Goal: Task Accomplishment & Management: Use online tool/utility

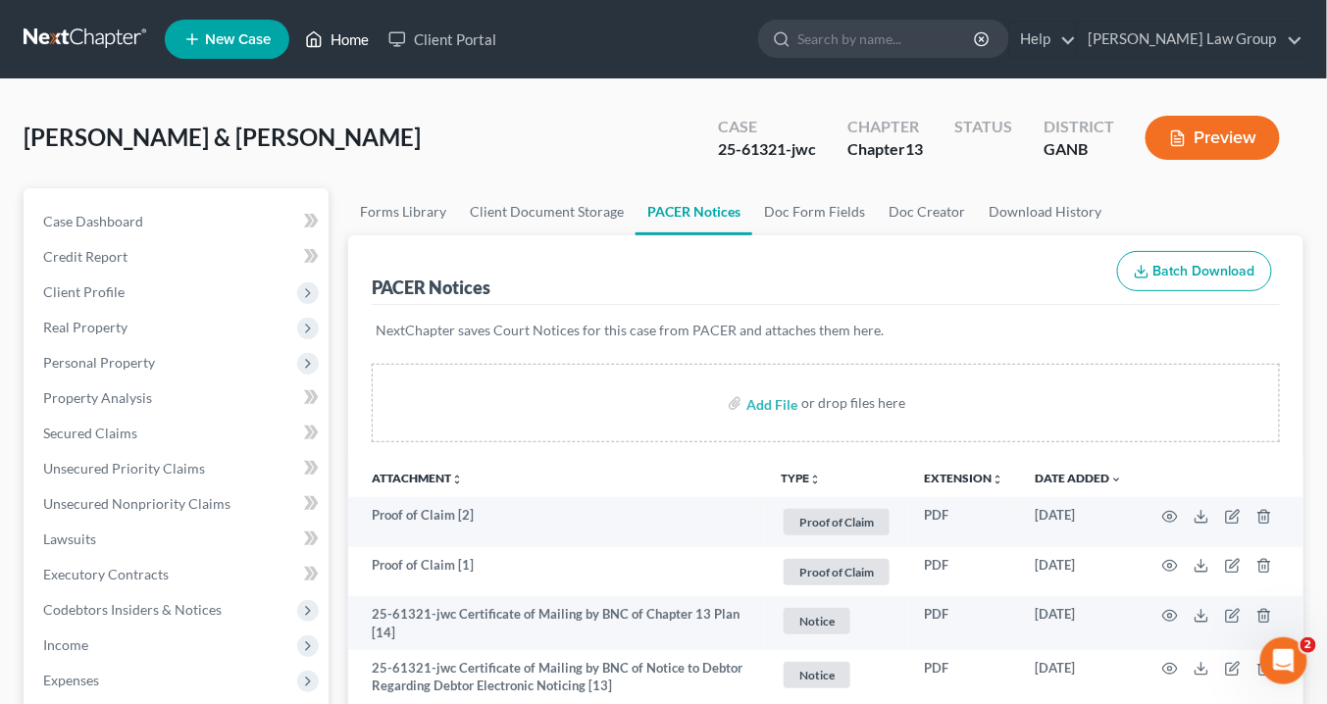
click at [355, 39] on link "Home" at bounding box center [336, 39] width 83 height 35
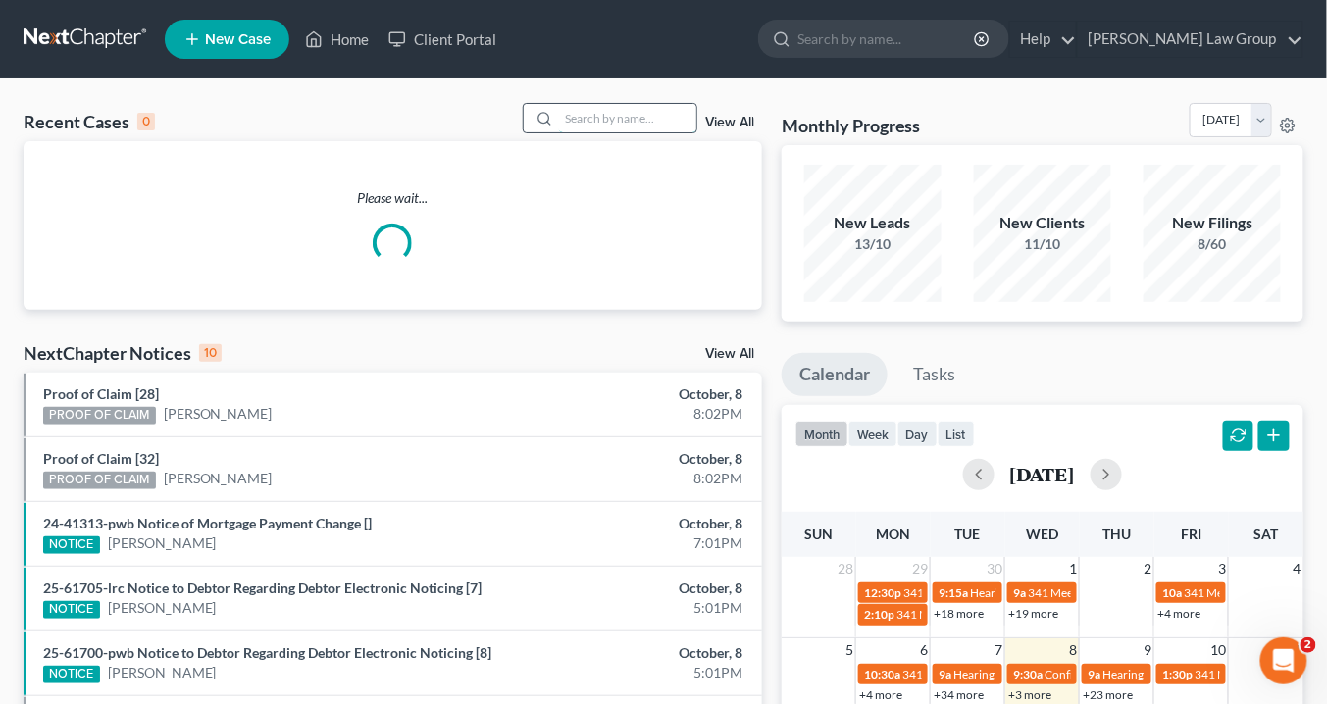
click at [567, 116] on input "search" at bounding box center [627, 118] width 137 height 28
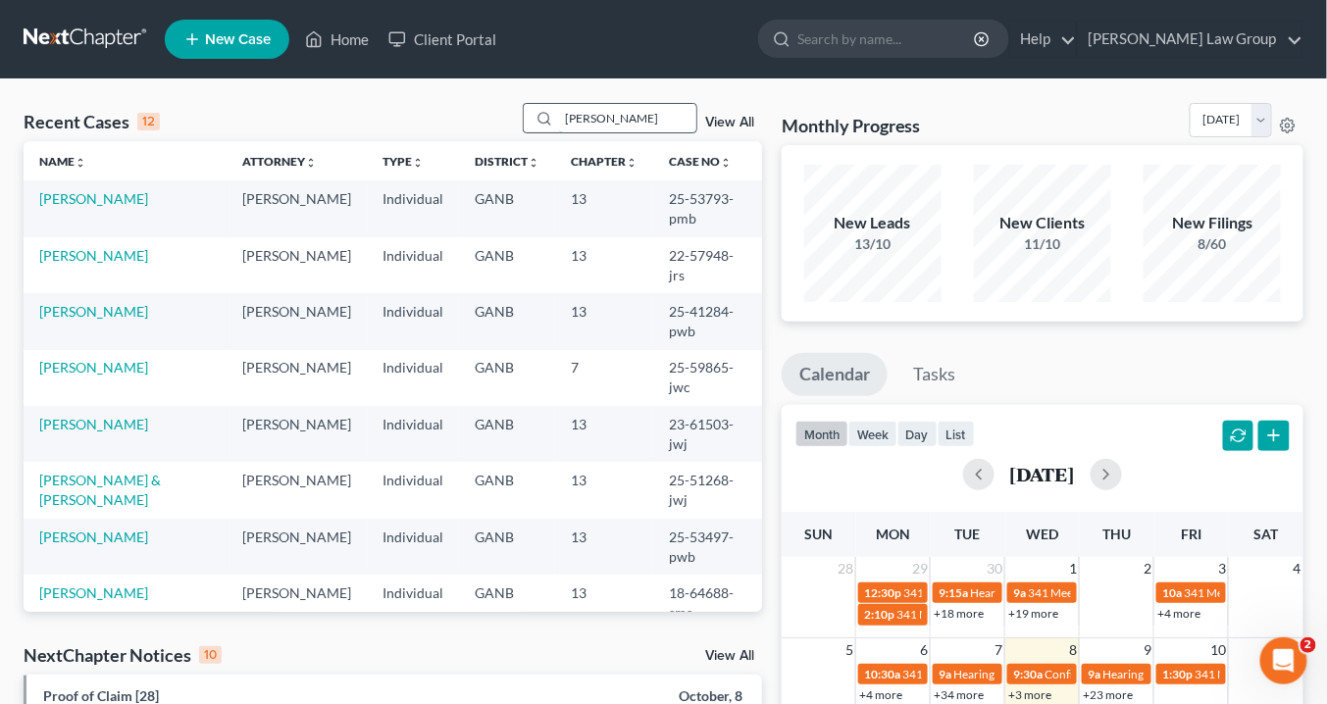
click at [630, 117] on input "[PERSON_NAME]" at bounding box center [627, 118] width 137 height 28
type input "[PERSON_NAME]"
click at [539, 115] on div at bounding box center [541, 118] width 35 height 28
click at [629, 119] on input "[PERSON_NAME]" at bounding box center [627, 118] width 137 height 28
click at [113, 359] on link "[PERSON_NAME]" at bounding box center [93, 367] width 109 height 17
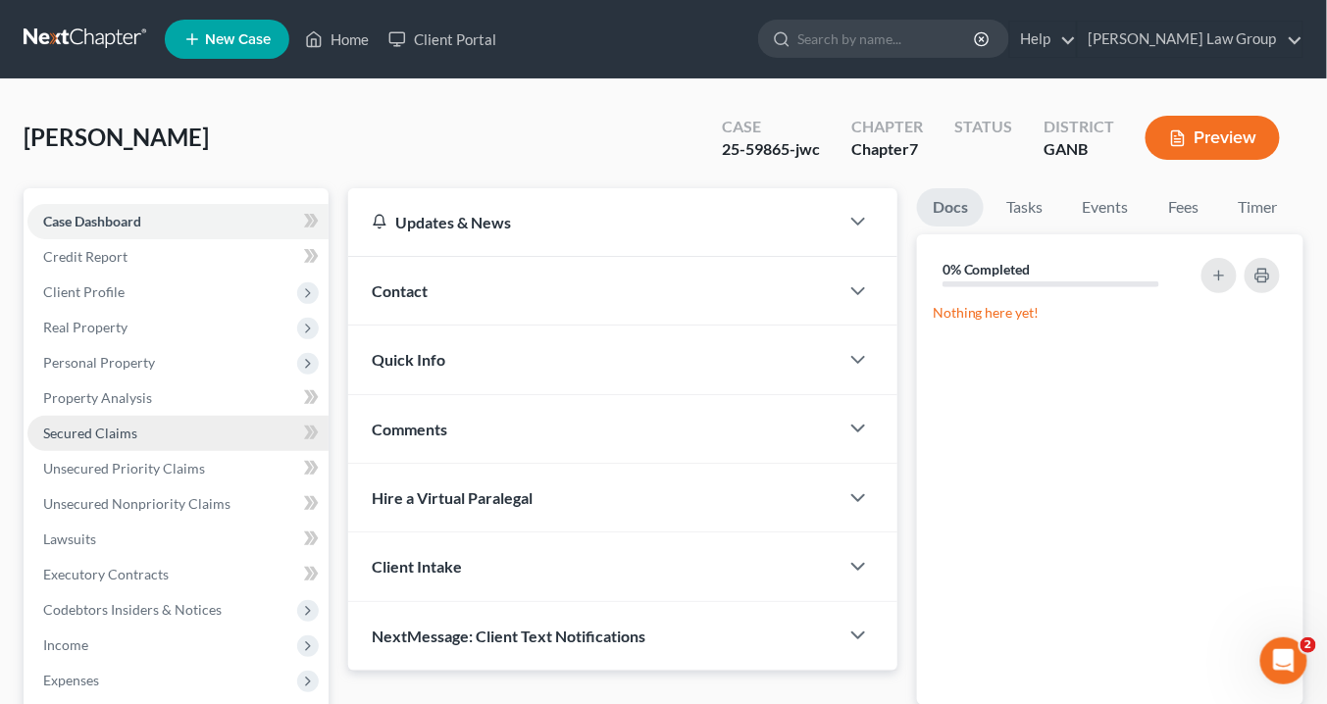
click at [116, 439] on span "Secured Claims" at bounding box center [90, 433] width 94 height 17
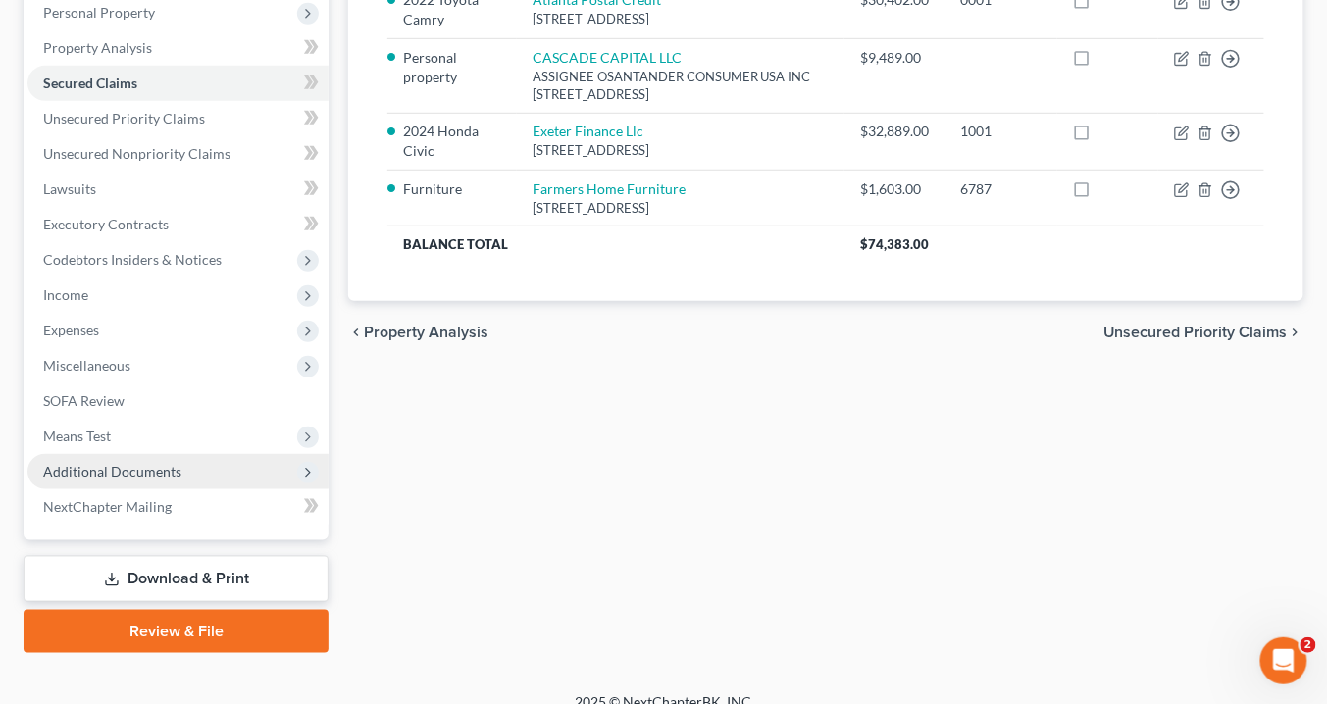
scroll to position [371, 0]
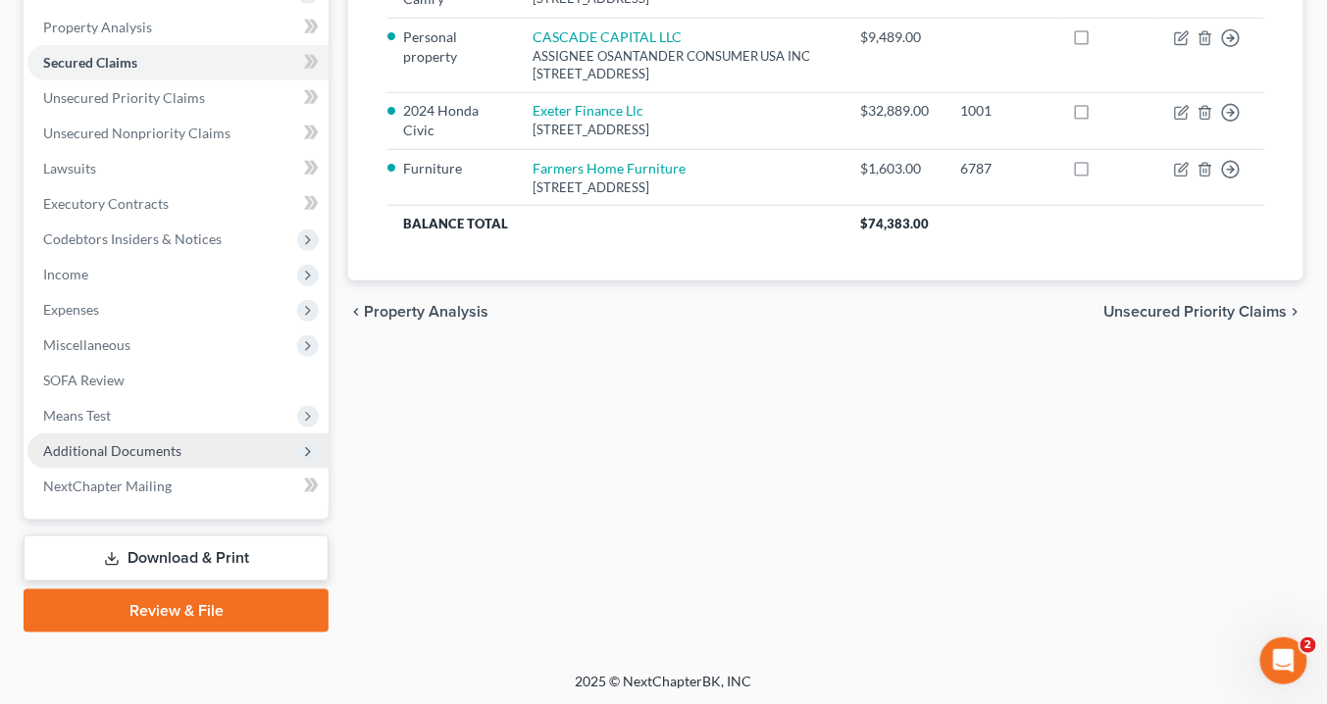
click at [171, 451] on span "Additional Documents" at bounding box center [112, 450] width 138 height 17
click at [83, 449] on span "Additional Documents" at bounding box center [112, 450] width 138 height 17
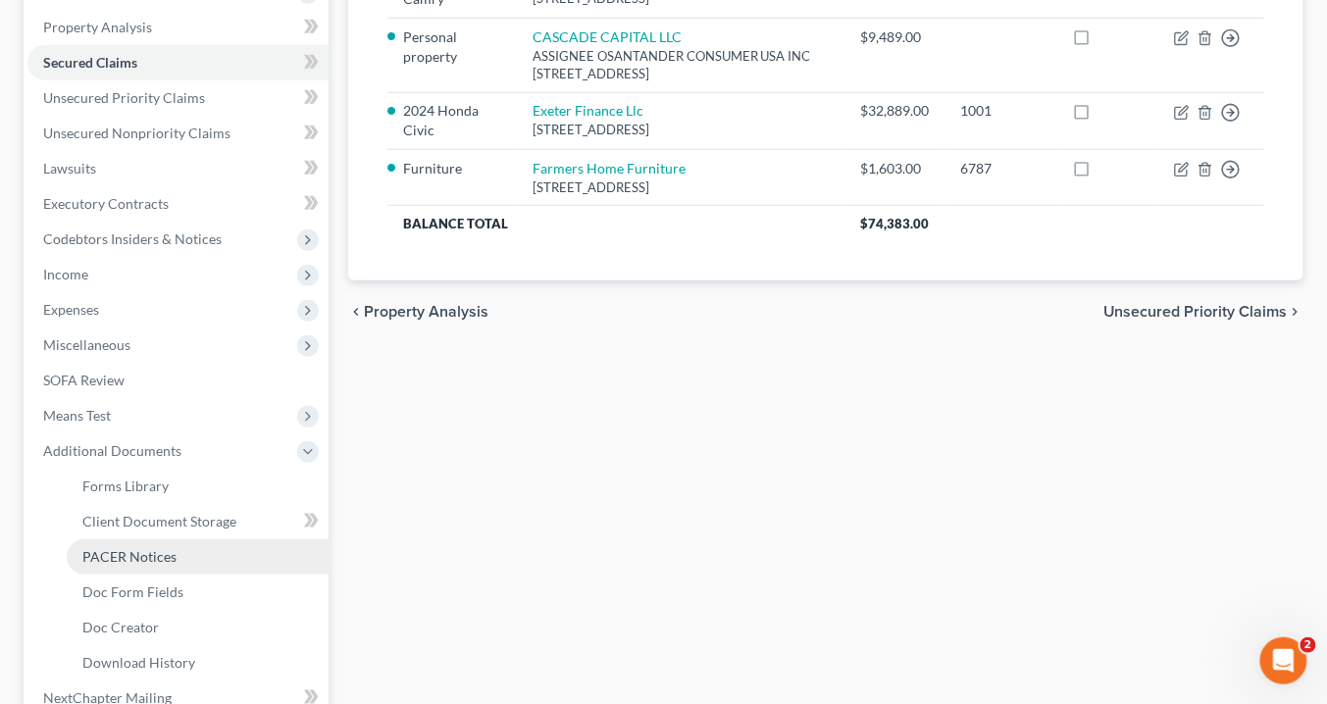
click at [144, 551] on span "PACER Notices" at bounding box center [129, 556] width 94 height 17
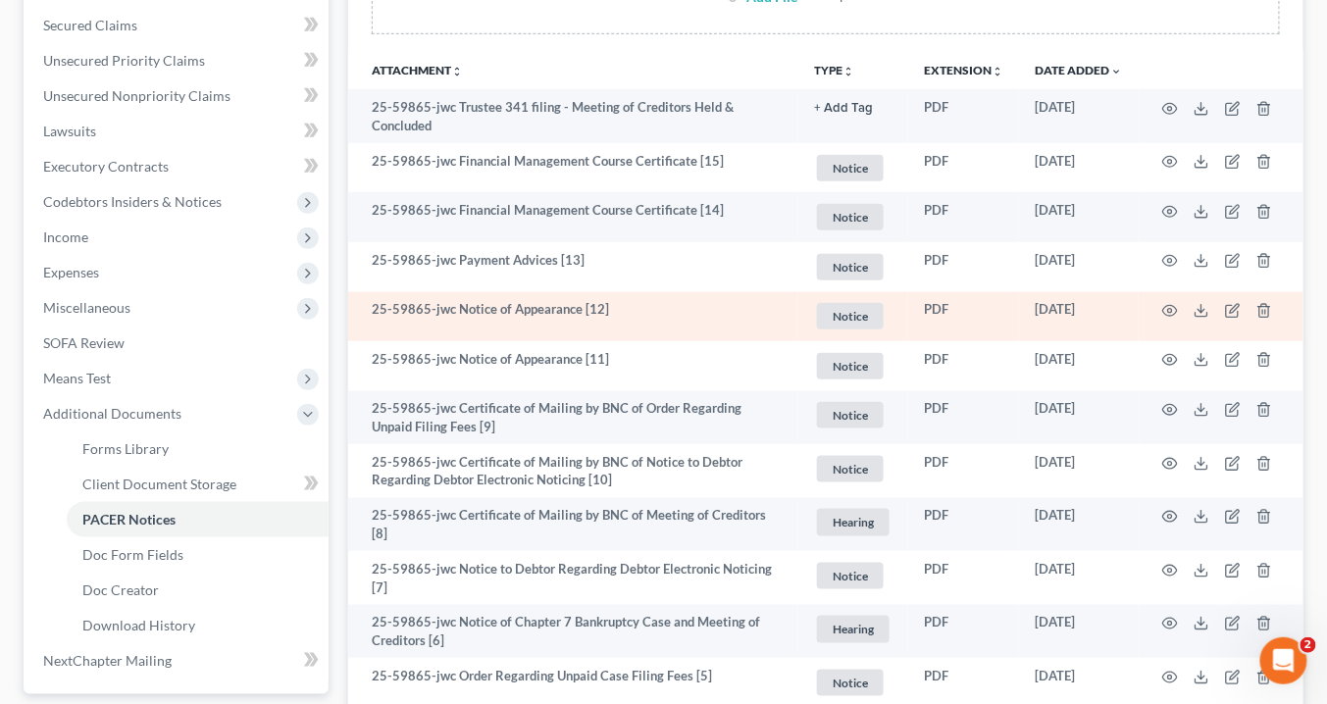
scroll to position [314, 0]
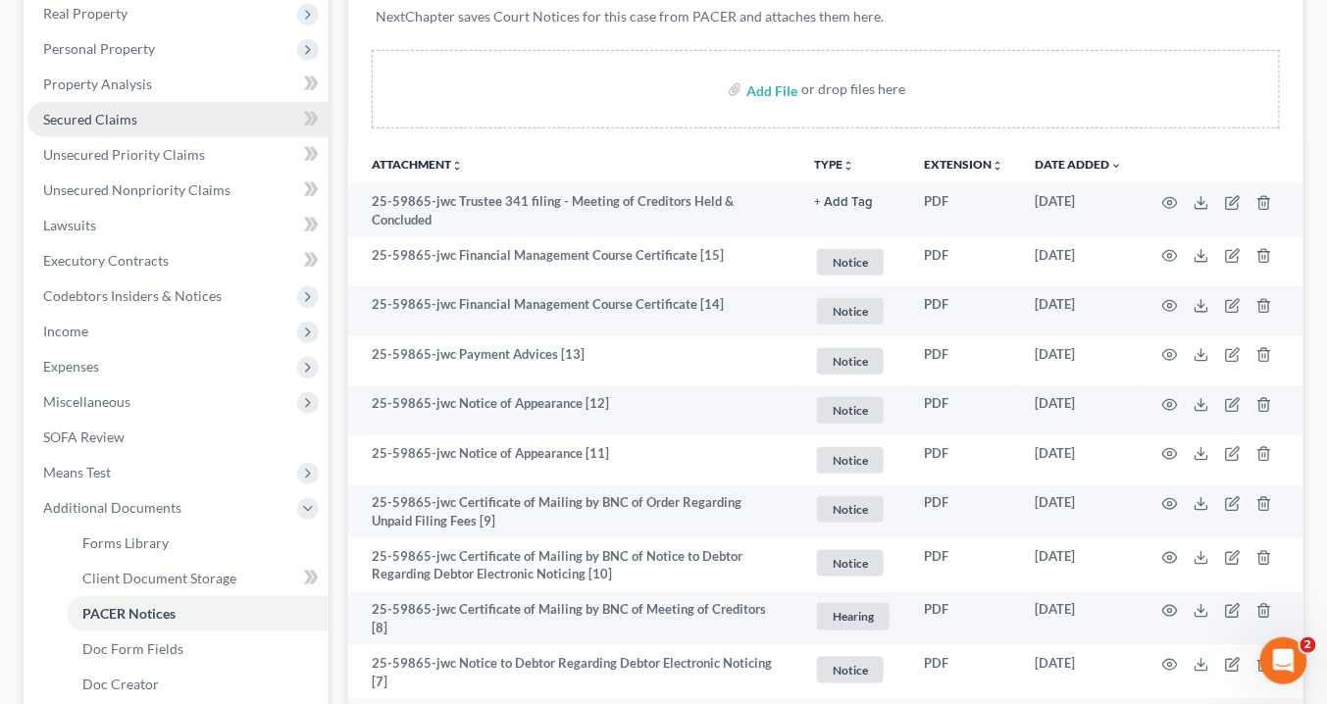
click at [108, 118] on span "Secured Claims" at bounding box center [90, 119] width 94 height 17
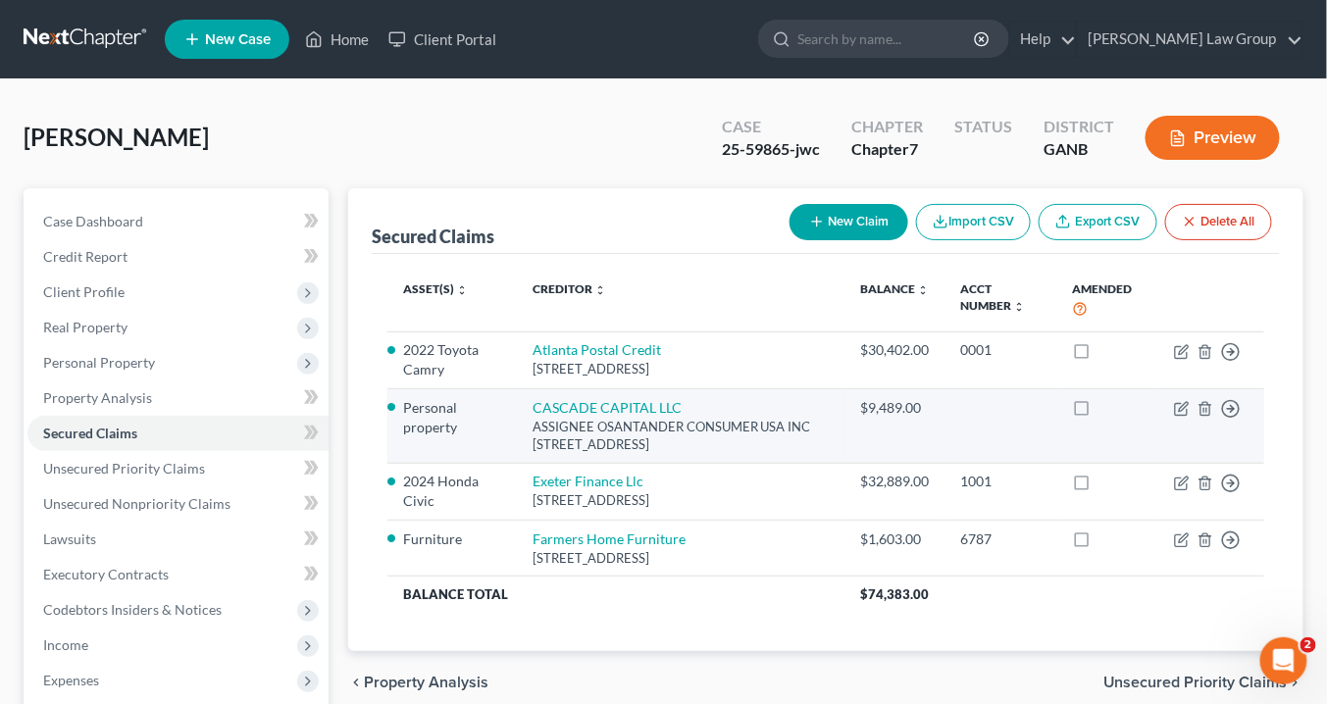
drag, startPoint x: 781, startPoint y: 441, endPoint x: 519, endPoint y: 402, distance: 265.7
click at [519, 402] on td "CASCADE CAPITAL LLC ASSIGNEE OSANTANDER CONSUMER USA INC [STREET_ADDRESS]" at bounding box center [680, 426] width 327 height 75
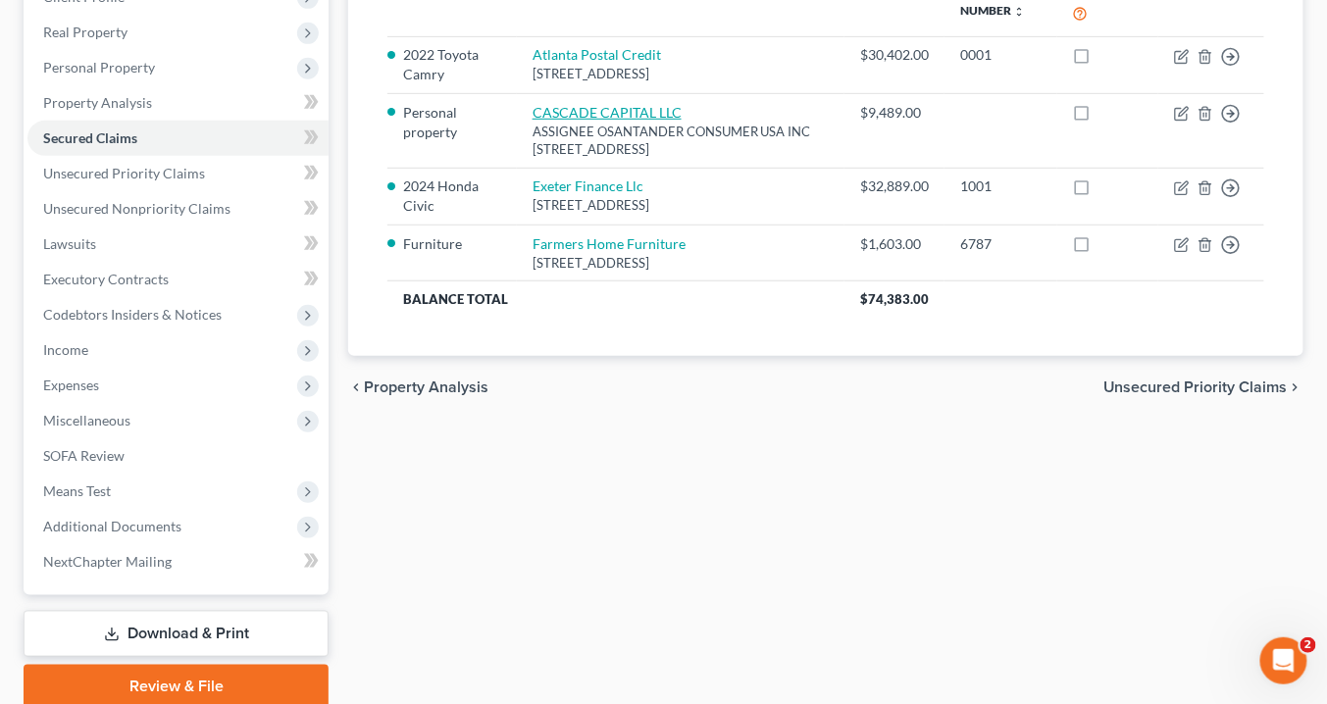
scroll to position [371, 0]
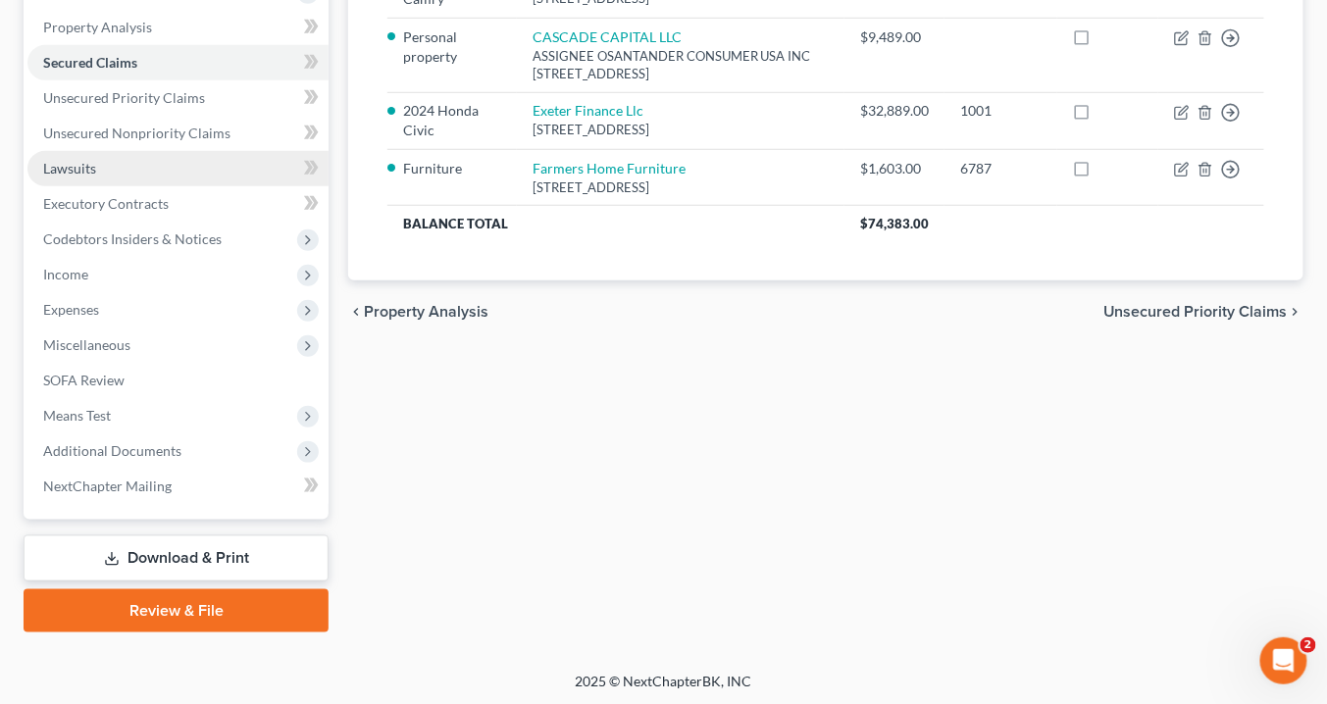
click at [109, 165] on link "Lawsuits" at bounding box center [177, 168] width 301 height 35
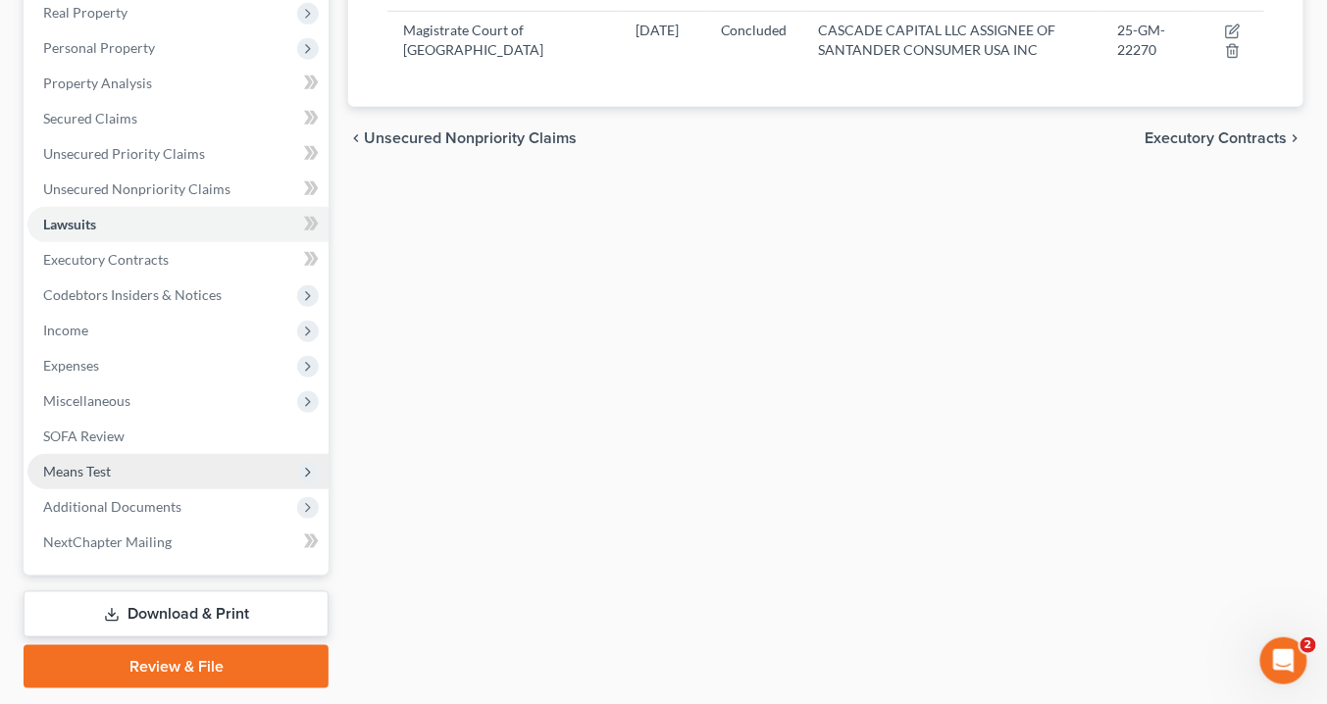
scroll to position [371, 0]
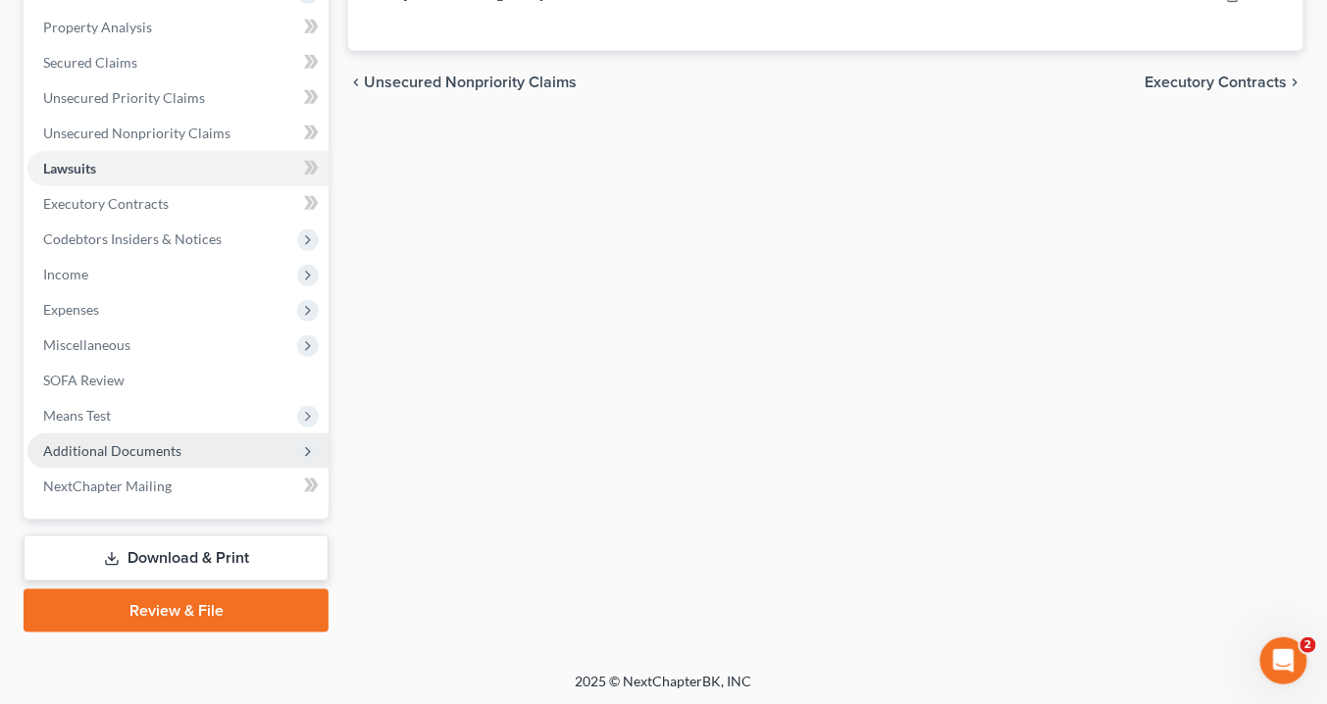
click at [176, 453] on span "Additional Documents" at bounding box center [112, 450] width 138 height 17
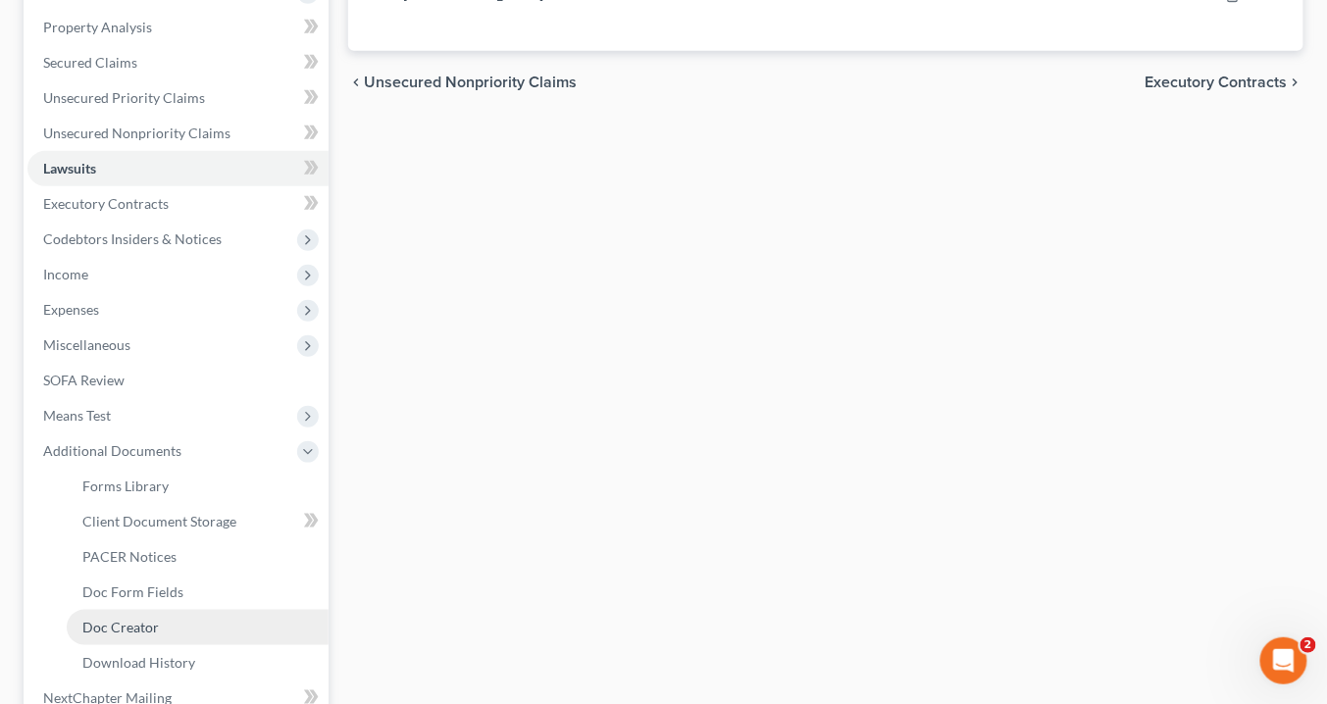
click at [158, 628] on link "Doc Creator" at bounding box center [198, 627] width 262 height 35
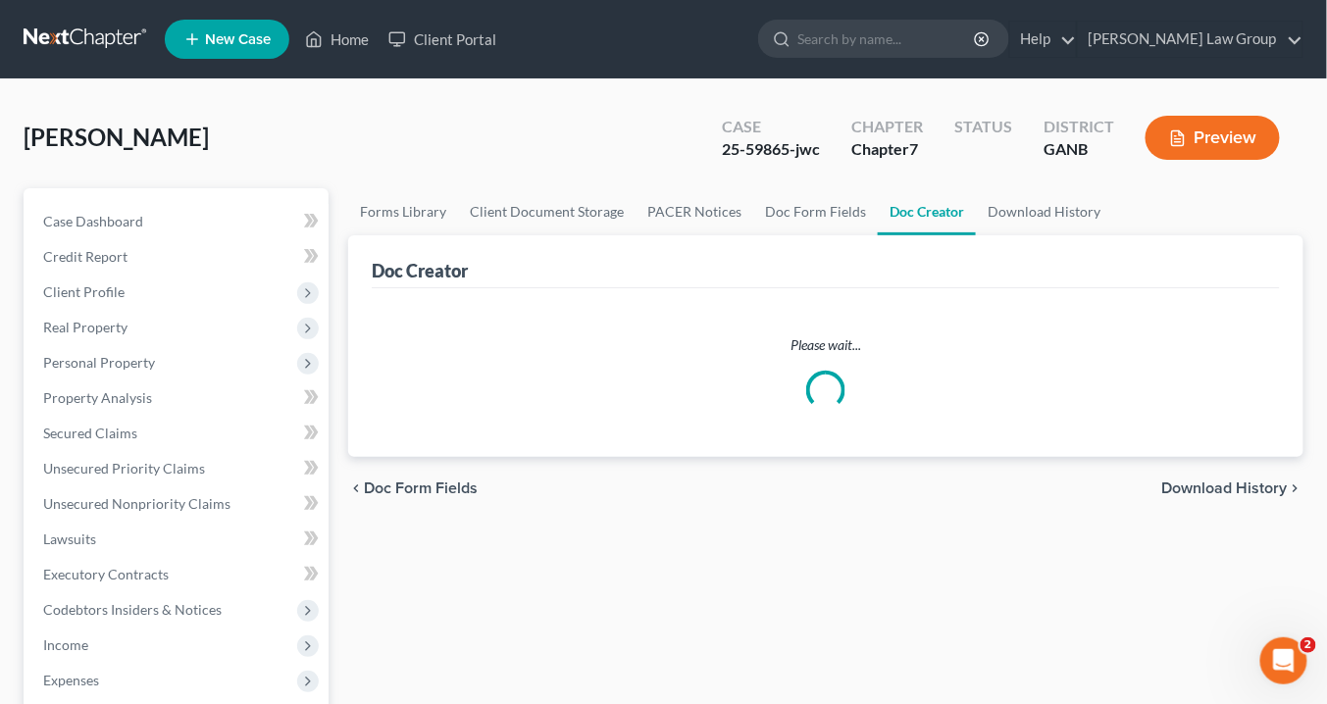
click at [903, 221] on link "Doc Creator" at bounding box center [927, 211] width 98 height 47
click at [903, 213] on link "Doc Creator" at bounding box center [927, 211] width 98 height 47
click at [925, 207] on link "Doc Creator" at bounding box center [927, 211] width 98 height 47
click at [916, 216] on link "Doc Creator" at bounding box center [927, 211] width 98 height 47
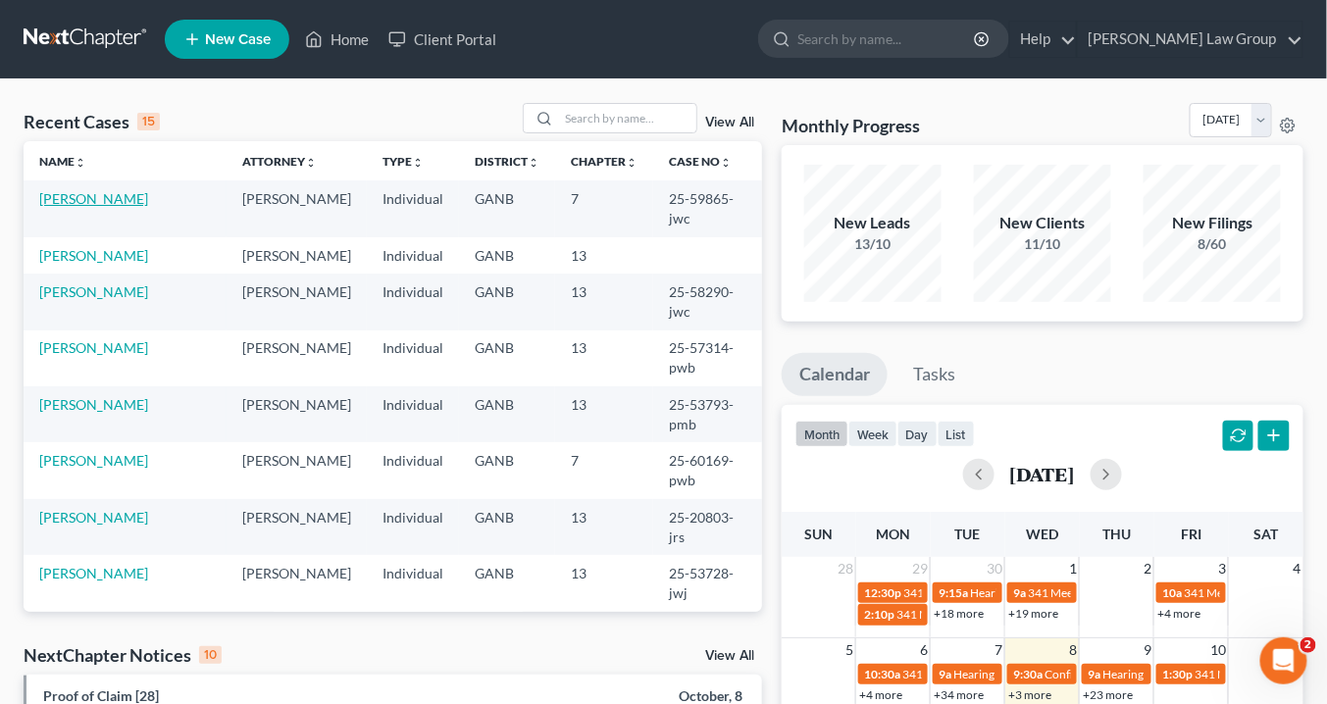
click at [98, 200] on link "[PERSON_NAME]" at bounding box center [93, 198] width 109 height 17
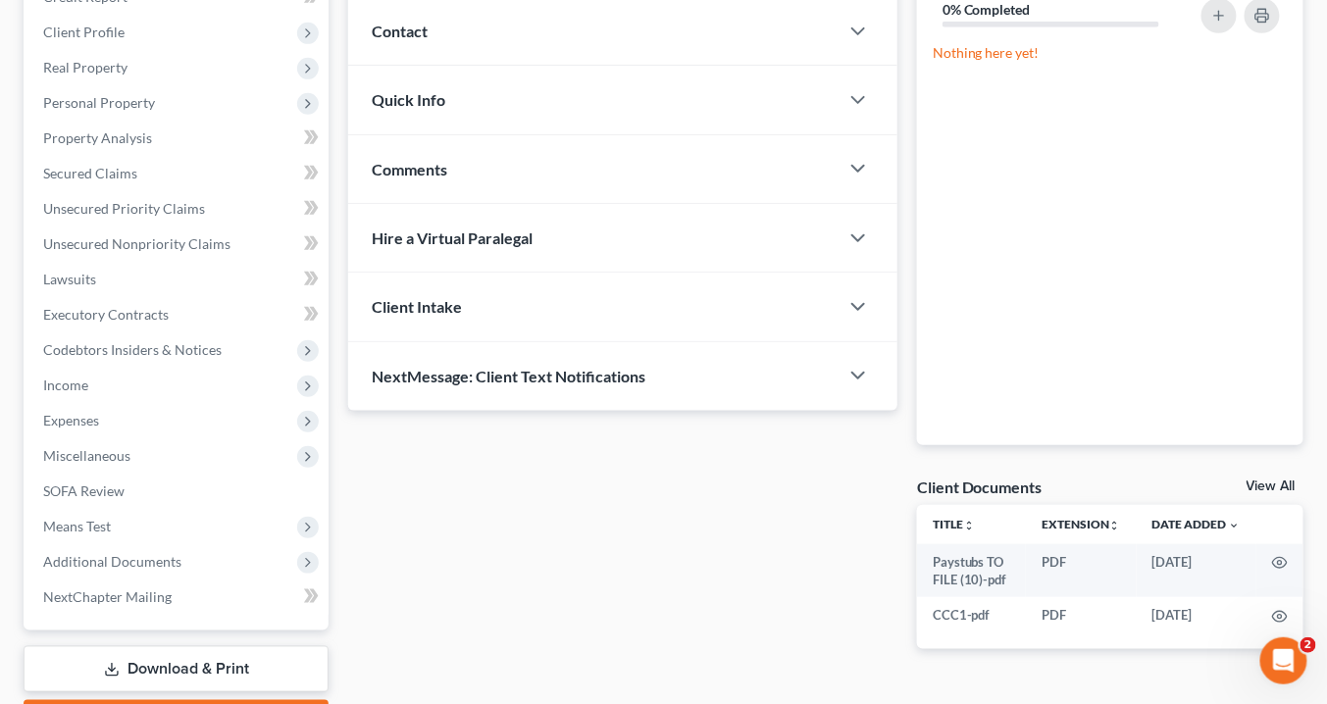
scroll to position [314, 0]
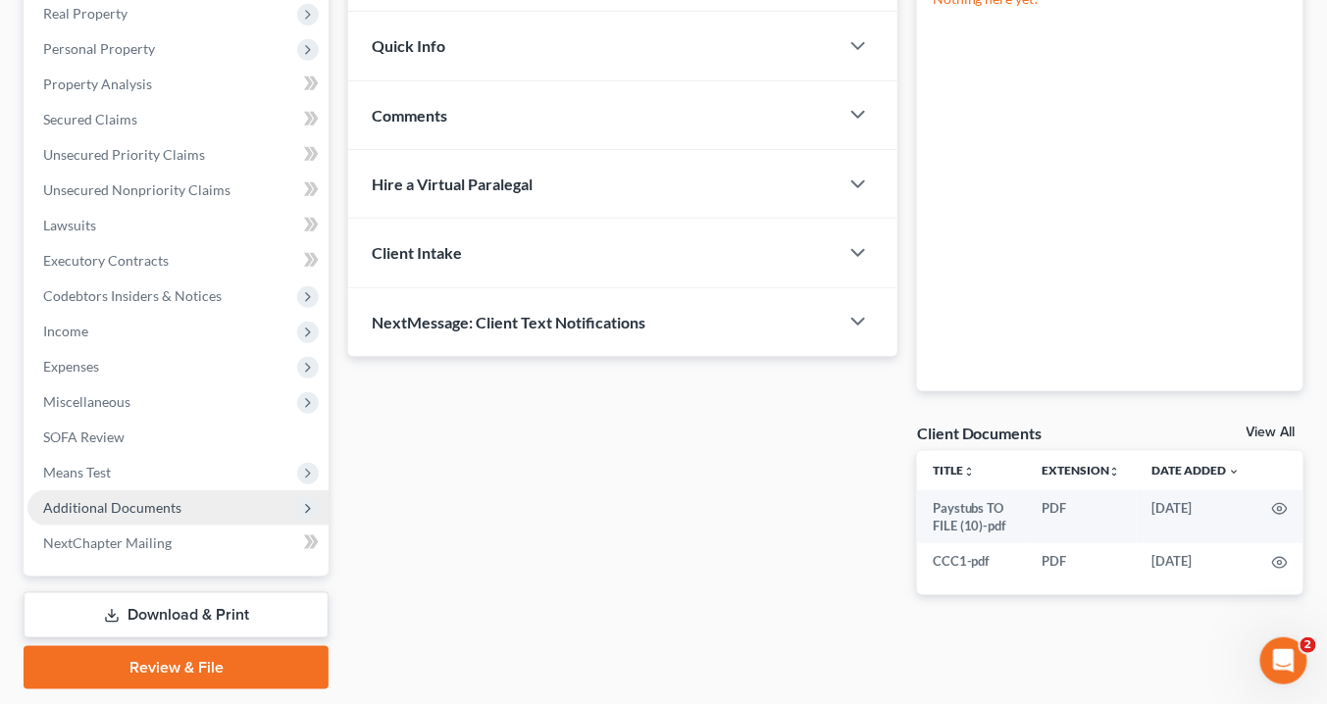
click at [129, 514] on span "Additional Documents" at bounding box center [112, 507] width 138 height 17
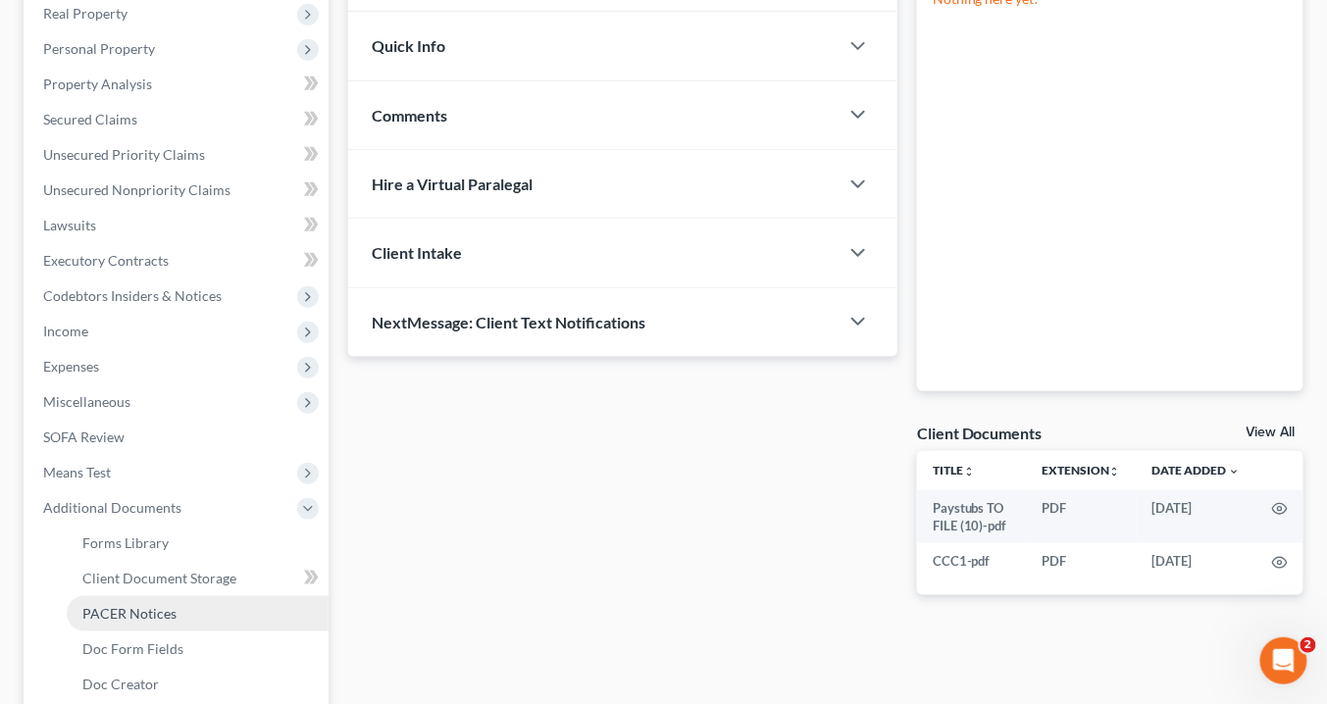
click at [158, 621] on link "PACER Notices" at bounding box center [198, 613] width 262 height 35
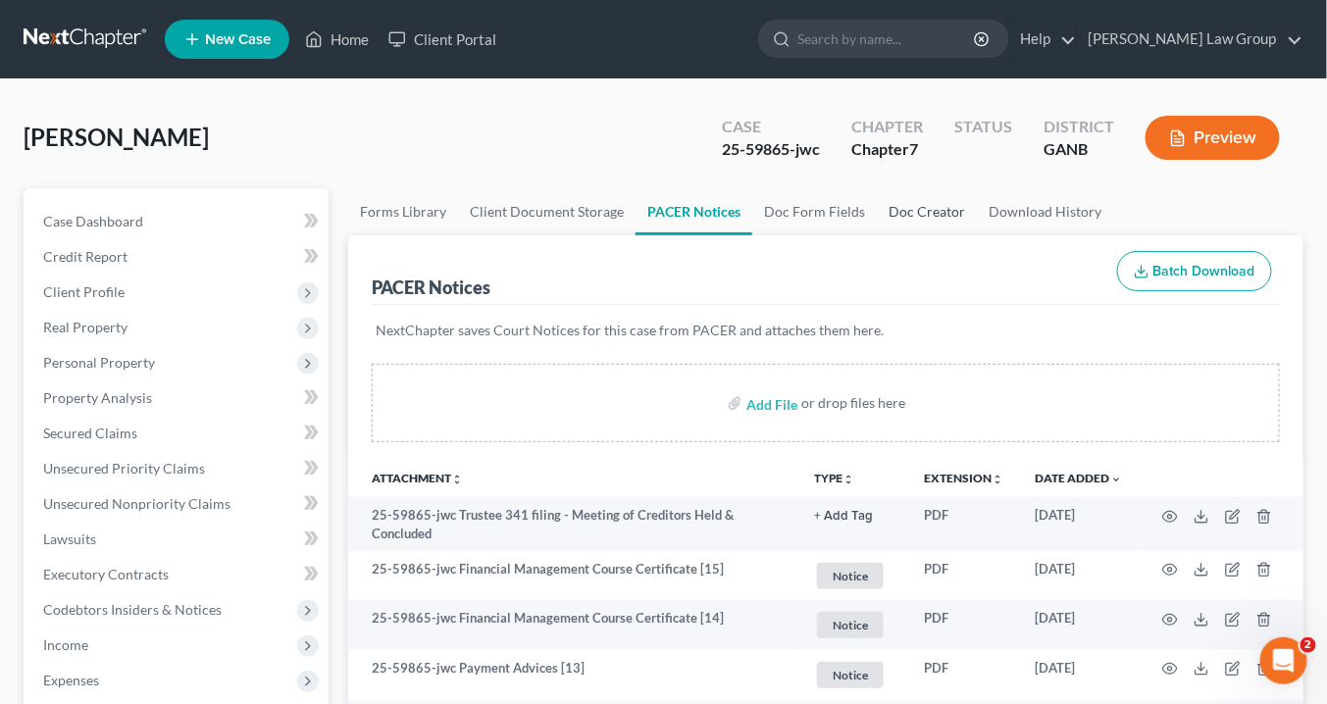
click at [895, 205] on link "Doc Creator" at bounding box center [927, 211] width 100 height 47
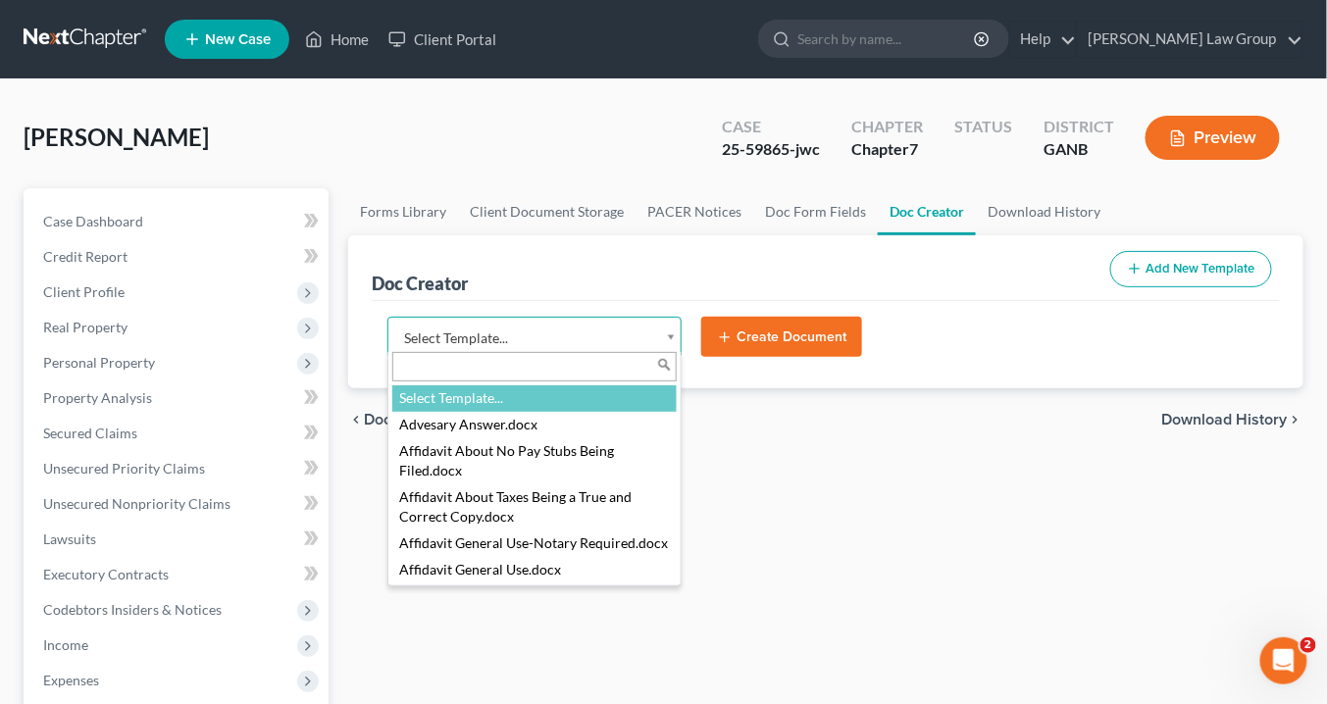
click at [672, 336] on body "Home New Case Client Portal [PERSON_NAME] Law Group [EMAIL_ADDRESS][DOMAIN_NAME…" at bounding box center [663, 644] width 1327 height 1289
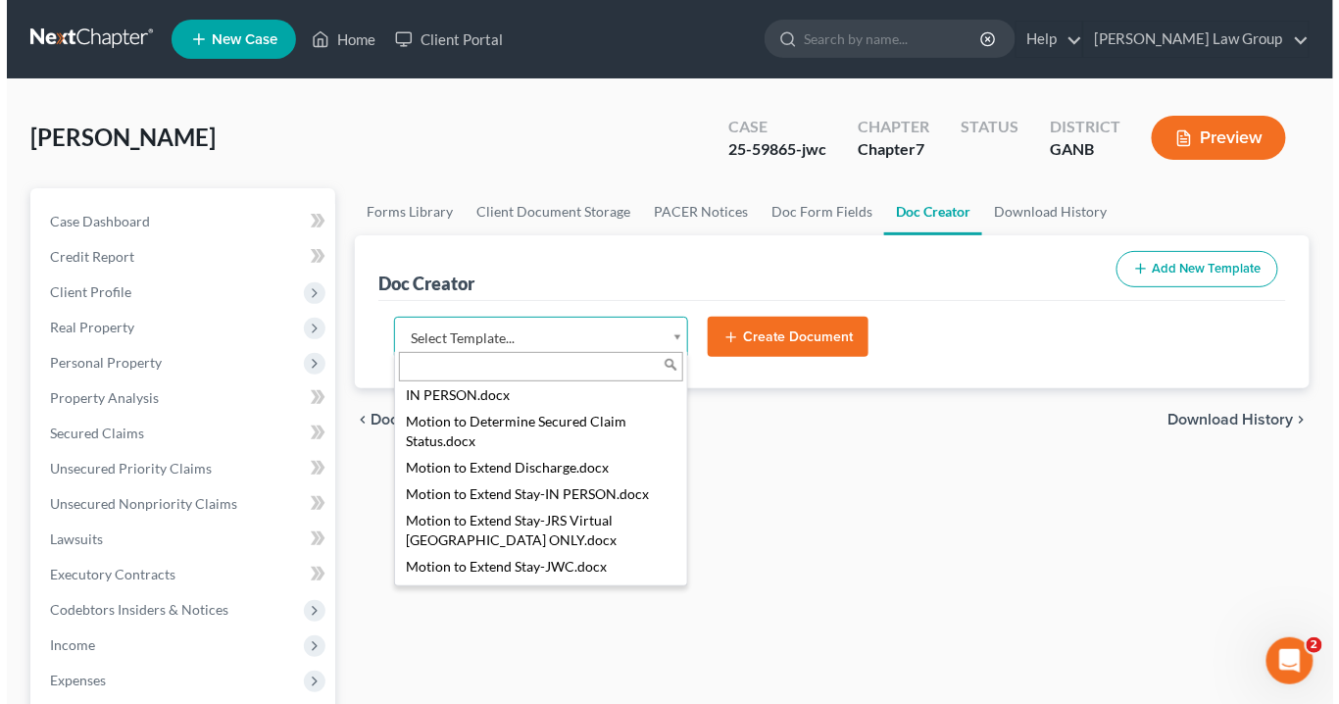
scroll to position [2510, 0]
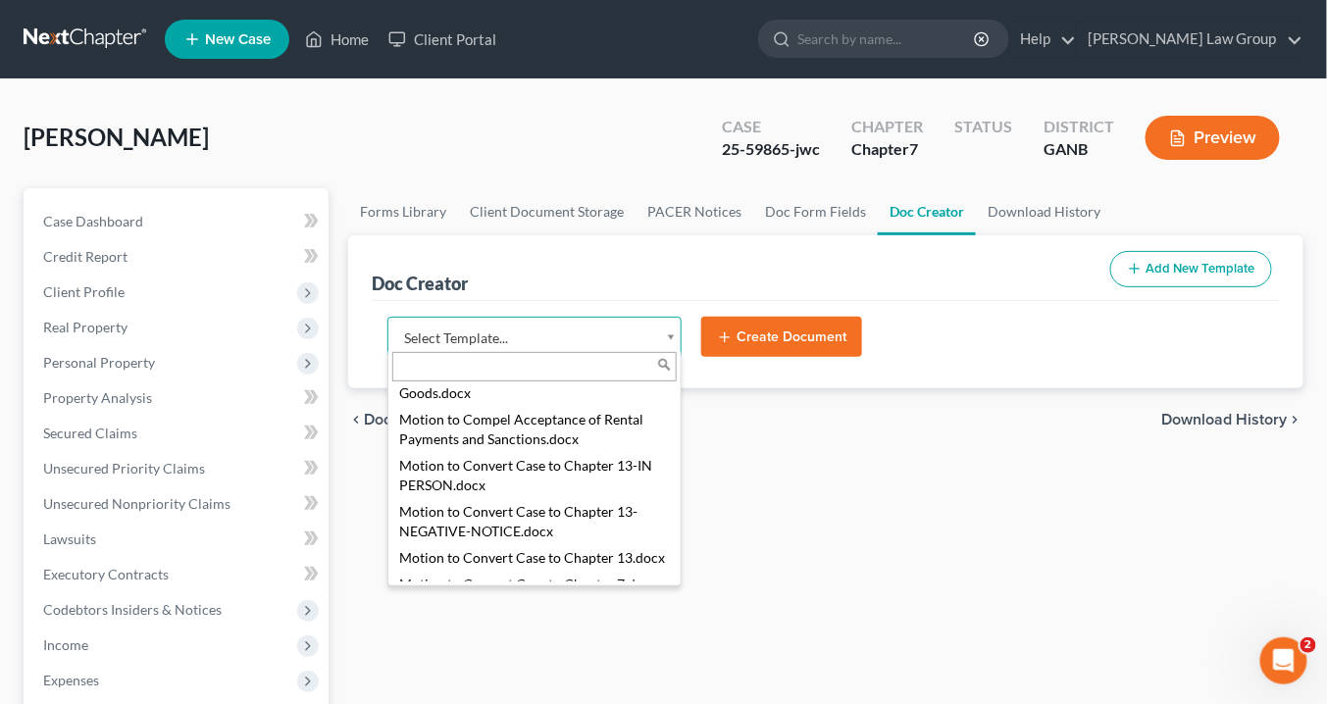
select select "111636"
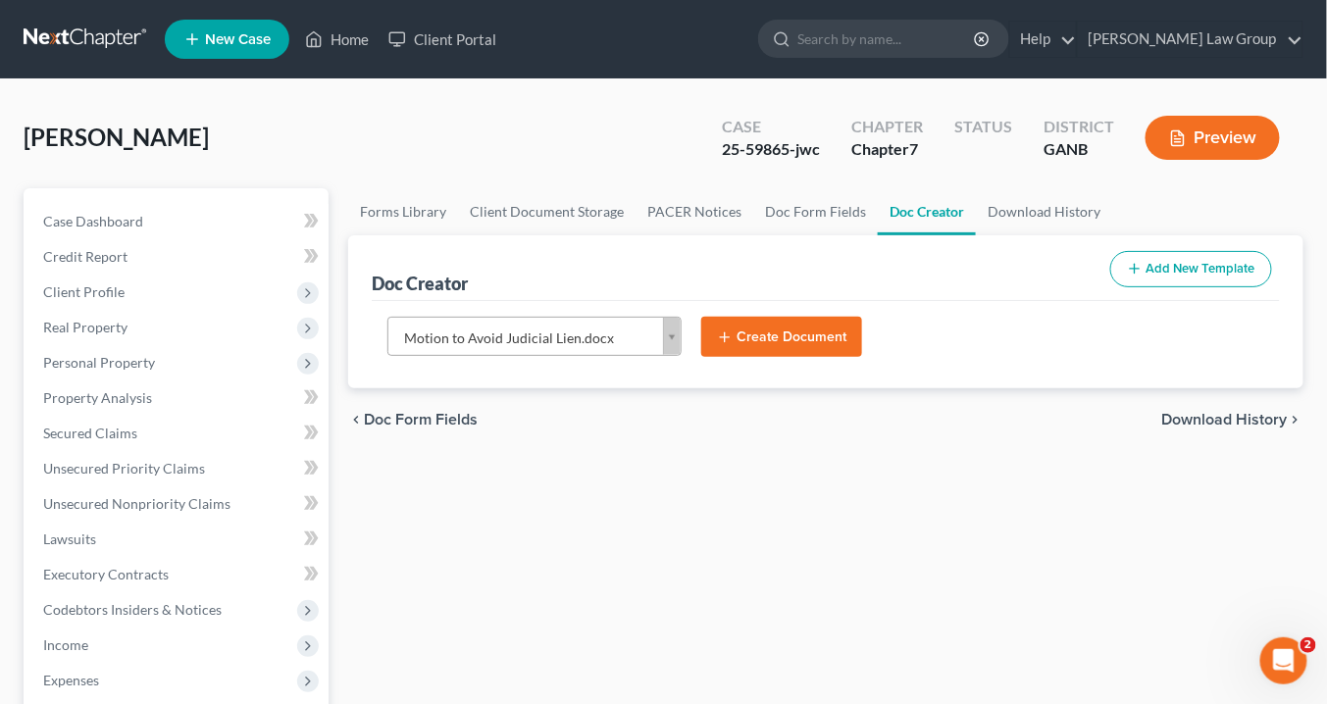
click at [815, 328] on button "Create Document" at bounding box center [781, 337] width 161 height 41
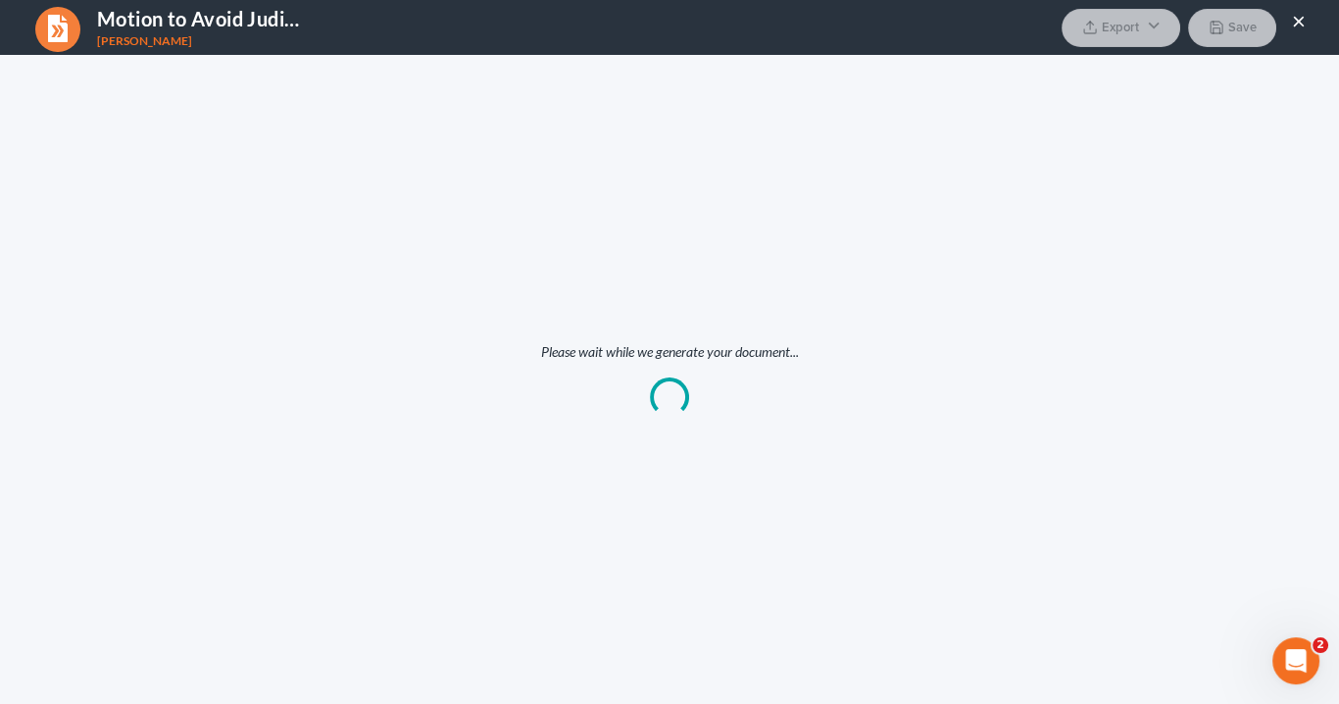
scroll to position [0, 0]
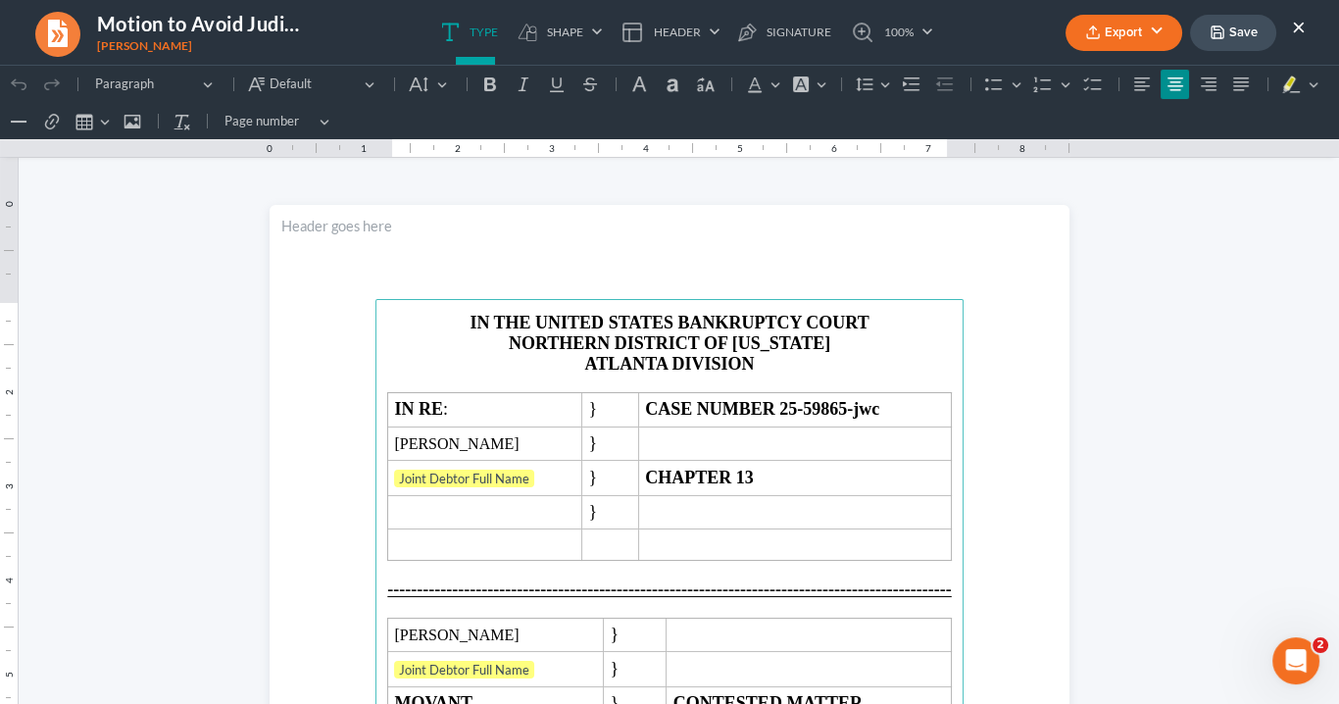
click at [1110, 31] on button "Export" at bounding box center [1124, 33] width 117 height 36
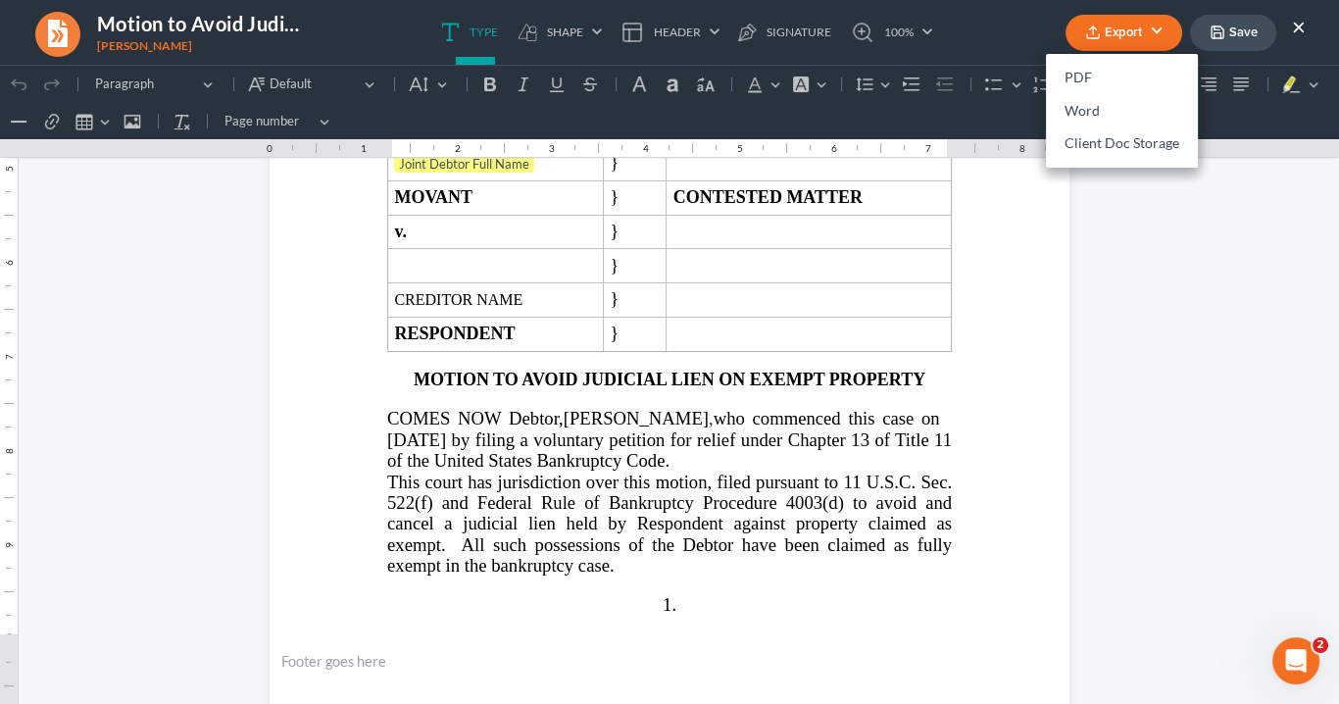
scroll to position [628, 0]
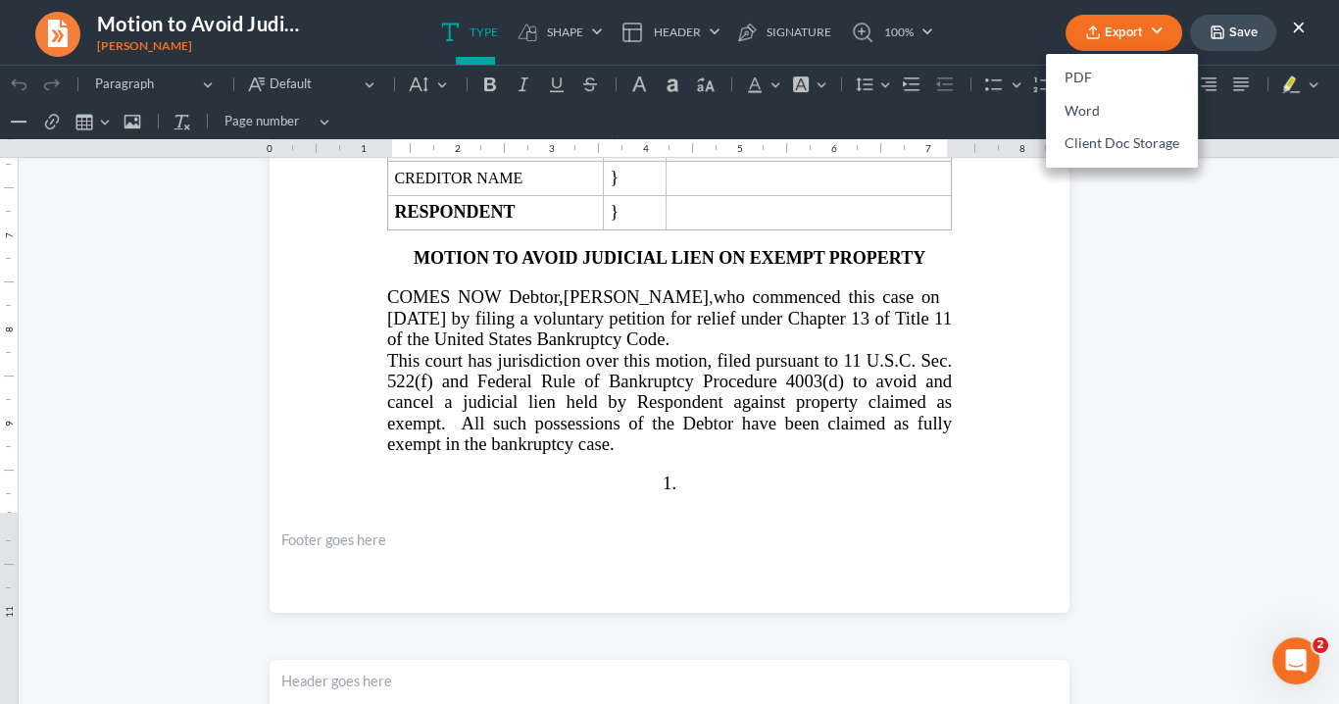
click at [617, 286] on span "COMES NOW Debtor,[PERSON_NAME]" at bounding box center [548, 296] width 322 height 21
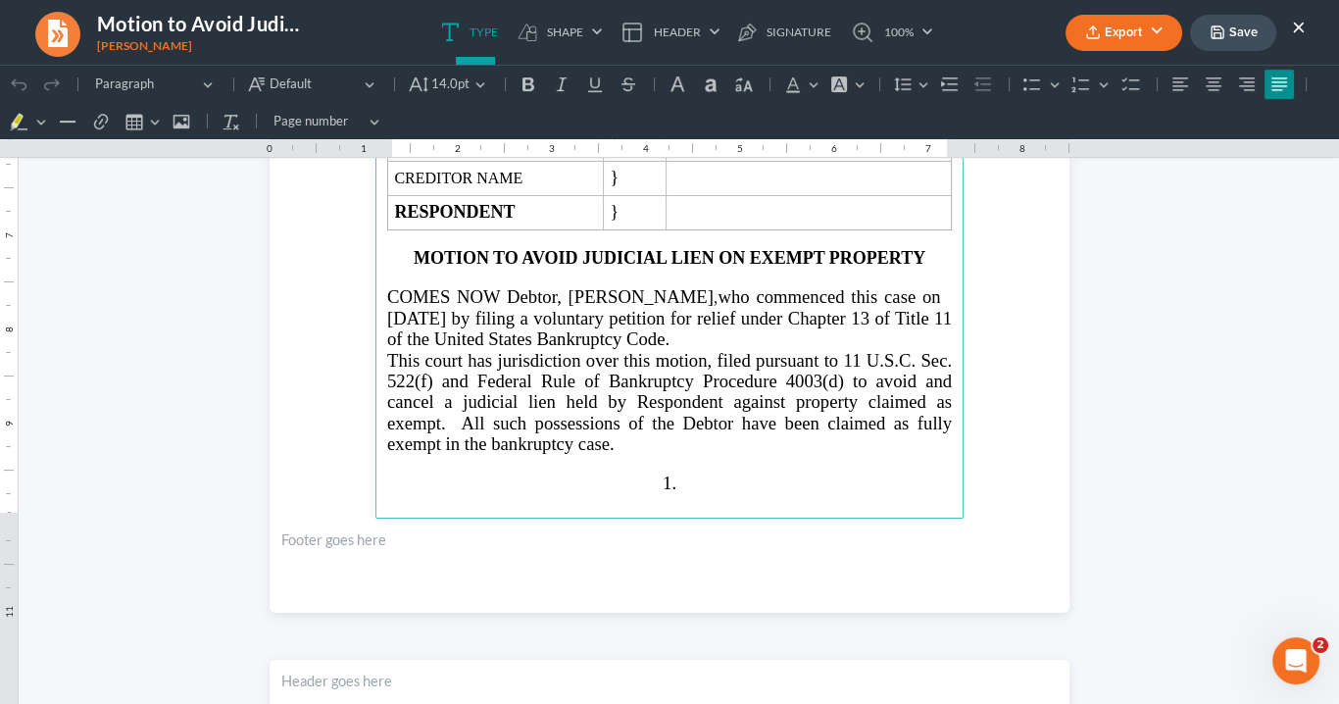
click at [456, 300] on span "who commenced this case on [DATE] by filing a voluntary petition for relief und…" at bounding box center [669, 317] width 565 height 63
click at [943, 302] on span "who commenced this case on [DATE] by filing a voluntary petition for relief und…" at bounding box center [669, 317] width 565 height 63
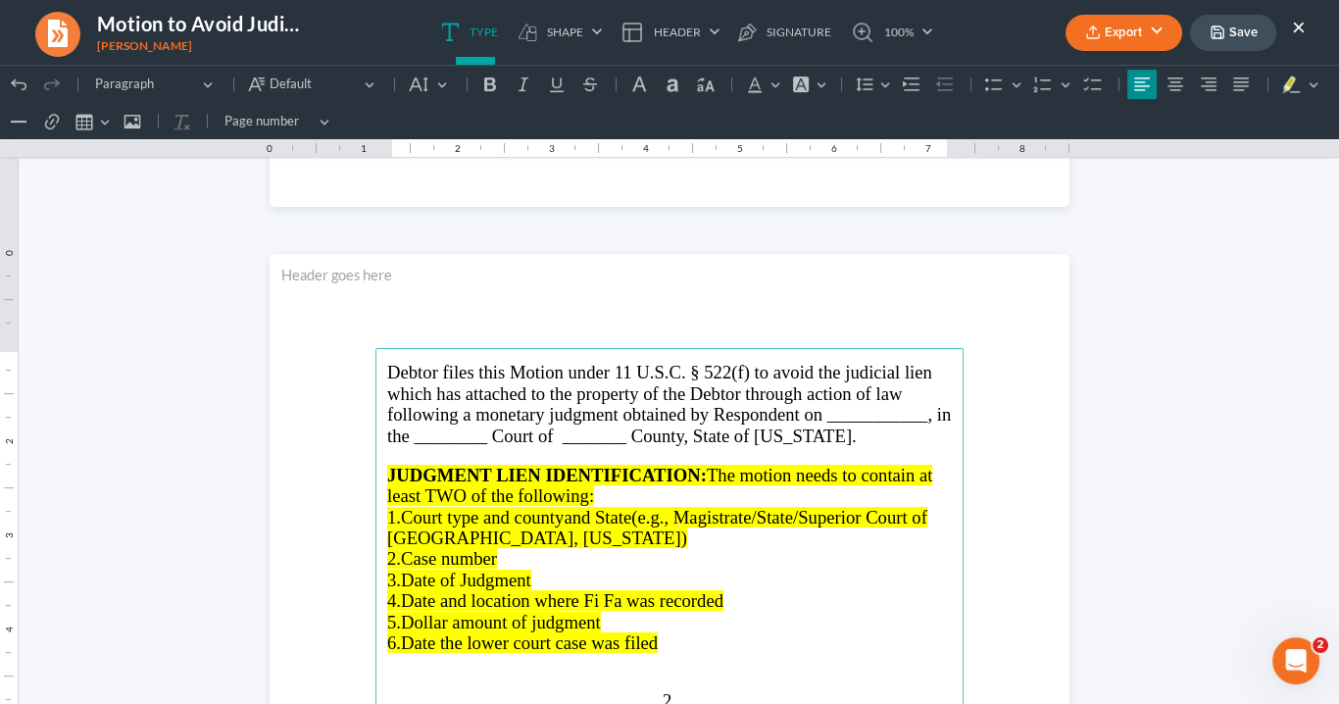
scroll to position [1098, 0]
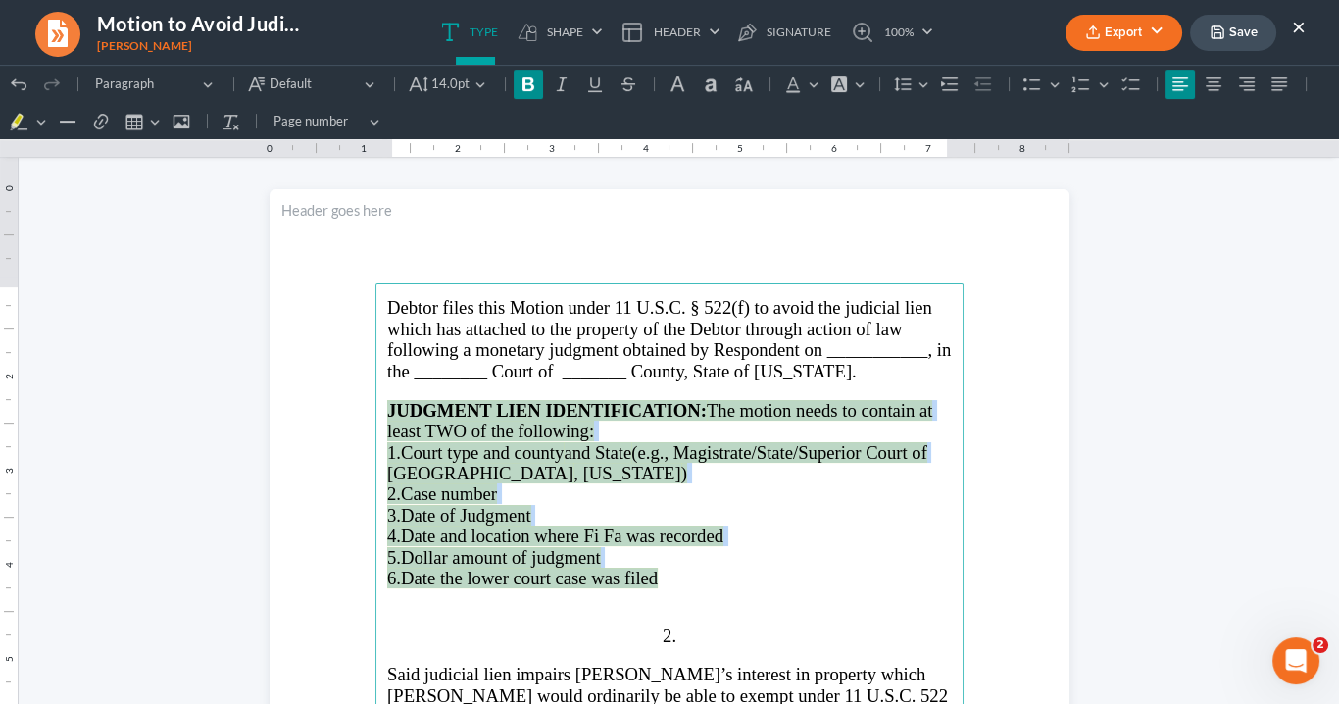
drag, startPoint x: 652, startPoint y: 581, endPoint x: 377, endPoint y: 412, distance: 323.6
click at [377, 412] on main "⁠⁠⁠⁠⁠⁠⁠ Debtor files this Motion under 11 U.S.C. § 522(f) to avoid the judicial…" at bounding box center [670, 706] width 588 height 847
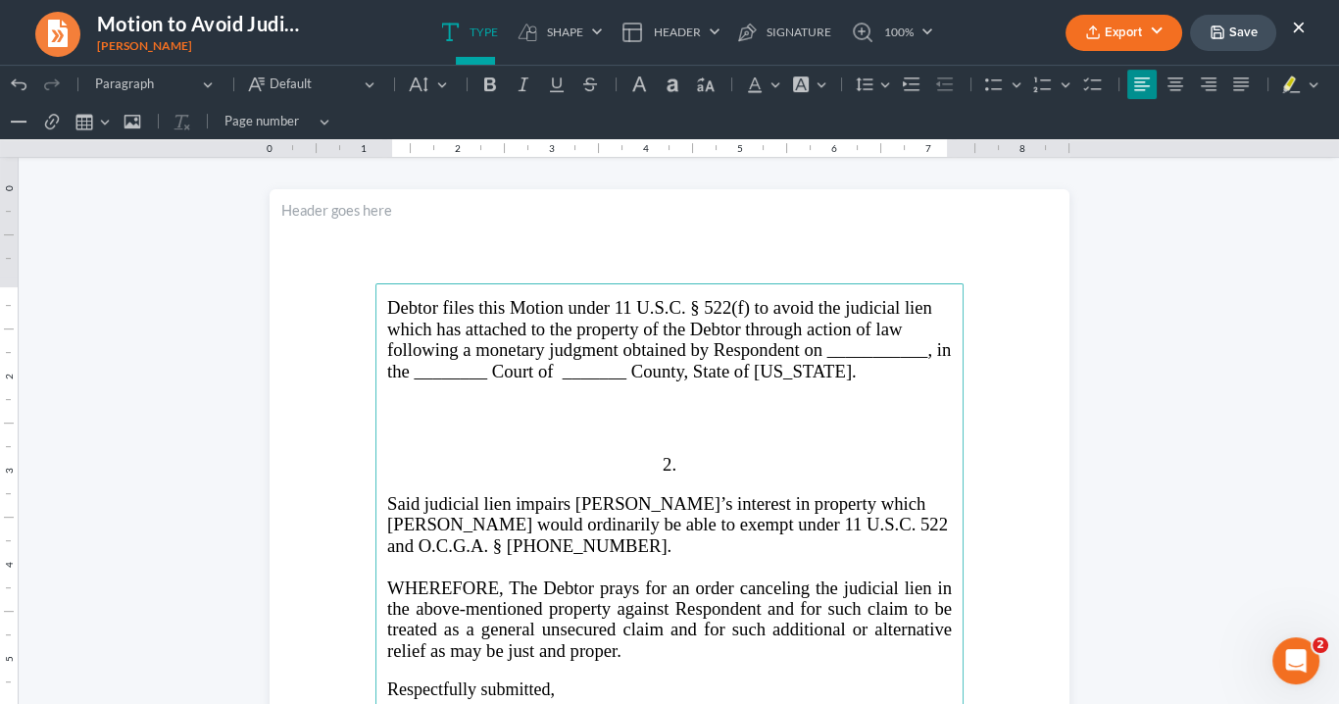
click at [625, 369] on span "Debtor files this Motion under 11 U.S.C. § 522(f) to avoid the judicial lien wh…" at bounding box center [669, 338] width 564 height 83
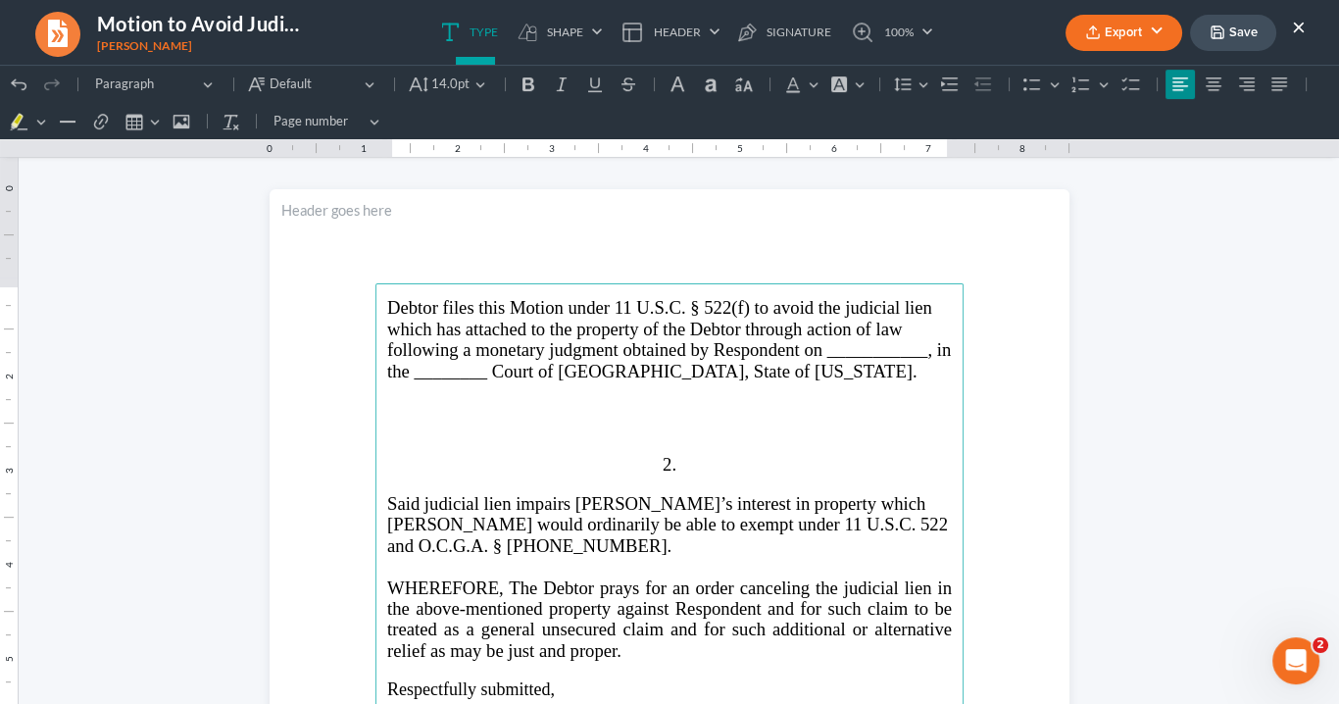
click at [479, 375] on span "Debtor files this Motion under 11 U.S.C. § 522(f) to avoid the judicial lien wh…" at bounding box center [669, 338] width 564 height 83
drag, startPoint x: 928, startPoint y: 354, endPoint x: 818, endPoint y: 349, distance: 109.9
click at [818, 349] on span "Debtor files this Motion under 11 U.S.C. § 522(f) to avoid the judicial lien wh…" at bounding box center [669, 338] width 564 height 83
click at [610, 345] on span "Debtor files this Motion under 11 U.S.C. § 522(f) to avoid the judicial lien wh…" at bounding box center [659, 338] width 545 height 83
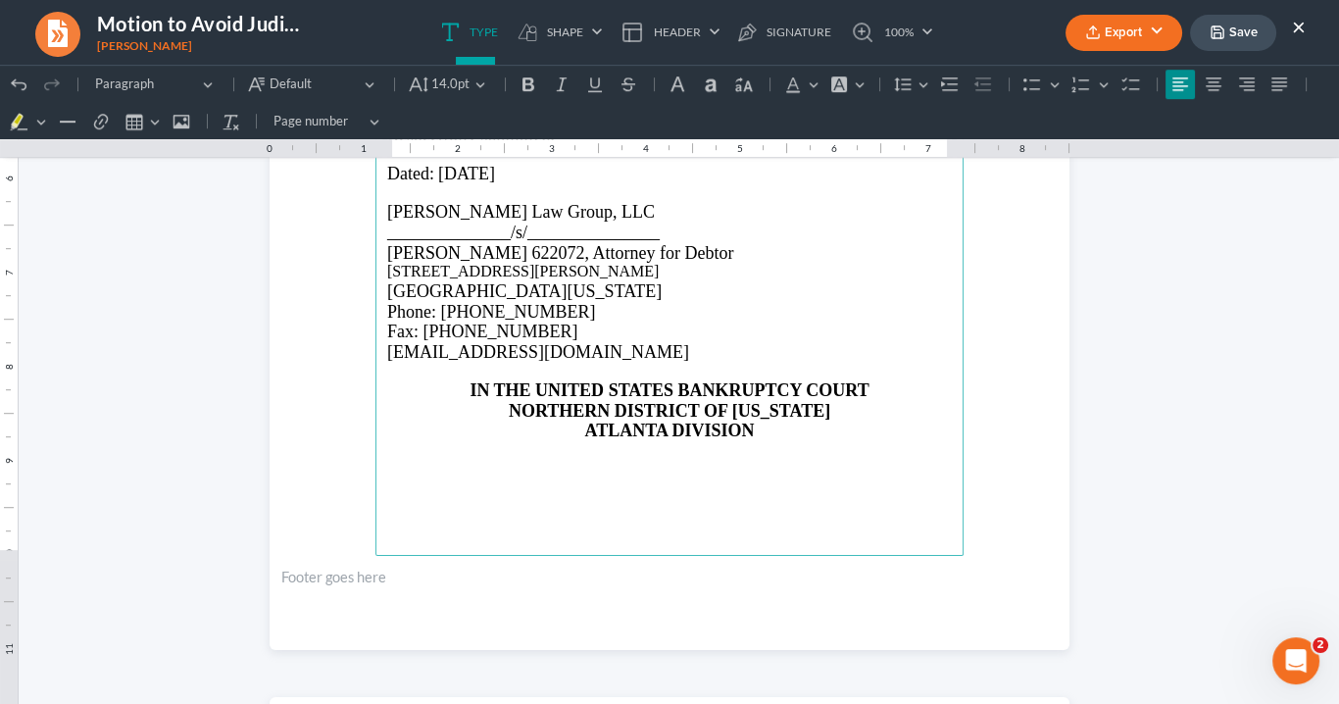
scroll to position [1804, 0]
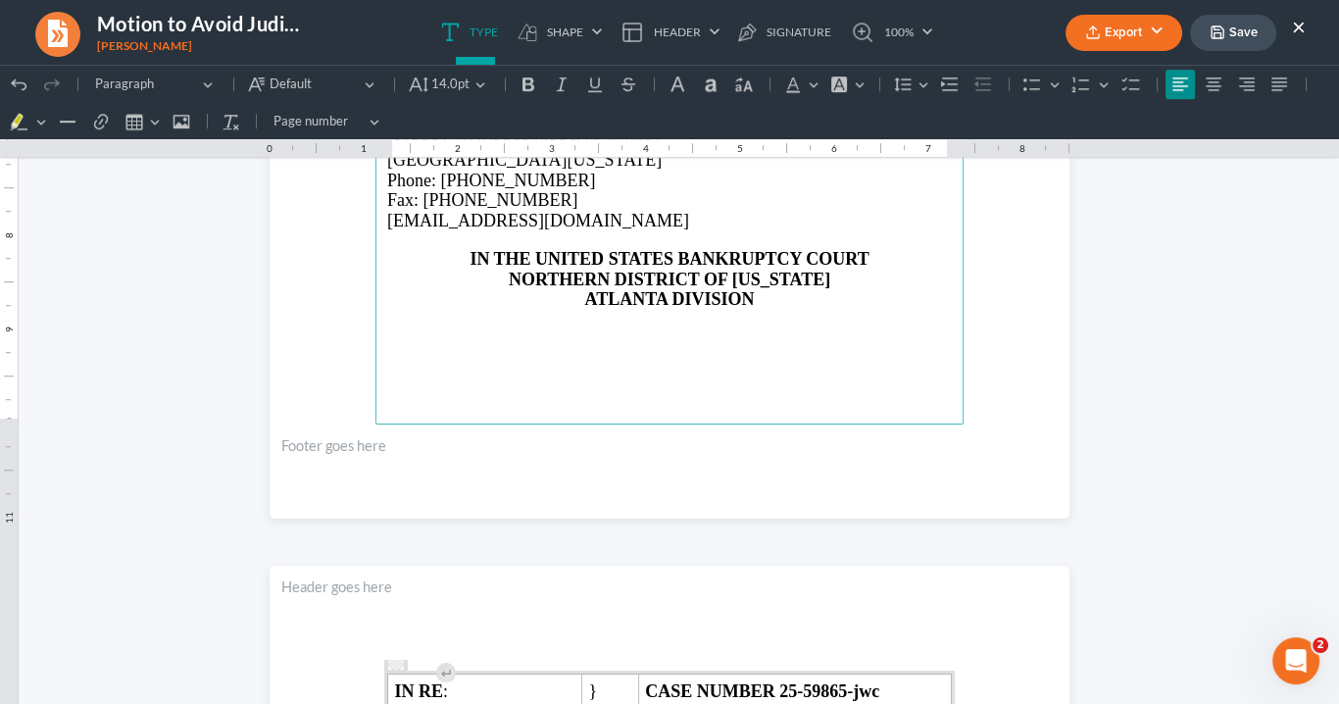
click at [470, 249] on strong "IN THE UNITED STATES BANKRUPTCY COURT" at bounding box center [669, 259] width 399 height 20
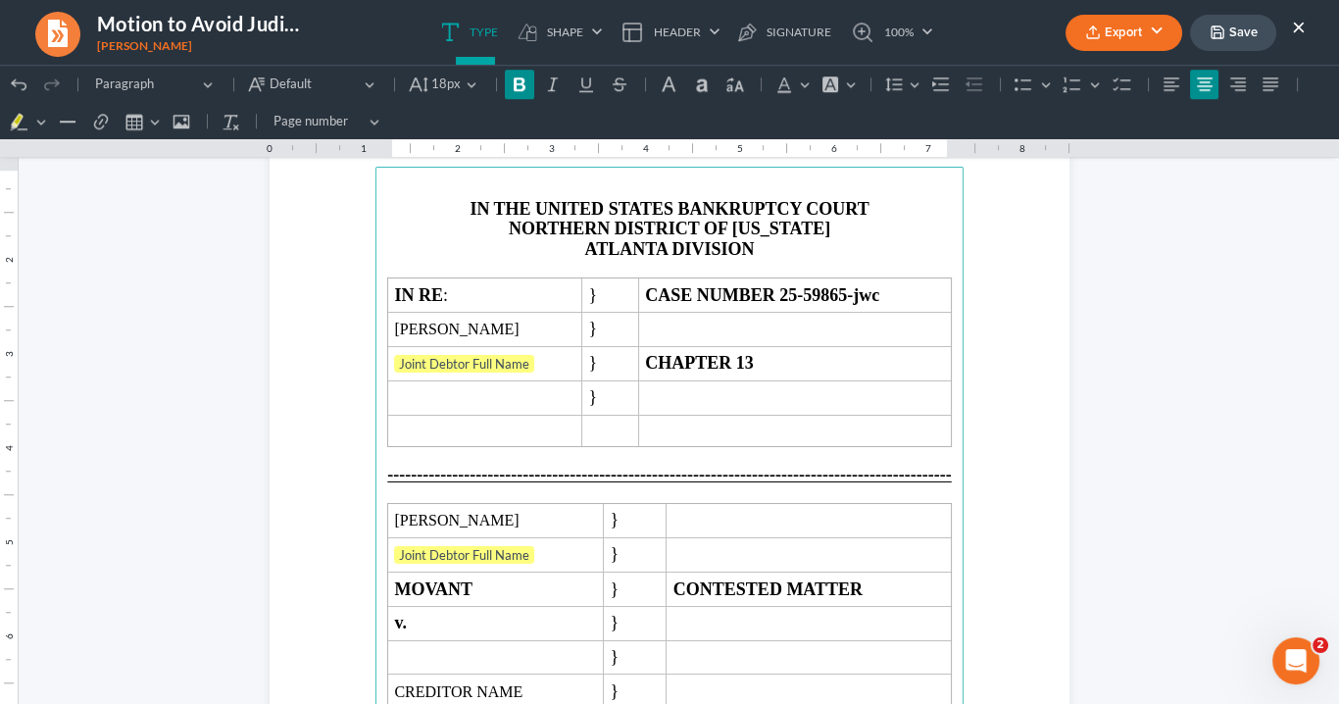
scroll to position [2366, 0]
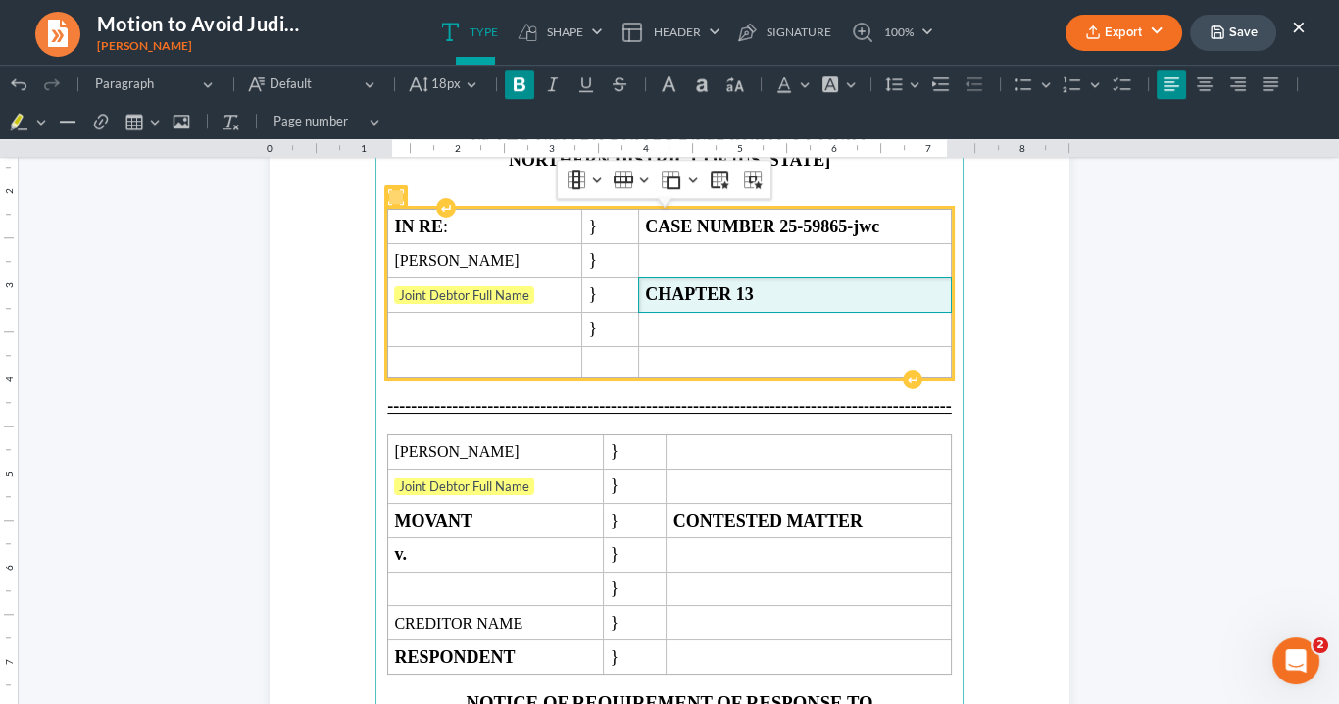
drag, startPoint x: 787, startPoint y: 292, endPoint x: 806, endPoint y: 292, distance: 18.6
click at [790, 290] on span "CHAPTER 13" at bounding box center [794, 294] width 299 height 21
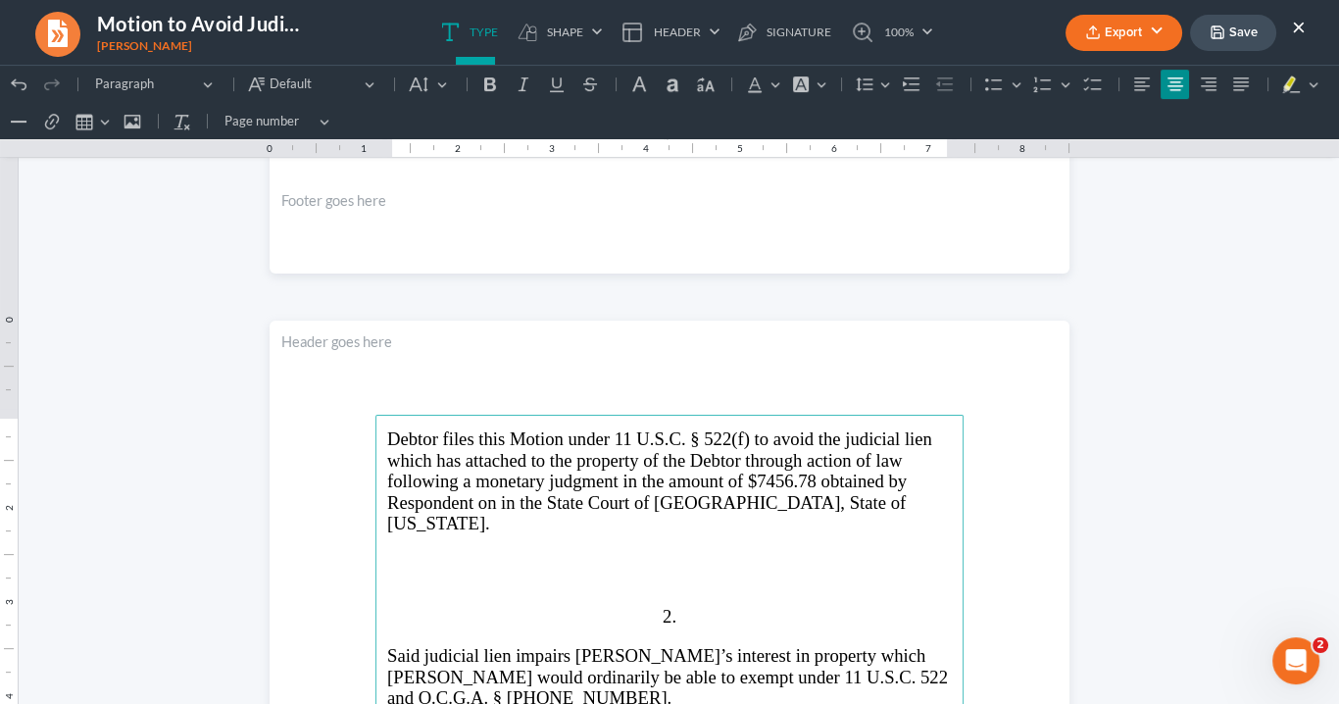
scroll to position [876, 0]
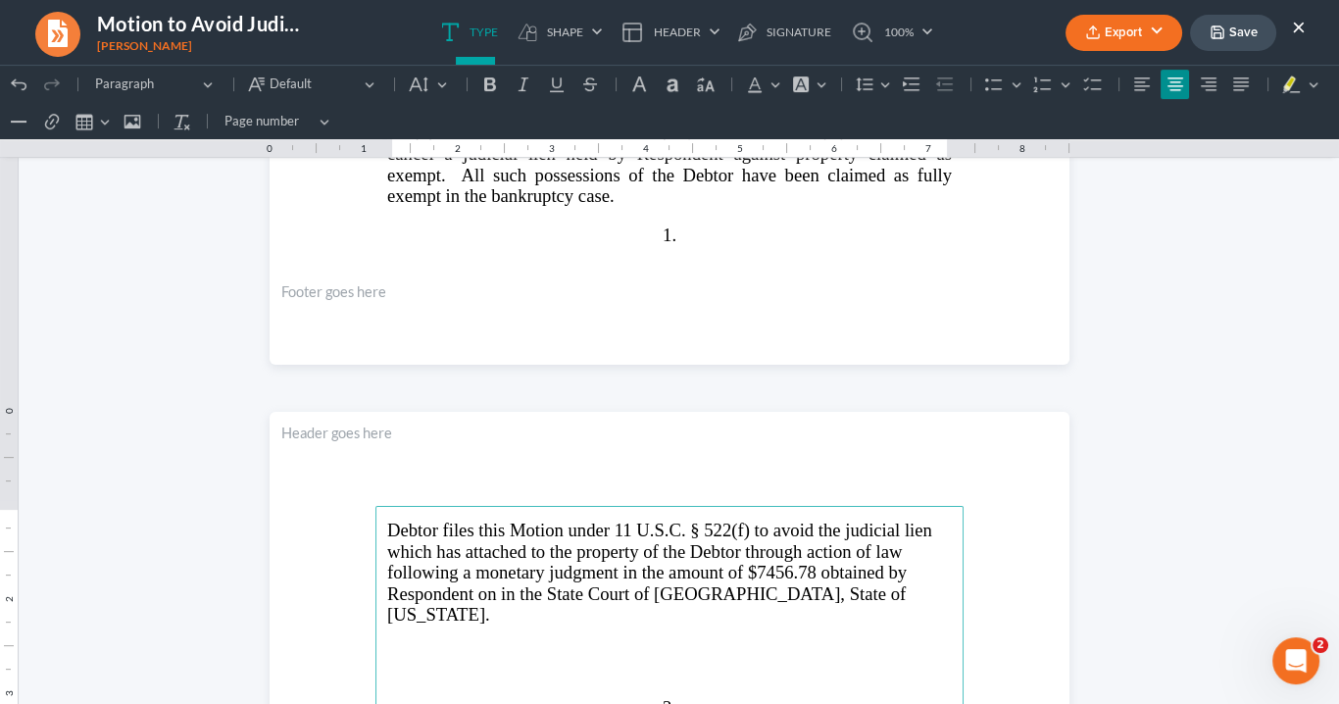
click at [759, 565] on span "Debtor files this Motion under 11 U.S.C. § 522(f) to avoid the judicial lien wh…" at bounding box center [659, 572] width 545 height 105
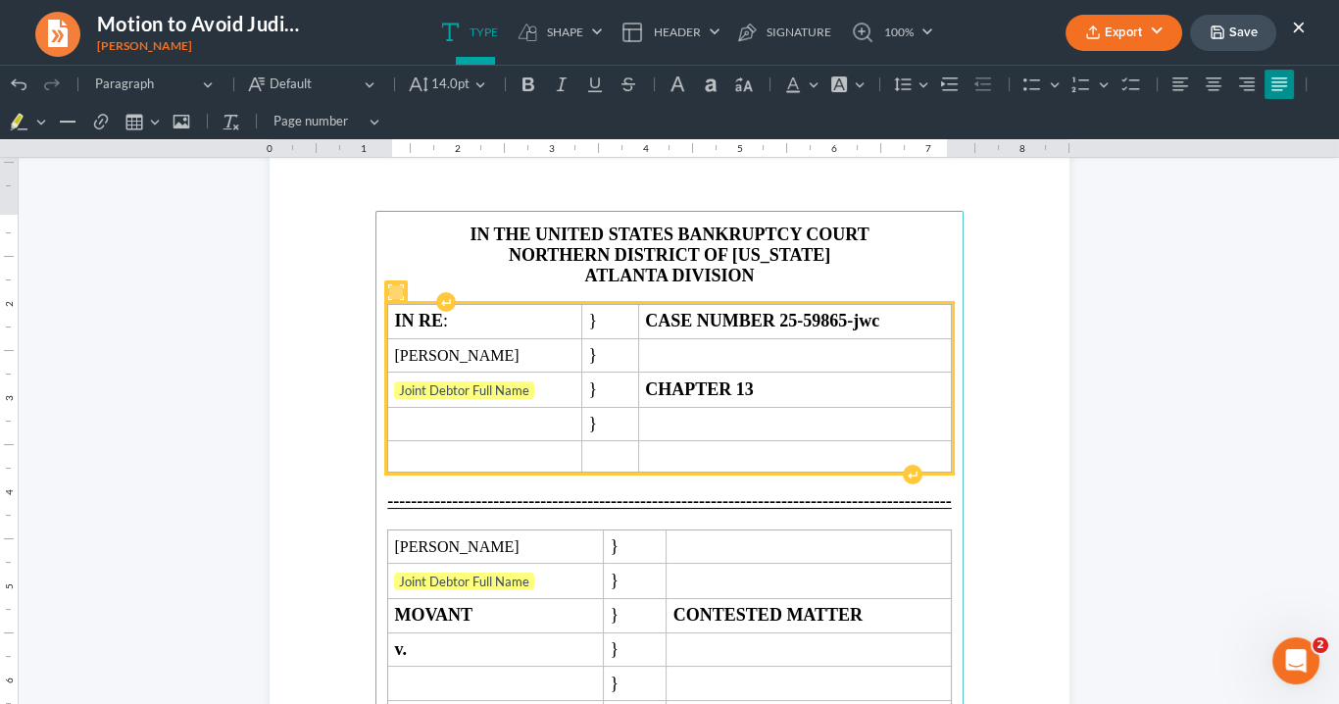
scroll to position [0, 0]
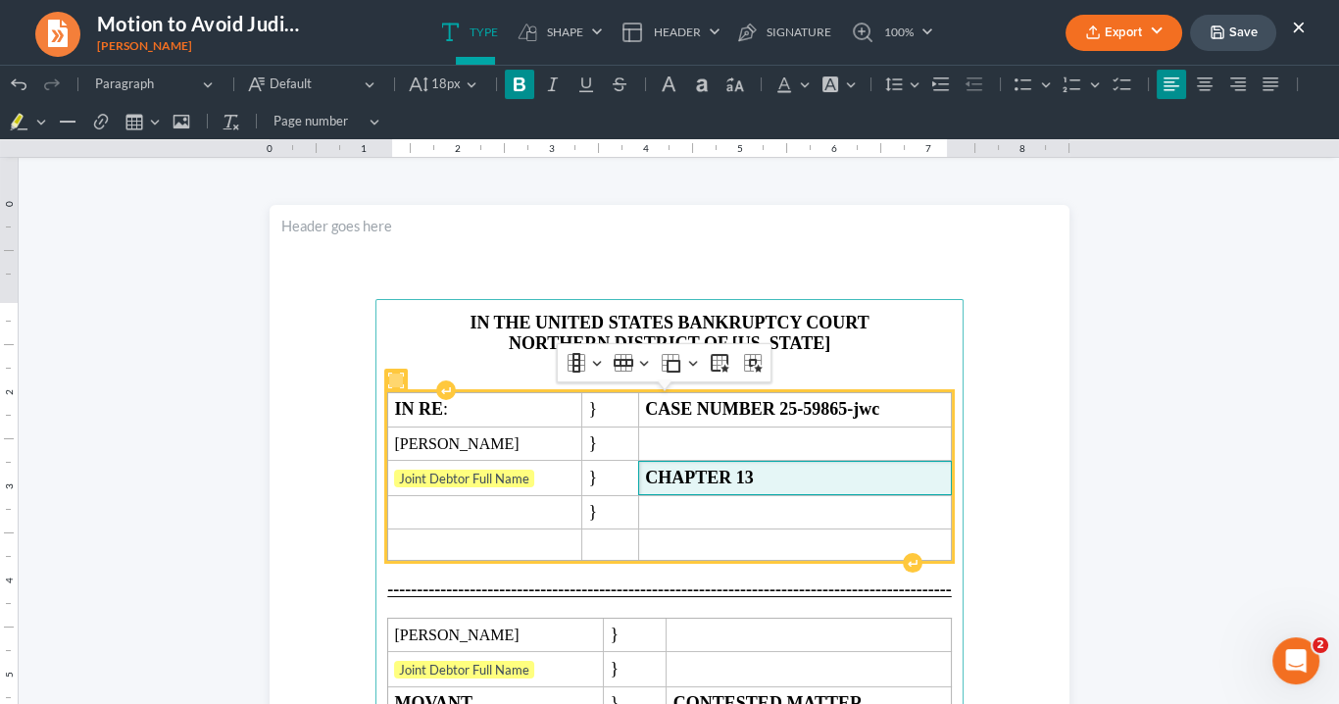
click at [787, 472] on span "CHAPTER 13" at bounding box center [794, 478] width 299 height 21
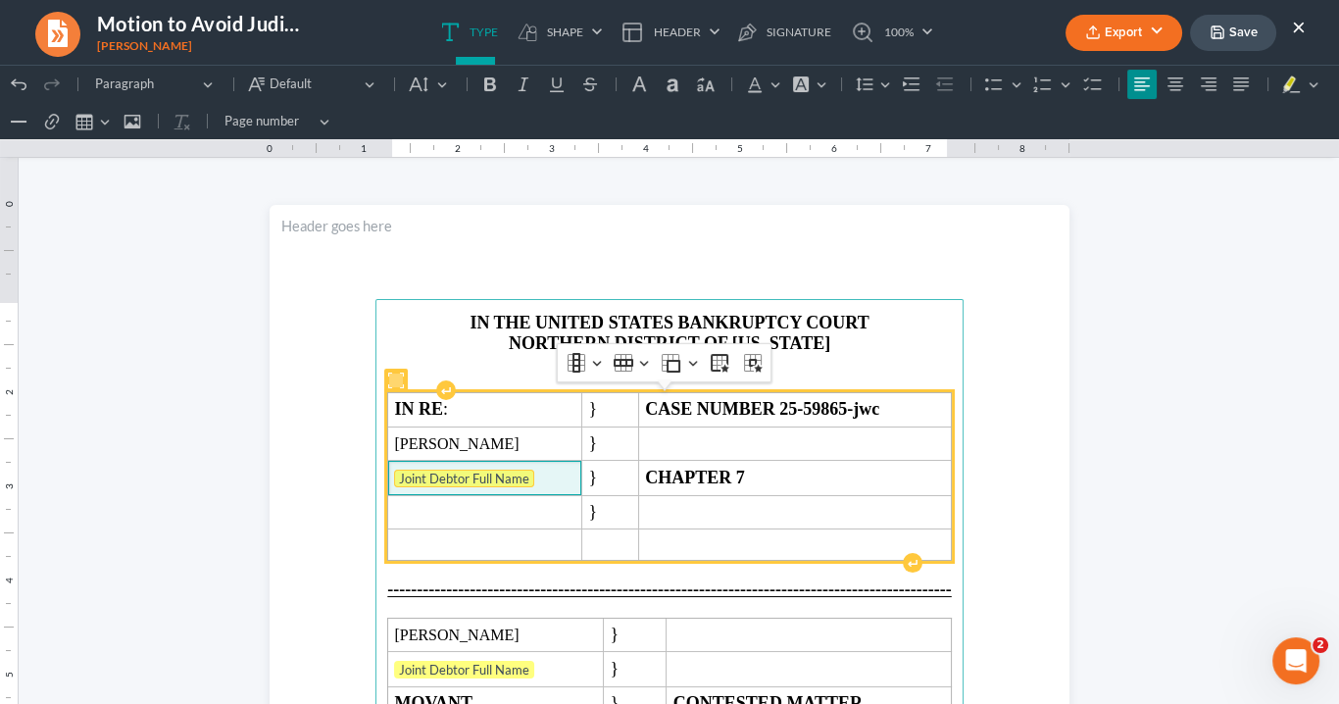
drag, startPoint x: 530, startPoint y: 470, endPoint x: 414, endPoint y: 470, distance: 116.7
click at [414, 470] on span "Joint Debtor Full Name" at bounding box center [484, 480] width 180 height 20
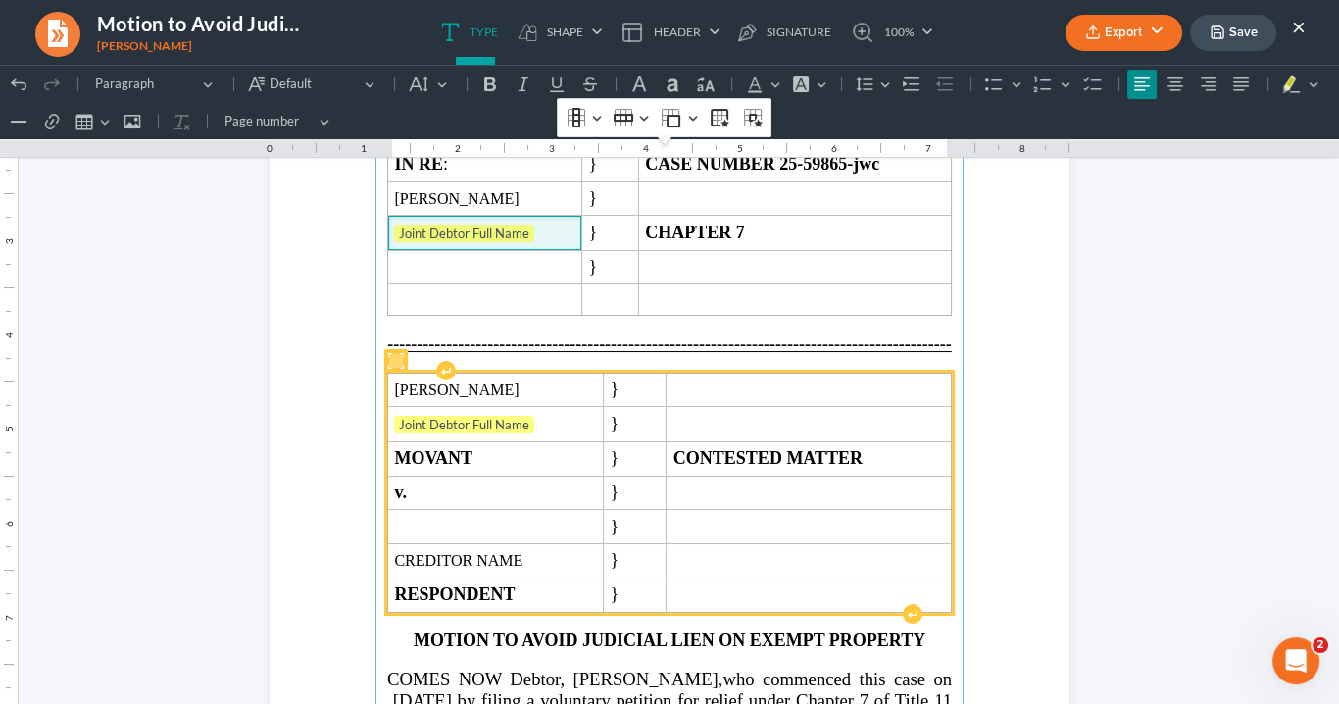
scroll to position [314, 0]
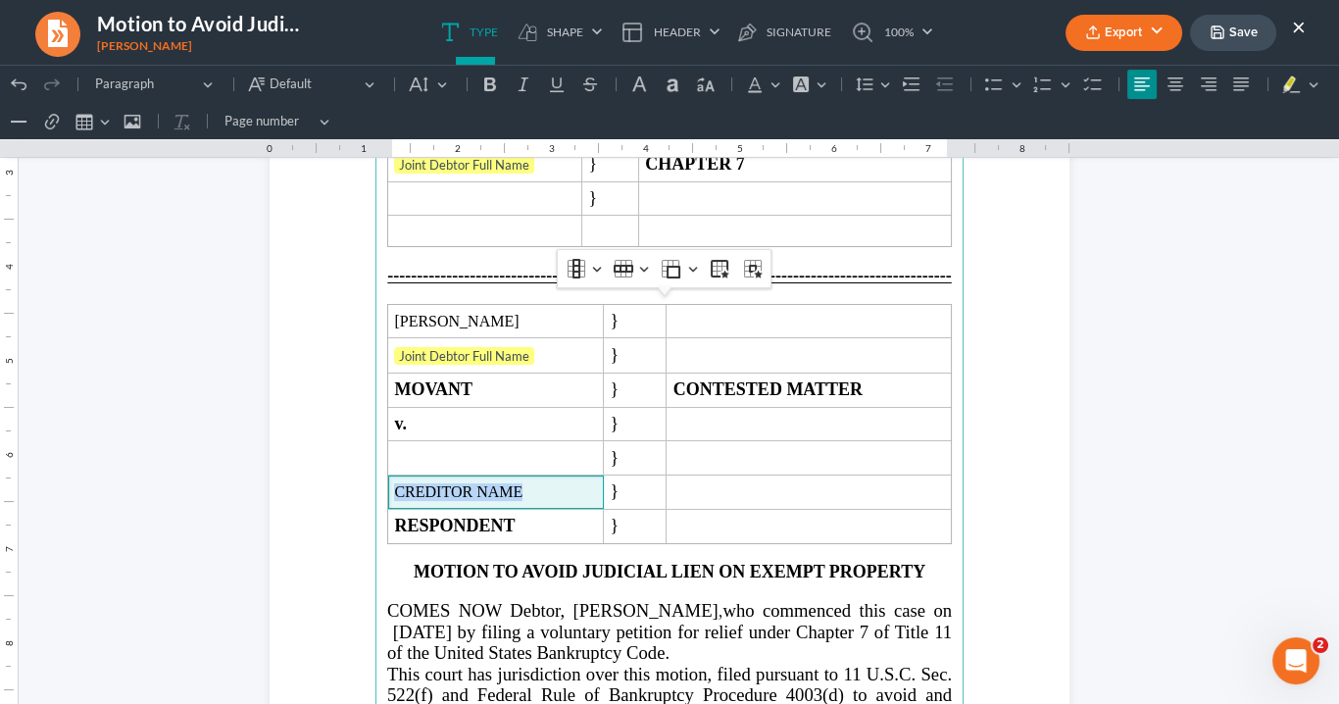
drag, startPoint x: 518, startPoint y: 477, endPoint x: 377, endPoint y: 478, distance: 141.2
click at [377, 478] on main "IN THE UNITED STATES BANKRUPTCY COURT NORTHERN DISTRICT OF GEORGIA ATLANTA DIVI…" at bounding box center [670, 408] width 588 height 847
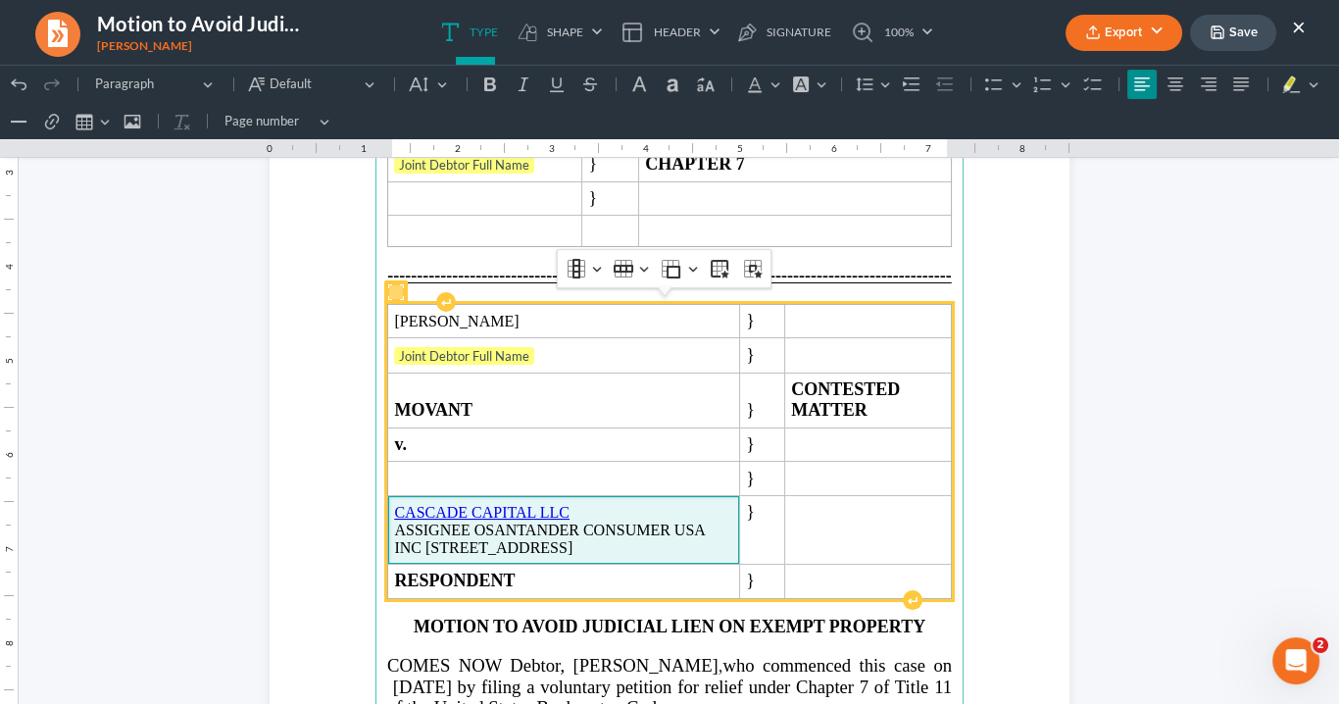
scroll to position [333, 0]
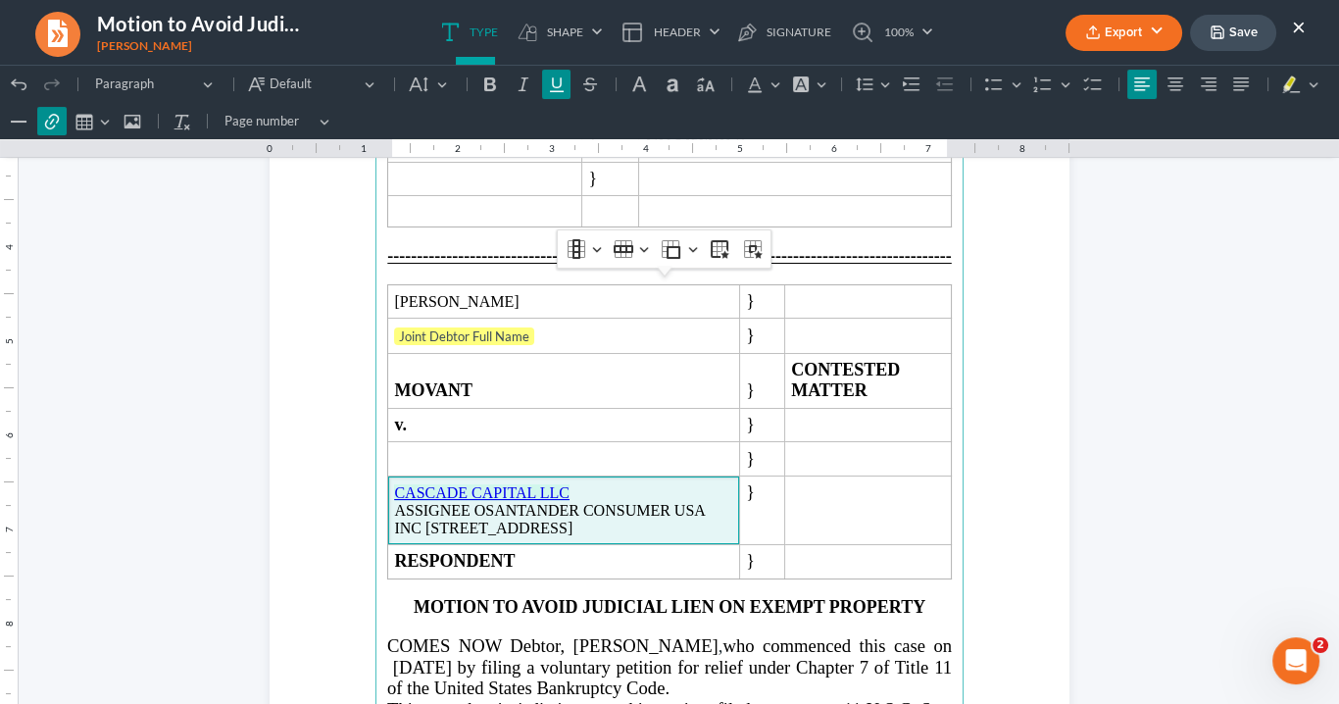
drag, startPoint x: 738, startPoint y: 519, endPoint x: 386, endPoint y: 480, distance: 354.1
click at [388, 480] on td "CASCADE CAPITAL LLC ASSIGNEE OSANTANDER CONSUMER USA INC 3100 Breckinridge Blvd…" at bounding box center [564, 511] width 352 height 69
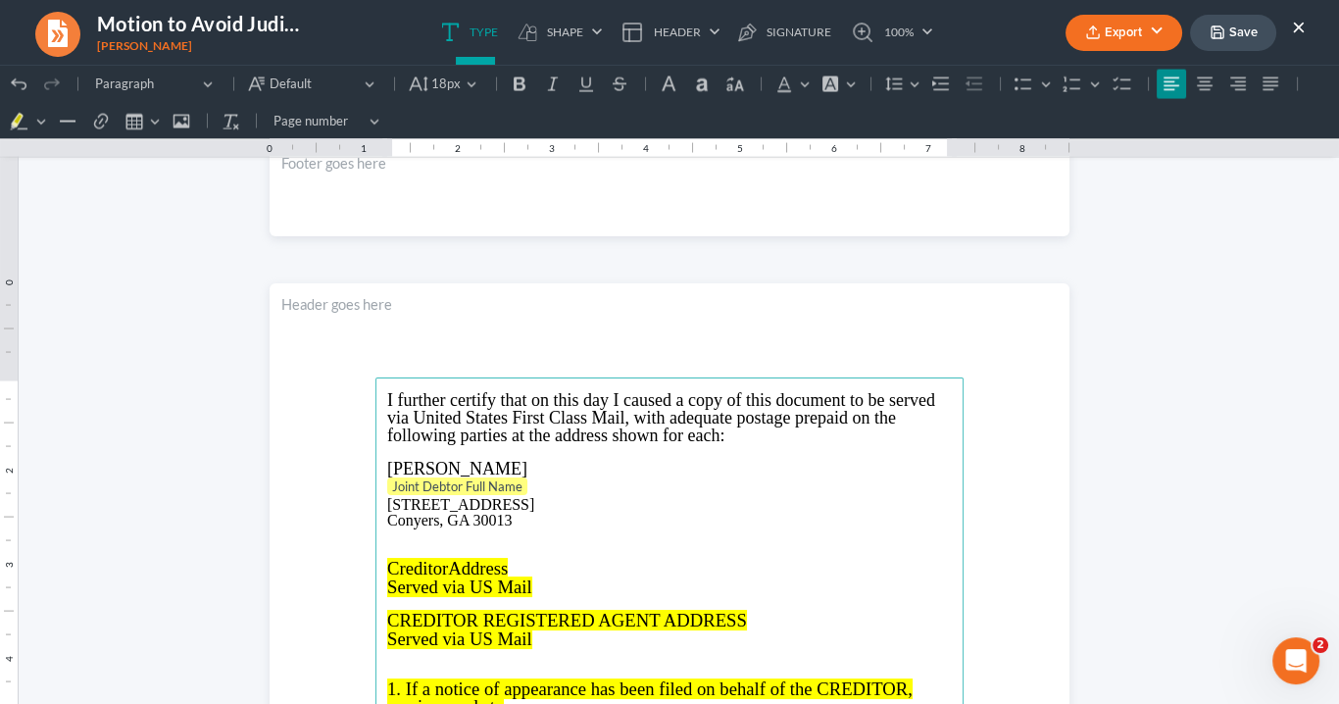
scroll to position [5569, 0]
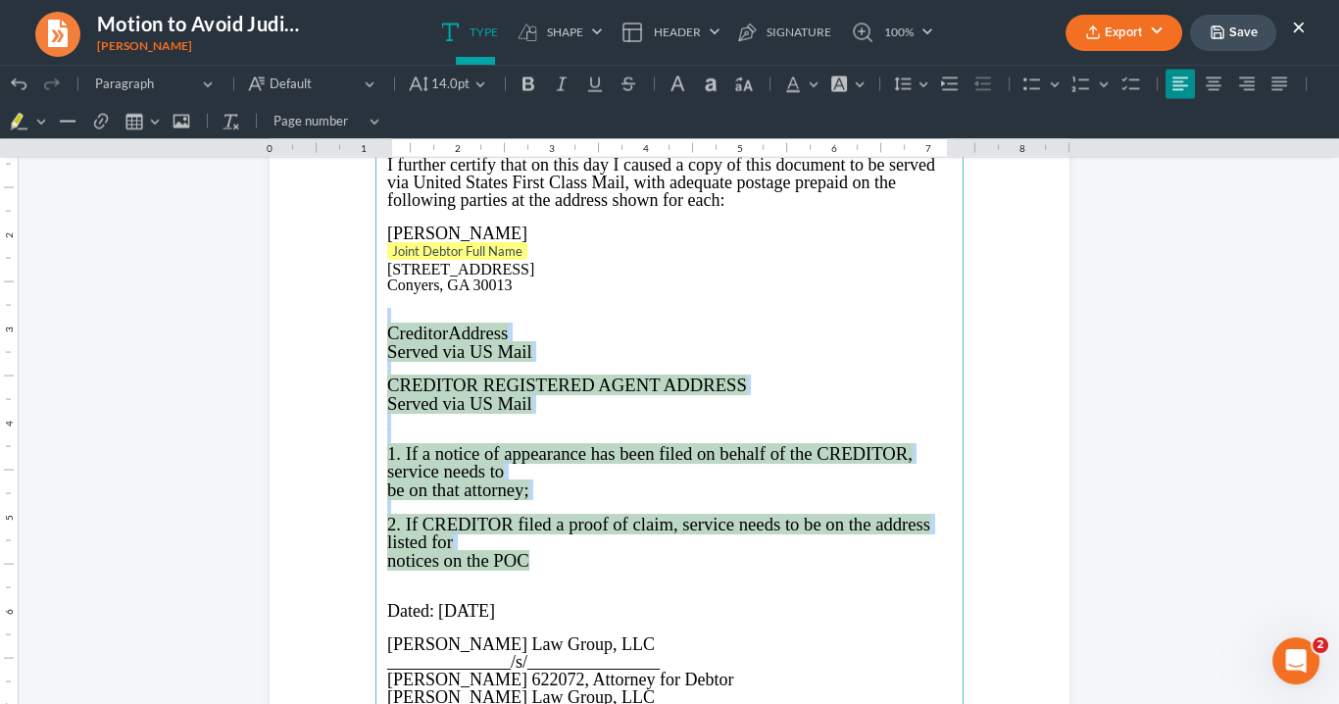
drag, startPoint x: 539, startPoint y: 560, endPoint x: 369, endPoint y: 319, distance: 295.4
click at [369, 319] on section "I further certify that on this day I caused a copy of this document to be serve…" at bounding box center [670, 565] width 800 height 1035
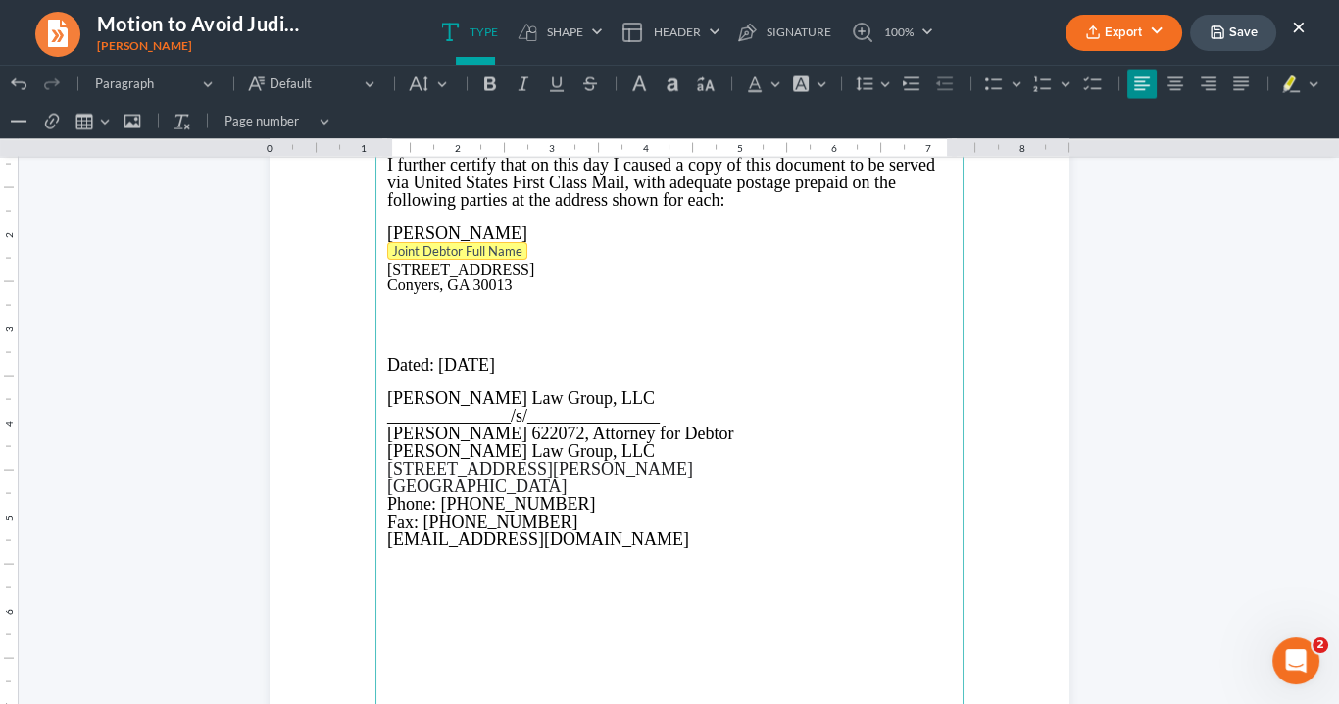
drag, startPoint x: 527, startPoint y: 252, endPoint x: 401, endPoint y: 250, distance: 125.5
click at [393, 255] on p "Joint Debtor Full Name" at bounding box center [669, 252] width 565 height 20
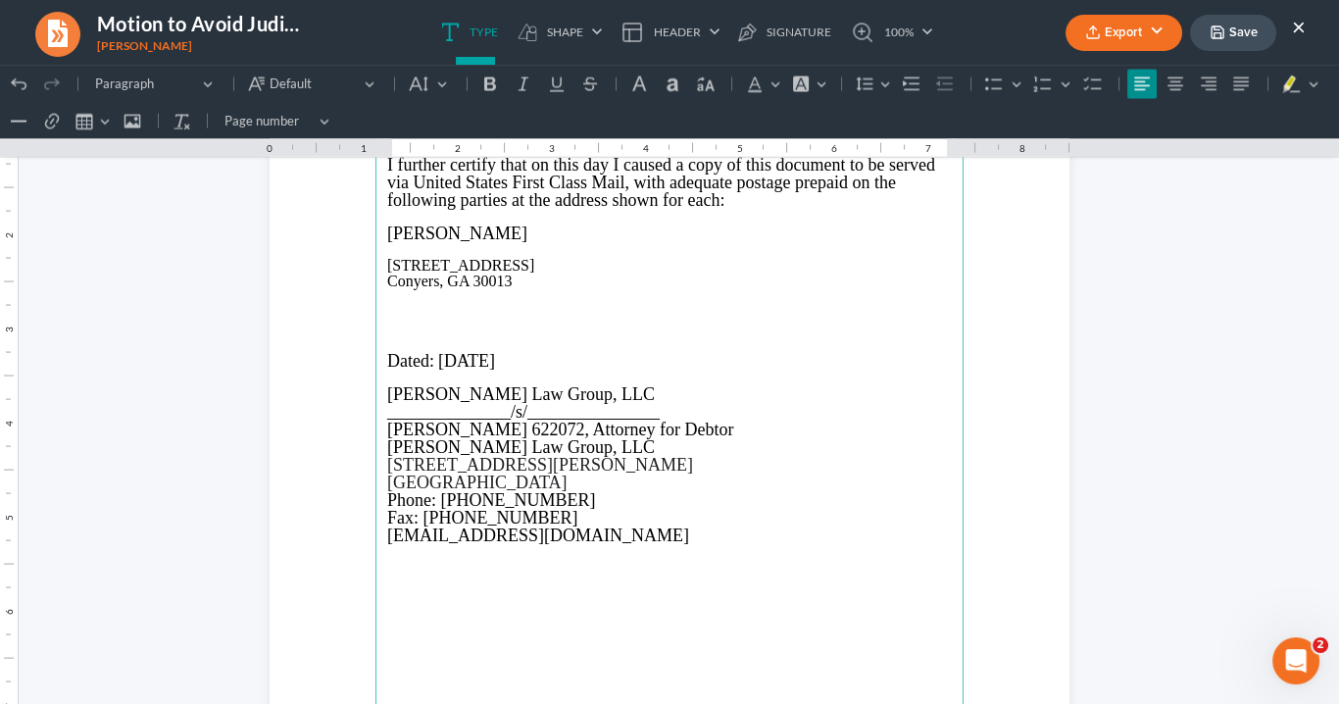
click at [387, 264] on p "108 Satulah Street Conyers, GA 30013" at bounding box center [669, 273] width 565 height 31
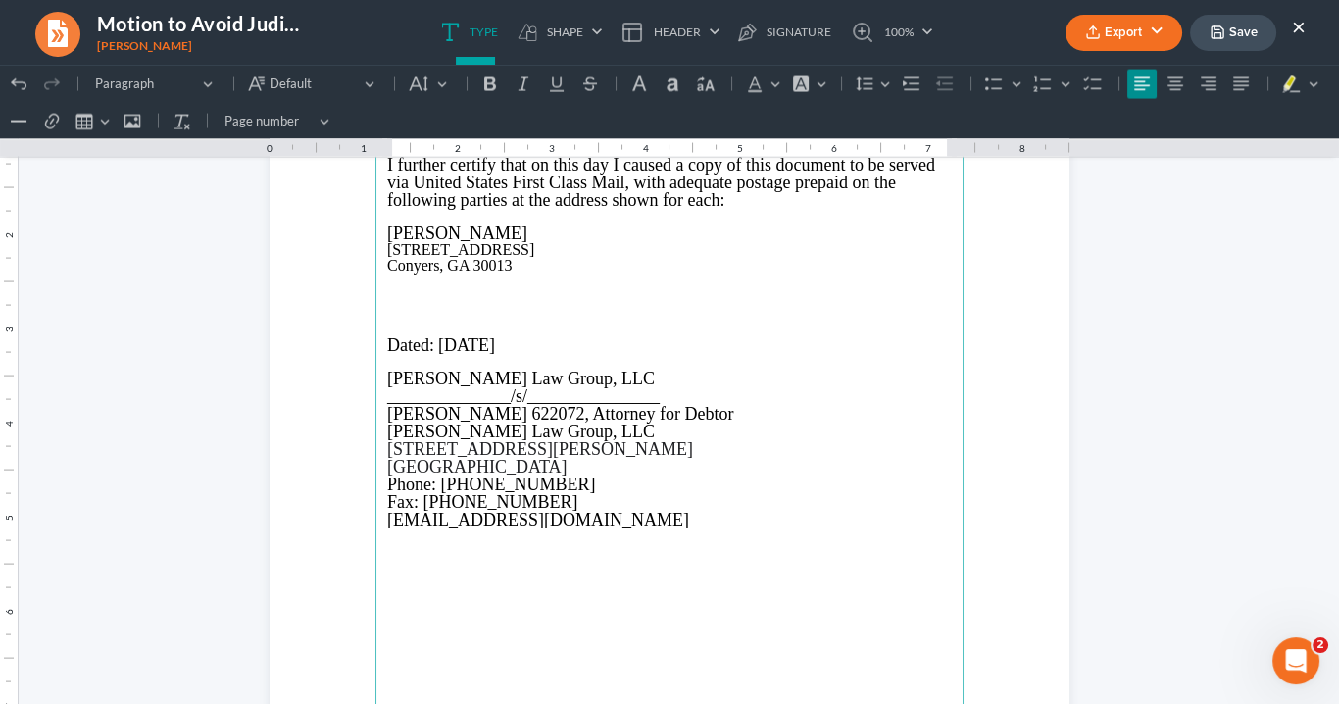
drag, startPoint x: 393, startPoint y: 282, endPoint x: 427, endPoint y: 298, distance: 36.8
click at [394, 279] on p "Rich Text Editor, page-5-main" at bounding box center [669, 282] width 565 height 16
drag, startPoint x: 505, startPoint y: 278, endPoint x: 372, endPoint y: 273, distance: 133.5
click at [376, 275] on main "I further certify that on this day I caused a copy of this document to be serve…" at bounding box center [670, 565] width 588 height 847
click at [512, 276] on p "Served via US Mail" at bounding box center [669, 282] width 565 height 16
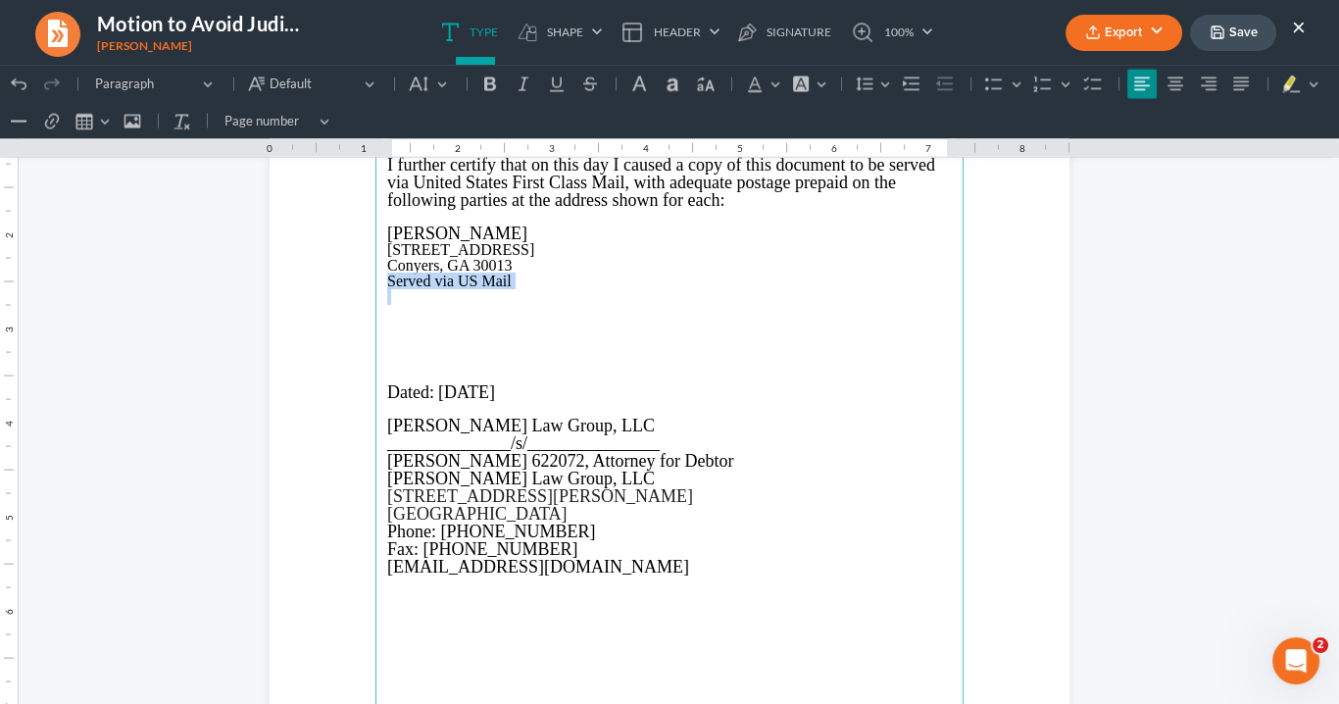
drag, startPoint x: 527, startPoint y: 268, endPoint x: 486, endPoint y: 291, distance: 46.6
click at [486, 291] on main "I further certify that on this day I caused a copy of this document to be serve…" at bounding box center [670, 565] width 588 height 847
click at [484, 82] on icon "Editor toolbar" at bounding box center [490, 84] width 12 height 14
click at [521, 83] on icon "Editor toolbar" at bounding box center [524, 84] width 10 height 14
click at [395, 342] on p "Rich Text Editor, page-5-main" at bounding box center [669, 344] width 565 height 16
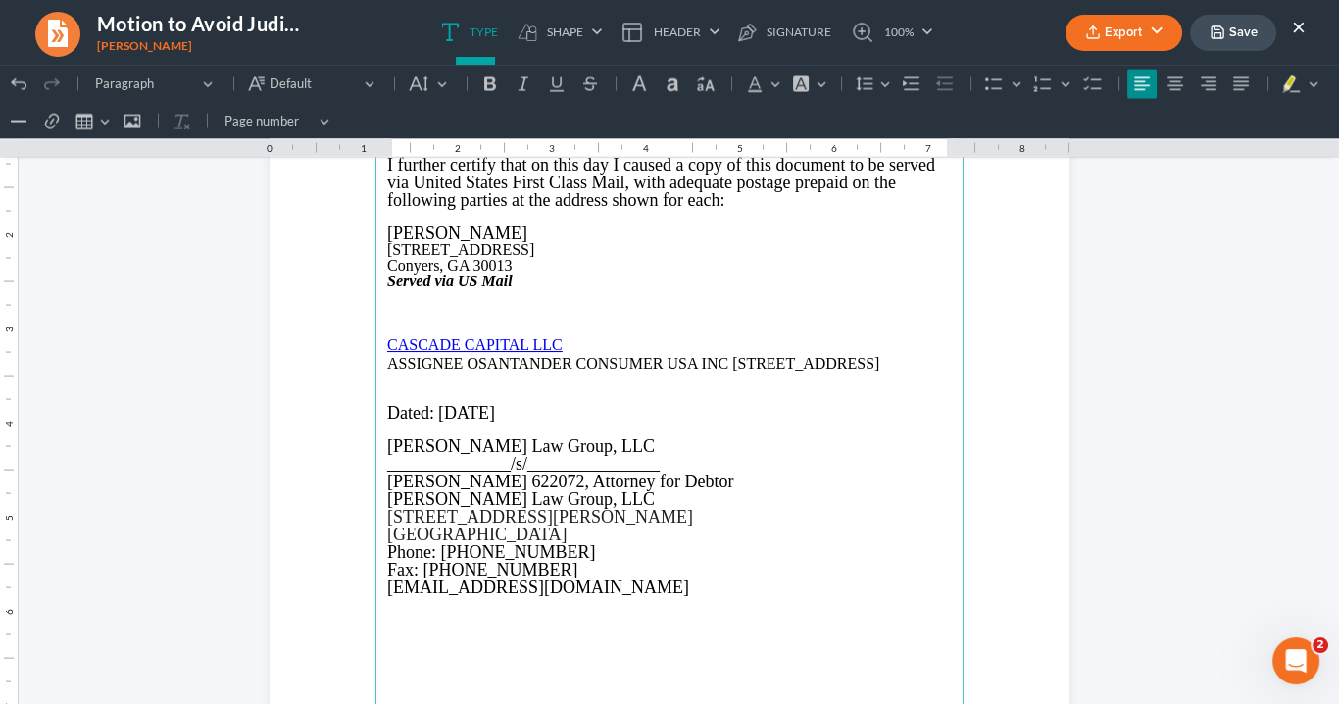
click at [469, 359] on p "ASSIGNEE OSANTANDER CONSUMER USA INC 3100 Breckinridge Blvd, Suite 722, Duluth,…" at bounding box center [669, 364] width 565 height 18
click at [739, 363] on p "ASSIGNEE OF SANTANDER CONSUMER USA INC 3100 Breckinridge Blvd, Suite 722, Dulut…" at bounding box center [669, 364] width 565 height 18
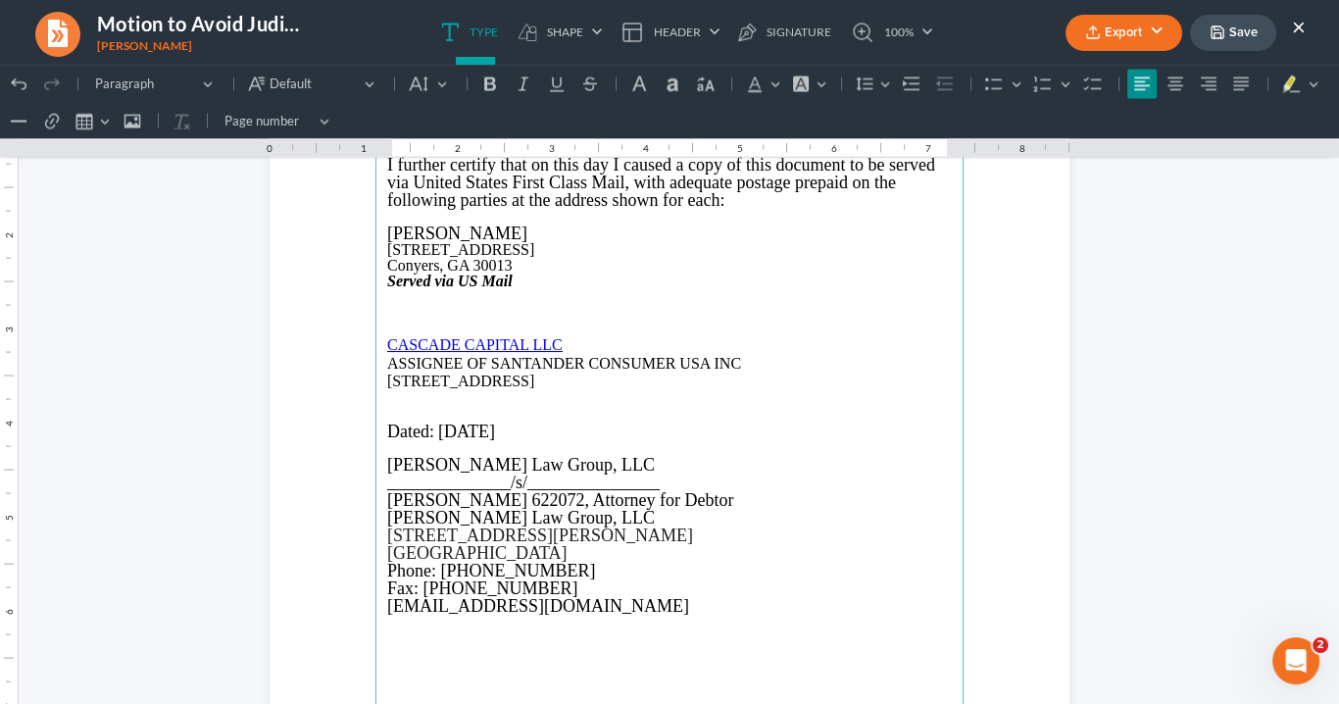
click at [542, 380] on p "3100 Breckinridge Blvd, Suite 722, Duluth, GA 30096" at bounding box center [669, 382] width 565 height 18
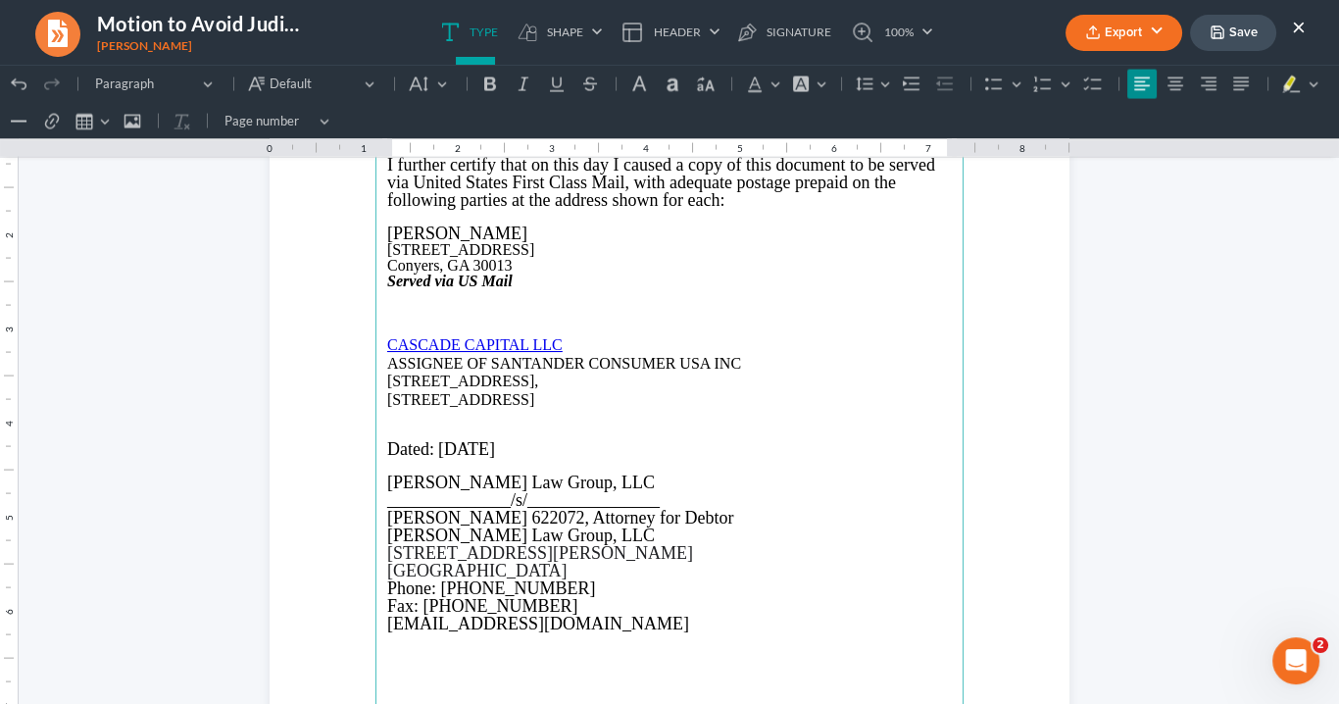
click at [449, 396] on p "Suite 722, Duluth, GA 30096" at bounding box center [669, 400] width 565 height 18
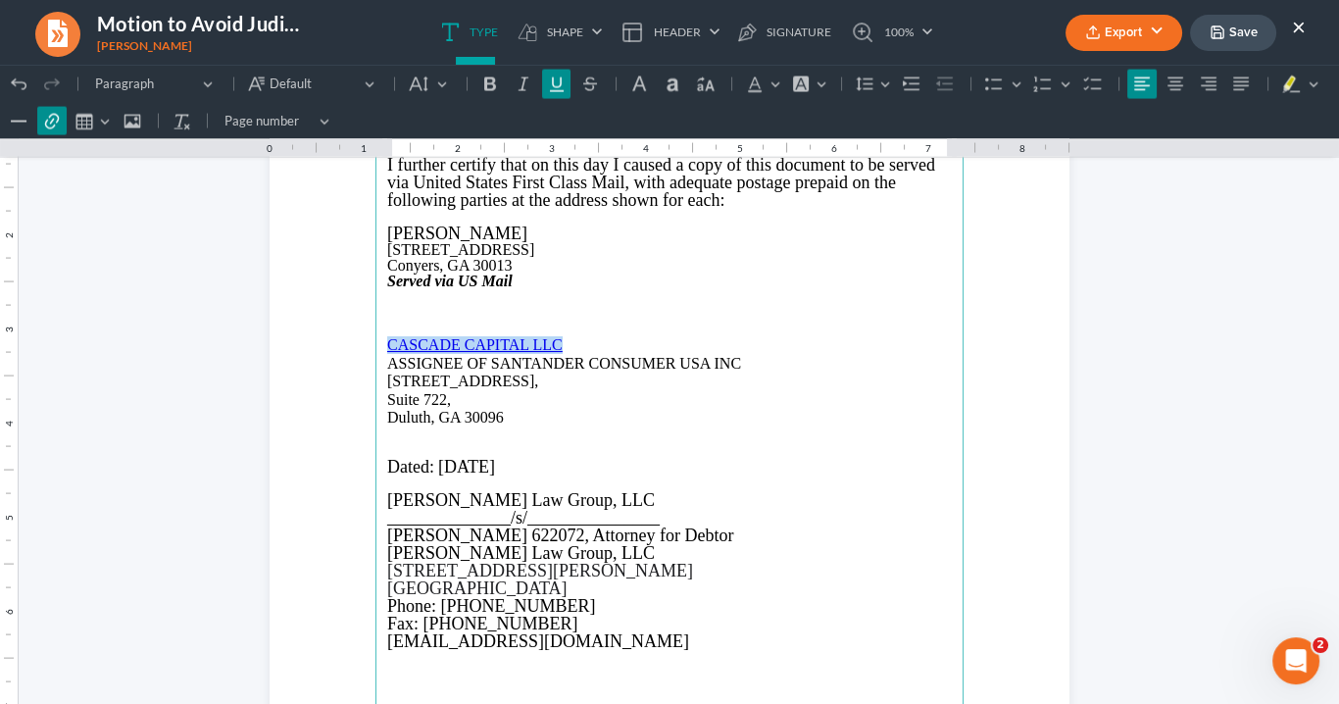
drag, startPoint x: 563, startPoint y: 343, endPoint x: 372, endPoint y: 342, distance: 191.2
click at [376, 342] on main "I further certify that on this day I caused a copy of this document to be serve…" at bounding box center [670, 565] width 588 height 847
click at [555, 84] on icon "Editor toolbar" at bounding box center [557, 85] width 20 height 20
click at [558, 88] on icon "Editor toolbar" at bounding box center [557, 85] width 20 height 20
click at [623, 439] on p "Rich Text Editor, page-5-main" at bounding box center [669, 435] width 565 height 16
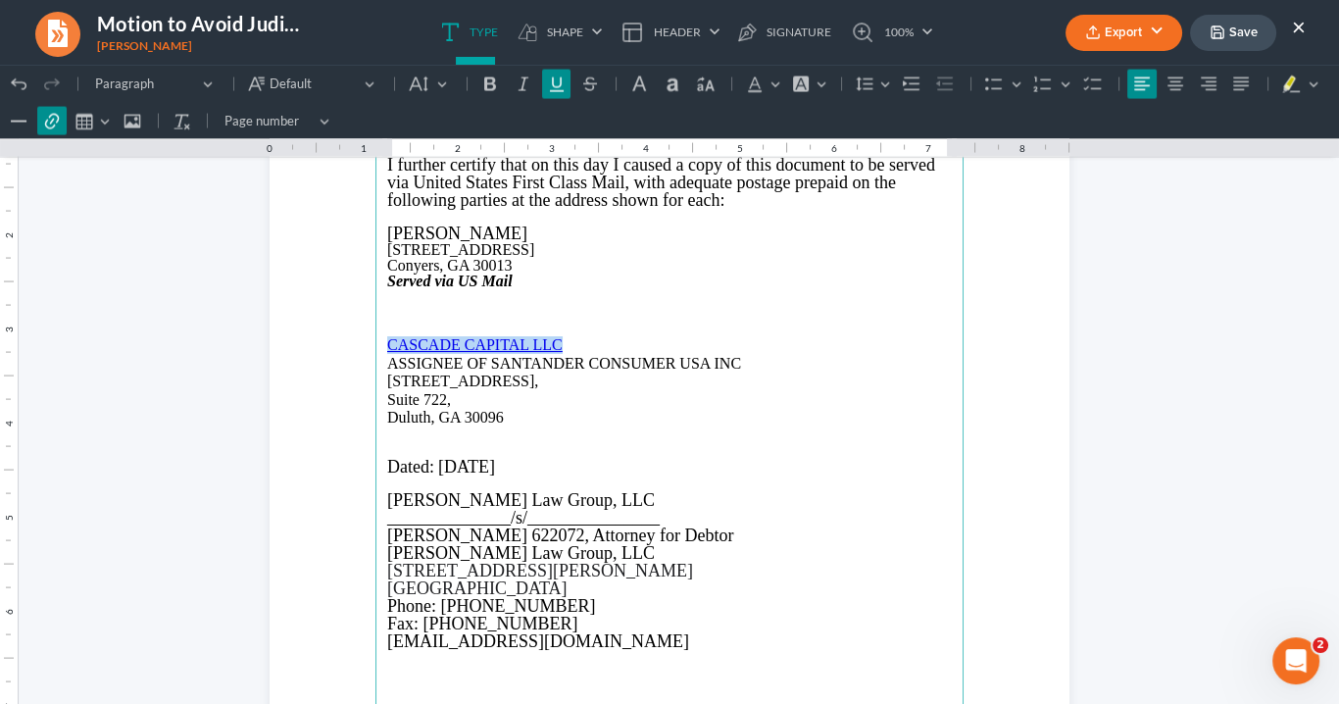
drag, startPoint x: 564, startPoint y: 343, endPoint x: 398, endPoint y: 323, distance: 167.0
click at [387, 337] on p "CASCADE CAPITAL LLC" at bounding box center [669, 345] width 565 height 18
drag, startPoint x: 553, startPoint y: 86, endPoint x: 562, endPoint y: 79, distance: 11.2
click at [554, 86] on icon "Editor toolbar" at bounding box center [557, 84] width 14 height 15
click at [550, 91] on icon "Editor toolbar" at bounding box center [557, 85] width 20 height 20
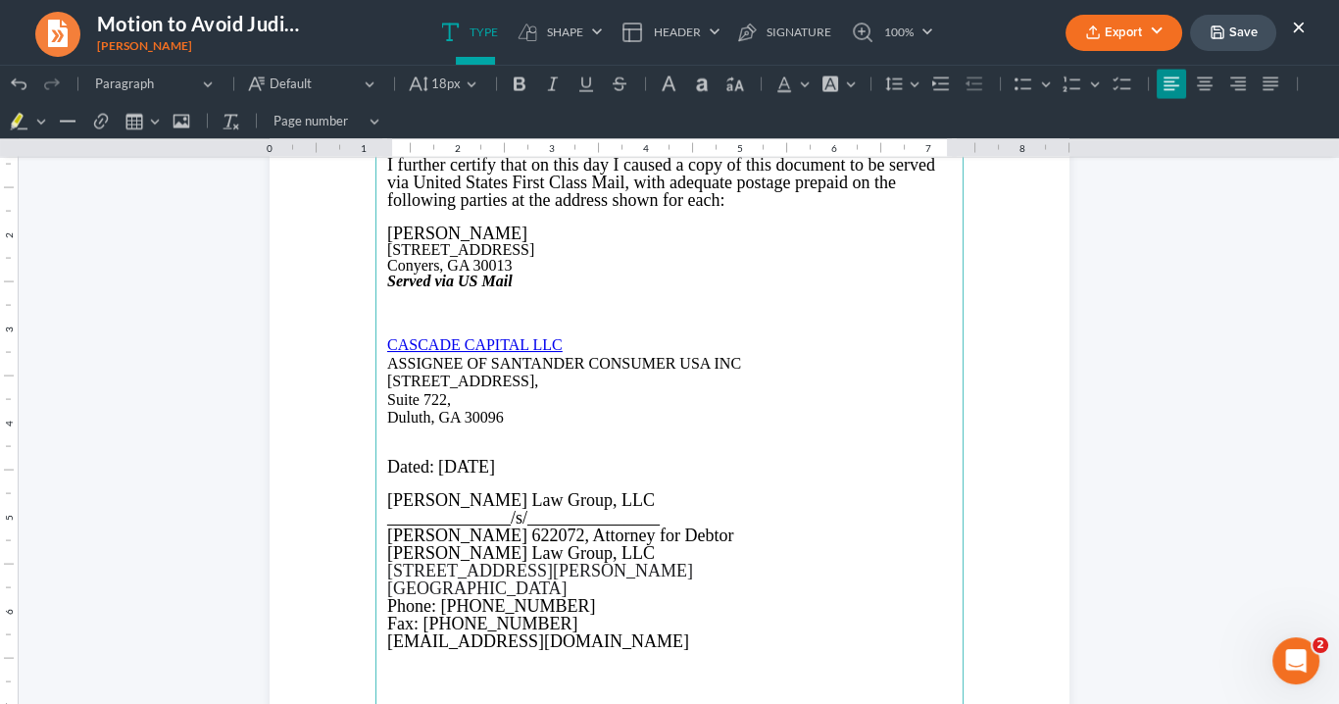
click at [554, 469] on p "Dated: 10/08/2025" at bounding box center [669, 467] width 565 height 18
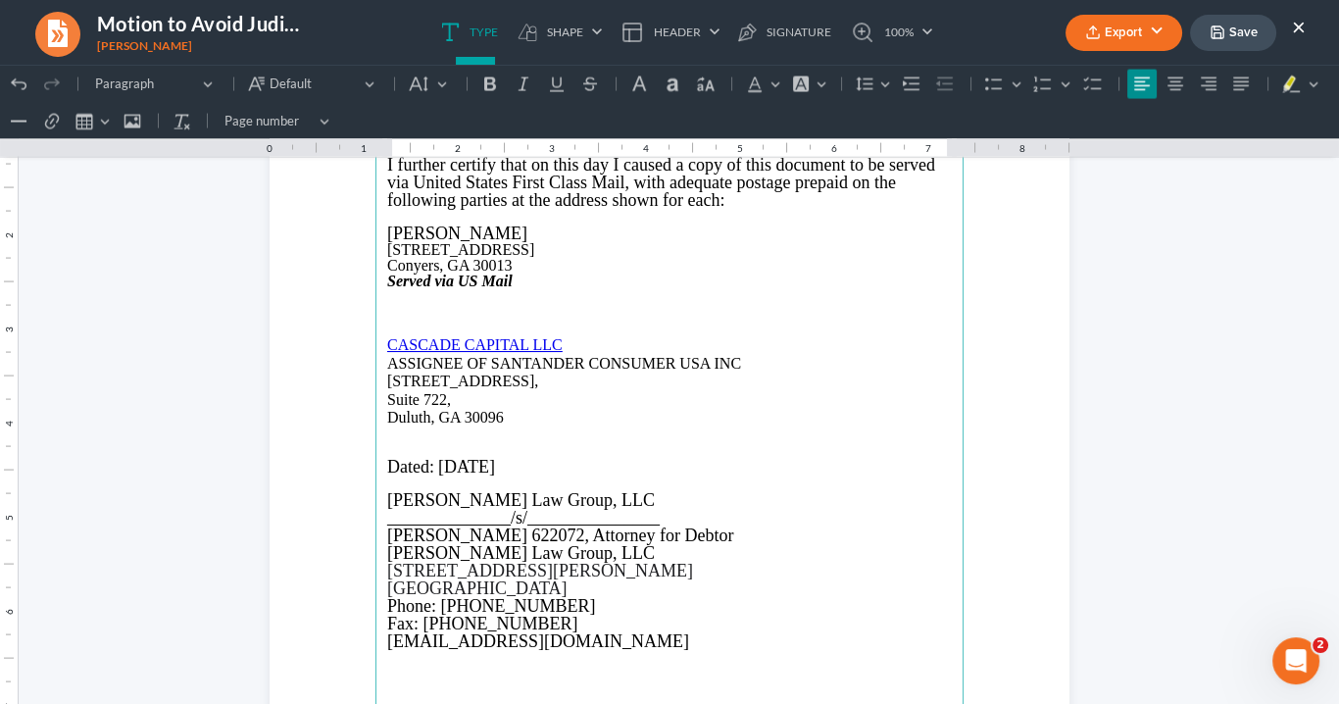
click at [387, 442] on p "Rich Text Editor, page-5-main" at bounding box center [669, 450] width 565 height 16
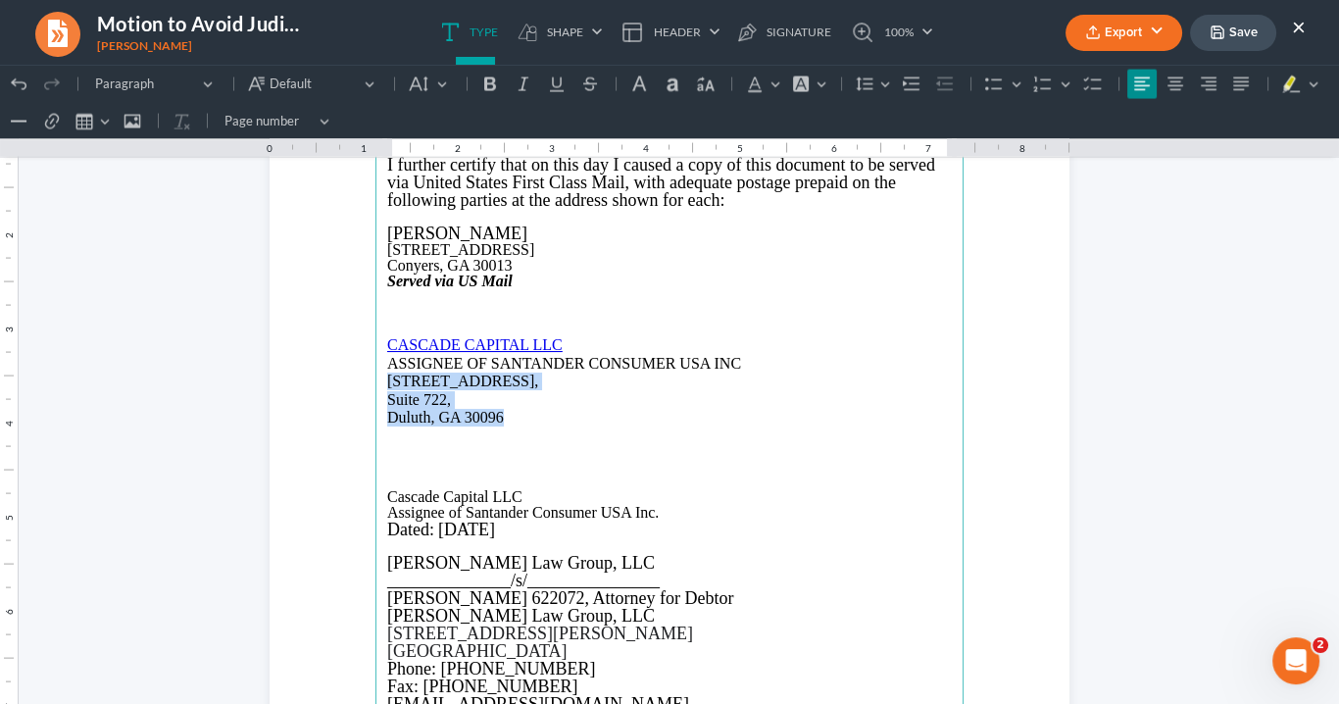
drag, startPoint x: 517, startPoint y: 414, endPoint x: 380, endPoint y: 385, distance: 139.2
click at [380, 385] on main "I further certify that on this day I caused a copy of this document to be serve…" at bounding box center [670, 565] width 588 height 847
copy main "3100 Breckinridge Blvd, Suite 722, Duluth, GA 30096"
click at [660, 514] on p "Assignee of Santander Consumer USA Inc." at bounding box center [669, 513] width 565 height 16
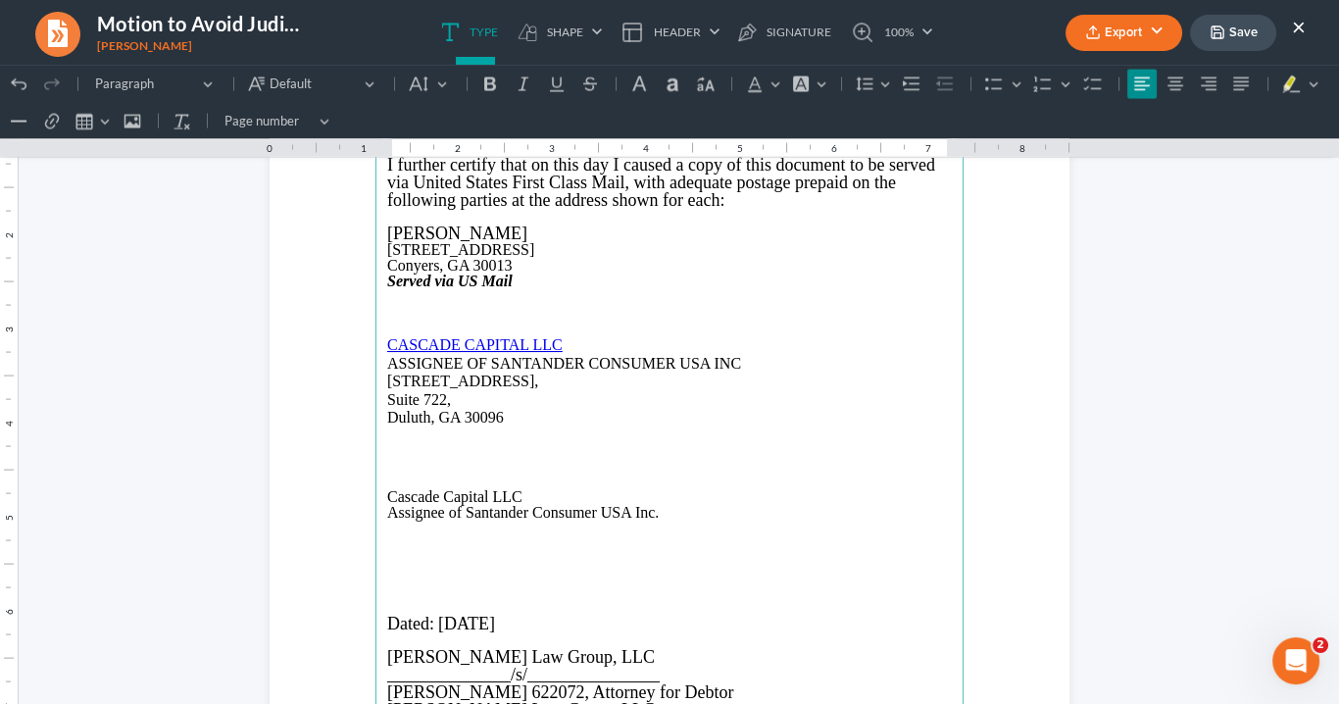
click at [388, 530] on p "Rich Text Editor, page-5-main" at bounding box center [669, 529] width 565 height 16
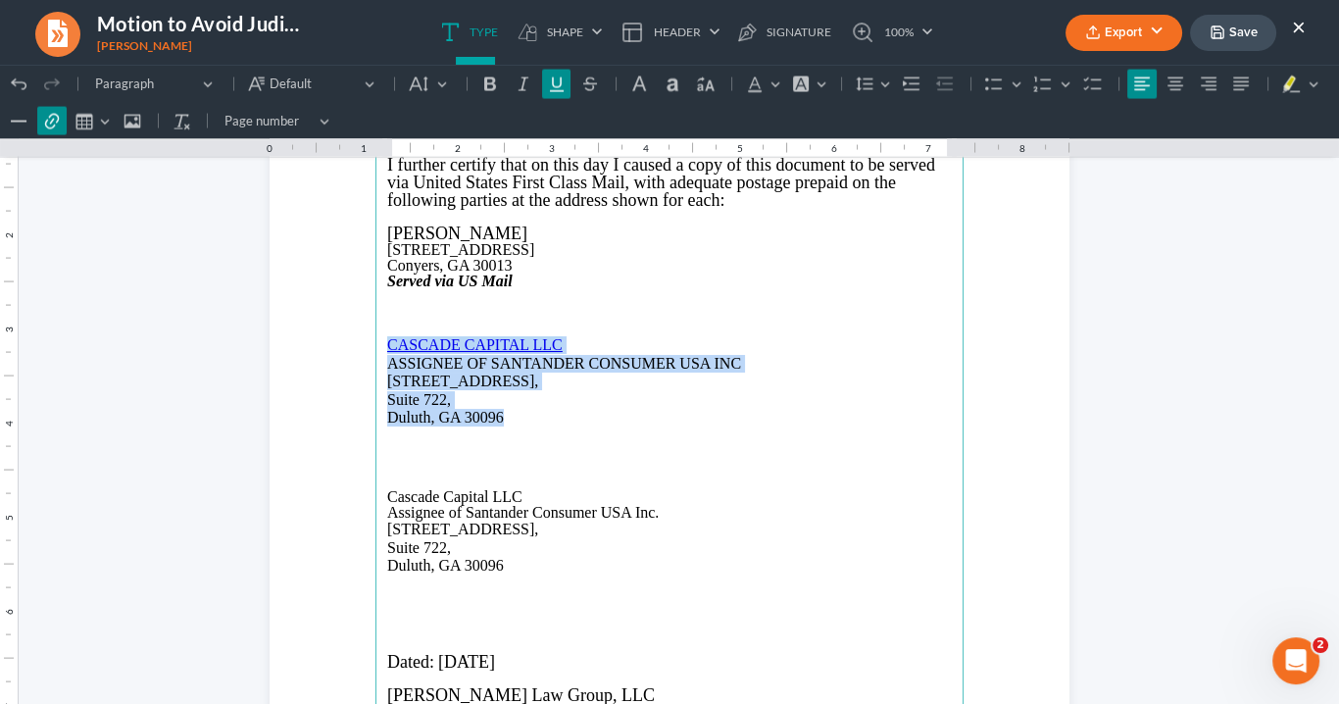
drag, startPoint x: 513, startPoint y: 424, endPoint x: 377, endPoint y: 343, distance: 158.2
click at [376, 345] on main "I further certify that on this day I caused a copy of this document to be serve…" at bounding box center [670, 565] width 588 height 847
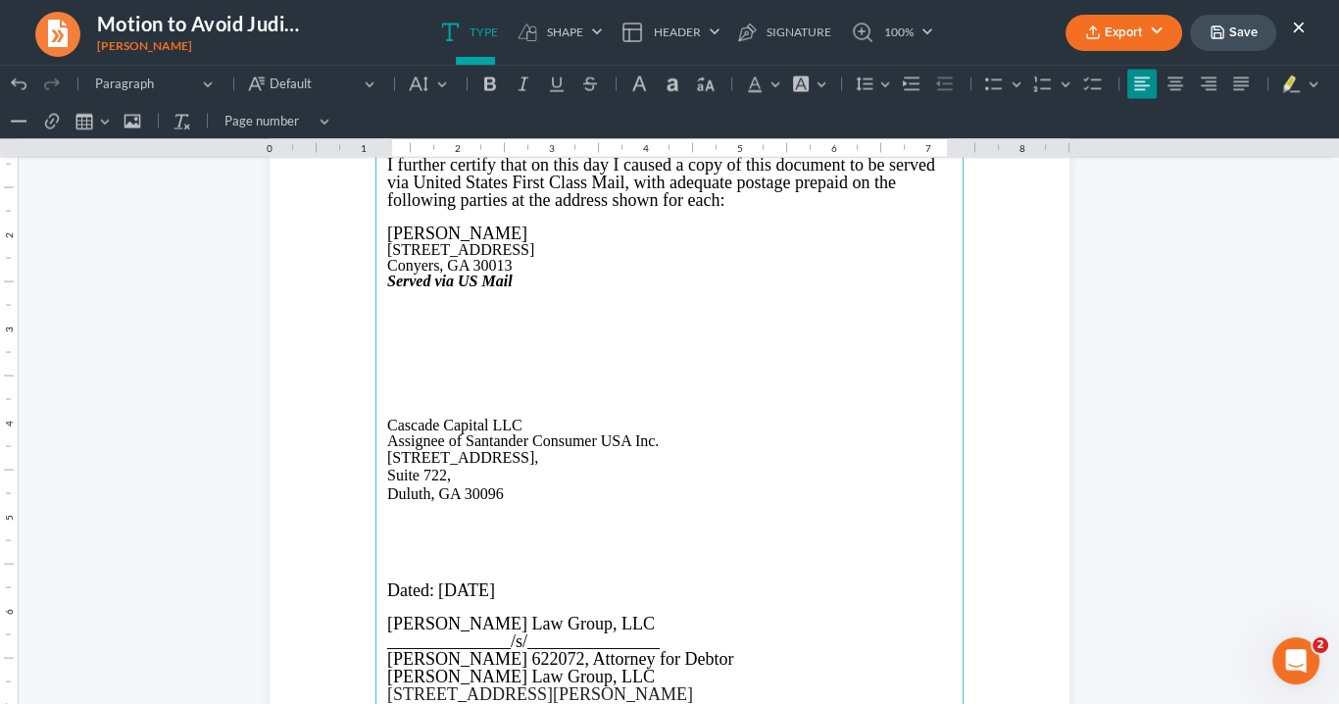
click at [403, 398] on p "Rich Text Editor, page-5-main" at bounding box center [669, 394] width 565 height 16
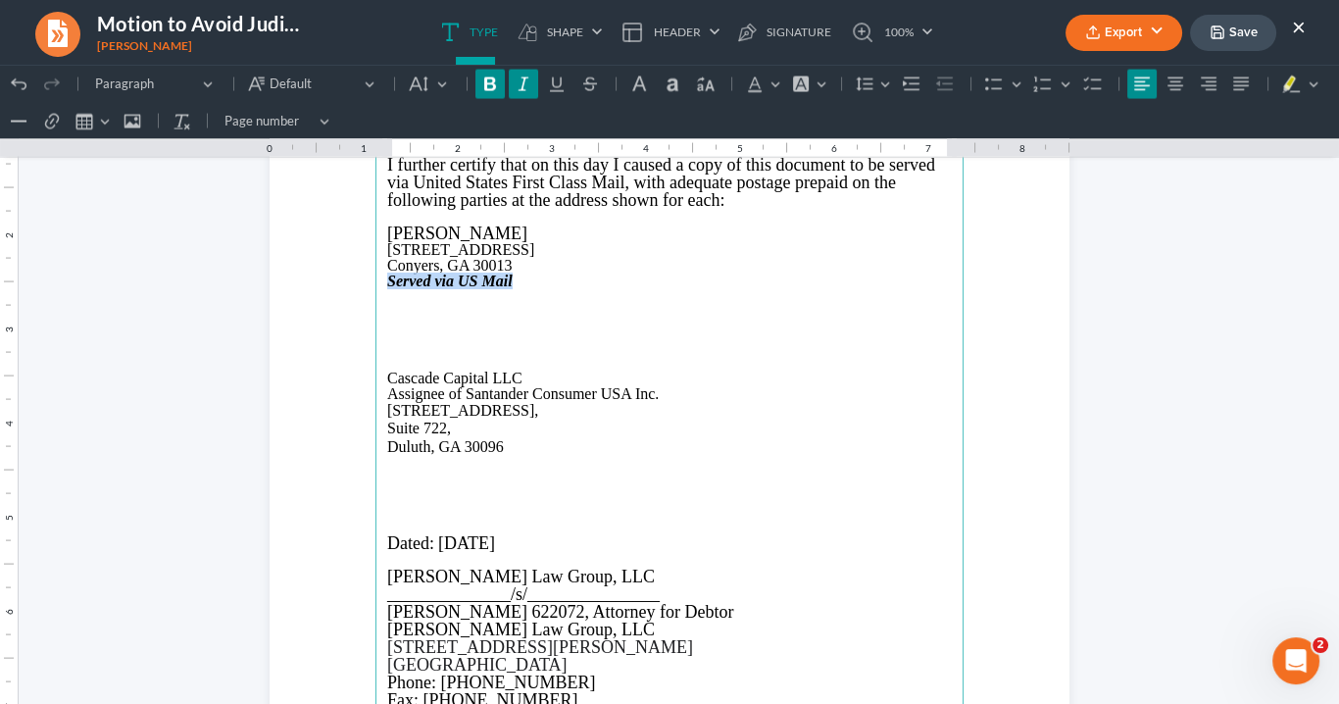
drag, startPoint x: 509, startPoint y: 282, endPoint x: 381, endPoint y: 279, distance: 127.5
click at [387, 279] on p "Served via US Mail" at bounding box center [669, 282] width 565 height 16
click at [390, 462] on p "Rich Text Editor, page-5-main" at bounding box center [669, 464] width 565 height 16
click at [389, 283] on p "Rich Text Editor, page-5-main" at bounding box center [669, 282] width 565 height 16
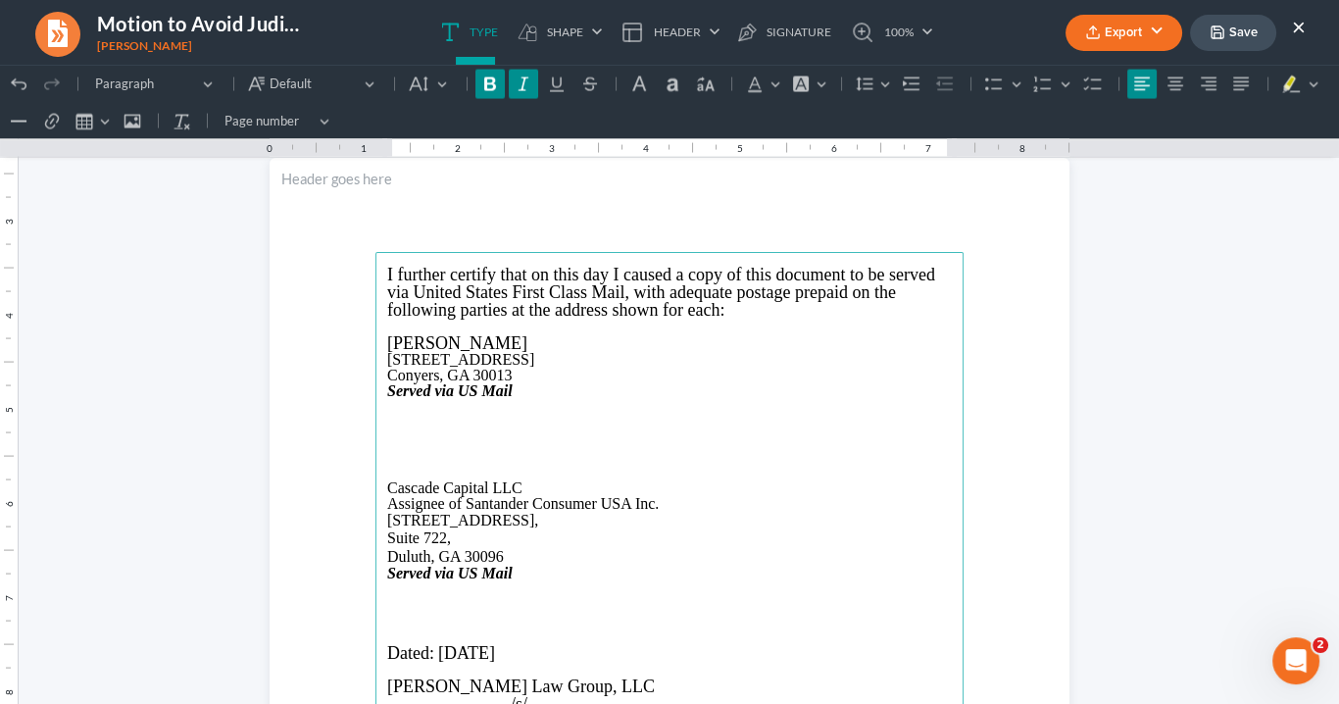
scroll to position [5681, 0]
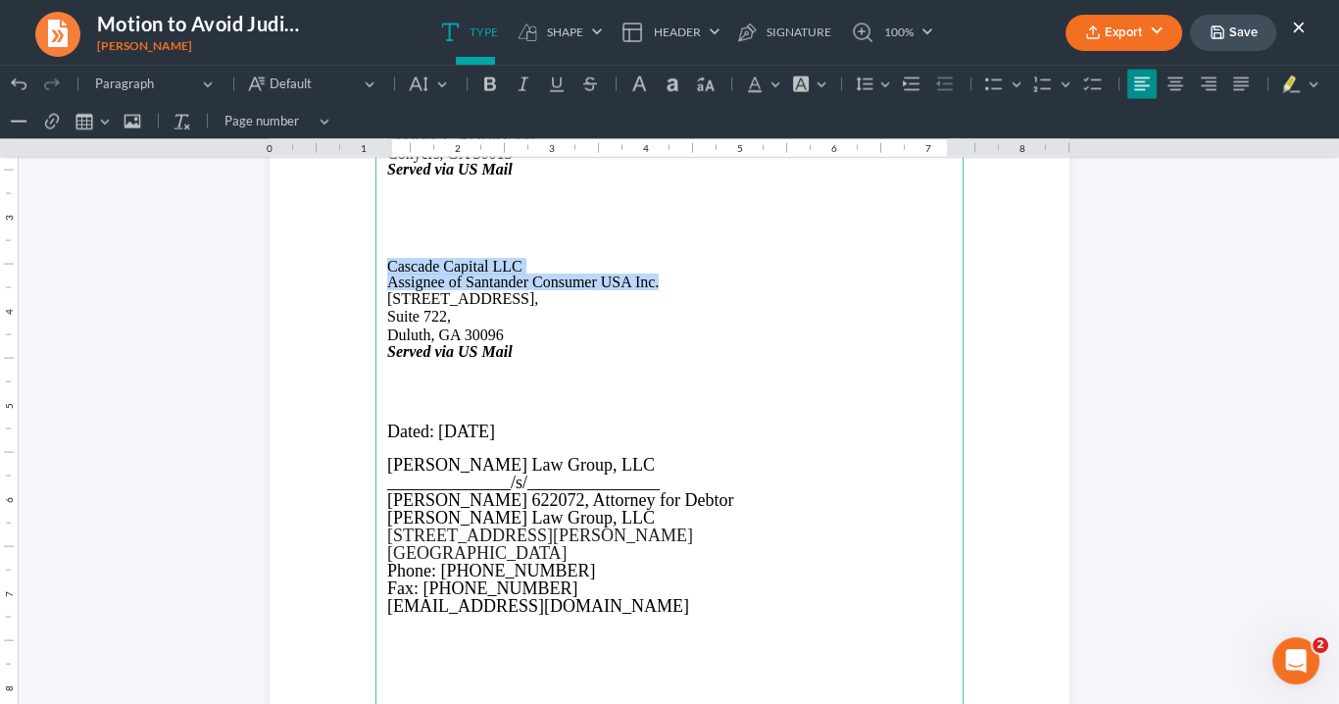
drag, startPoint x: 512, startPoint y: 261, endPoint x: 388, endPoint y: 264, distance: 123.6
click at [379, 261] on main "I further certify that on this day I caused a copy of this document to be serve…" at bounding box center [670, 453] width 588 height 847
copy main "Cascade Capital LLC Assignee of Santander Consumer USA Inc."
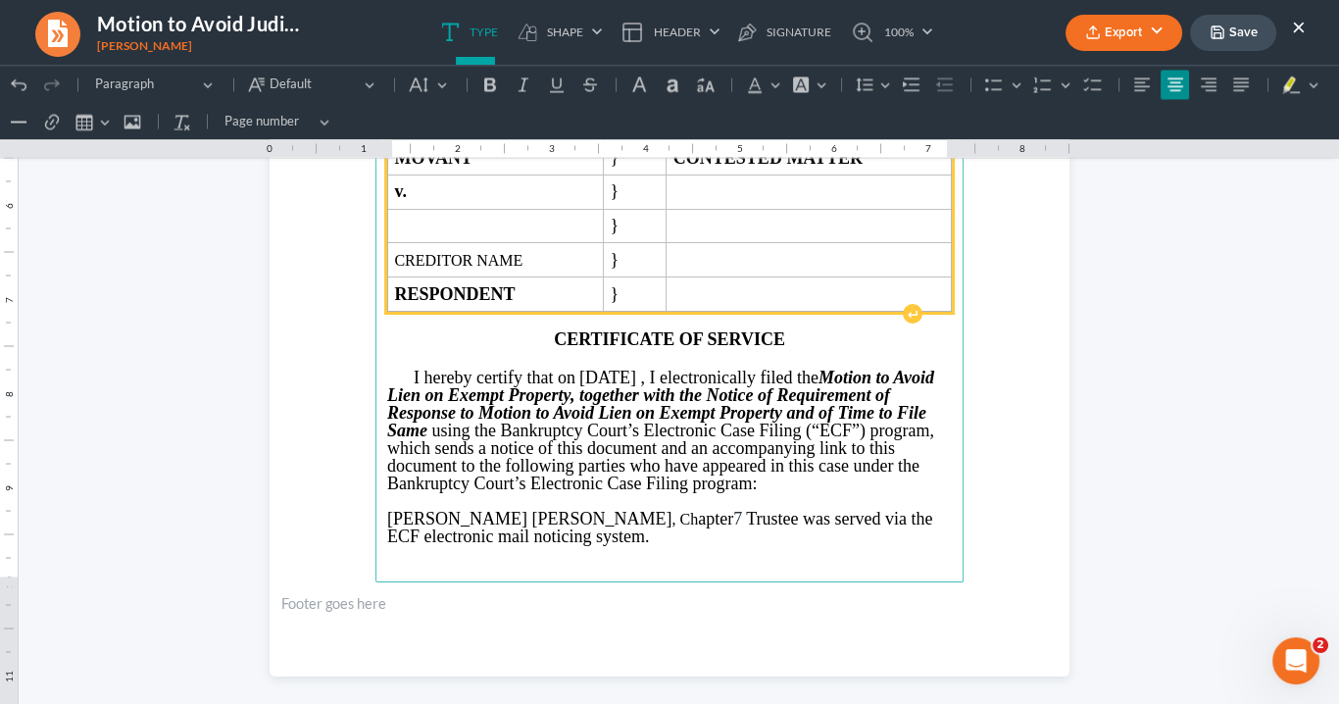
scroll to position [4818, 0]
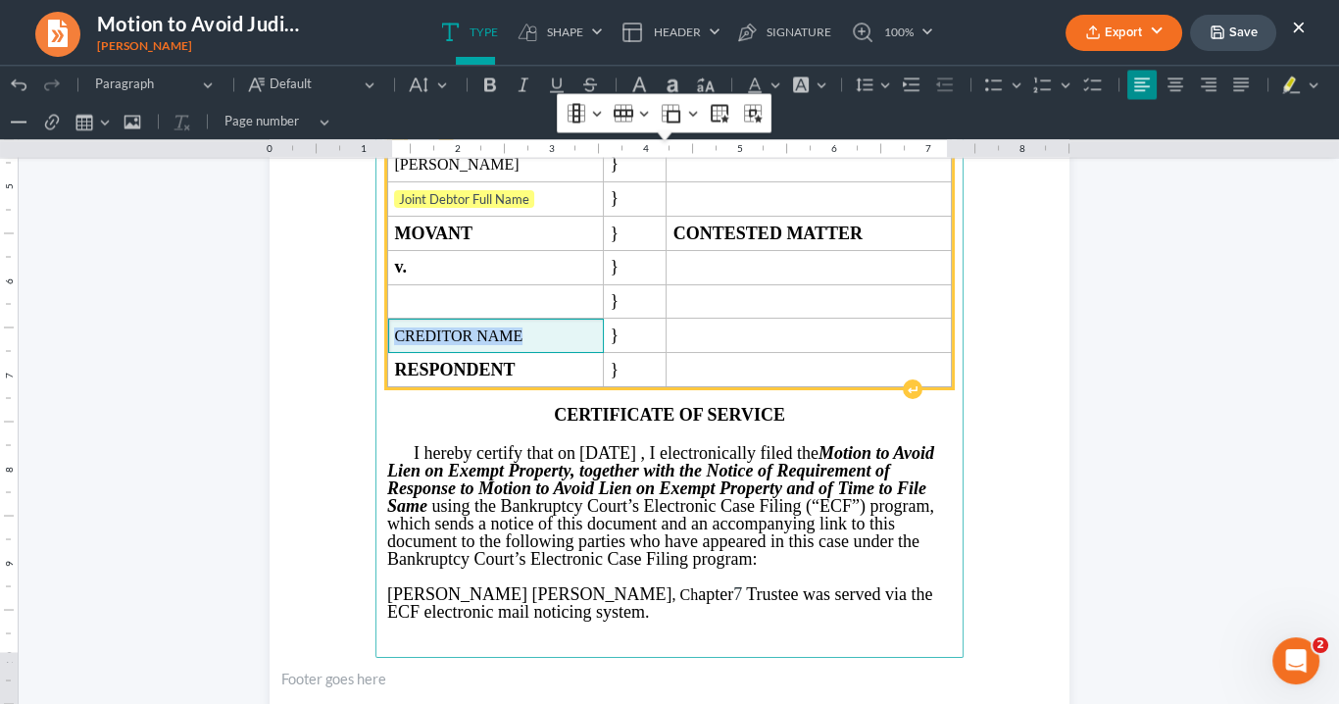
drag, startPoint x: 511, startPoint y: 323, endPoint x: 395, endPoint y: 312, distance: 116.2
click at [395, 319] on td "CREDITOR NAME" at bounding box center [496, 336] width 216 height 34
click at [414, 327] on span "Rich Text Editor, page-4-main" at bounding box center [495, 336] width 202 height 18
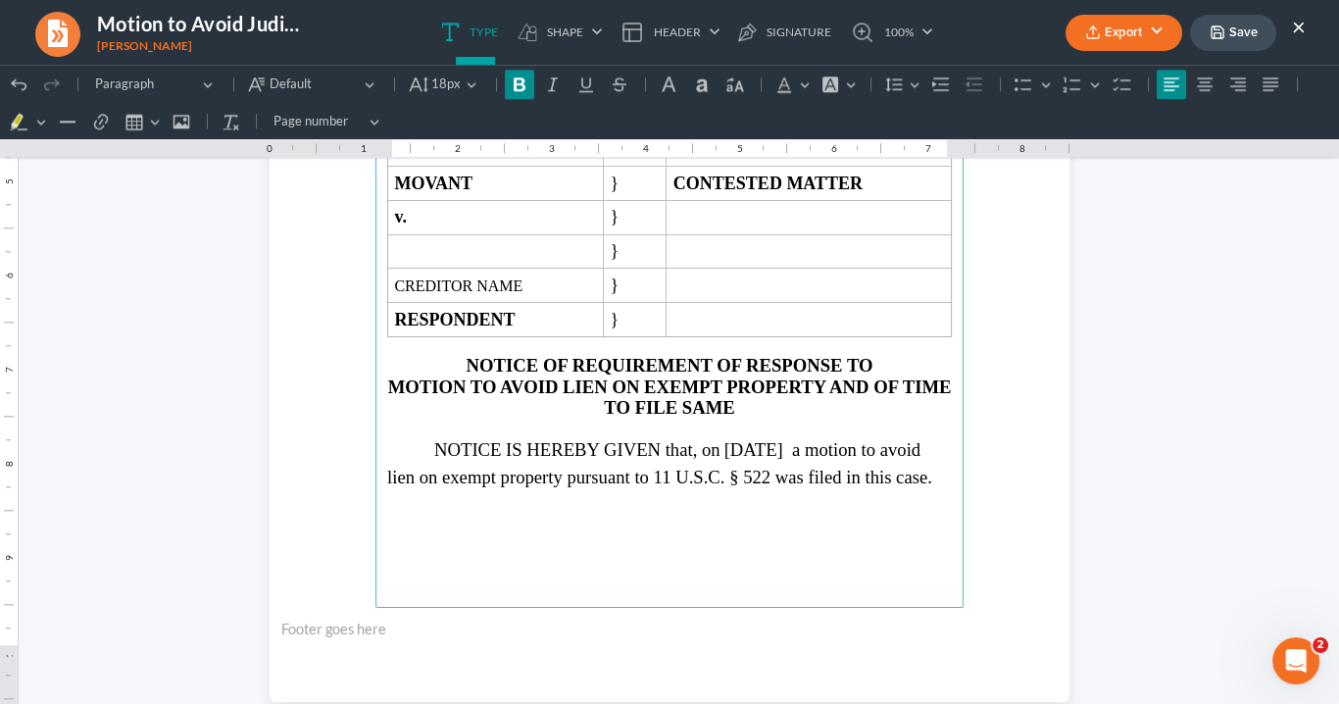
scroll to position [2622, 0]
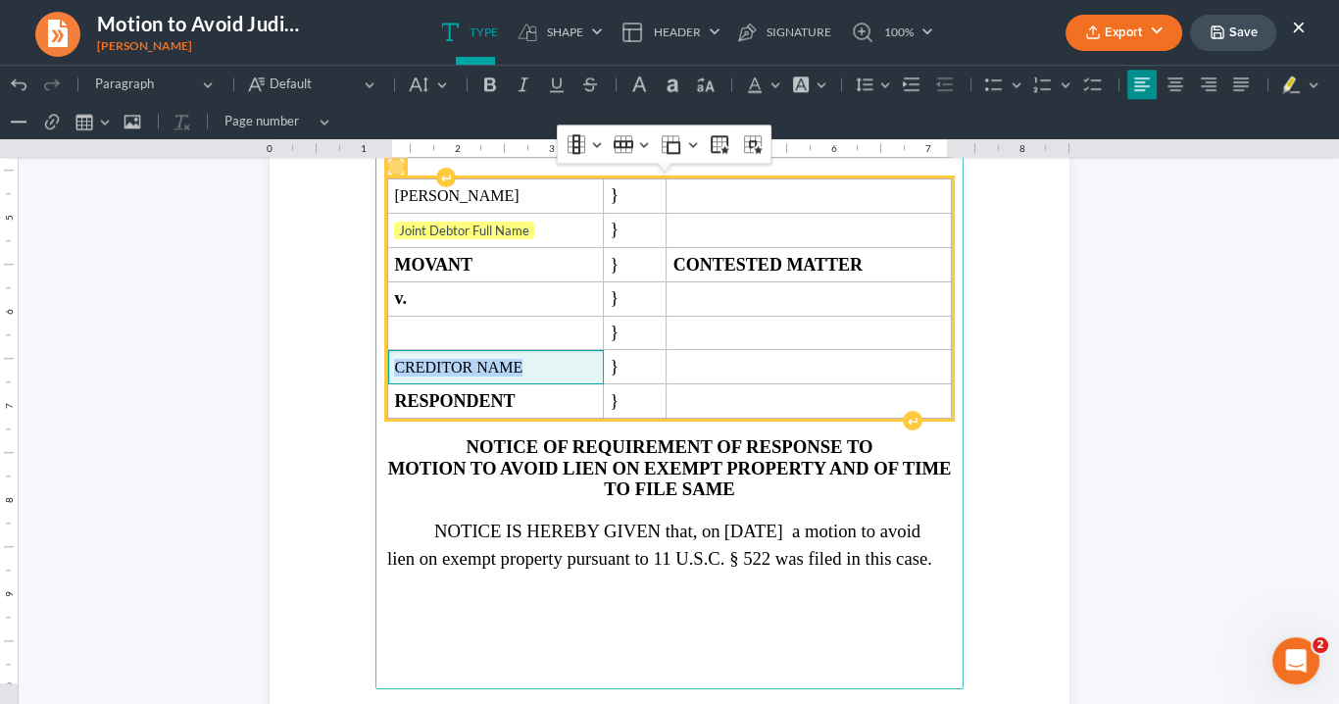
drag, startPoint x: 505, startPoint y: 355, endPoint x: 385, endPoint y: 353, distance: 119.6
click at [388, 353] on td "CREDITOR NAME" at bounding box center [496, 367] width 216 height 34
click at [394, 359] on span "Rich Text Editor, page-2-main" at bounding box center [495, 368] width 202 height 18
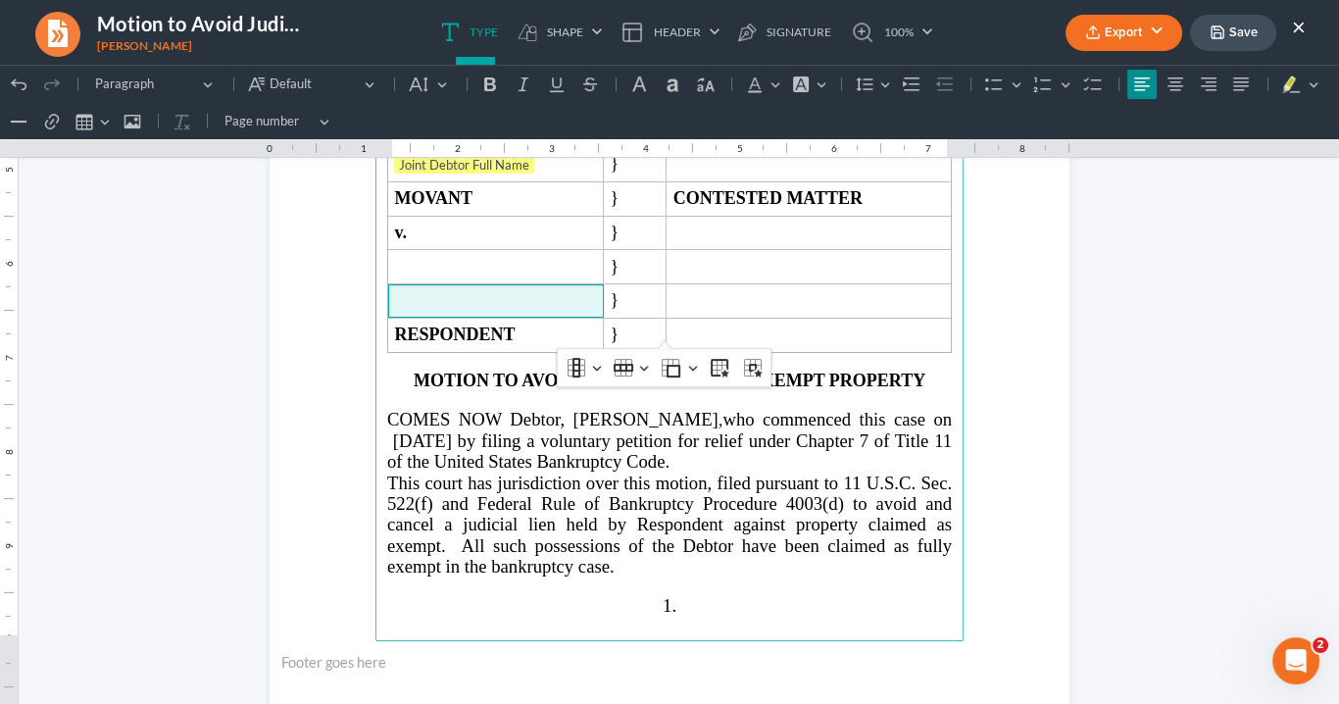
scroll to position [504, 0]
click at [447, 425] on span "who commenced this case on 08/28/2025 by filing a voluntary petition for relief…" at bounding box center [669, 441] width 565 height 63
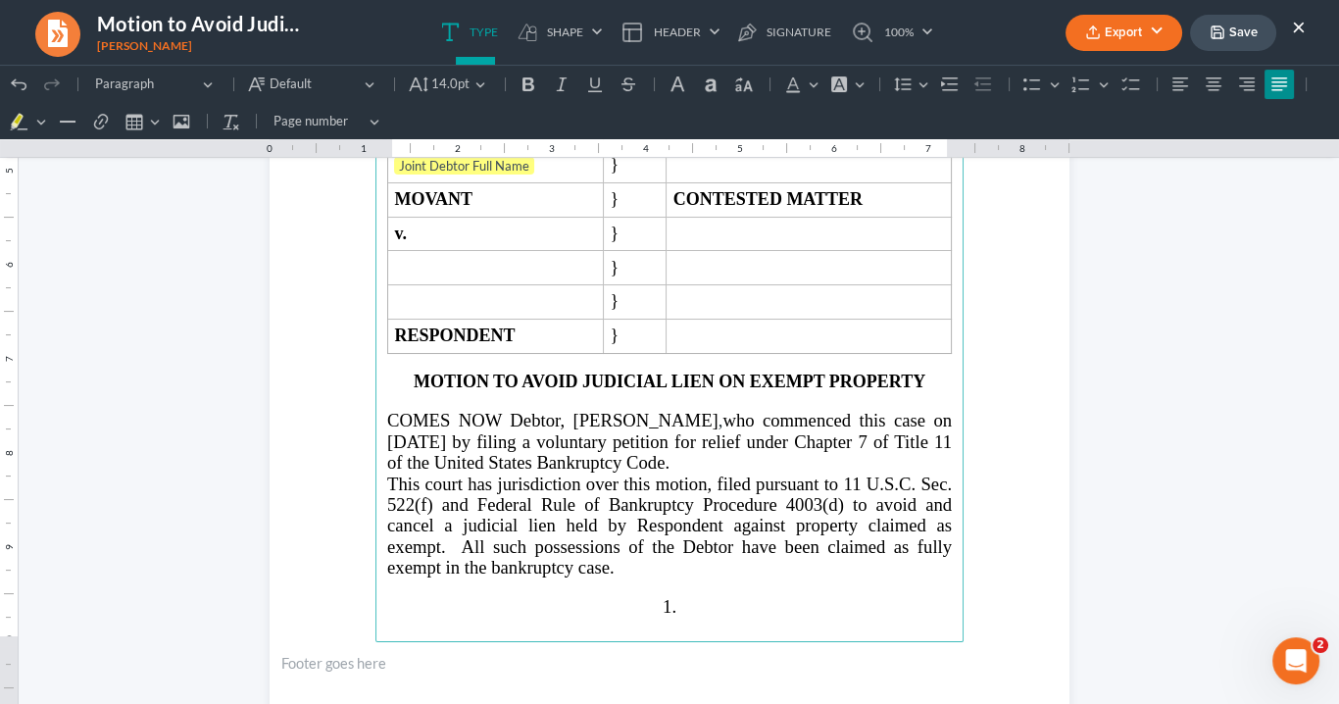
click at [525, 422] on span "who commenced this case on 08/28/2025 by filing a voluntary petition for relief…" at bounding box center [669, 441] width 565 height 63
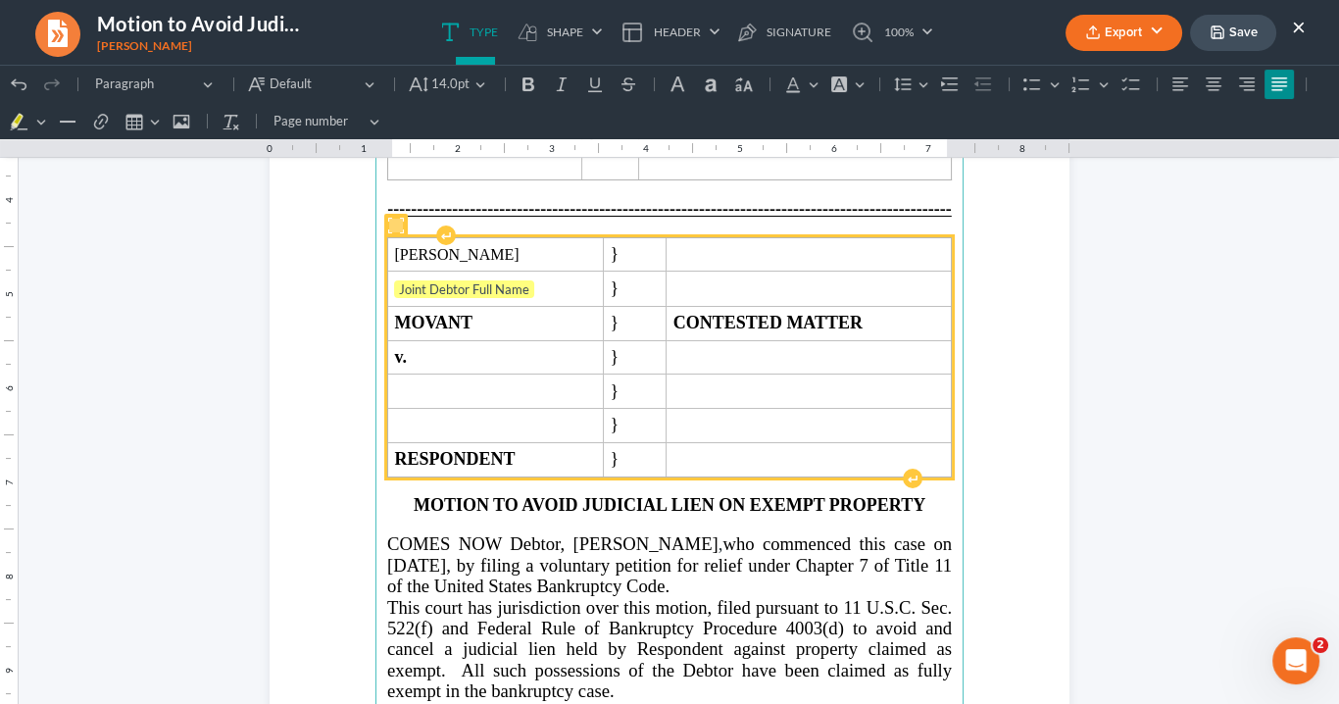
scroll to position [269, 0]
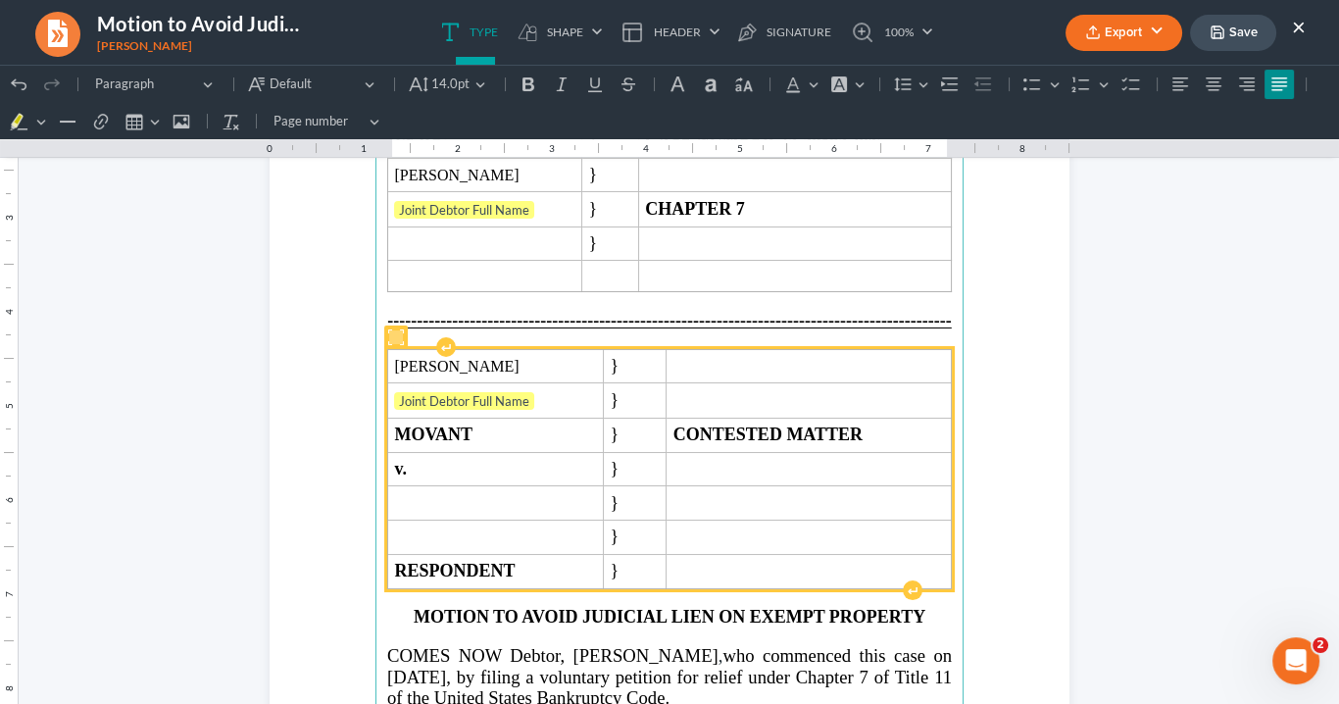
click at [537, 392] on span "Joint Debtor Full Name" at bounding box center [495, 402] width 202 height 20
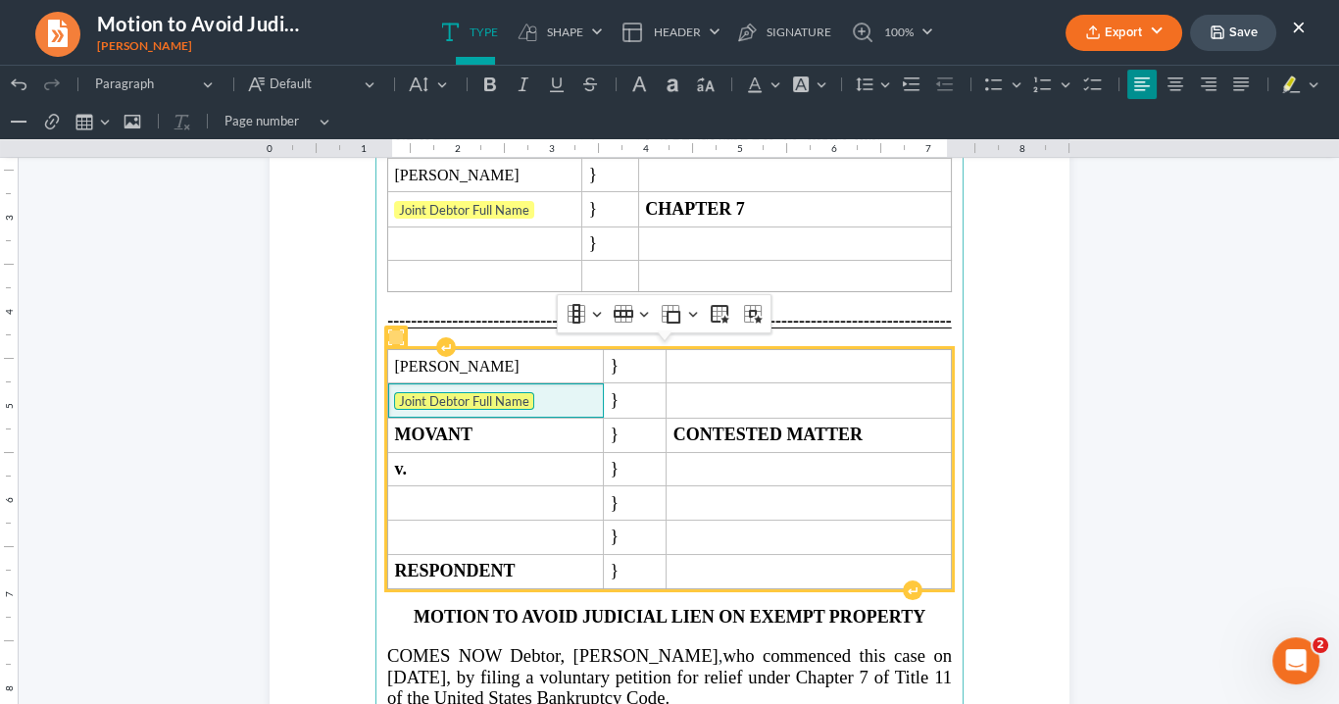
drag, startPoint x: 537, startPoint y: 389, endPoint x: 454, endPoint y: 390, distance: 83.3
click at [454, 392] on span "Joint Debtor Full Name" at bounding box center [495, 402] width 202 height 20
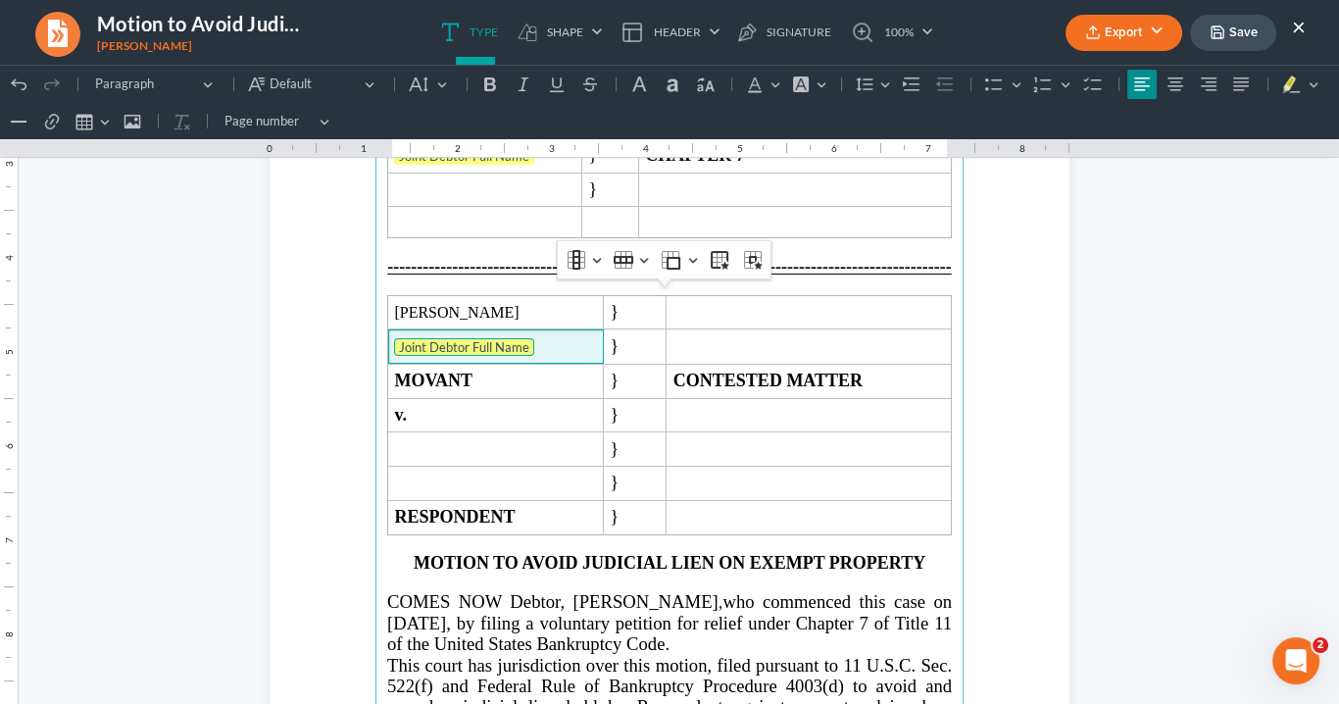
scroll to position [347, 0]
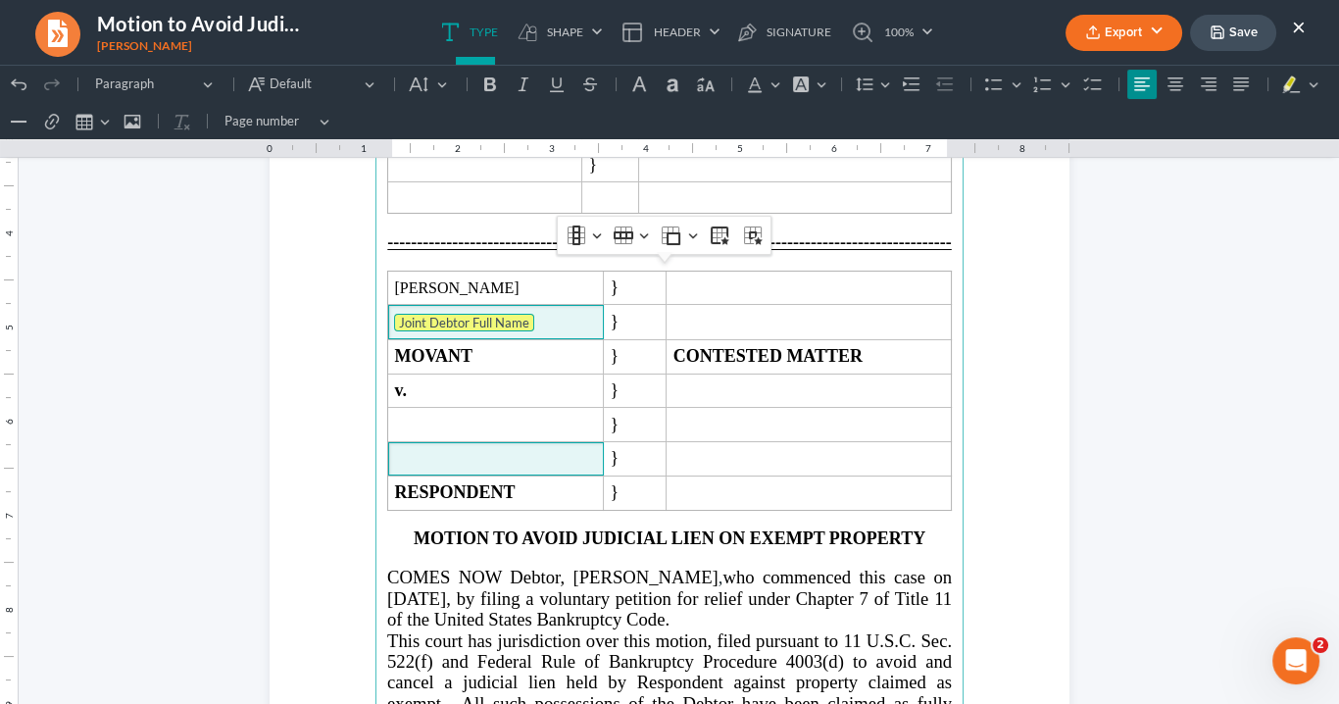
click at [406, 450] on span "Rich Text Editor, page-0-main" at bounding box center [495, 459] width 202 height 18
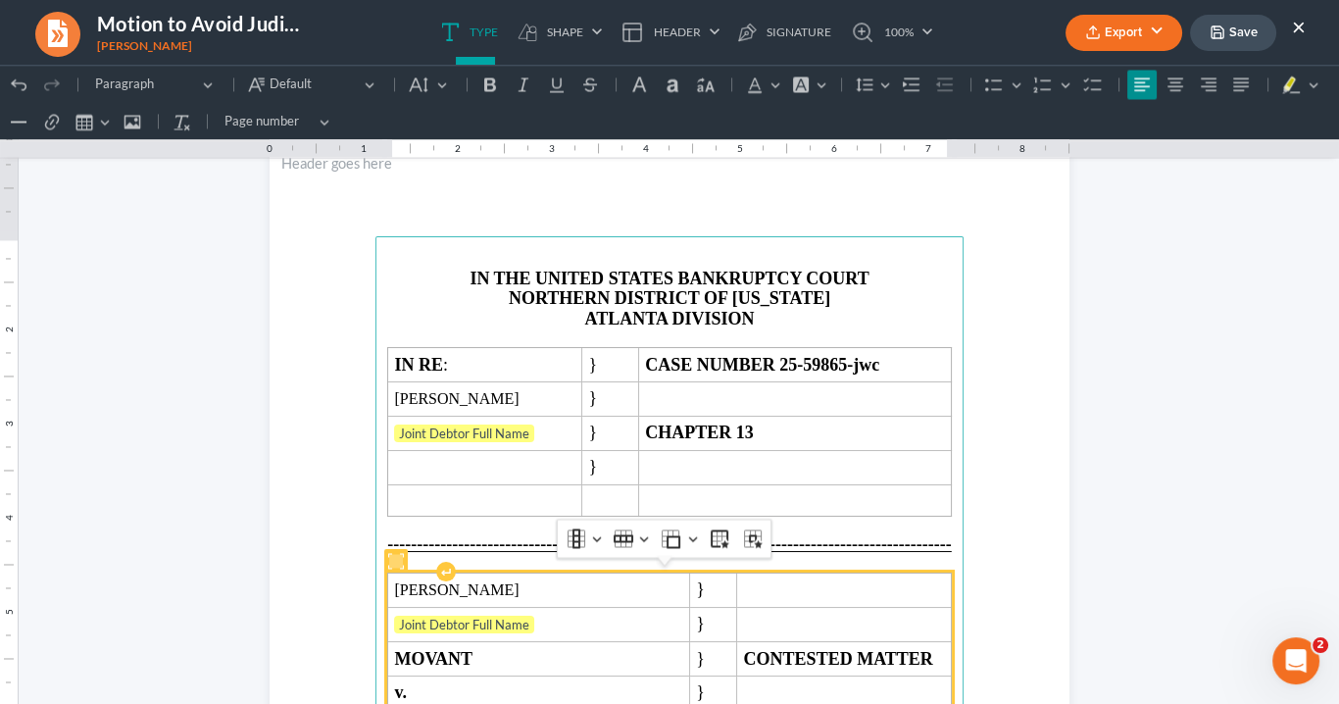
scroll to position [4628, 0]
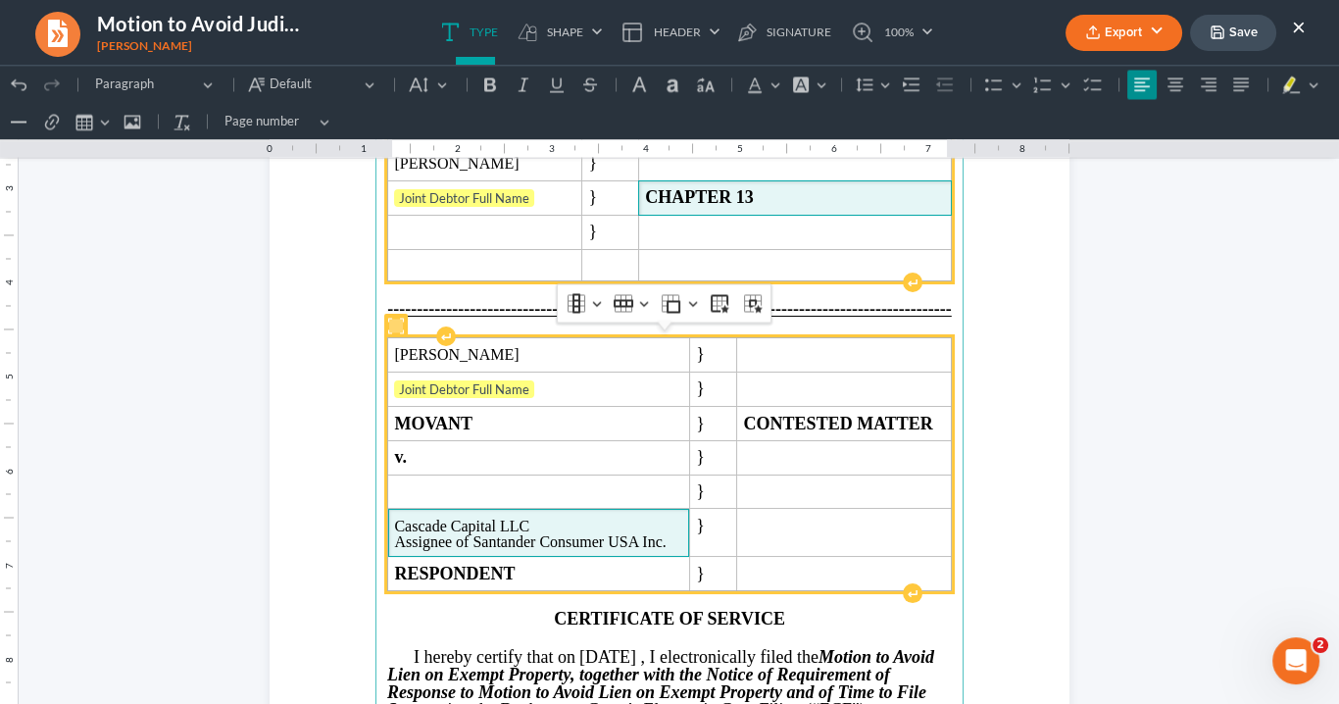
drag, startPoint x: 782, startPoint y: 191, endPoint x: 814, endPoint y: 205, distance: 34.2
click at [754, 191] on strong "CHAPTER 13" at bounding box center [699, 197] width 109 height 20
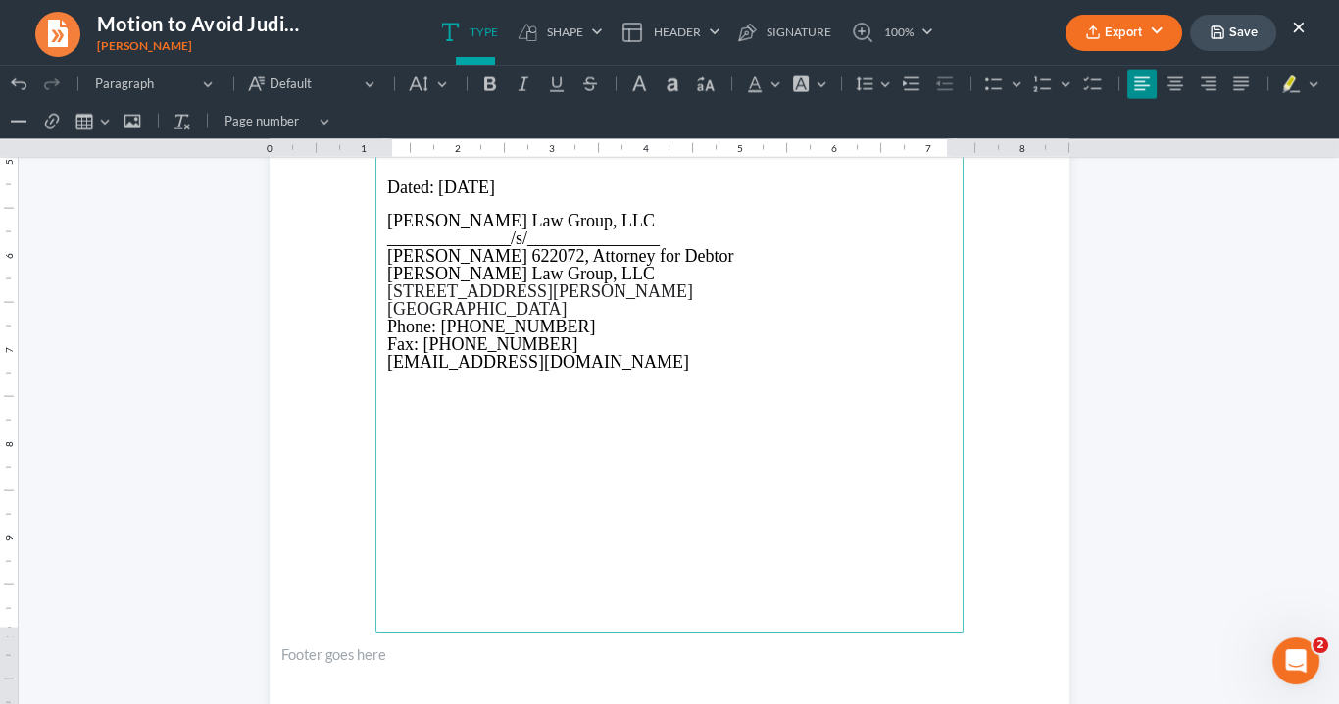
scroll to position [5962, 0]
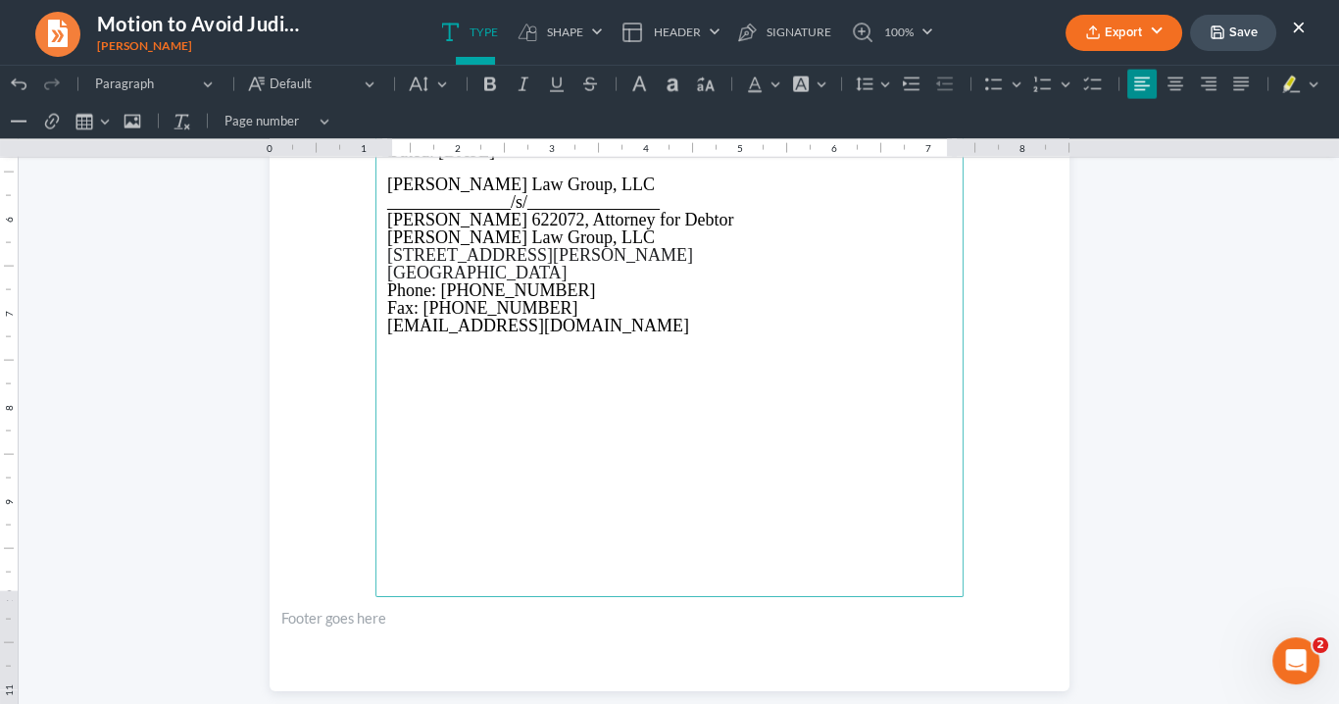
click at [1094, 27] on polyline "button" at bounding box center [1092, 27] width 7 height 3
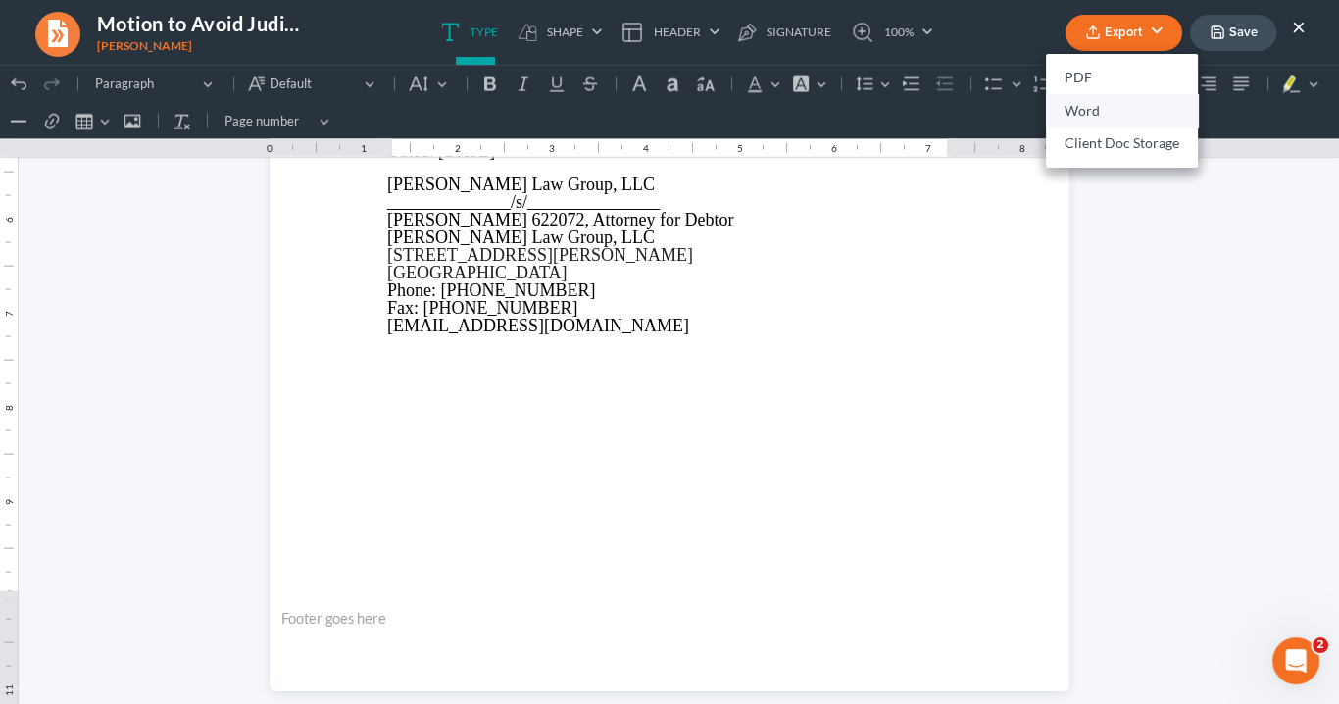
click at [1091, 109] on link "Word" at bounding box center [1122, 110] width 152 height 33
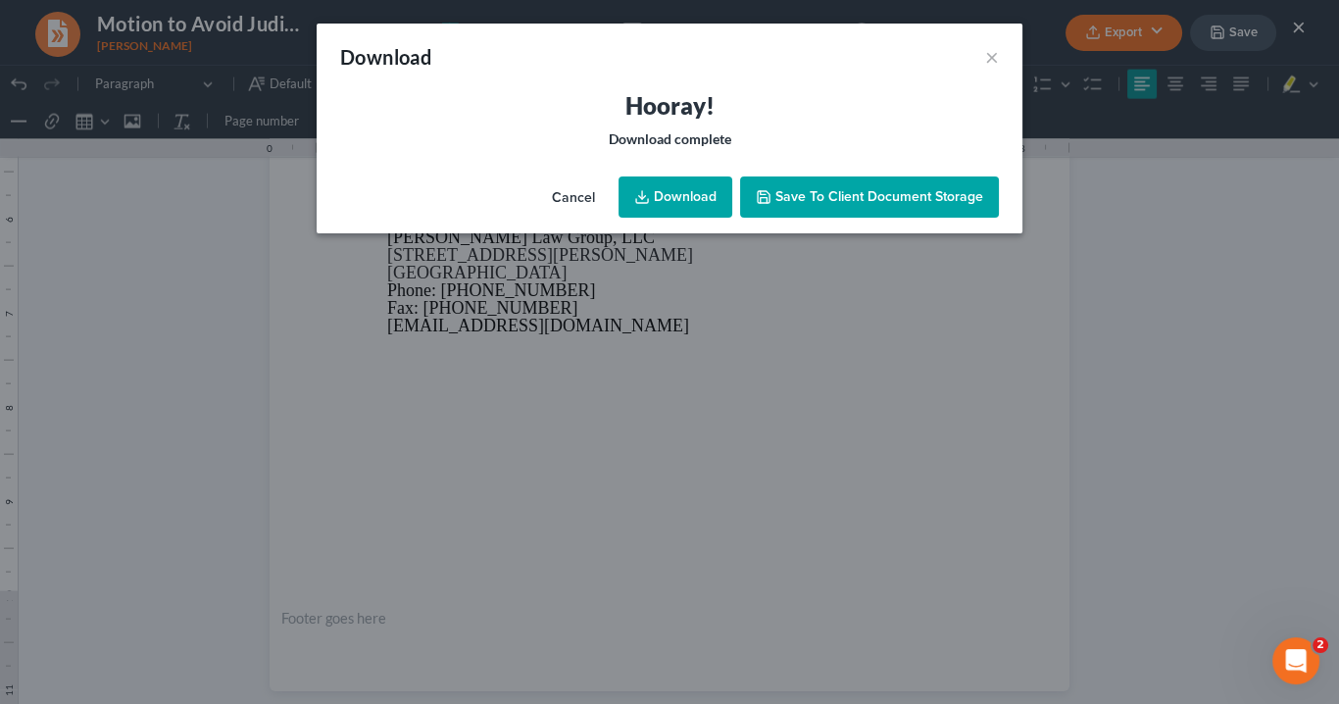
click at [691, 195] on link "Download" at bounding box center [676, 196] width 114 height 41
click at [686, 187] on link "Download" at bounding box center [676, 196] width 114 height 41
click at [996, 51] on button "×" at bounding box center [992, 57] width 14 height 24
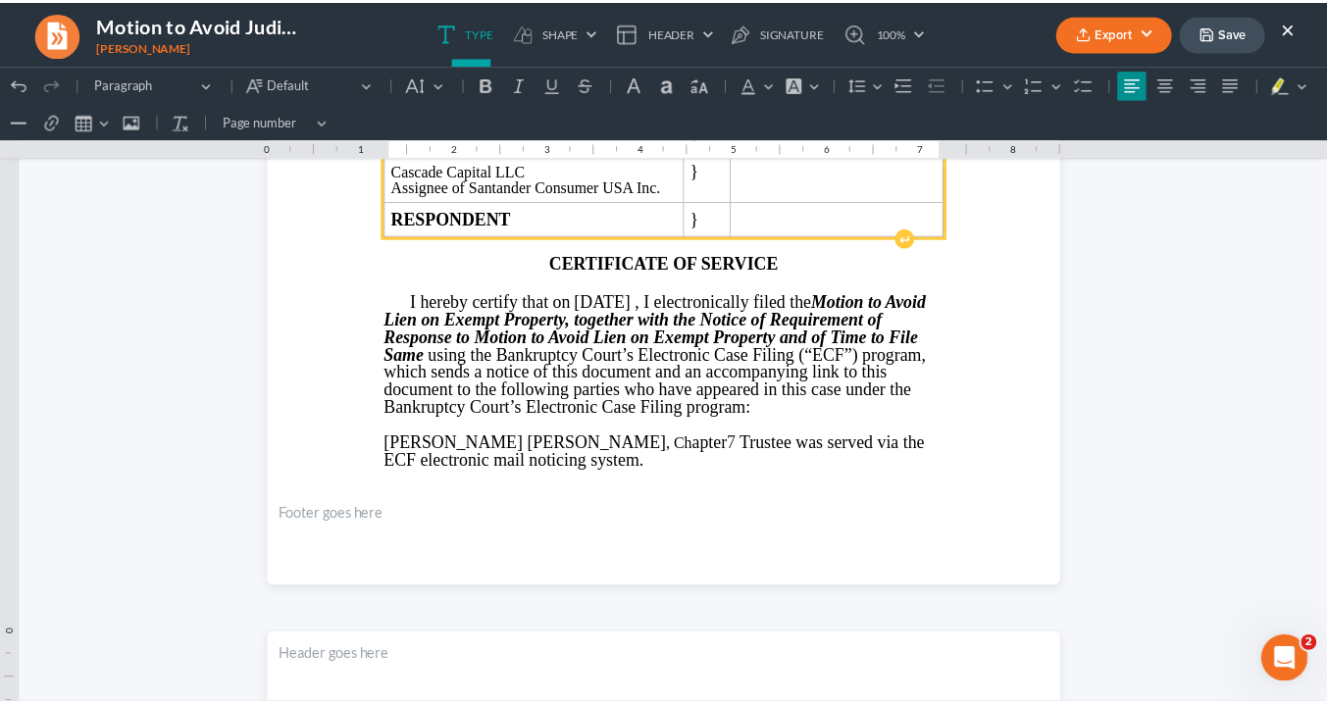
scroll to position [4785, 0]
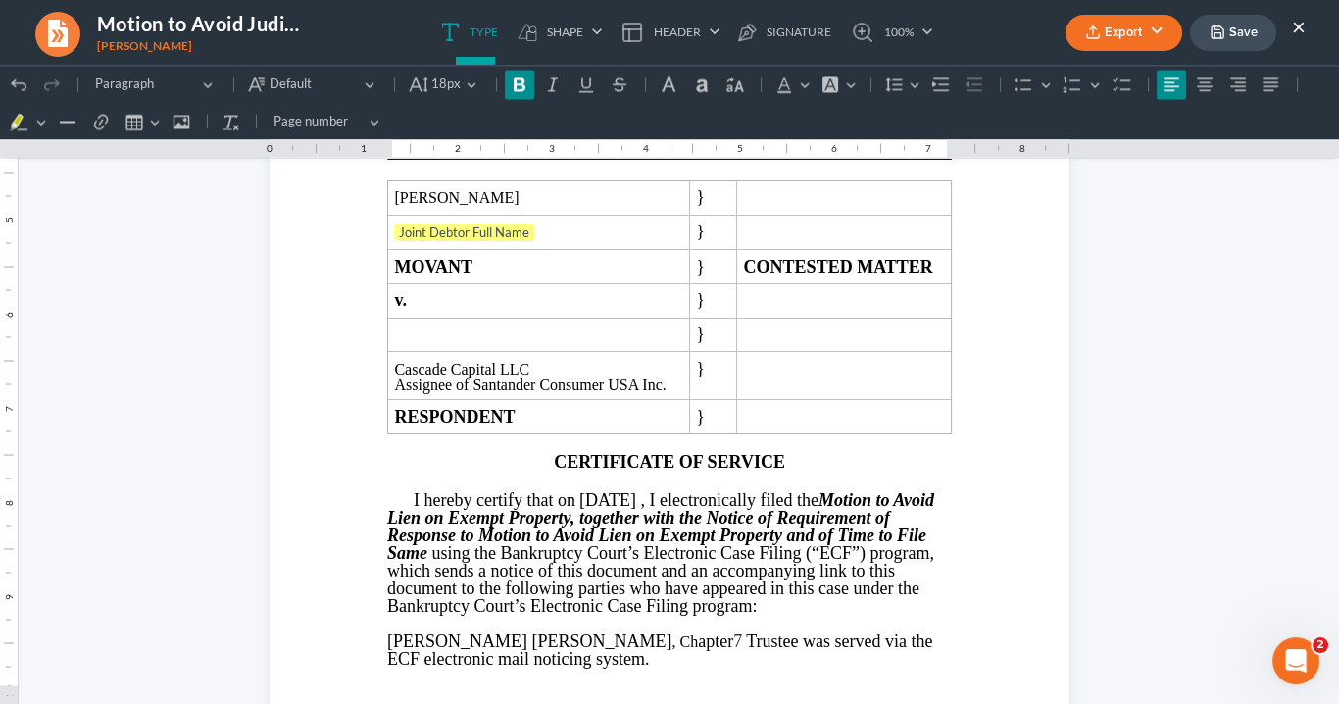
click at [1295, 28] on button "×" at bounding box center [1299, 27] width 14 height 24
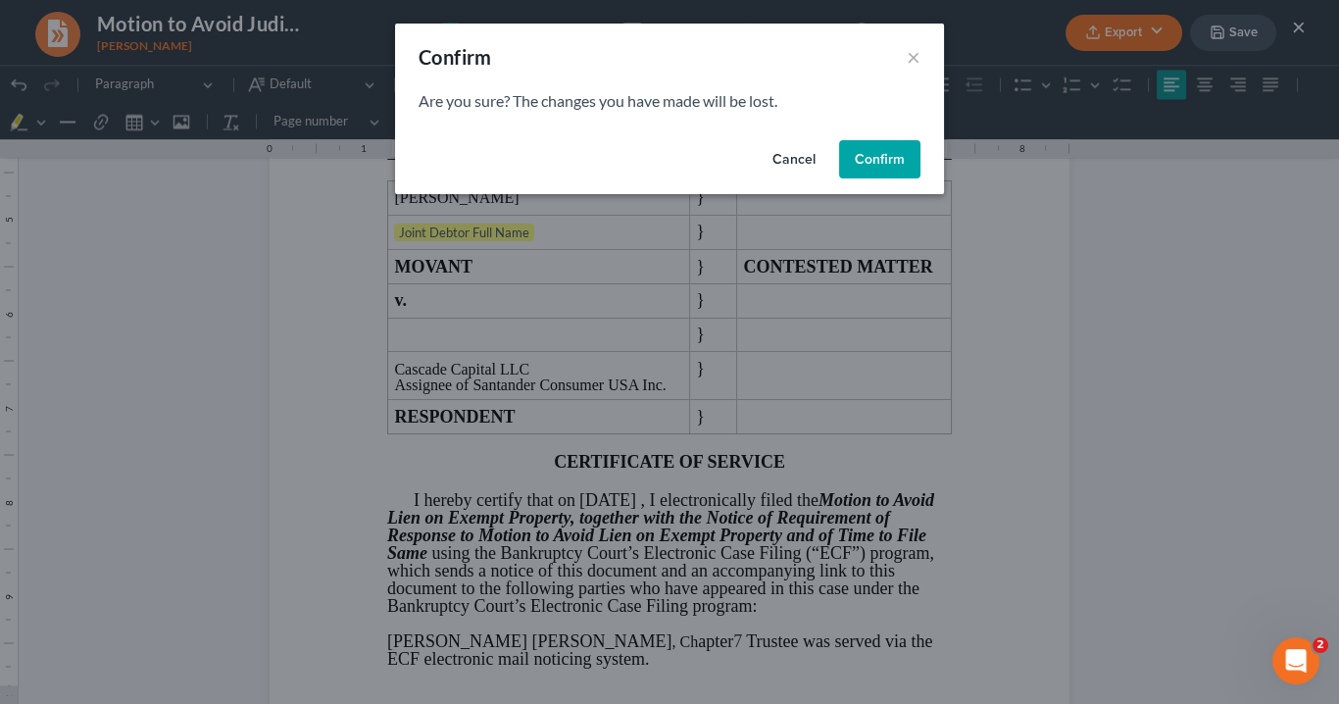
click at [895, 174] on button "Confirm" at bounding box center [879, 159] width 81 height 39
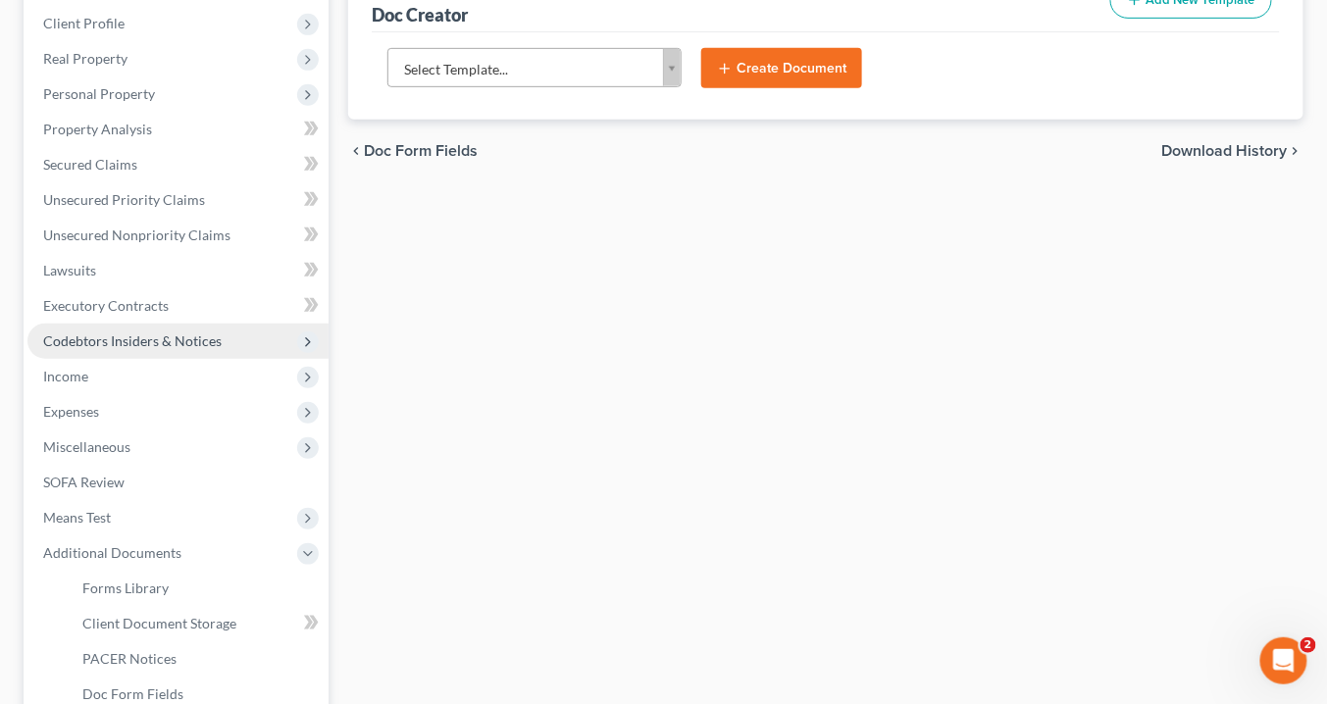
scroll to position [0, 0]
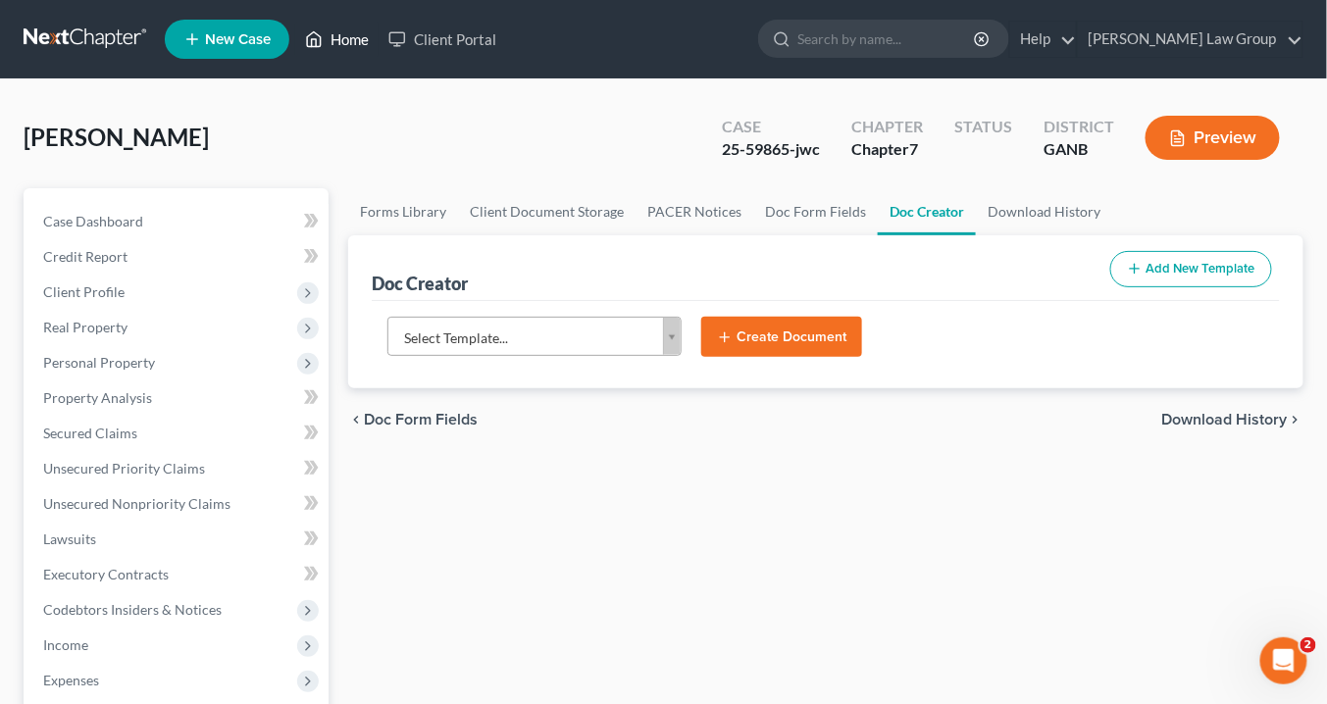
click at [341, 39] on link "Home" at bounding box center [336, 39] width 83 height 35
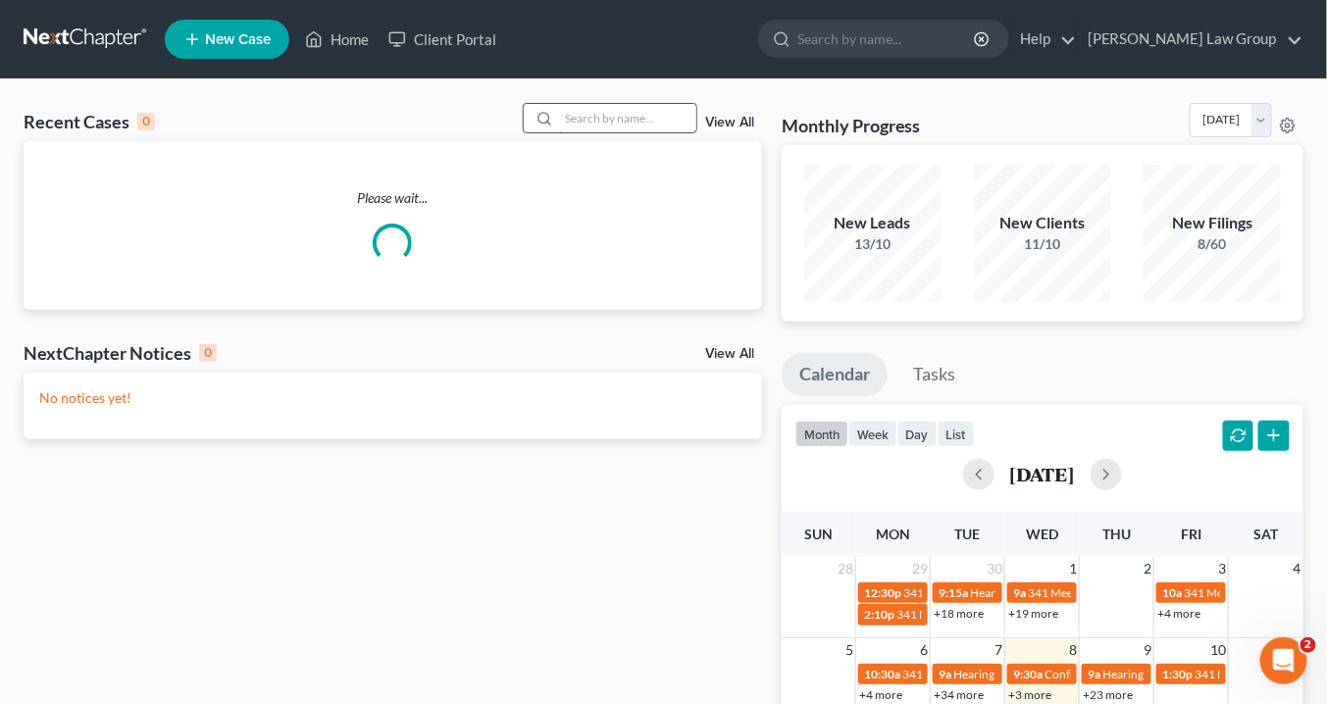
click at [618, 124] on input "search" at bounding box center [627, 118] width 137 height 28
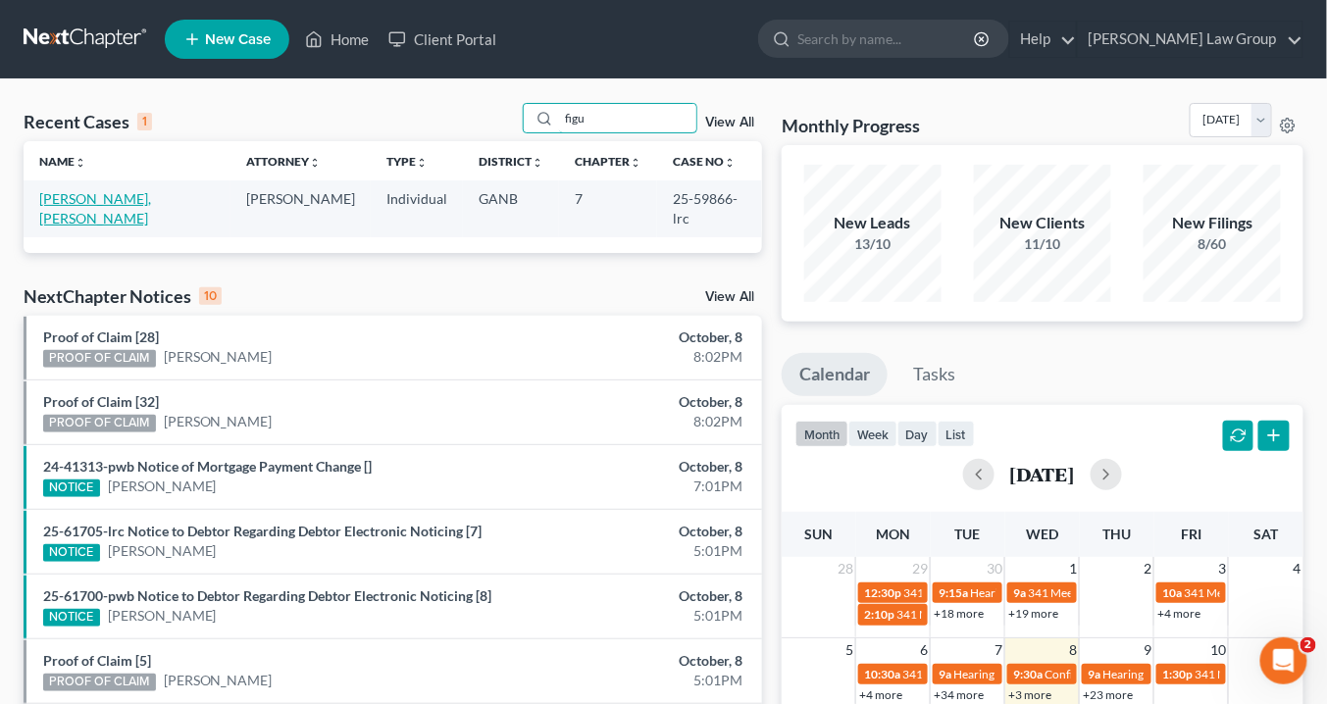
type input "figu"
click at [151, 194] on link "Vazquez Figueroa, Joham" at bounding box center [95, 208] width 112 height 36
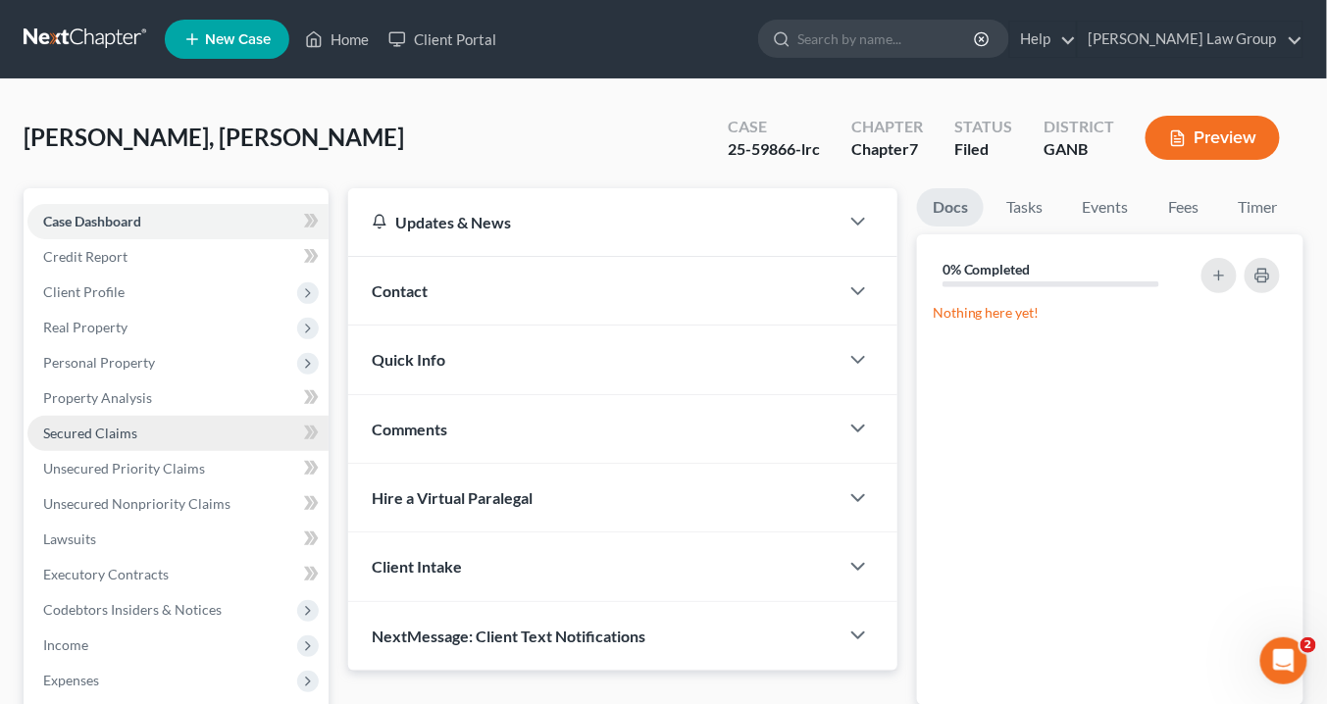
click at [110, 428] on span "Secured Claims" at bounding box center [90, 433] width 94 height 17
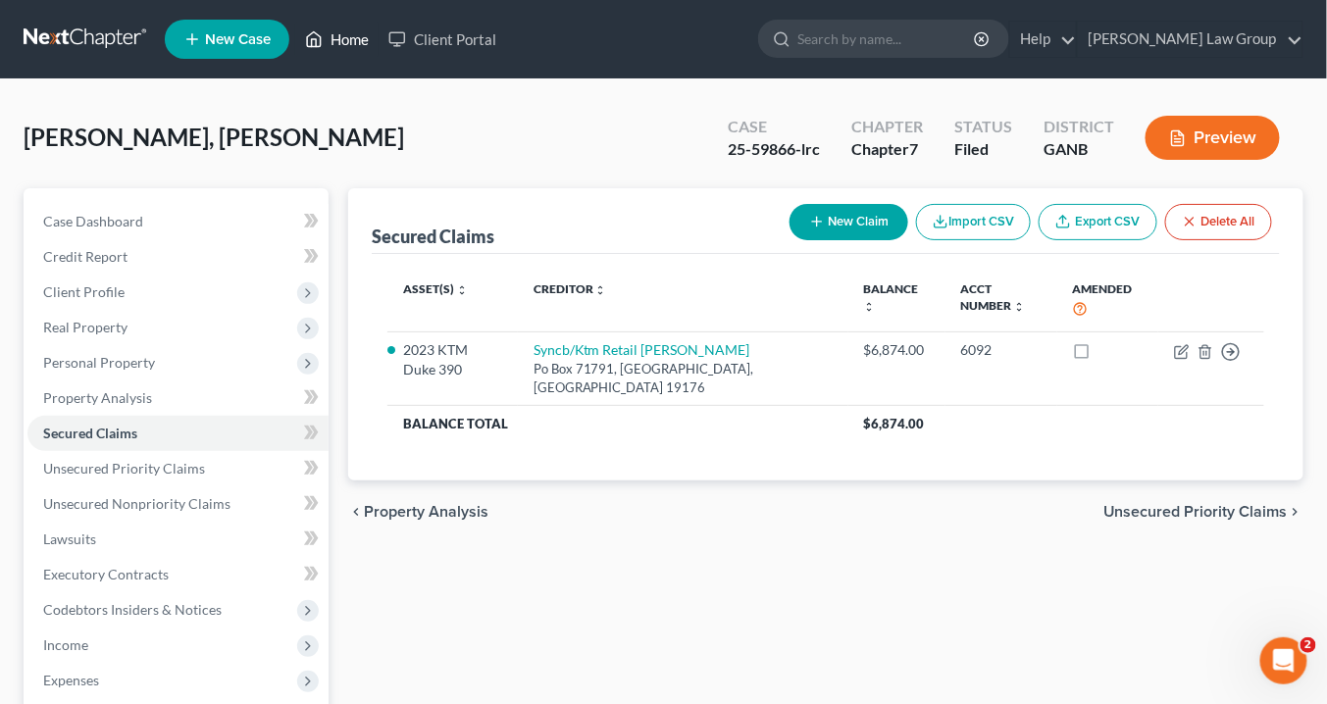
click at [352, 34] on link "Home" at bounding box center [336, 39] width 83 height 35
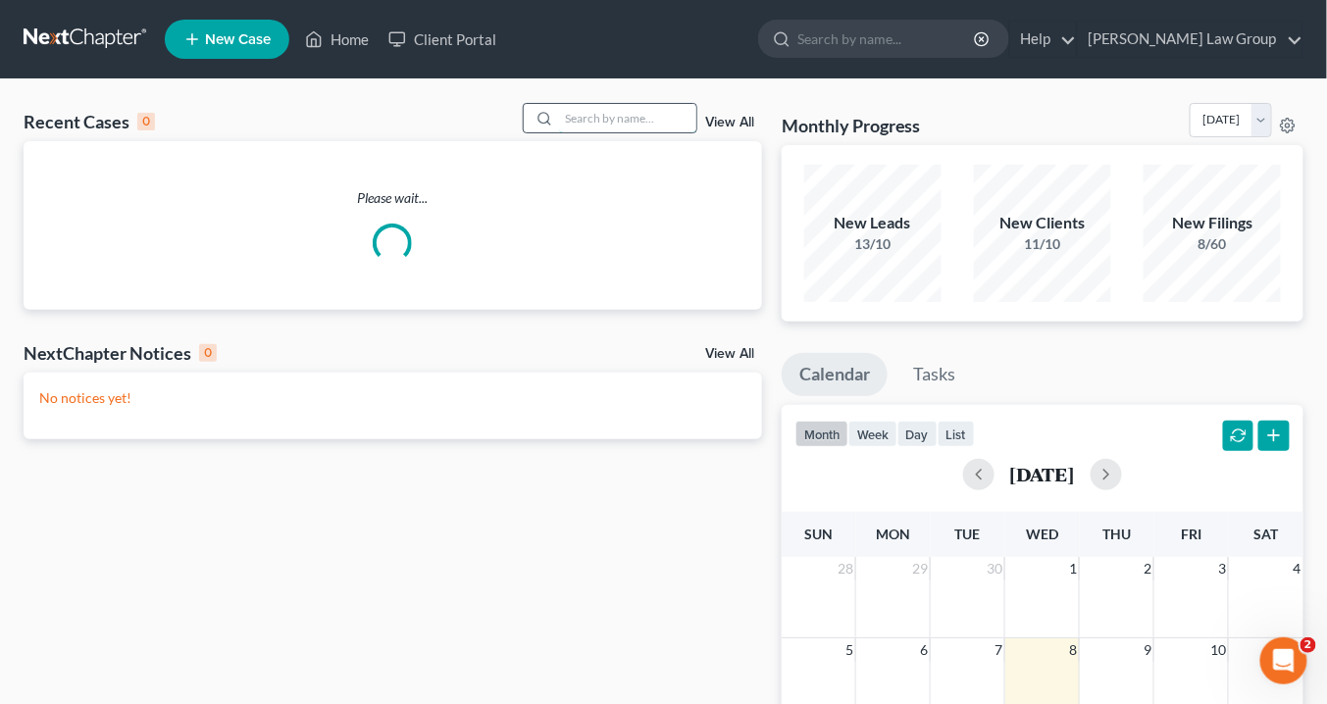
click at [598, 118] on input "search" at bounding box center [627, 118] width 137 height 28
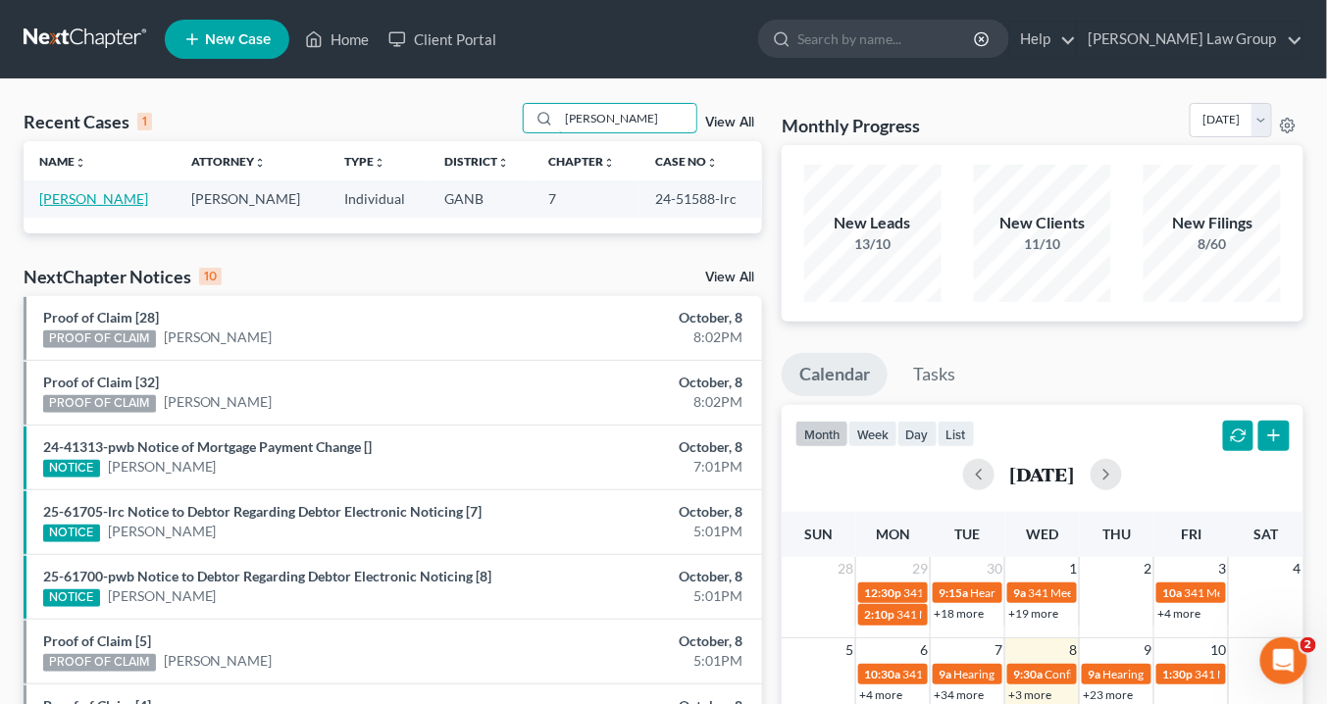
type input "kemp"
click at [115, 192] on link "Kemp, Priscilla" at bounding box center [93, 198] width 109 height 17
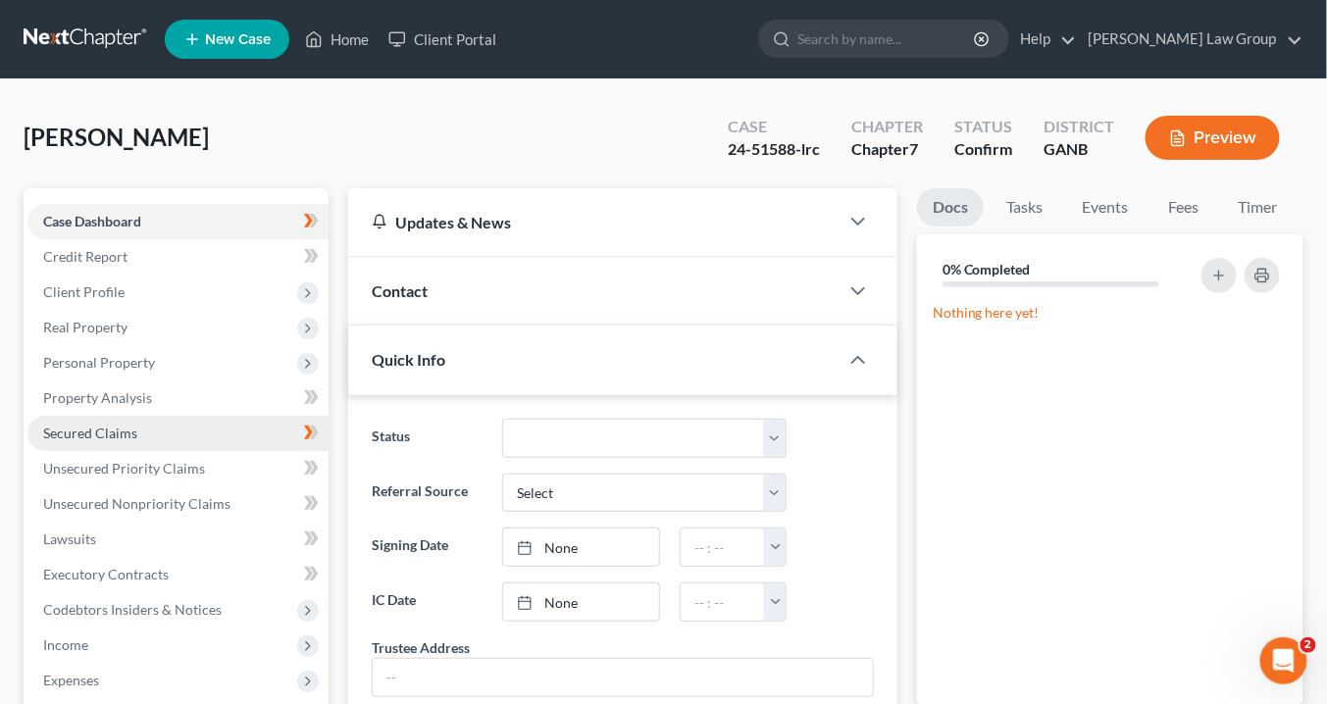
click at [101, 436] on span "Secured Claims" at bounding box center [90, 433] width 94 height 17
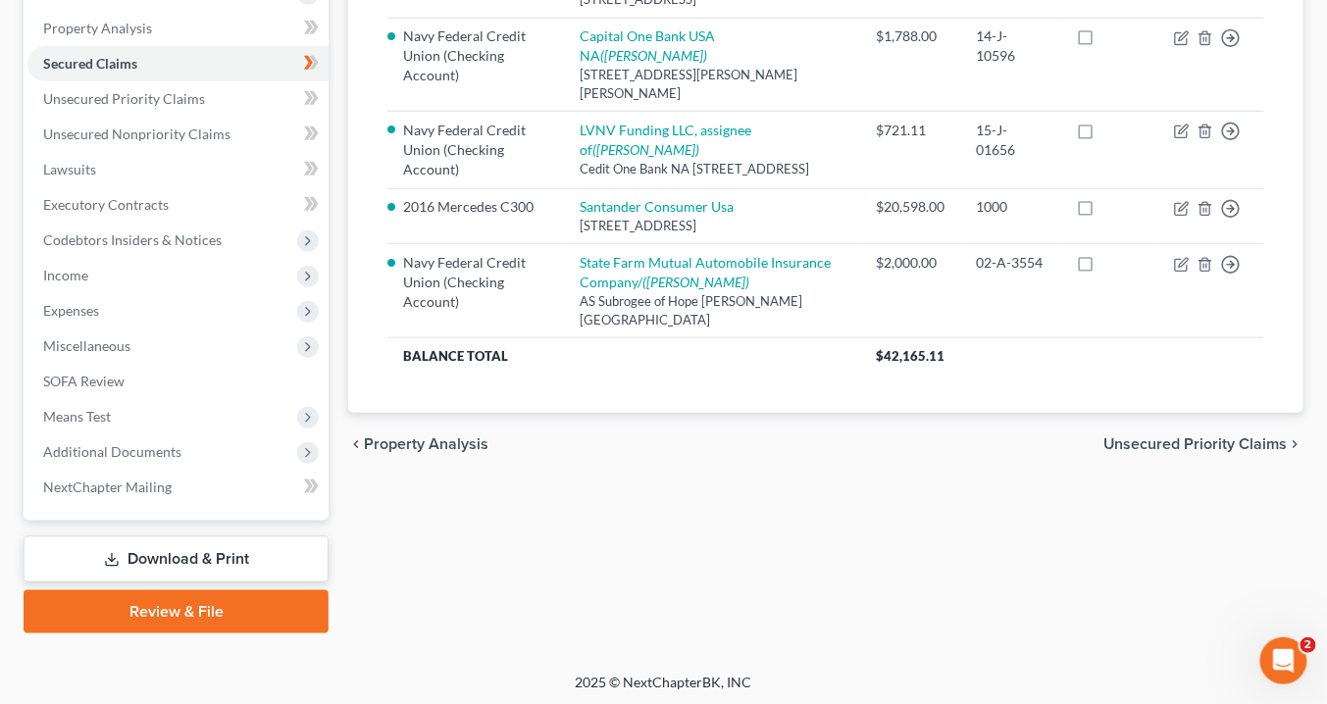
scroll to position [371, 0]
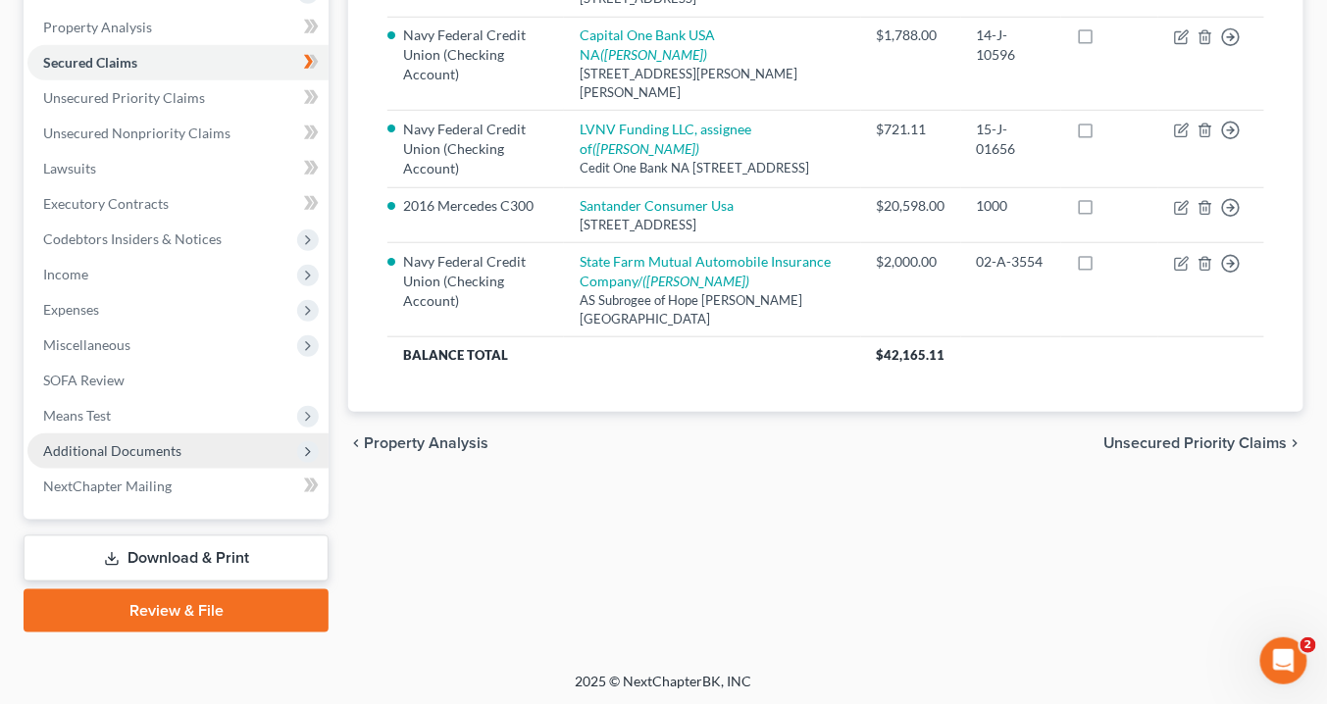
click at [103, 445] on span "Additional Documents" at bounding box center [112, 450] width 138 height 17
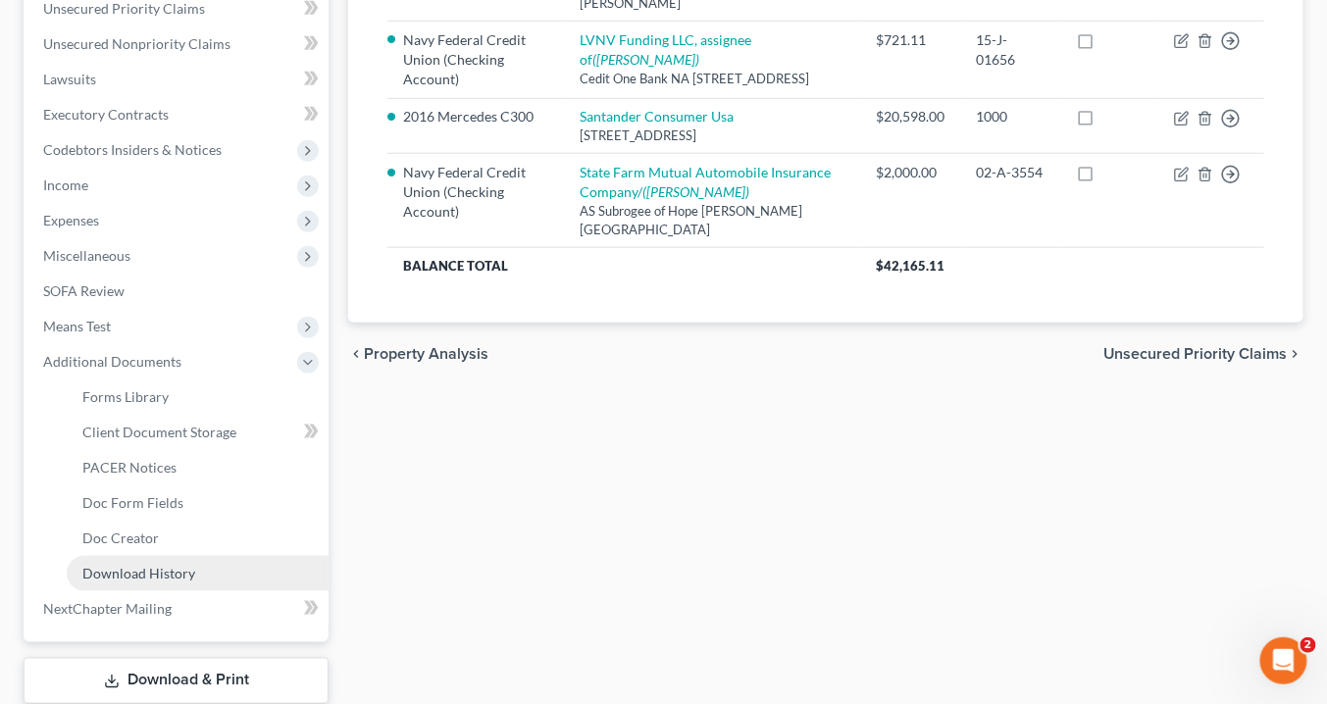
scroll to position [528, 0]
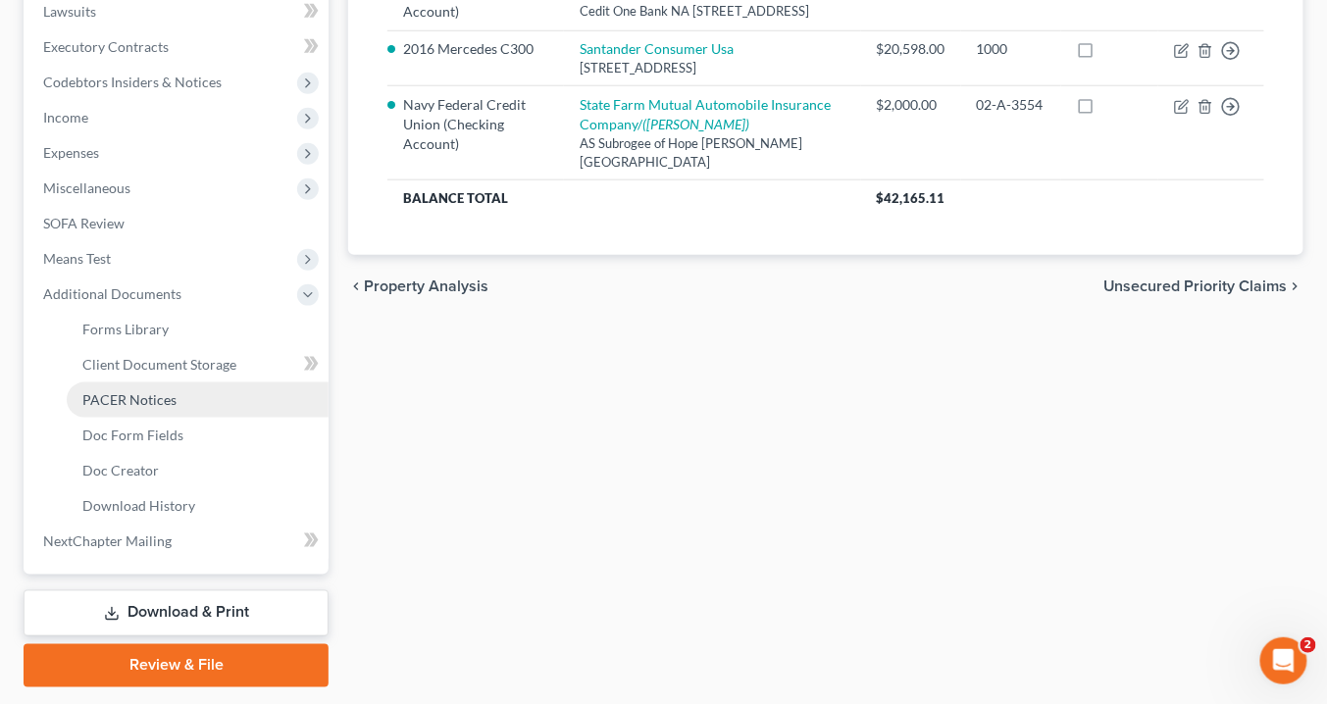
click at [118, 399] on span "PACER Notices" at bounding box center [129, 399] width 94 height 17
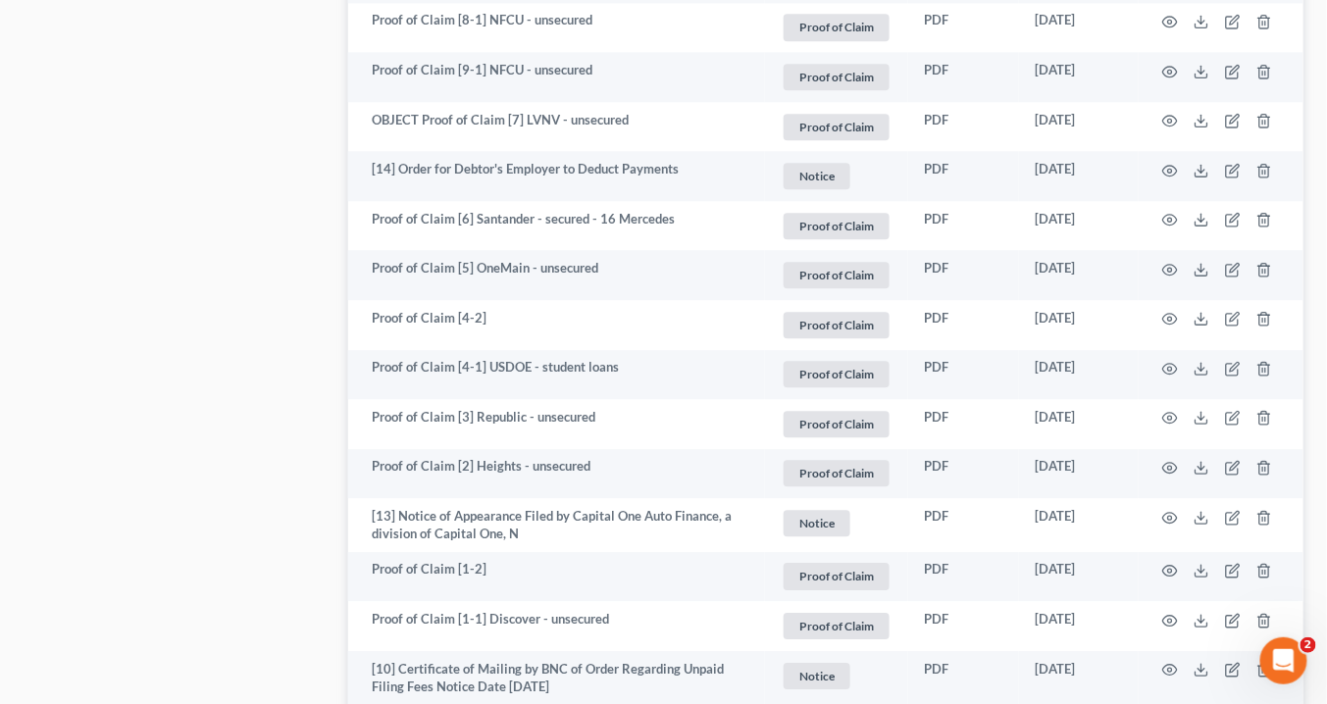
scroll to position [3826, 0]
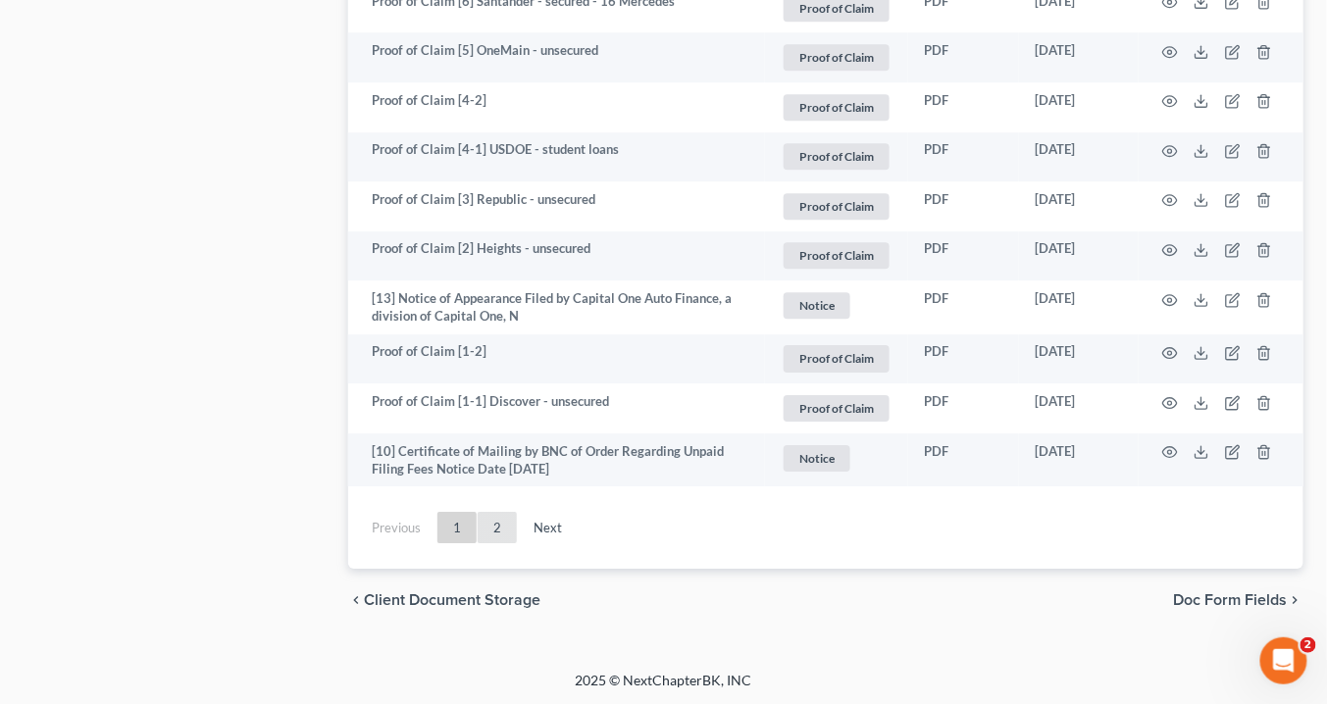
click at [495, 522] on link "2" at bounding box center [497, 527] width 39 height 31
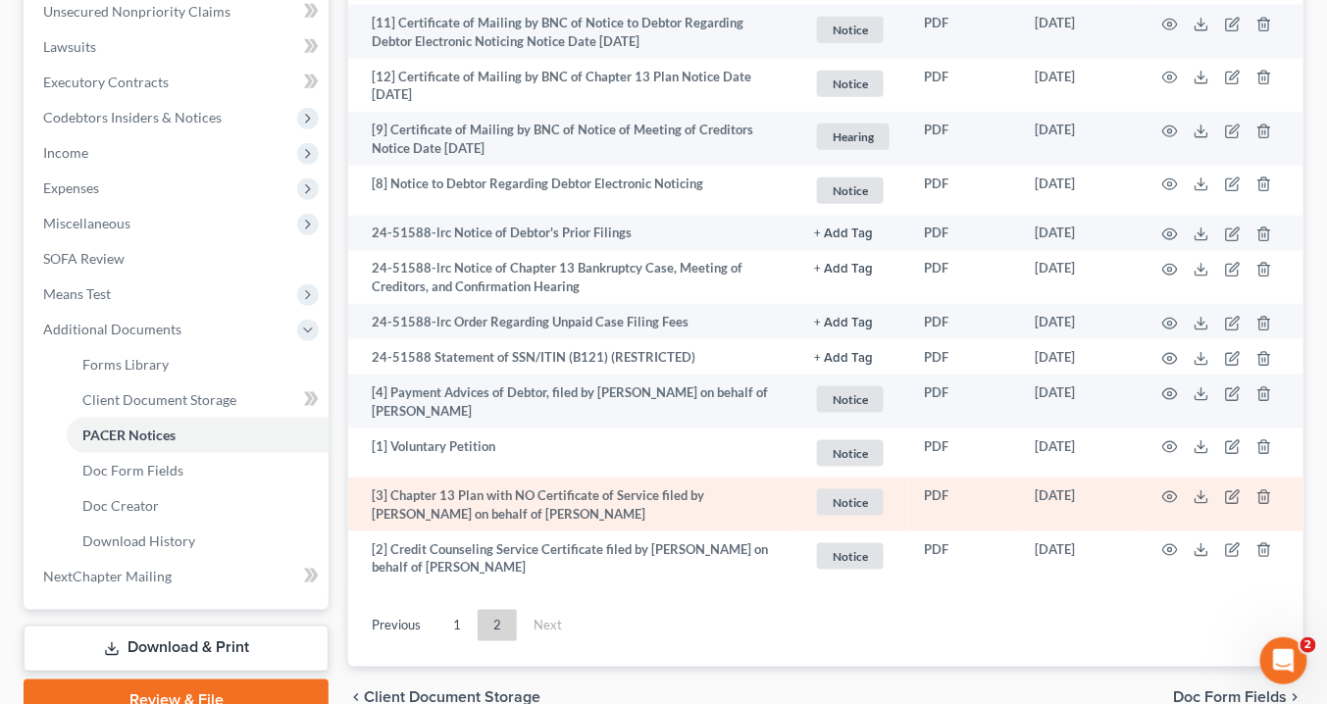
scroll to position [589, 0]
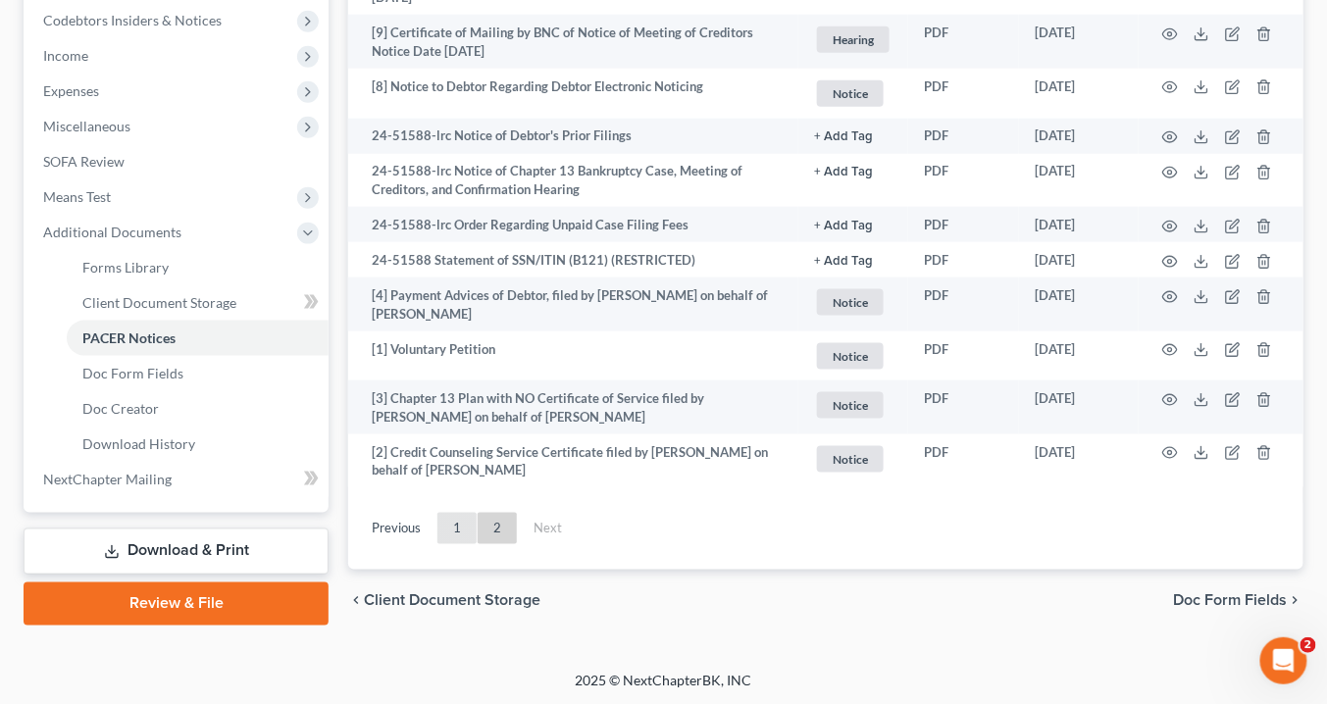
click at [452, 526] on link "1" at bounding box center [456, 528] width 39 height 31
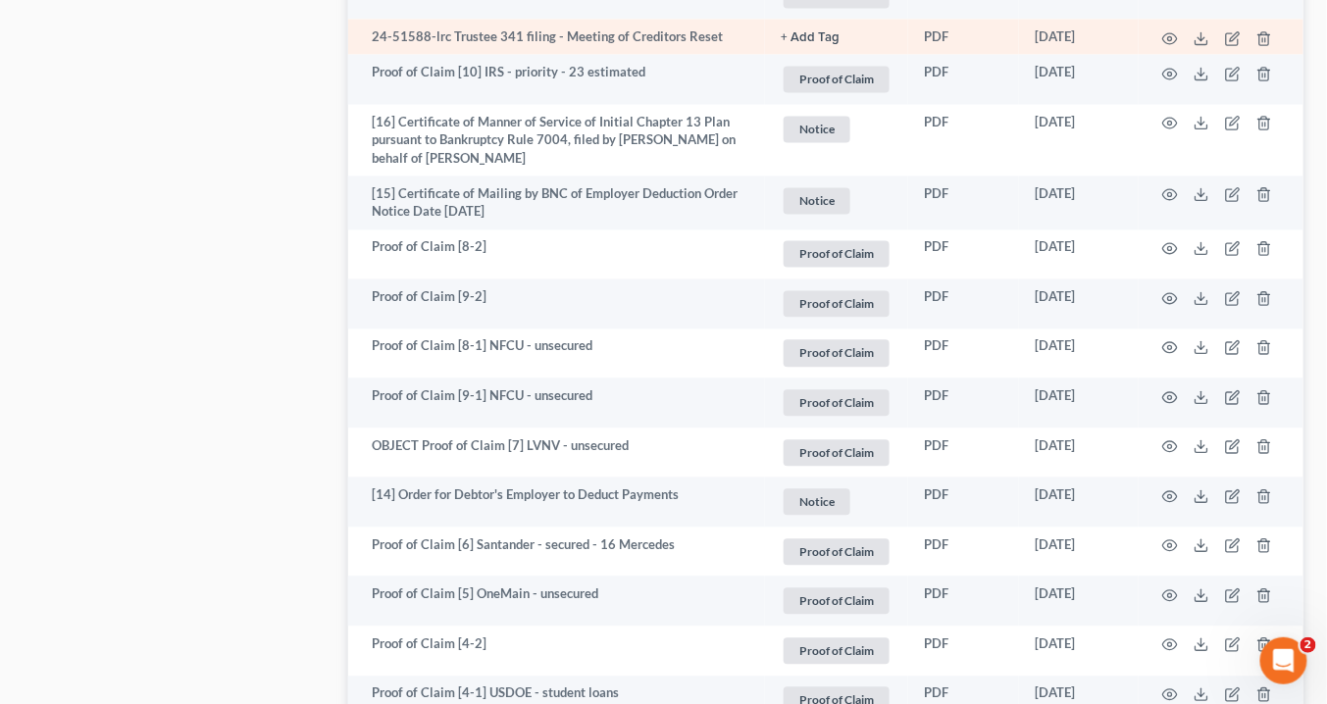
scroll to position [3198, 0]
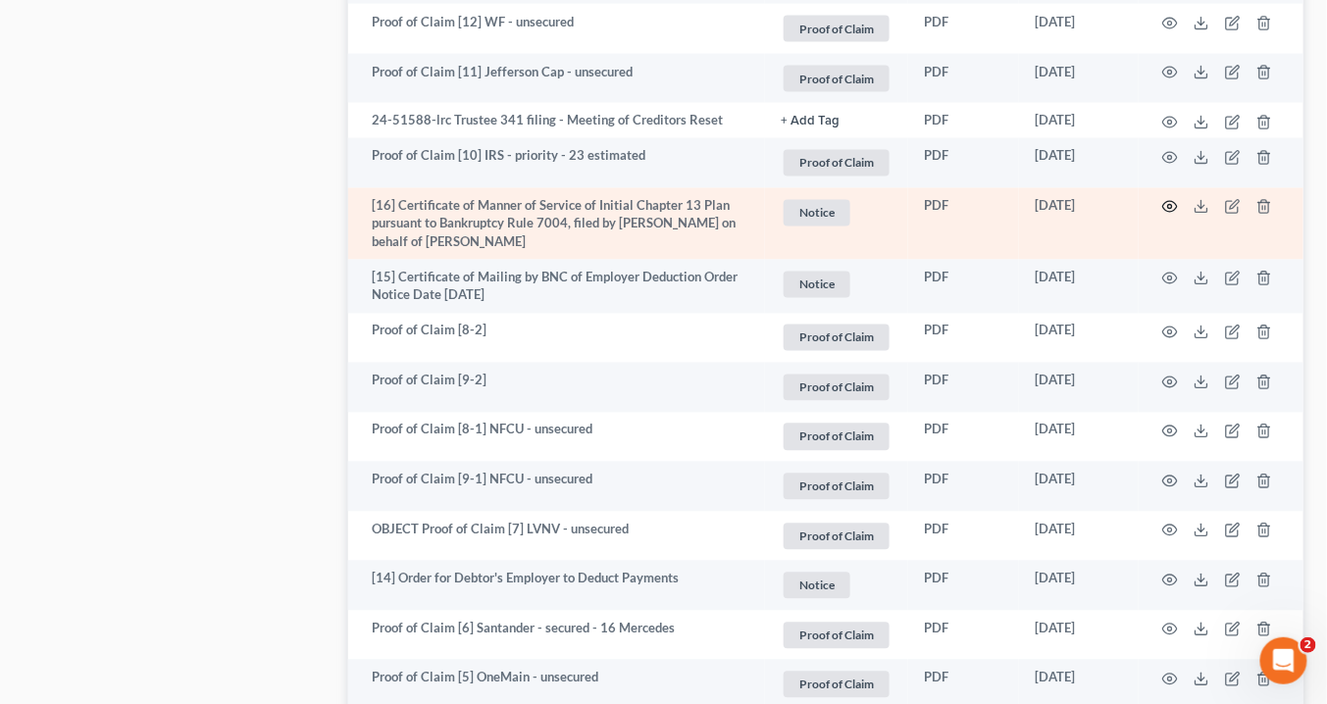
click at [1173, 203] on icon "button" at bounding box center [1170, 207] width 16 height 16
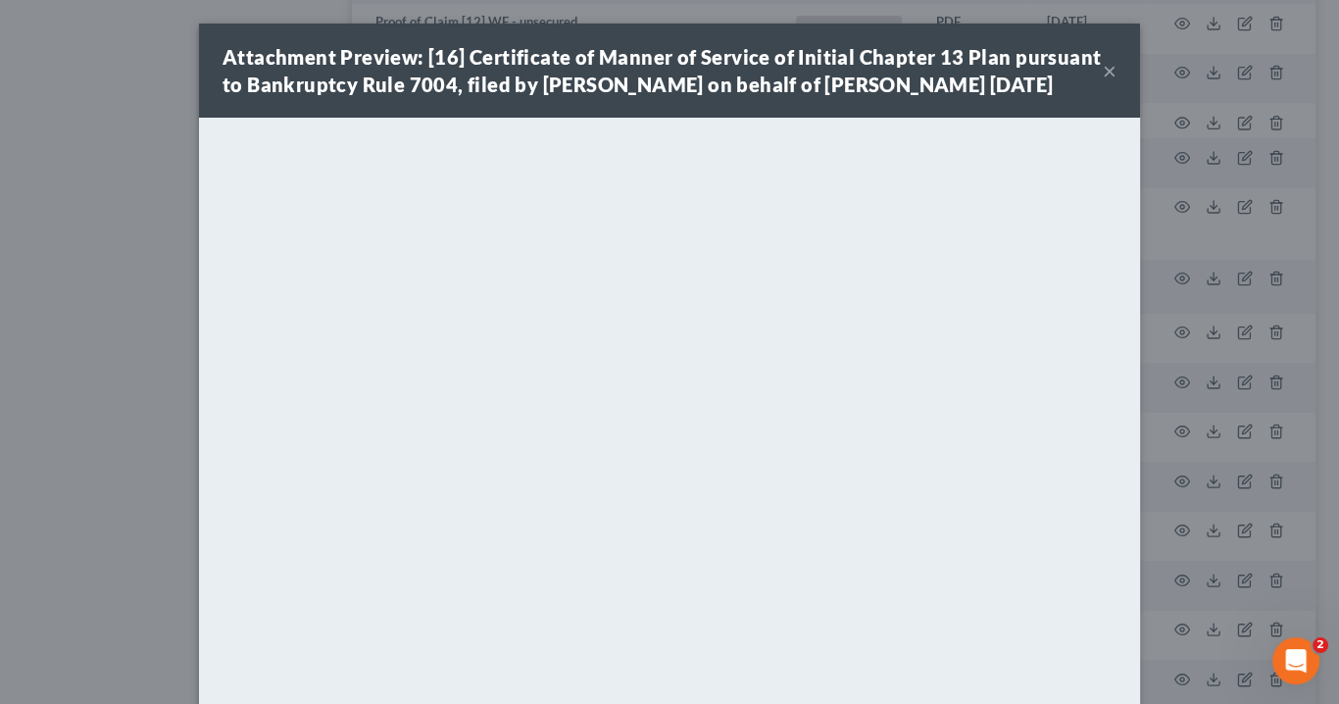
click at [1107, 82] on button "×" at bounding box center [1110, 71] width 14 height 24
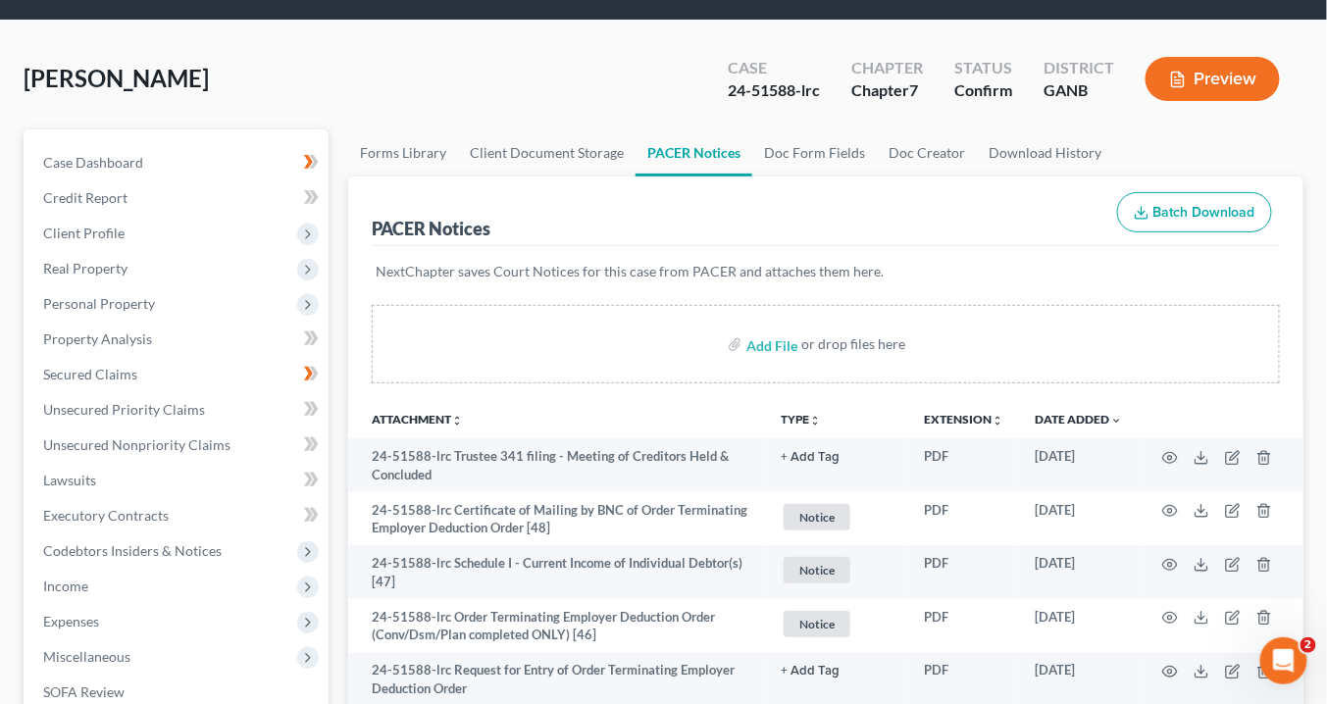
scroll to position [0, 0]
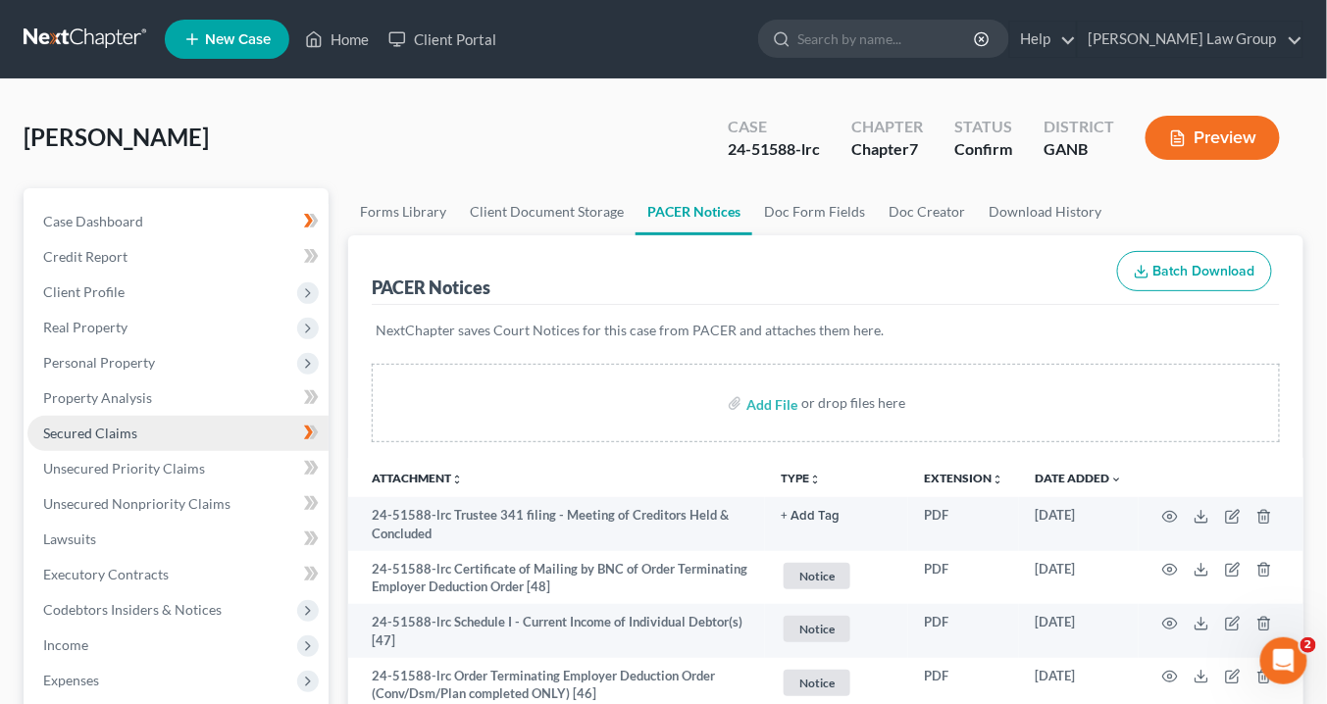
click at [95, 430] on span "Secured Claims" at bounding box center [90, 433] width 94 height 17
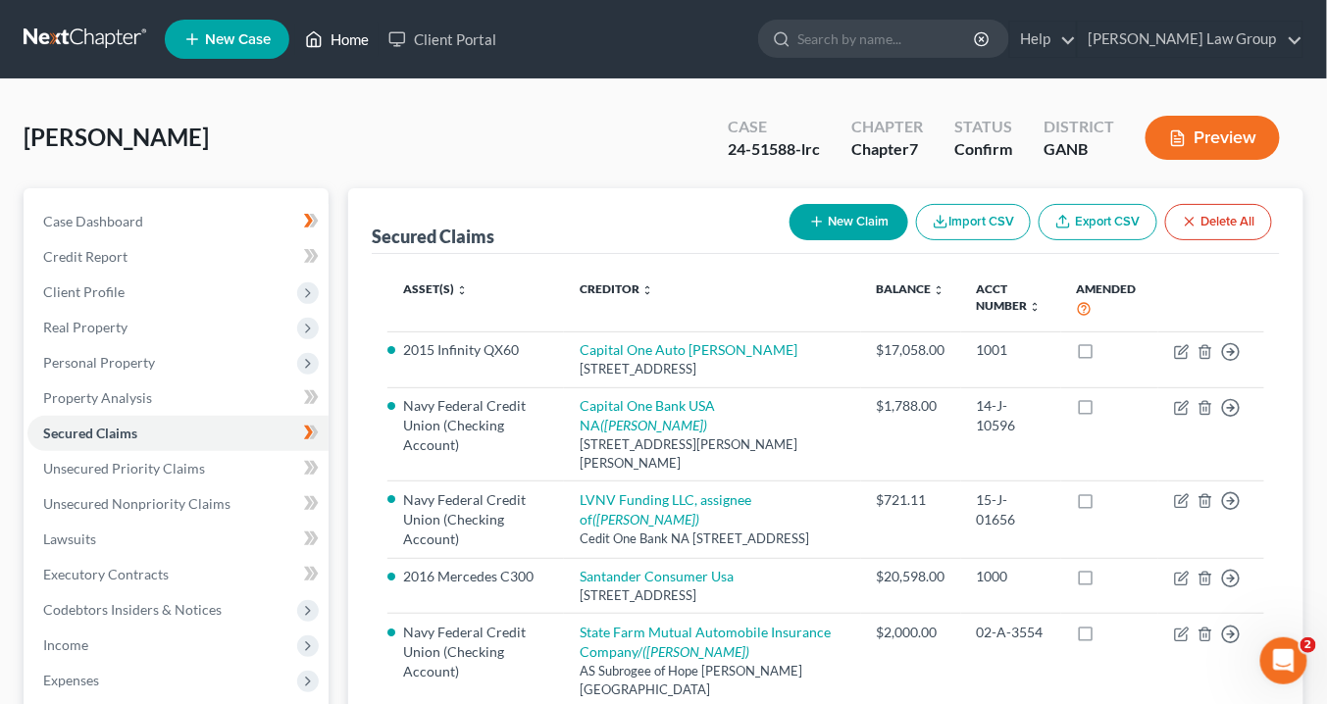
click at [351, 42] on link "Home" at bounding box center [336, 39] width 83 height 35
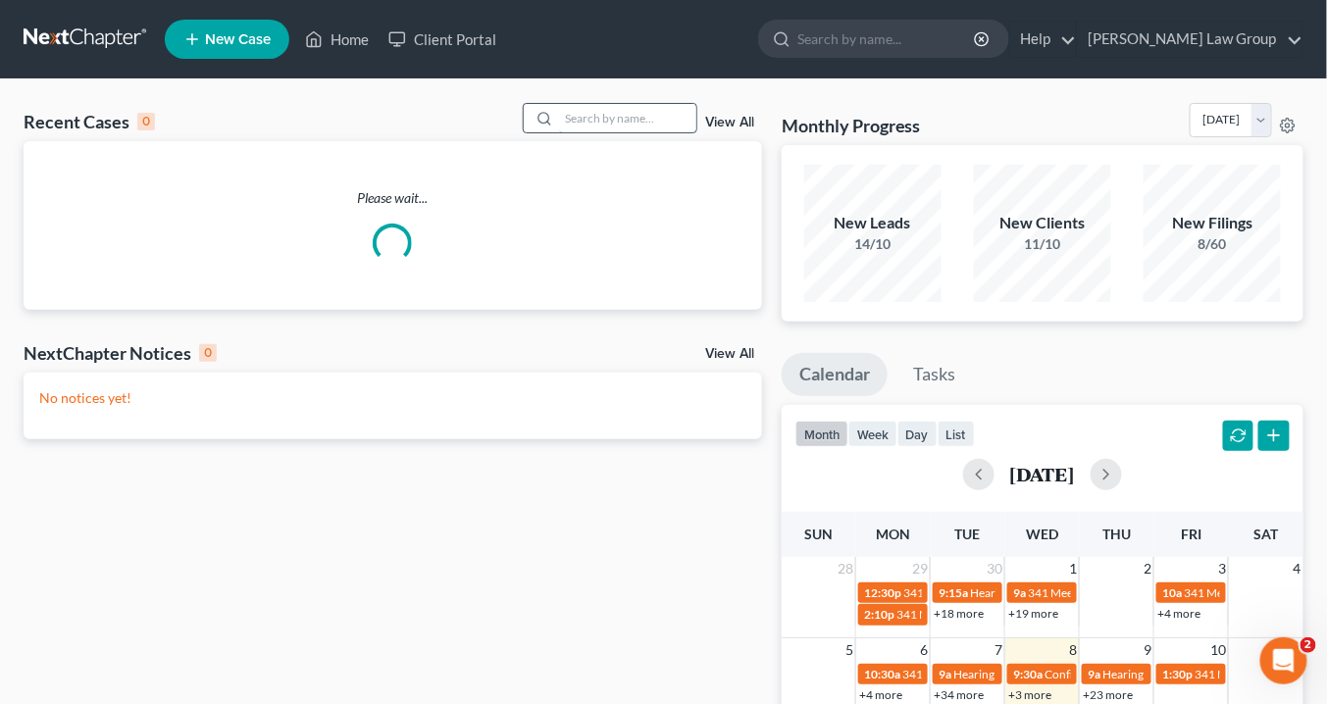
click at [621, 118] on input "search" at bounding box center [627, 118] width 137 height 28
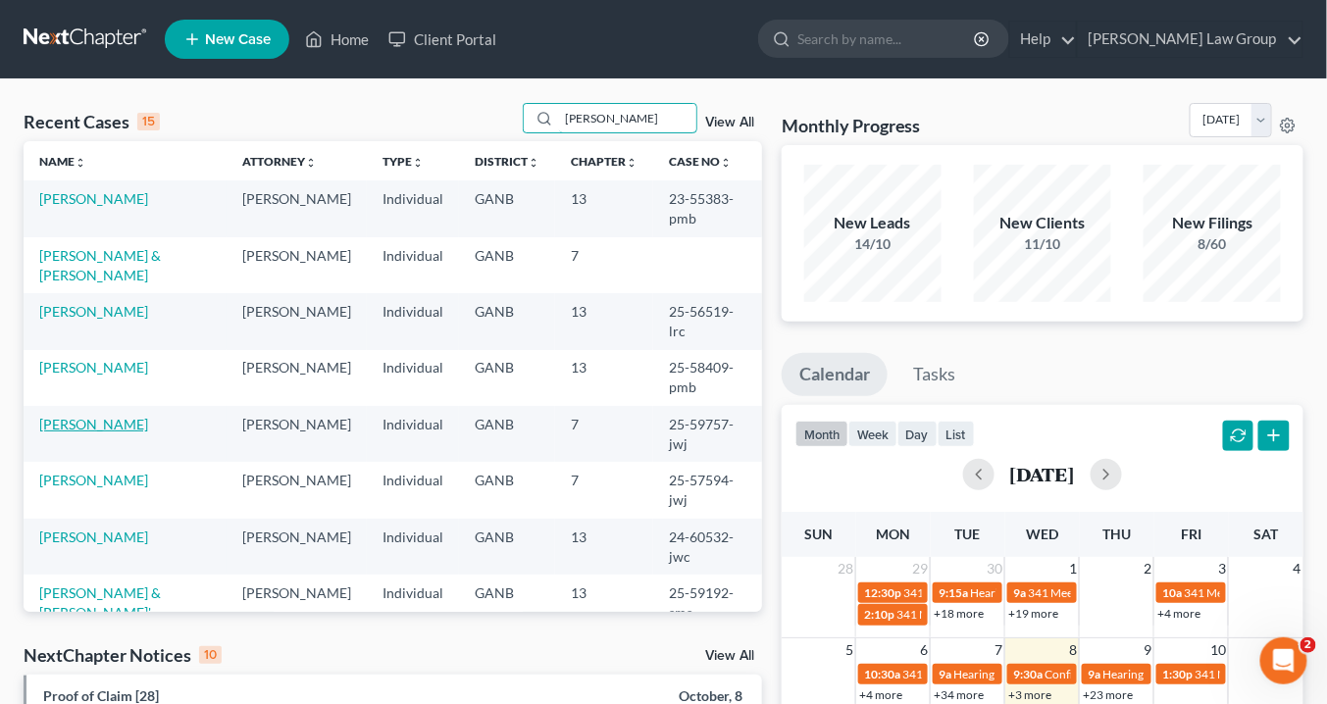
type input "lee"
click at [75, 416] on link "Lee, David" at bounding box center [93, 424] width 109 height 17
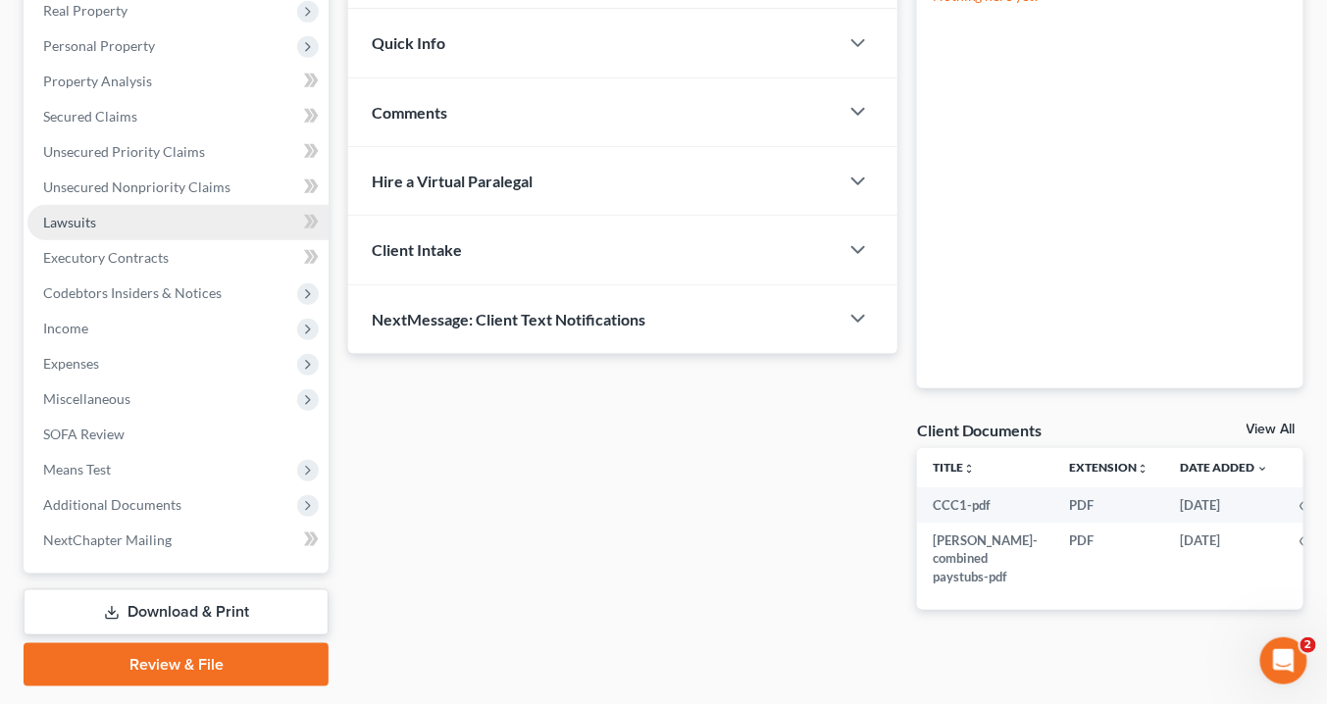
scroll to position [292, 0]
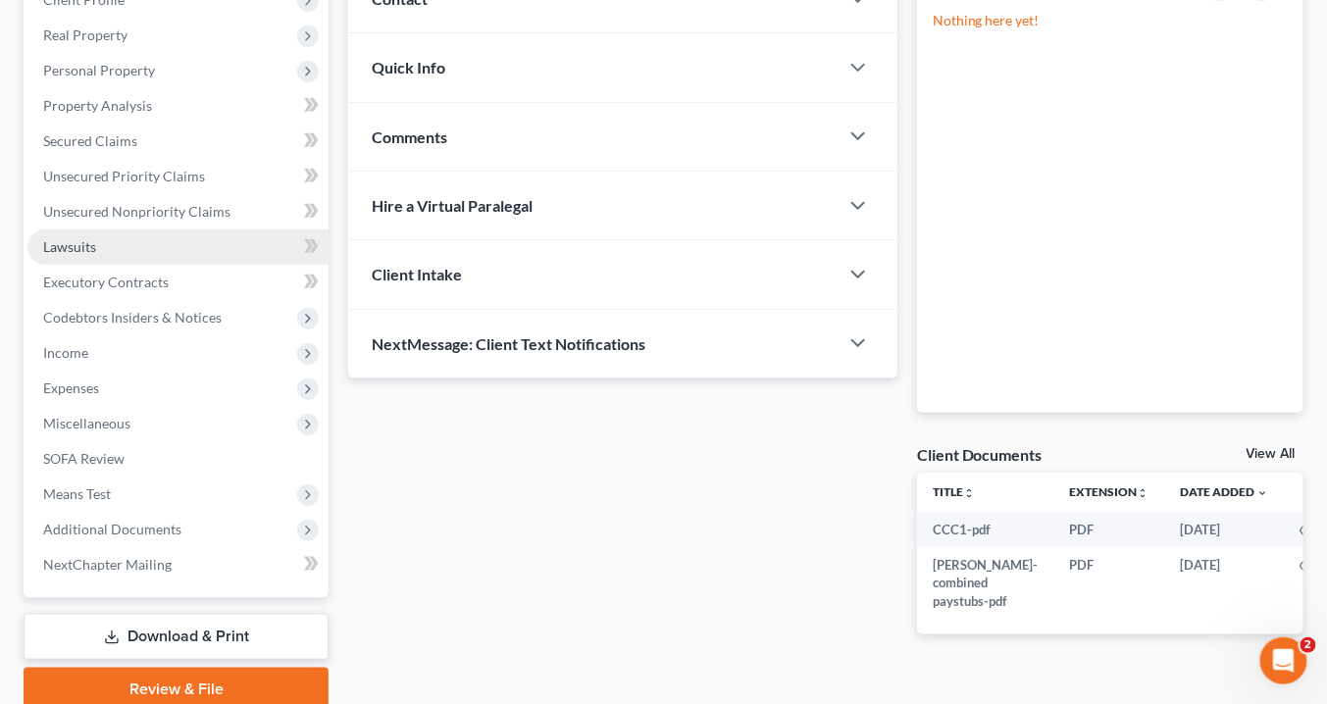
drag, startPoint x: 96, startPoint y: 249, endPoint x: 96, endPoint y: 233, distance: 15.7
click at [96, 248] on link "Lawsuits" at bounding box center [177, 246] width 301 height 35
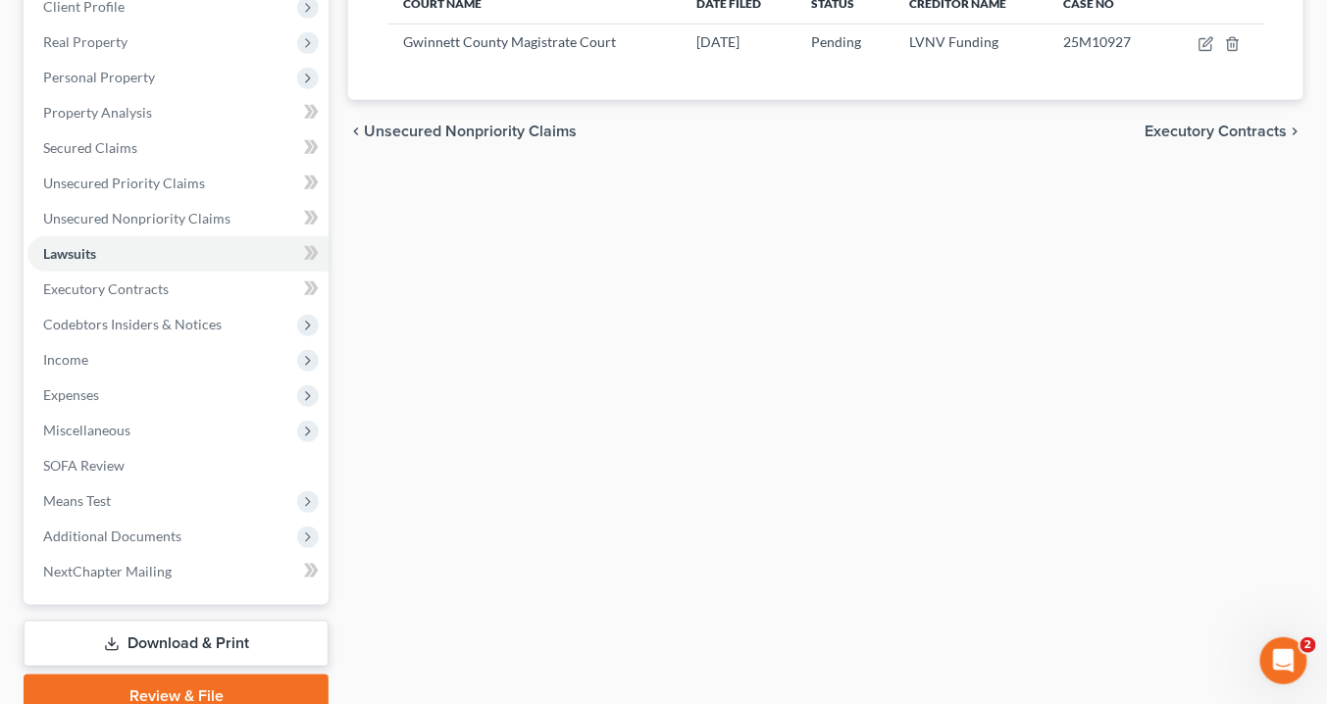
scroll to position [371, 0]
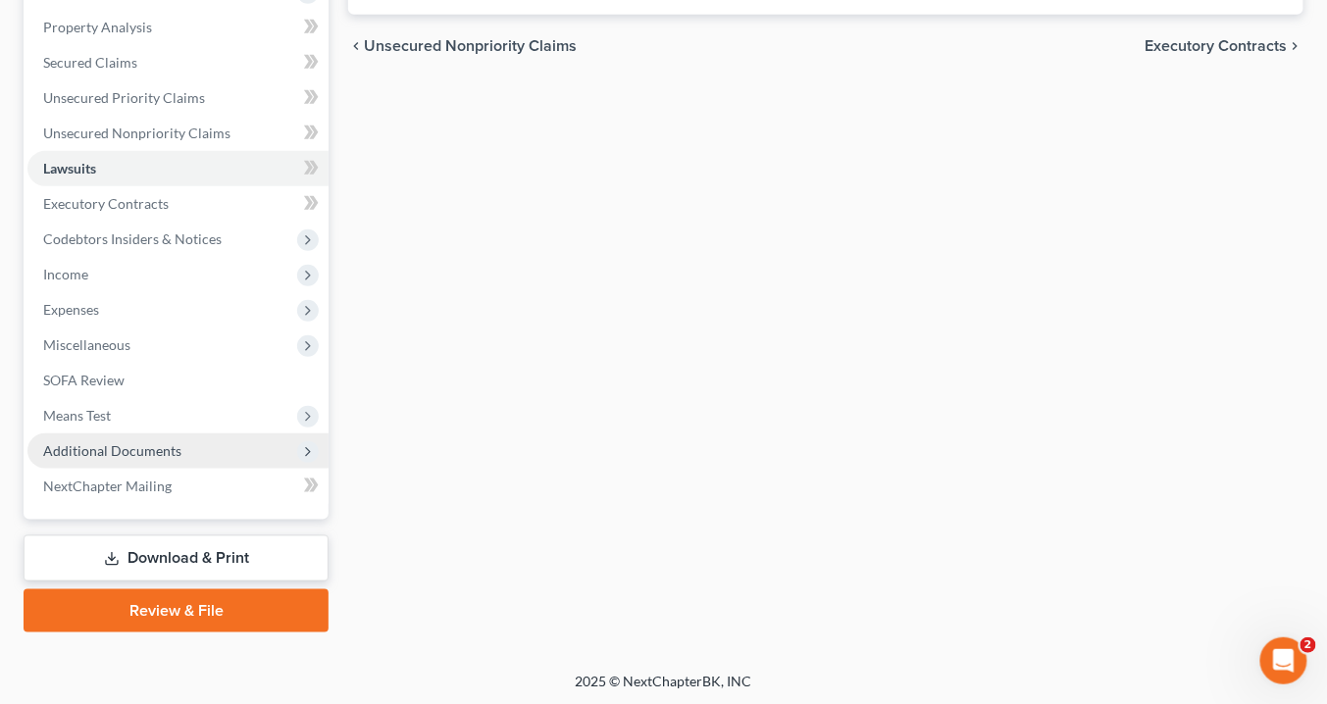
click at [130, 452] on span "Additional Documents" at bounding box center [112, 450] width 138 height 17
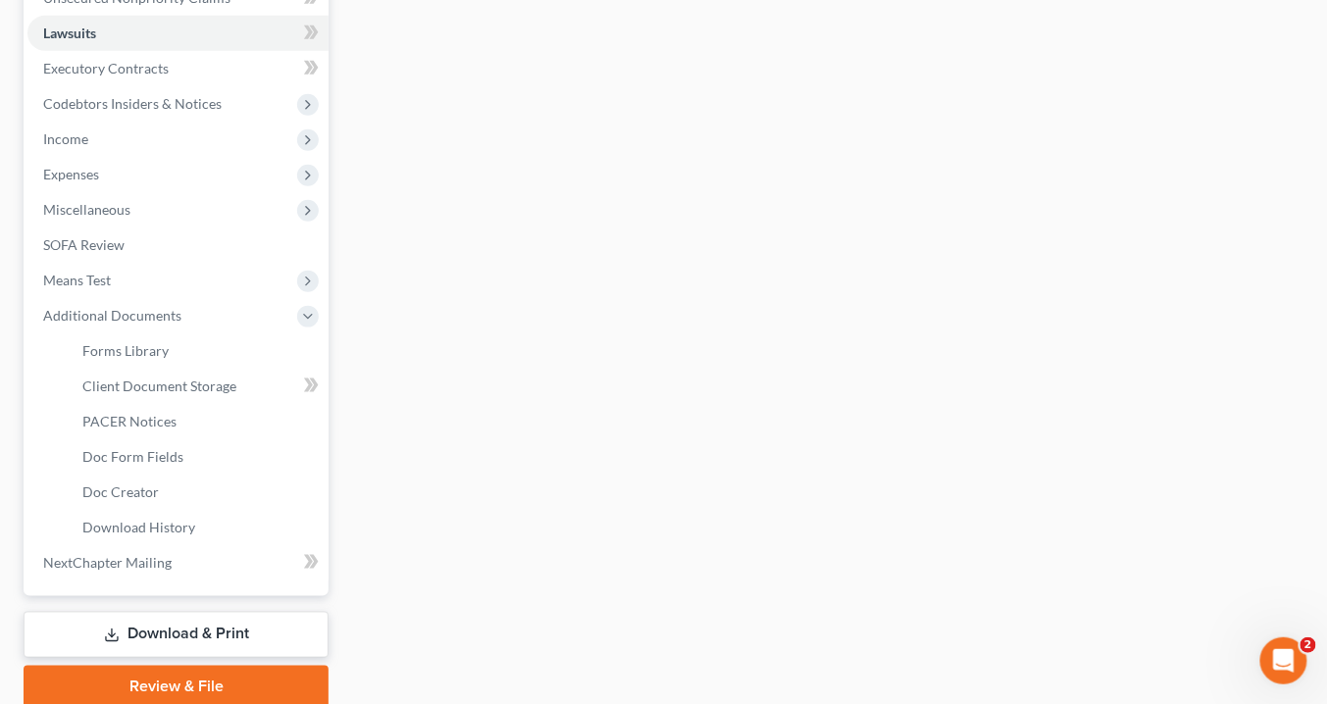
scroll to position [582, 0]
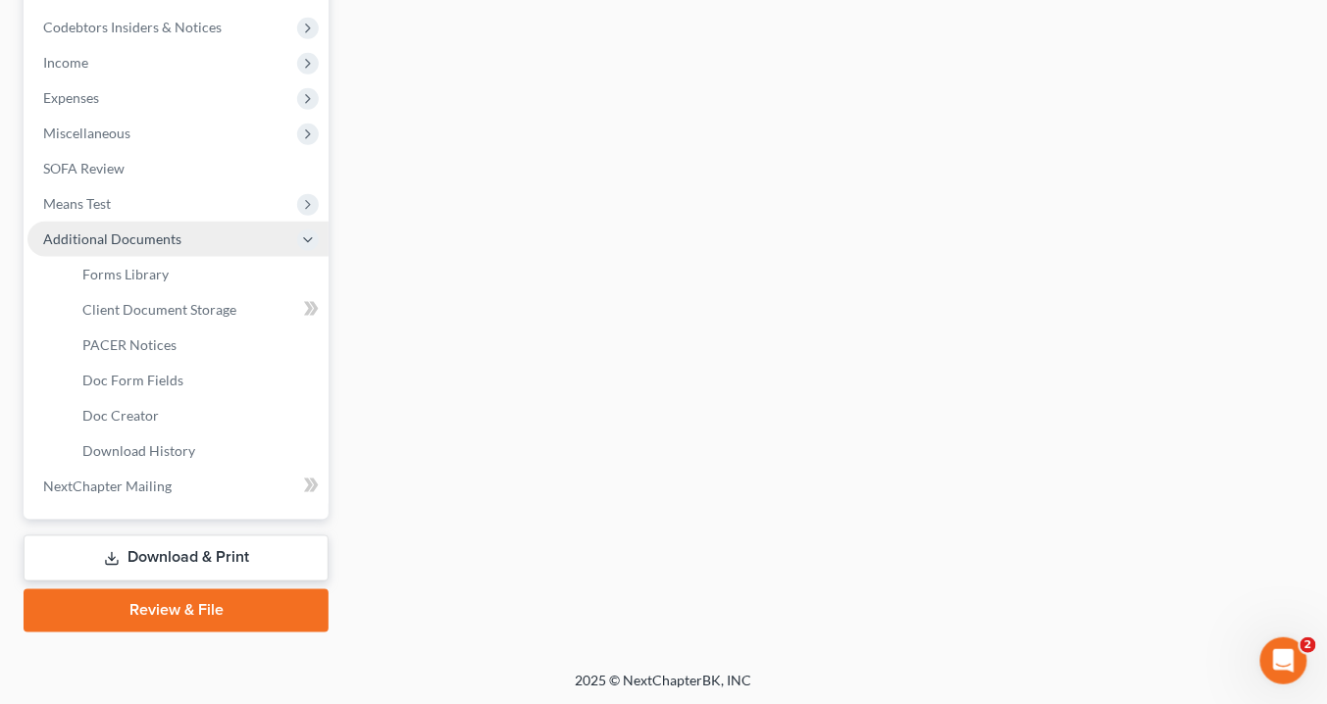
click at [138, 234] on span "Additional Documents" at bounding box center [112, 238] width 138 height 17
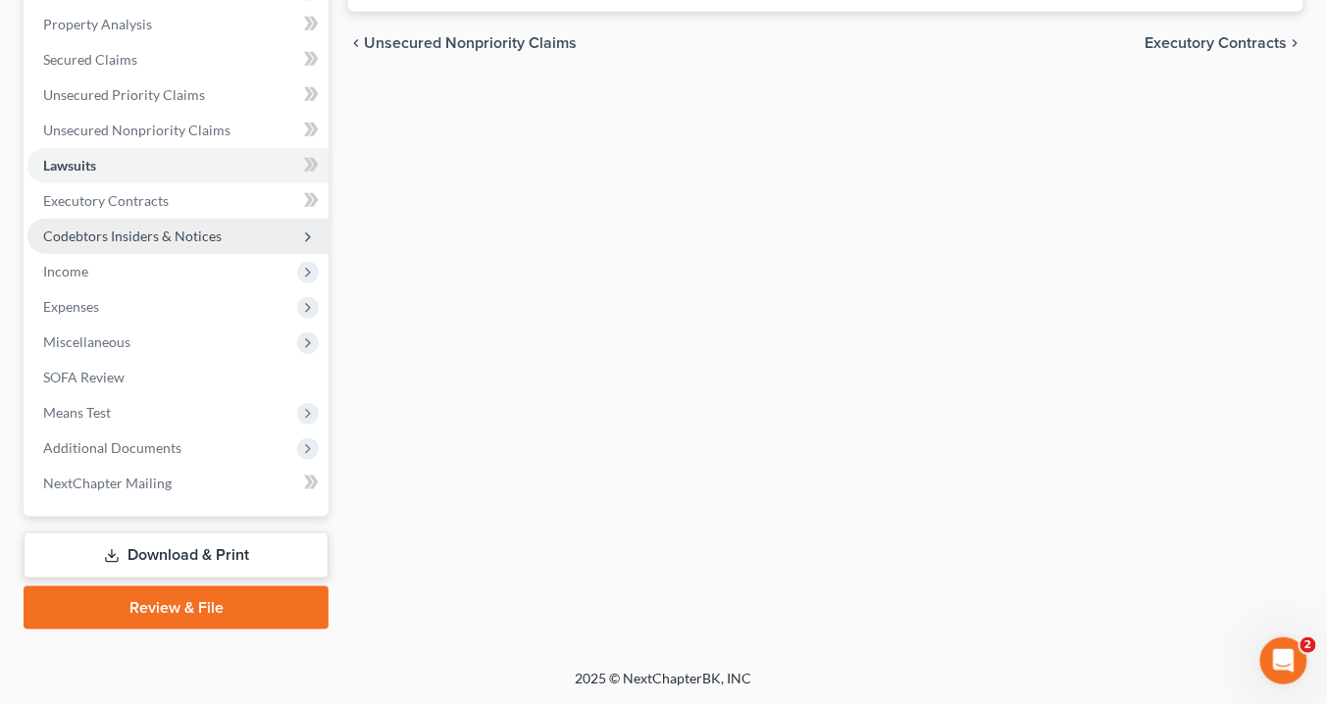
scroll to position [371, 0]
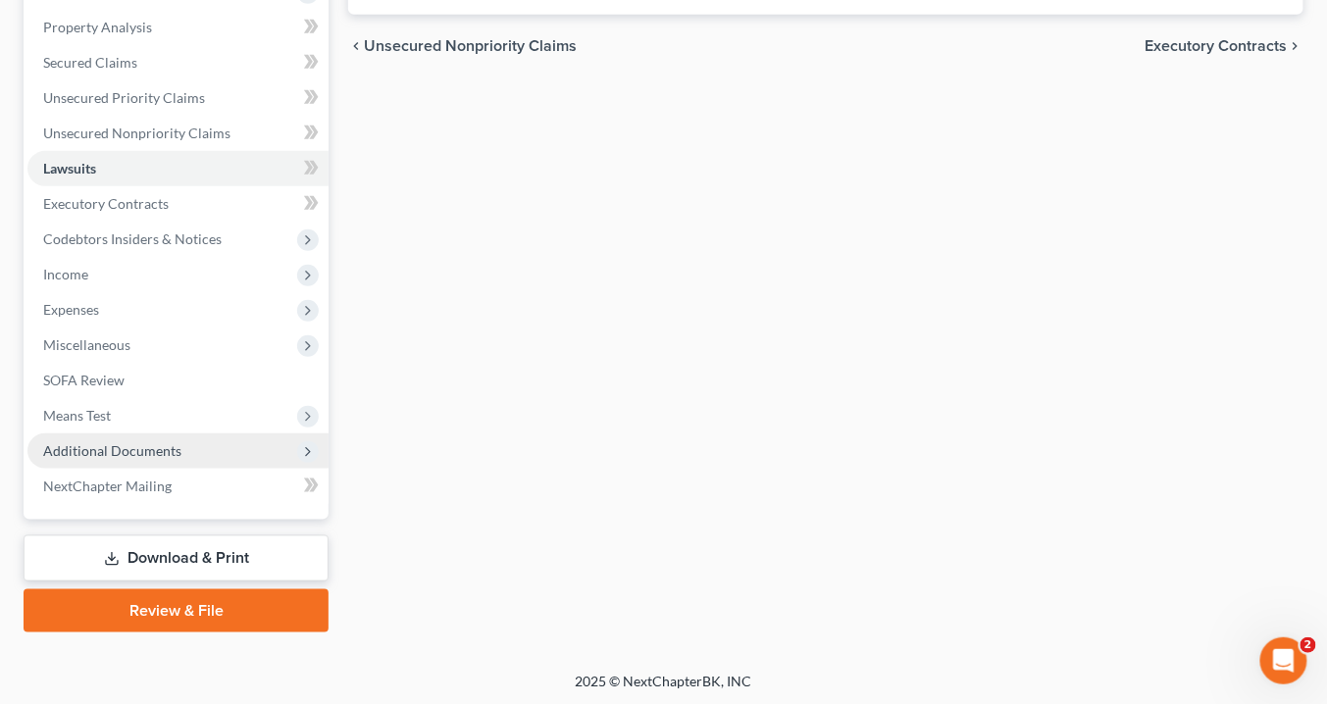
click at [176, 457] on span "Additional Documents" at bounding box center [177, 450] width 301 height 35
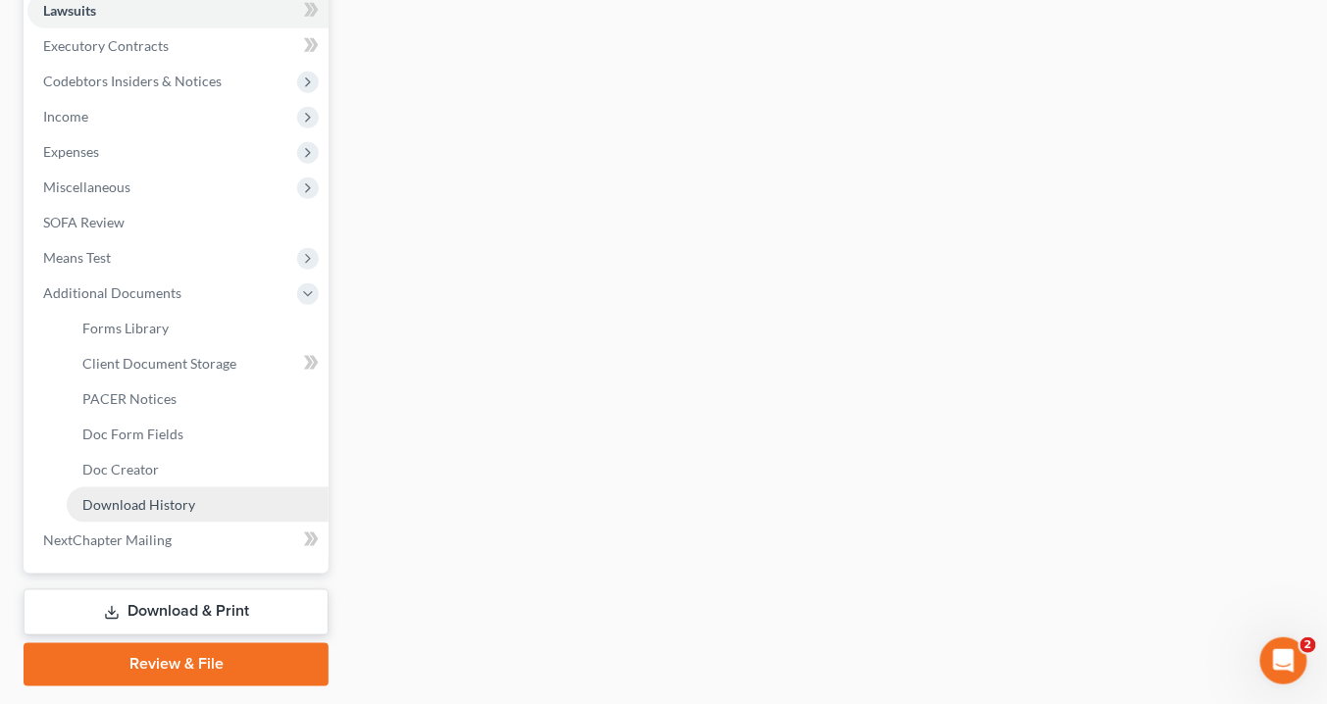
scroll to position [582, 0]
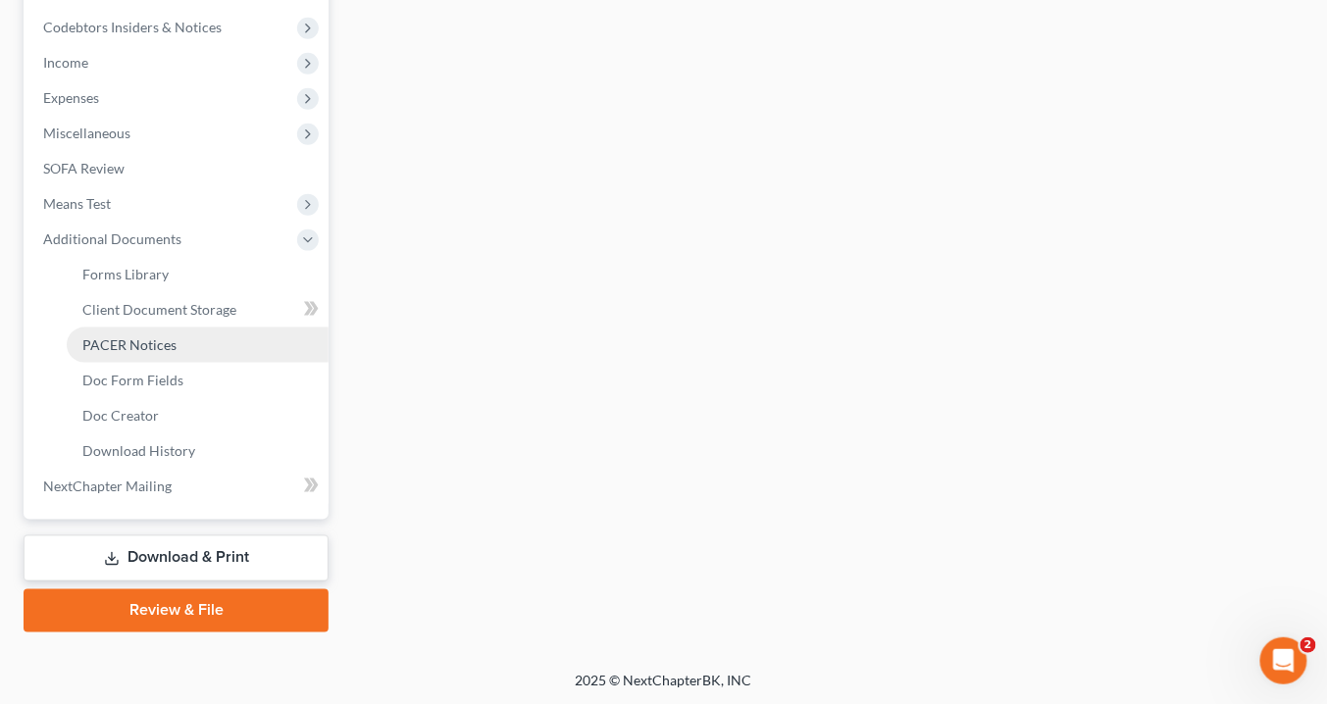
click at [147, 341] on span "PACER Notices" at bounding box center [129, 344] width 94 height 17
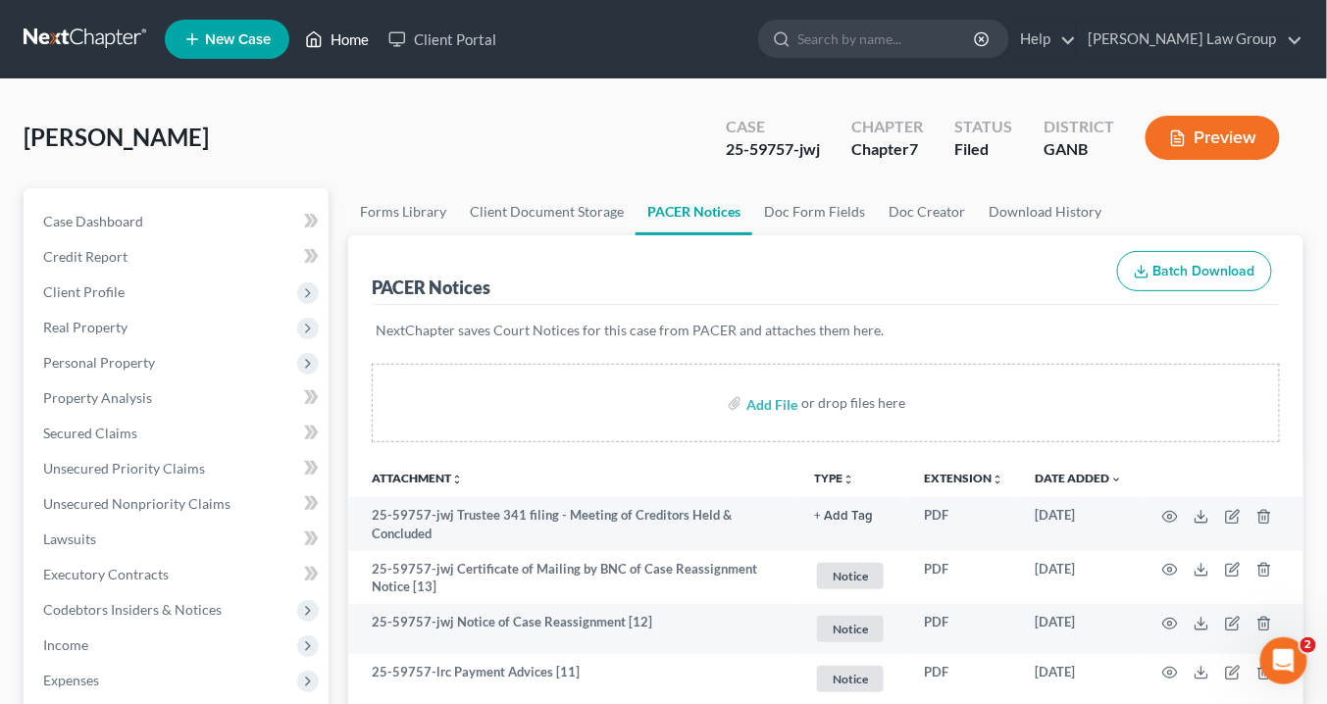
drag, startPoint x: 347, startPoint y: 36, endPoint x: 729, endPoint y: 128, distance: 392.4
click at [348, 36] on link "Home" at bounding box center [336, 39] width 83 height 35
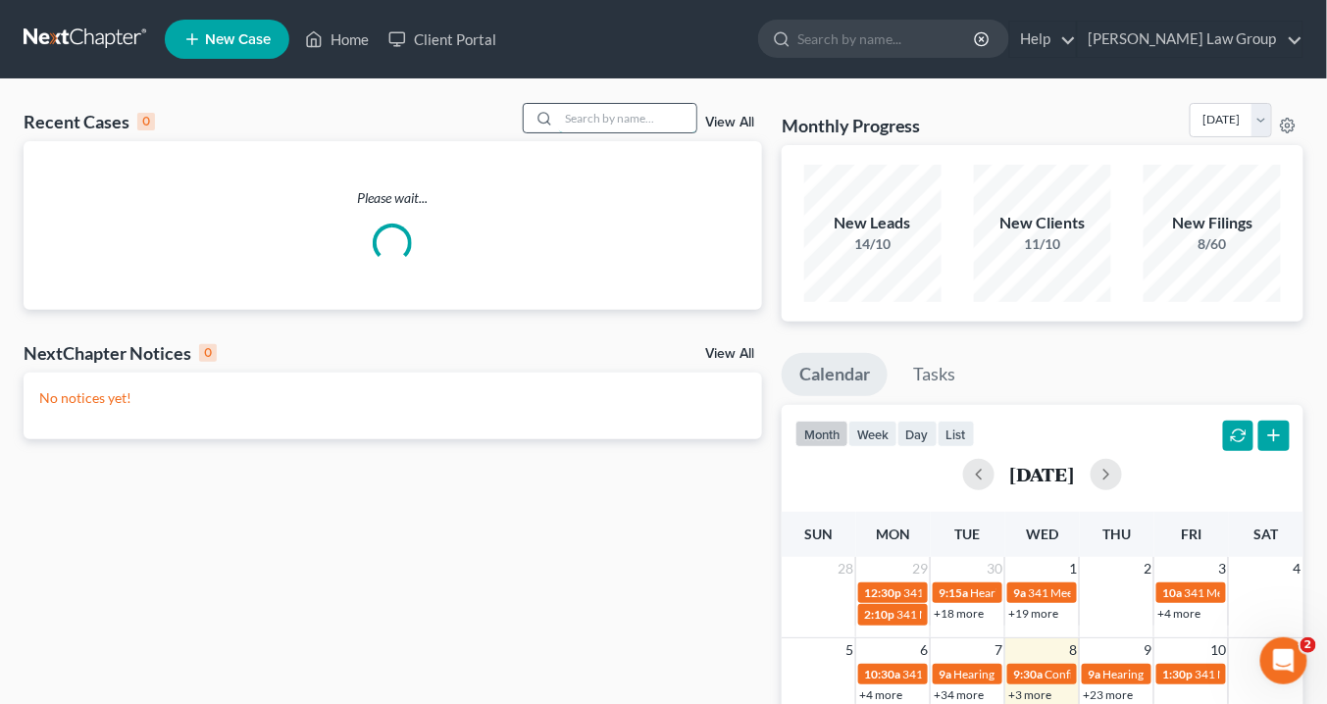
click at [625, 114] on input "search" at bounding box center [627, 118] width 137 height 28
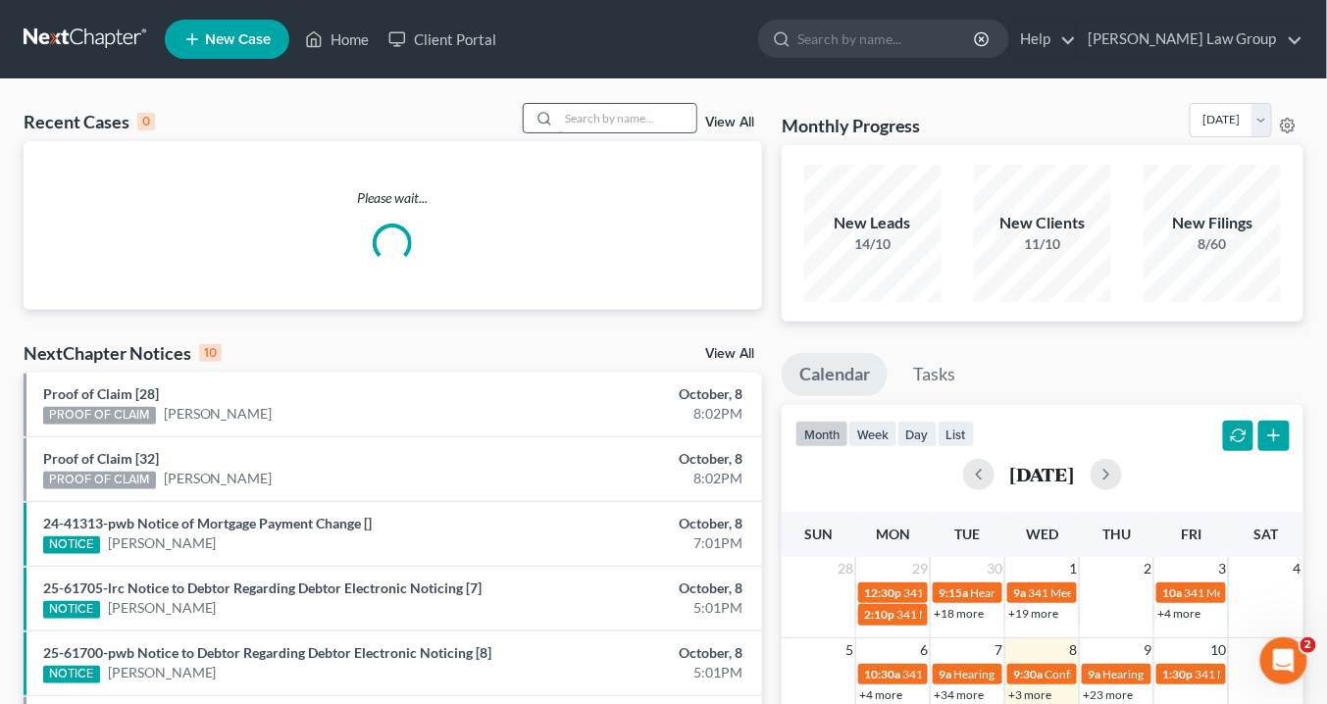
click at [625, 114] on input "search" at bounding box center [627, 118] width 137 height 28
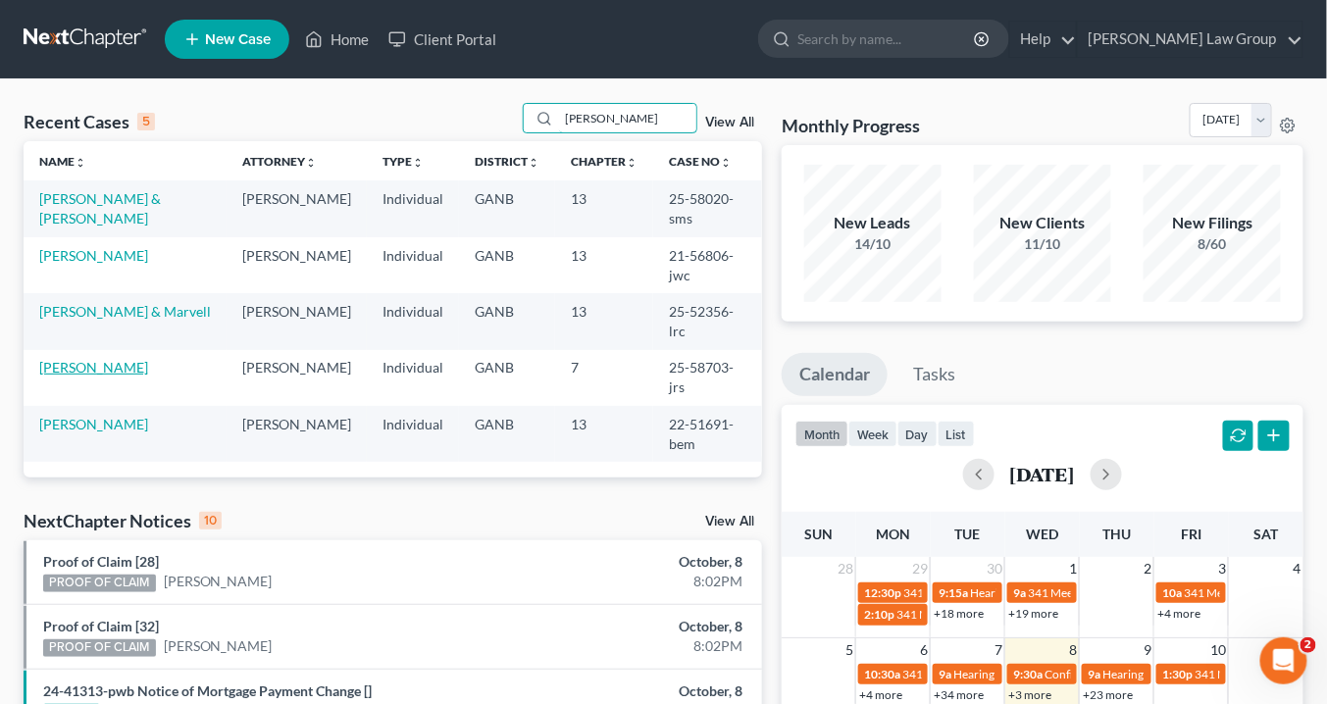
type input "reid"
click at [81, 359] on link "Reid, Ivy" at bounding box center [93, 367] width 109 height 17
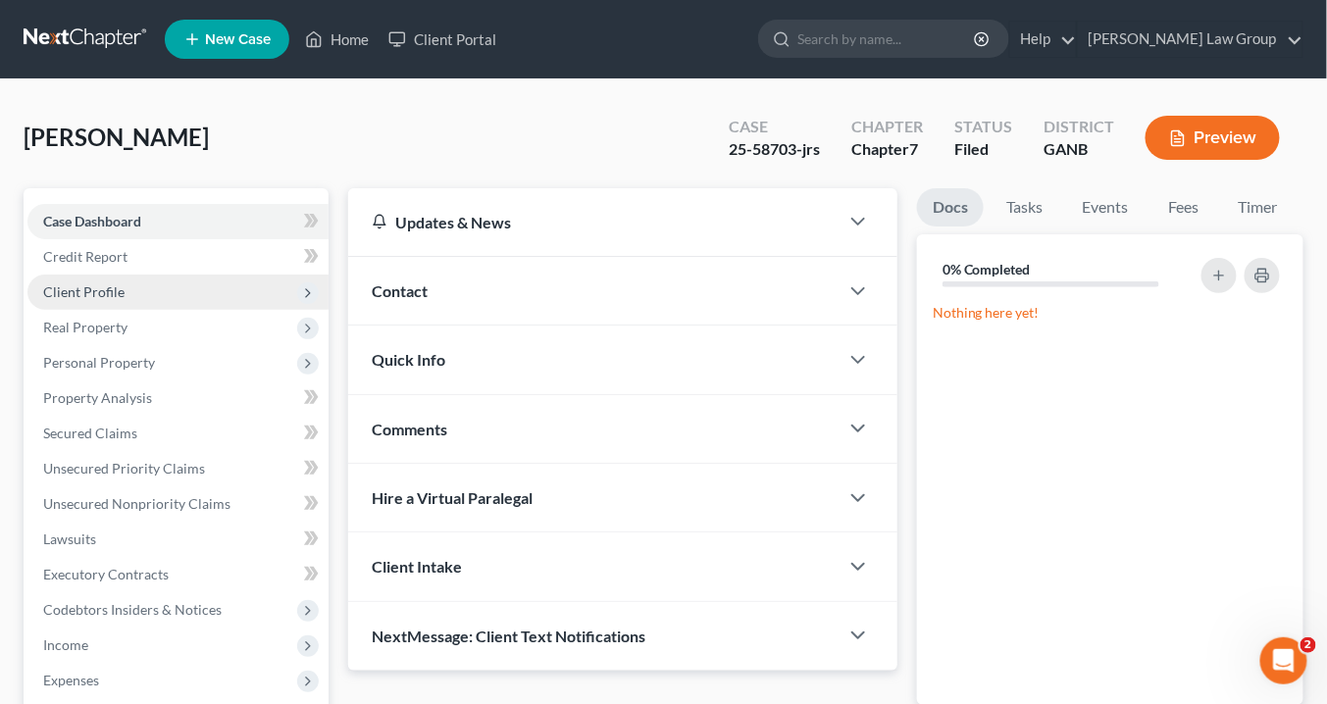
click at [86, 291] on span "Client Profile" at bounding box center [83, 291] width 81 height 17
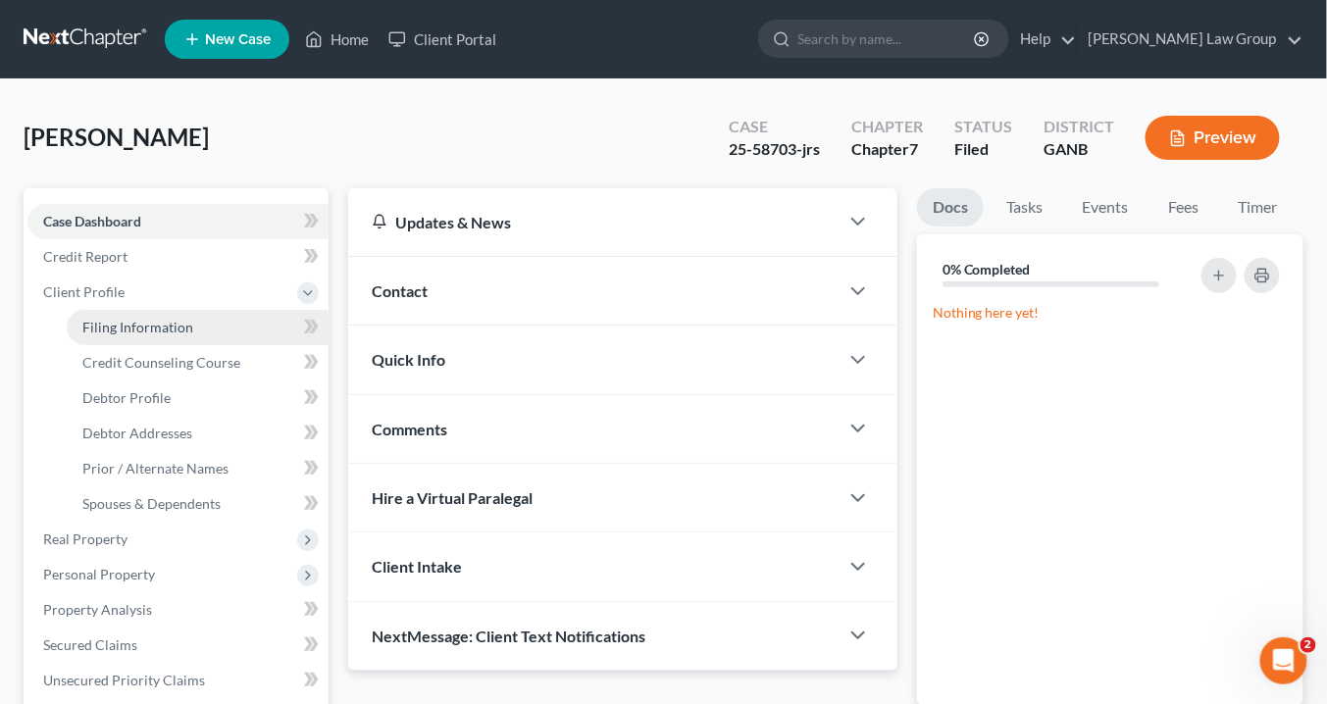
click at [103, 327] on span "Filing Information" at bounding box center [137, 327] width 111 height 17
select select "1"
select select "0"
select select "10"
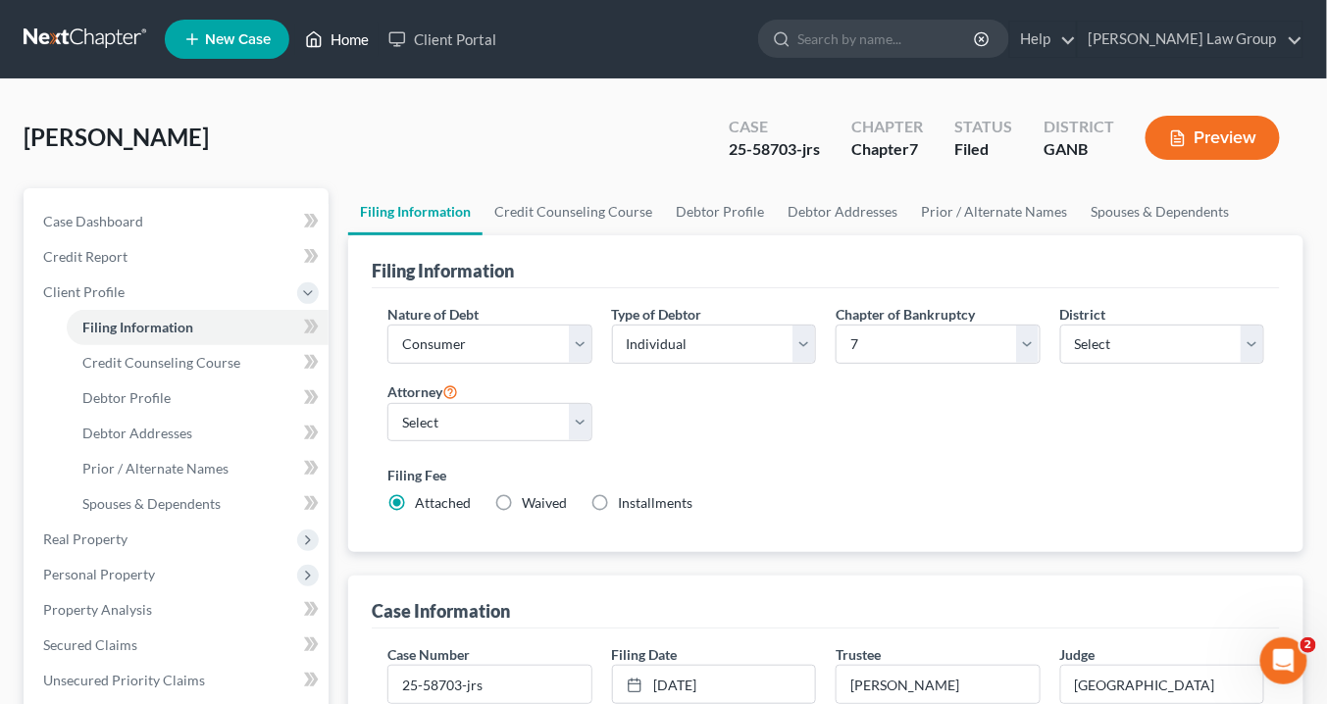
click at [352, 43] on link "Home" at bounding box center [336, 39] width 83 height 35
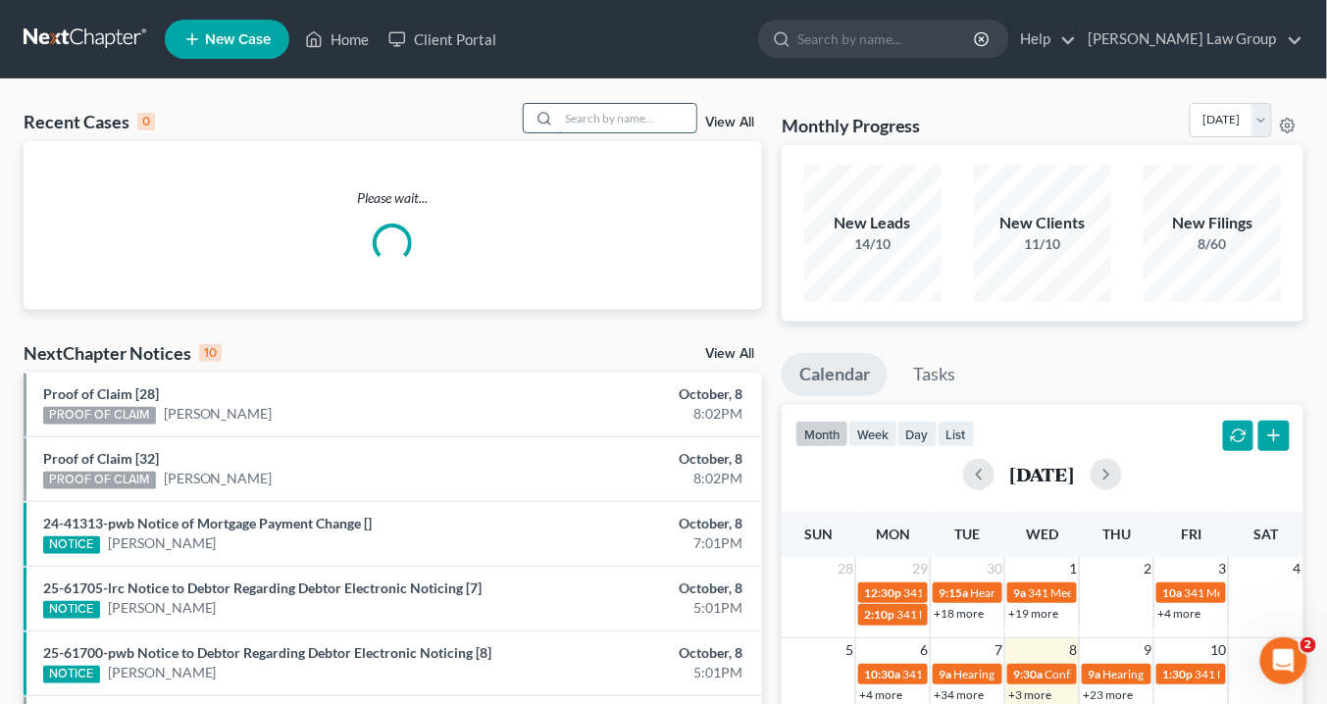
click at [626, 120] on input "search" at bounding box center [627, 118] width 137 height 28
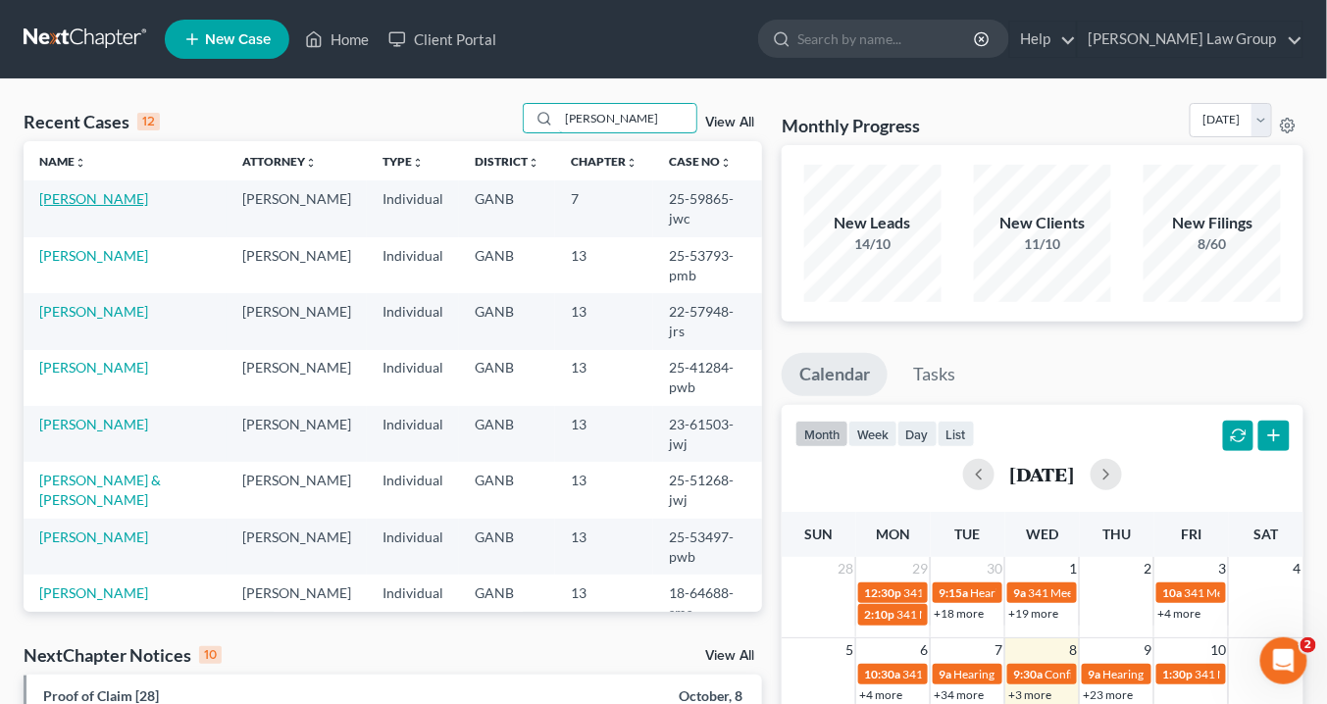
type input "smith"
click at [109, 200] on link "[PERSON_NAME]" at bounding box center [93, 198] width 109 height 17
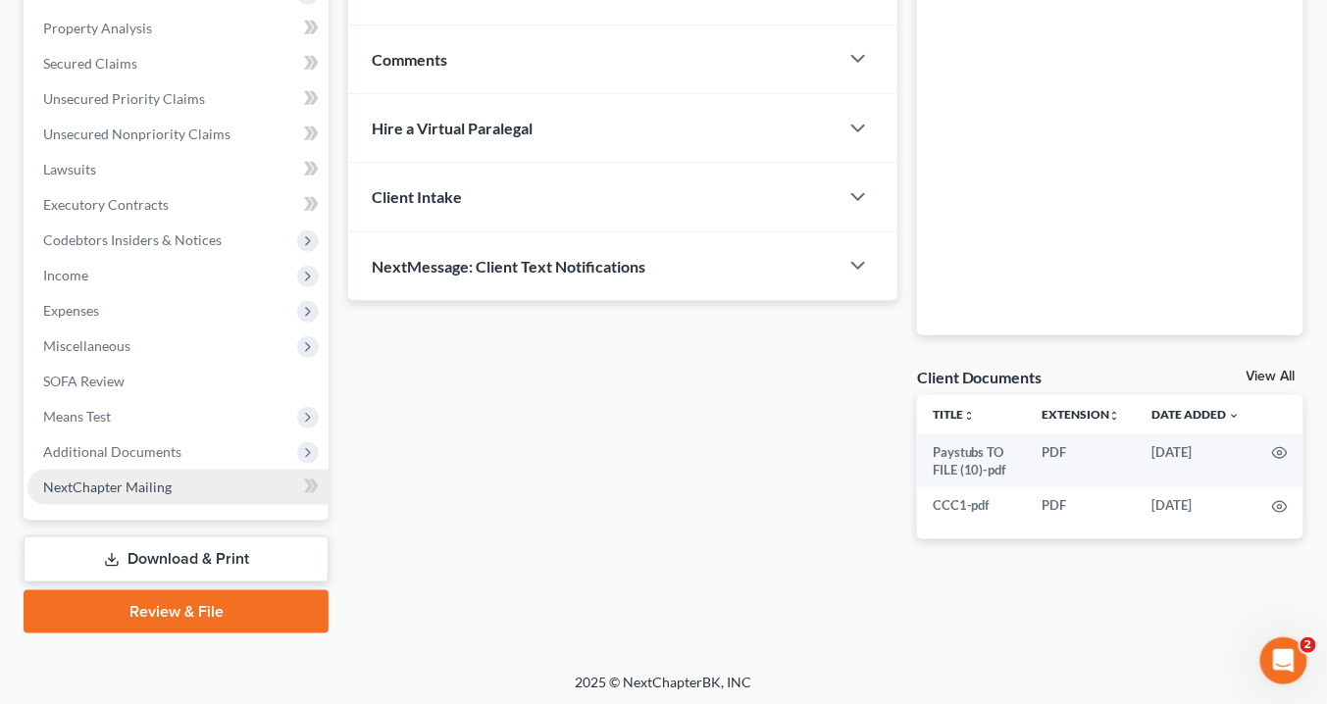
scroll to position [371, 0]
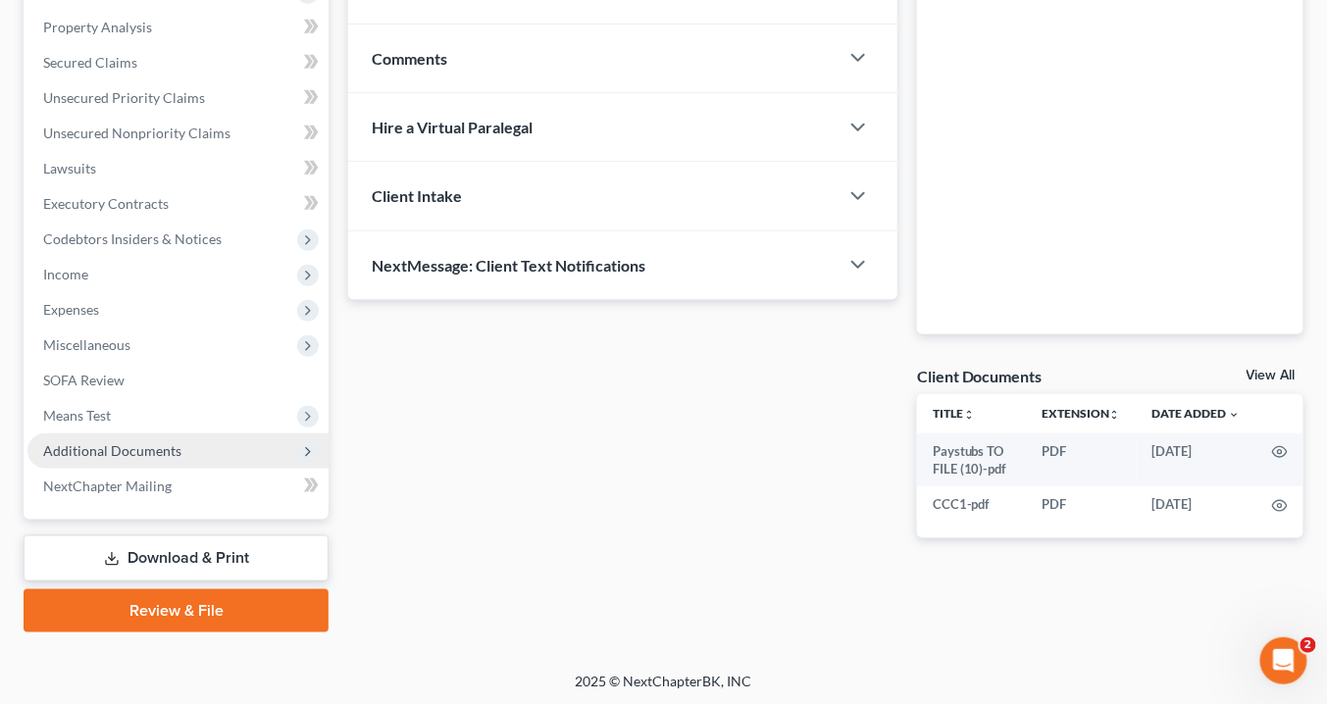
drag, startPoint x: 149, startPoint y: 447, endPoint x: 167, endPoint y: 444, distance: 17.9
click at [150, 447] on span "Additional Documents" at bounding box center [112, 450] width 138 height 17
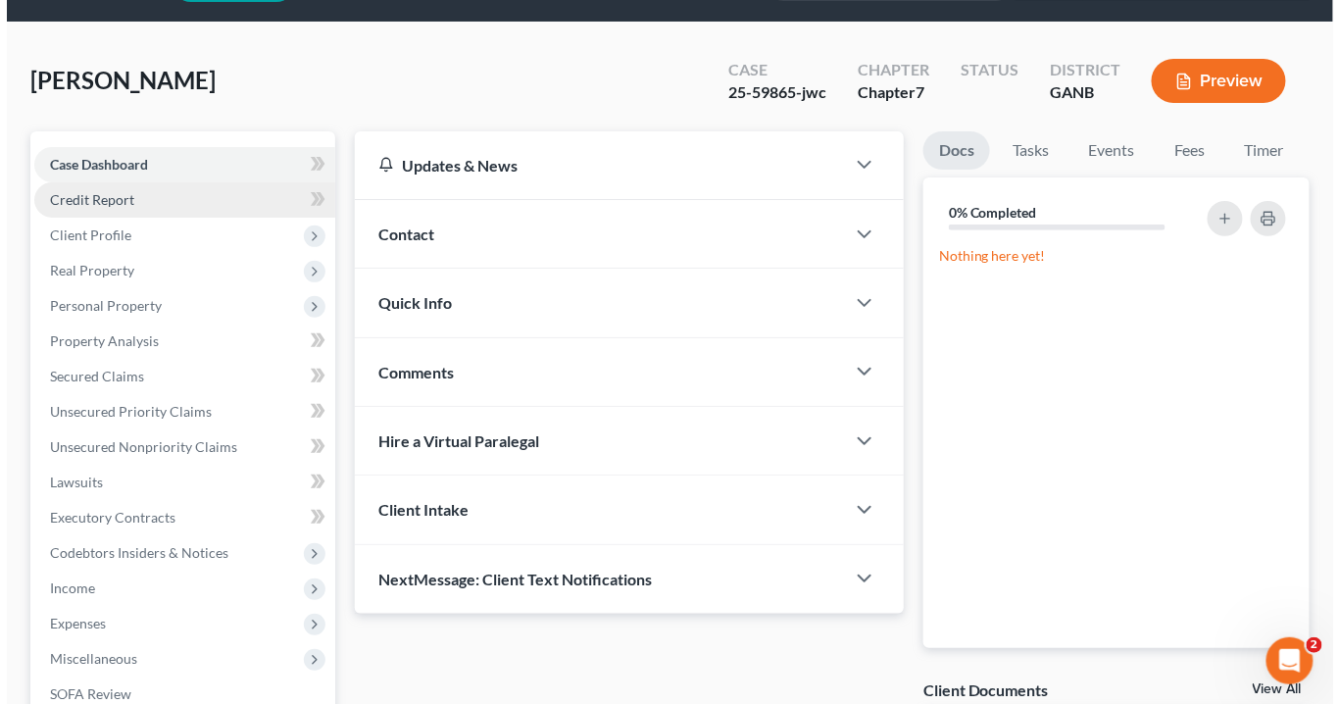
scroll to position [0, 0]
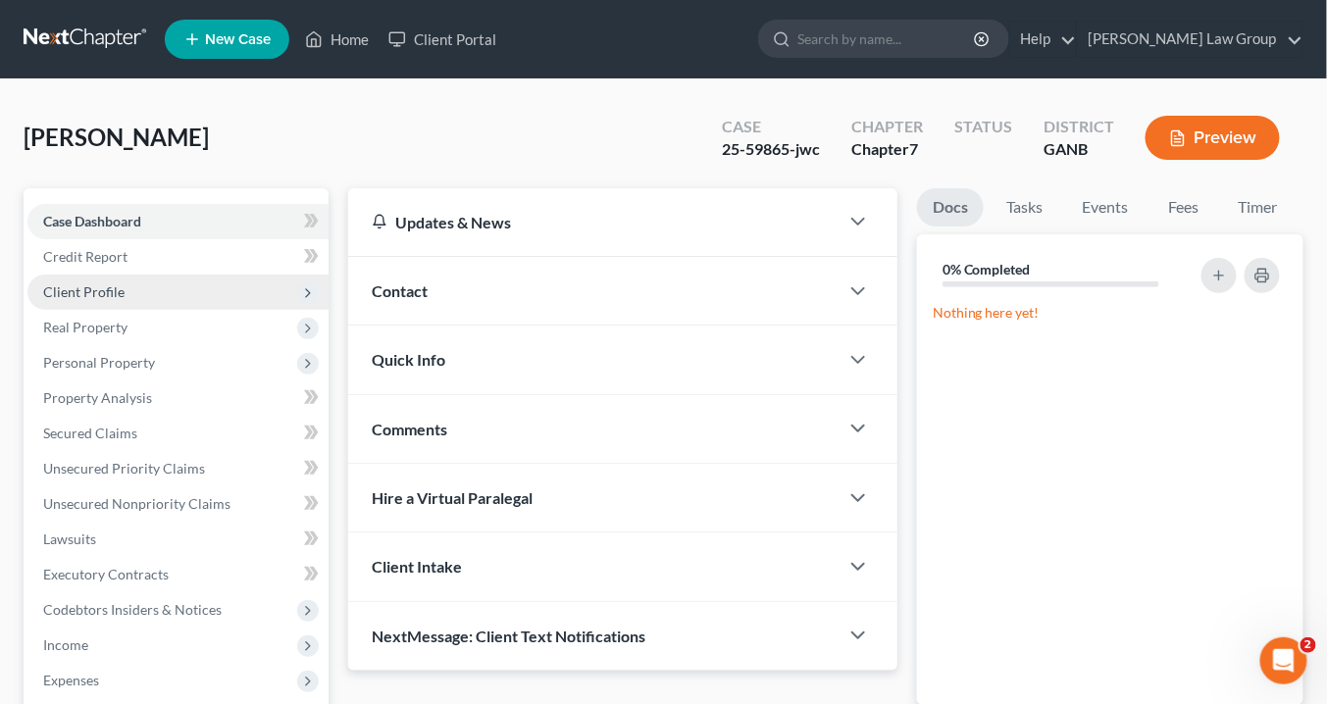
click at [122, 290] on span "Client Profile" at bounding box center [177, 292] width 301 height 35
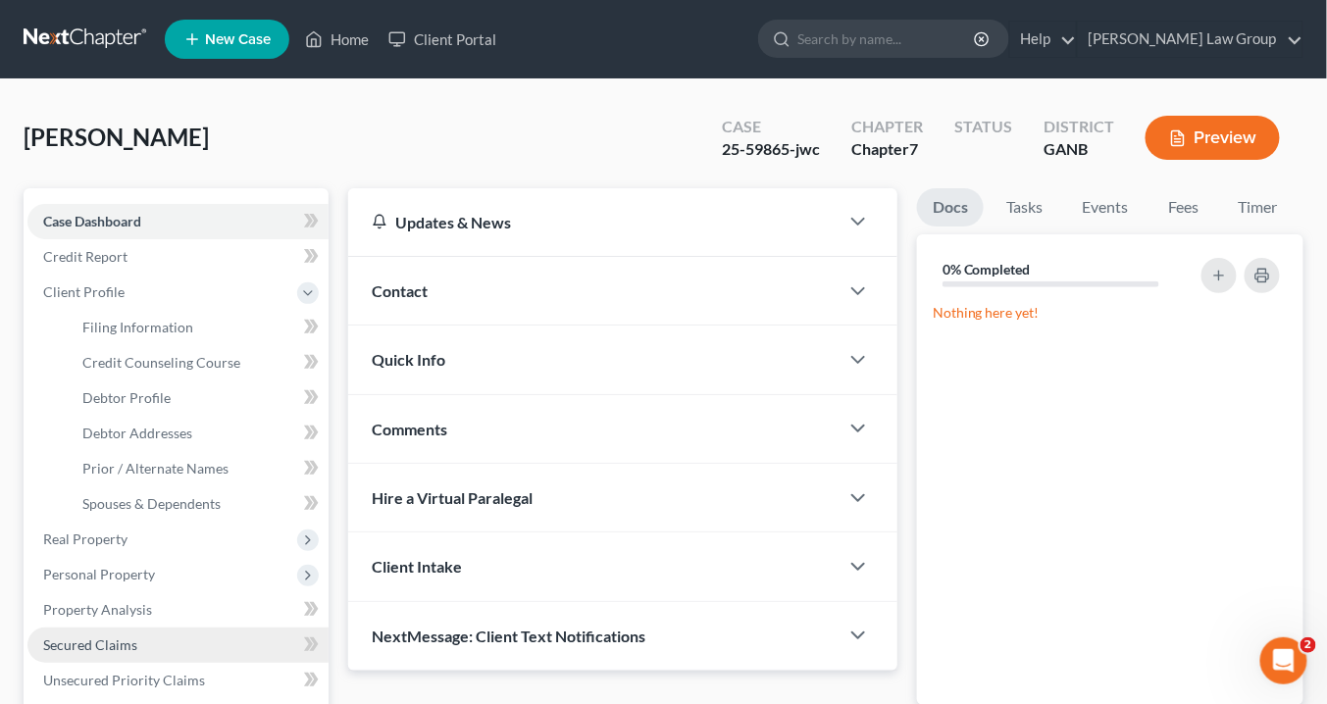
click at [106, 636] on span "Secured Claims" at bounding box center [90, 644] width 94 height 17
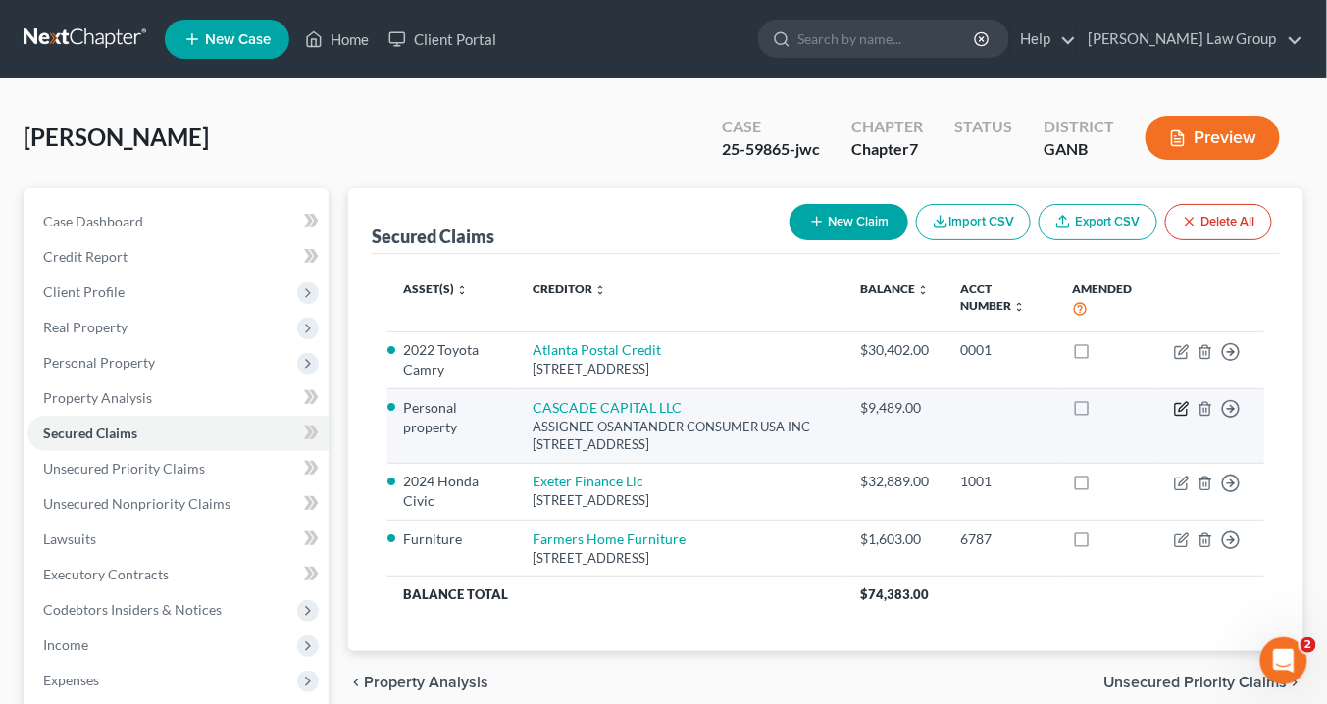
click at [1181, 406] on icon "button" at bounding box center [1183, 406] width 9 height 9
select select "10"
select select "3"
select select "0"
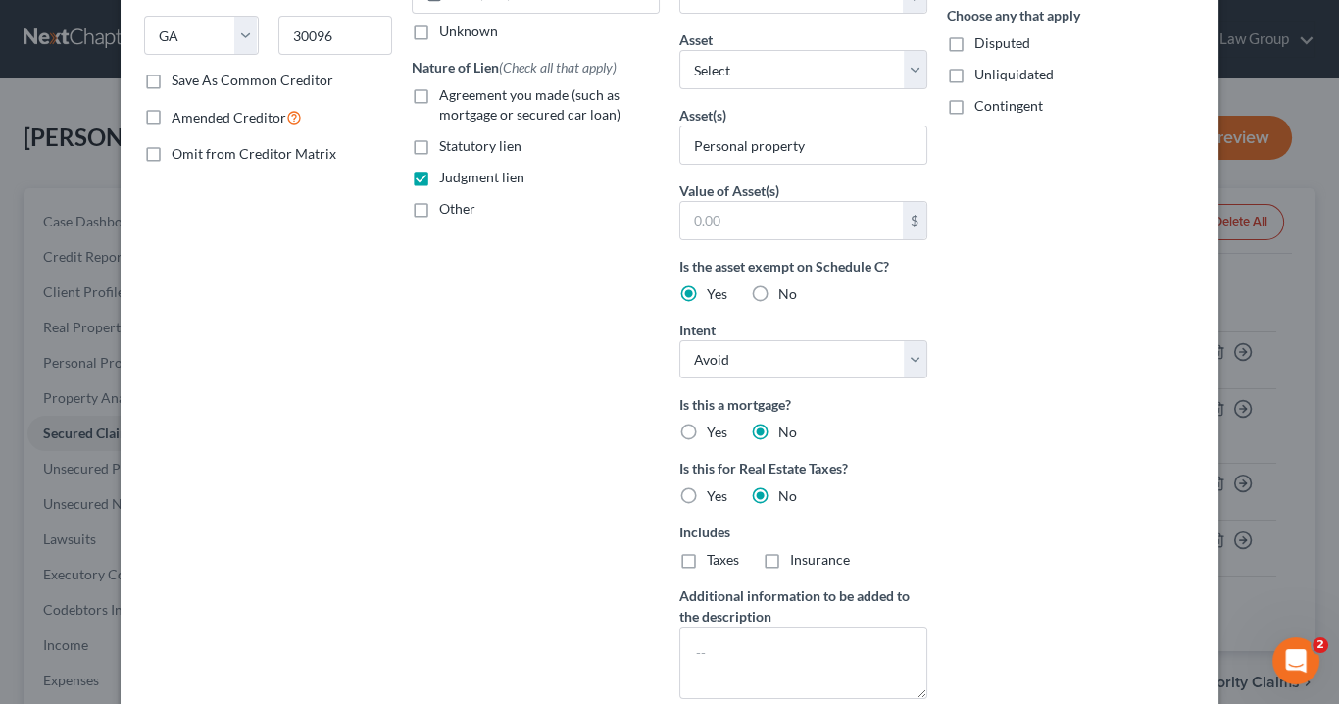
scroll to position [497, 0]
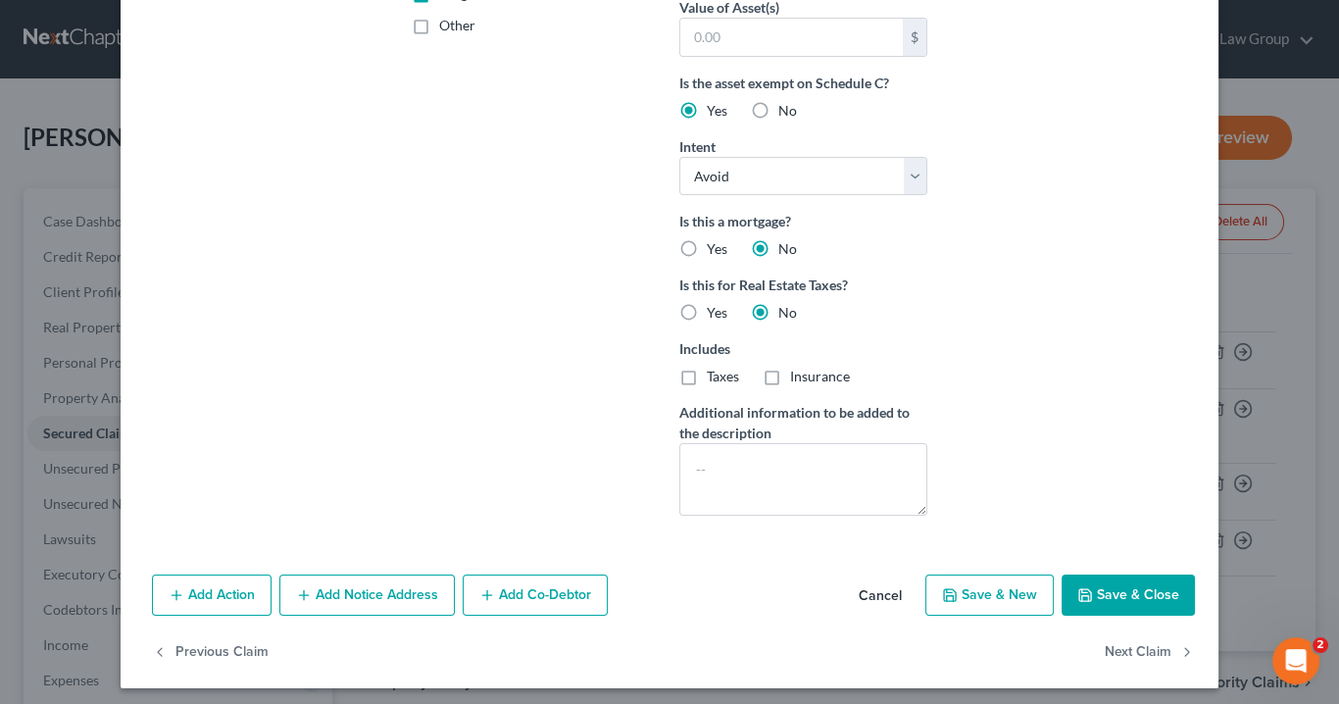
click at [390, 581] on button "Add Notice Address" at bounding box center [367, 595] width 176 height 41
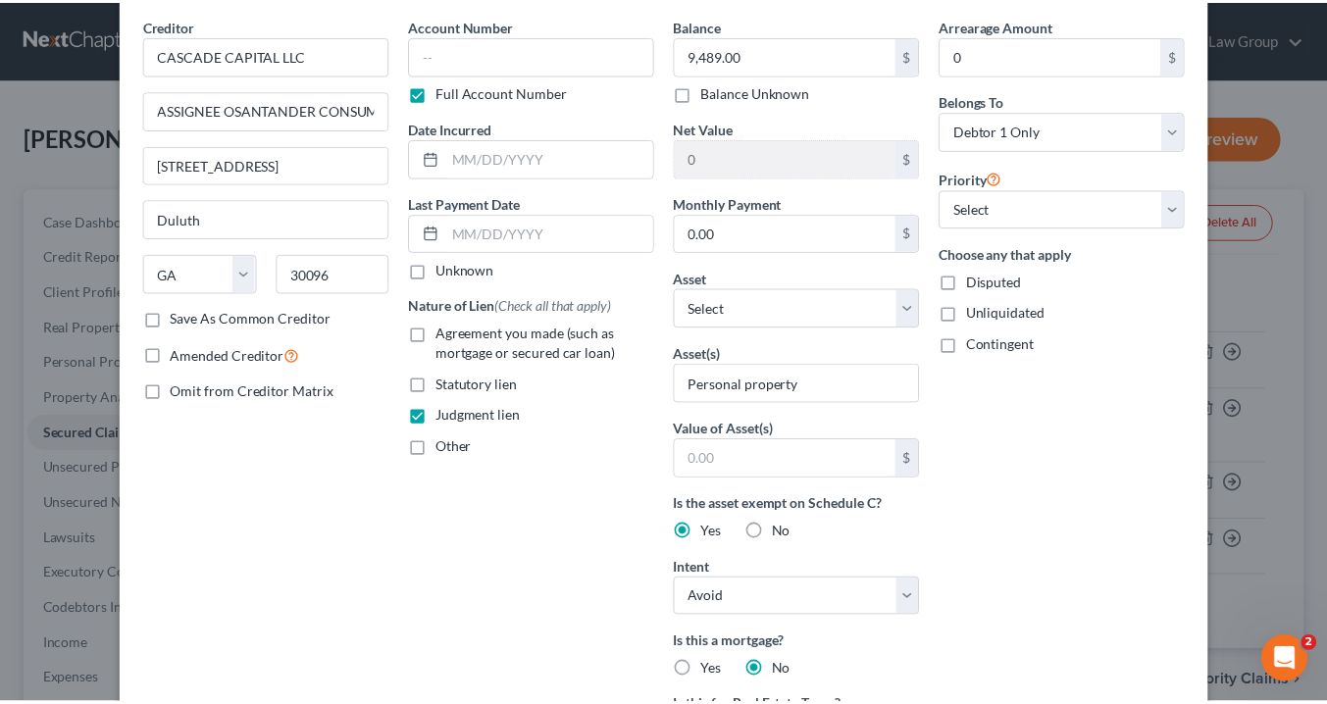
scroll to position [0, 0]
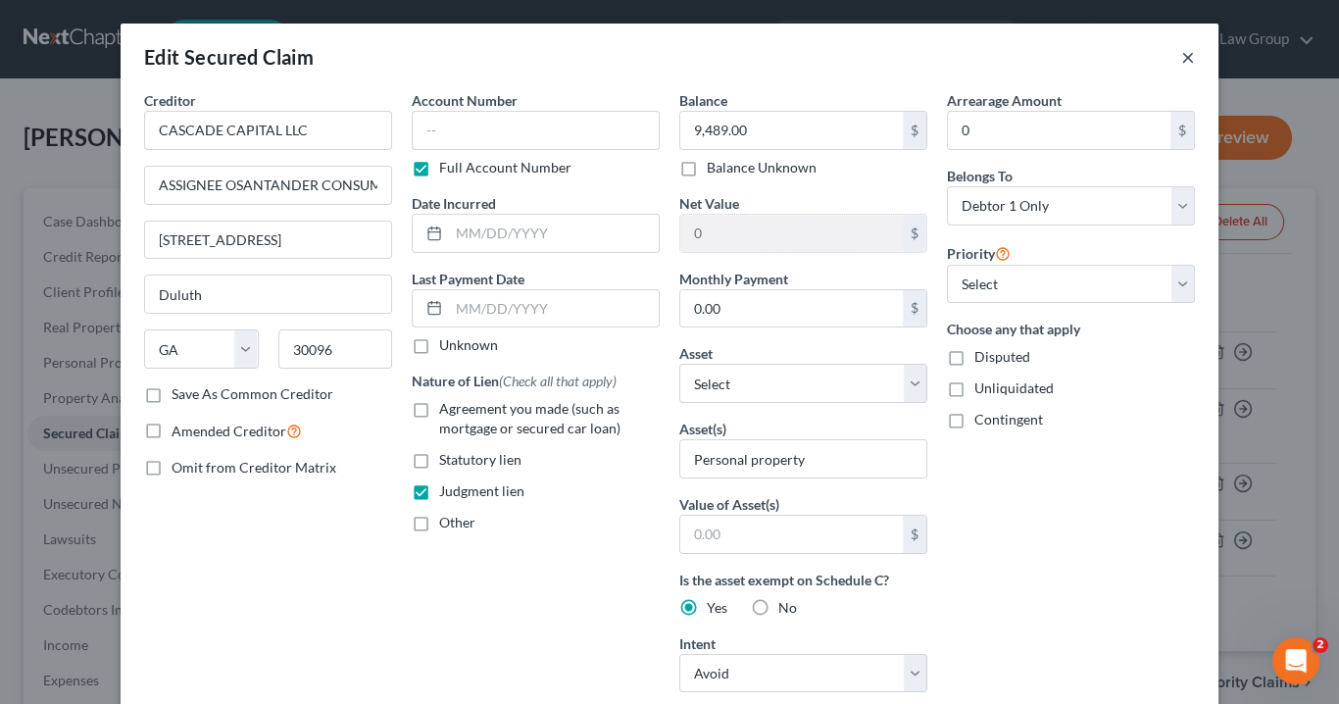
click at [1182, 57] on button "×" at bounding box center [1189, 57] width 14 height 24
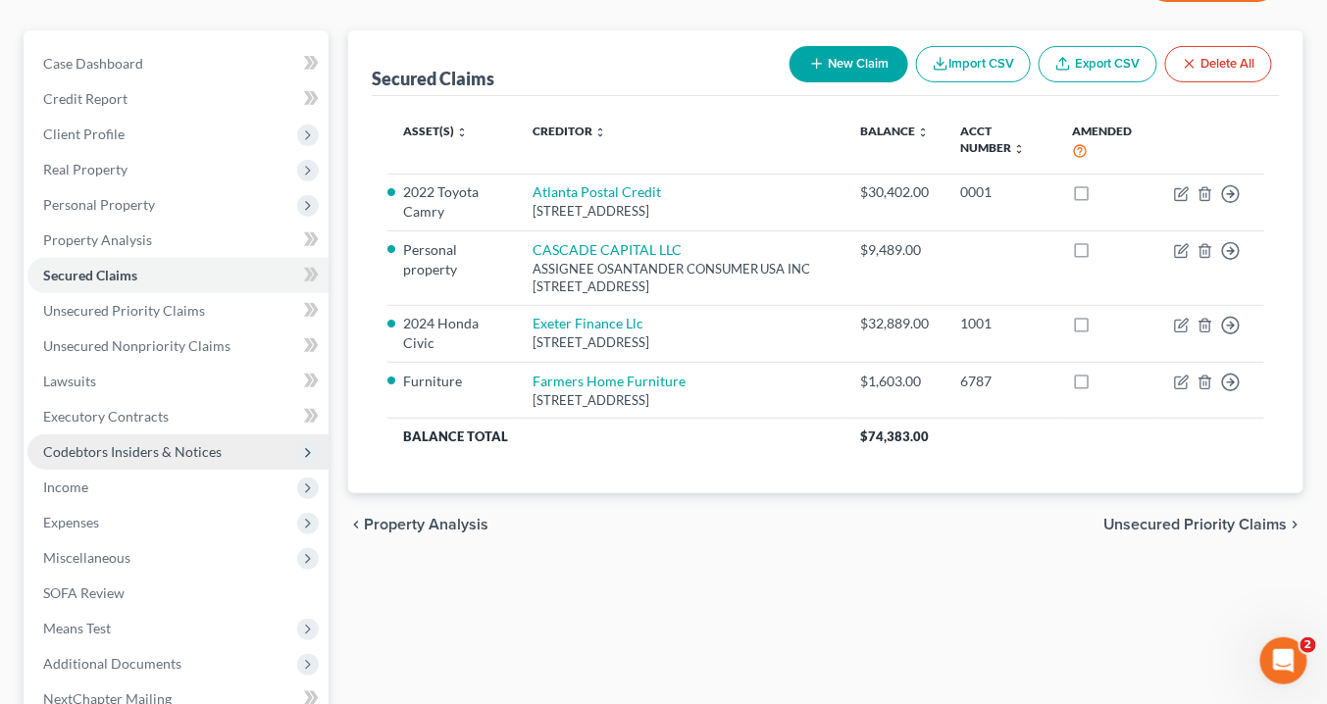
scroll to position [235, 0]
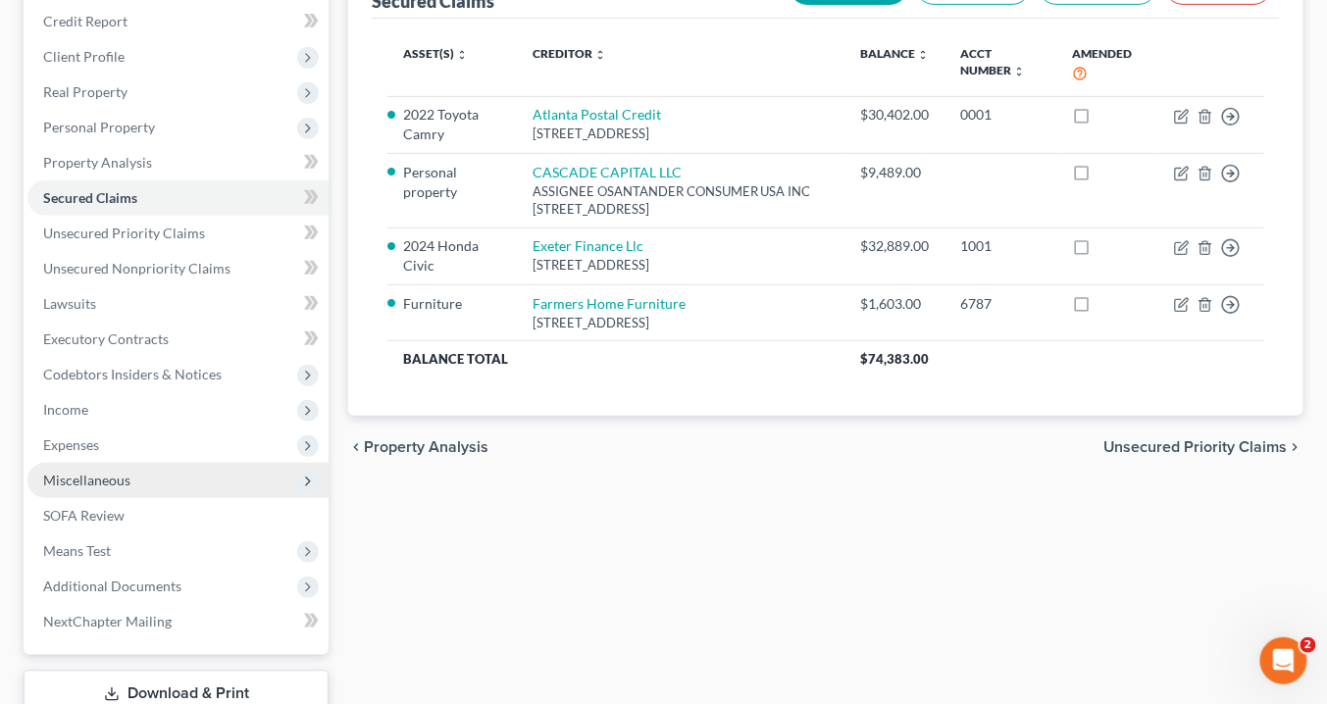
click at [104, 487] on span "Miscellaneous" at bounding box center [177, 480] width 301 height 35
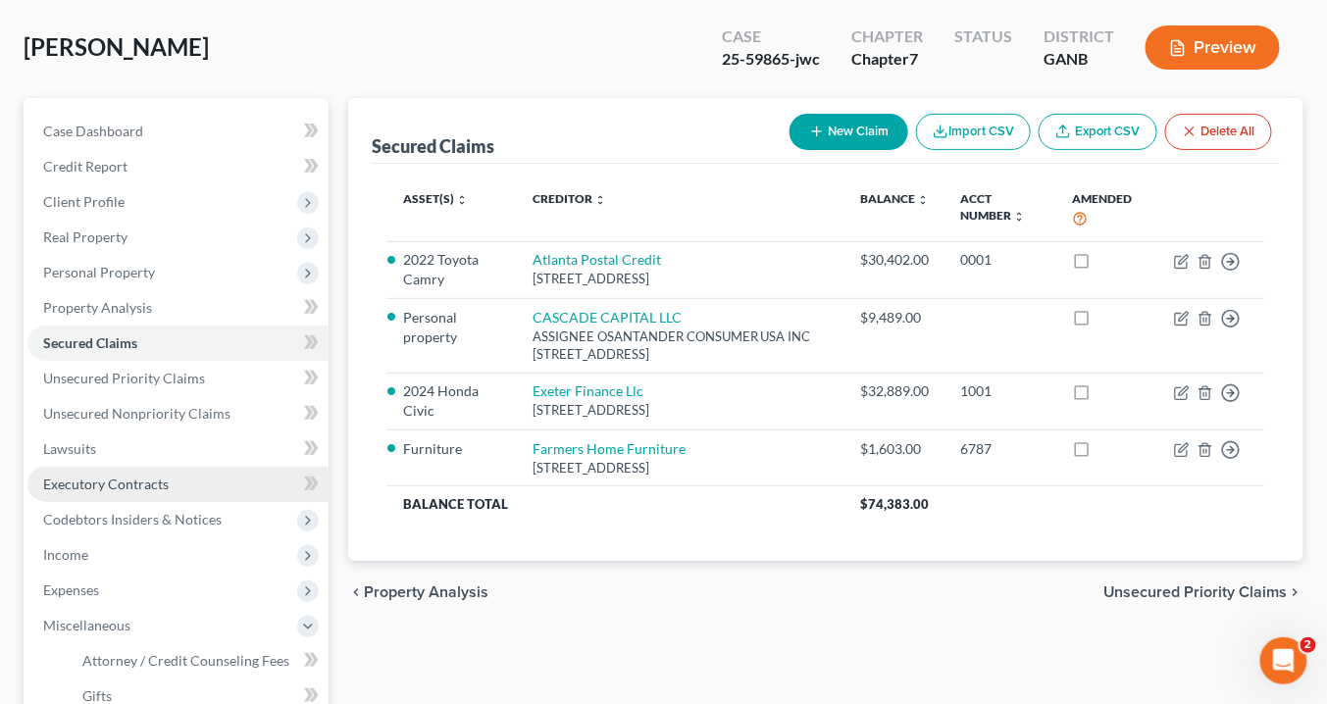
scroll to position [157, 0]
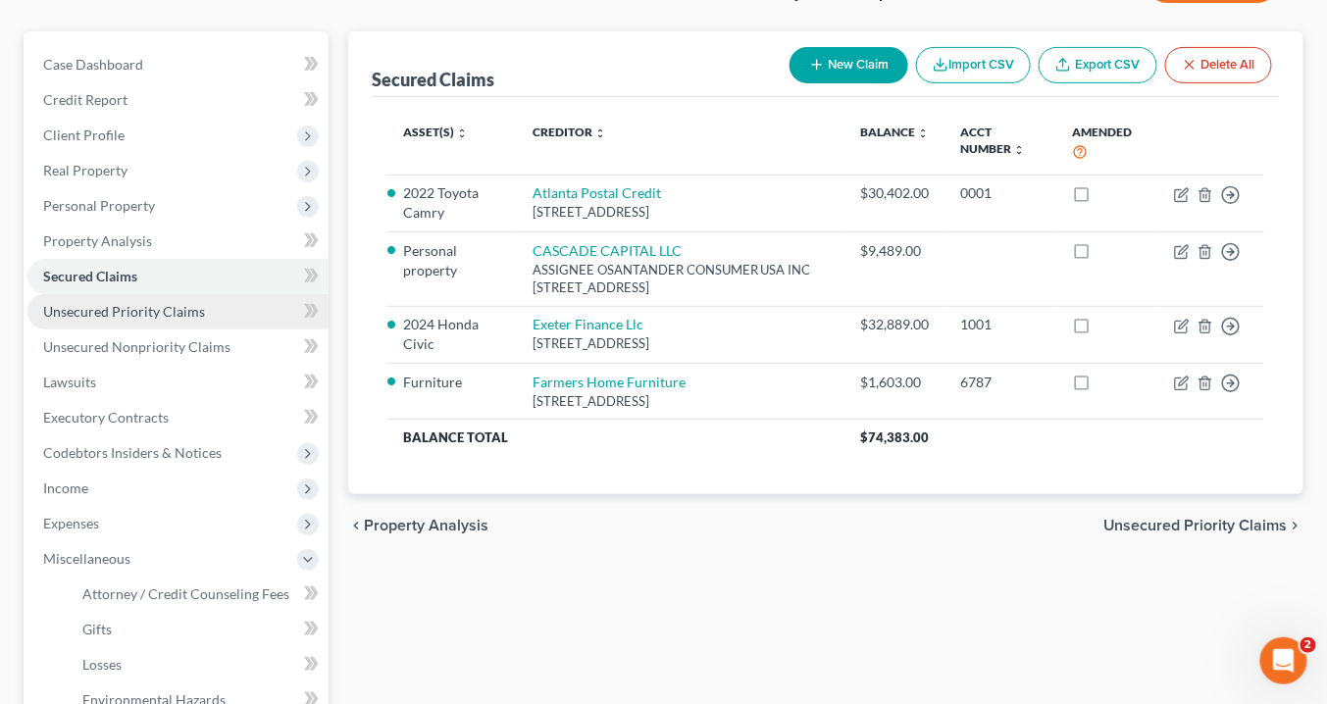
click at [124, 313] on span "Unsecured Priority Claims" at bounding box center [124, 311] width 162 height 17
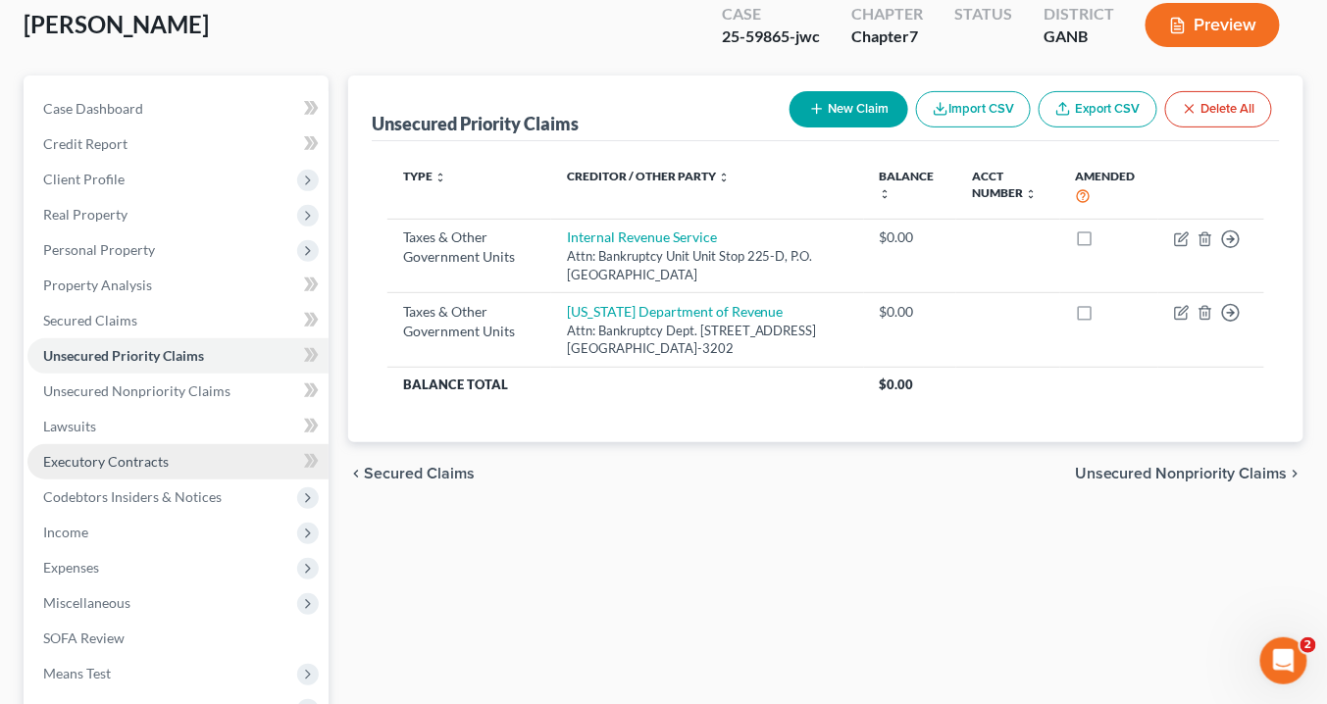
scroll to position [235, 0]
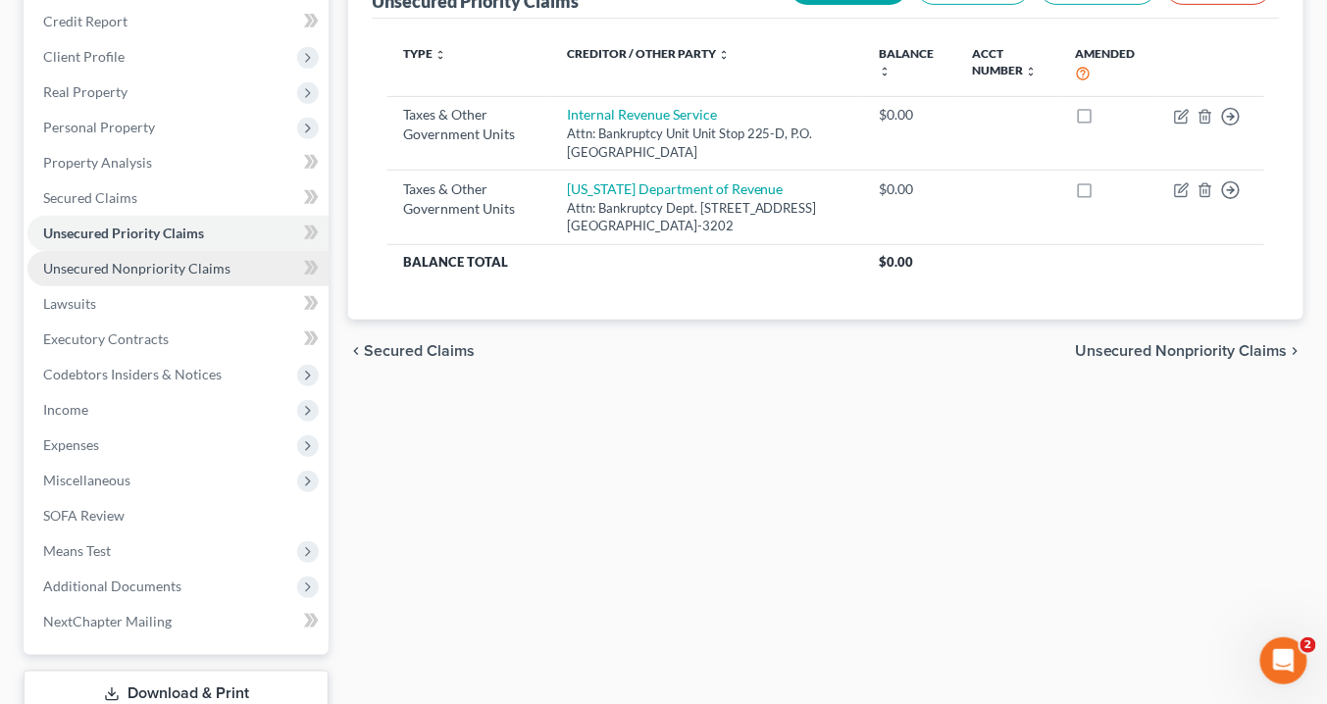
click at [113, 274] on span "Unsecured Nonpriority Claims" at bounding box center [136, 268] width 187 height 17
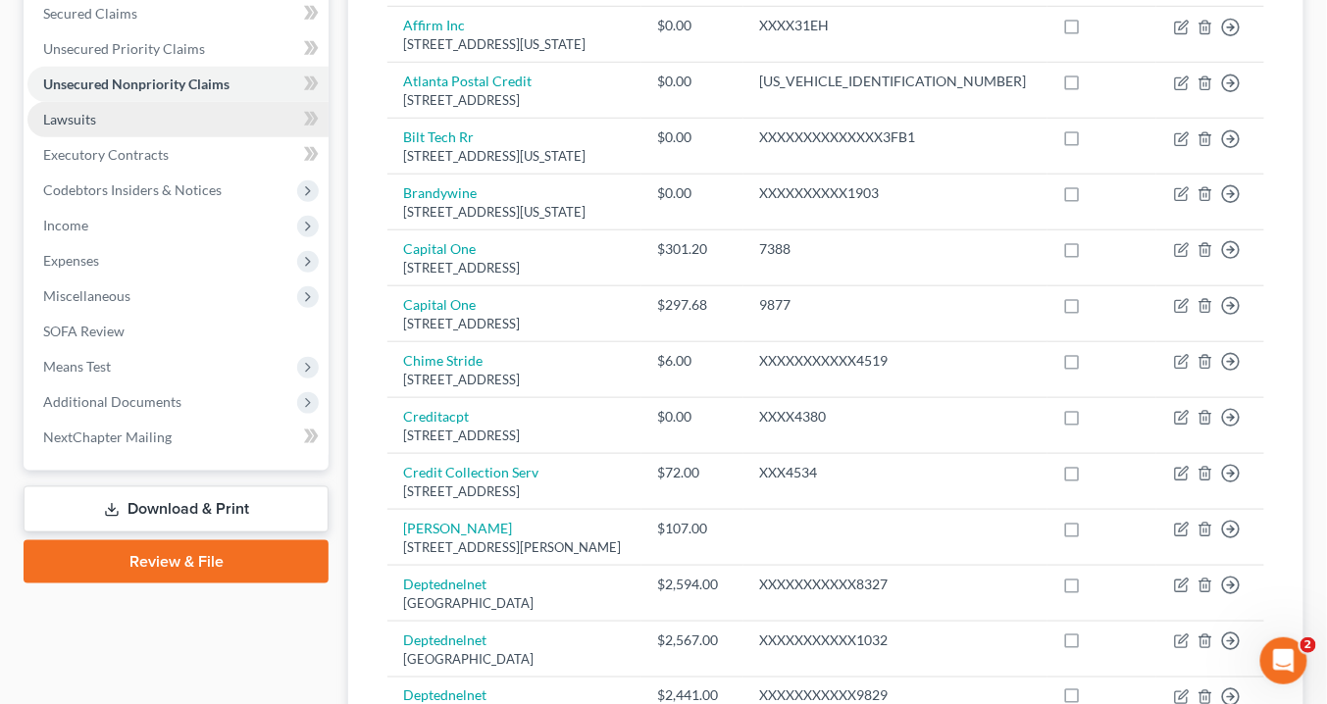
scroll to position [314, 0]
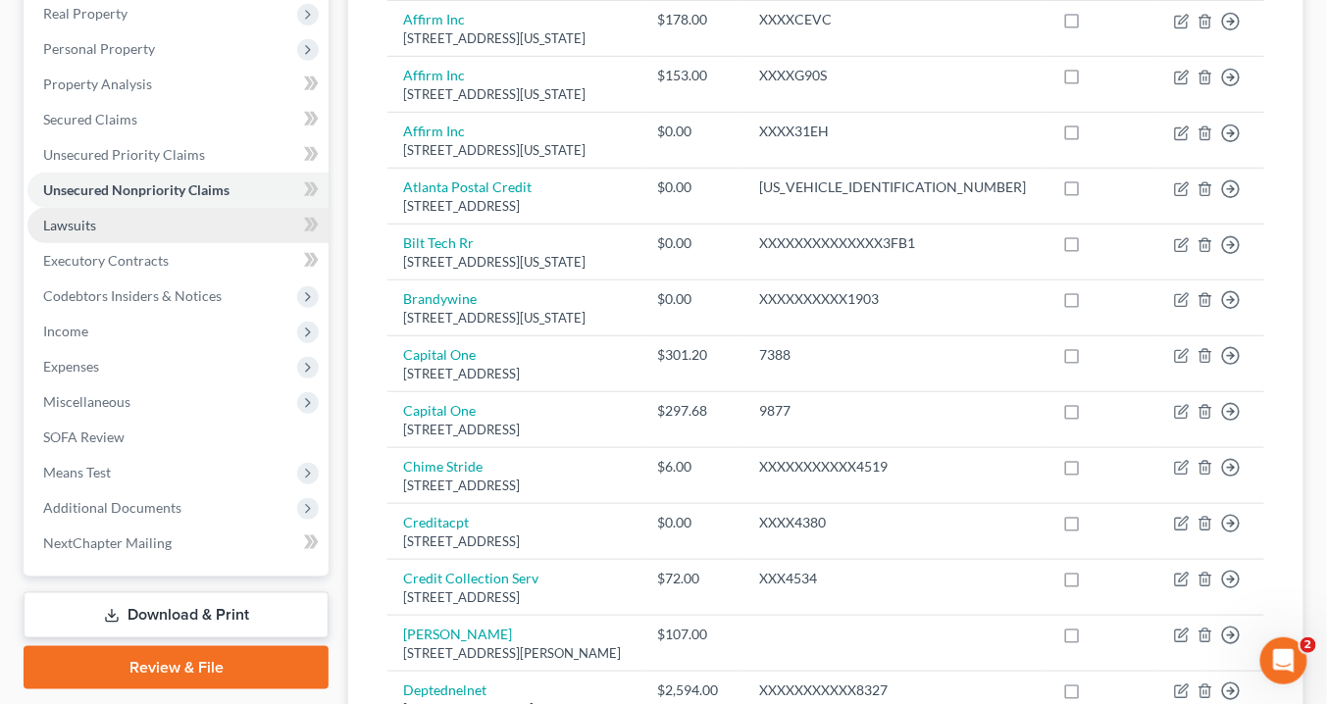
click at [80, 220] on span "Lawsuits" at bounding box center [69, 225] width 53 height 17
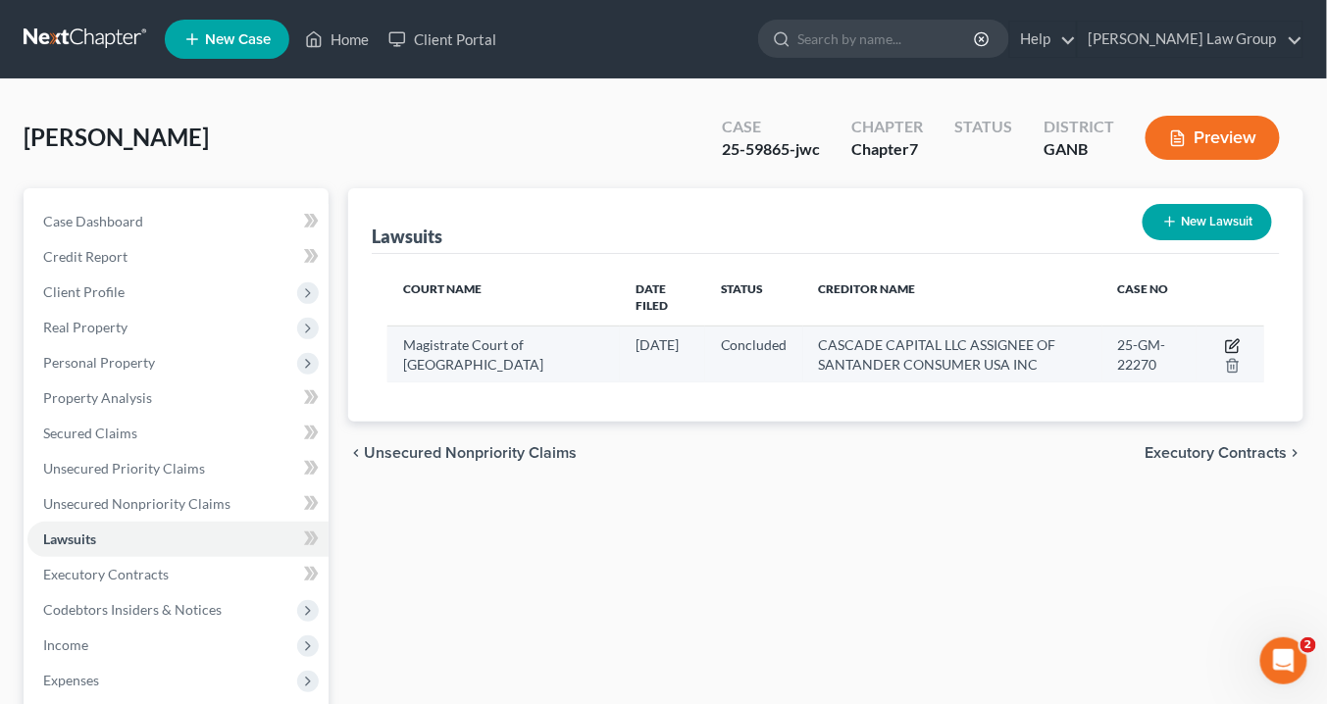
click at [1227, 341] on icon "button" at bounding box center [1232, 347] width 12 height 12
select select "10"
select select "2"
select select "1"
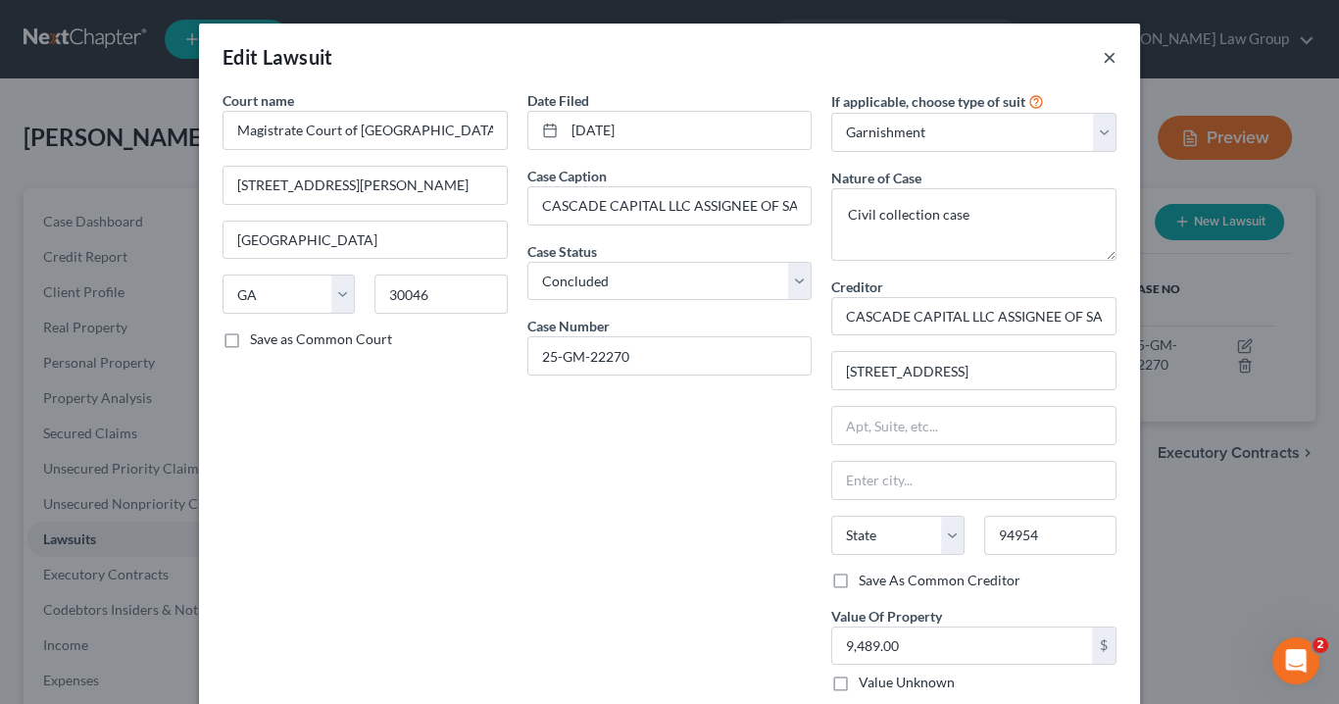
click at [1103, 56] on button "×" at bounding box center [1110, 57] width 14 height 24
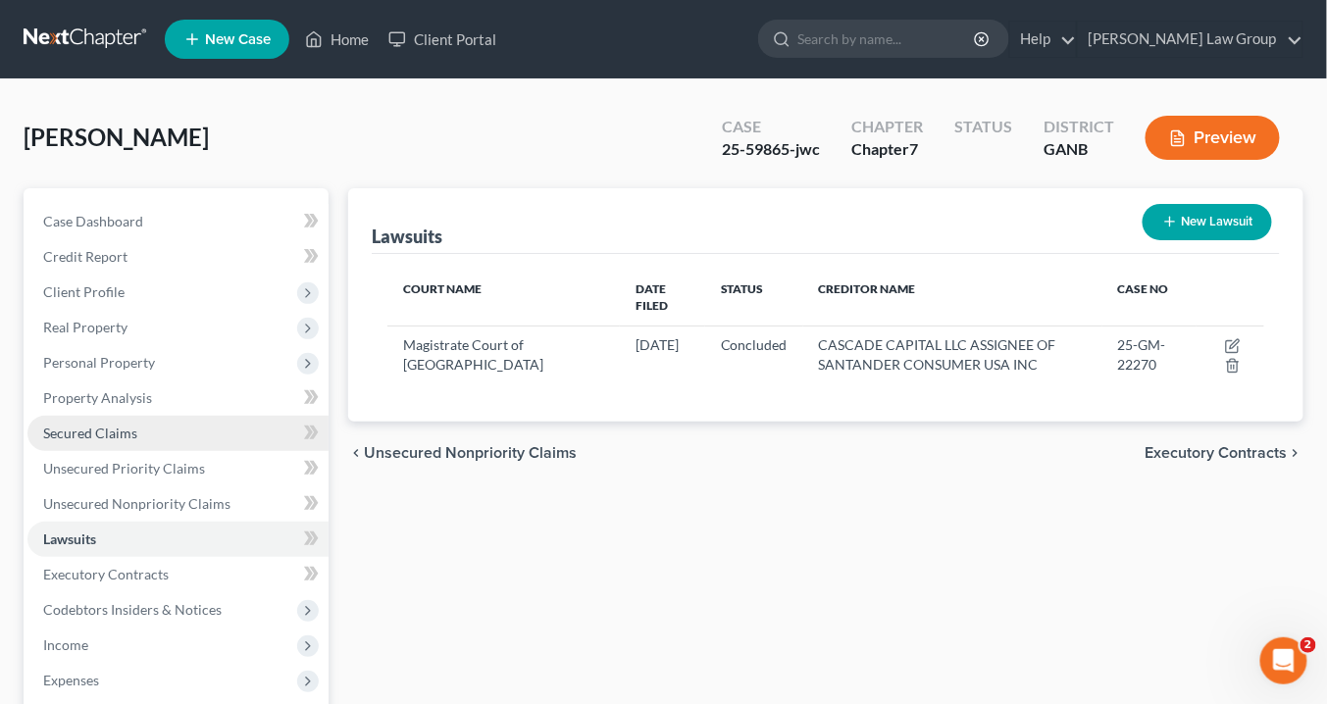
click at [106, 425] on span "Secured Claims" at bounding box center [90, 433] width 94 height 17
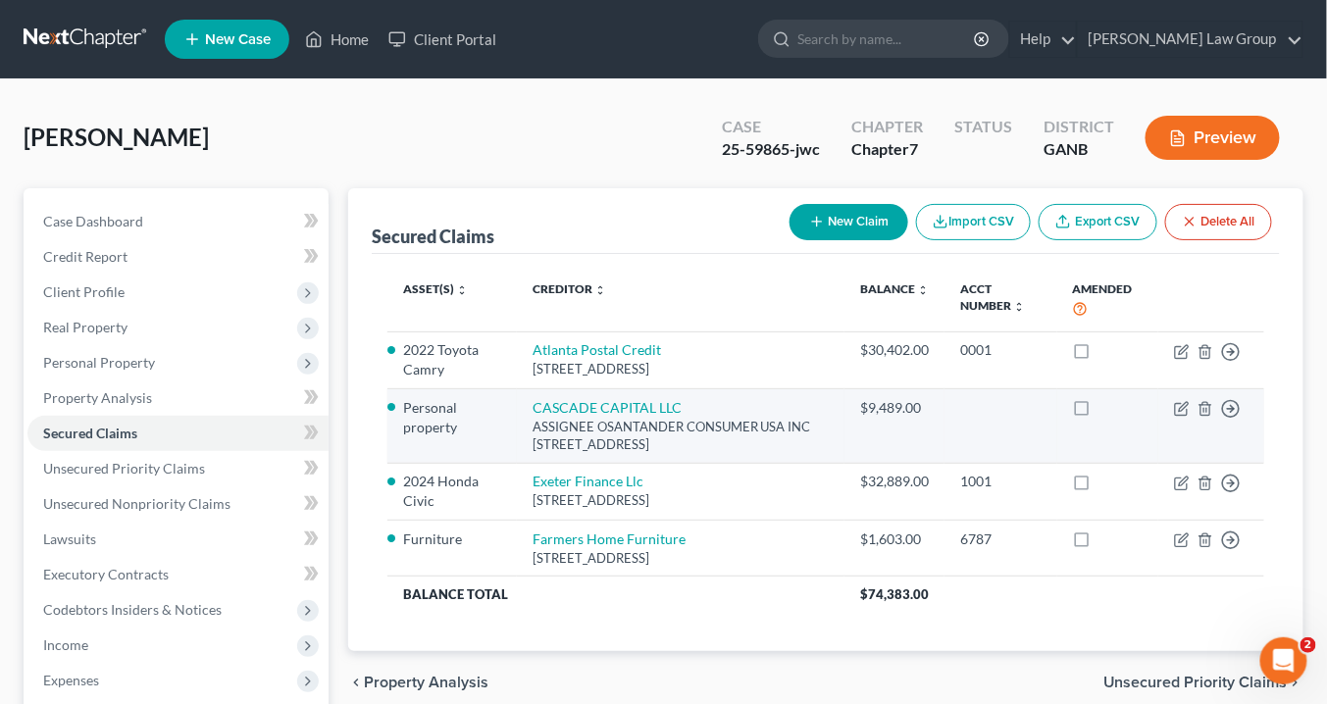
click at [648, 428] on div "ASSIGNEE OSANTANDER CONSUMER USA INC 3100 Breckinridge Blvd, Suite 722, Duluth,…" at bounding box center [680, 436] width 296 height 36
click at [1184, 403] on icon "button" at bounding box center [1182, 409] width 16 height 16
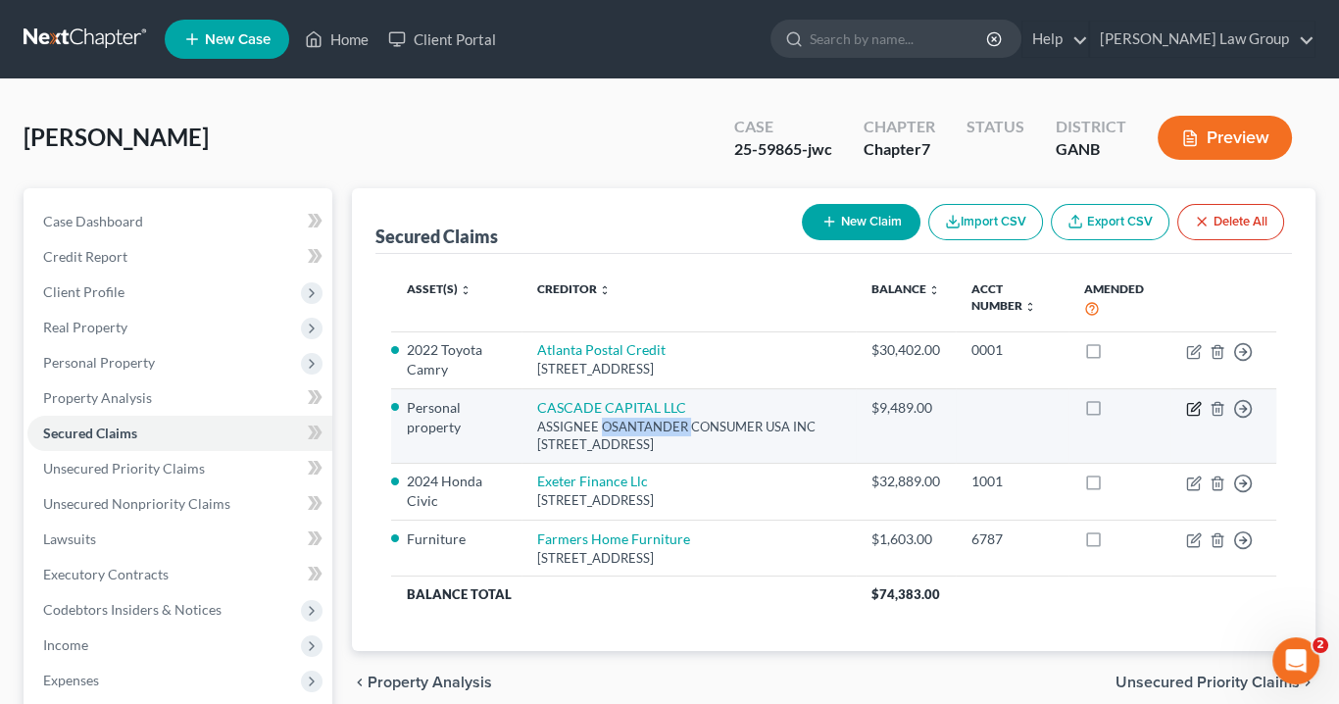
select select "10"
select select "0"
select select "3"
select select "0"
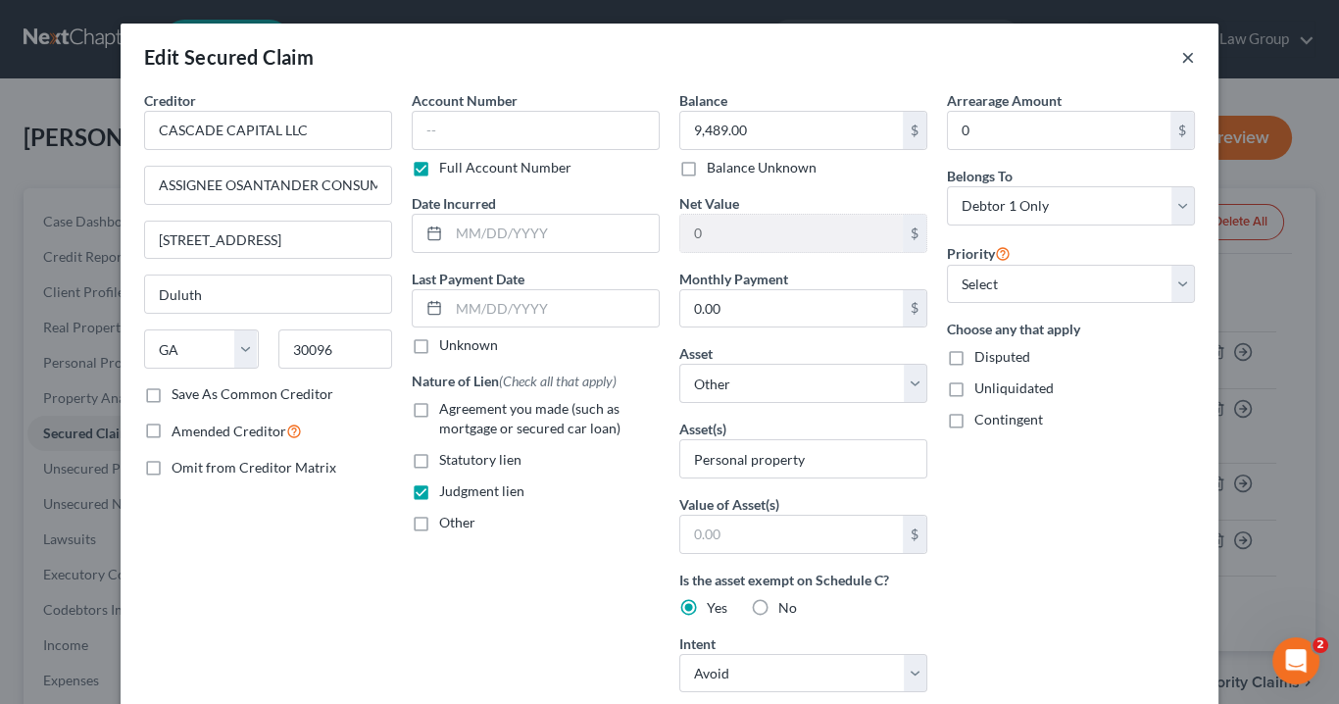
click at [1182, 62] on button "×" at bounding box center [1189, 57] width 14 height 24
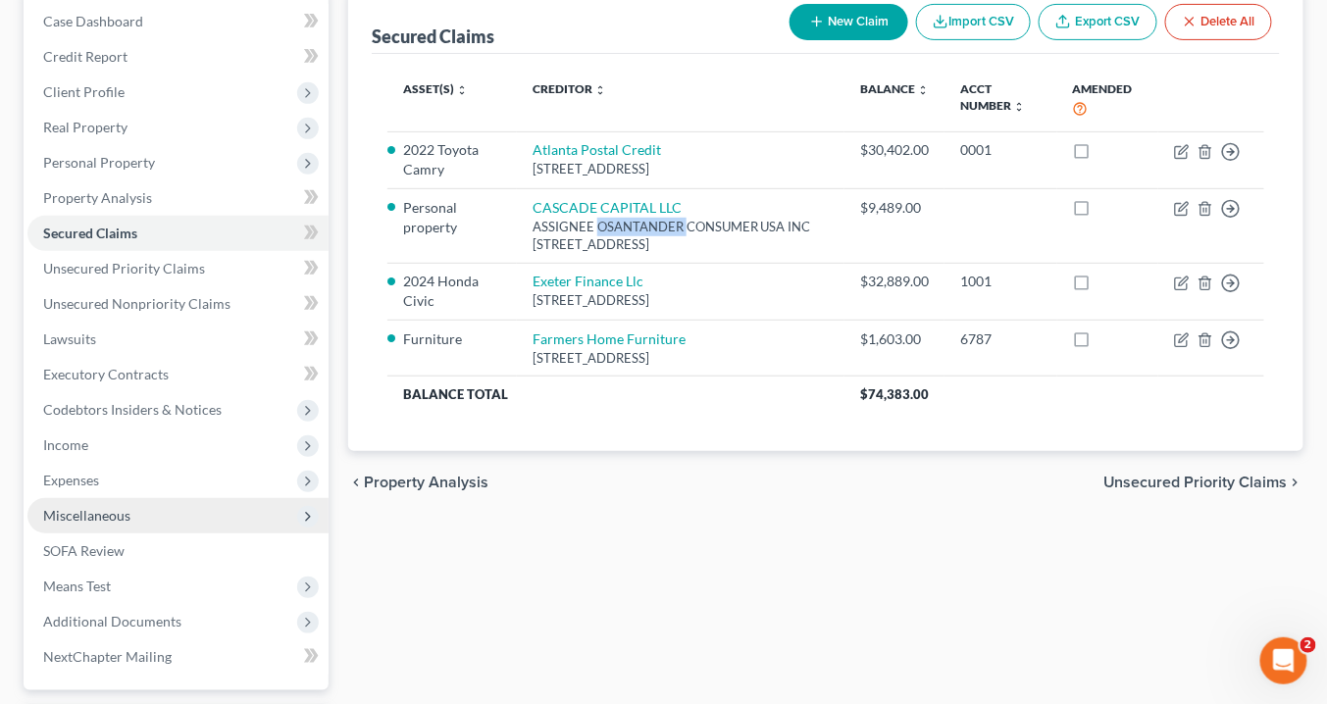
scroll to position [235, 0]
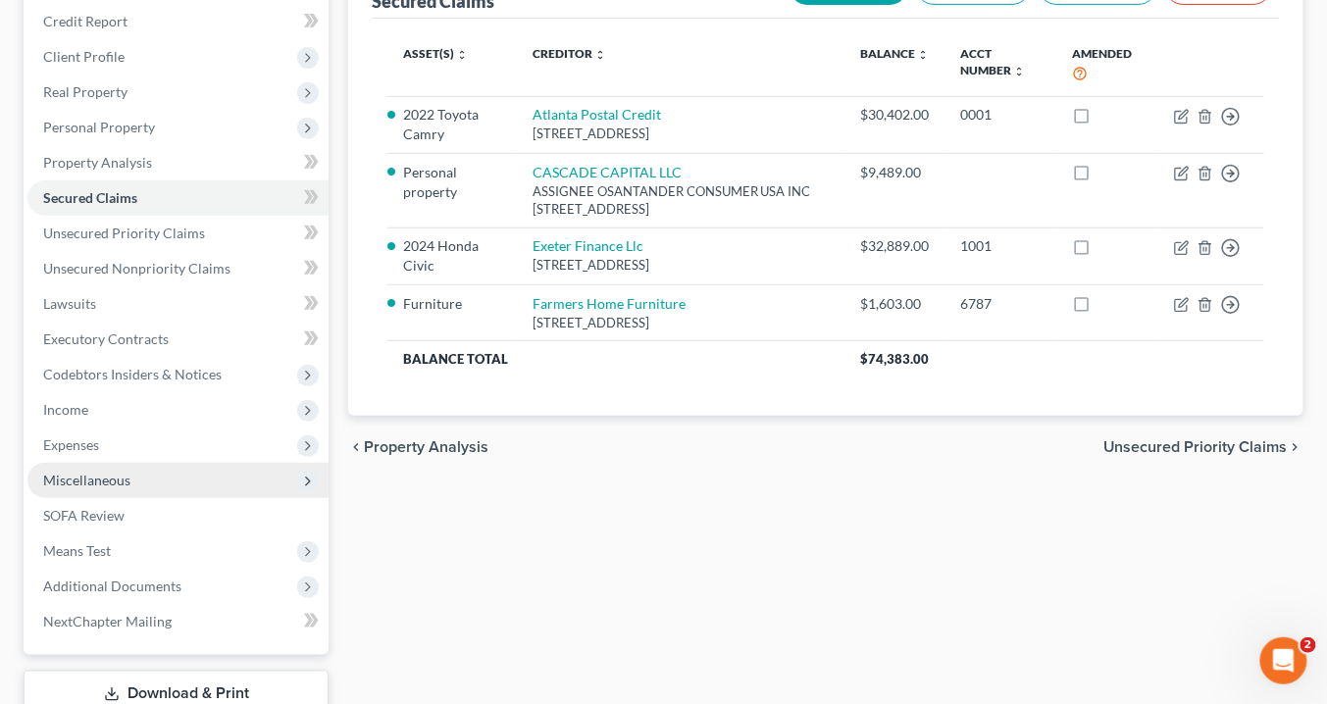
click at [68, 480] on span "Miscellaneous" at bounding box center [86, 480] width 87 height 17
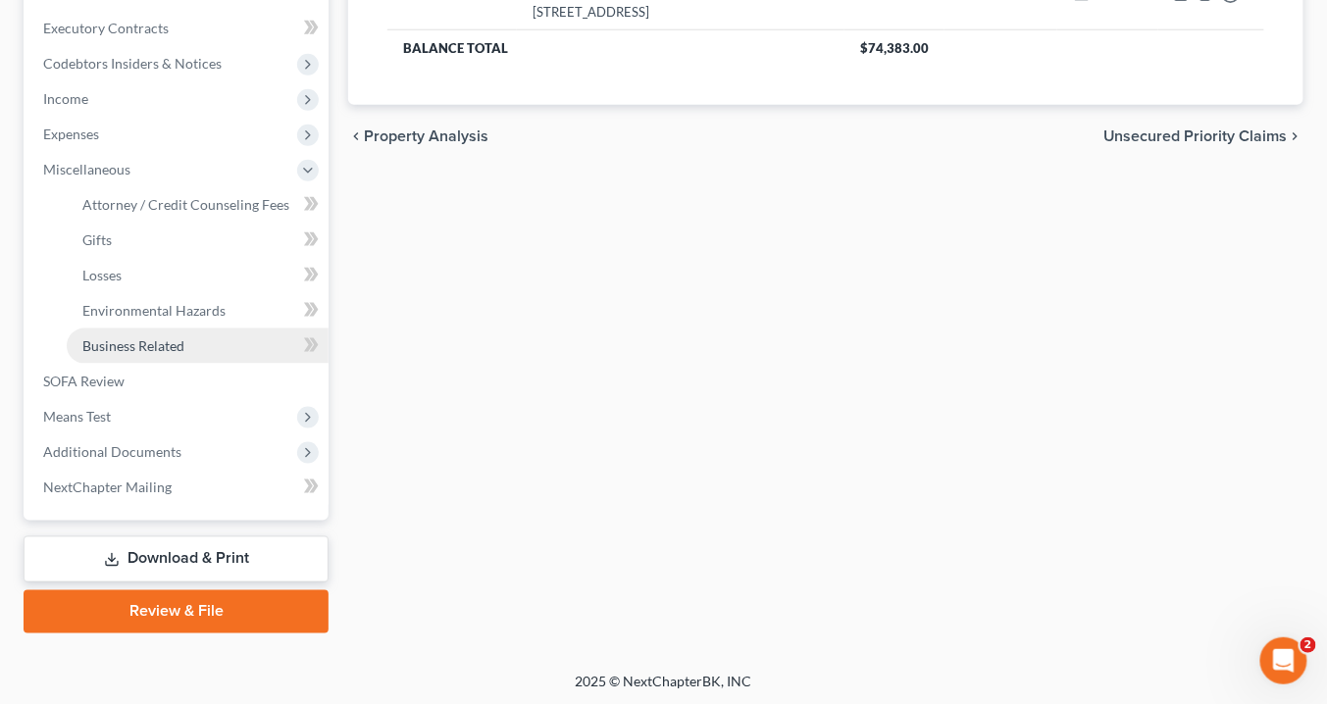
scroll to position [389, 0]
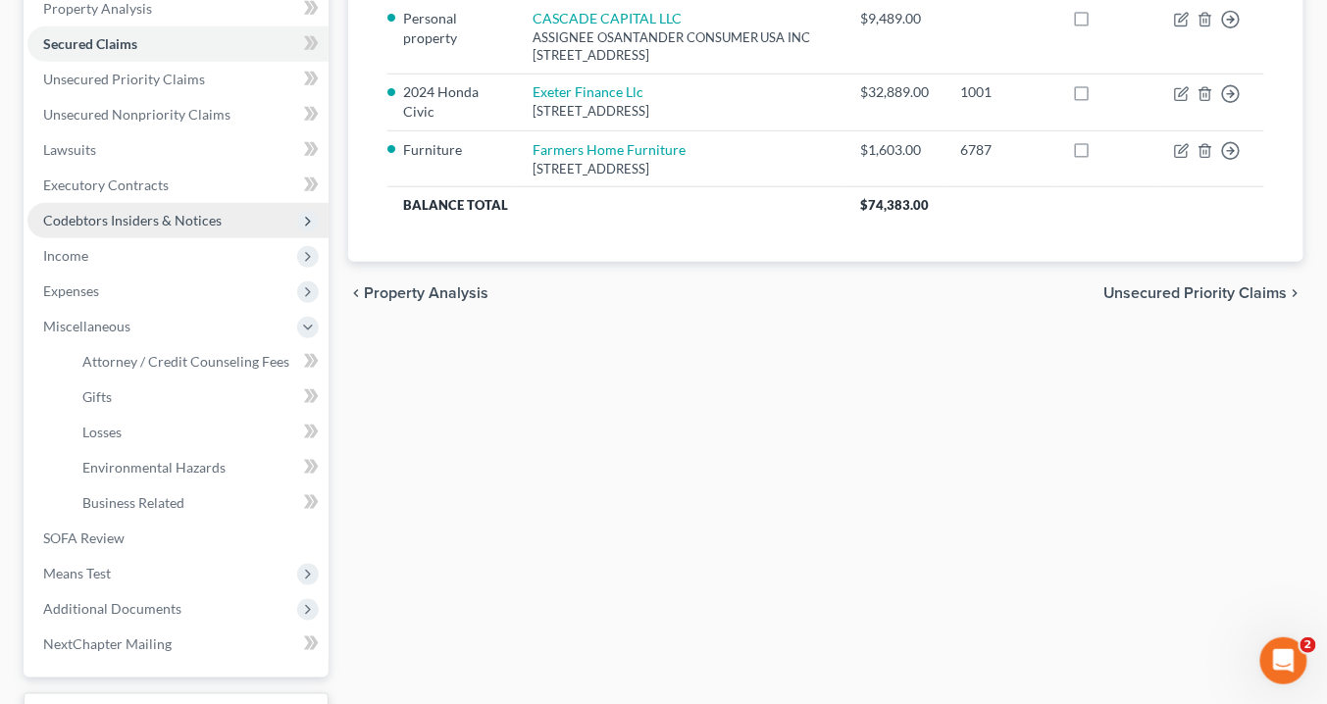
click at [91, 212] on span "Codebtors Insiders & Notices" at bounding box center [132, 220] width 178 height 17
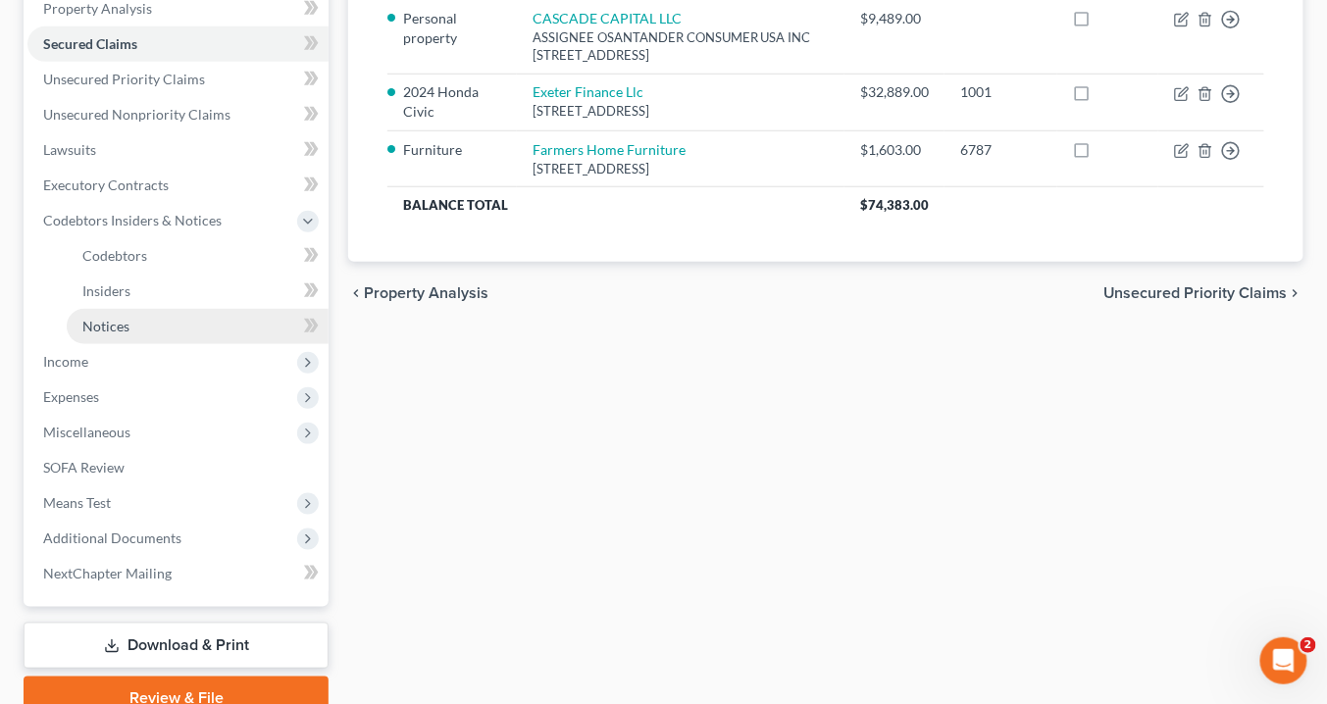
click at [102, 324] on span "Notices" at bounding box center [105, 326] width 47 height 17
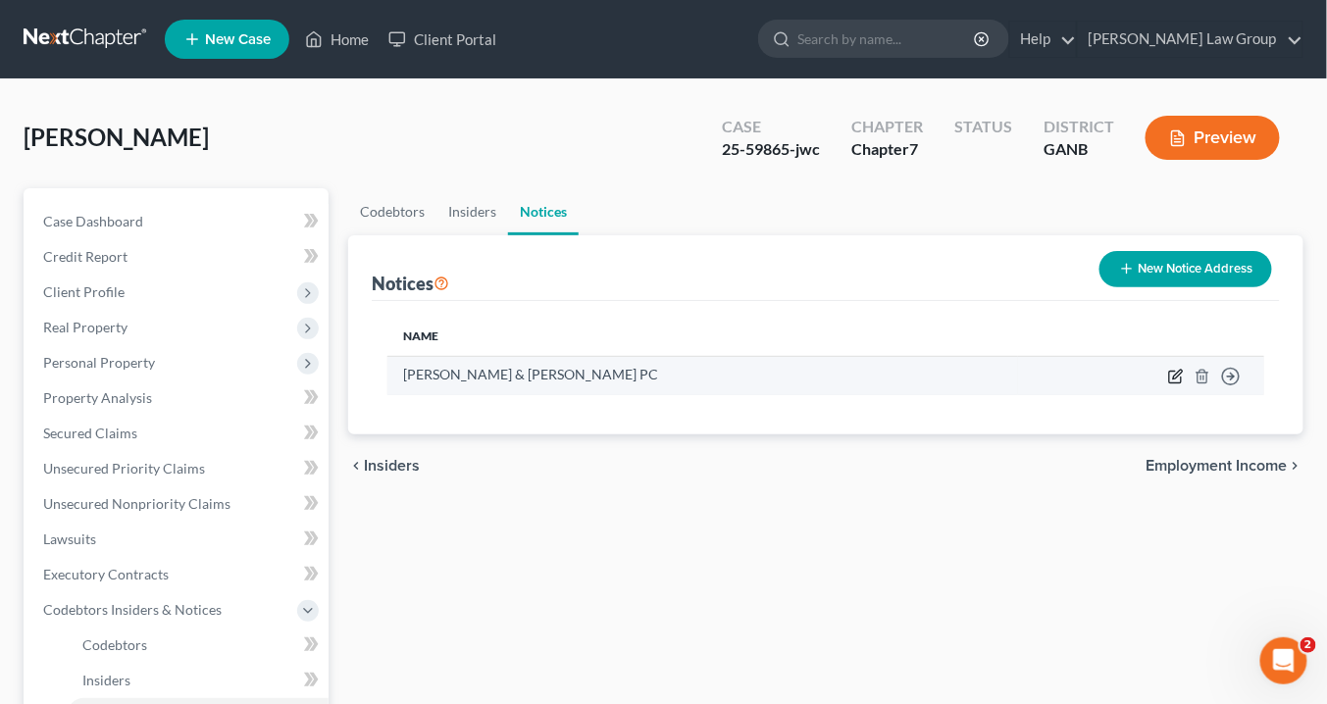
click at [1177, 375] on icon "button" at bounding box center [1176, 377] width 16 height 16
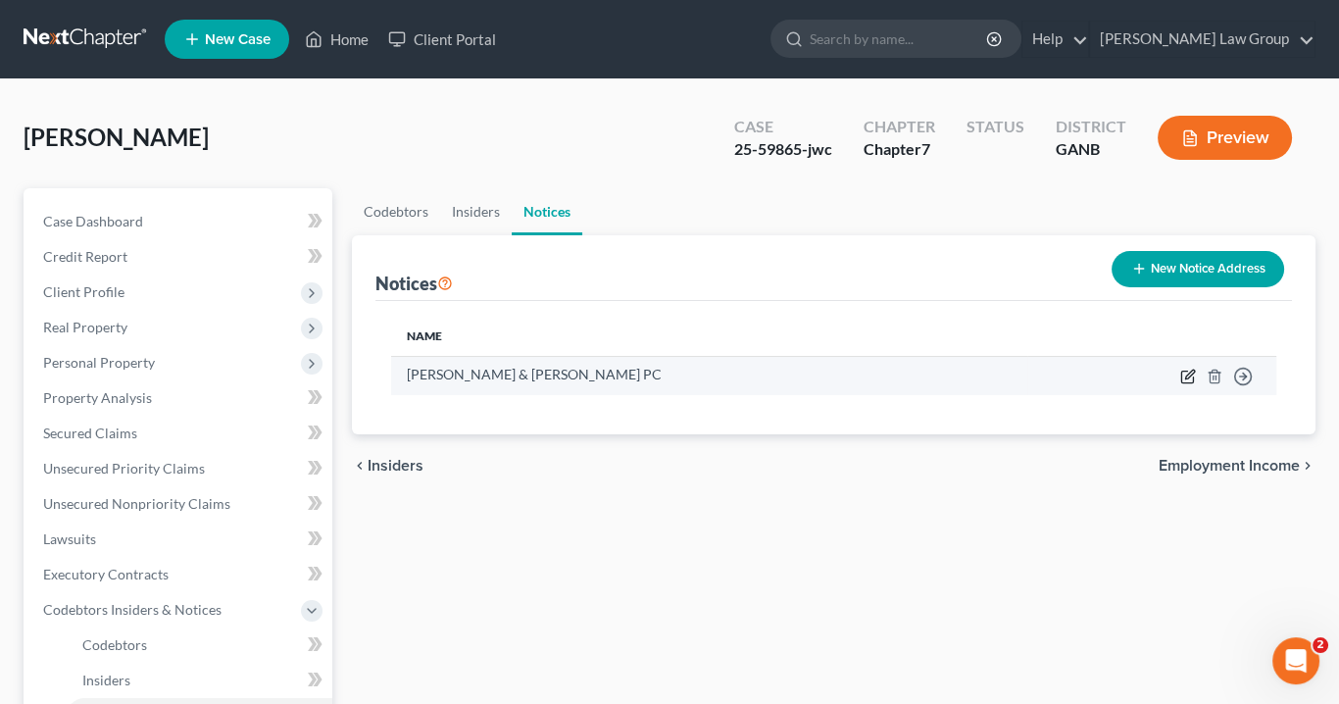
select select "10"
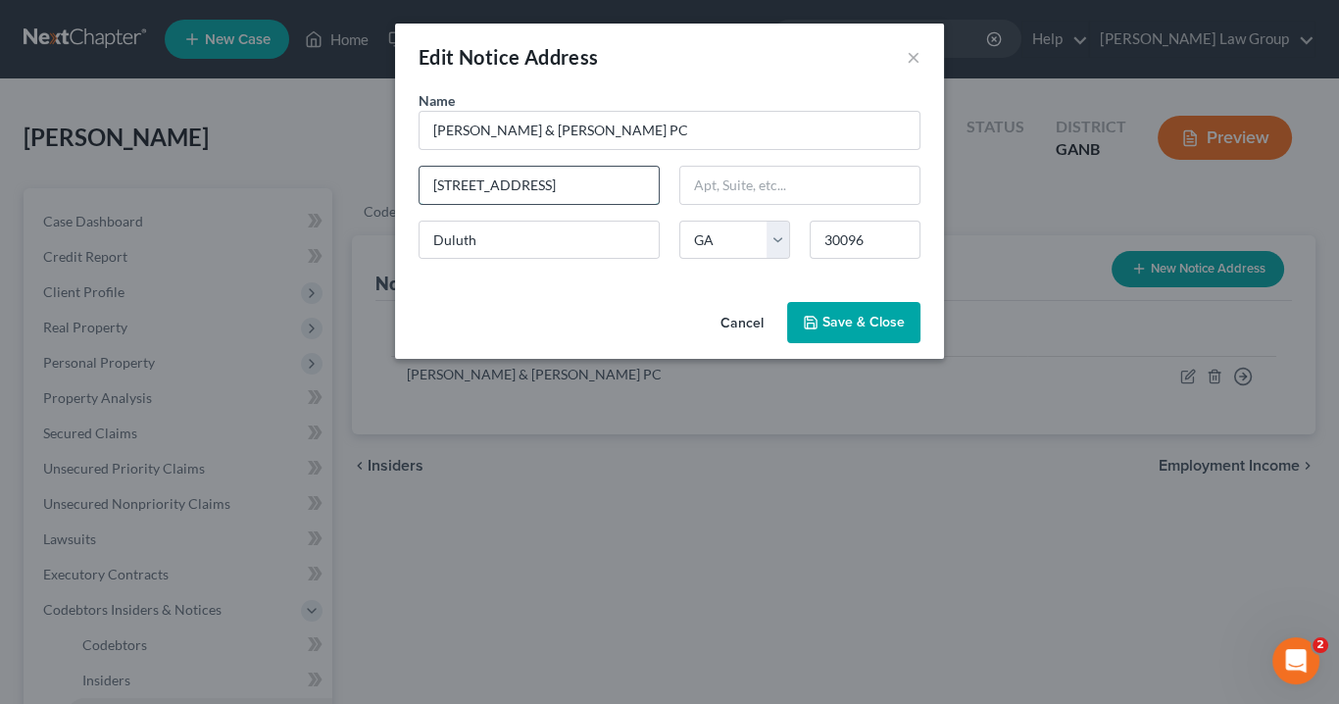
drag, startPoint x: 645, startPoint y: 182, endPoint x: 453, endPoint y: 170, distance: 192.6
click at [410, 162] on div "Name * Ragan & Ragan PC 3100 Breckinridge Blvd Suite 722 Duluth State AL AK AR …" at bounding box center [670, 182] width 522 height 184
click at [859, 324] on span "Save & Close" at bounding box center [864, 322] width 82 height 17
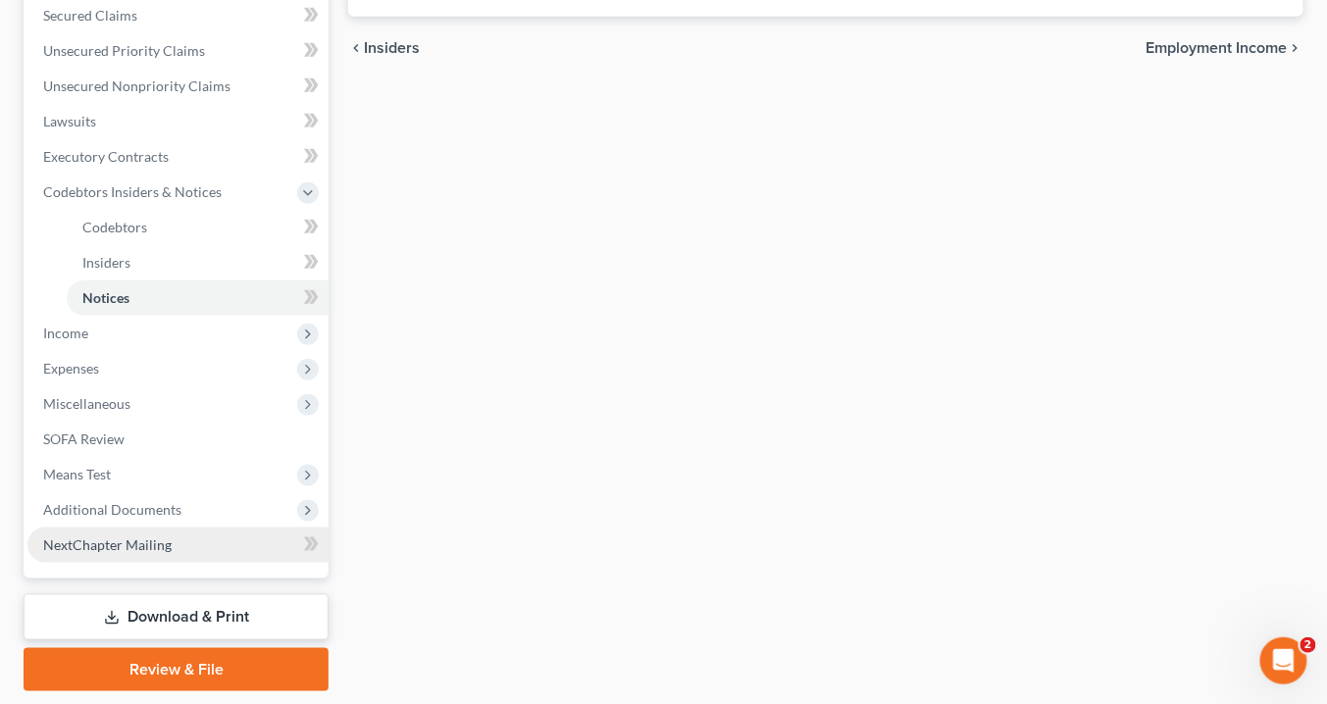
scroll to position [476, 0]
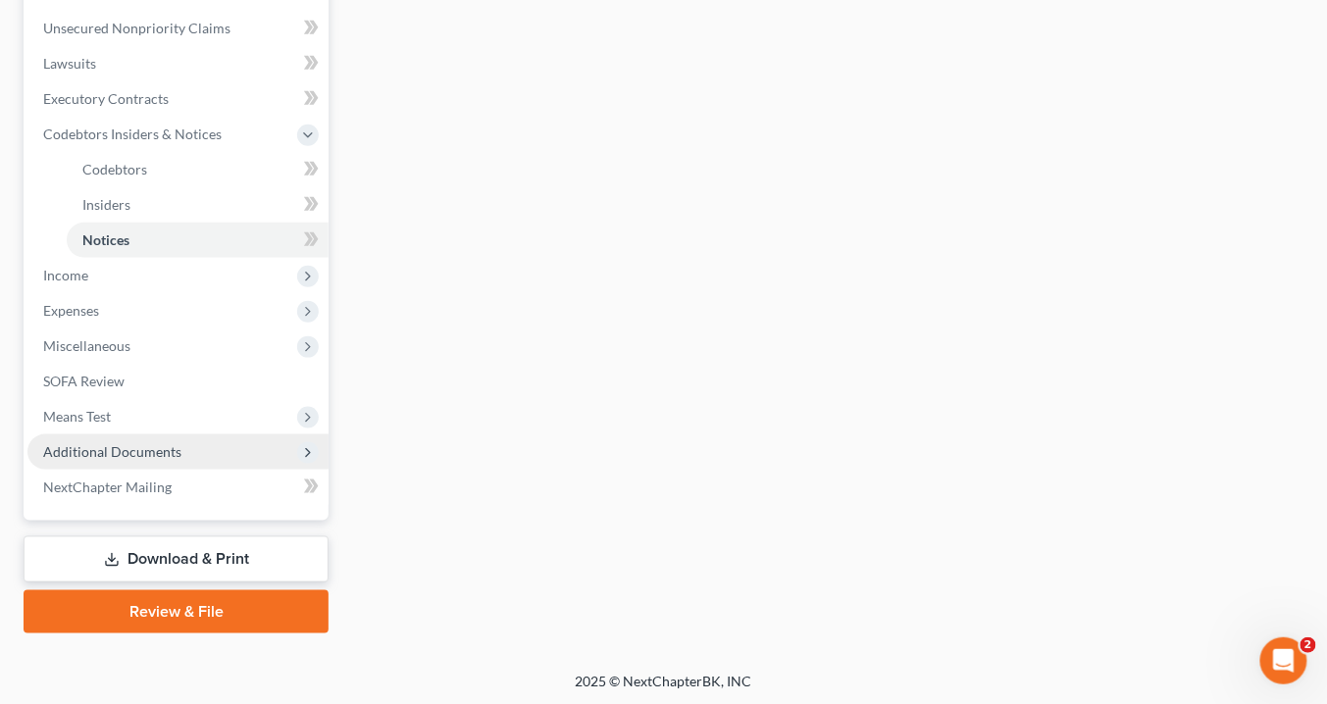
click at [123, 454] on span "Additional Documents" at bounding box center [112, 451] width 138 height 17
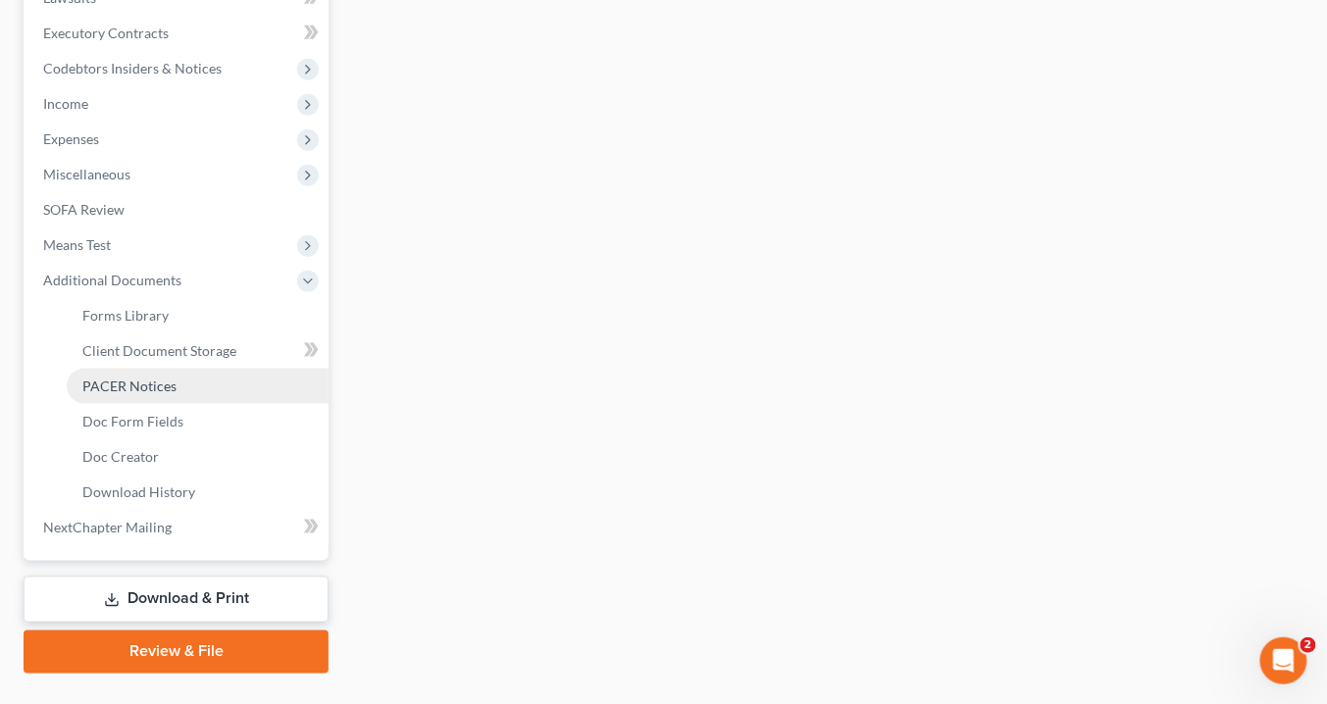
scroll to position [582, 0]
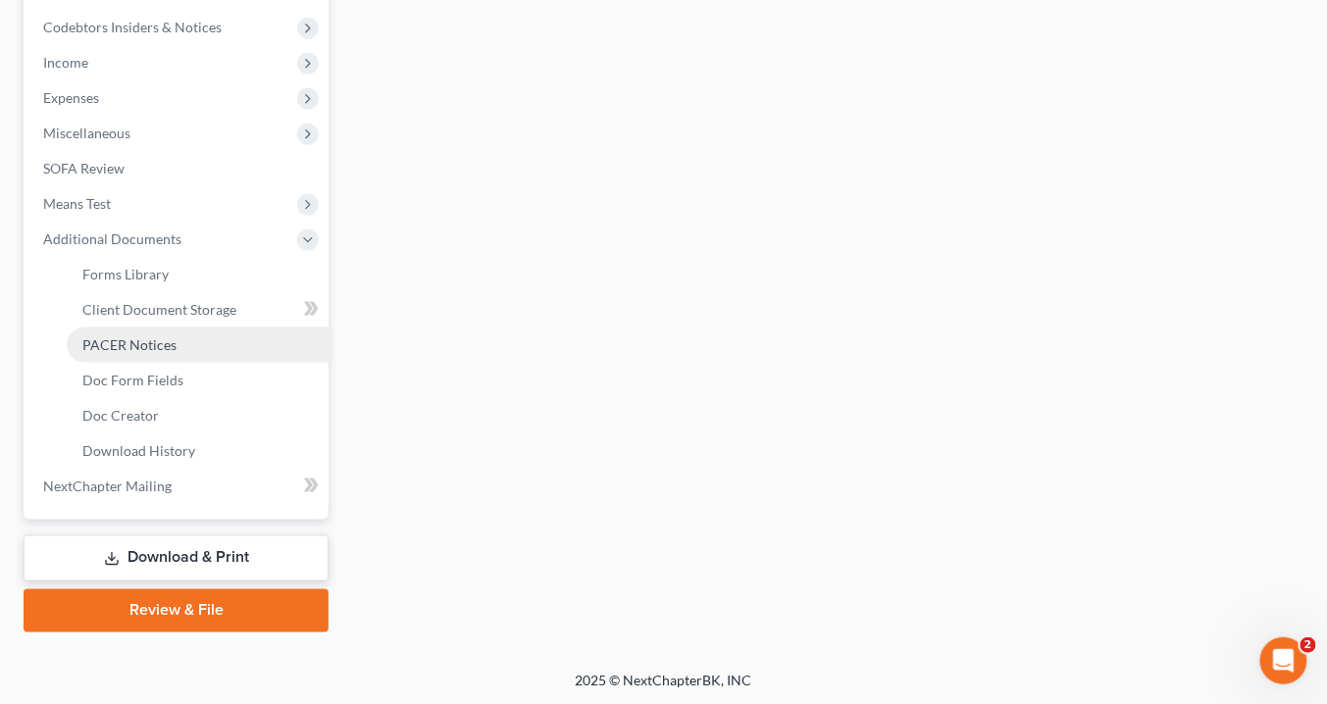
click at [143, 350] on span "PACER Notices" at bounding box center [129, 344] width 94 height 17
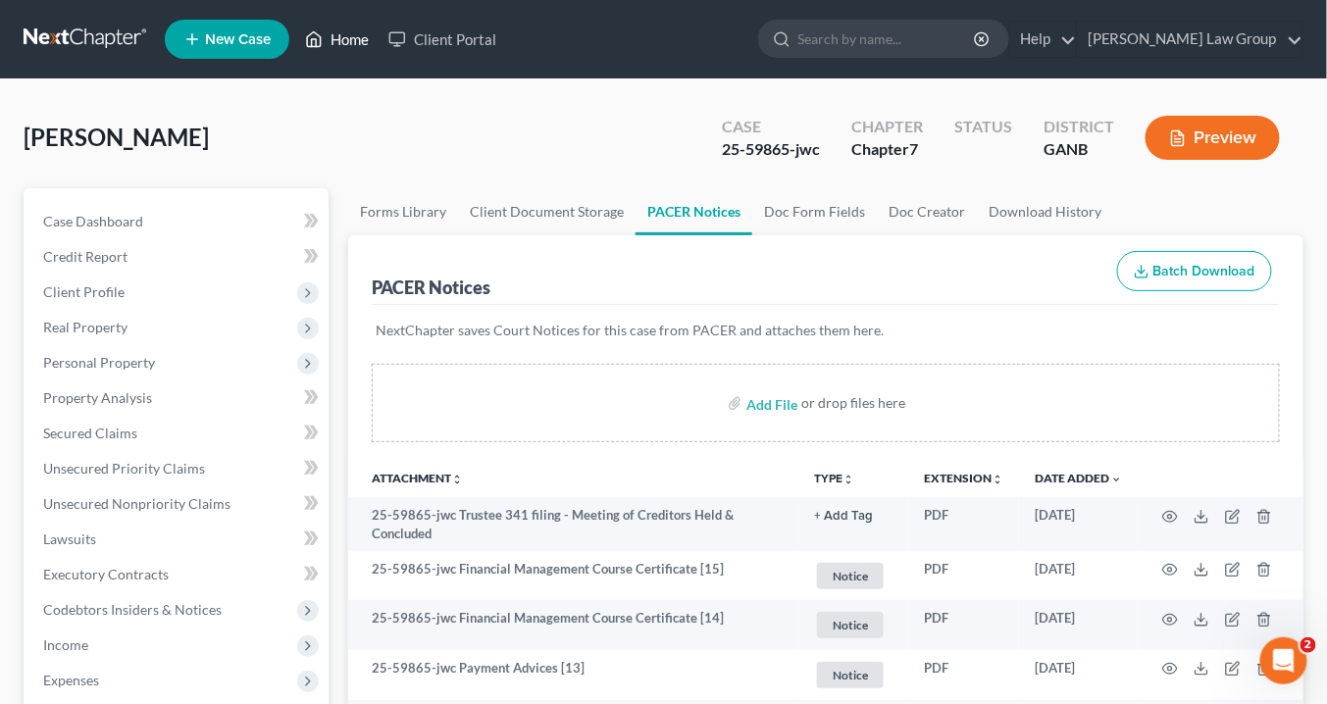
drag, startPoint x: 354, startPoint y: 43, endPoint x: 497, endPoint y: 142, distance: 174.1
click at [354, 43] on link "Home" at bounding box center [336, 39] width 83 height 35
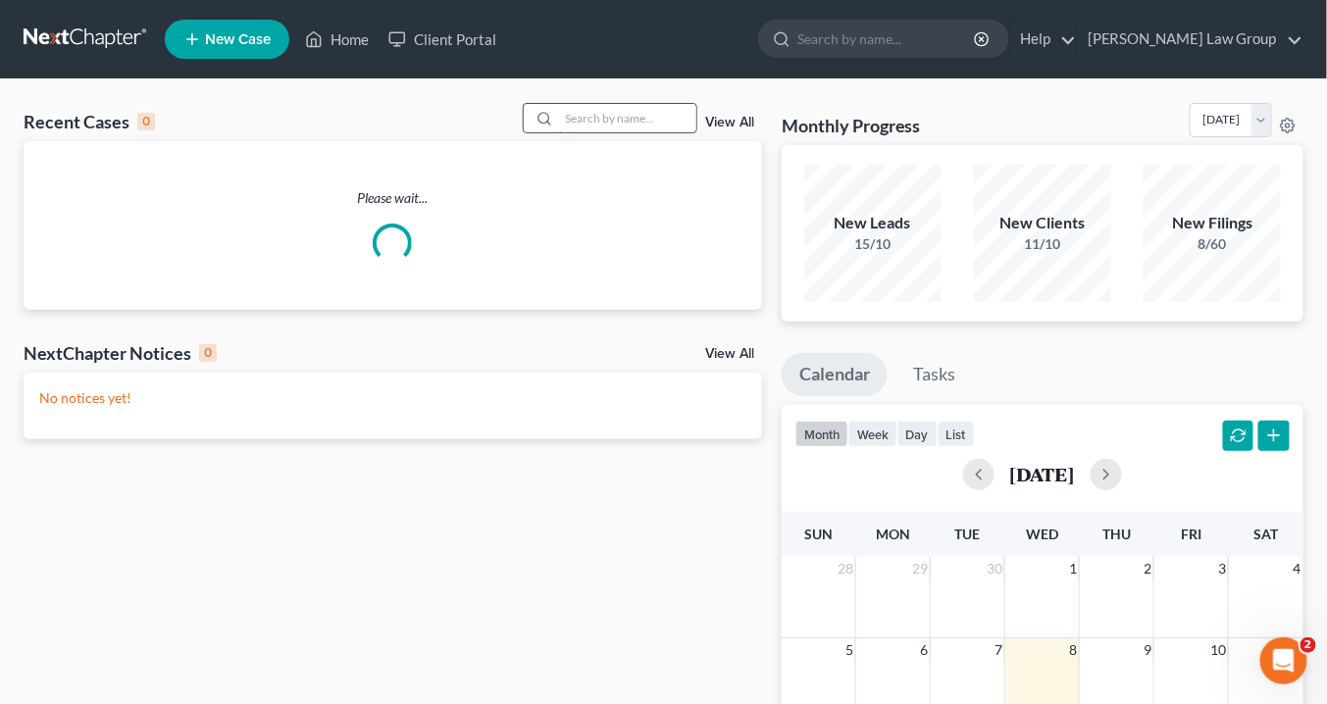
click at [573, 120] on input "search" at bounding box center [627, 118] width 137 height 28
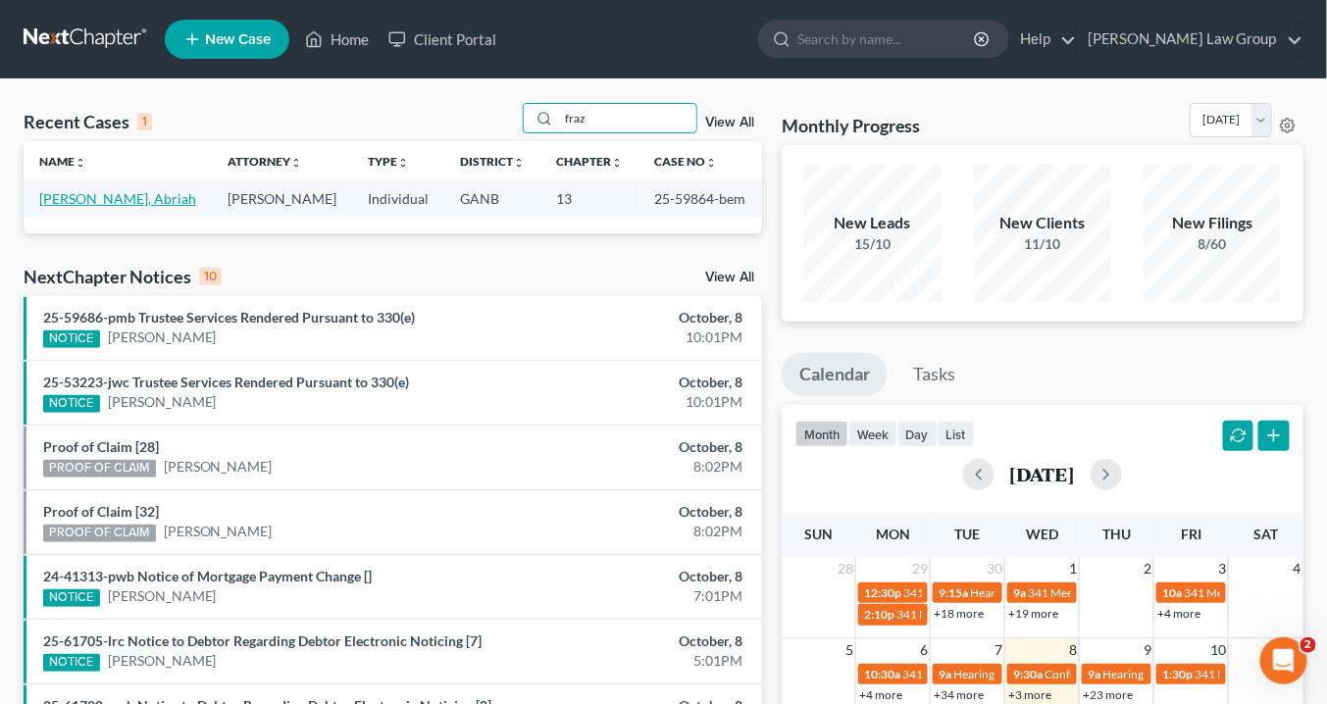
type input "fraz"
click at [111, 199] on link "[PERSON_NAME], Abriah" at bounding box center [117, 198] width 157 height 17
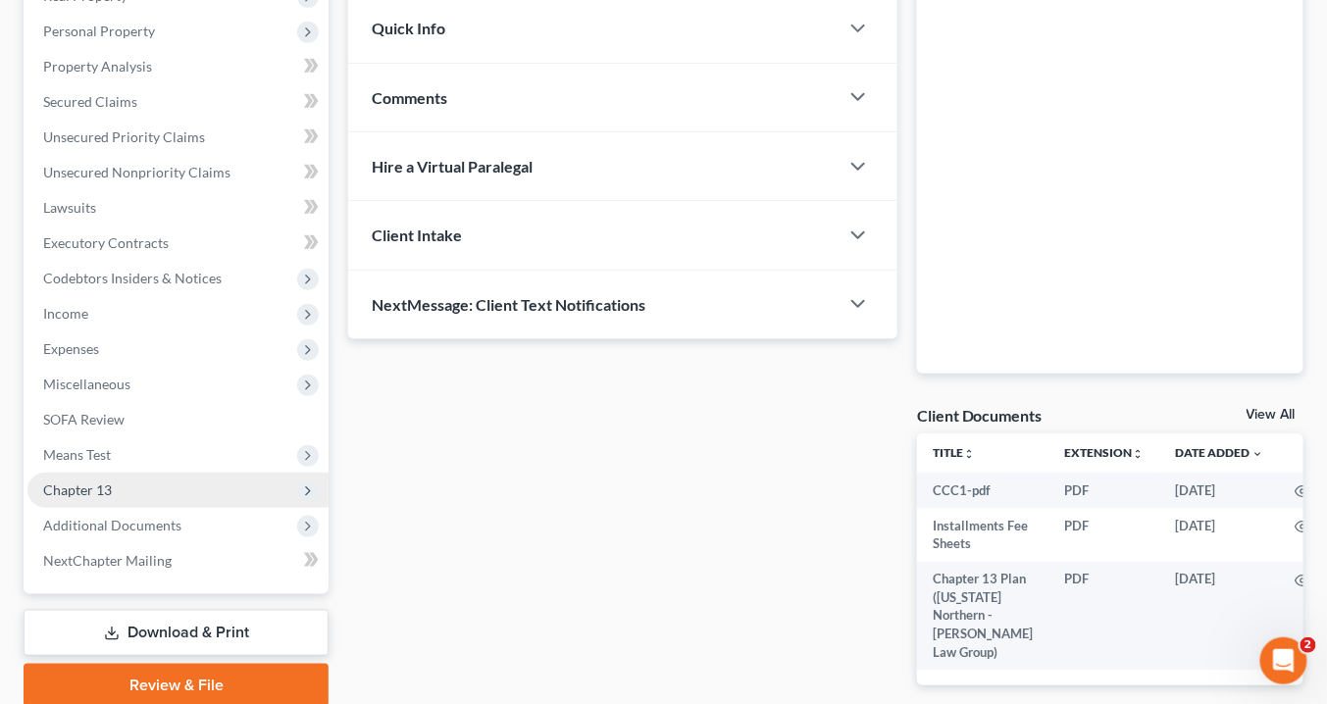
scroll to position [417, 0]
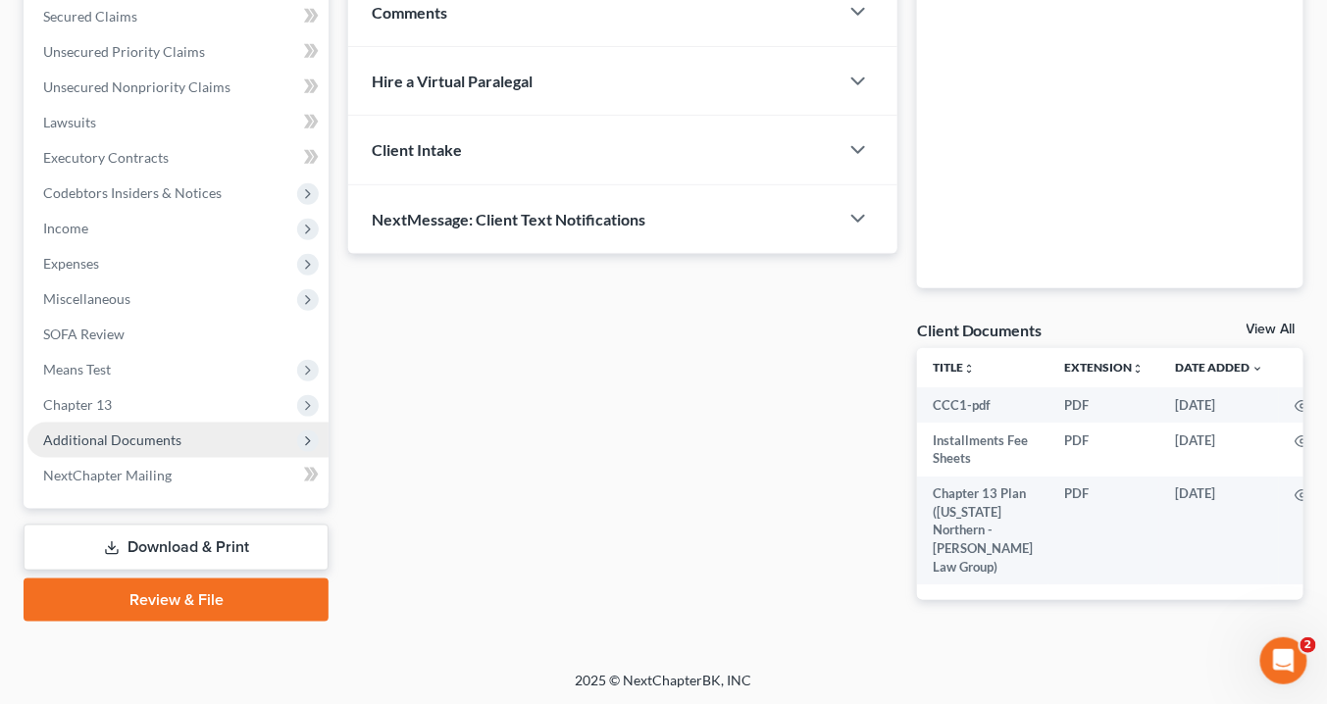
click at [176, 440] on span "Additional Documents" at bounding box center [112, 439] width 138 height 17
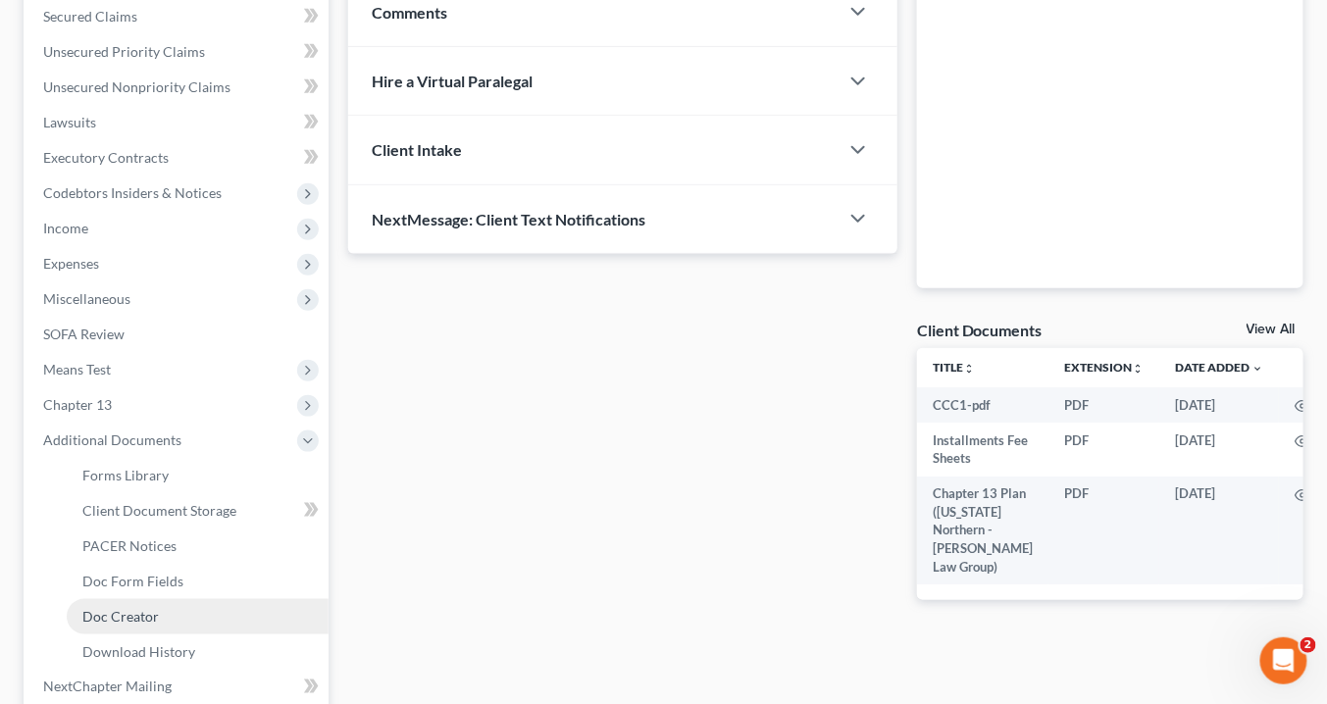
click at [172, 616] on link "Doc Creator" at bounding box center [198, 616] width 262 height 35
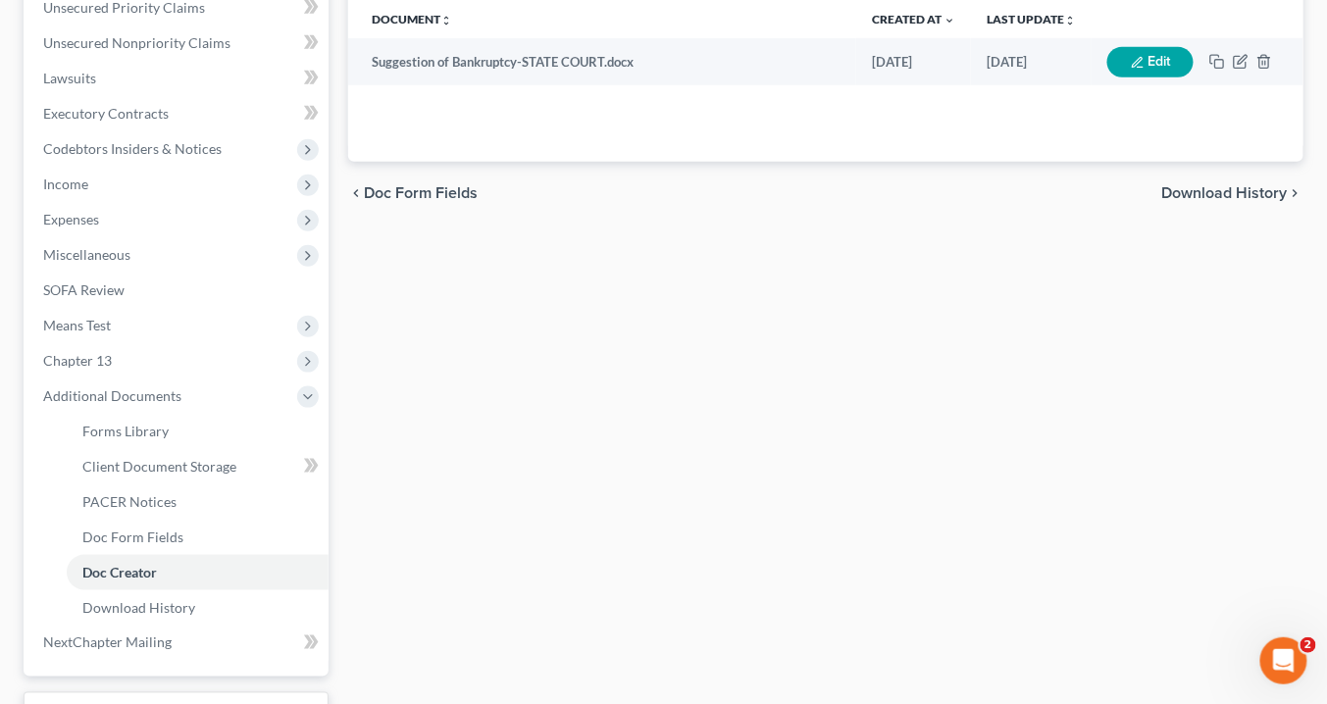
scroll to position [617, 0]
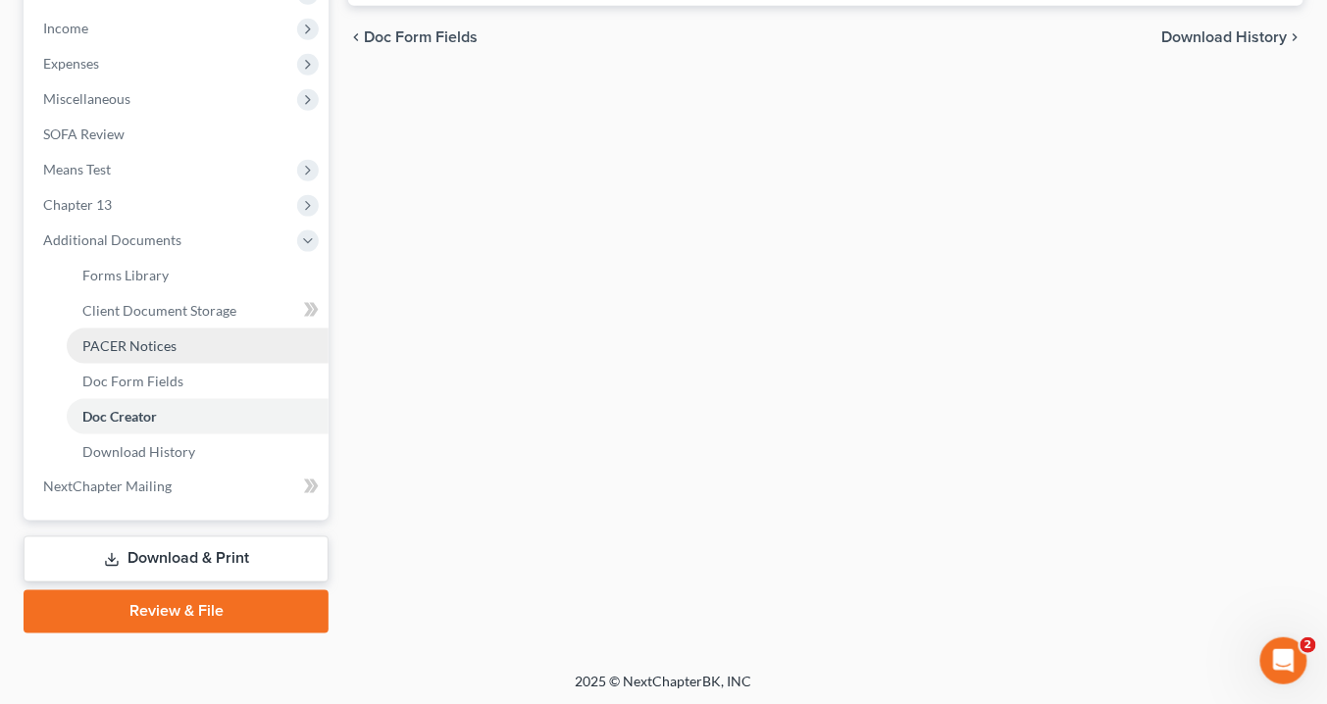
click at [144, 345] on span "PACER Notices" at bounding box center [129, 345] width 94 height 17
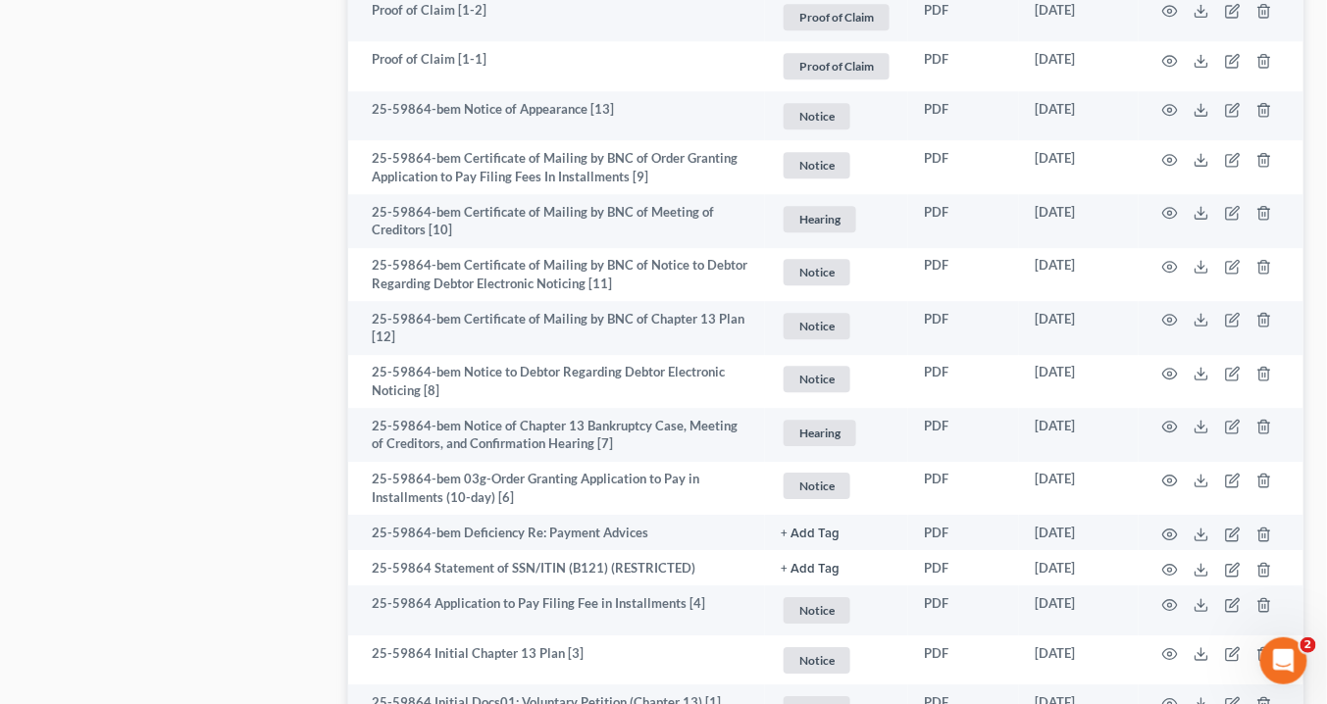
scroll to position [1720, 0]
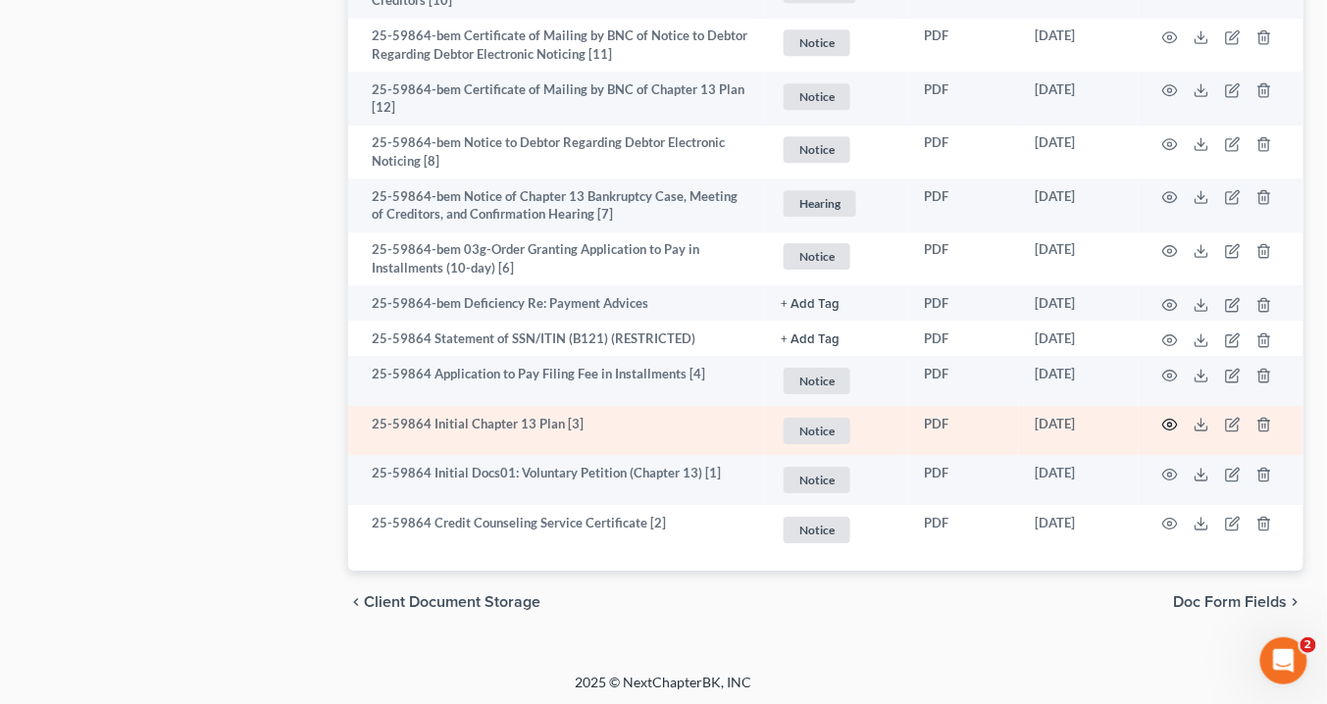
click at [1172, 424] on icon "button" at bounding box center [1170, 425] width 16 height 16
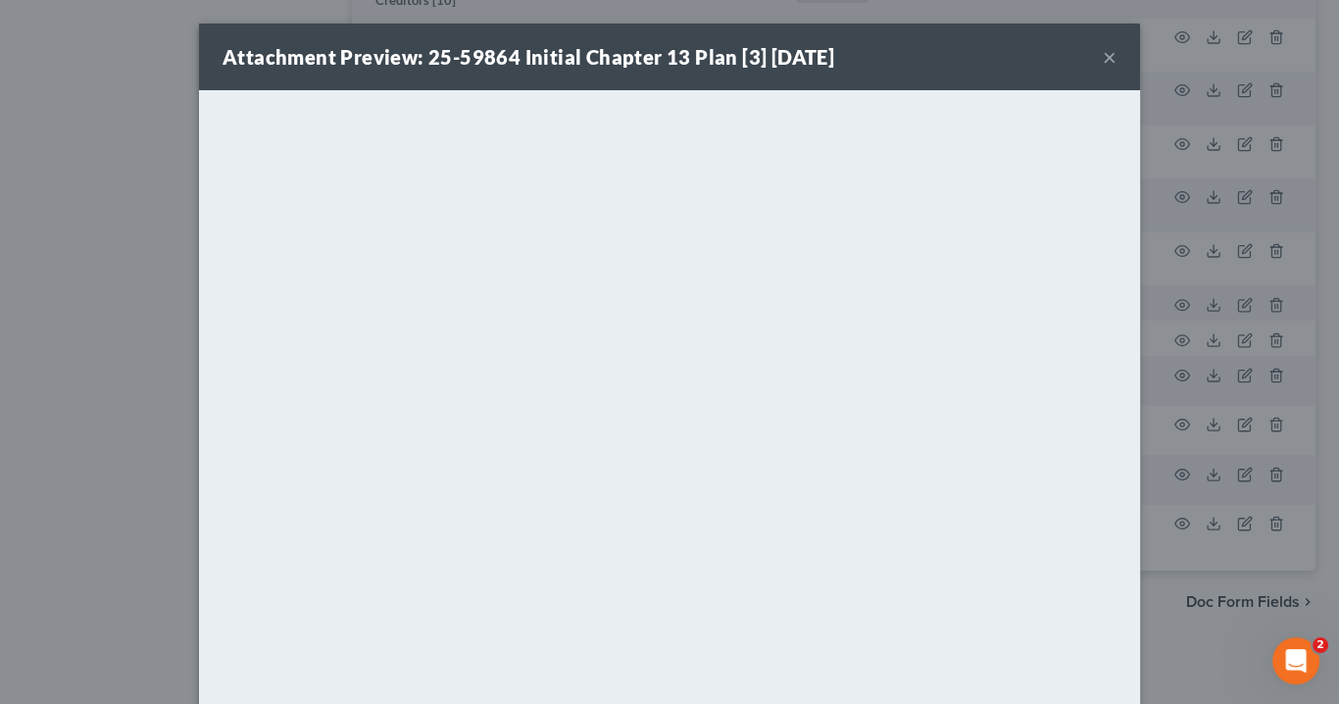
click at [1108, 59] on button "×" at bounding box center [1110, 57] width 14 height 24
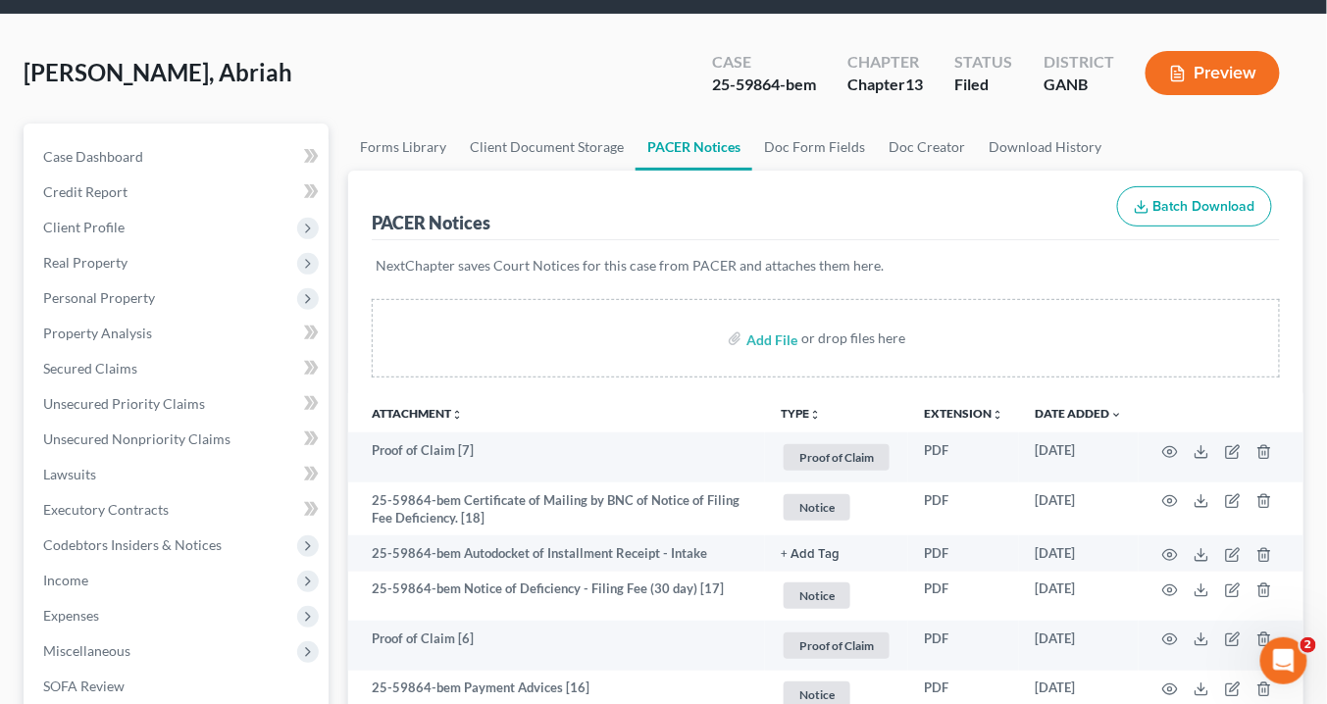
scroll to position [0, 0]
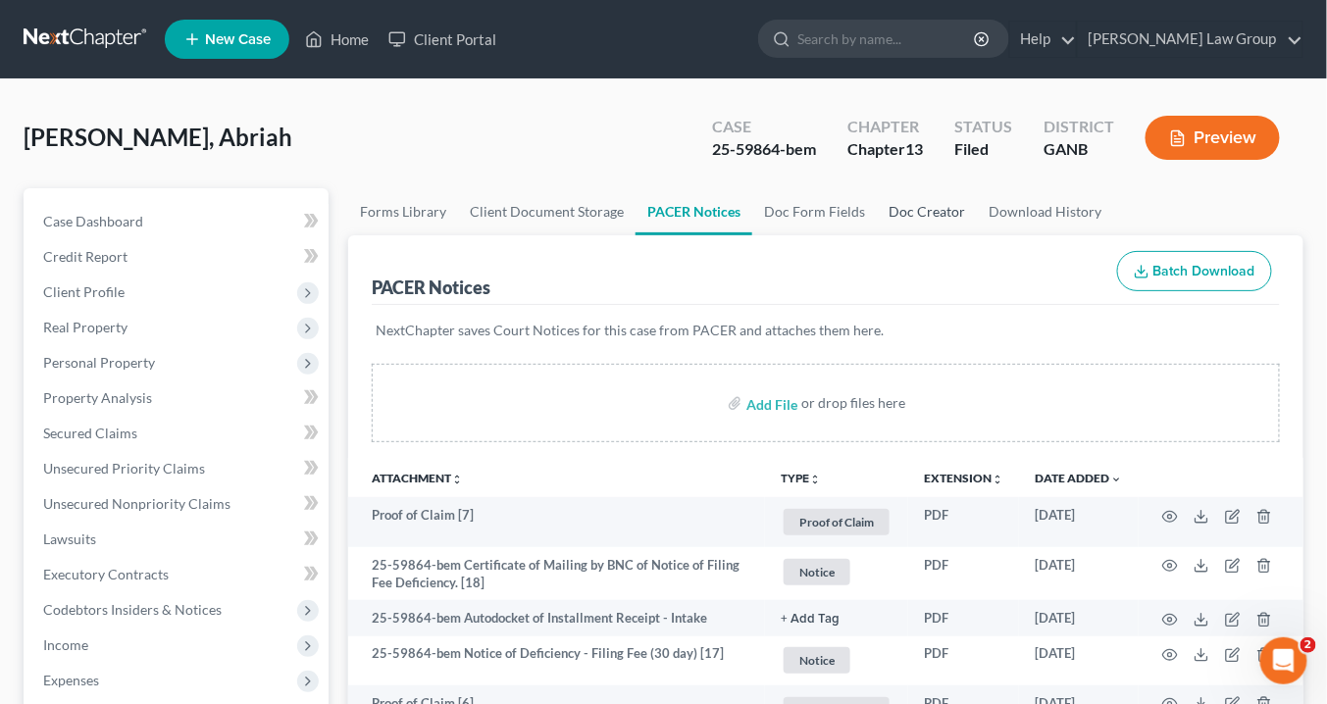
click at [929, 211] on link "Doc Creator" at bounding box center [927, 211] width 100 height 47
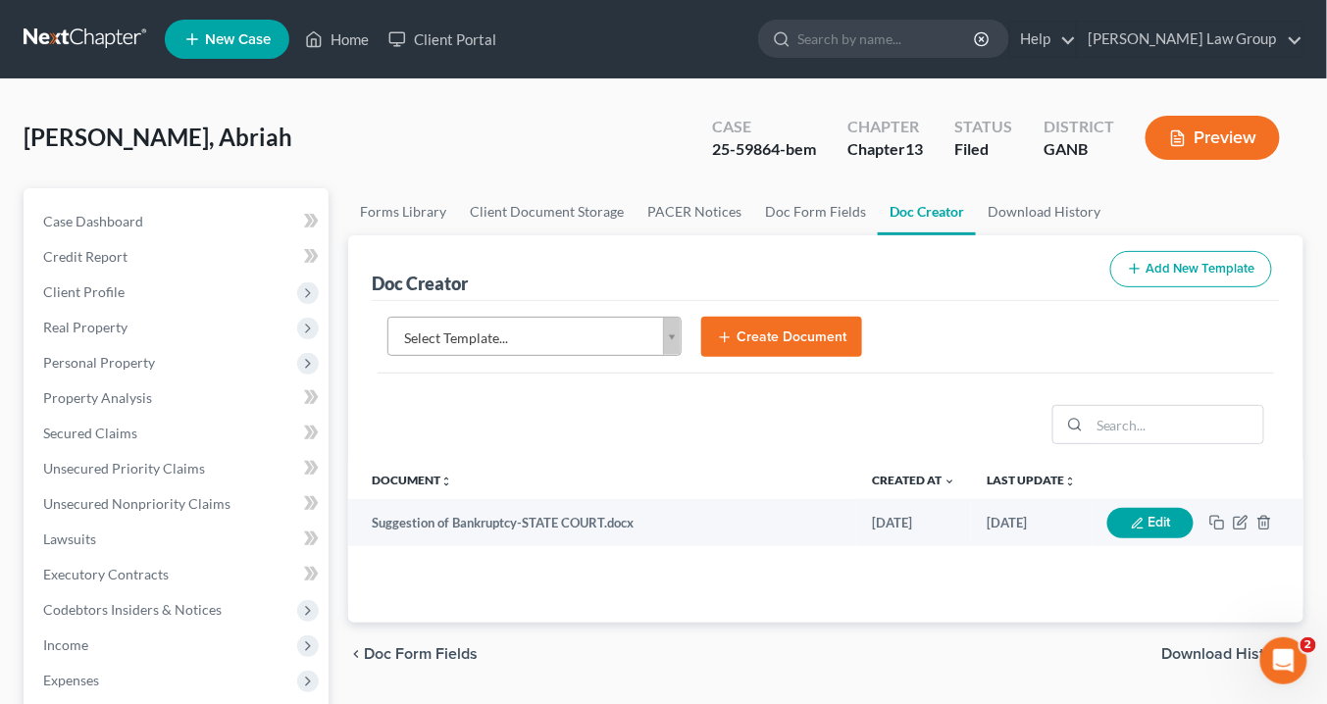
click at [672, 327] on body "Home New Case Client Portal Saedi Law Group info@saedilawgroup.com My Account S…" at bounding box center [663, 662] width 1327 height 1325
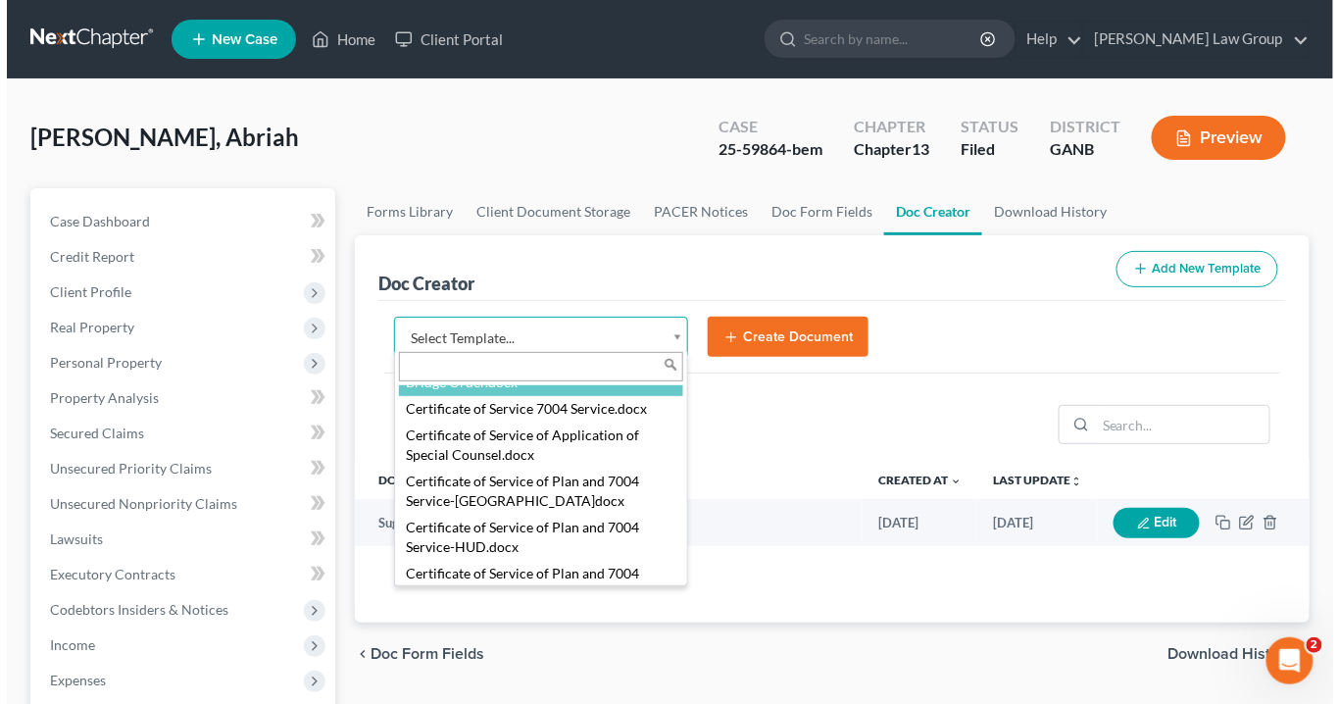
scroll to position [628, 0]
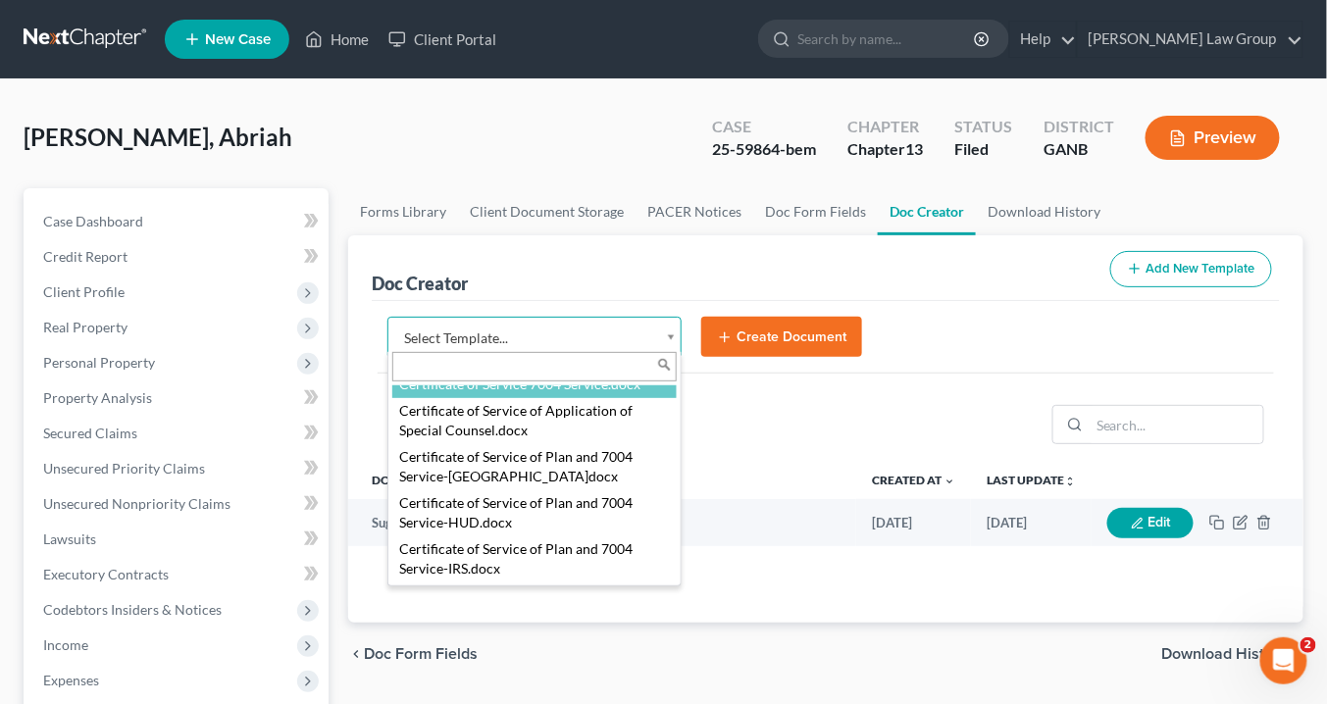
select select "111537"
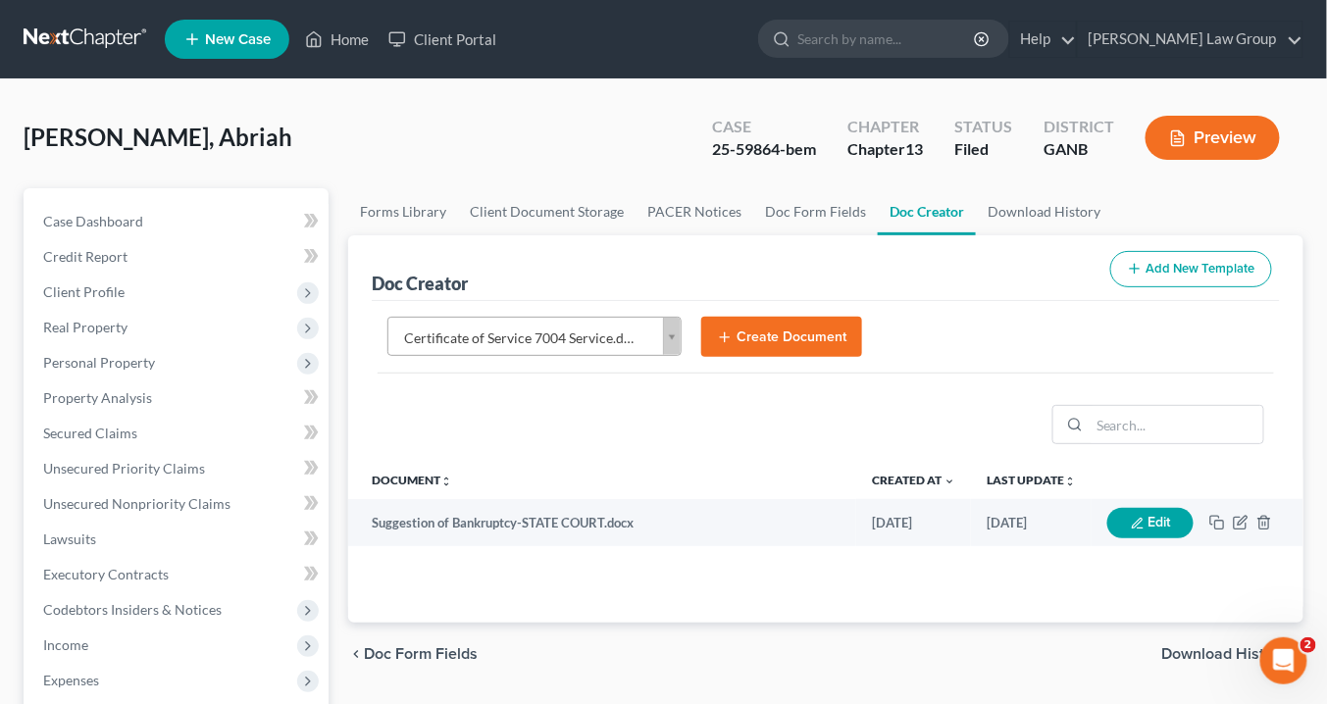
click at [784, 330] on button "Create Document" at bounding box center [781, 337] width 161 height 41
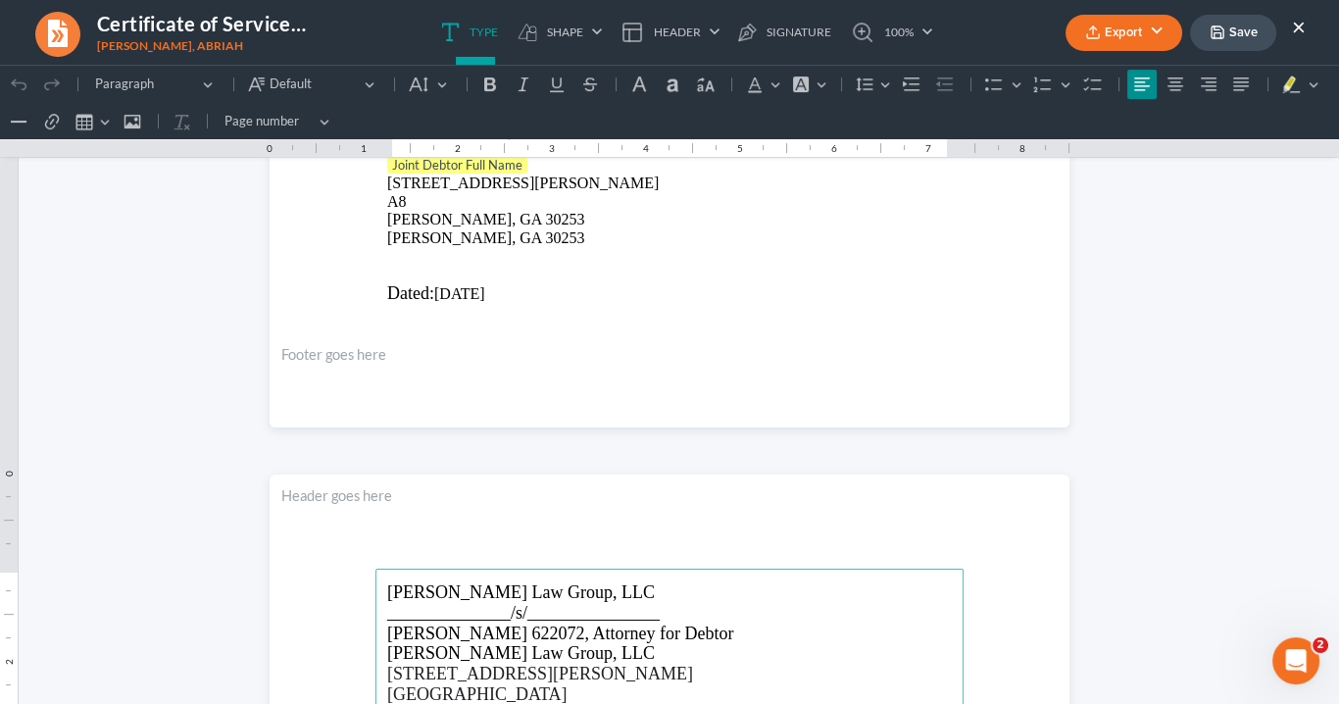
scroll to position [549, 0]
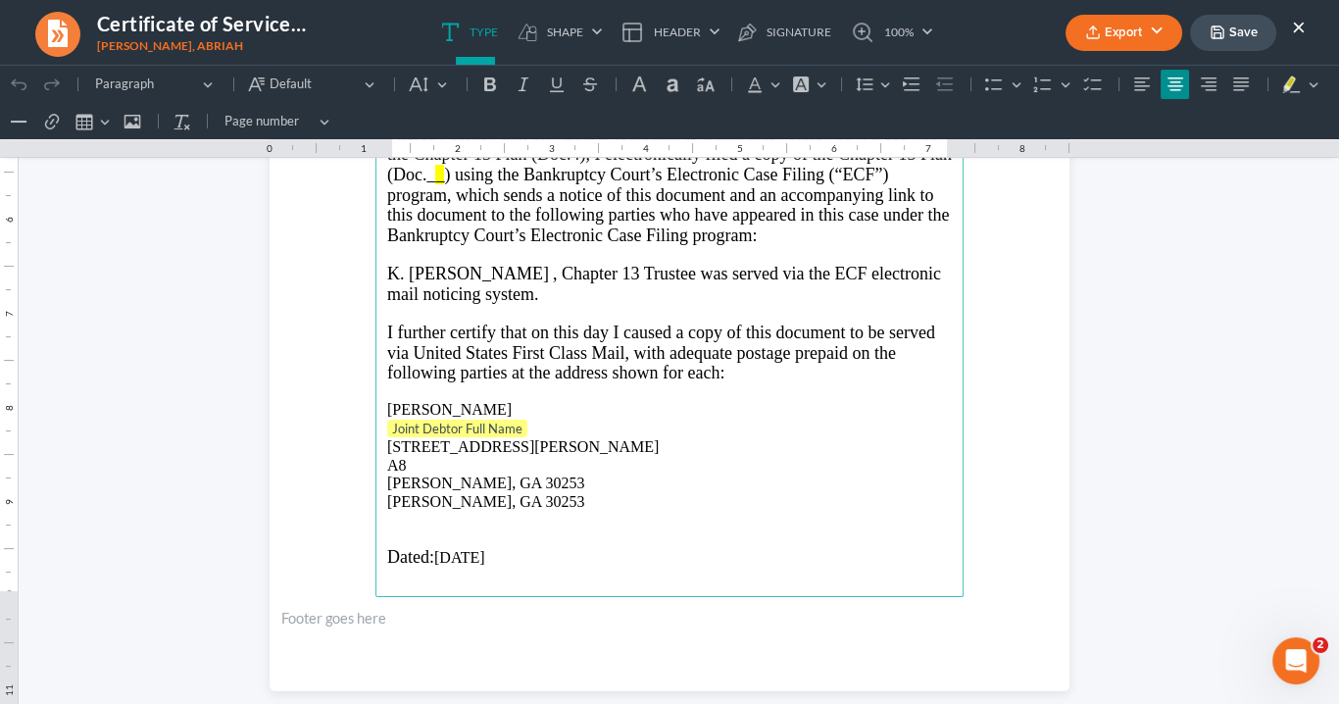
click at [404, 528] on p "Rich Text Editor, page-0-main" at bounding box center [669, 537] width 565 height 18
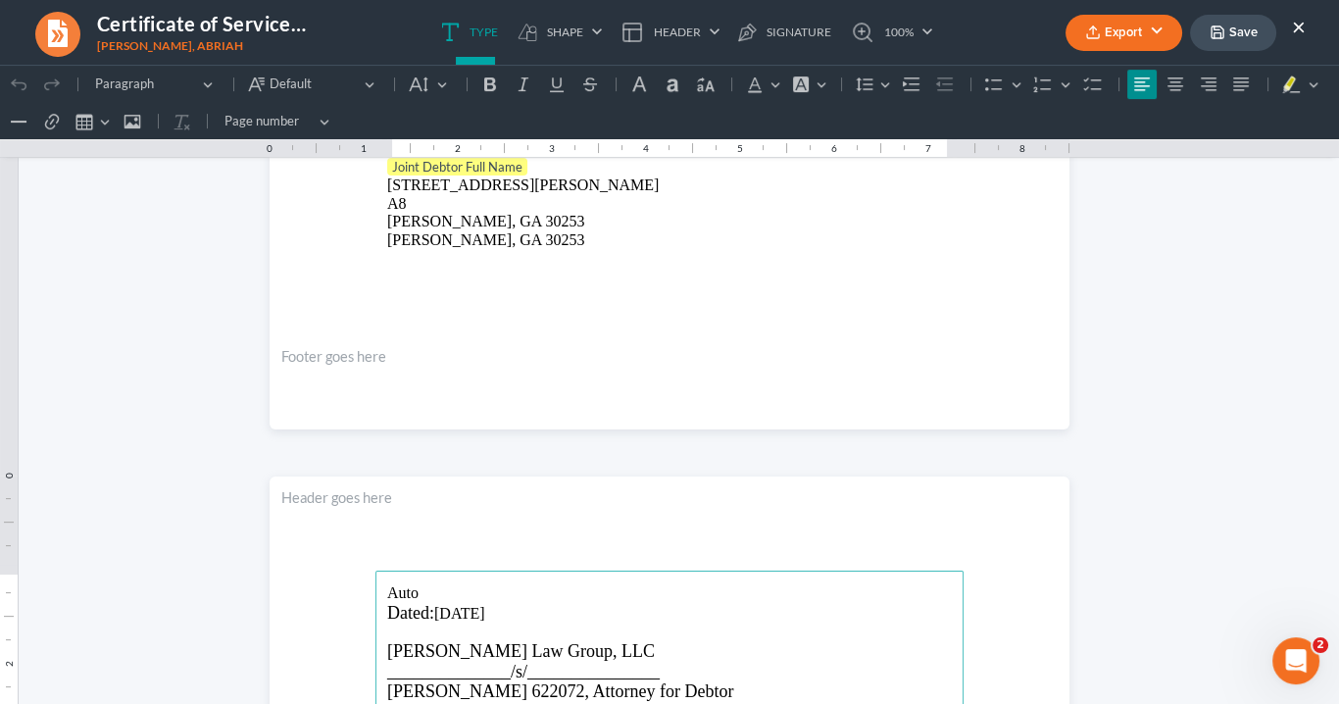
scroll to position [656, 0]
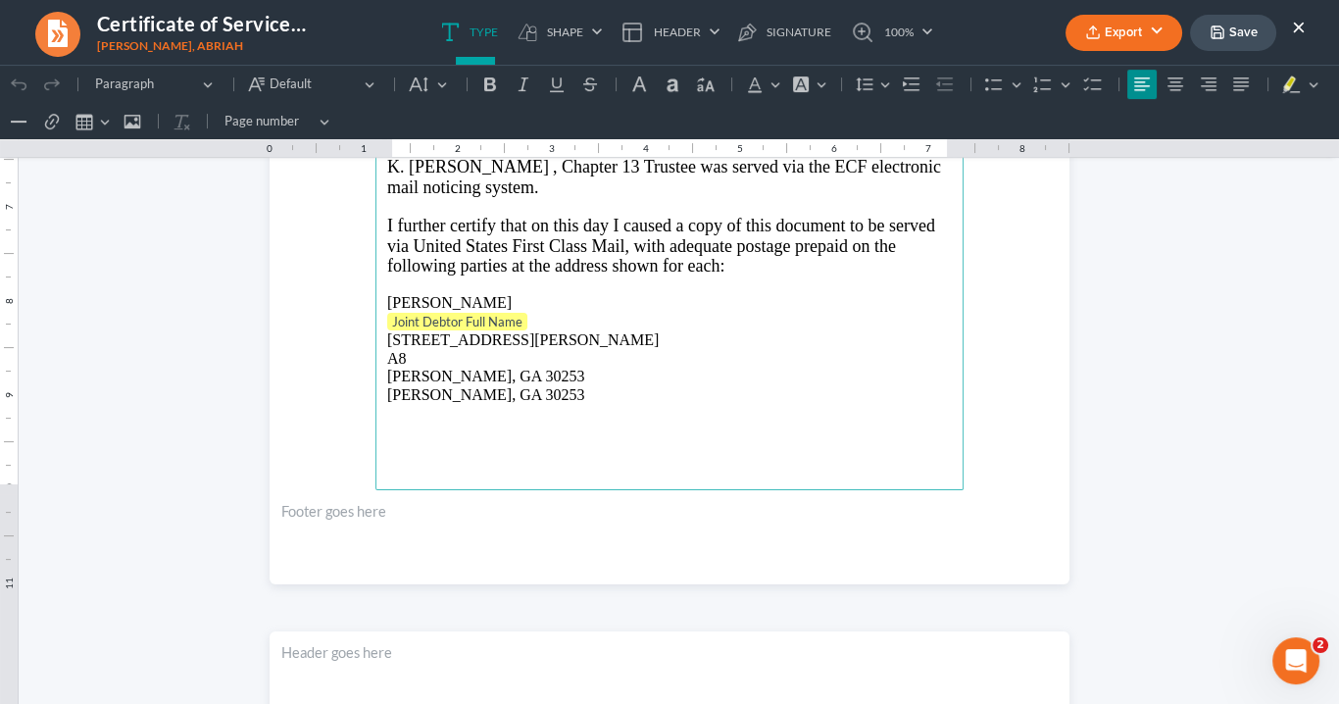
click at [407, 443] on p "Rich Text Editor, page-0-main" at bounding box center [669, 449] width 565 height 18
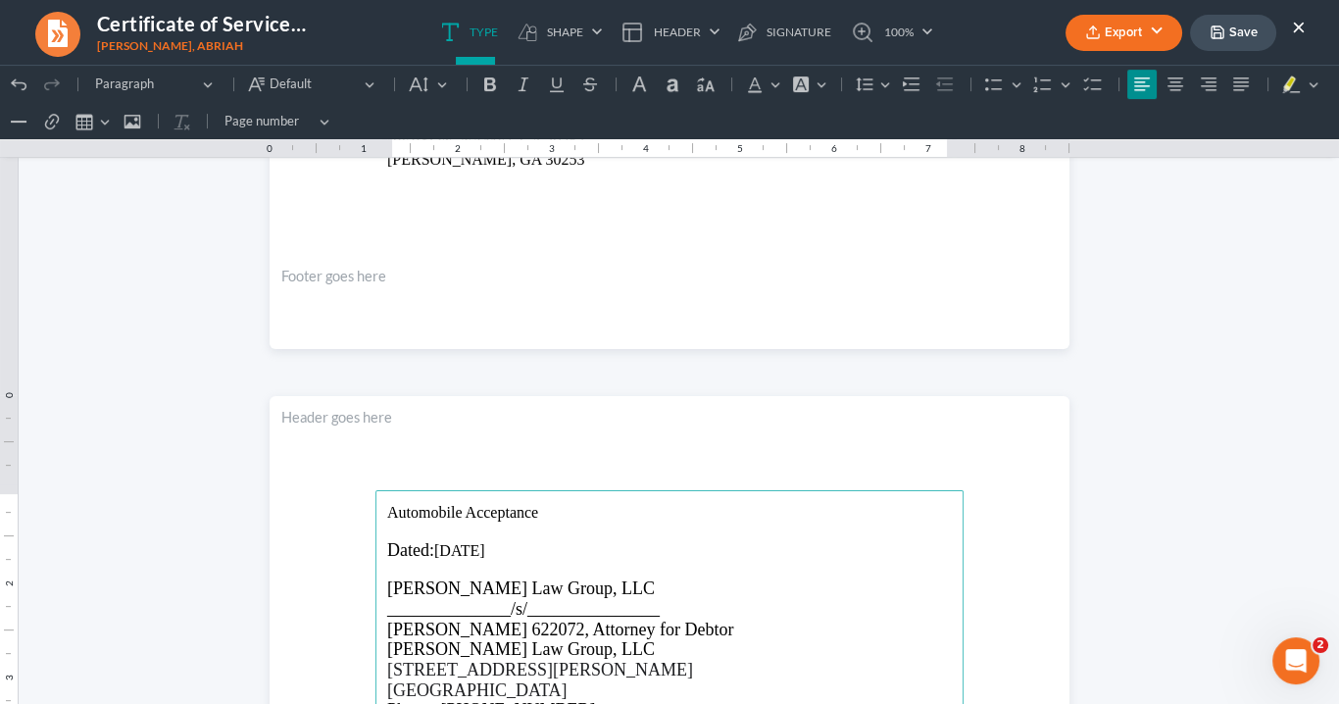
scroll to position [734, 0]
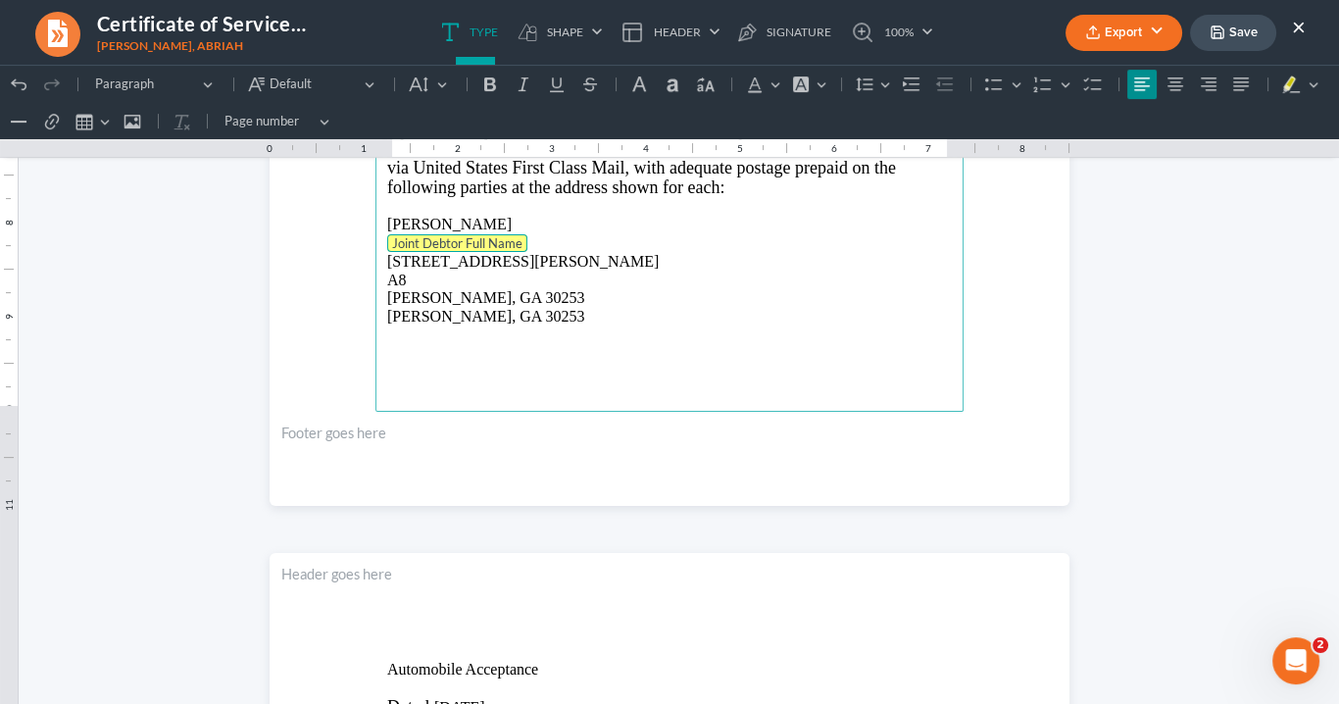
drag, startPoint x: 528, startPoint y: 240, endPoint x: 384, endPoint y: 229, distance: 143.6
click at [387, 234] on p "Joint Debtor Full Name" at bounding box center [669, 244] width 565 height 20
click at [387, 252] on p "13 Brannan St A8 Mcdonough, GA 30253" at bounding box center [669, 279] width 565 height 54
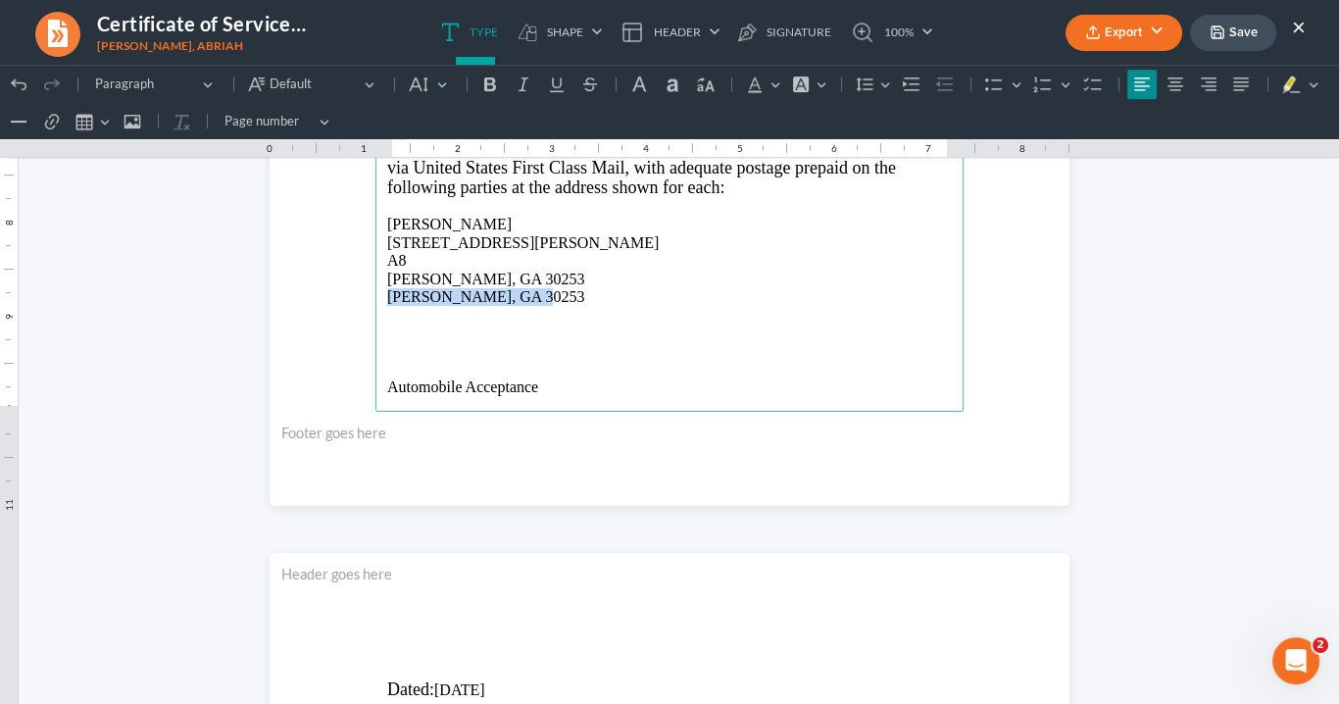
drag, startPoint x: 548, startPoint y: 295, endPoint x: 374, endPoint y: 284, distance: 174.9
drag, startPoint x: 389, startPoint y: 292, endPoint x: 414, endPoint y: 283, distance: 26.1
click at [390, 291] on p "Rich Text Editor, page-0-main" at bounding box center [669, 297] width 565 height 18
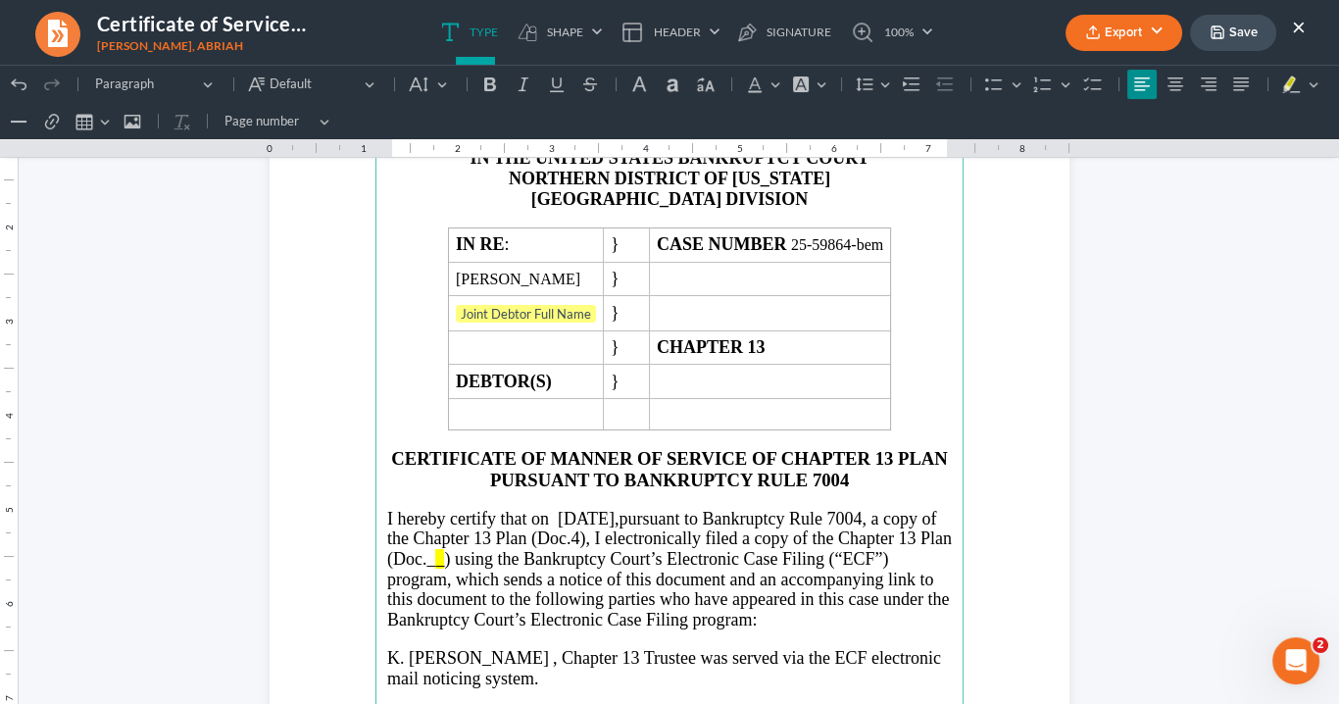
scroll to position [28, 0]
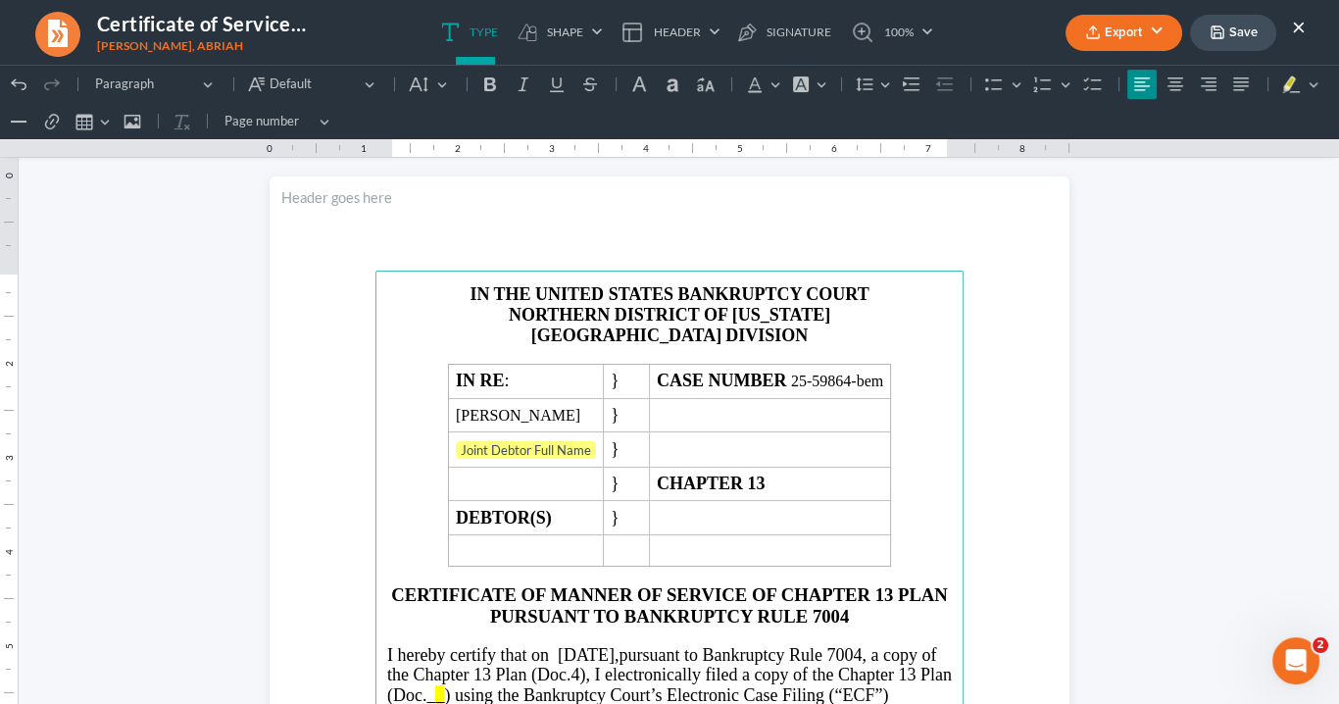
click at [1117, 30] on button "Export" at bounding box center [1124, 33] width 117 height 36
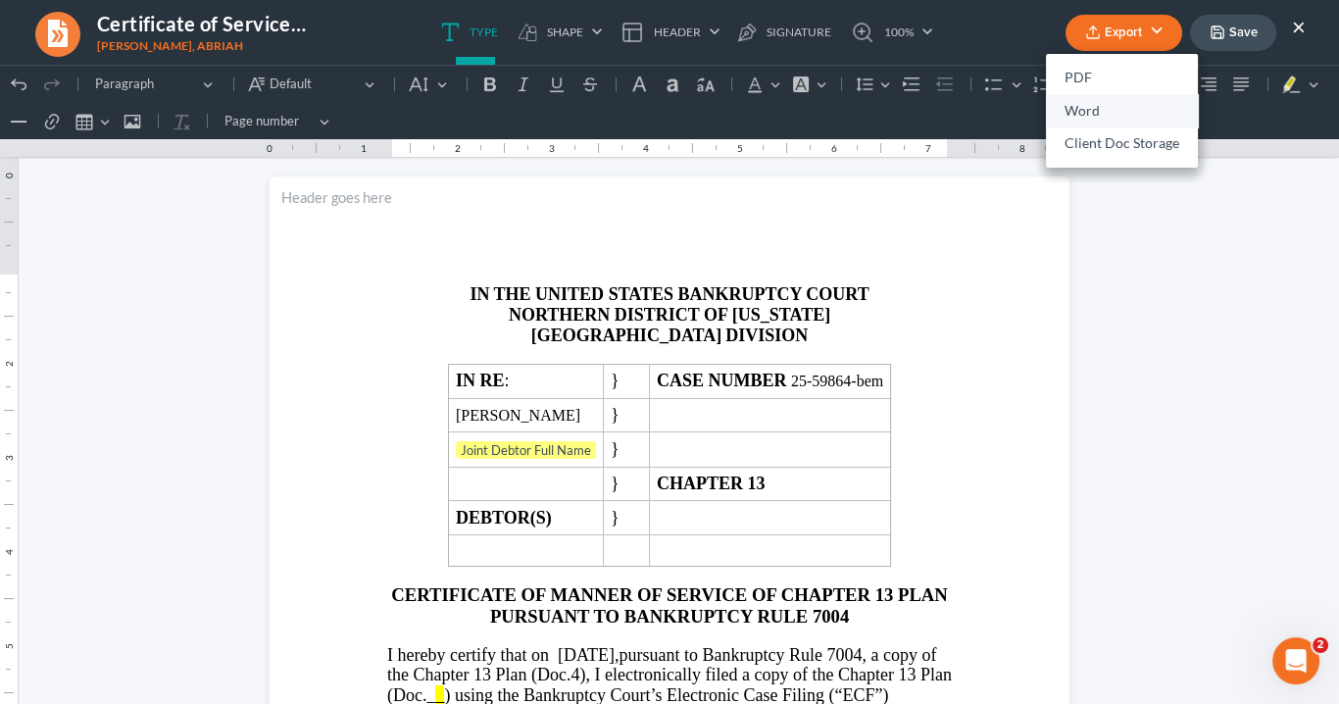
click at [1096, 111] on link "Word" at bounding box center [1122, 110] width 152 height 33
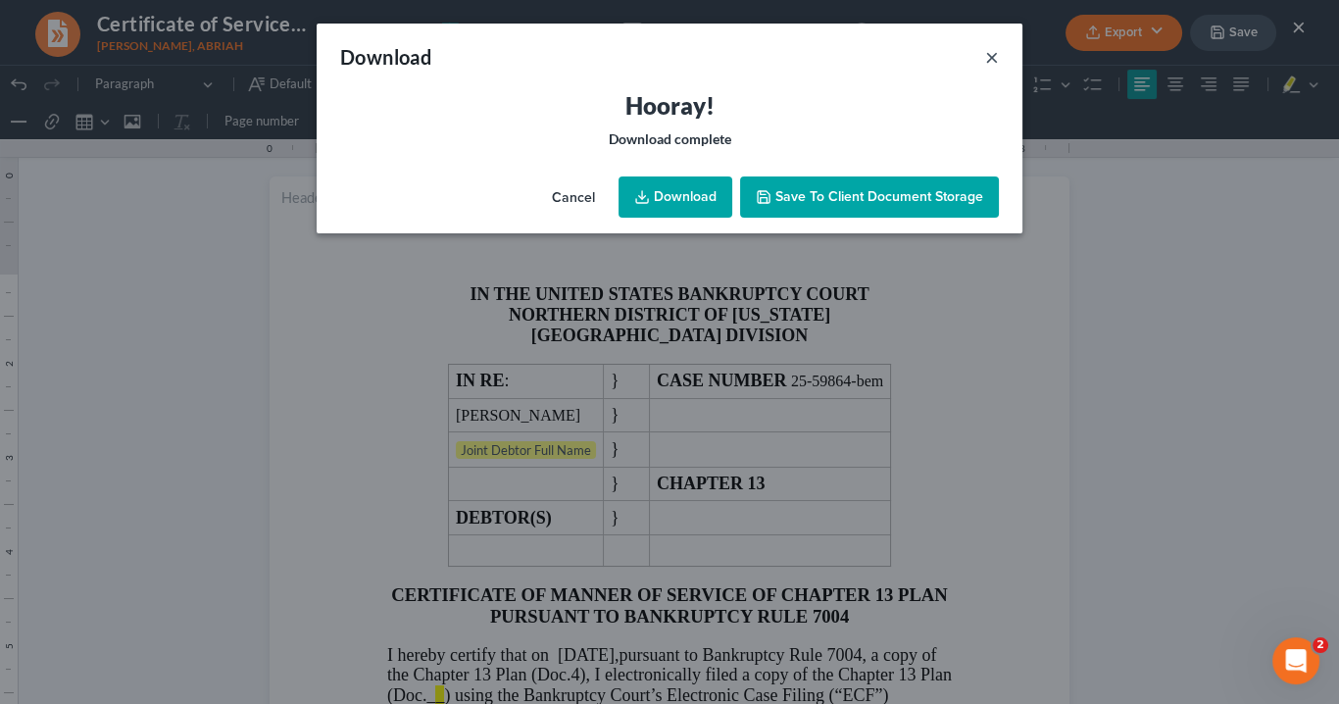
click at [995, 55] on button "×" at bounding box center [992, 57] width 14 height 24
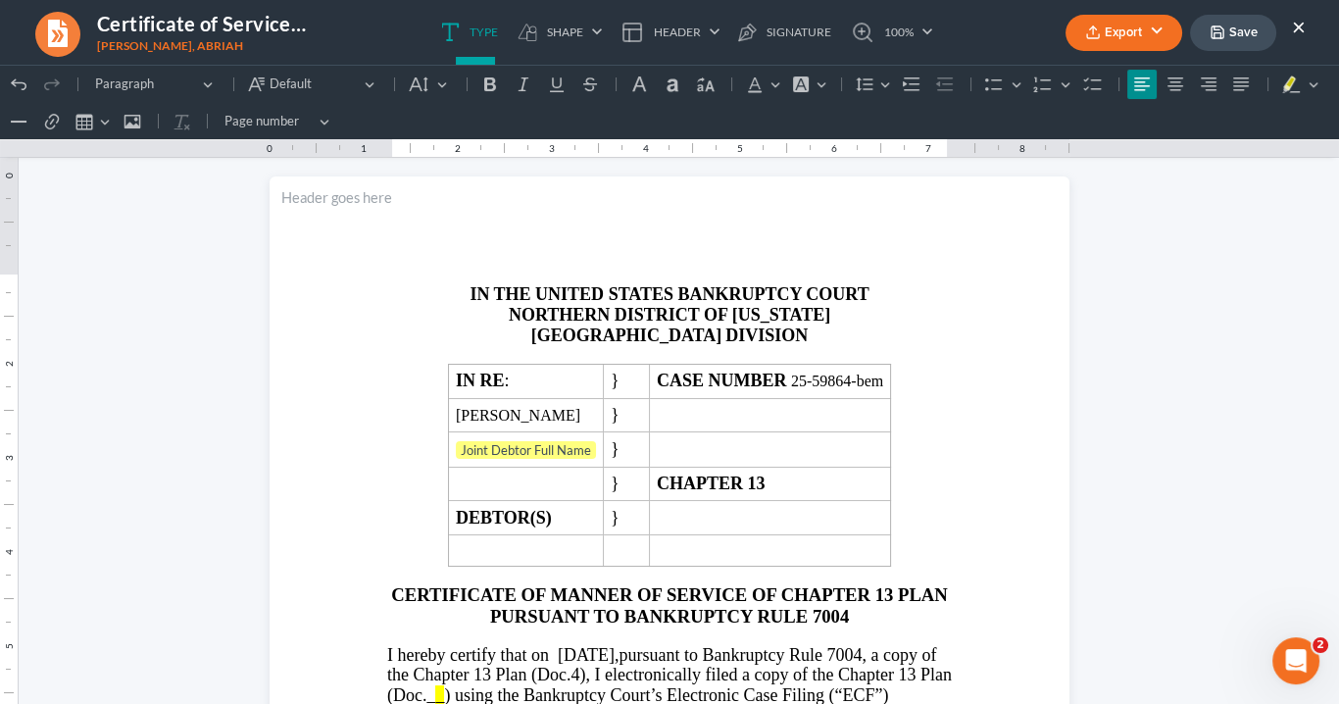
click at [1109, 35] on button "Export" at bounding box center [1124, 33] width 117 height 36
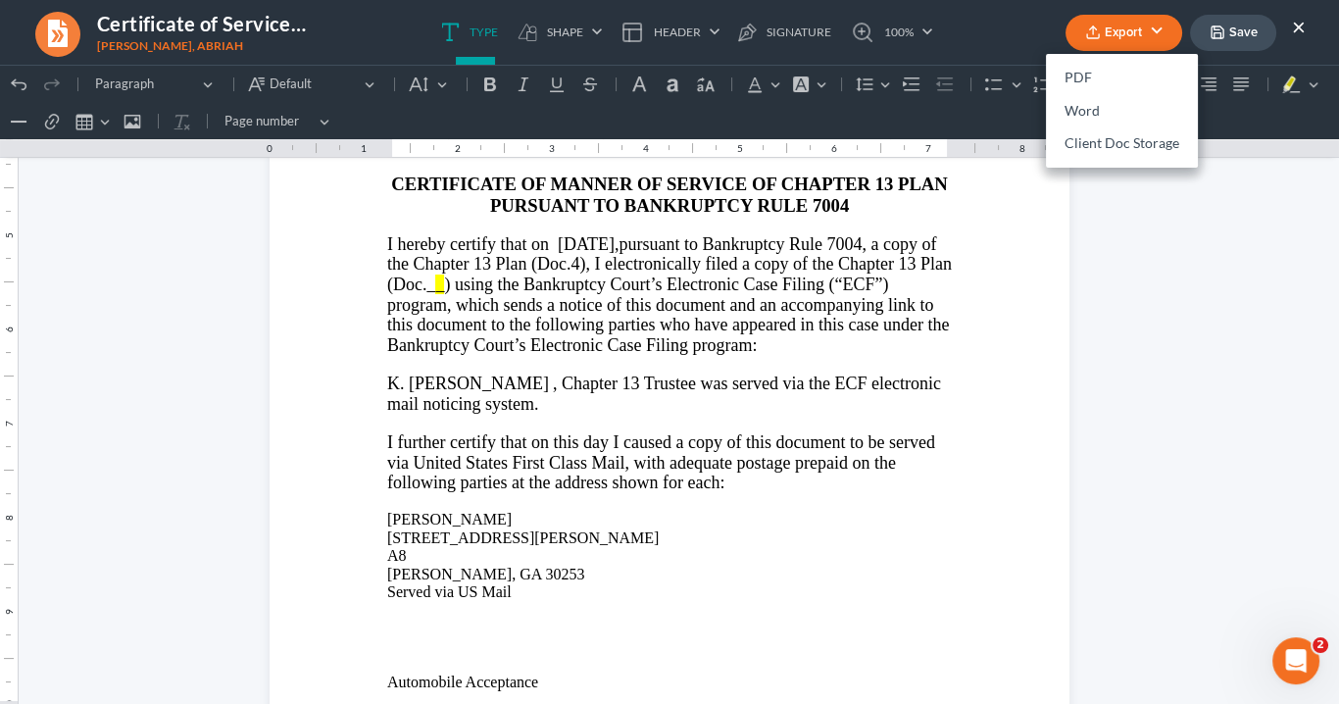
scroll to position [342, 0]
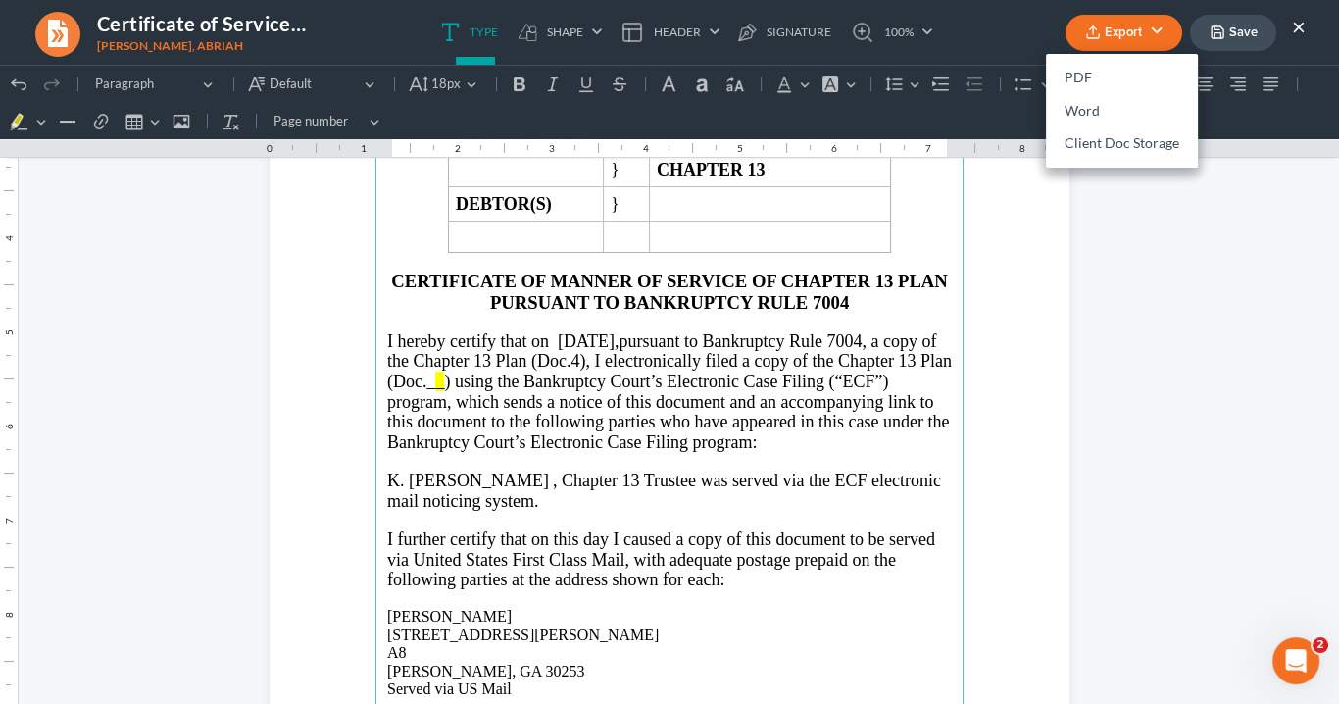
click at [585, 334] on span "I hereby certify that on 10/08/2025," at bounding box center [502, 341] width 231 height 20
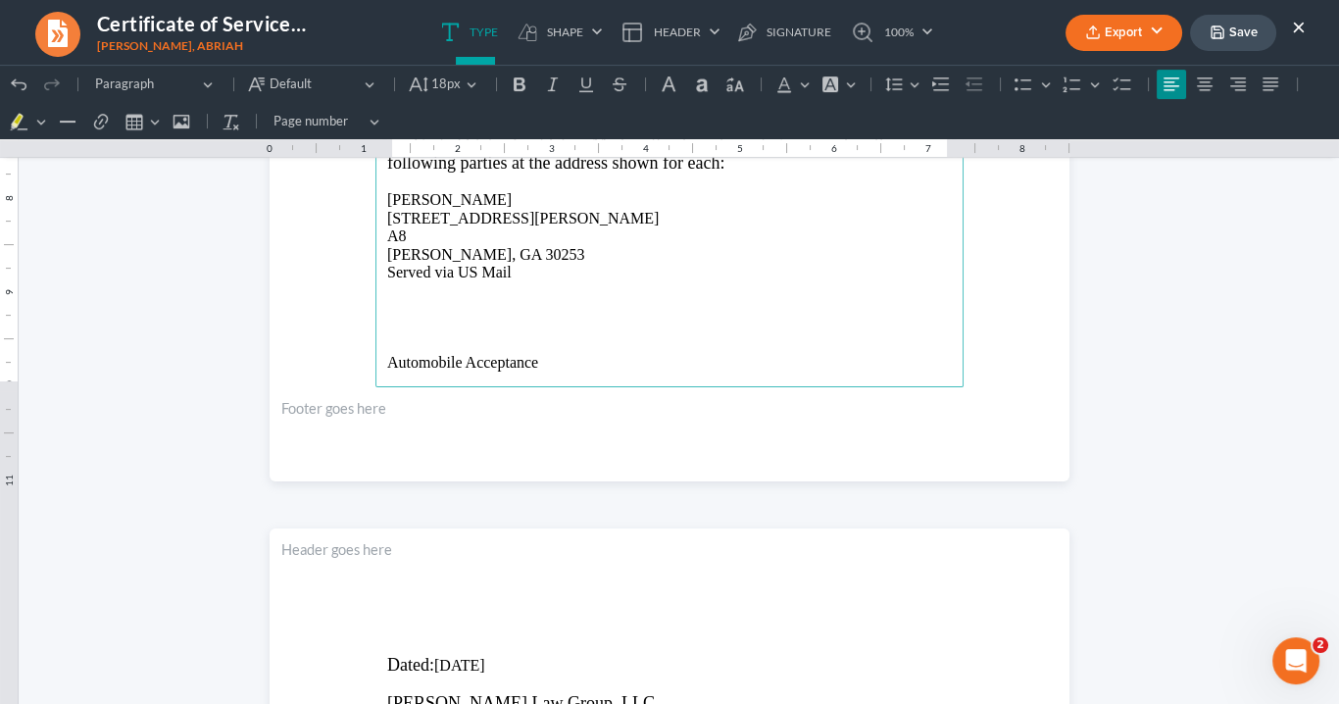
scroll to position [734, 0]
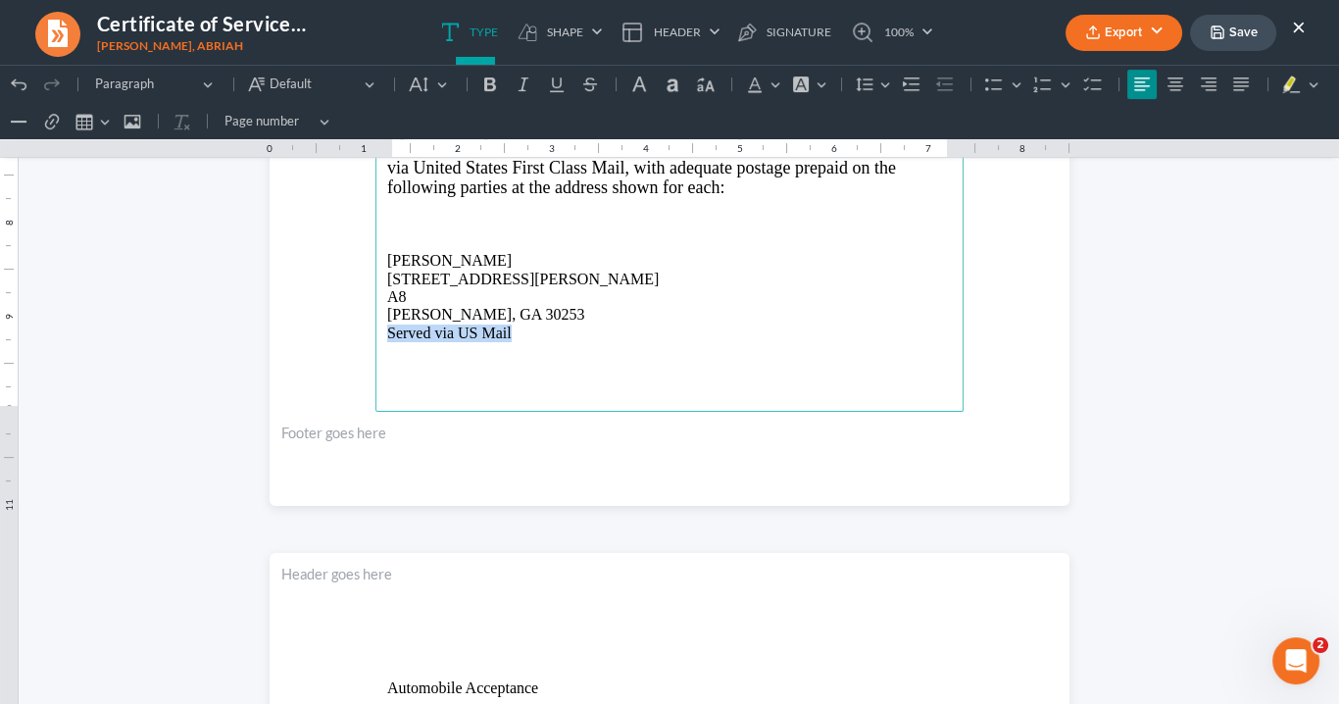
drag, startPoint x: 527, startPoint y: 330, endPoint x: 369, endPoint y: 331, distance: 157.9
drag, startPoint x: 486, startPoint y: 84, endPoint x: 513, endPoint y: 82, distance: 26.5
click at [488, 84] on icon "Editor toolbar" at bounding box center [490, 85] width 20 height 20
click at [527, 85] on icon "Editor toolbar" at bounding box center [524, 85] width 20 height 20
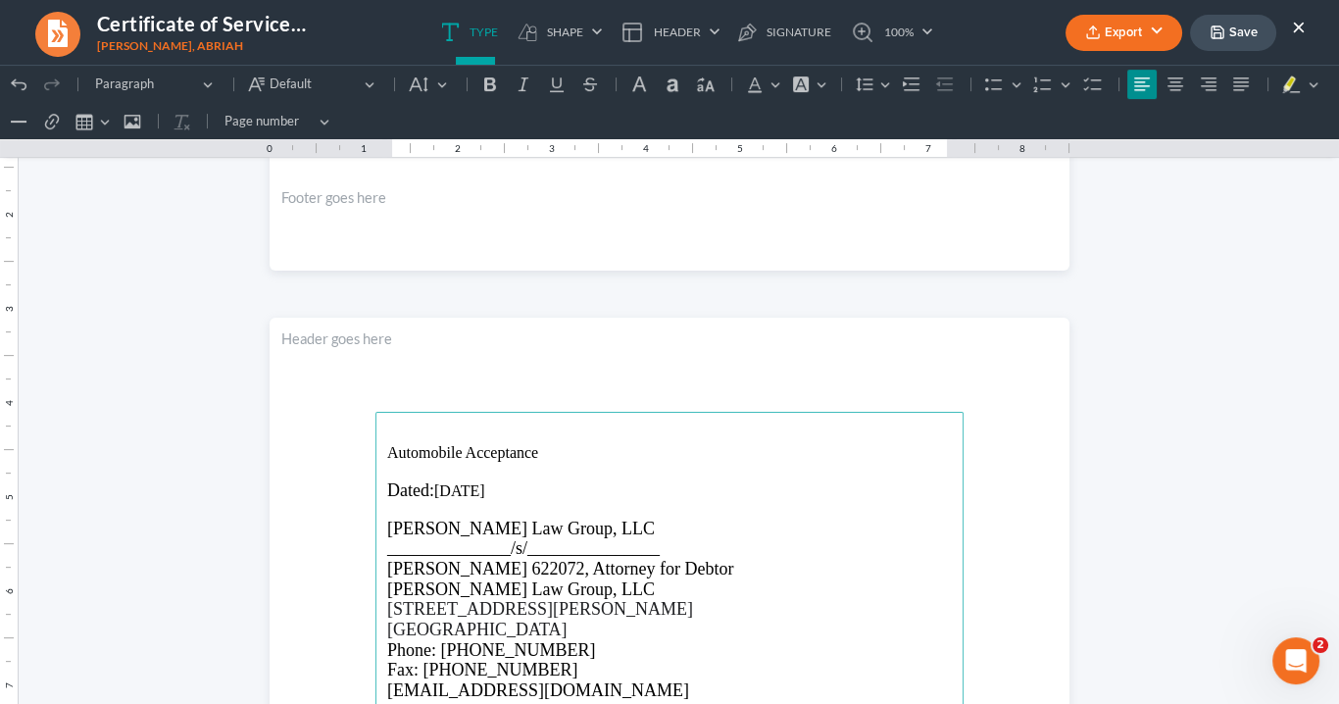
scroll to position [1205, 0]
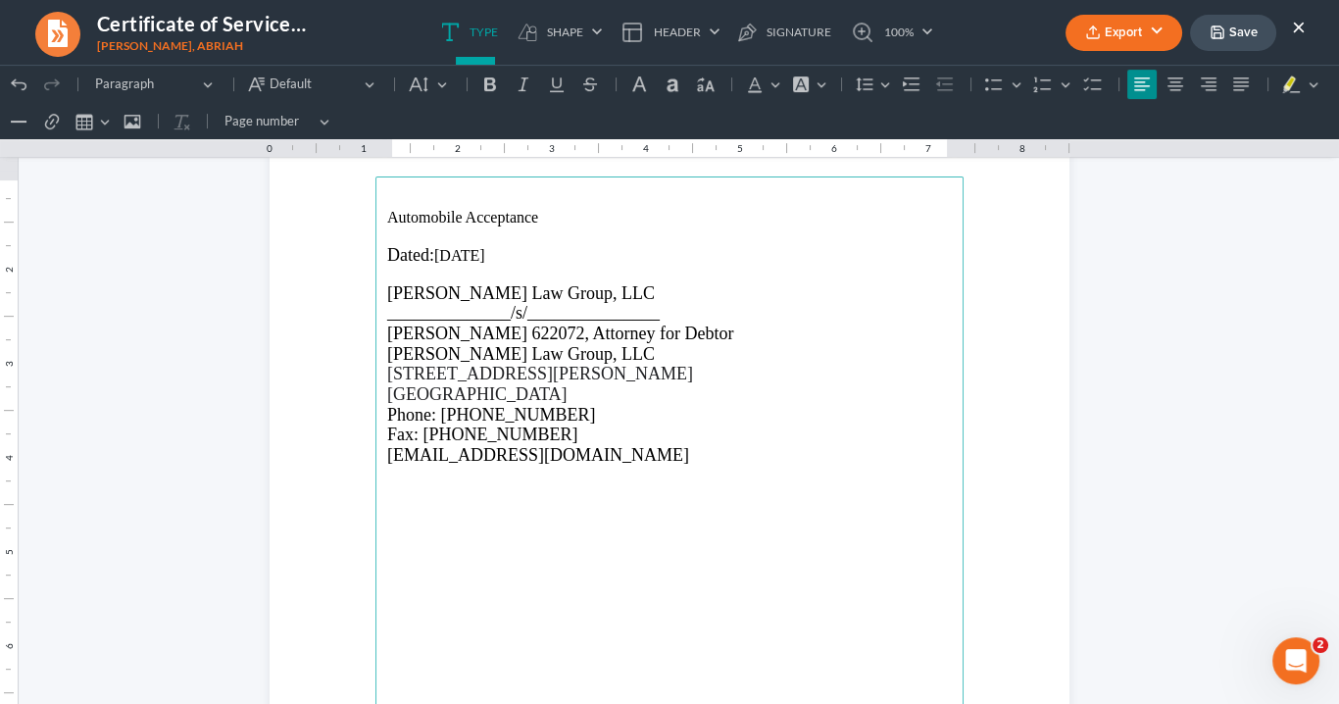
click at [389, 231] on p "Rich Text Editor, page-1-main" at bounding box center [669, 235] width 565 height 18
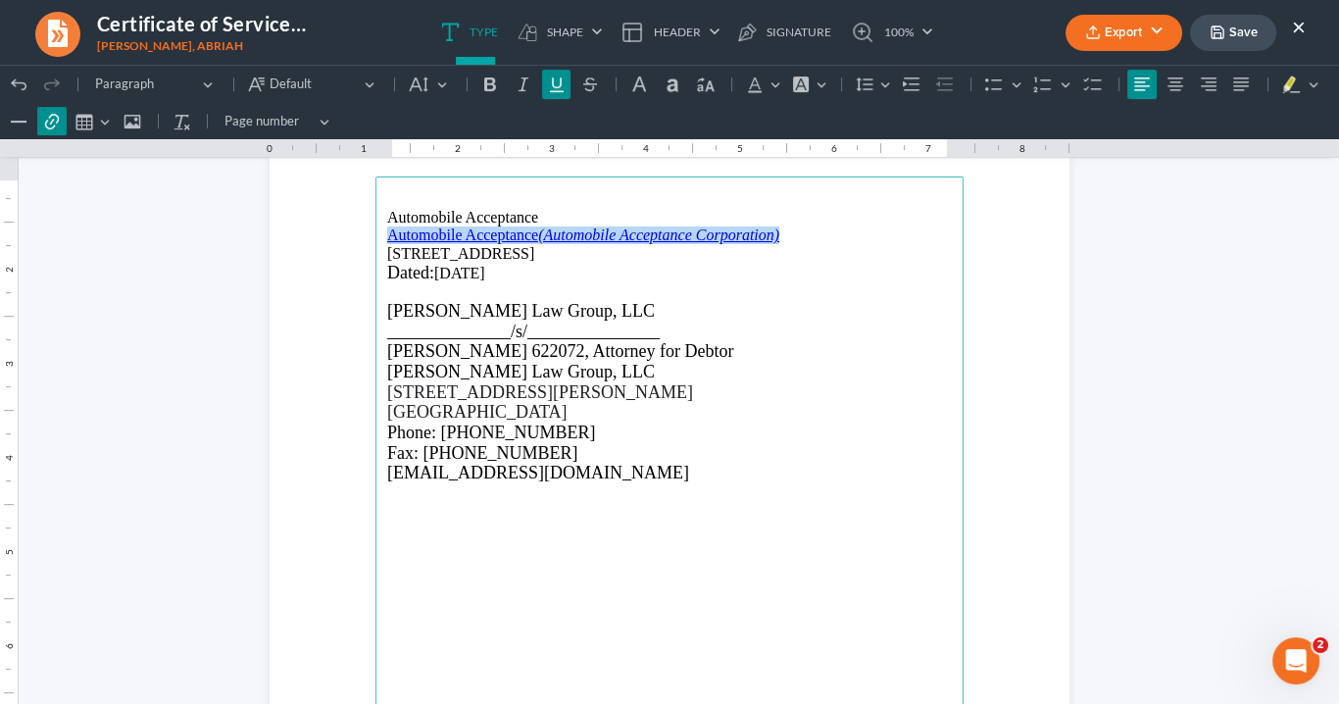
drag, startPoint x: 796, startPoint y: 237, endPoint x: 369, endPoint y: 240, distance: 427.5
click at [376, 240] on main "Automobile Acceptance Automobile Acceptance (Automobile Acceptance Corporation)…" at bounding box center [670, 599] width 588 height 847
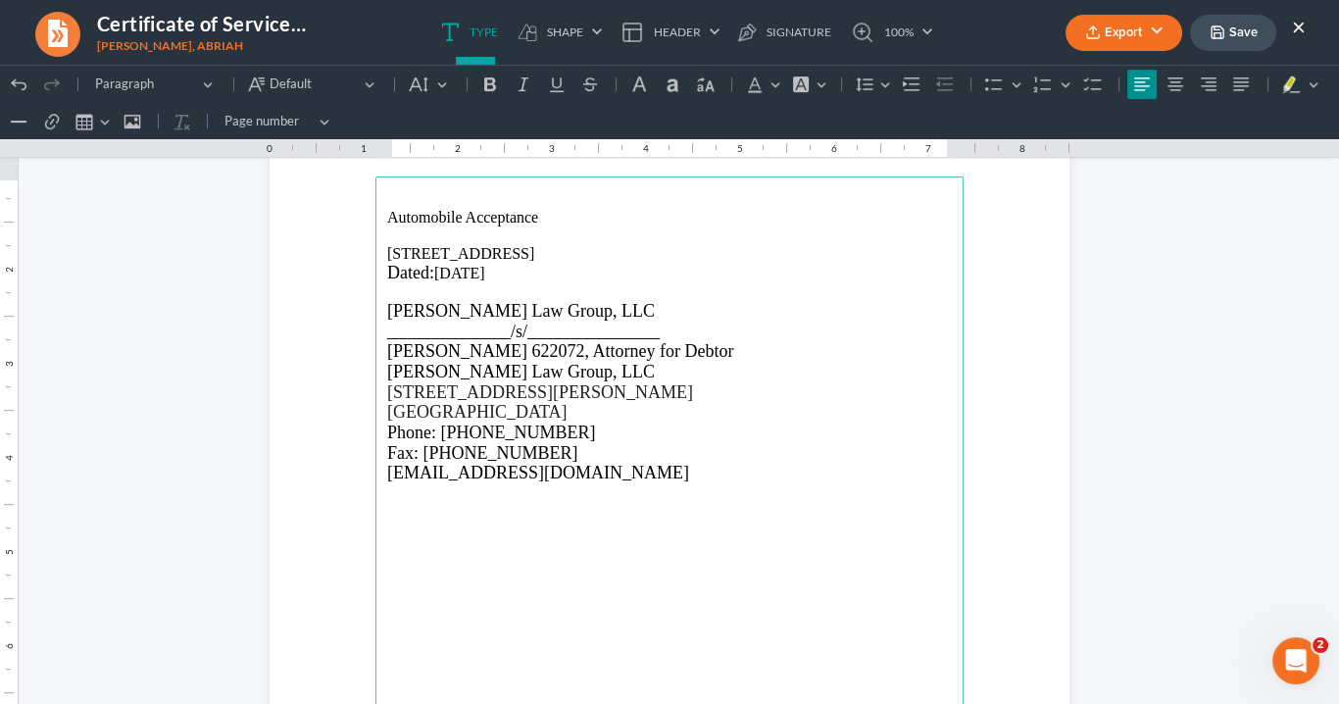
click at [387, 247] on p "749 Main St, Riverdale, GA 30274" at bounding box center [669, 254] width 565 height 18
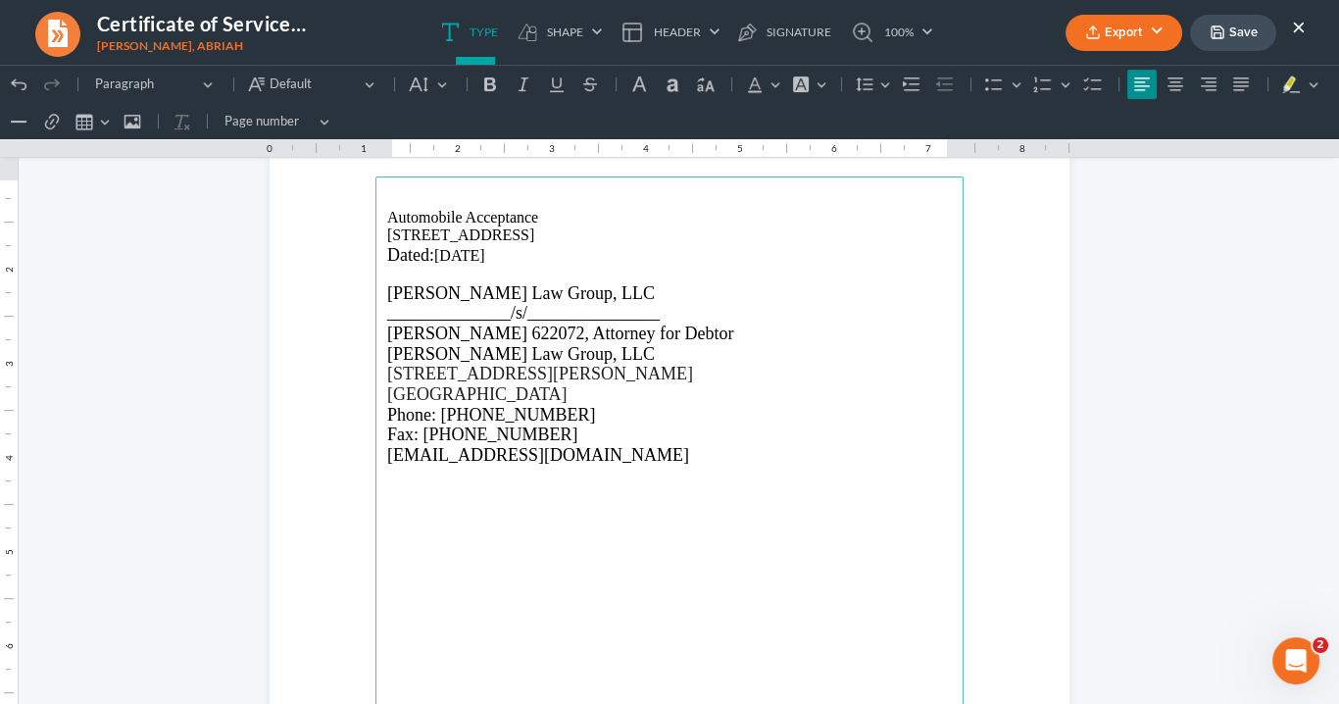
click at [466, 231] on p "749 Main St, Riverdale, GA 30274" at bounding box center [669, 235] width 565 height 18
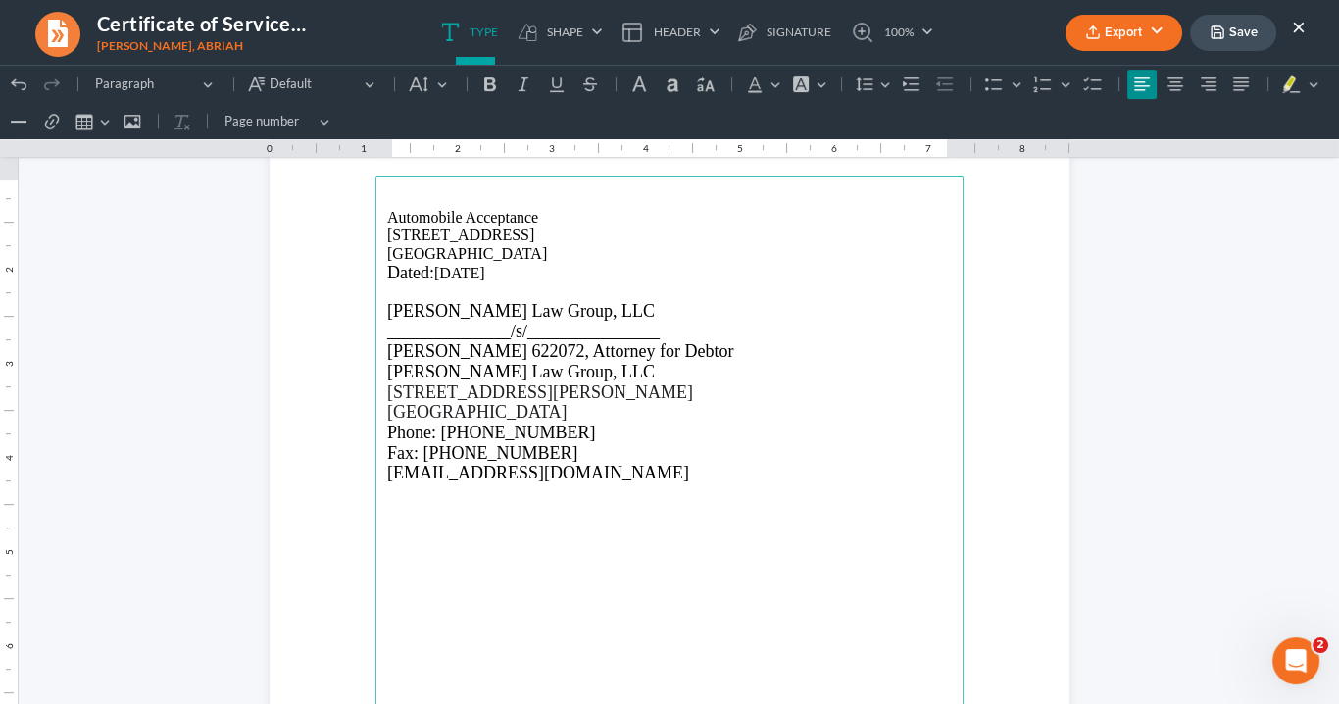
click at [536, 253] on p "Riverdale, GA 30274" at bounding box center [669, 254] width 565 height 18
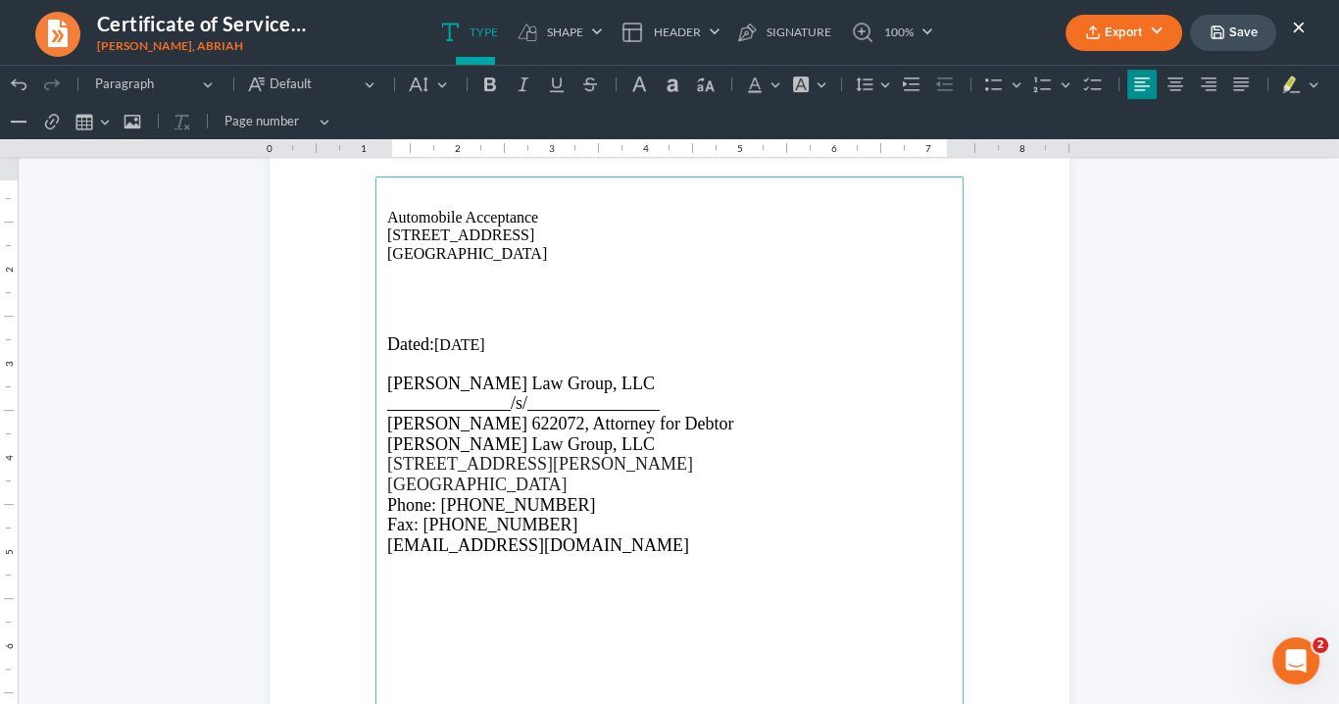
drag, startPoint x: 389, startPoint y: 271, endPoint x: 402, endPoint y: 264, distance: 14.5
click at [389, 268] on p "Rich Text Editor, page-1-main" at bounding box center [669, 272] width 565 height 18
drag, startPoint x: 477, startPoint y: 273, endPoint x: 381, endPoint y: 276, distance: 95.2
click at [387, 276] on p "Served via US Mail" at bounding box center [669, 272] width 565 height 18
click at [484, 87] on icon "Editor toolbar" at bounding box center [490, 84] width 12 height 14
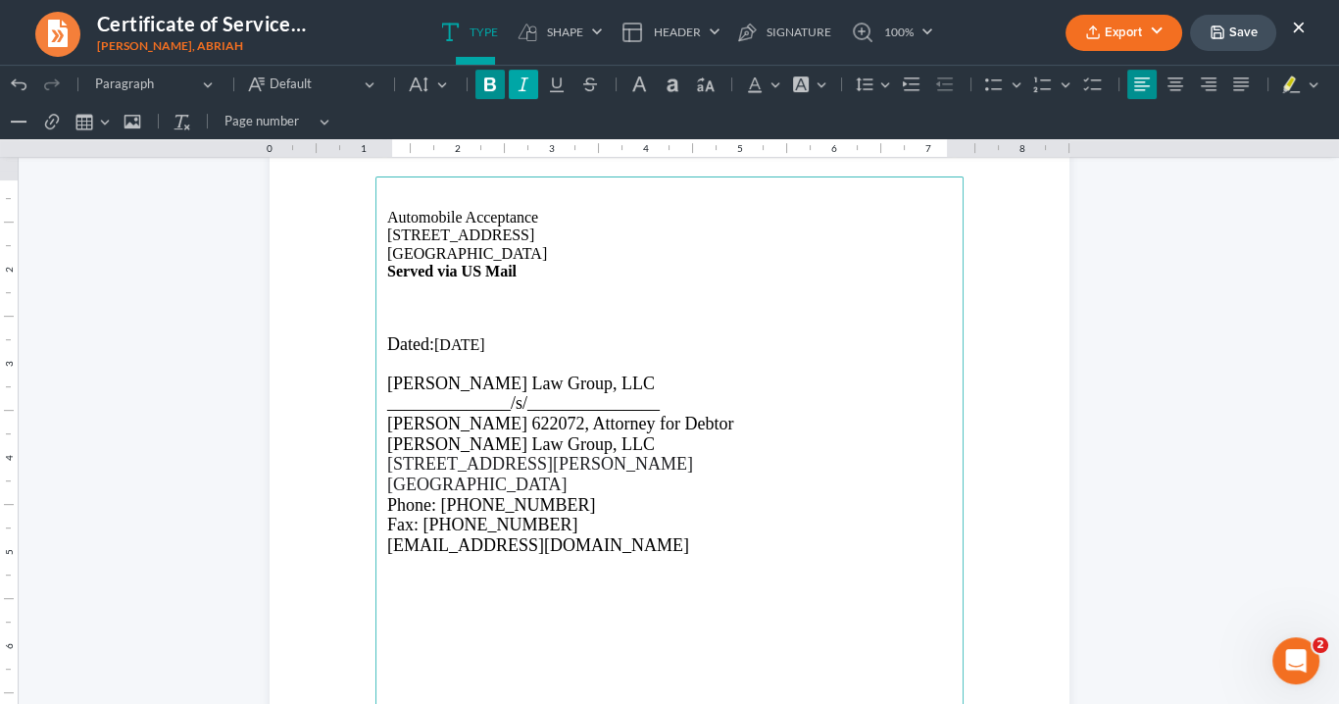
click at [515, 84] on icon "Editor toolbar" at bounding box center [524, 85] width 20 height 20
click at [396, 317] on p "Rich Text Editor, page-1-main" at bounding box center [669, 326] width 565 height 18
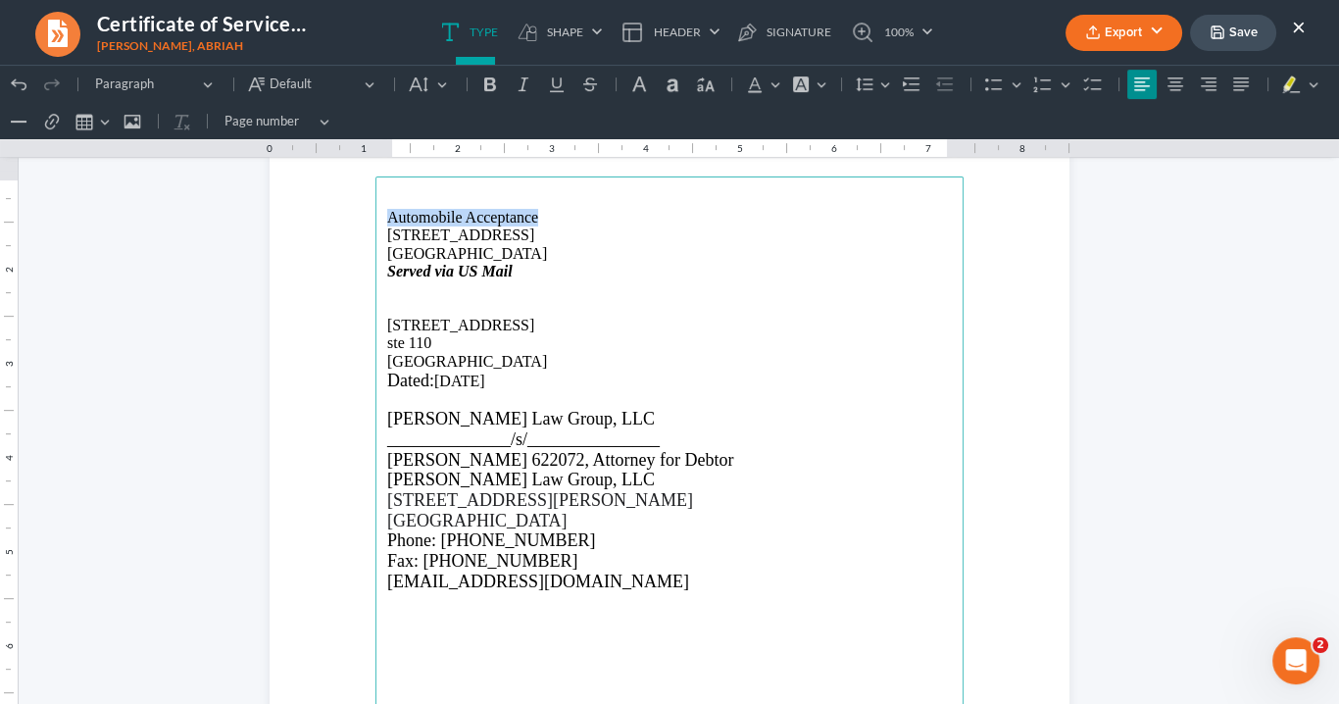
drag, startPoint x: 495, startPoint y: 228, endPoint x: 397, endPoint y: 220, distance: 98.4
click at [362, 220] on section "Automobile Acceptance 749 Main St, Riverdale, GA 30274 Served via US Mail 1669 …" at bounding box center [670, 599] width 800 height 1035
copy p "Automobile Acceptance"
click at [387, 307] on p "Rich Text Editor, page-1-main" at bounding box center [669, 308] width 565 height 18
click at [518, 356] on p "Atlanta, GA 30349" at bounding box center [669, 362] width 565 height 18
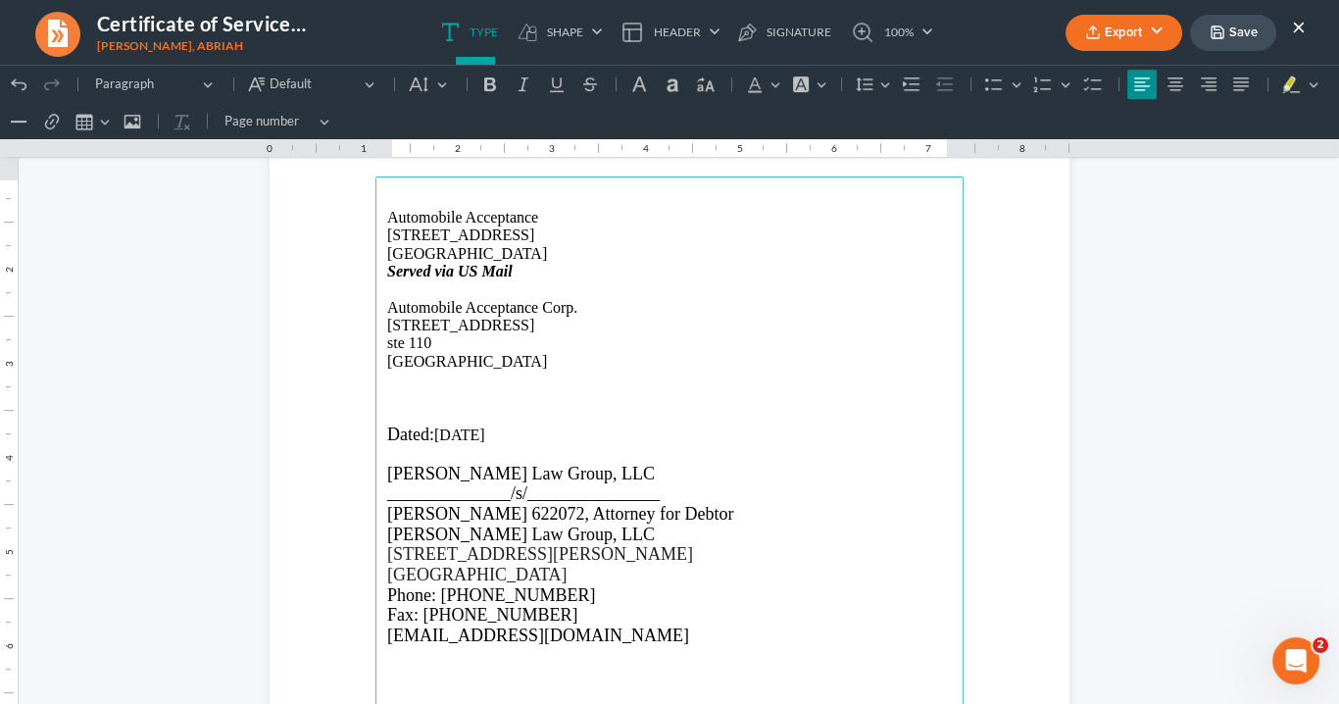
drag, startPoint x: 531, startPoint y: 250, endPoint x: 518, endPoint y: 262, distance: 18.1
click at [513, 252] on p "Riverdale, GA 30274" at bounding box center [669, 254] width 565 height 18
drag, startPoint x: 516, startPoint y: 273, endPoint x: 385, endPoint y: 273, distance: 130.4
click at [387, 273] on p "Served via US Mail" at bounding box center [669, 272] width 565 height 18
copy strong "Served via US Mail"
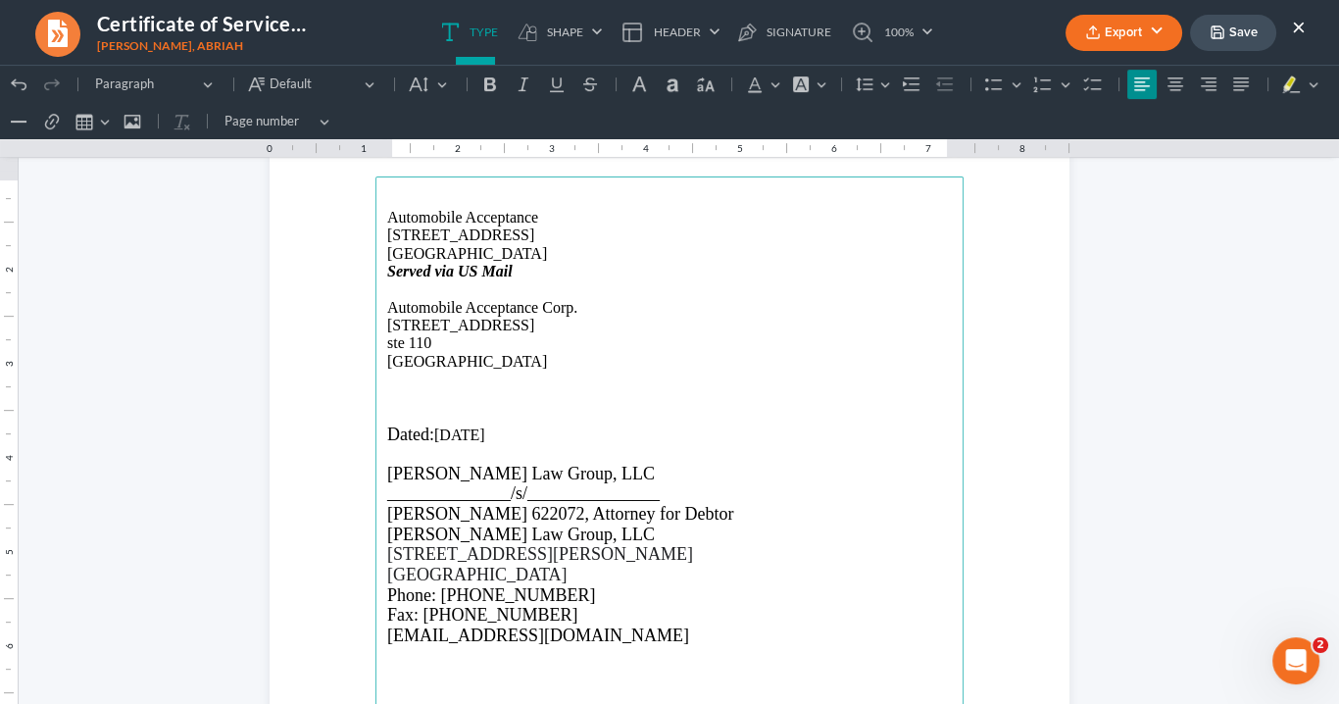
click at [392, 380] on p "Rich Text Editor, page-1-main" at bounding box center [669, 380] width 565 height 18
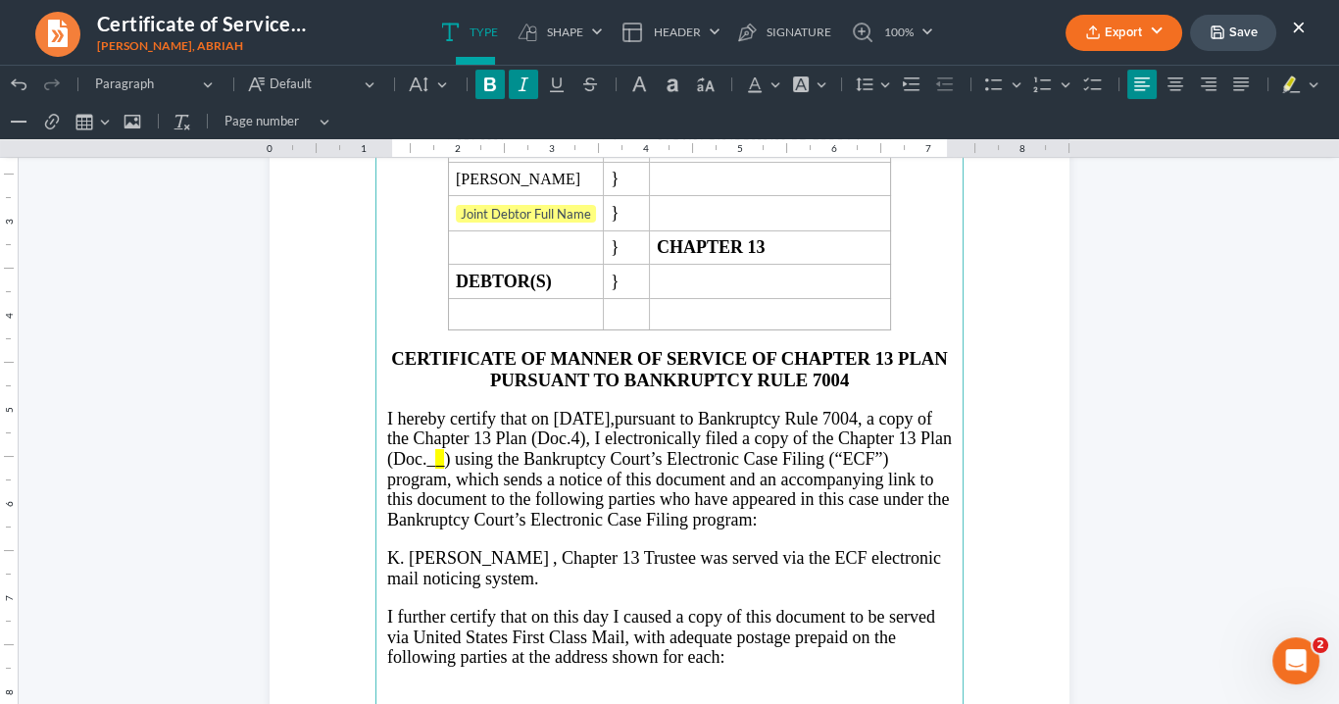
scroll to position [342, 0]
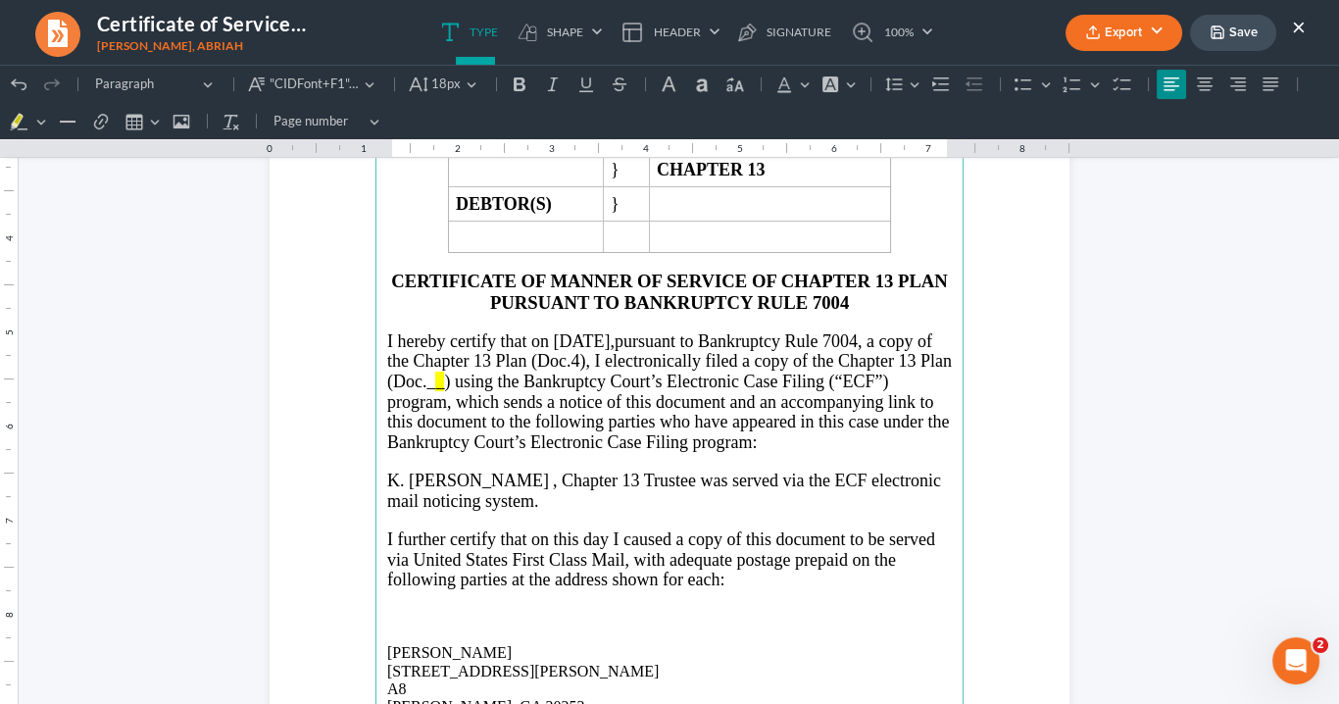
click at [630, 354] on span "pursuant to Bankruptcy Rule 7004, a copy of the Chapter 13 Plan (Doc.4)" at bounding box center [659, 351] width 545 height 40
drag, startPoint x: 506, startPoint y: 377, endPoint x: 858, endPoint y: 363, distance: 352.3
click at [858, 363] on p "I hereby certify that on 10/08/2025, pursuant to Bankruptcy Rule 7004, a copy o…" at bounding box center [669, 392] width 565 height 122
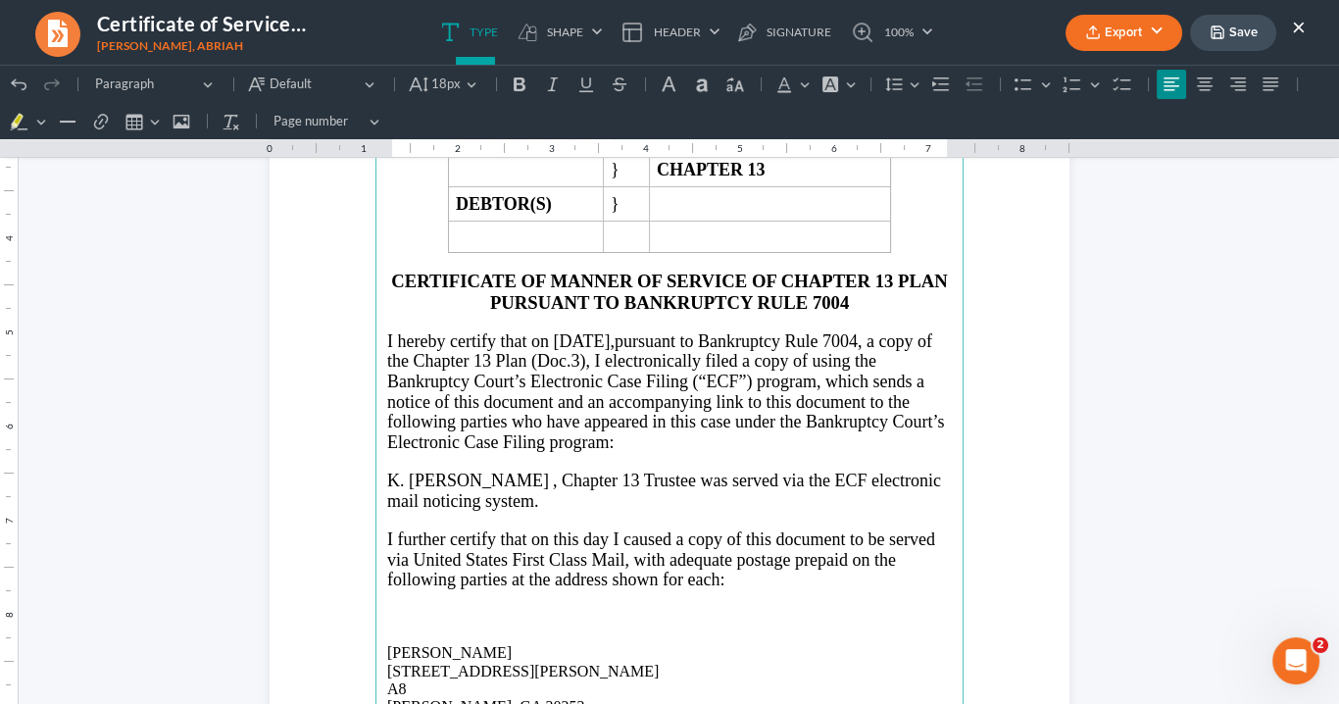
click at [752, 354] on span ", I electronically filed a copy of using the Bankruptcy Court’s Electronic Case…" at bounding box center [665, 401] width 557 height 101
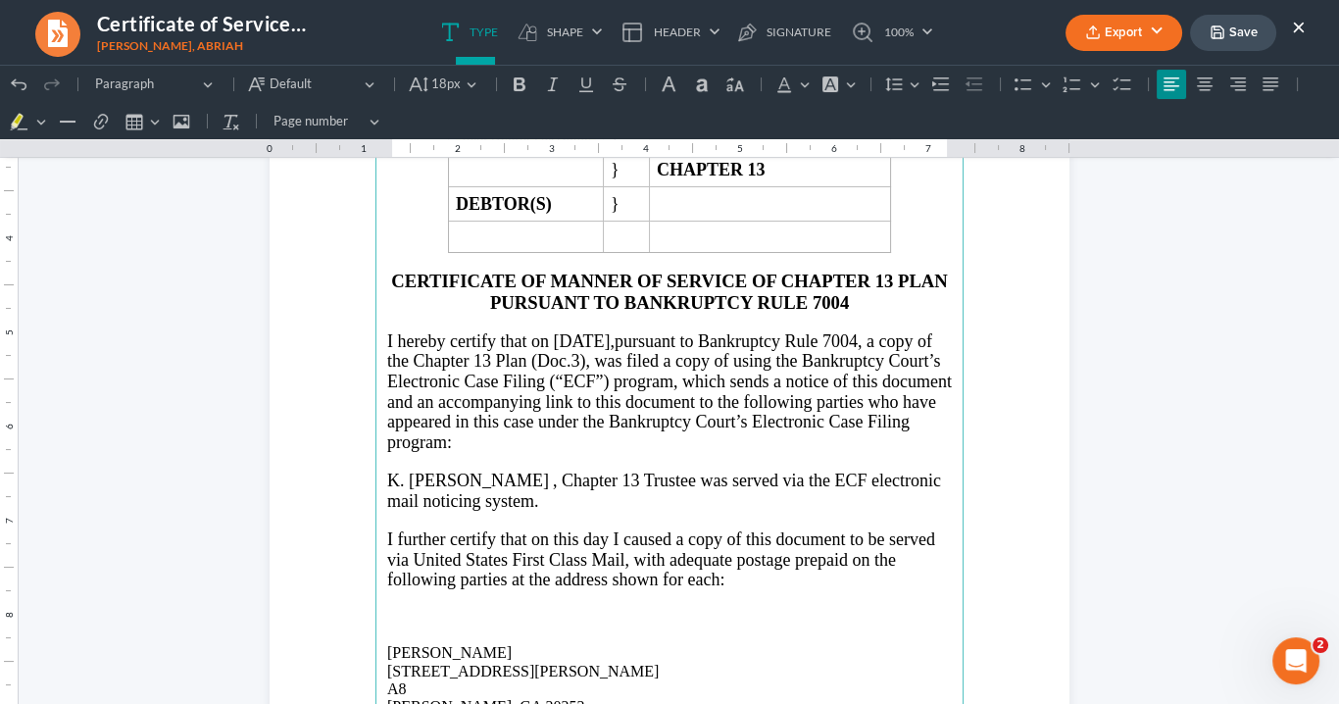
drag, startPoint x: 783, startPoint y: 353, endPoint x: 814, endPoint y: 354, distance: 30.4
click at [784, 353] on span ", was filed a copy of using the Bankruptcy Court’s Electronic Case Filing (“ECF…" at bounding box center [669, 401] width 565 height 101
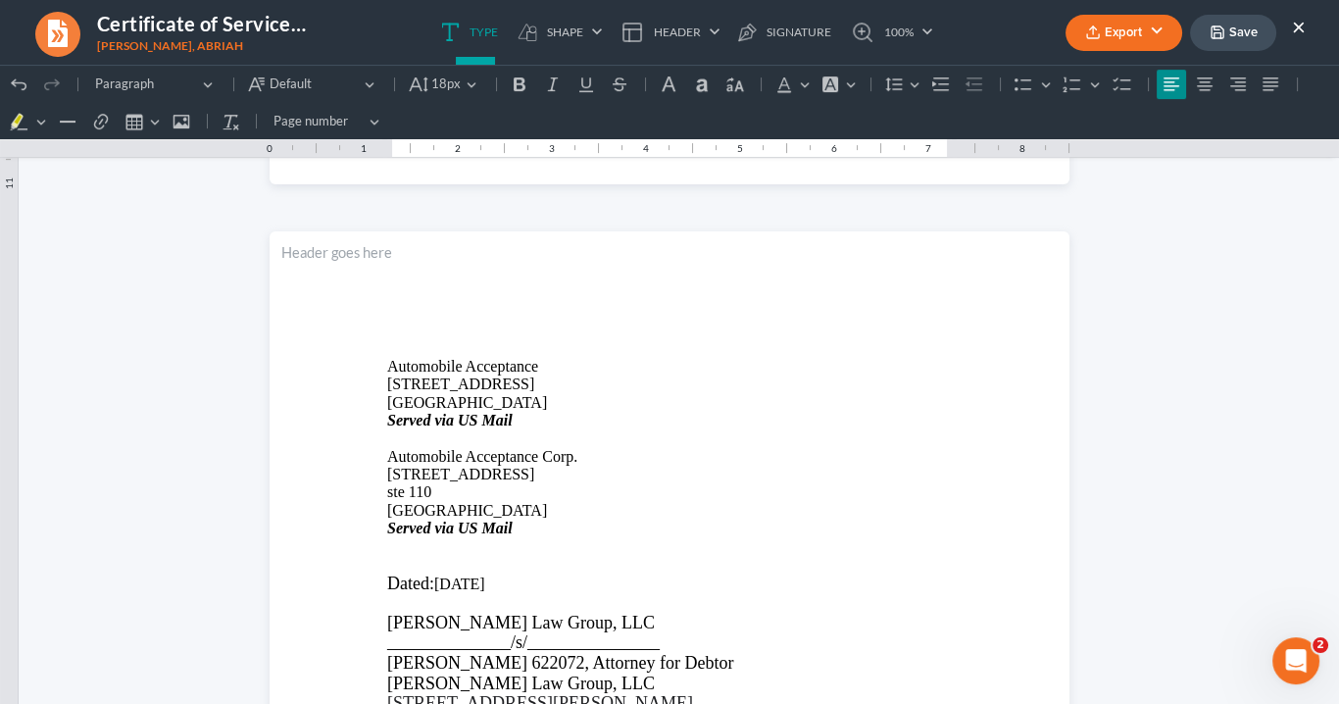
scroll to position [1127, 0]
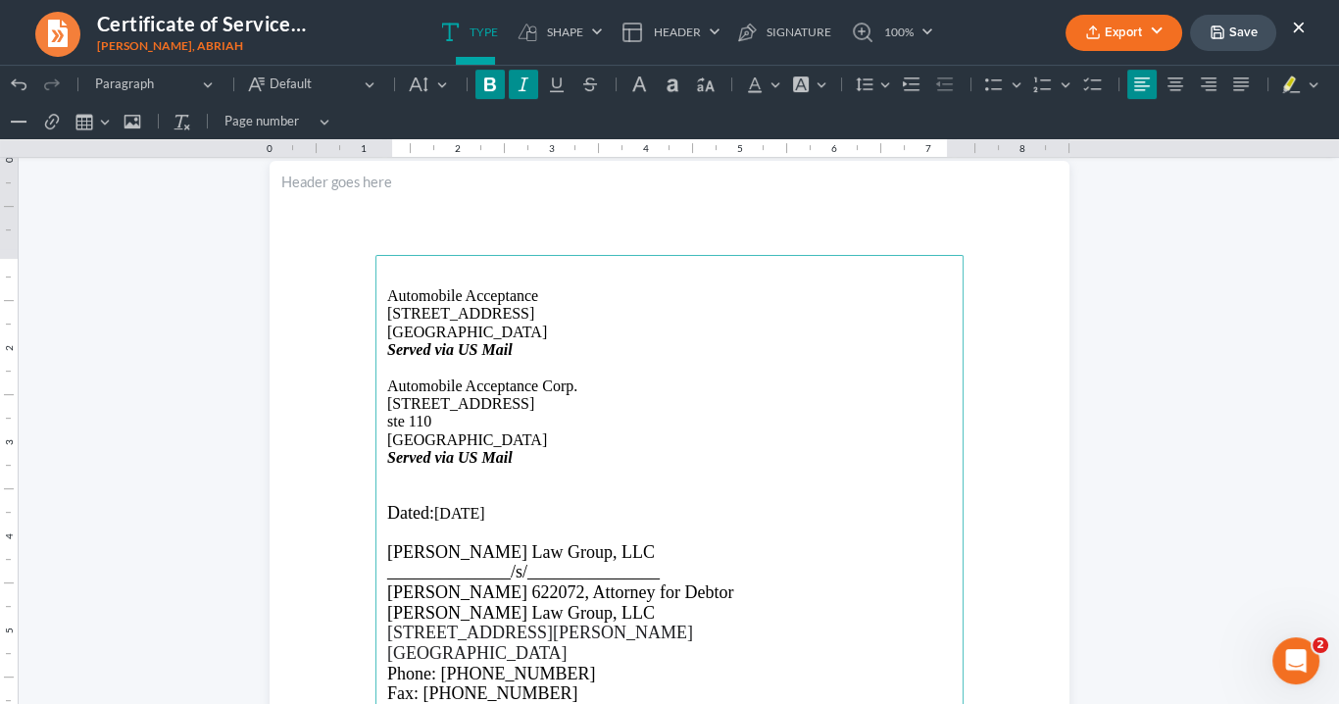
click at [1123, 33] on button "Export" at bounding box center [1124, 33] width 117 height 36
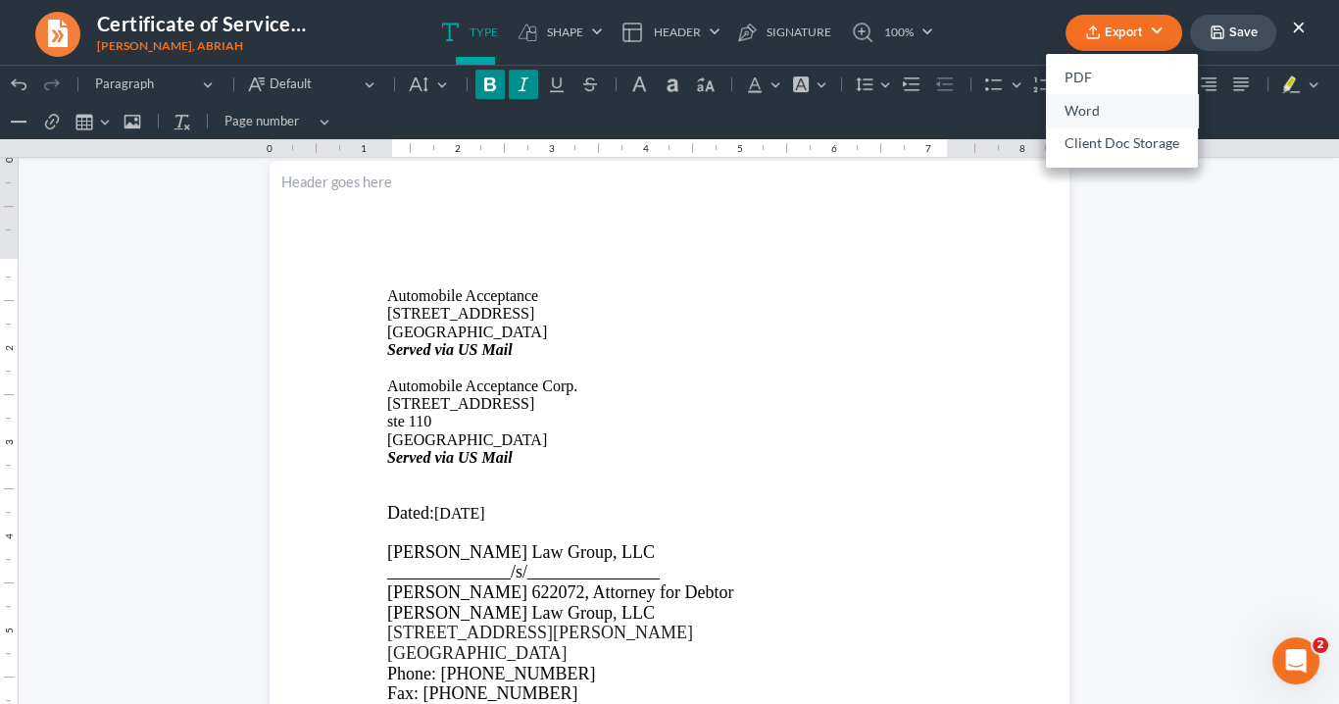
click at [1083, 114] on link "Word" at bounding box center [1122, 110] width 152 height 33
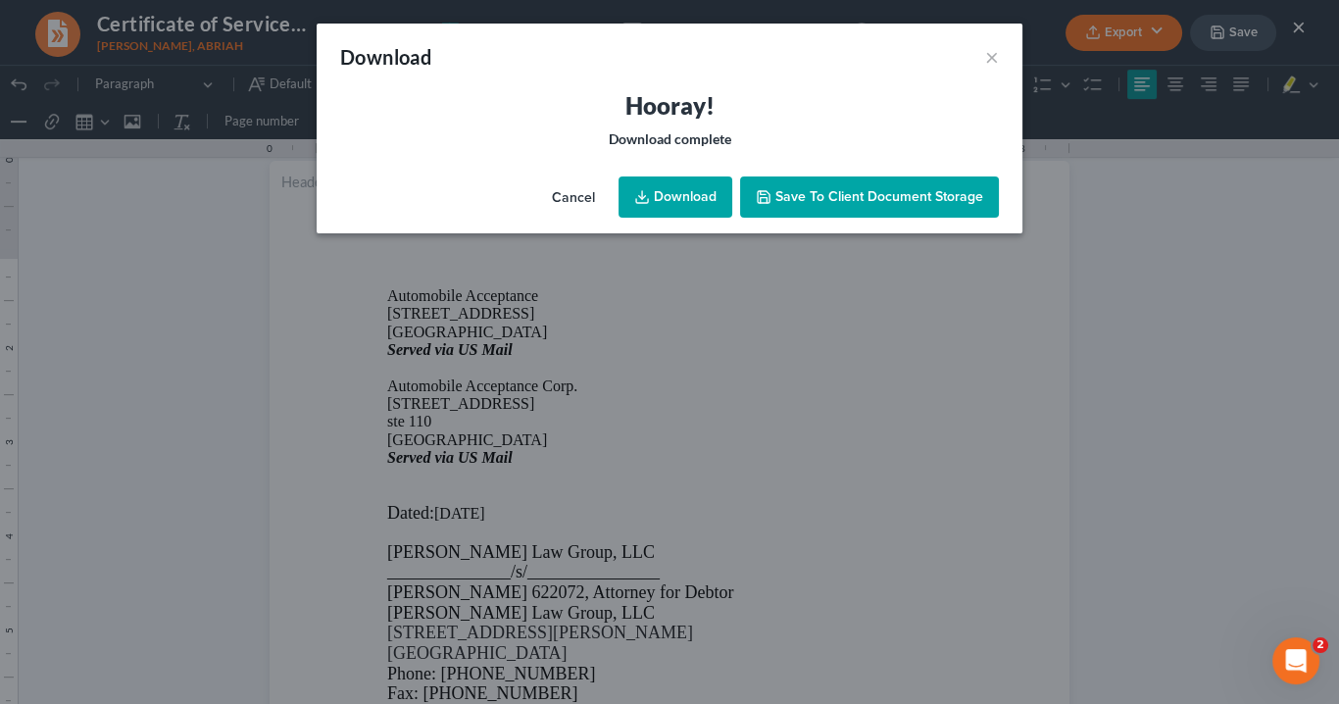
click at [641, 187] on link "Download" at bounding box center [676, 196] width 114 height 41
click at [683, 190] on link "Download" at bounding box center [676, 196] width 114 height 41
click at [1000, 56] on div "Download ×" at bounding box center [670, 57] width 706 height 67
drag, startPoint x: 989, startPoint y: 59, endPoint x: 833, endPoint y: 369, distance: 346.9
click at [990, 58] on button "×" at bounding box center [992, 57] width 14 height 24
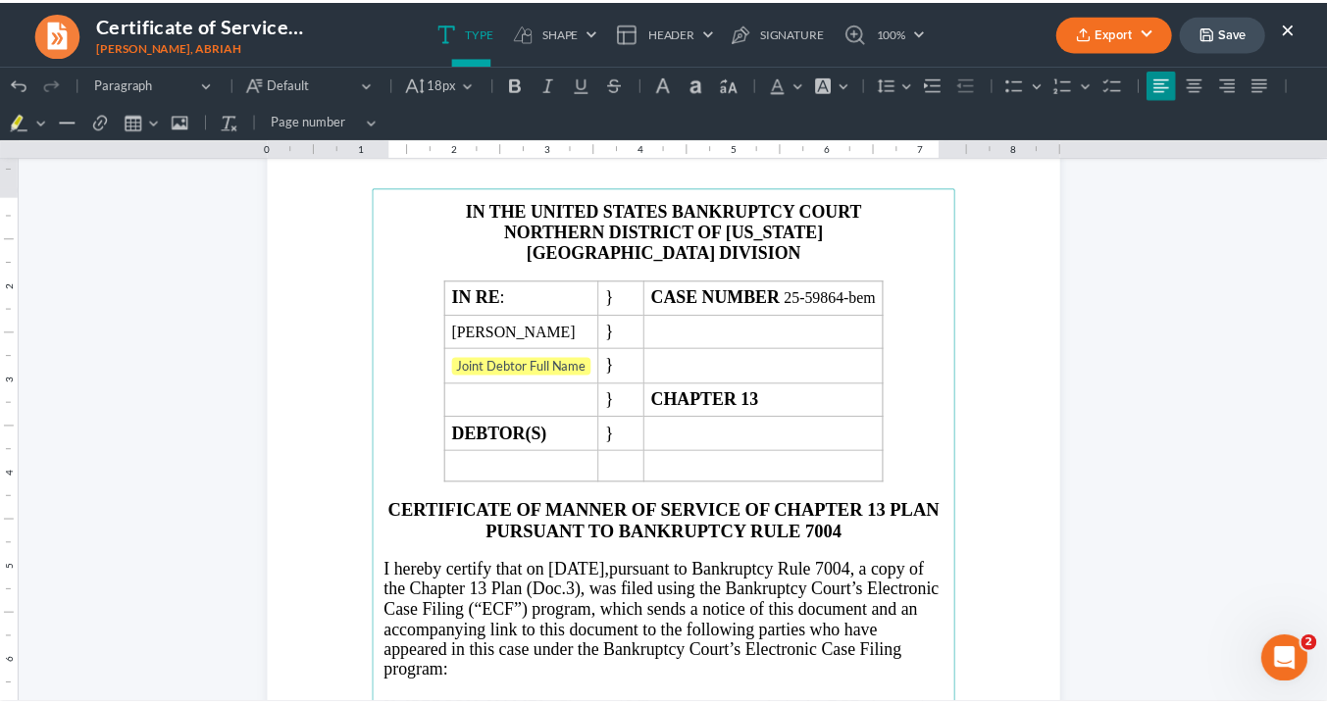
scroll to position [0, 0]
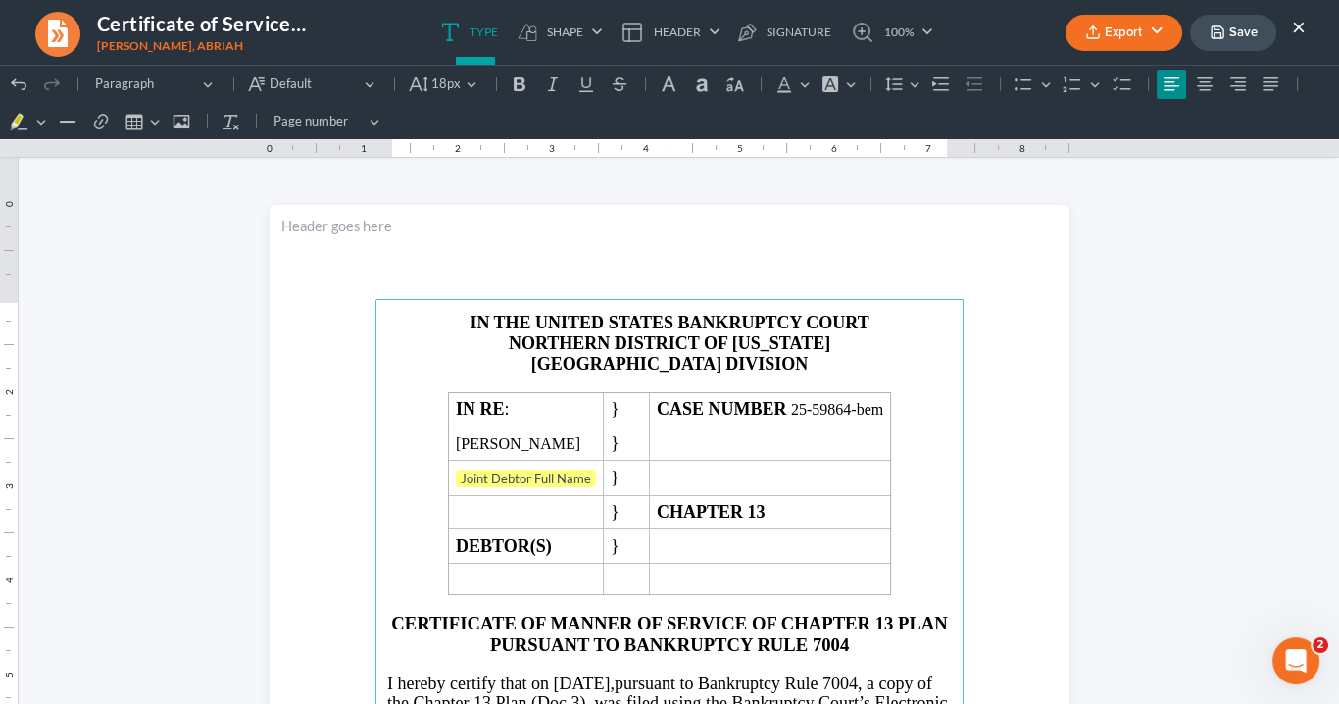
click at [1302, 25] on button "×" at bounding box center [1299, 27] width 14 height 24
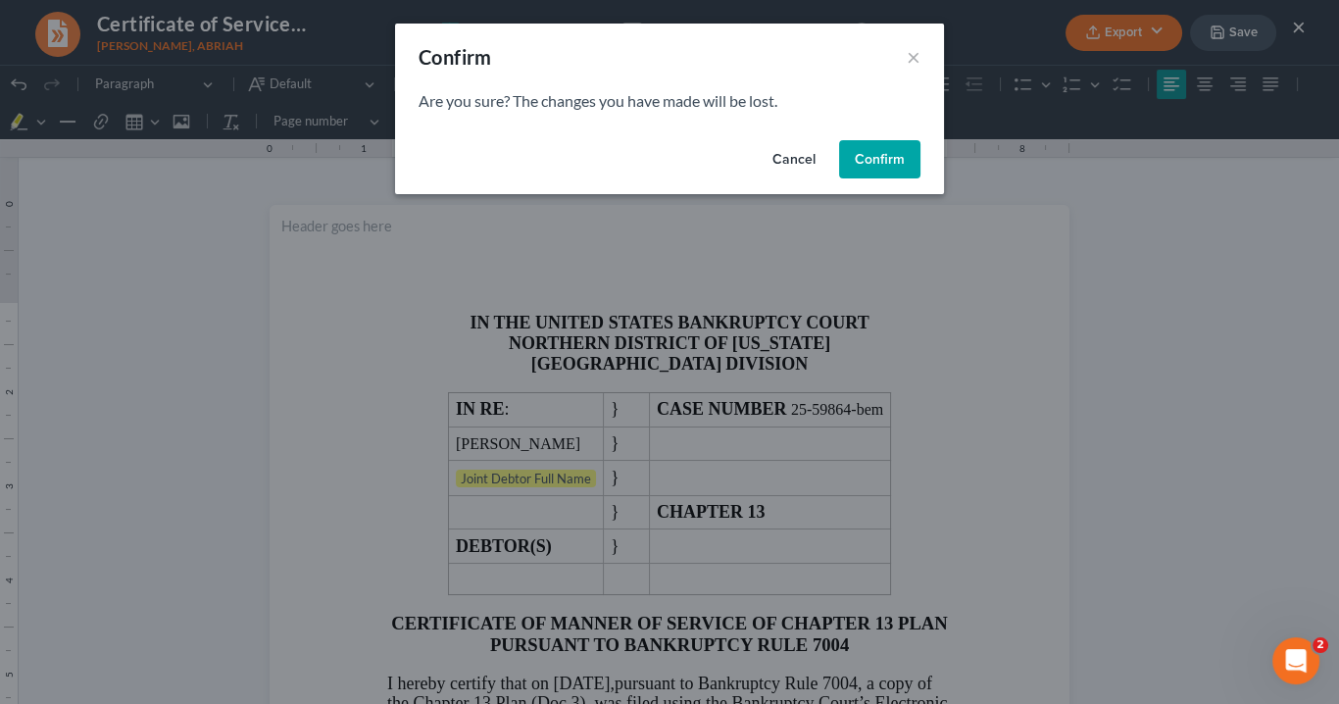
drag, startPoint x: 864, startPoint y: 162, endPoint x: 596, endPoint y: 176, distance: 268.1
click at [865, 162] on button "Confirm" at bounding box center [879, 159] width 81 height 39
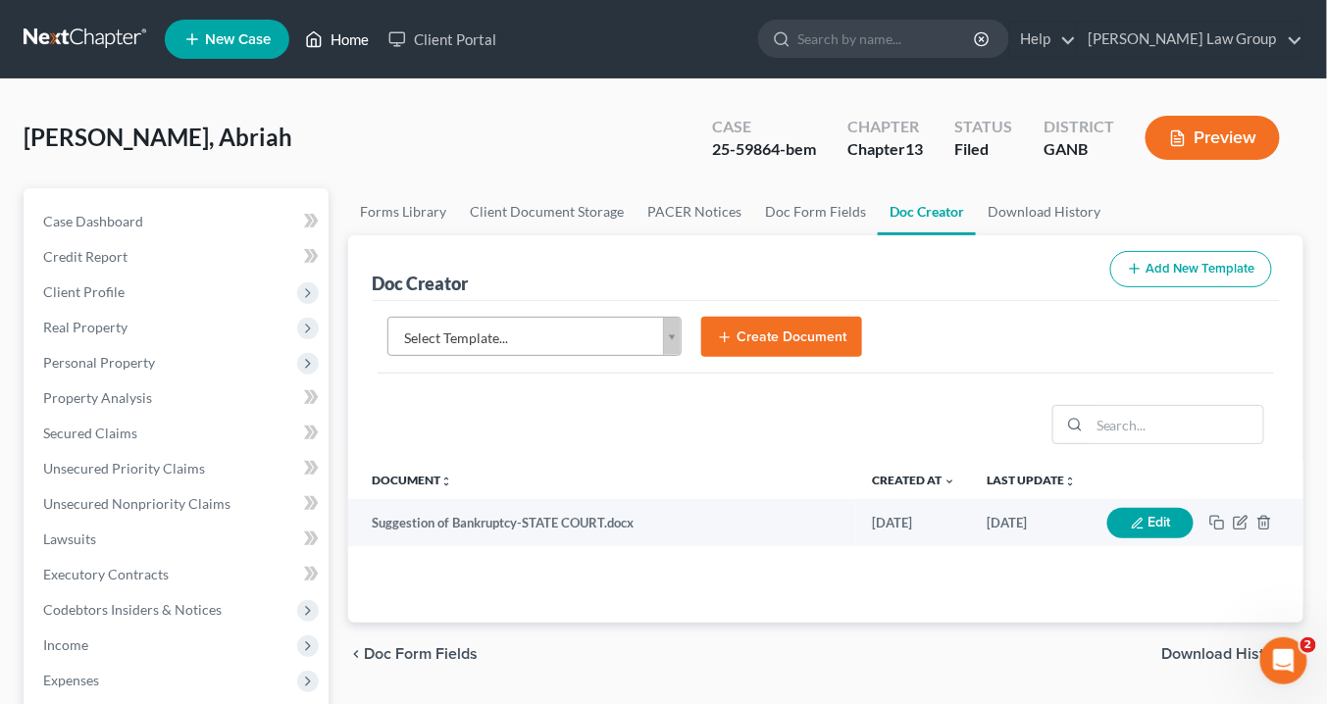
click at [341, 37] on link "Home" at bounding box center [336, 39] width 83 height 35
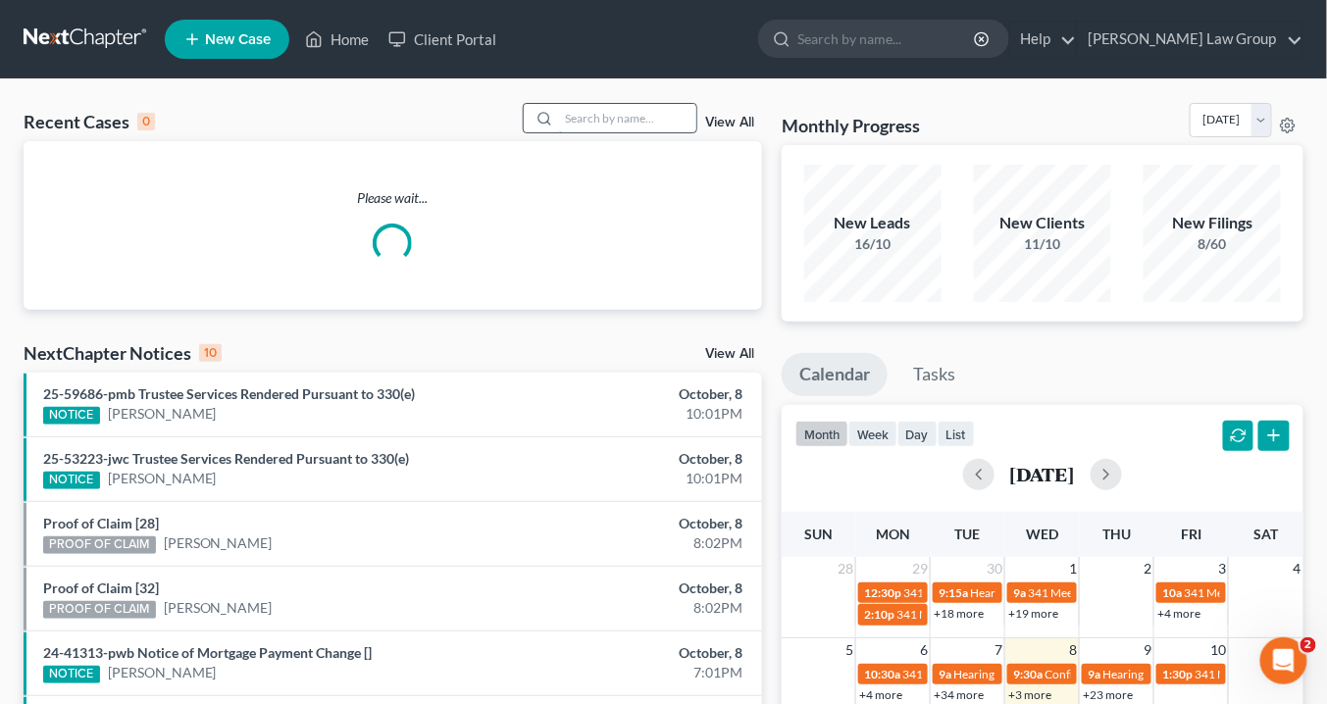
click at [571, 115] on input "search" at bounding box center [627, 118] width 137 height 28
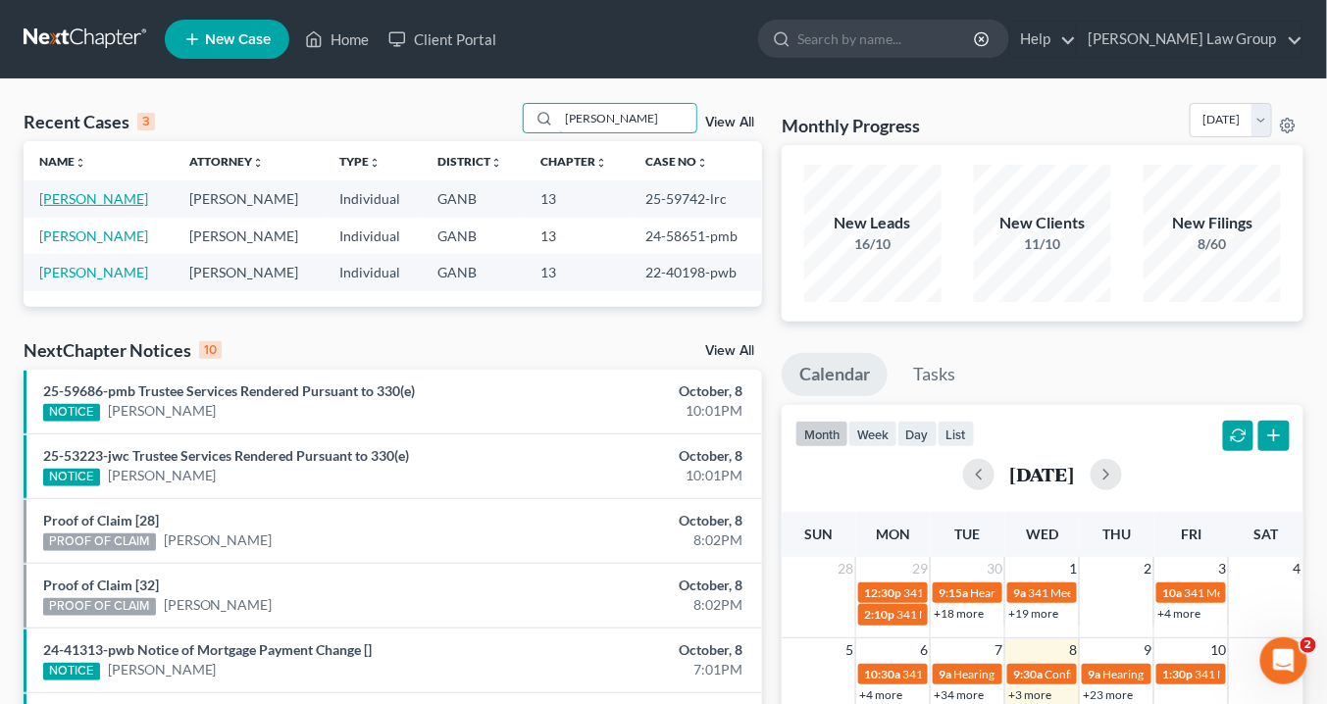
type input "Bush"
click at [72, 196] on link "[PERSON_NAME]" at bounding box center [93, 198] width 109 height 17
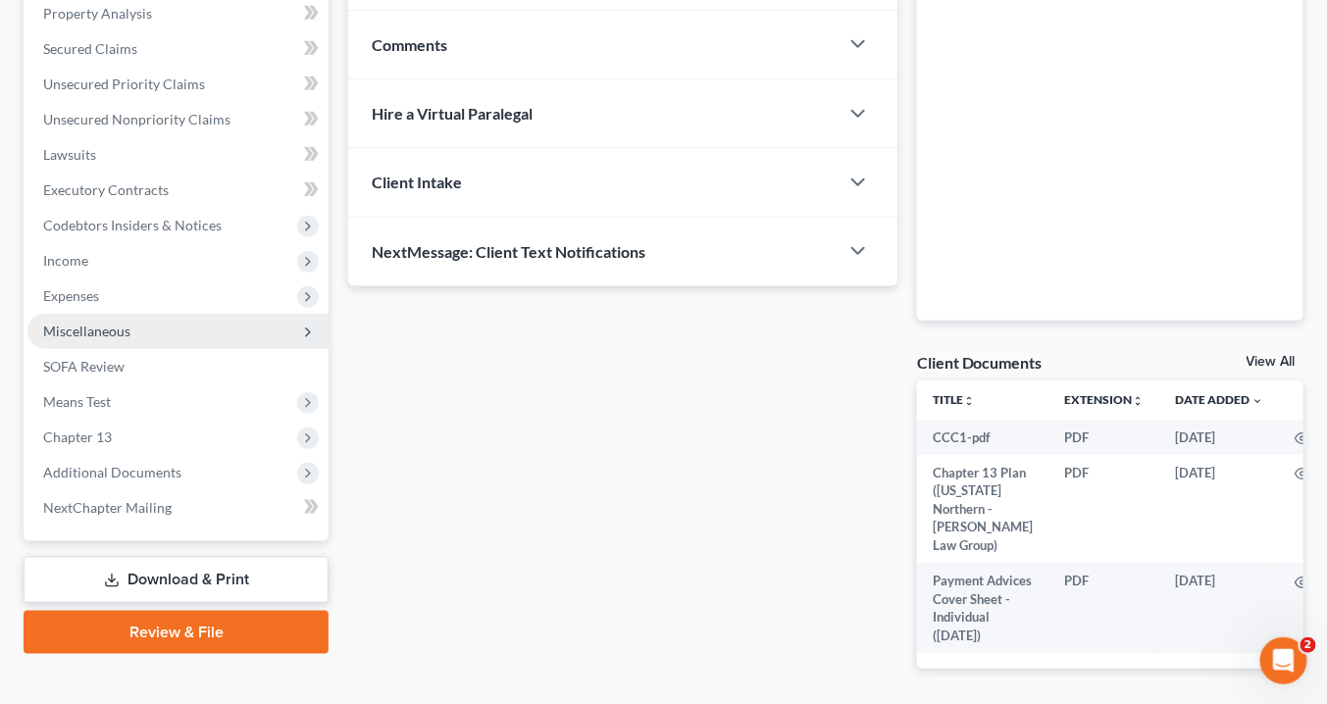
scroll to position [471, 0]
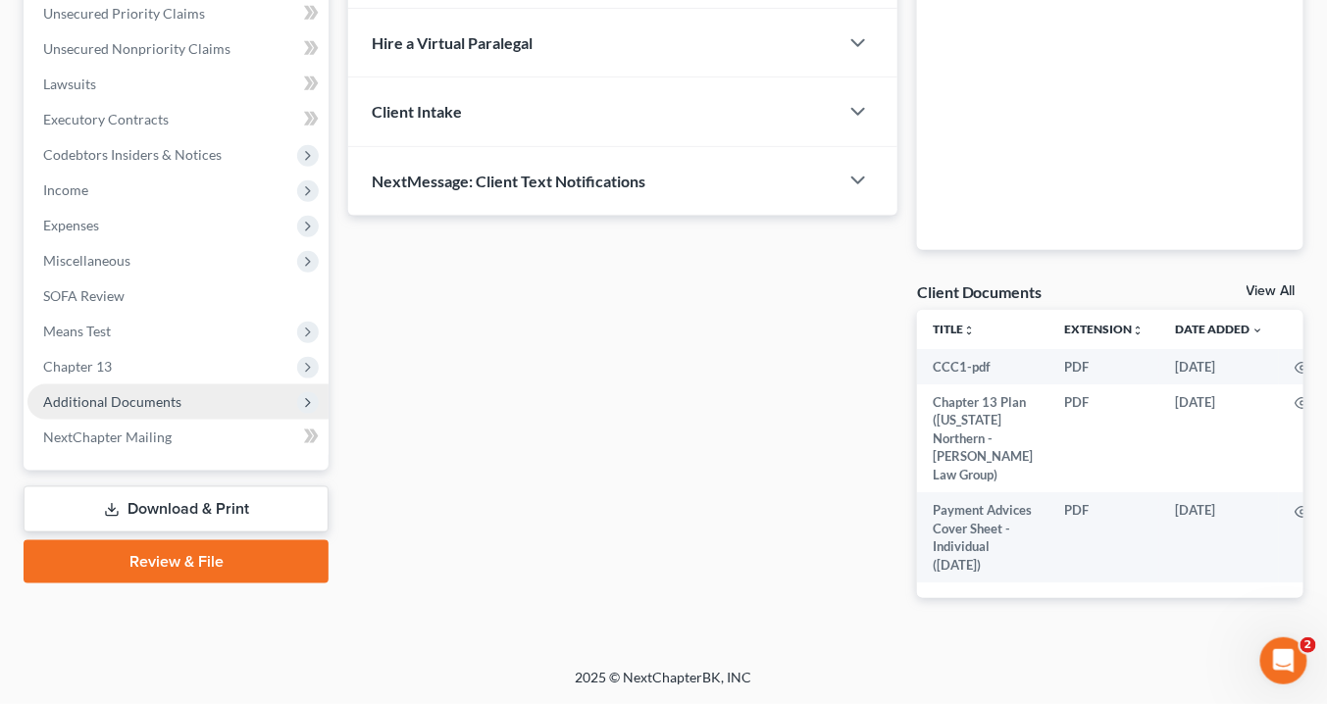
click at [151, 393] on span "Additional Documents" at bounding box center [112, 401] width 138 height 17
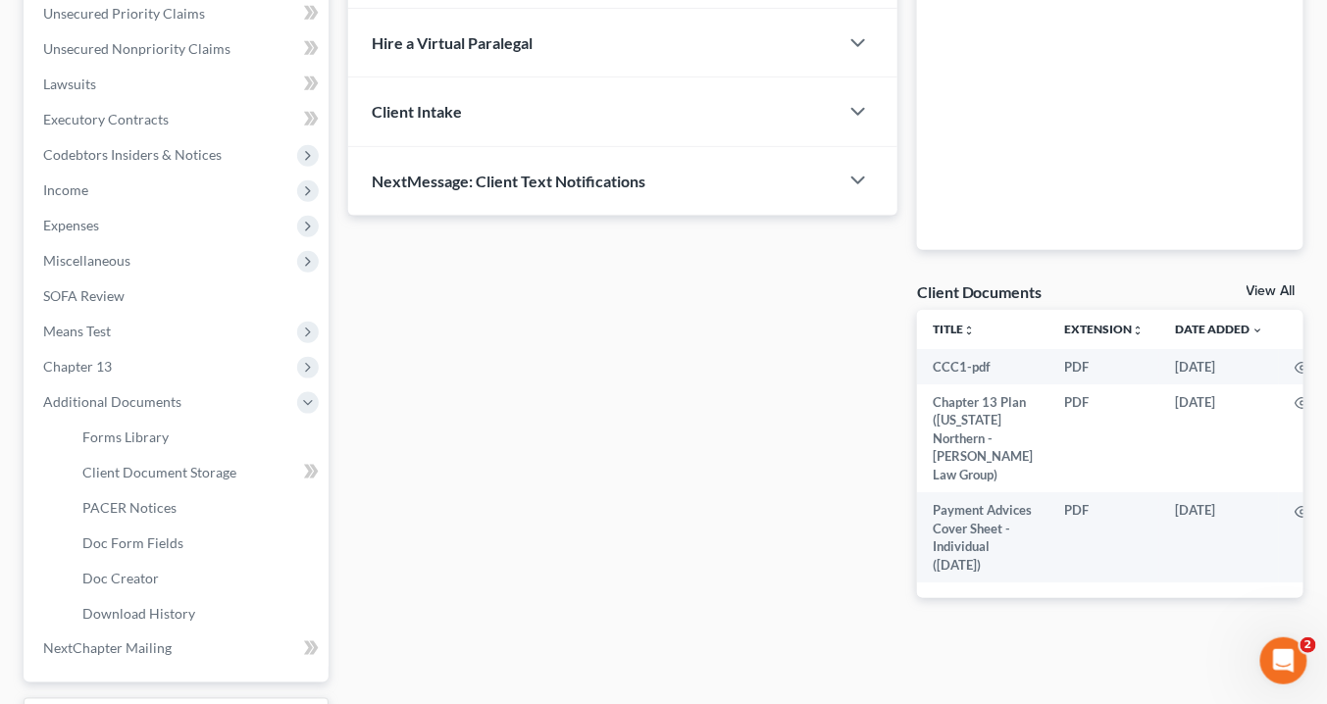
scroll to position [617, 0]
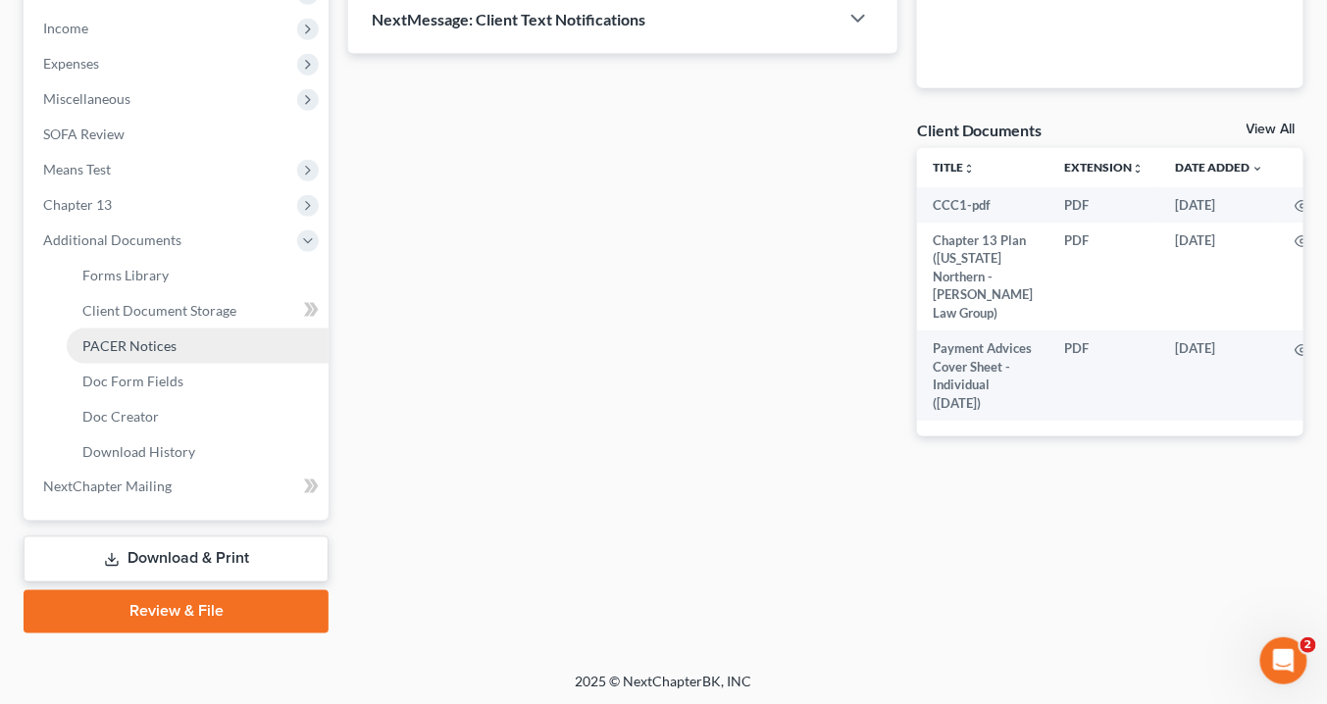
click at [143, 344] on span "PACER Notices" at bounding box center [129, 345] width 94 height 17
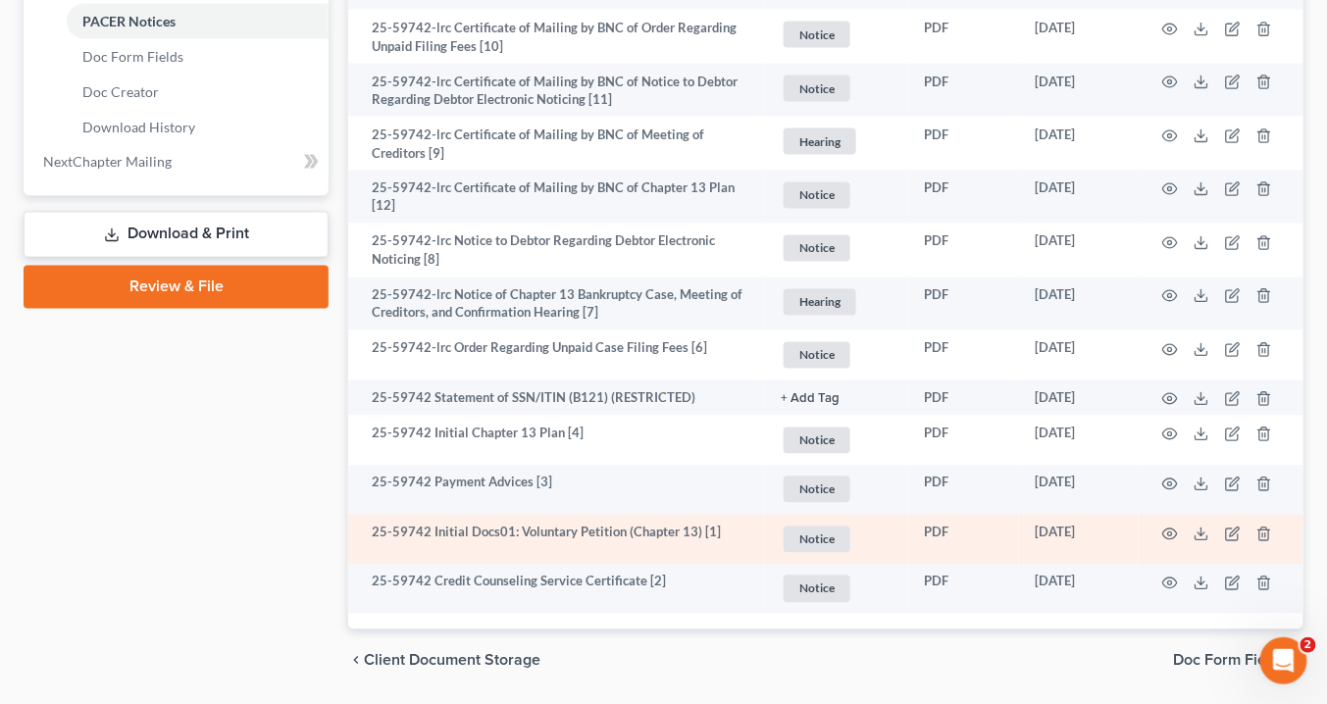
scroll to position [1001, 0]
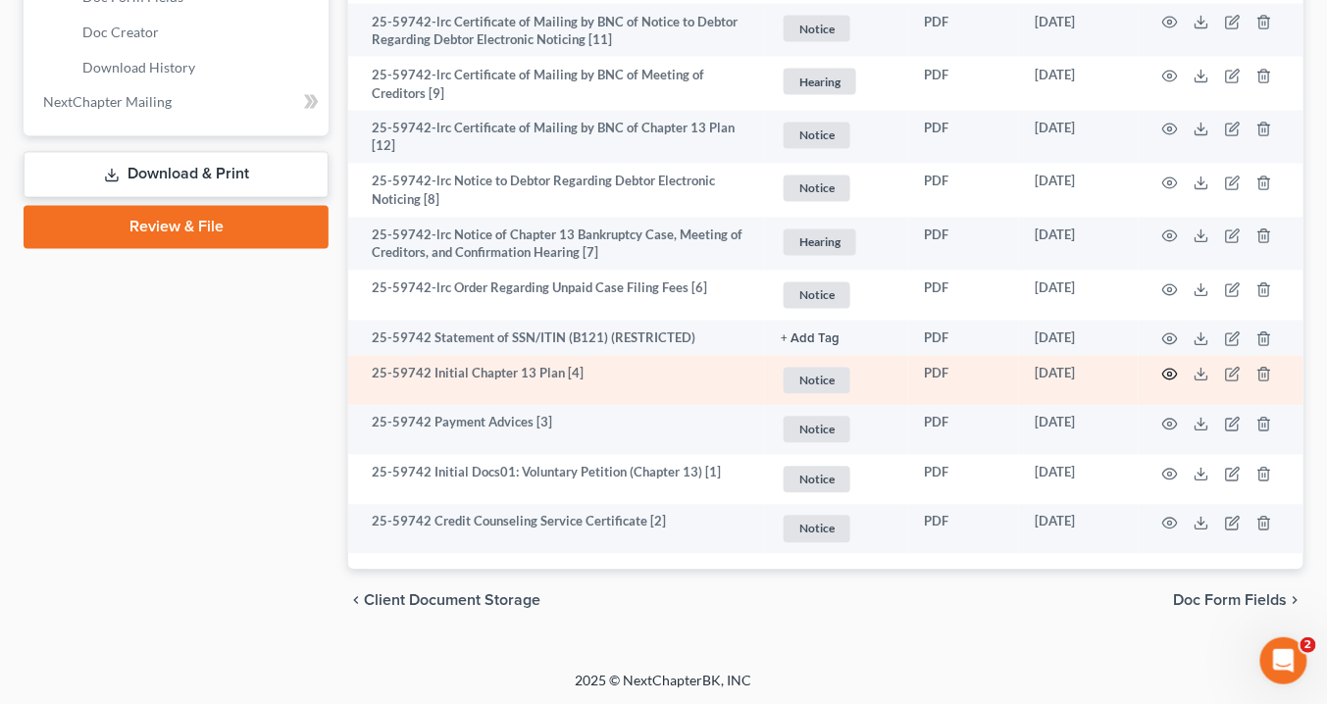
click at [1171, 369] on icon "button" at bounding box center [1170, 375] width 16 height 16
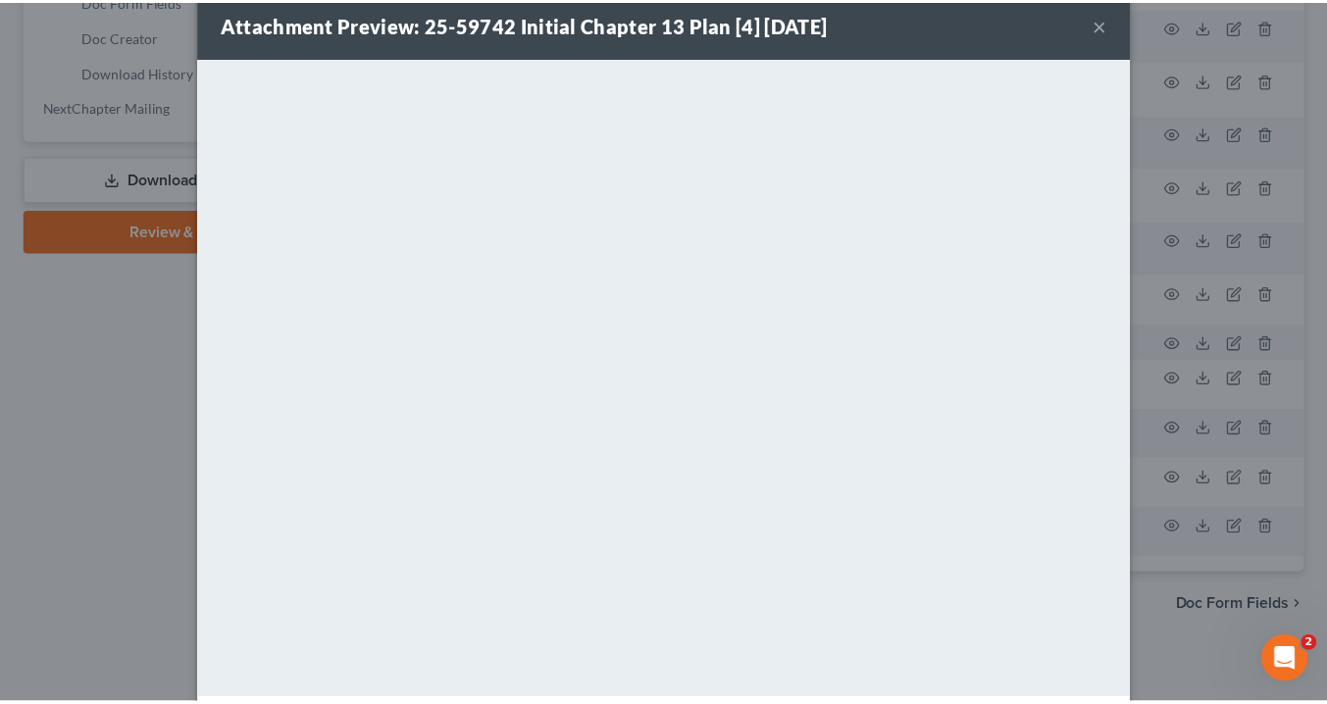
scroll to position [0, 0]
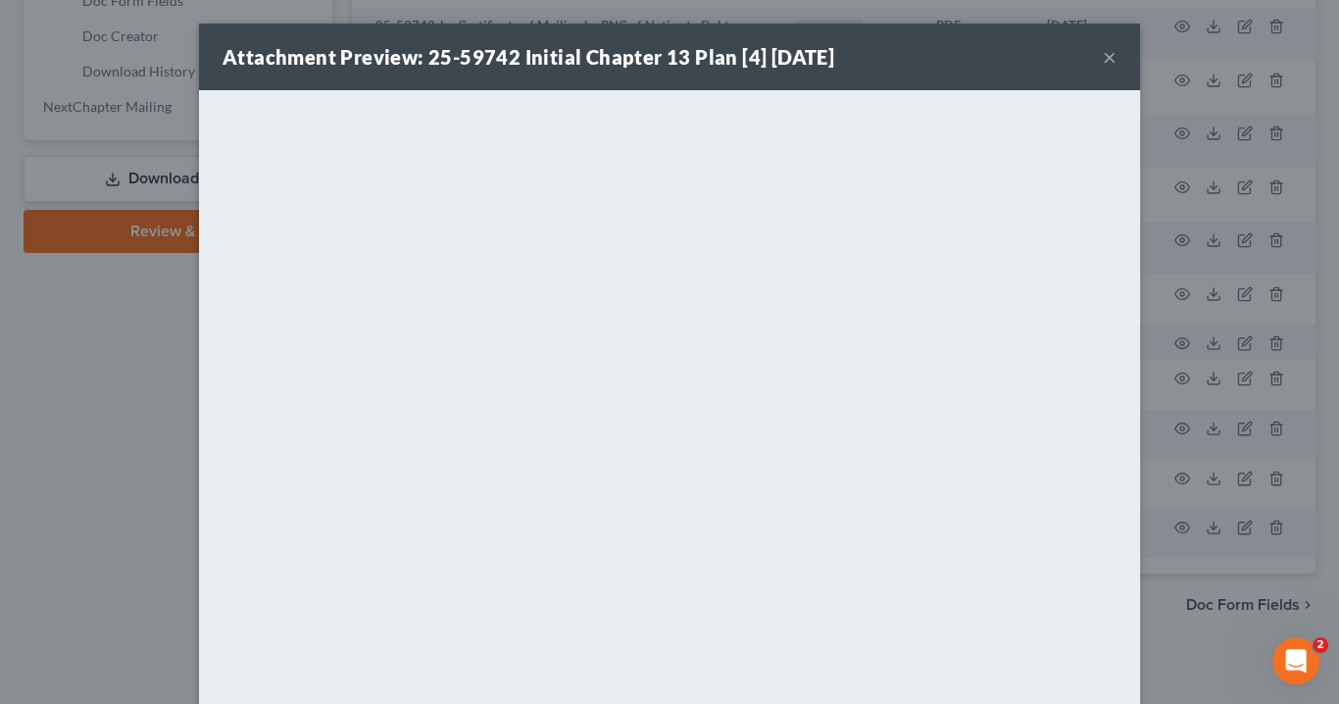
click at [1107, 55] on button "×" at bounding box center [1110, 57] width 14 height 24
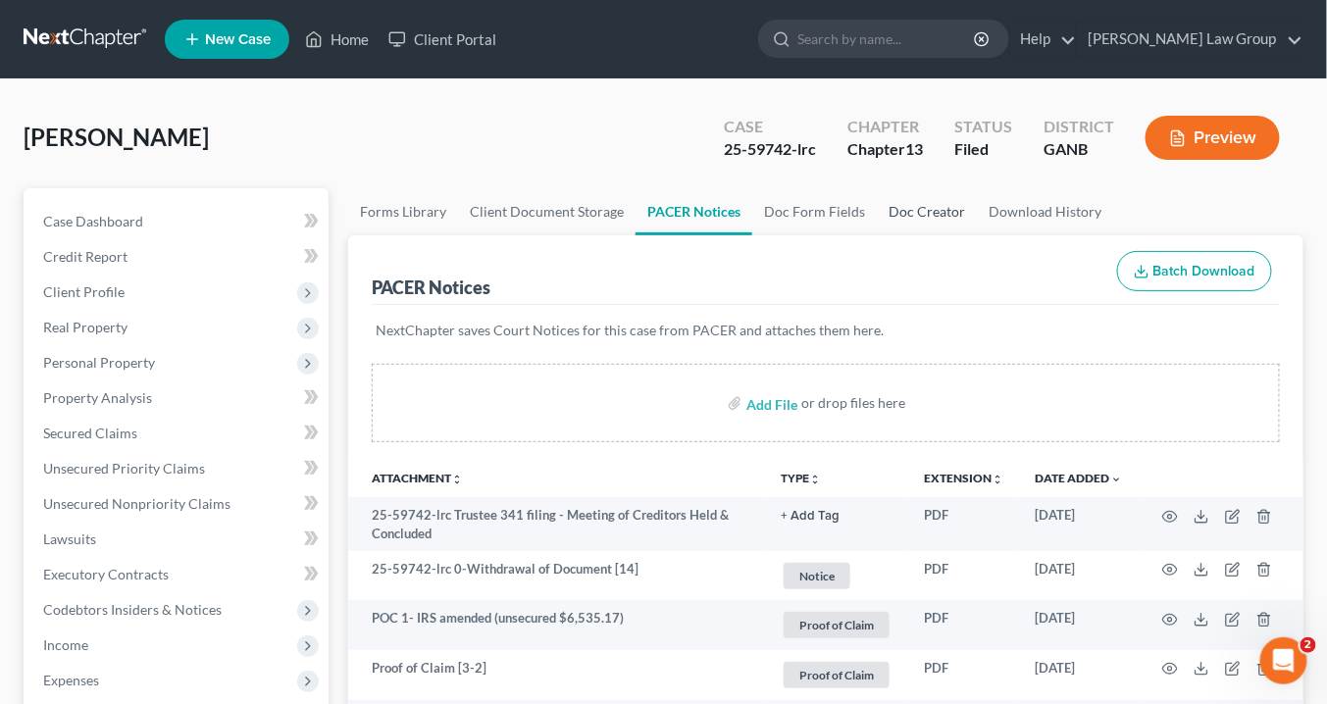
click at [917, 214] on link "Doc Creator" at bounding box center [927, 211] width 100 height 47
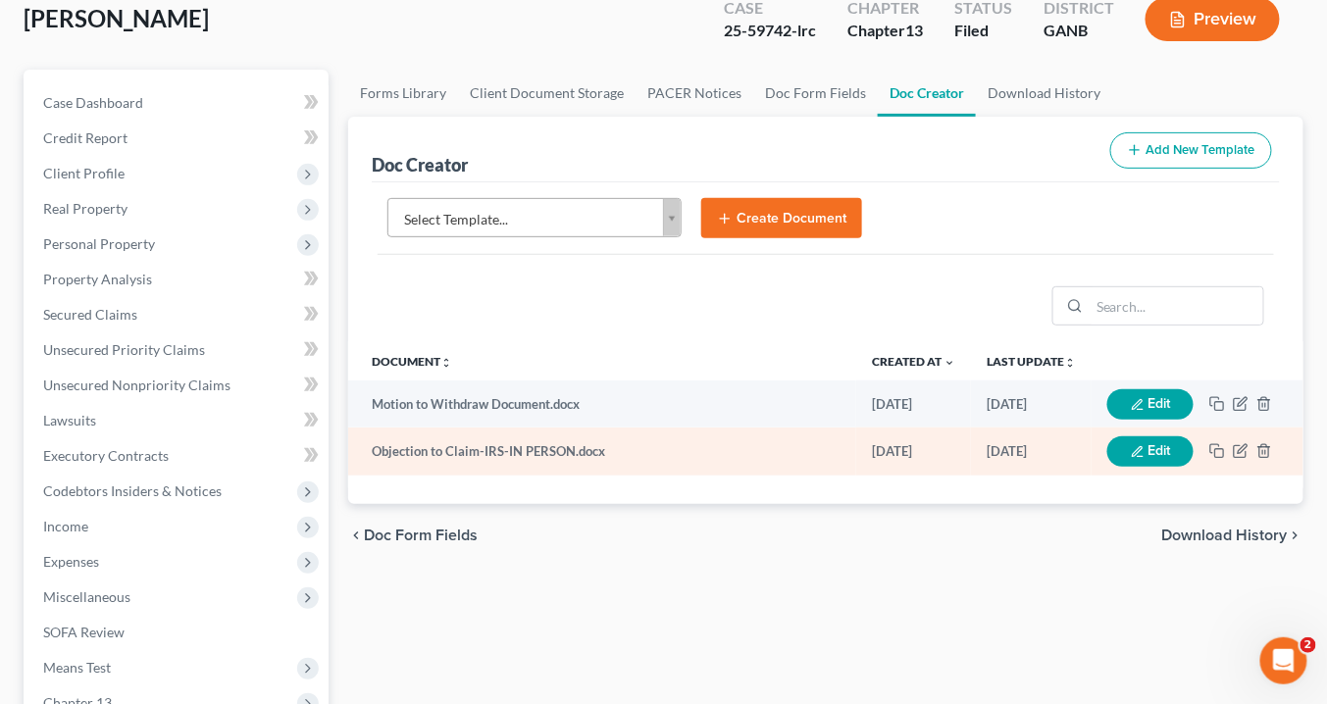
scroll to position [235, 0]
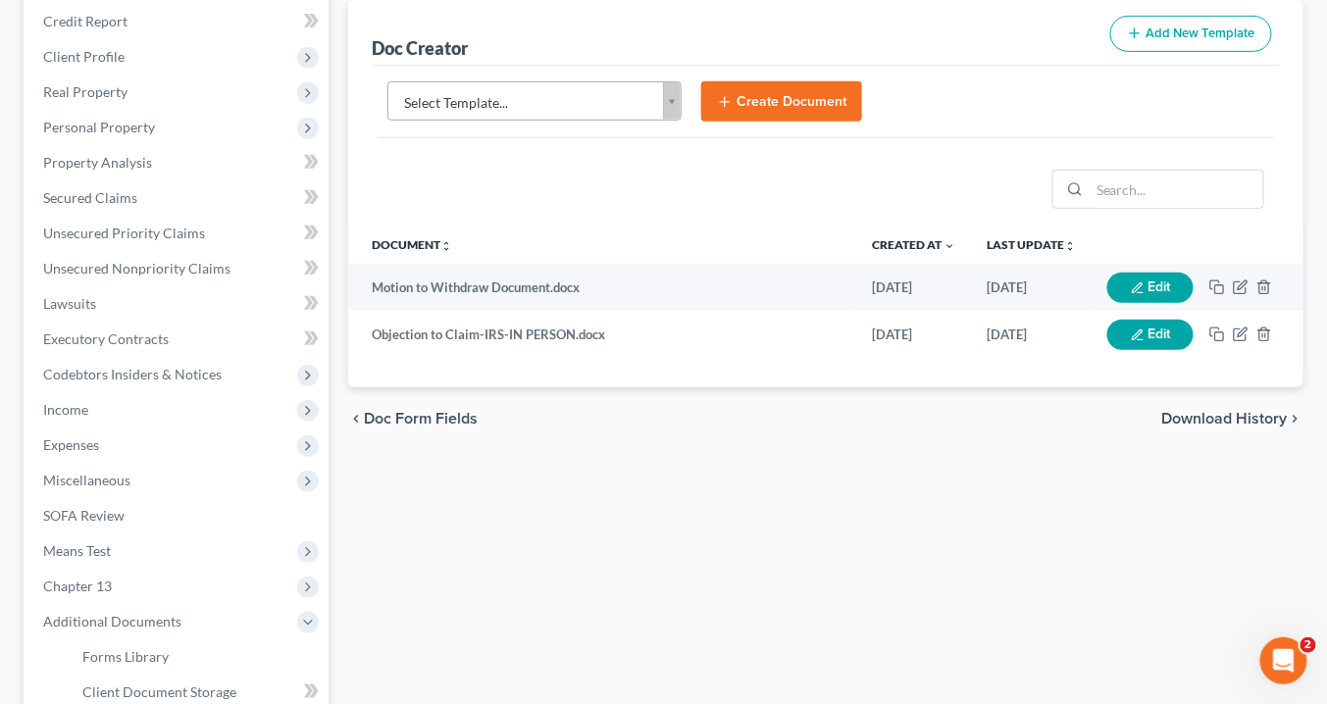
click at [675, 93] on body "Home New Case Client Portal Saedi Law Group info@saedilawgroup.com My Account S…" at bounding box center [663, 427] width 1327 height 1325
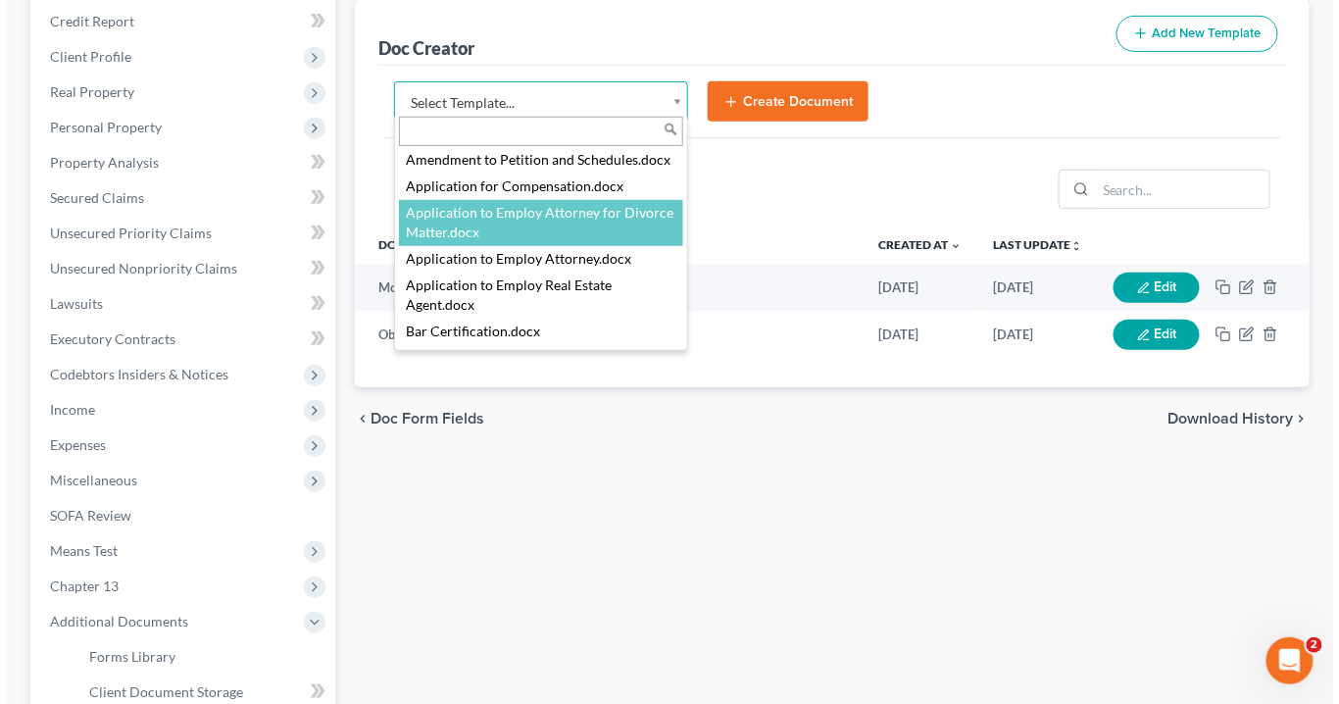
scroll to position [628, 0]
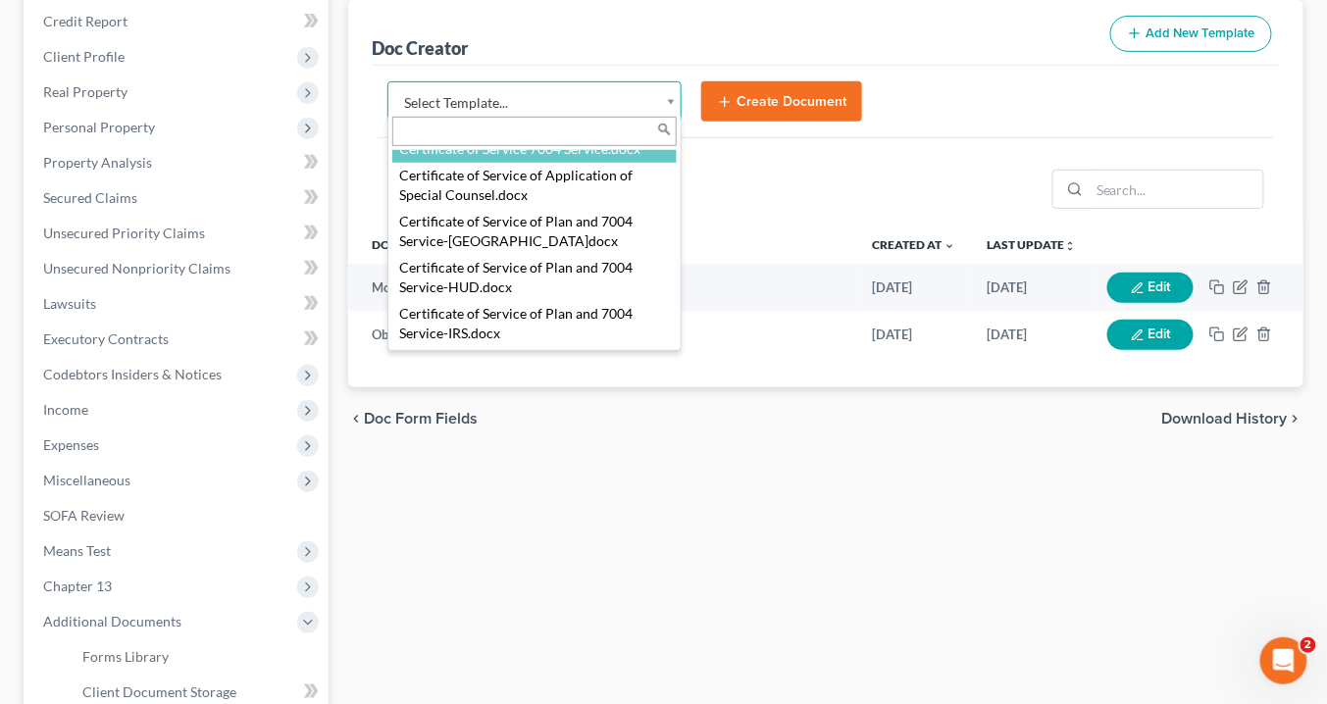
select select "111537"
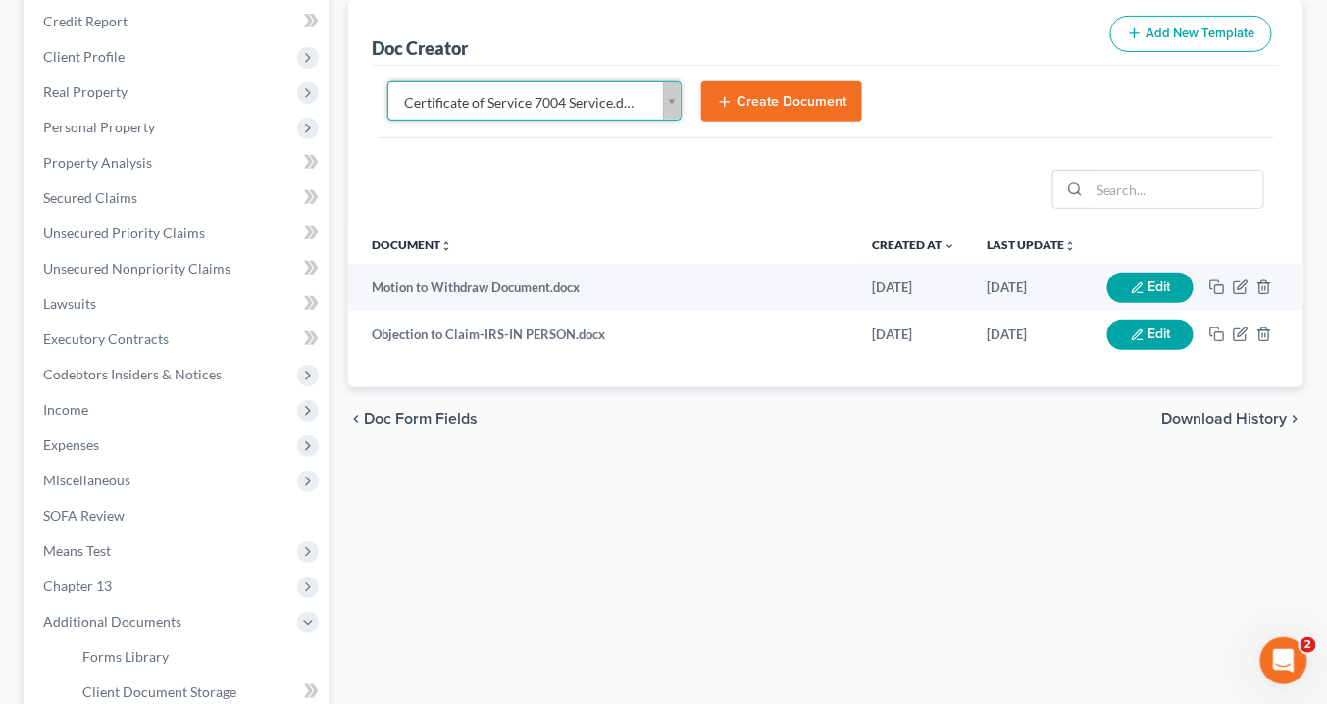
click at [756, 98] on button "Create Document" at bounding box center [781, 101] width 161 height 41
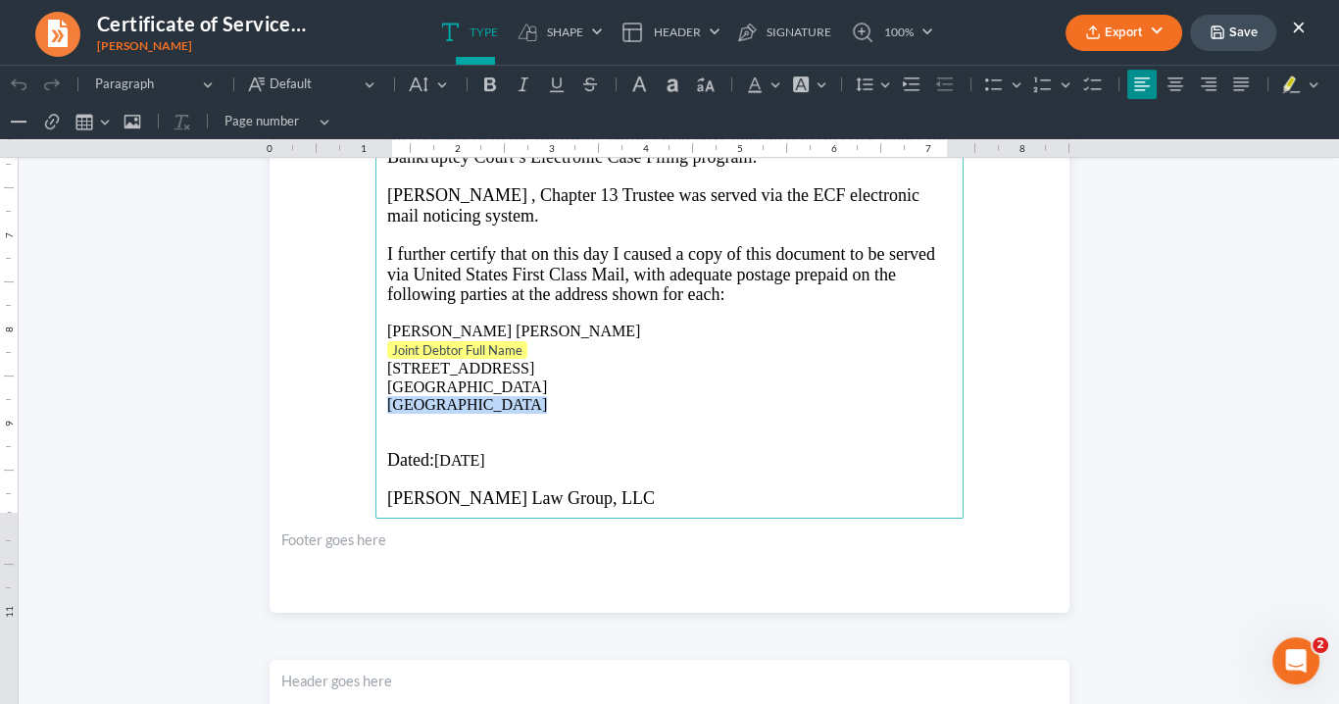
drag, startPoint x: 516, startPoint y: 400, endPoint x: 377, endPoint y: 388, distance: 138.8
click at [376, 393] on main "⁠⁠⁠⁠⁠⁠⁠ IN THE UNITED STATES BANKRUPTCY COURT NORTHERN DISTRICT OF GEORGIA ATLA…" at bounding box center [670, 95] width 588 height 847
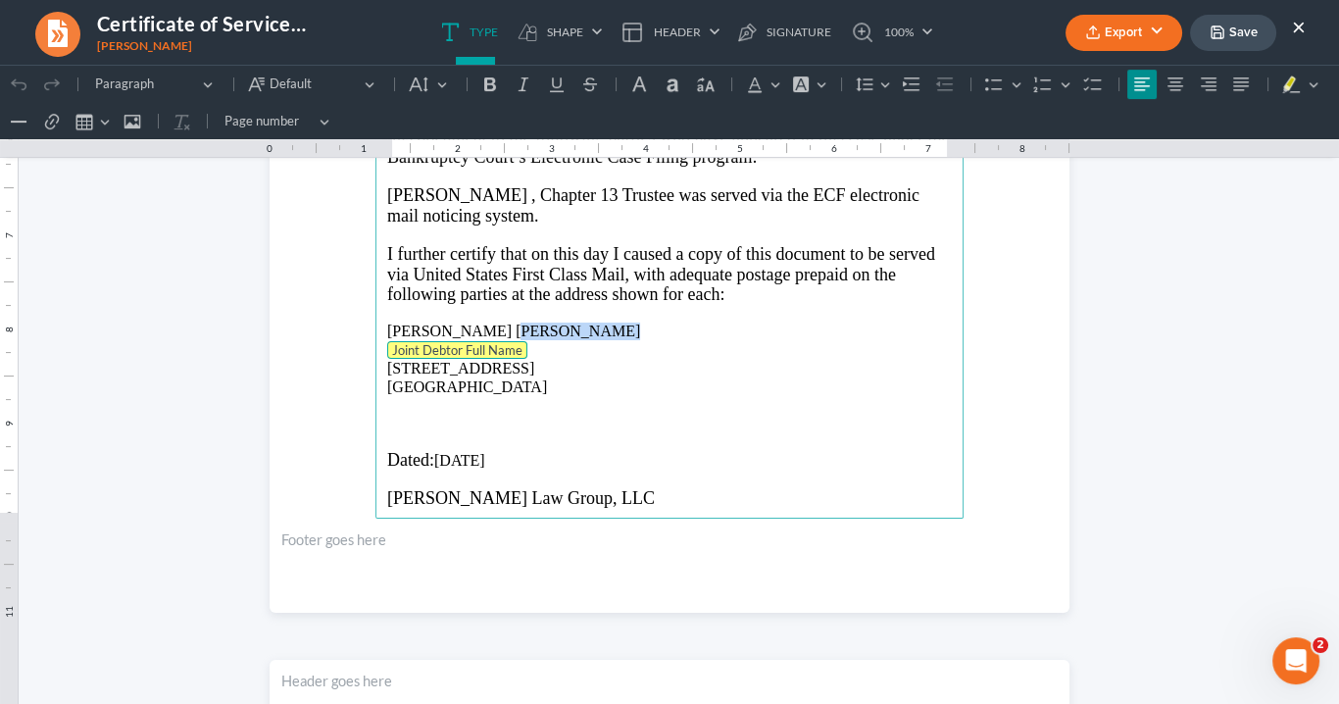
drag, startPoint x: 528, startPoint y: 335, endPoint x: 397, endPoint y: 344, distance: 130.7
click at [392, 344] on main "IN THE UNITED STATES BANKRUPTCY COURT NORTHERN DISTRICT OF GEORGIA ATLANTA DIVI…" at bounding box center [670, 95] width 588 height 847
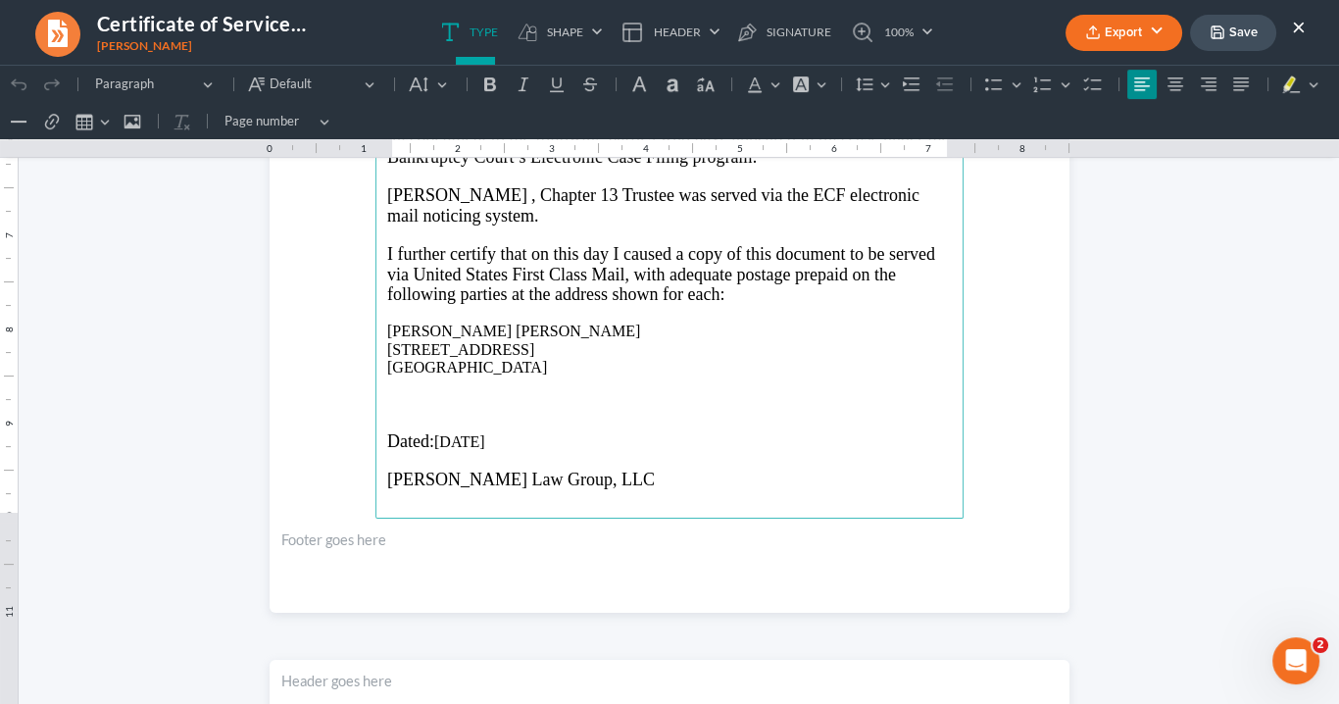
click at [393, 413] on p "Rich Text Editor, page-0-main" at bounding box center [669, 422] width 565 height 18
click at [398, 401] on main "IN THE UNITED STATES BANKRUPTCY COURT NORTHERN DISTRICT OF GEORGIA ATLANTA DIVI…" at bounding box center [670, 95] width 588 height 847
click at [503, 356] on p "1445 Woodmont Ln NW #4456 Atlanta, GA 30318" at bounding box center [669, 359] width 565 height 36
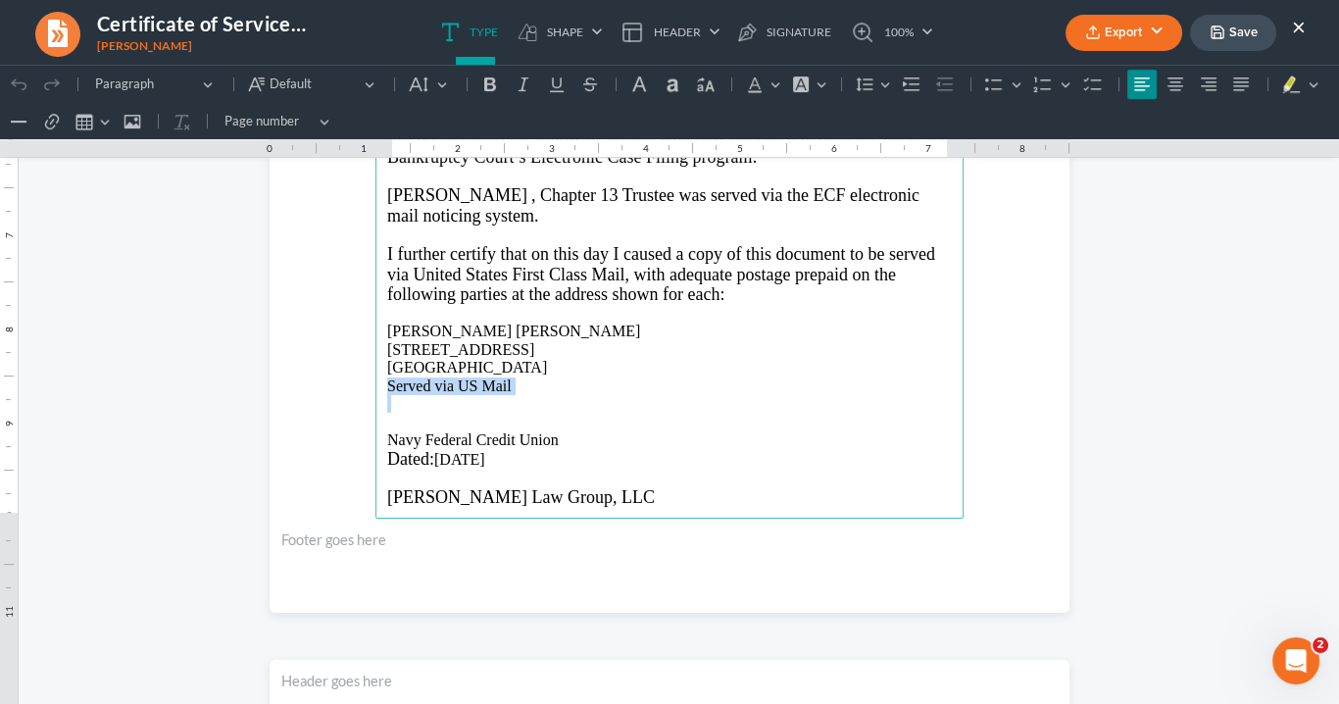
drag, startPoint x: 483, startPoint y: 388, endPoint x: 376, endPoint y: 375, distance: 108.7
click at [376, 377] on main "IN THE UNITED STATES BANKRUPTCY COURT NORTHERN DISTRICT OF GEORGIA ATLANTA DIVI…" at bounding box center [670, 95] width 588 height 847
drag, startPoint x: 483, startPoint y: 83, endPoint x: 501, endPoint y: 82, distance: 17.7
click at [486, 84] on icon "Editor toolbar" at bounding box center [490, 85] width 20 height 20
drag, startPoint x: 519, startPoint y: 84, endPoint x: 531, endPoint y: 84, distance: 12.7
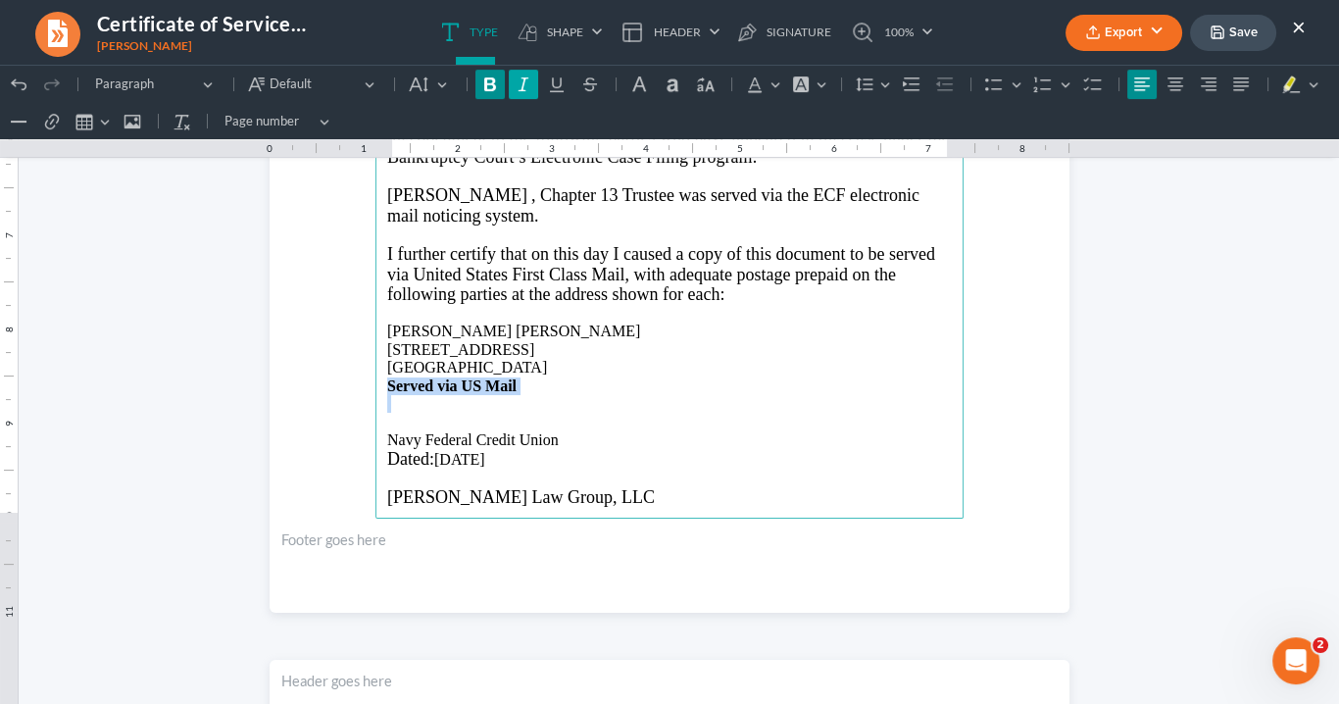
click at [522, 85] on icon "Editor toolbar" at bounding box center [524, 85] width 20 height 20
copy p "Served via US Mail"
click at [562, 436] on p "Navy Federal Credit Union" at bounding box center [669, 440] width 565 height 18
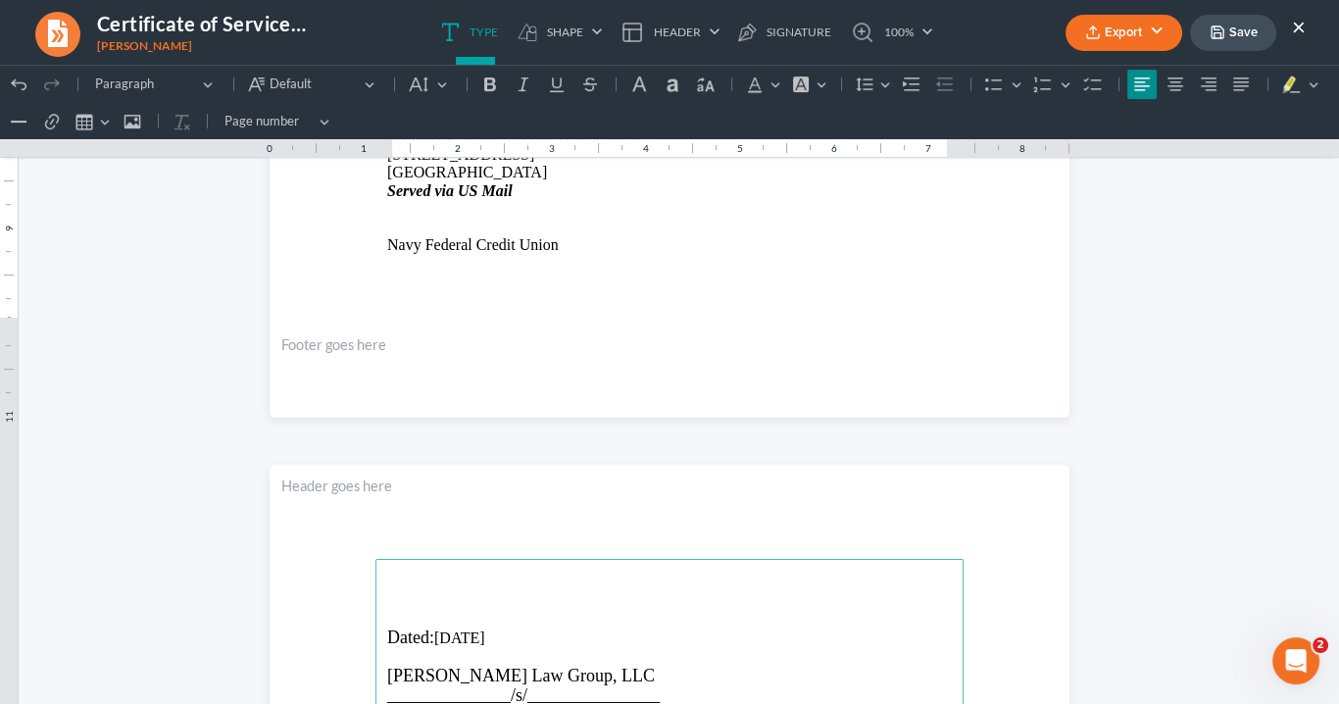
scroll to position [970, 0]
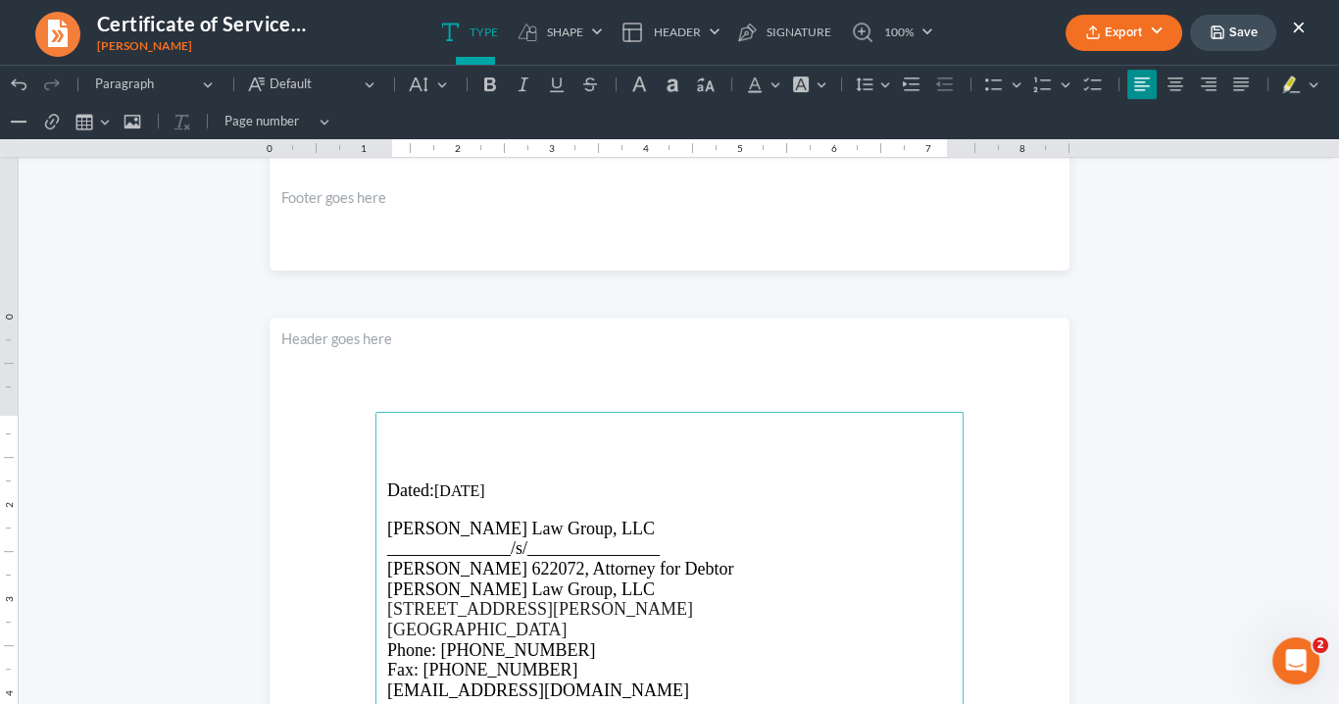
click at [404, 445] on p "Rich Text Editor, page-1-main" at bounding box center [669, 453] width 565 height 18
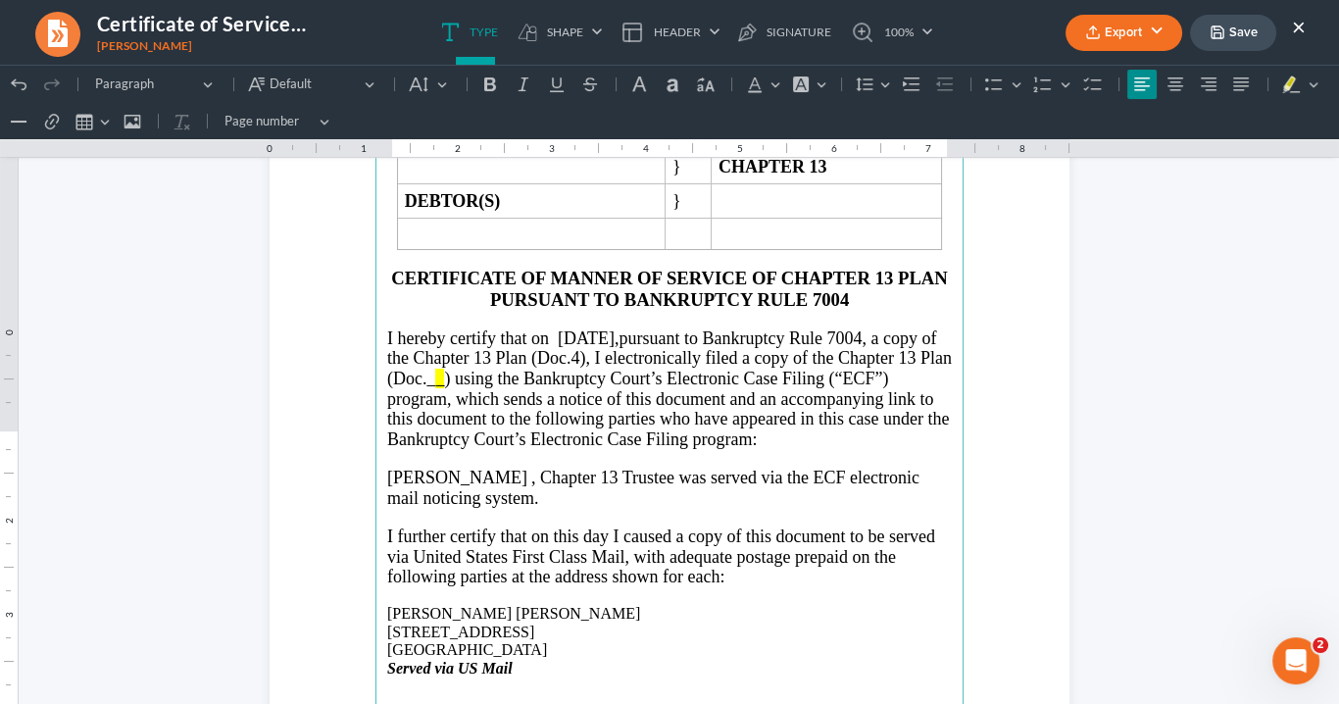
scroll to position [342, 0]
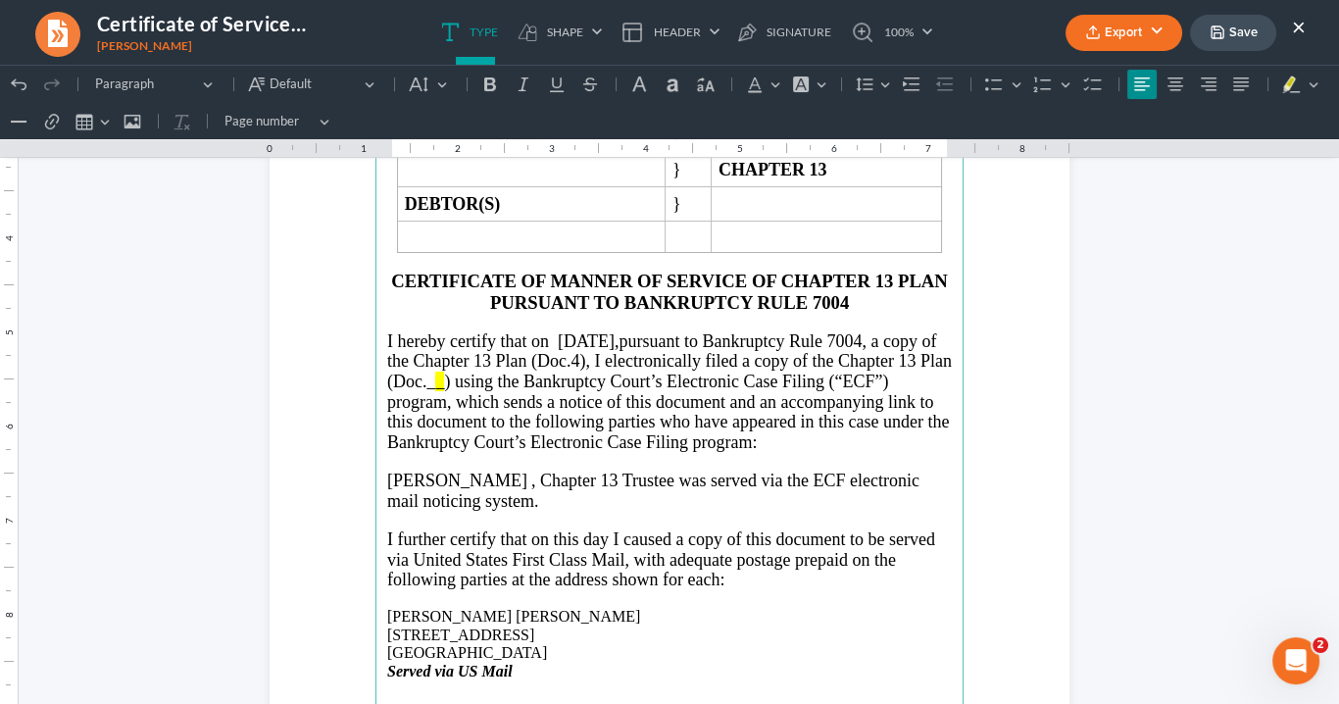
click at [653, 355] on span ", I electronically filed a copy of the Chapter 13 Plan (Doc._" at bounding box center [669, 371] width 565 height 40
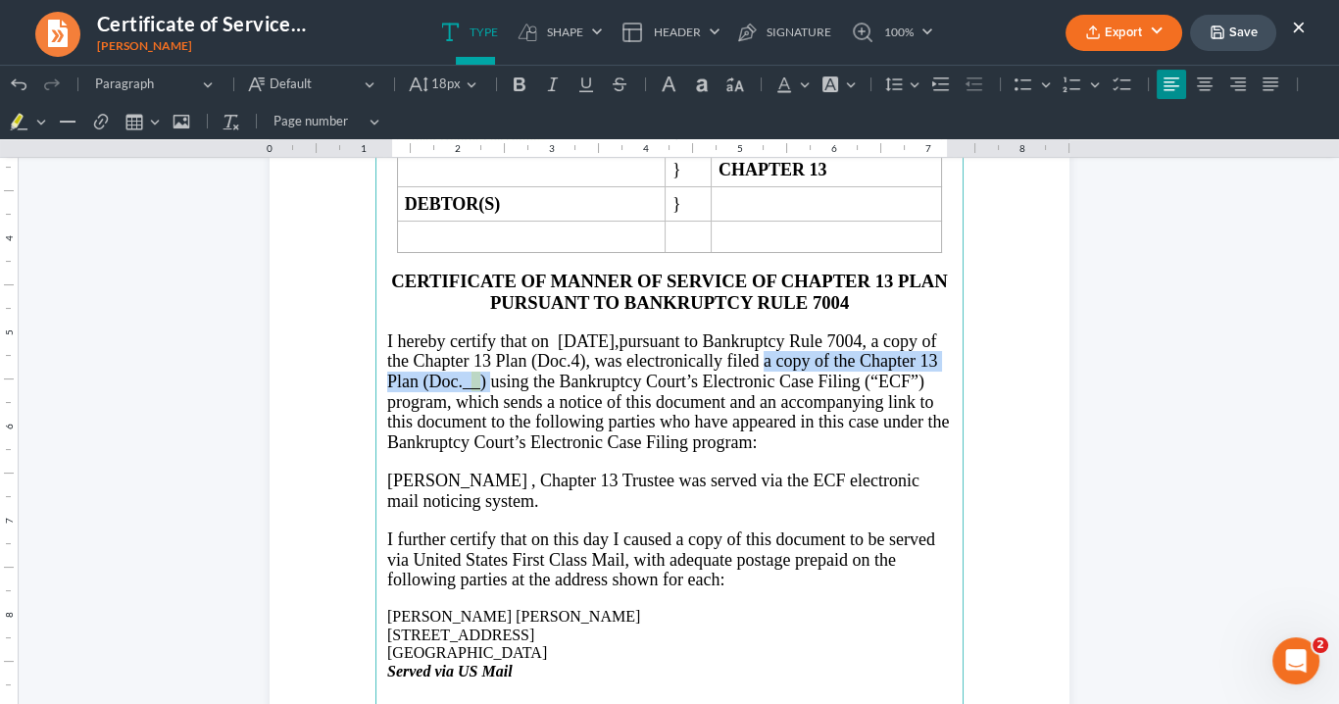
drag, startPoint x: 570, startPoint y: 374, endPoint x: 817, endPoint y: 355, distance: 247.8
click at [817, 355] on p "I hereby certify that on 10/08/2025, pursuant to Bankruptcy Rule 7004, a copy o…" at bounding box center [669, 392] width 565 height 122
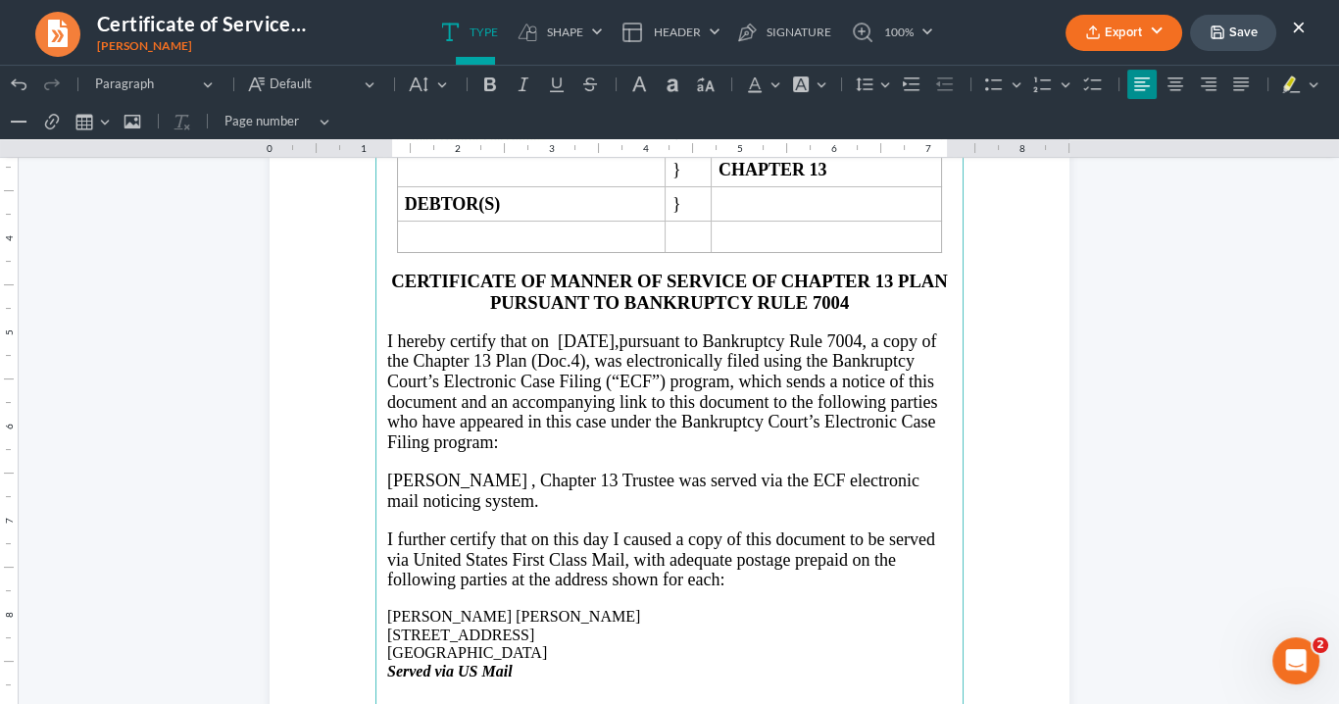
click at [531, 476] on span ", Chapter 13" at bounding box center [574, 481] width 86 height 20
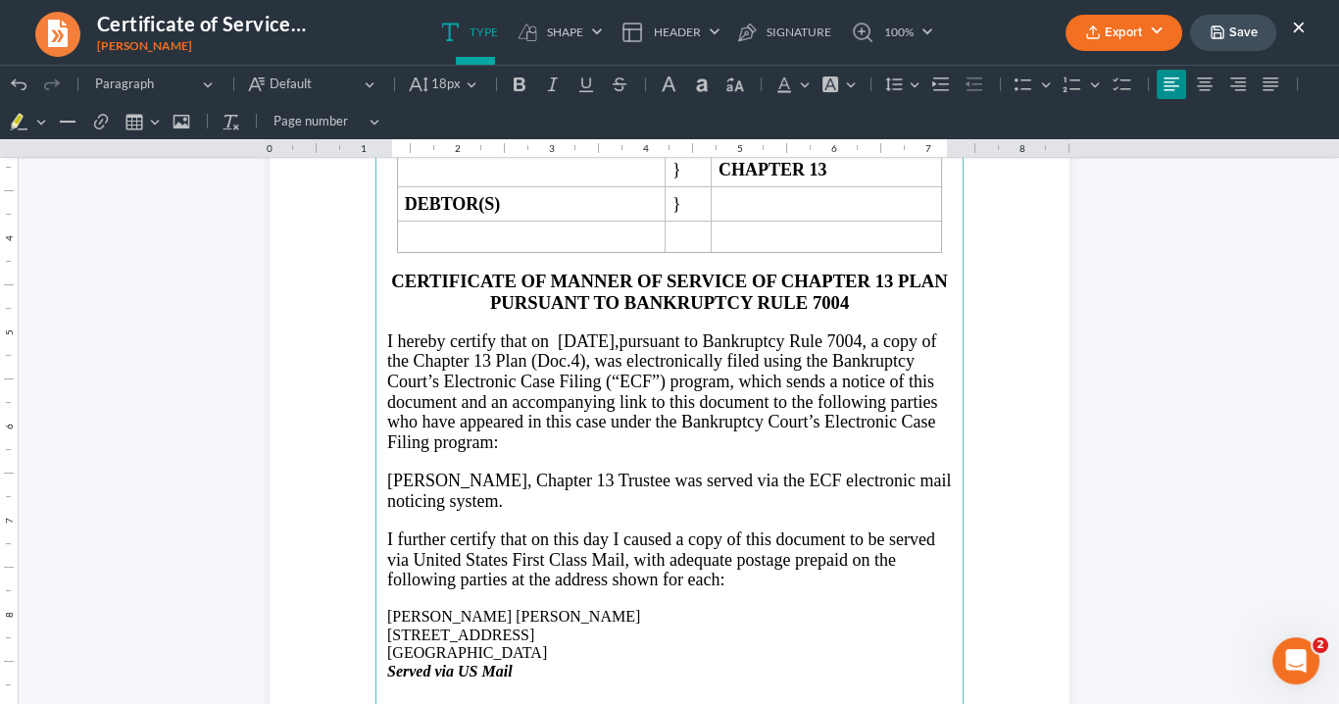
drag, startPoint x: 643, startPoint y: 475, endPoint x: 655, endPoint y: 479, distance: 12.7
click at [645, 475] on span "Trustee was served via the ECF electronic mail noticing system." at bounding box center [669, 491] width 564 height 40
click at [589, 331] on span "I hereby certify that on 10/08/2025," at bounding box center [502, 341] width 231 height 20
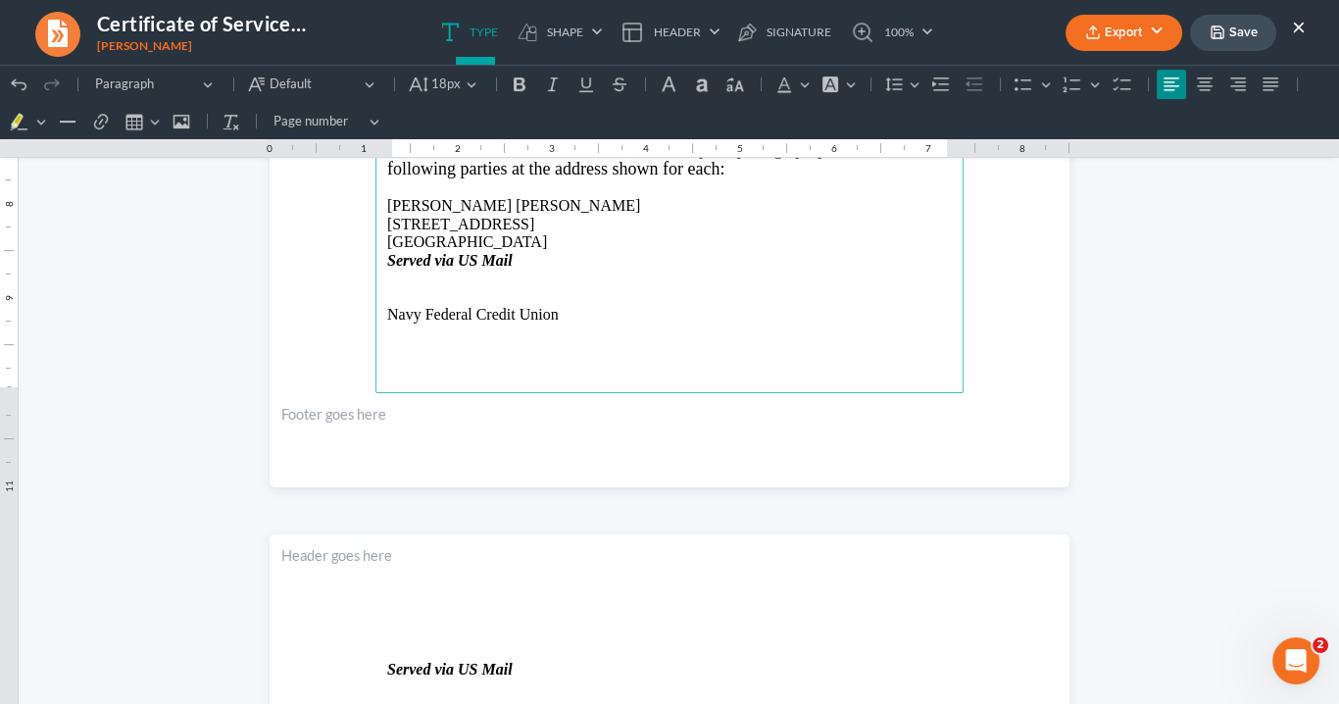
scroll to position [813, 0]
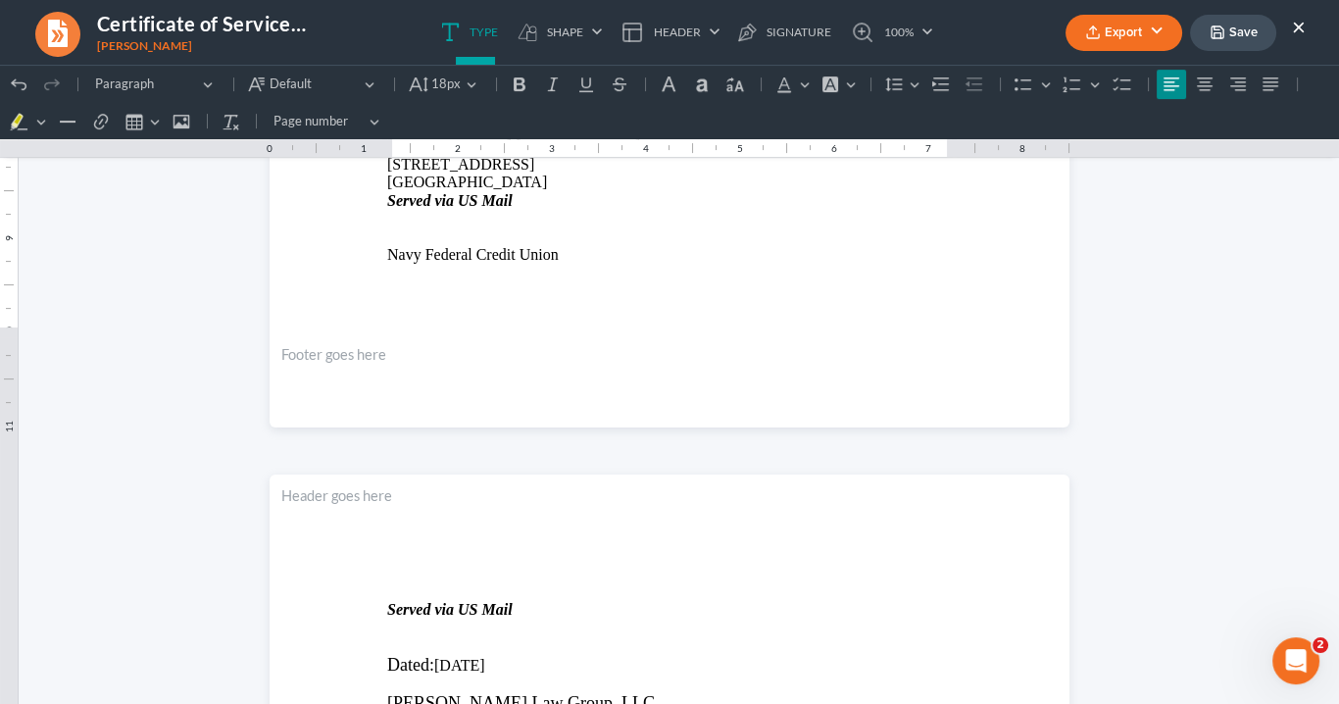
click at [1105, 32] on button "Export" at bounding box center [1124, 33] width 117 height 36
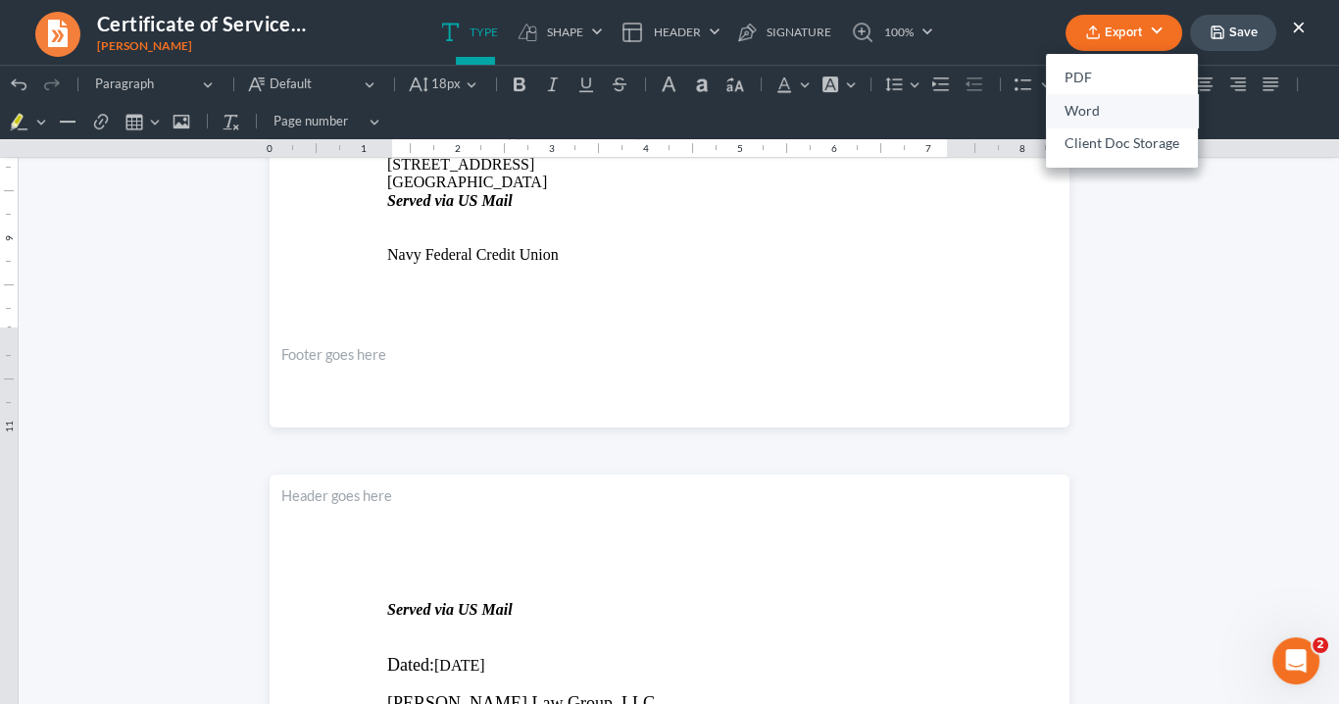
click at [1092, 110] on link "Word" at bounding box center [1122, 110] width 152 height 33
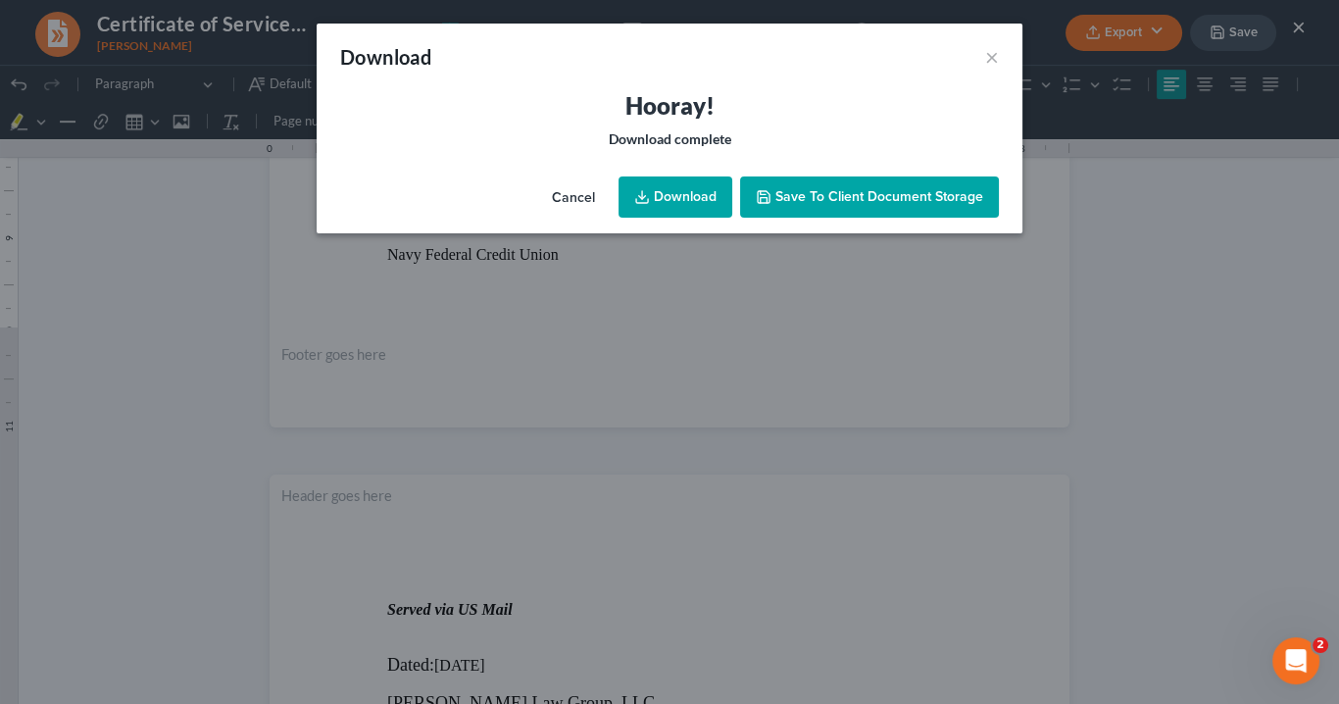
click at [688, 182] on link "Download" at bounding box center [676, 196] width 114 height 41
click at [682, 212] on link "Download" at bounding box center [676, 196] width 114 height 41
click at [988, 55] on button "×" at bounding box center [992, 57] width 14 height 24
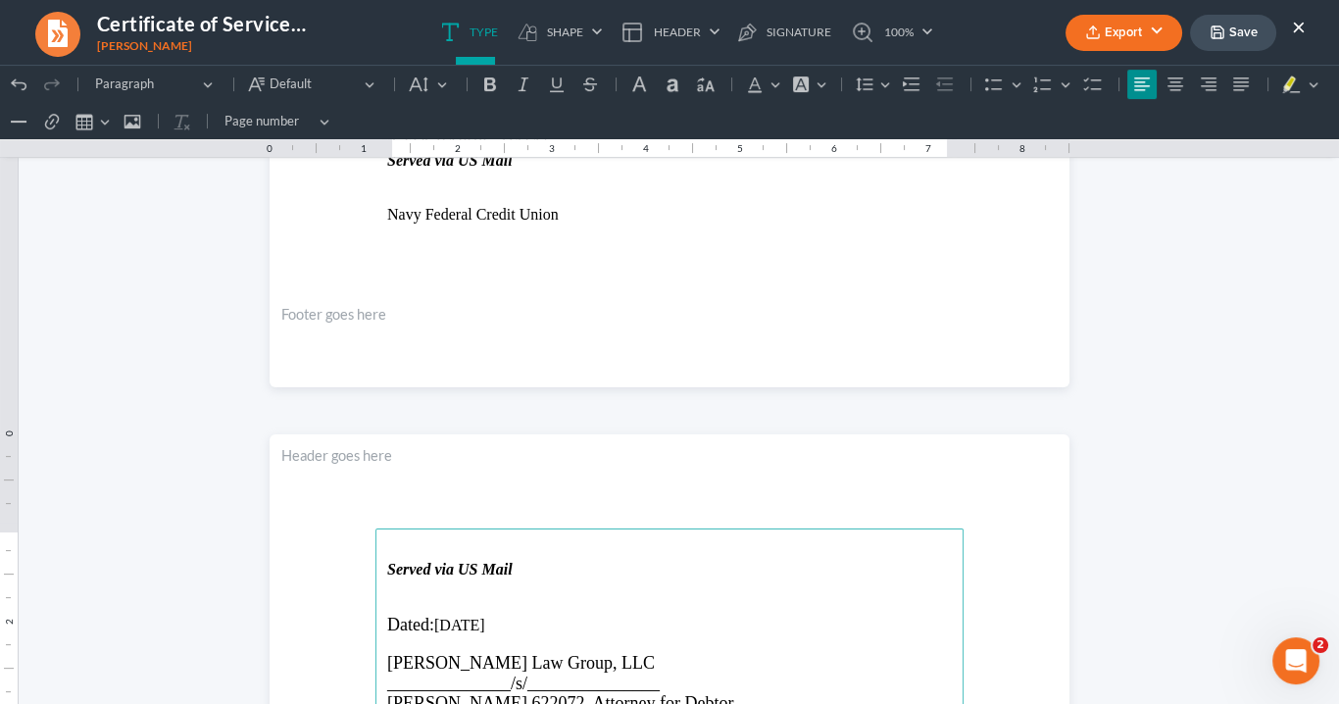
scroll to position [734, 0]
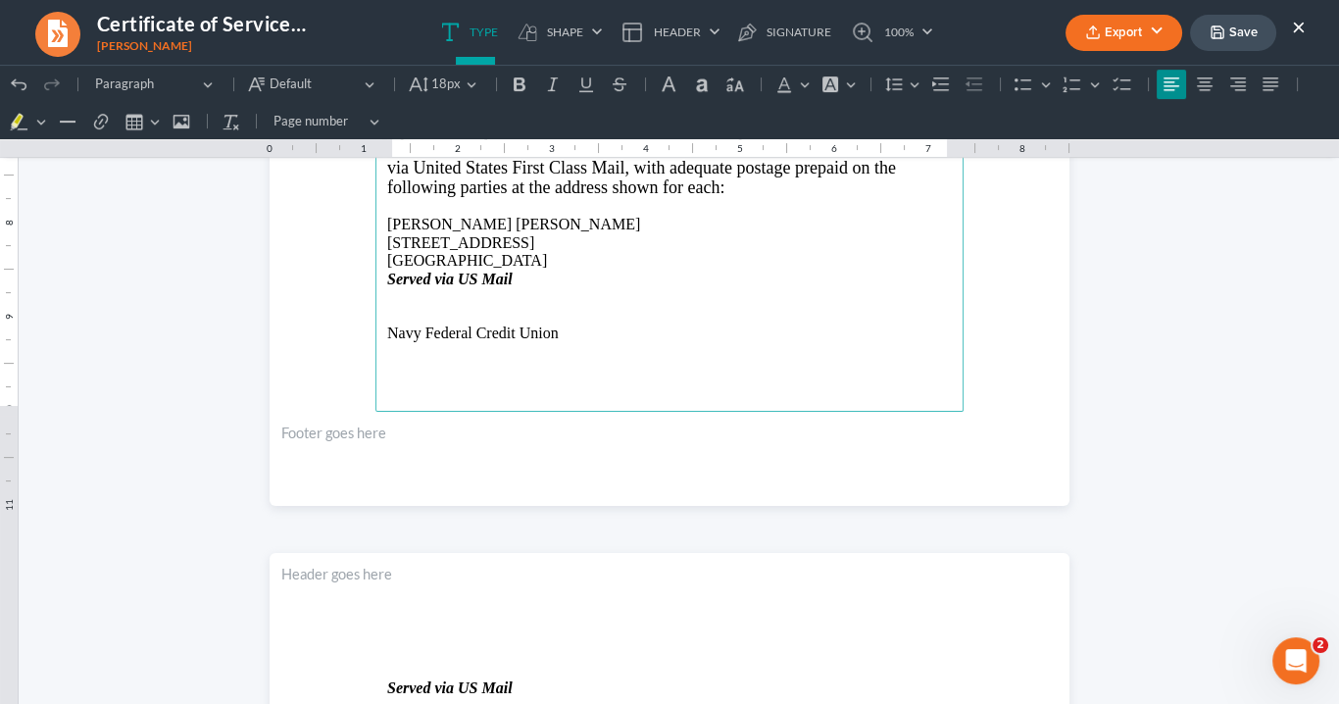
click at [397, 349] on p "Rich Text Editor, page-0-main" at bounding box center [669, 351] width 565 height 18
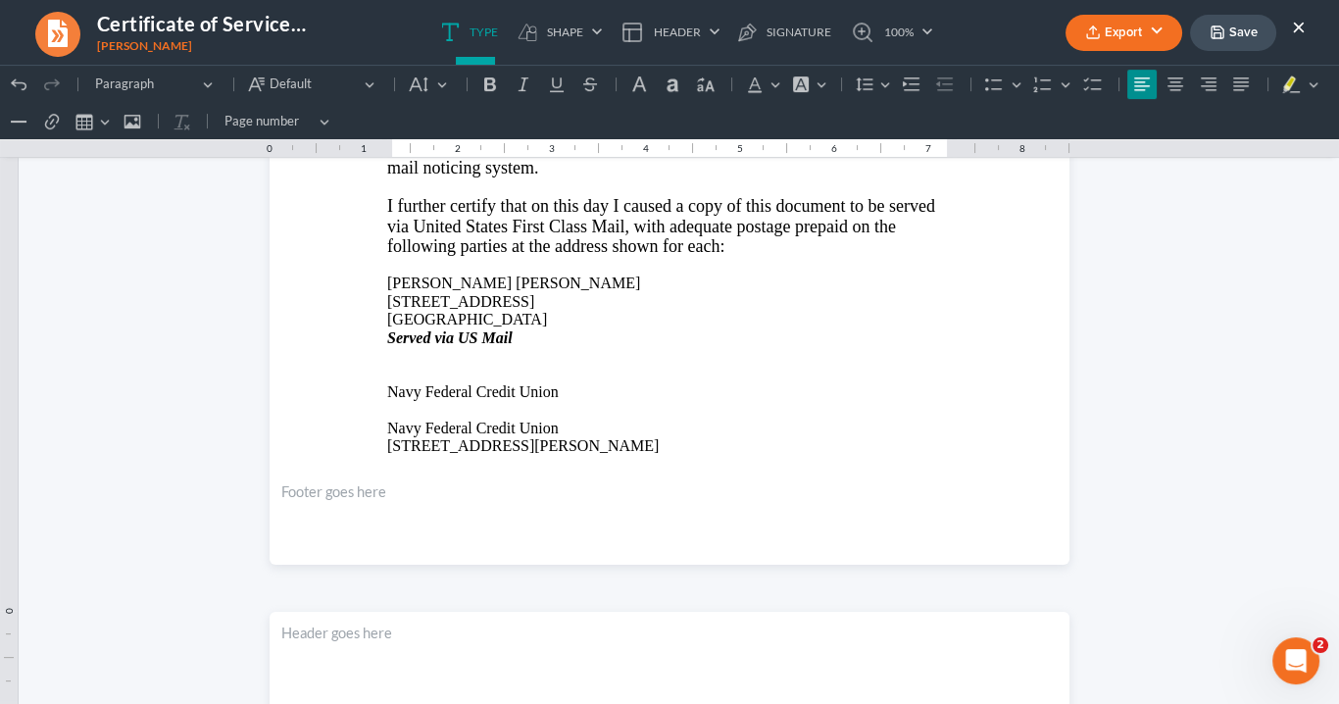
scroll to position [675, 0]
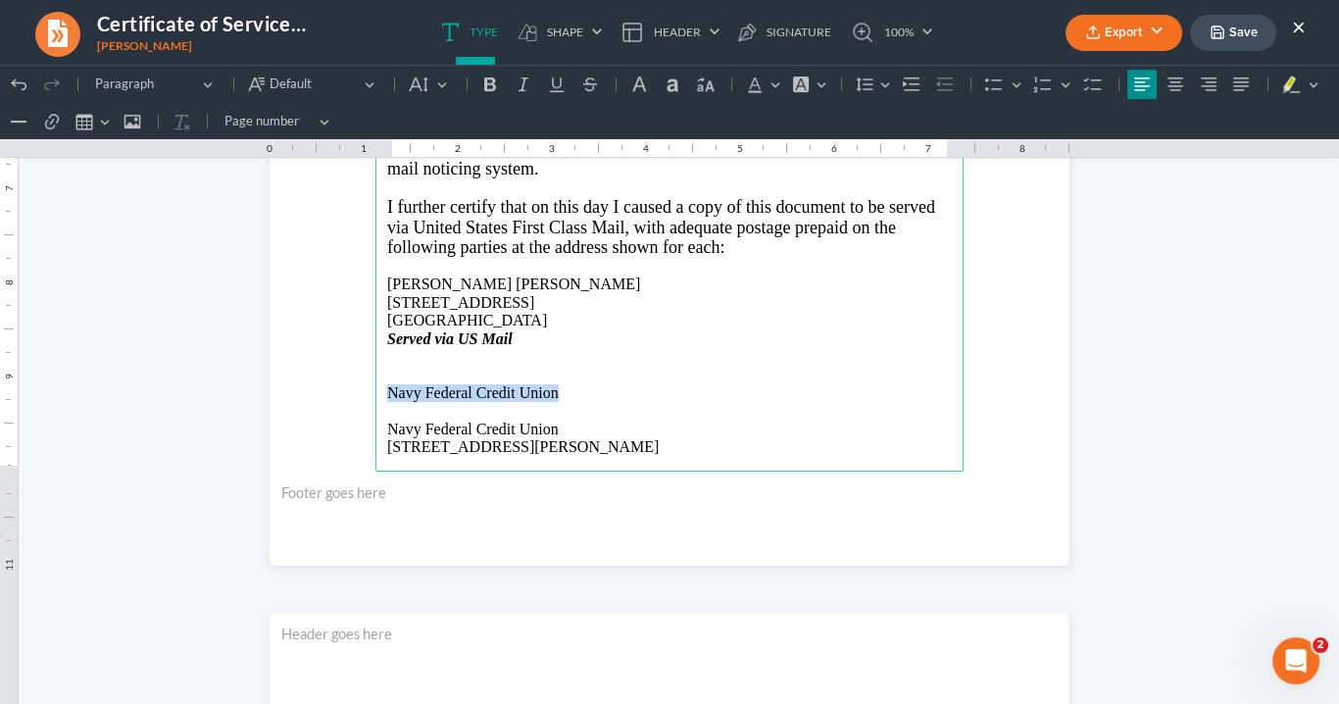
drag, startPoint x: 569, startPoint y: 390, endPoint x: 353, endPoint y: 376, distance: 216.2
click at [354, 380] on section "IN THE UNITED STATES BANKRUPTCY COURT NORTHERN DISTRICT OF GEORGIA ATLANTA DIVI…" at bounding box center [670, 47] width 800 height 1035
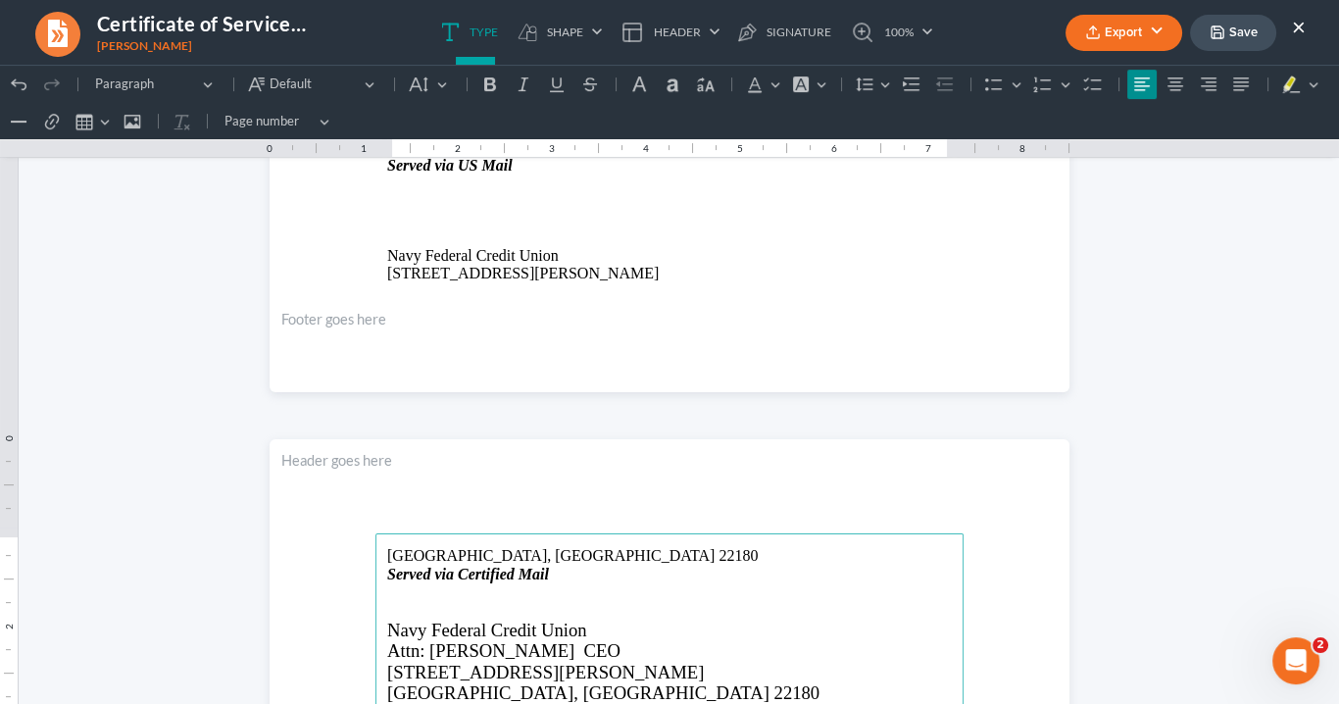
scroll to position [753, 0]
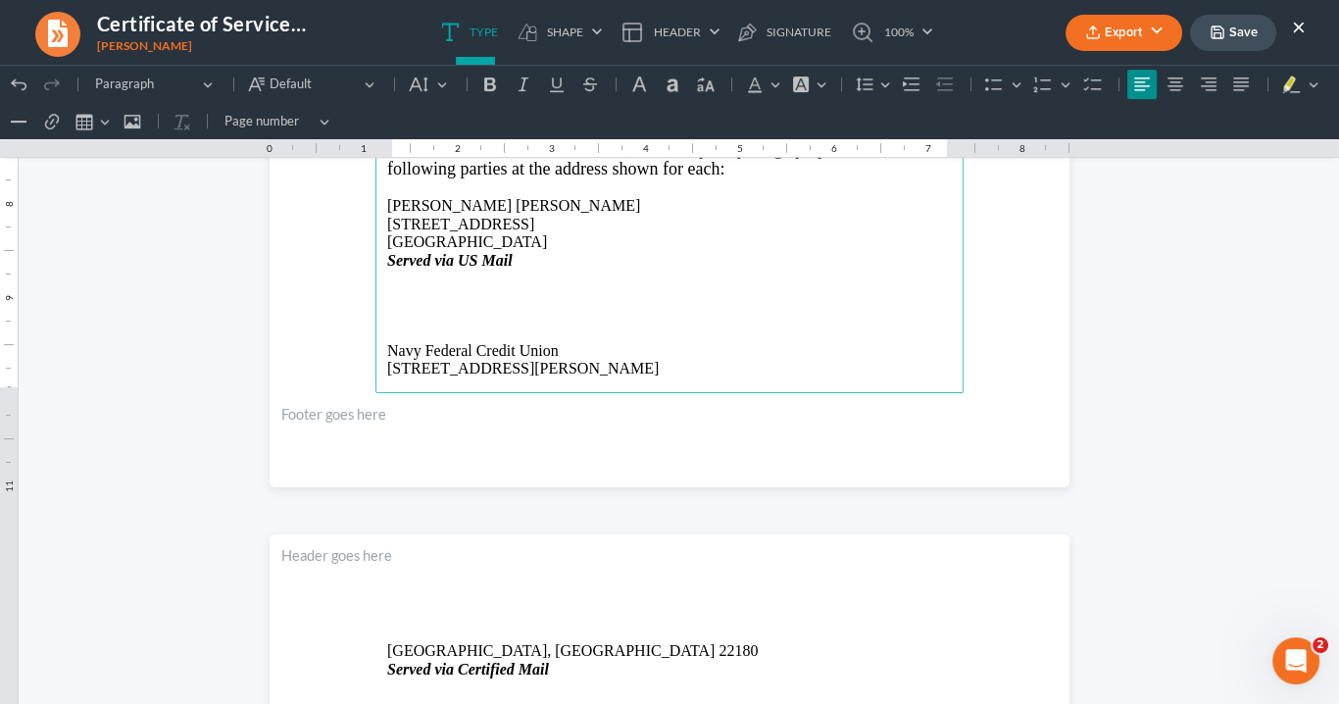
click at [395, 324] on p "Rich Text Editor, page-0-main" at bounding box center [669, 333] width 565 height 18
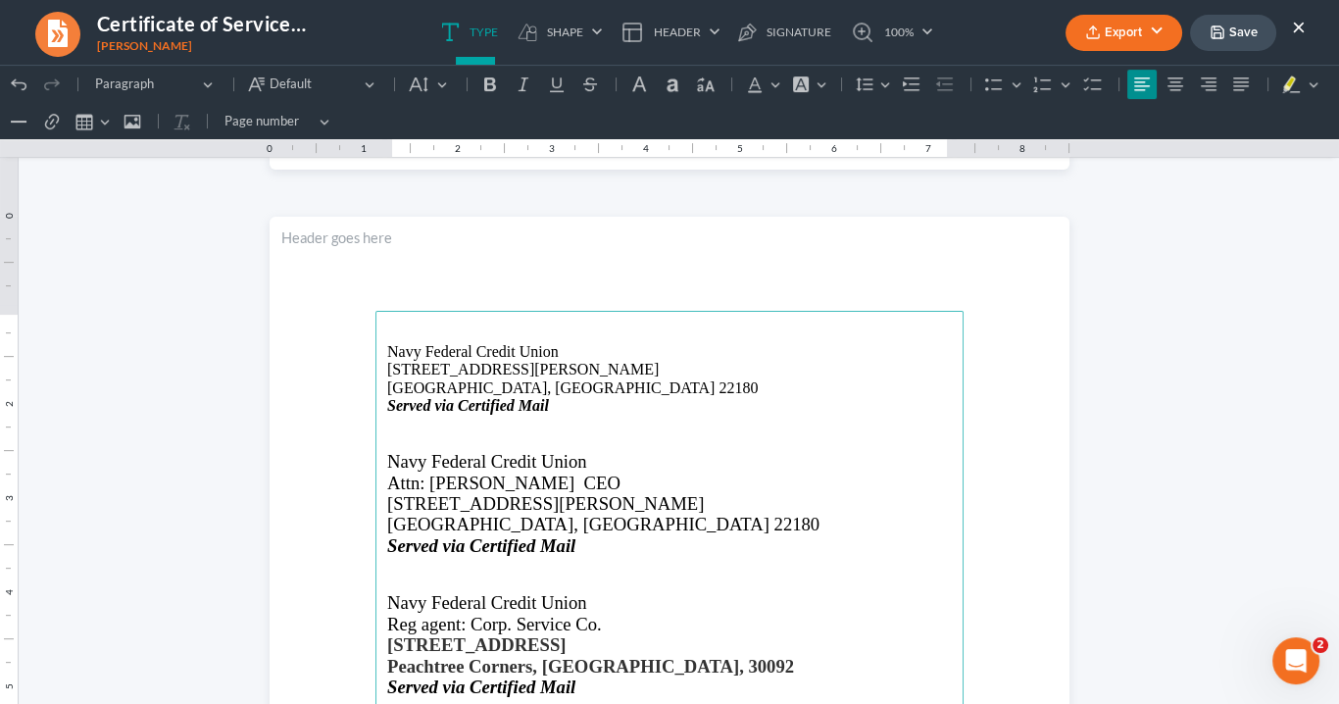
scroll to position [1205, 0]
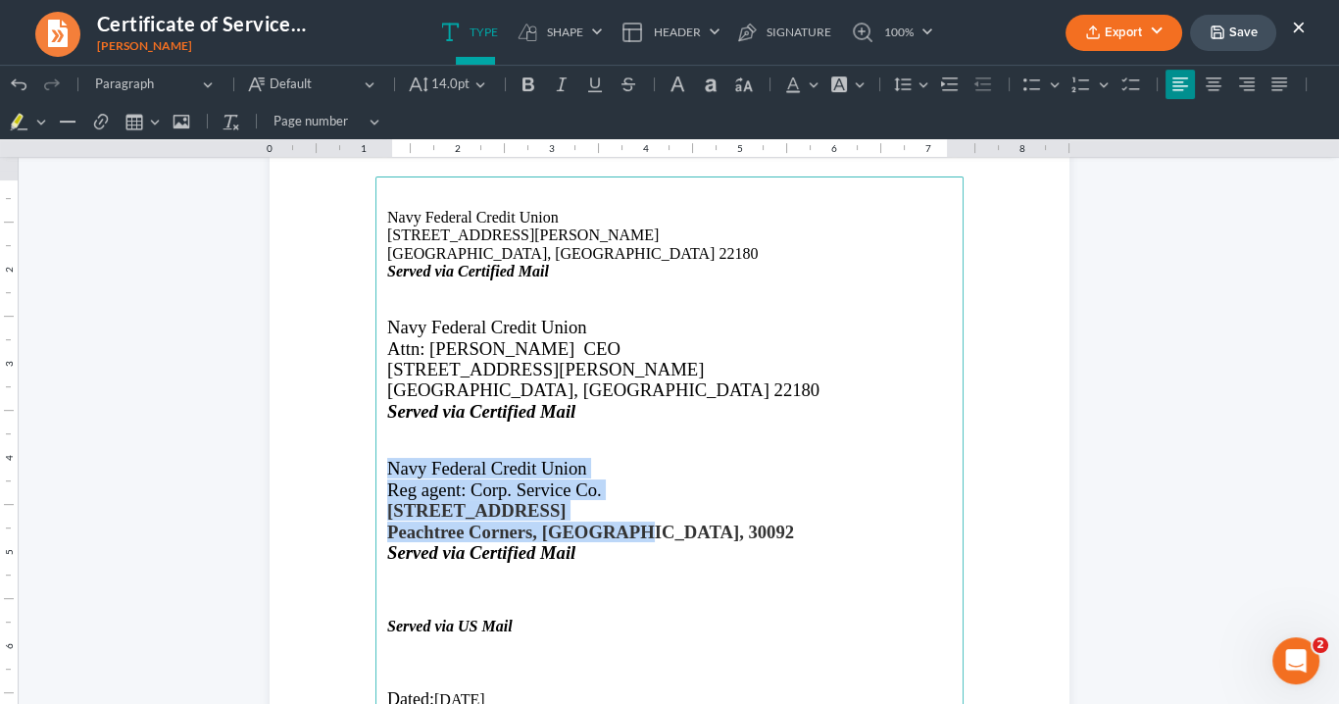
drag, startPoint x: 640, startPoint y: 530, endPoint x: 384, endPoint y: 468, distance: 263.5
click at [384, 468] on main "Navy Federal Credit Union 820 Follin Lane Vienna, VA. 22180 Served via Certifie…" at bounding box center [670, 599] width 588 height 847
click at [528, 85] on icon "Editor toolbar" at bounding box center [529, 84] width 12 height 14
drag, startPoint x: 521, startPoint y: 79, endPoint x: 679, endPoint y: 220, distance: 211.9
click at [524, 80] on icon "Editor toolbar" at bounding box center [529, 85] width 20 height 20
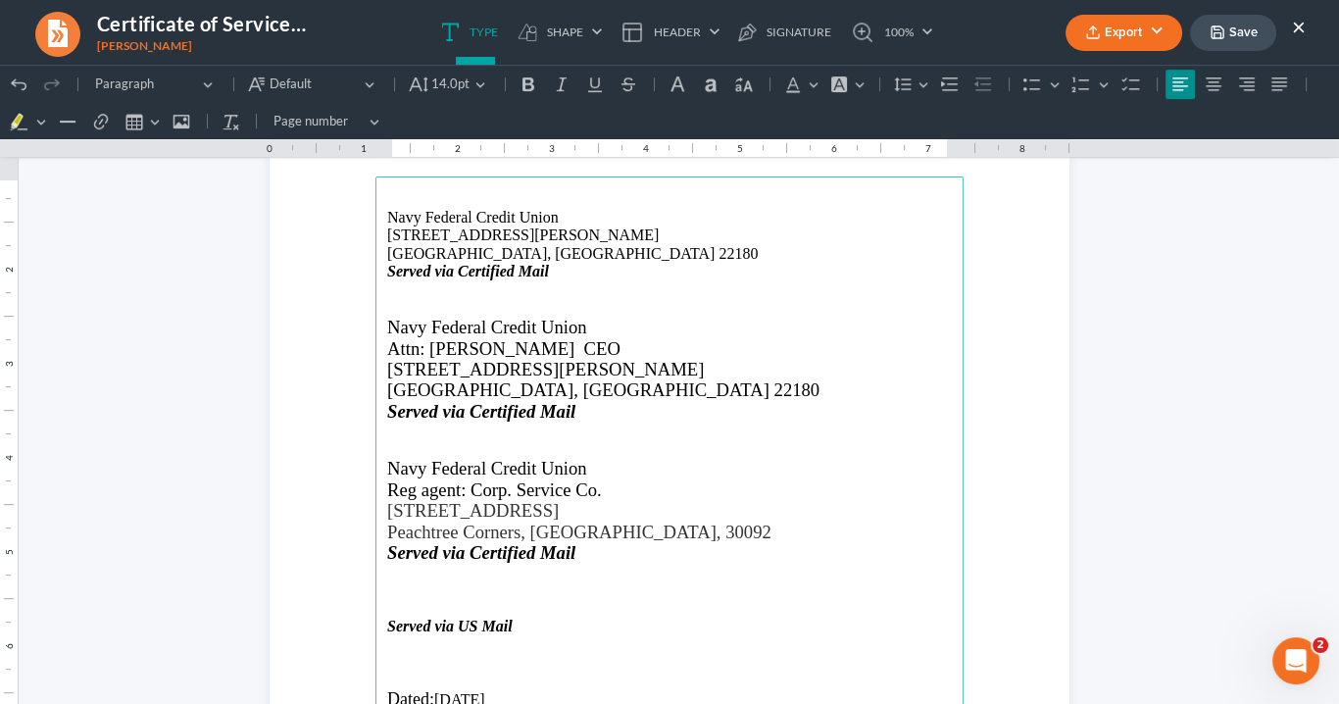
drag, startPoint x: 780, startPoint y: 398, endPoint x: 788, endPoint y: 424, distance: 26.7
click at [782, 395] on p "Vienna, VA. 22180" at bounding box center [669, 389] width 565 height 21
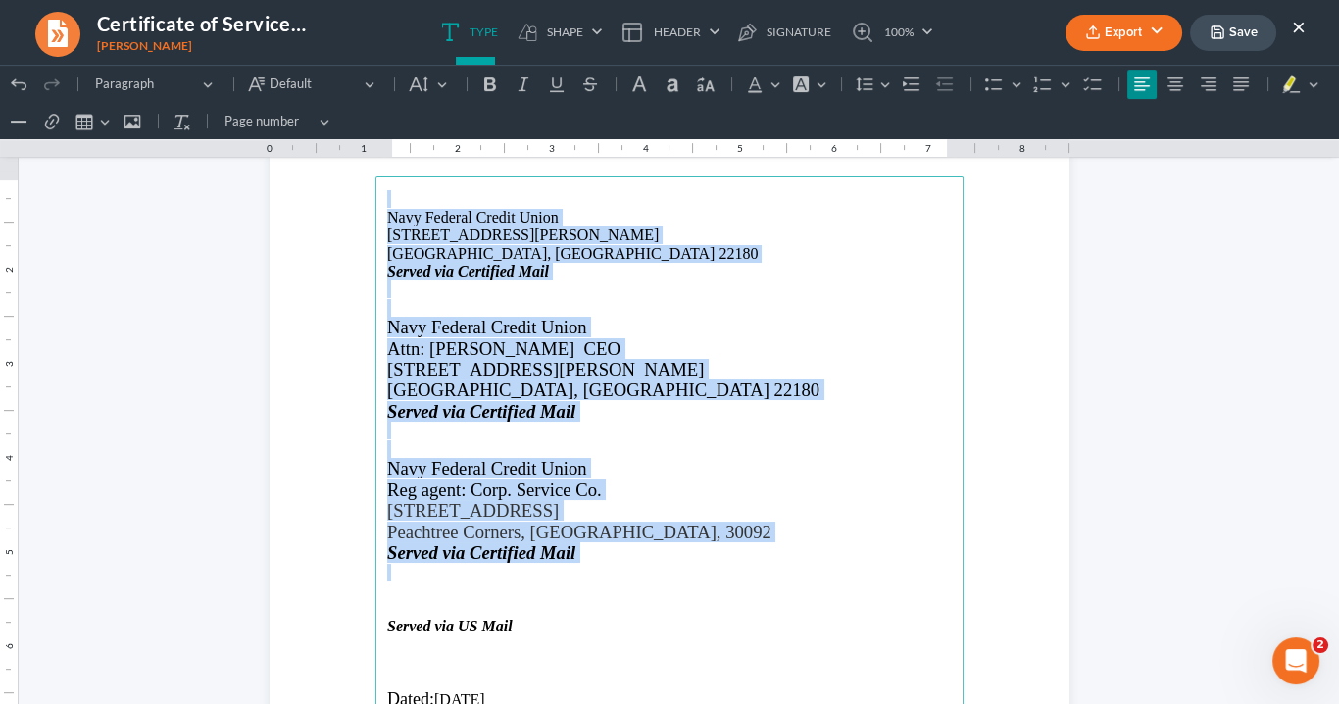
drag, startPoint x: 579, startPoint y: 563, endPoint x: 376, endPoint y: 204, distance: 412.8
click at [376, 204] on main "Navy Federal Credit Union 820 Follin Lane Vienna, VA. 22180 Served via Certifie…" at bounding box center [670, 599] width 588 height 847
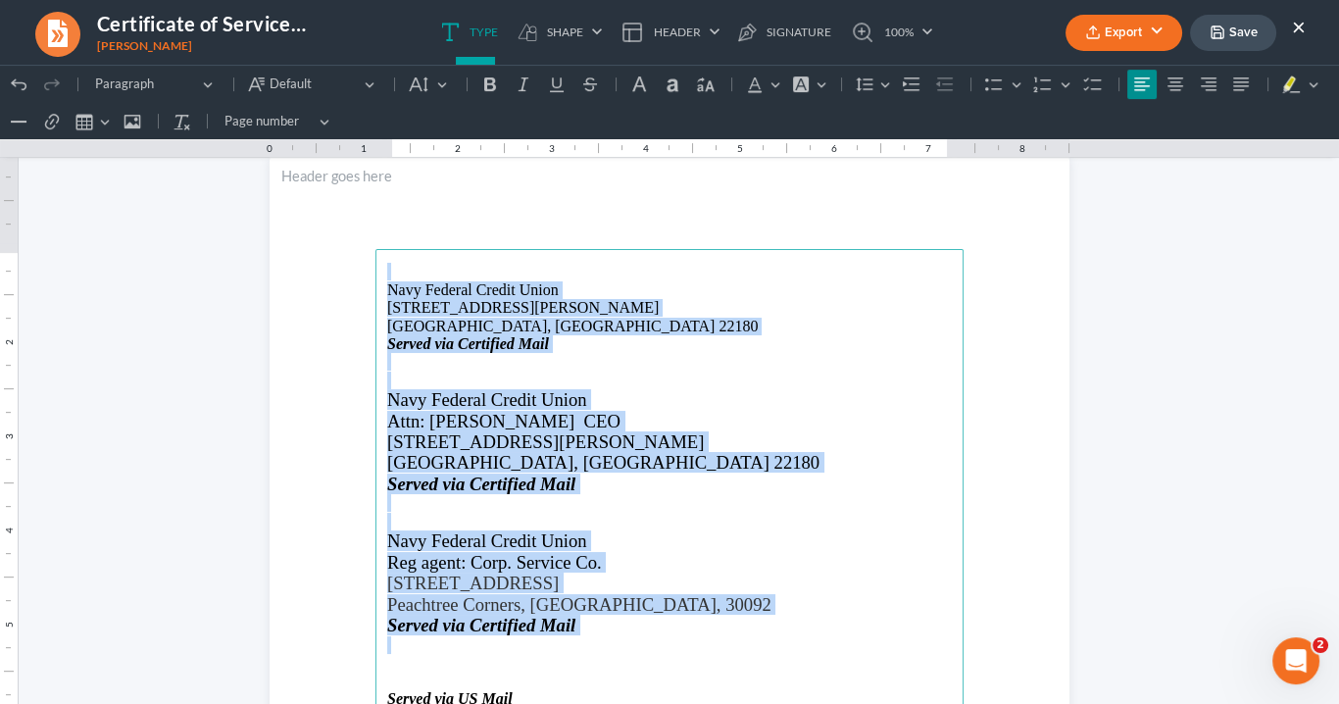
scroll to position [1048, 0]
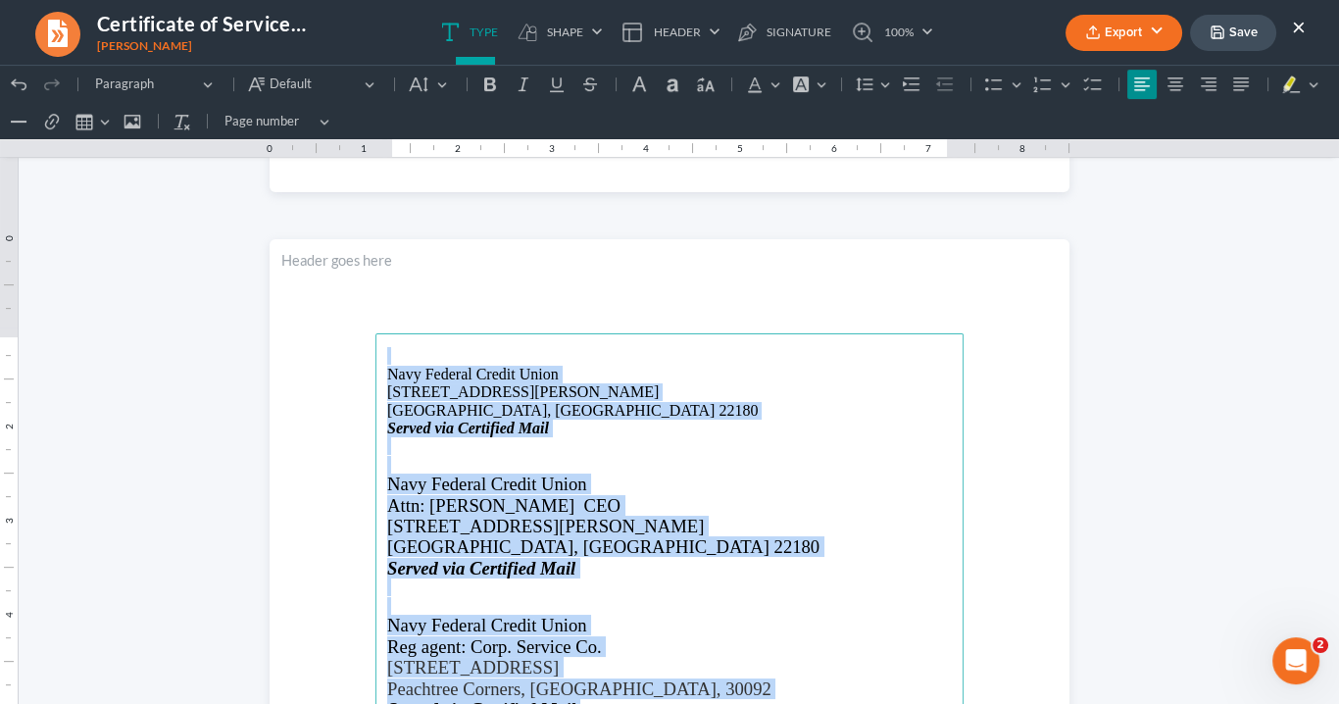
copy main "Navy Federal Credit Union 820 Follin Lane Vienna, VA. 22180 Served via Certifie…"
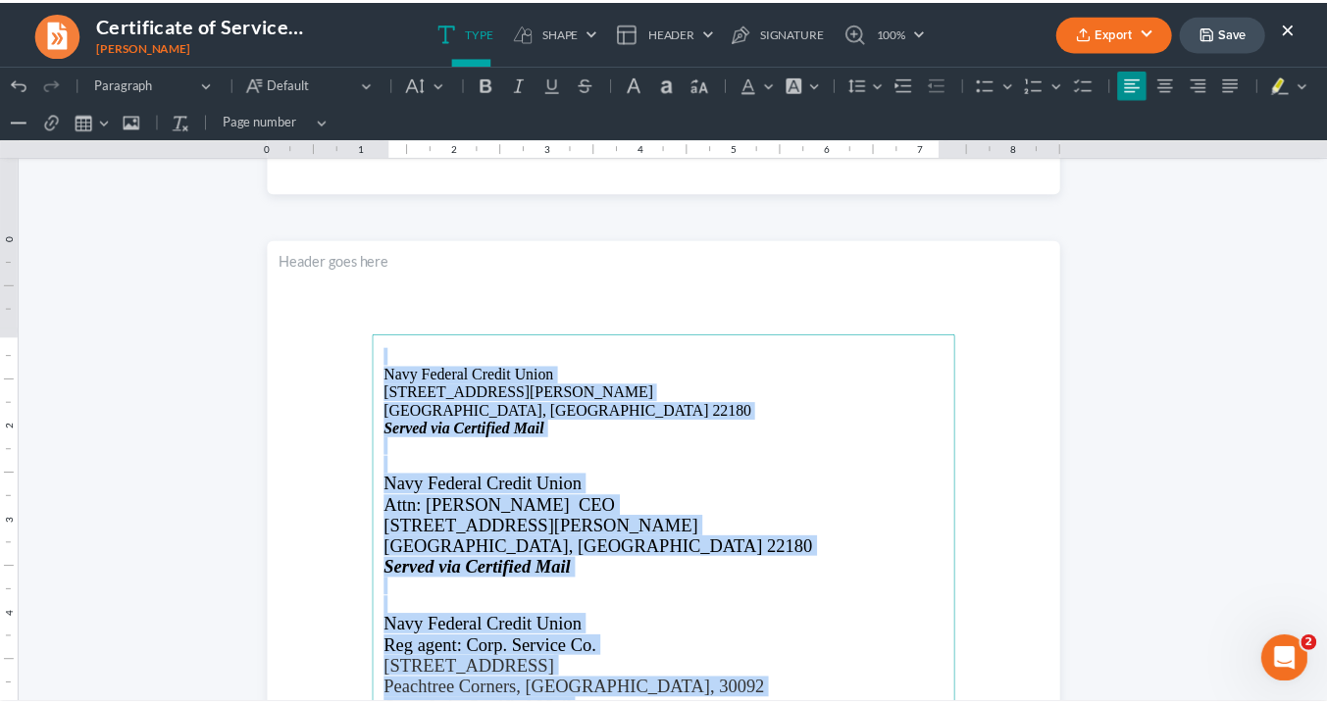
scroll to position [813, 0]
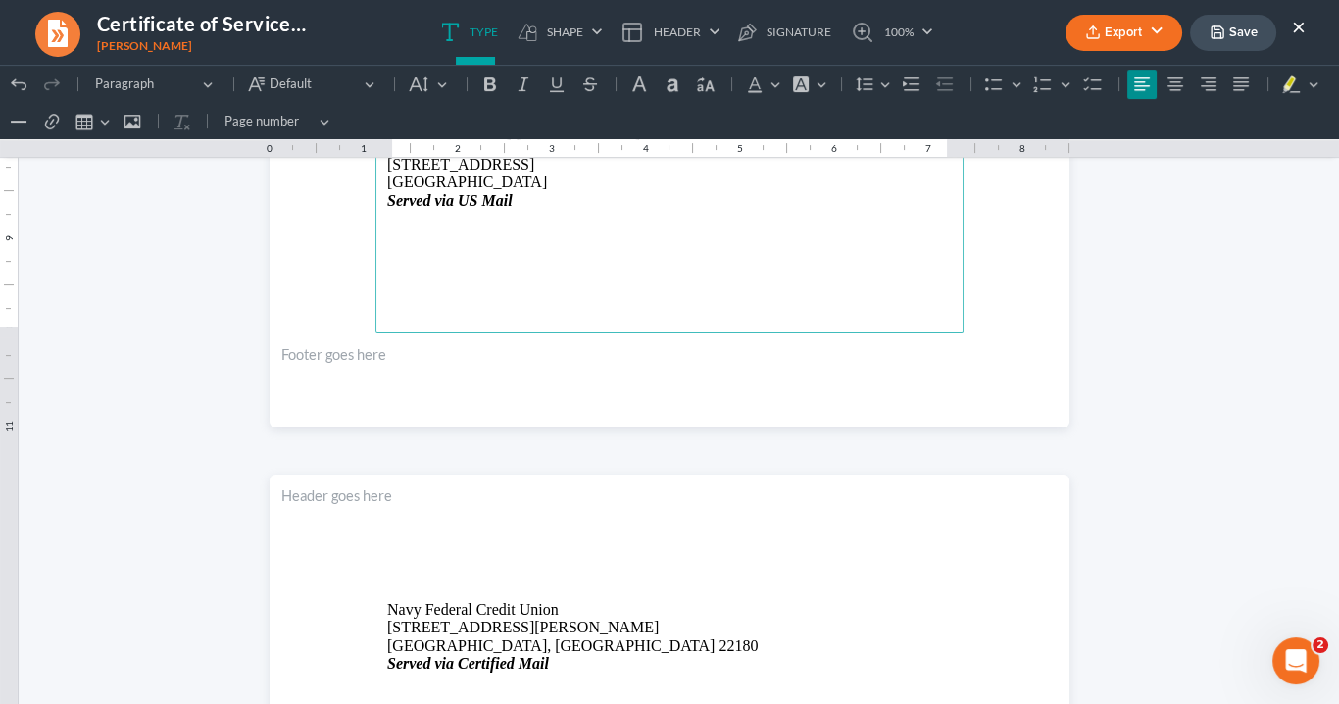
click at [1298, 25] on button "×" at bounding box center [1299, 27] width 14 height 24
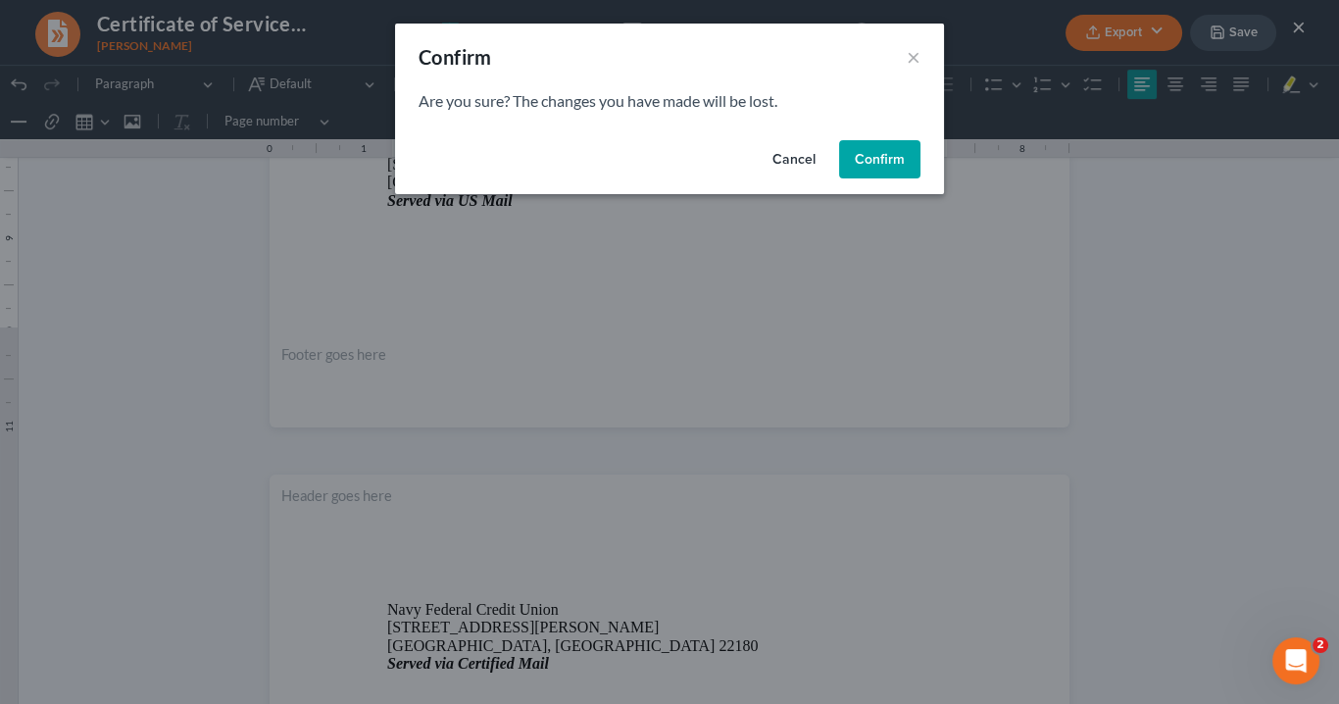
drag, startPoint x: 902, startPoint y: 153, endPoint x: 166, endPoint y: 297, distance: 750.3
click at [900, 148] on button "Confirm" at bounding box center [879, 159] width 81 height 39
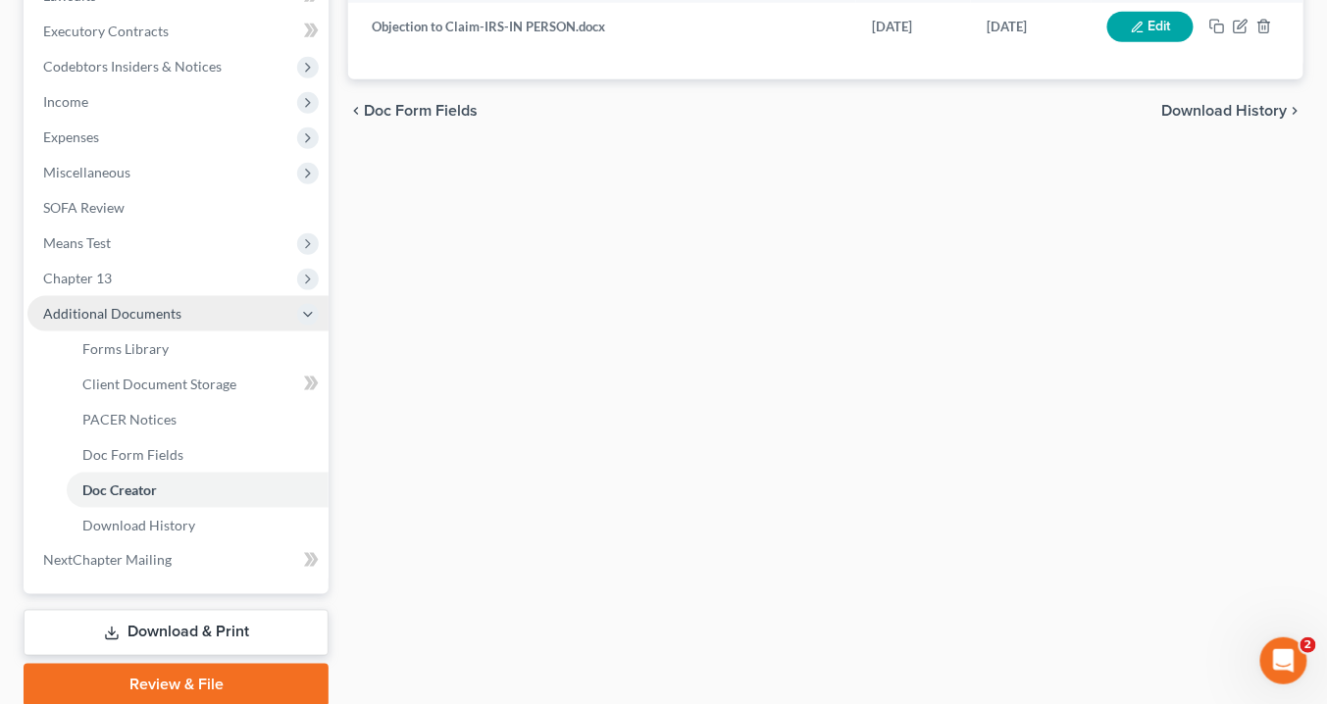
scroll to position [303, 0]
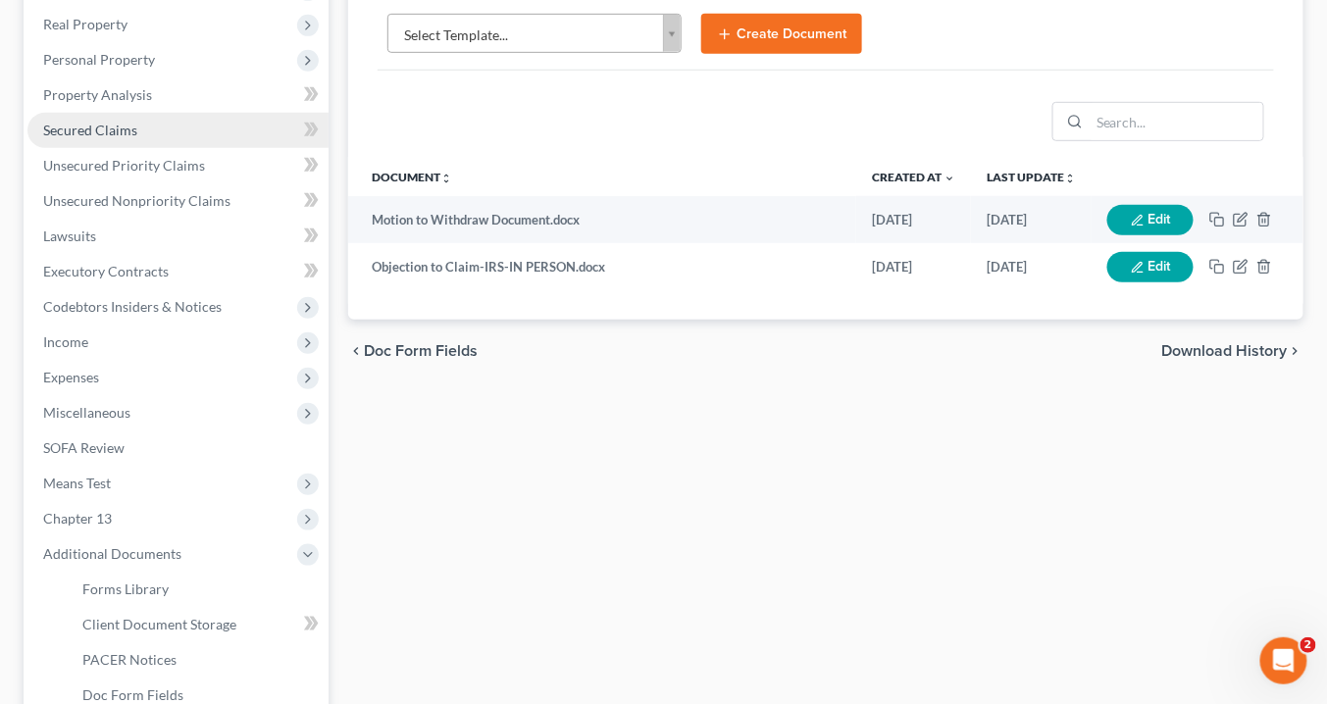
click at [88, 133] on span "Secured Claims" at bounding box center [90, 130] width 94 height 17
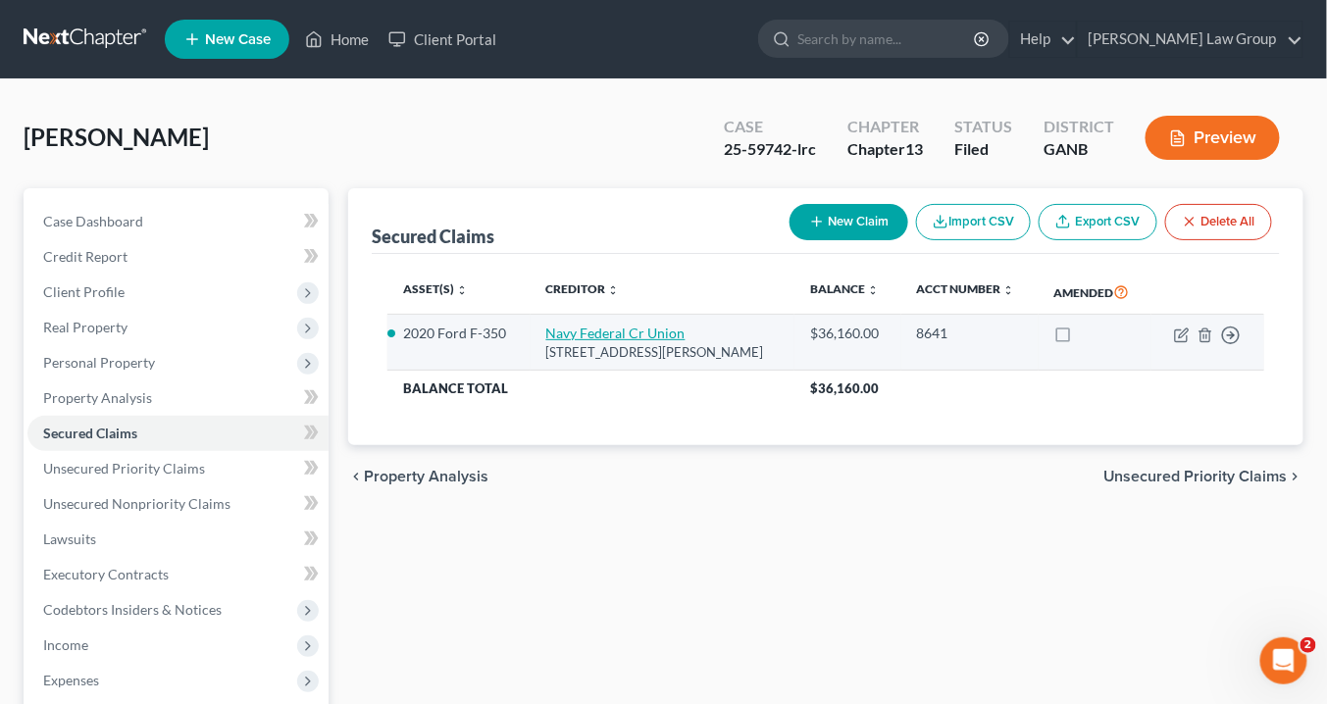
drag, startPoint x: 740, startPoint y: 350, endPoint x: 550, endPoint y: 336, distance: 190.7
click at [550, 336] on td "Navy Federal Cr Union Po Box 3700, Merrifield, VA 22119" at bounding box center [662, 343] width 265 height 56
drag, startPoint x: 558, startPoint y: 337, endPoint x: 1184, endPoint y: 330, distance: 626.6
click at [1184, 330] on icon "button" at bounding box center [1182, 335] width 16 height 16
select select "48"
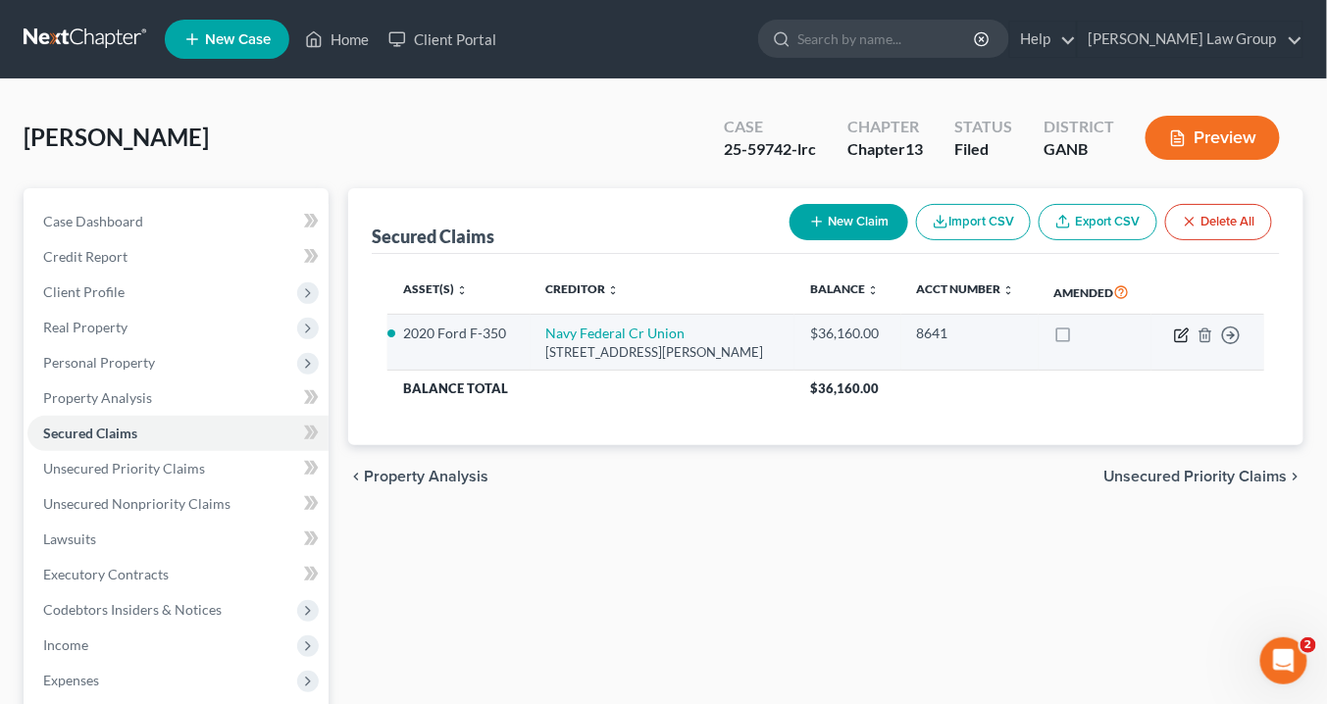
select select "7"
select select "2"
select select "0"
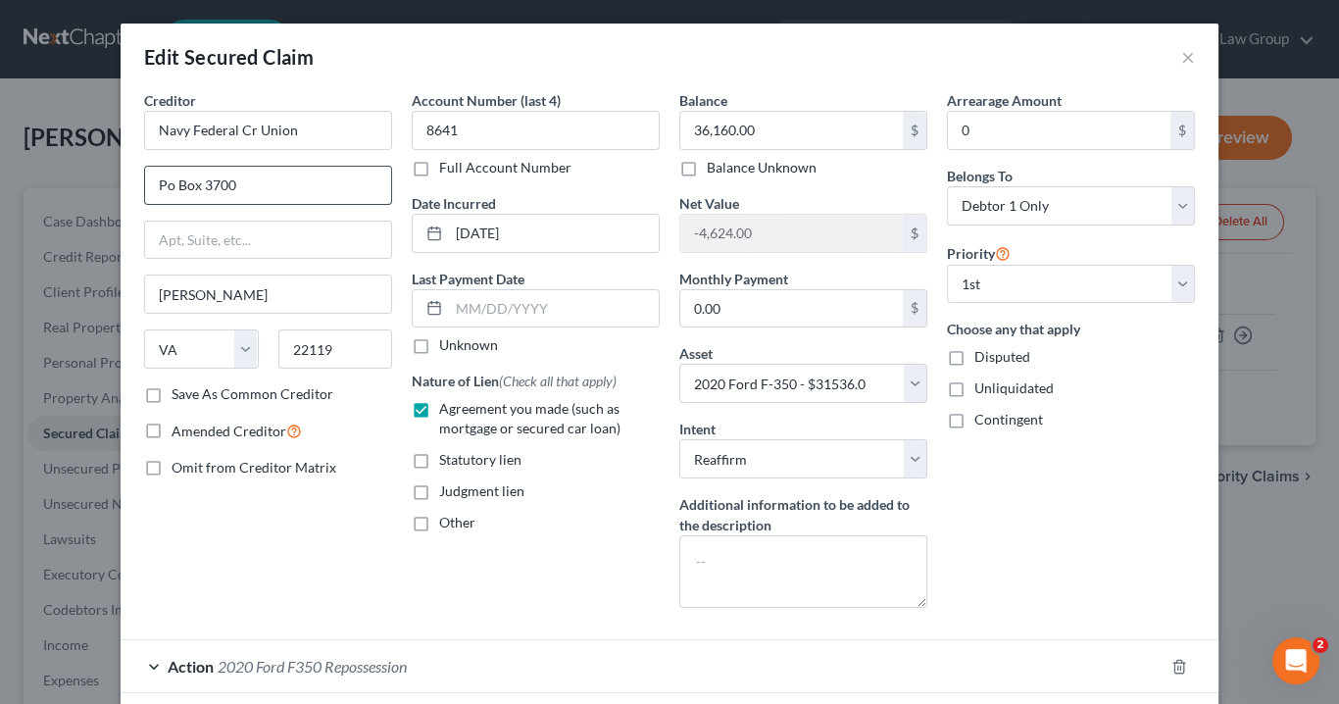
drag, startPoint x: 209, startPoint y: 180, endPoint x: 164, endPoint y: 193, distance: 46.9
click at [145, 185] on input "Po Box 3700" at bounding box center [268, 185] width 246 height 37
drag, startPoint x: 1187, startPoint y: 56, endPoint x: 1099, endPoint y: 0, distance: 104.5
click at [1187, 53] on button "×" at bounding box center [1189, 57] width 14 height 24
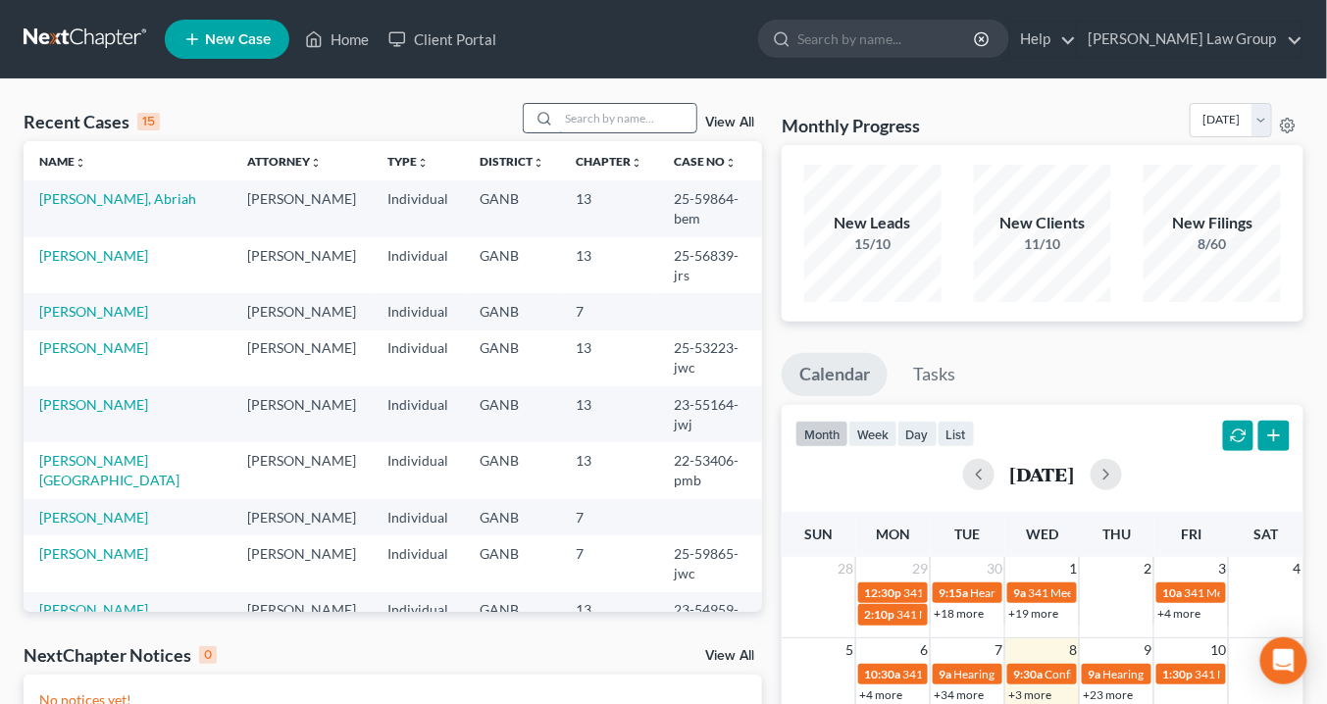
click at [577, 117] on input "search" at bounding box center [627, 118] width 137 height 28
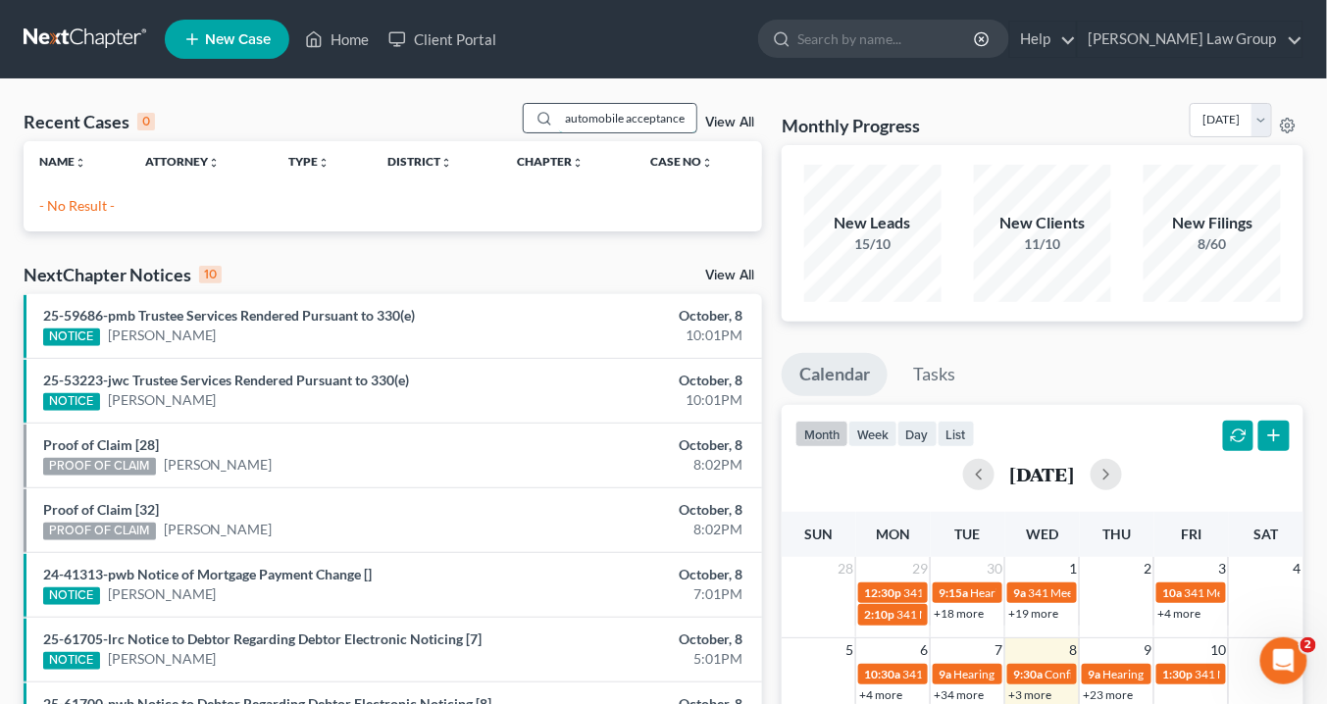
type input "automobile acceptance"
drag, startPoint x: 552, startPoint y: 117, endPoint x: 658, endPoint y: 111, distance: 106.1
click at [704, 119] on div "automobile acceptance View All" at bounding box center [642, 118] width 239 height 30
click at [624, 132] on div "automobile acceptance" at bounding box center [610, 118] width 175 height 30
click at [628, 160] on th "Chapter unfold_more expand_more expand_less" at bounding box center [567, 160] width 132 height 39
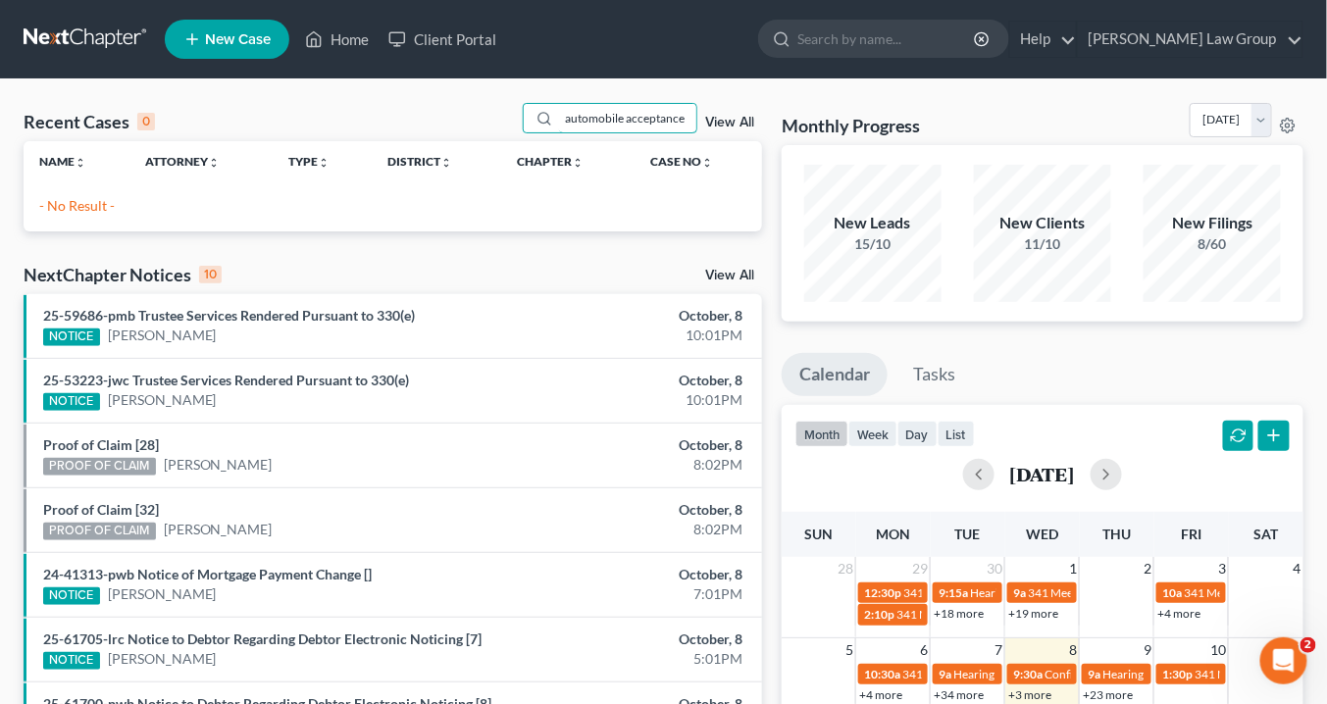
drag, startPoint x: 570, startPoint y: 120, endPoint x: 787, endPoint y: 107, distance: 218.0
click at [779, 115] on div "Recent Cases 0 automobile acceptance View All Name unfold_more expand_more expa…" at bounding box center [663, 588] width 1299 height 971
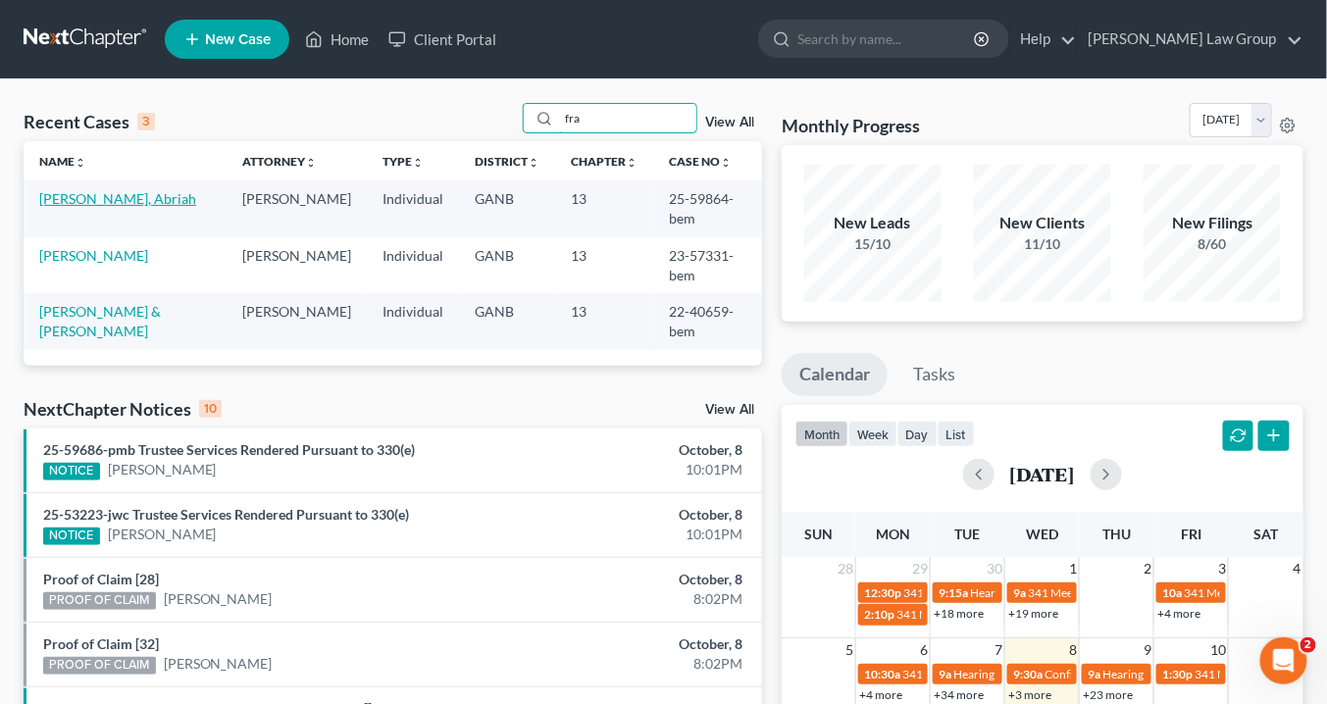
type input "fra"
click at [108, 193] on link "[PERSON_NAME], Abriah" at bounding box center [117, 198] width 157 height 17
click at [112, 196] on link "[PERSON_NAME], Abriah" at bounding box center [117, 198] width 157 height 17
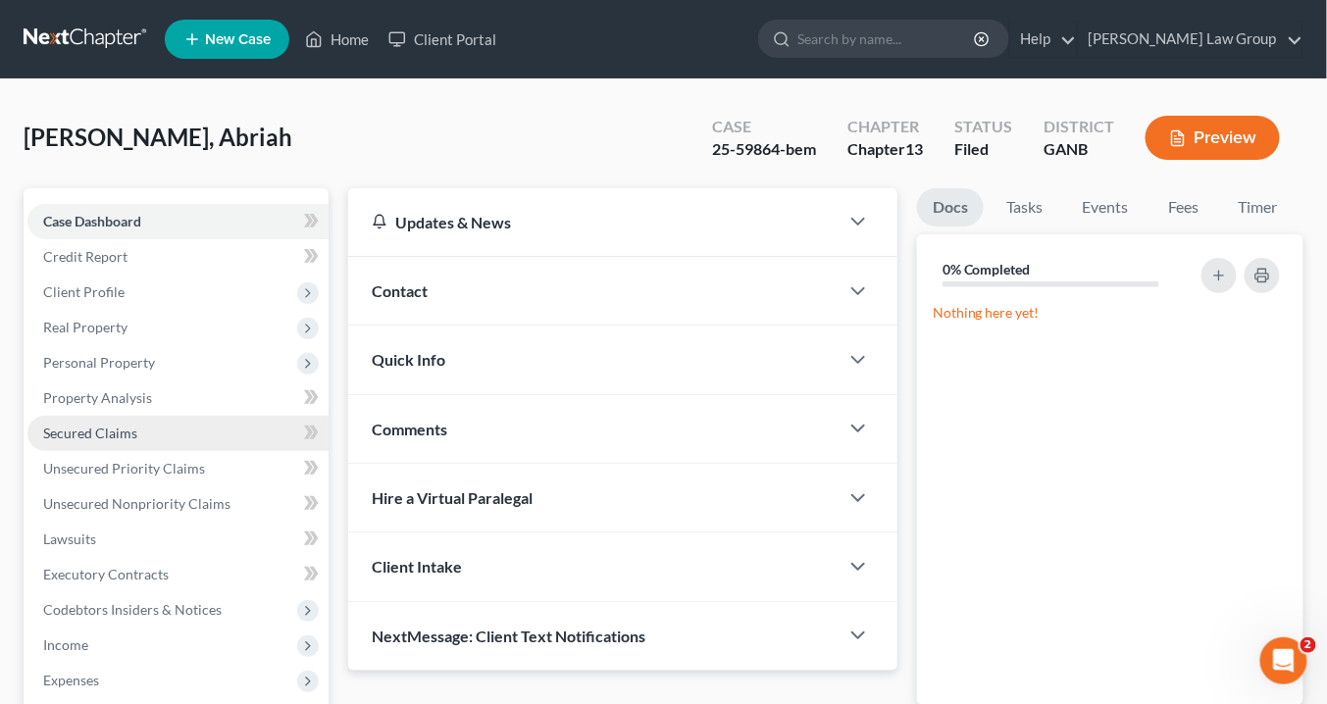
click at [106, 432] on span "Secured Claims" at bounding box center [90, 433] width 94 height 17
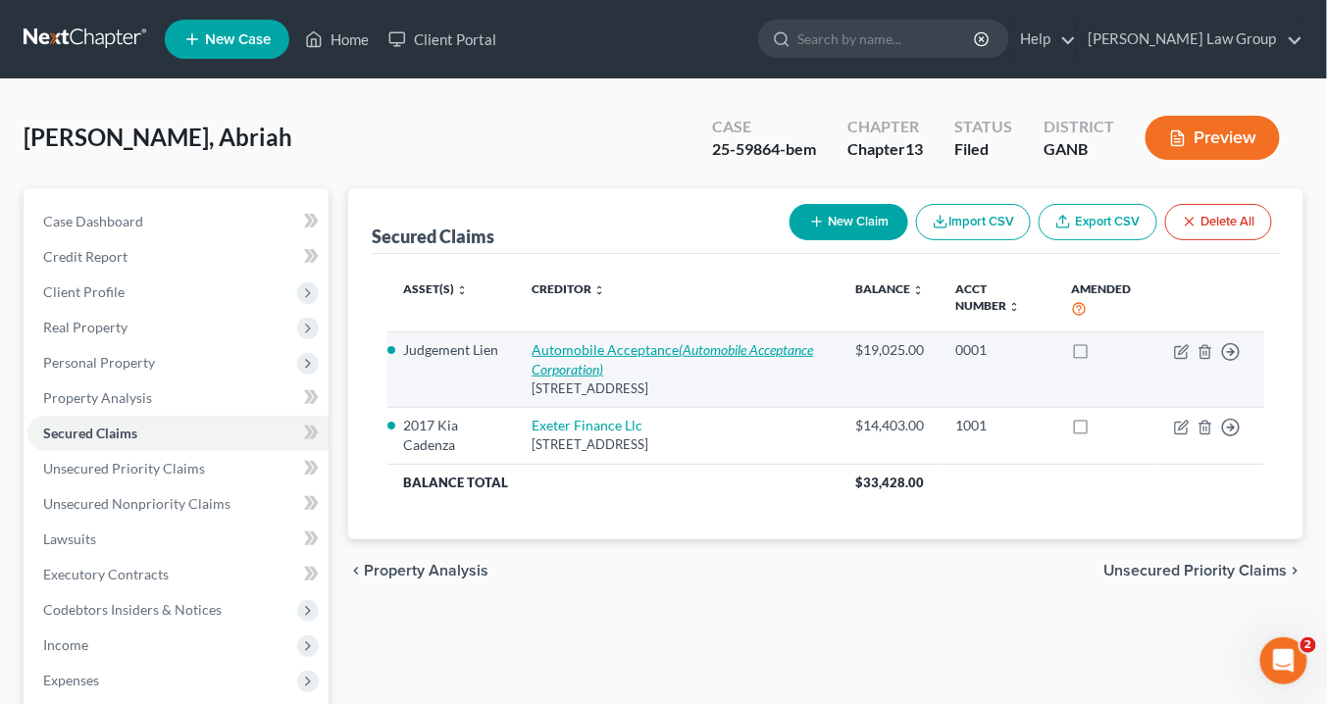
drag, startPoint x: 737, startPoint y: 399, endPoint x: 535, endPoint y: 346, distance: 208.8
click at [535, 346] on td "Automobile Acceptance (Automobile Acceptance Corporation) 749 Main St, Riverdal…" at bounding box center [678, 368] width 324 height 75
copy td "Automobile Acceptance (Automobile Acceptance Corporation) 749 Main St, Riverdal…"
click at [1184, 353] on icon "button" at bounding box center [1182, 352] width 16 height 16
select select "10"
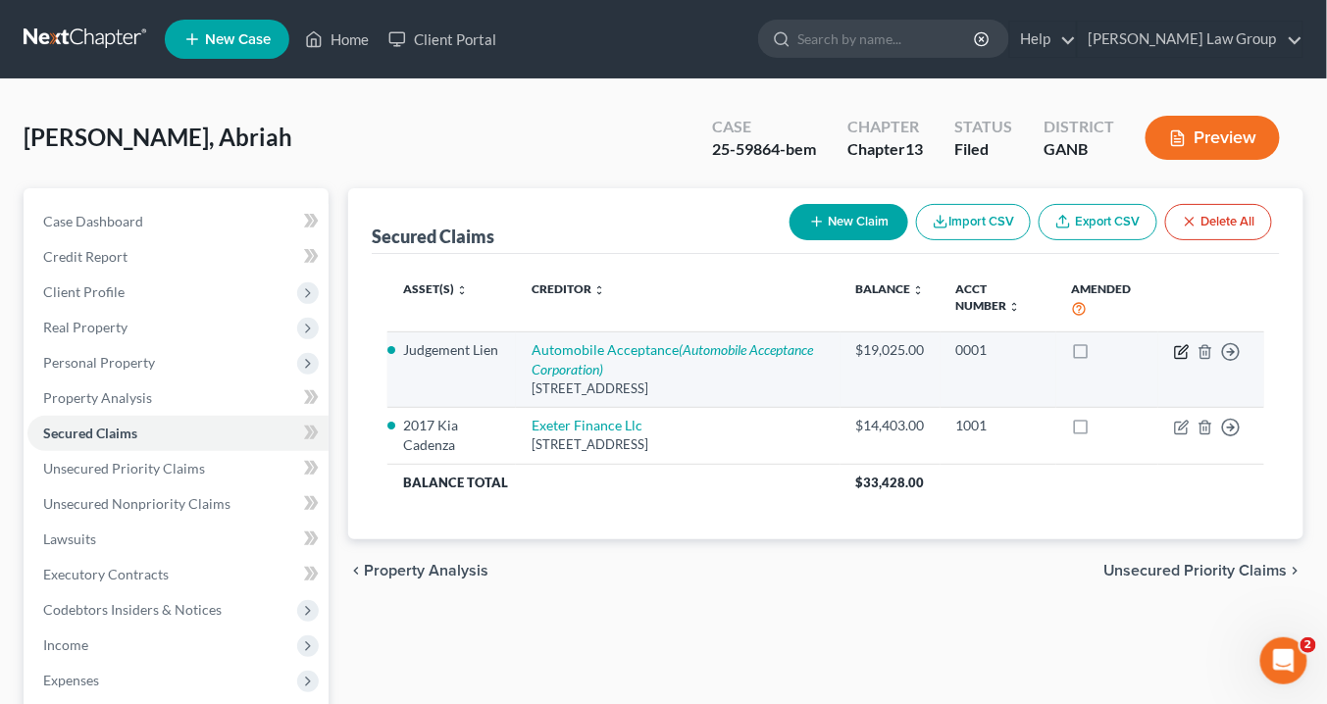
select select "3"
select select "0"
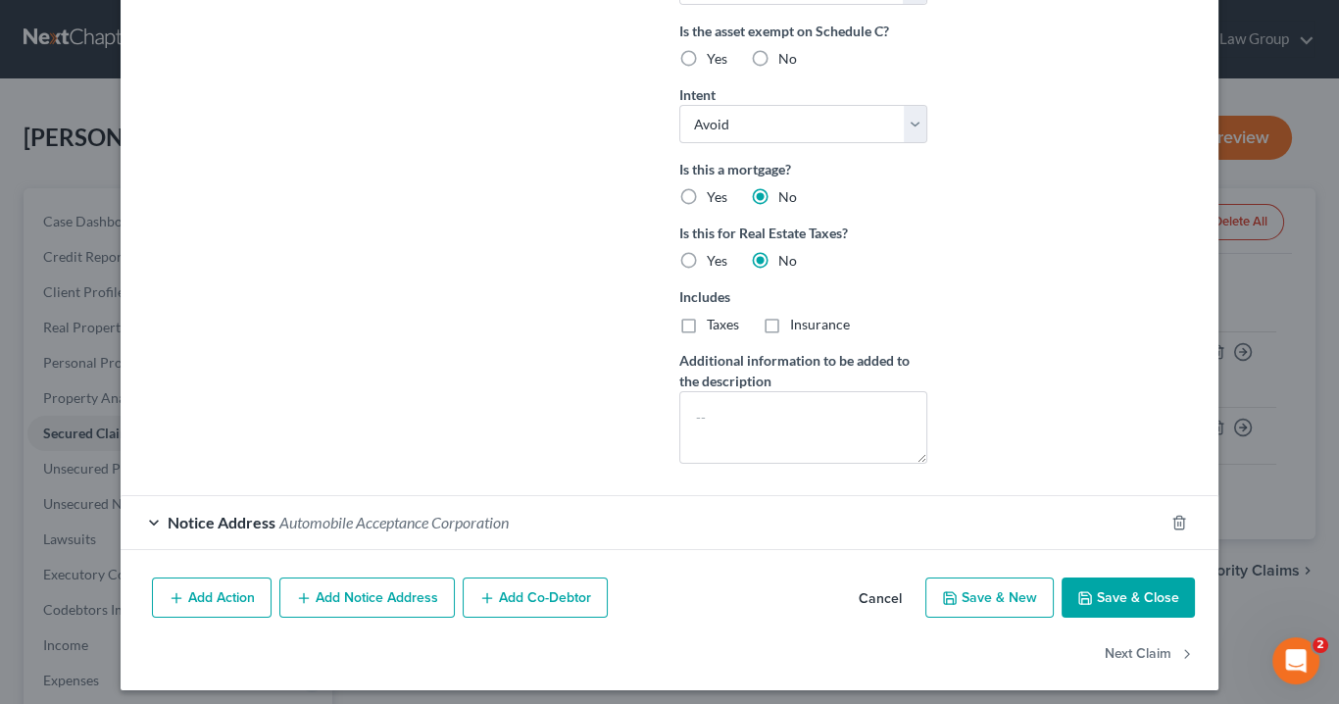
scroll to position [550, 0]
click at [377, 512] on span "Automobile Acceptance Corporation" at bounding box center [393, 521] width 229 height 19
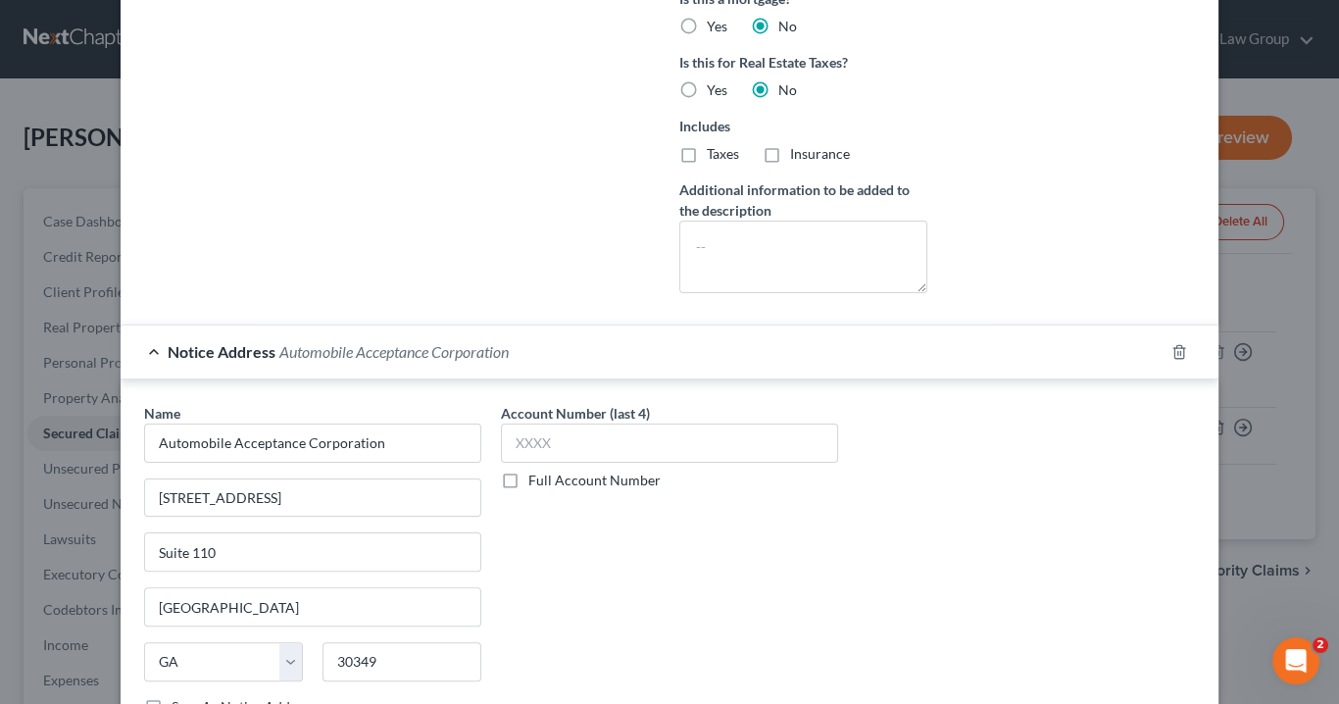
scroll to position [914, 0]
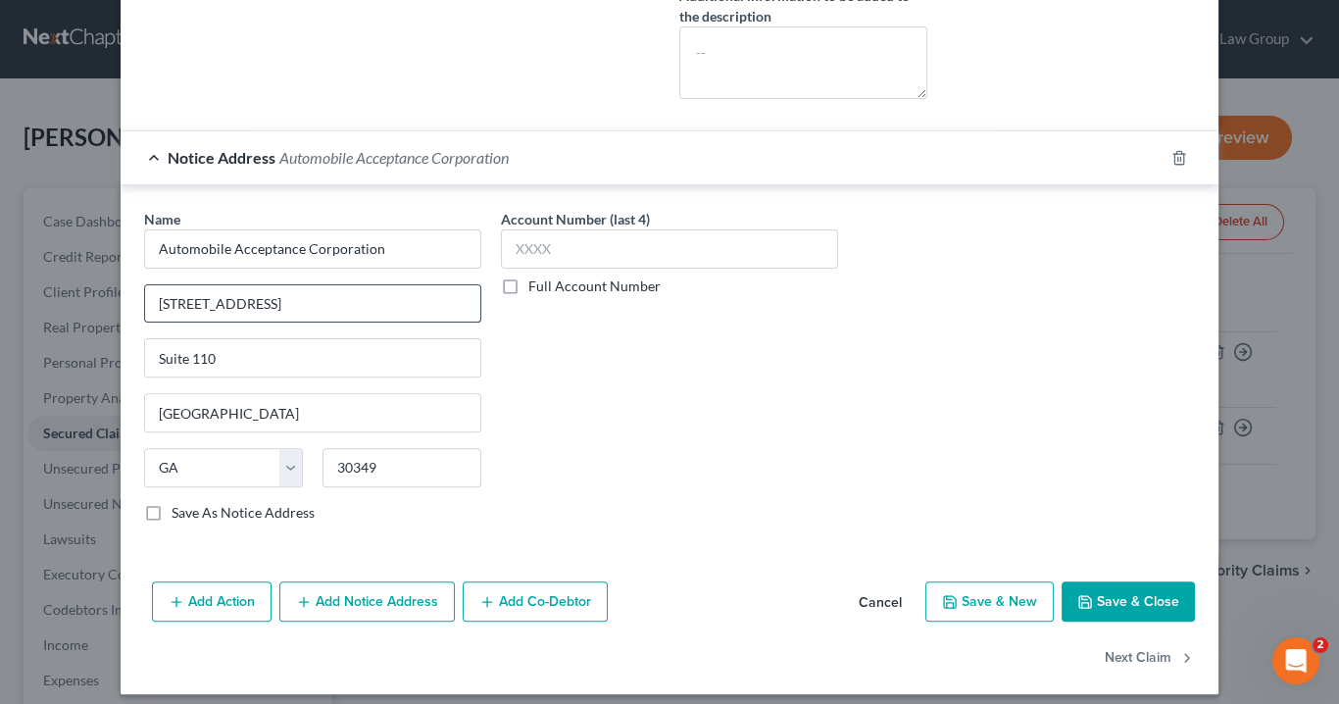
drag, startPoint x: 332, startPoint y: 297, endPoint x: 148, endPoint y: 290, distance: 184.5
click at [121, 295] on div "Name * Automobile Acceptance Corporation 1669 Phoenix Parkway Suite 110 Atlanta…" at bounding box center [670, 369] width 1098 height 369
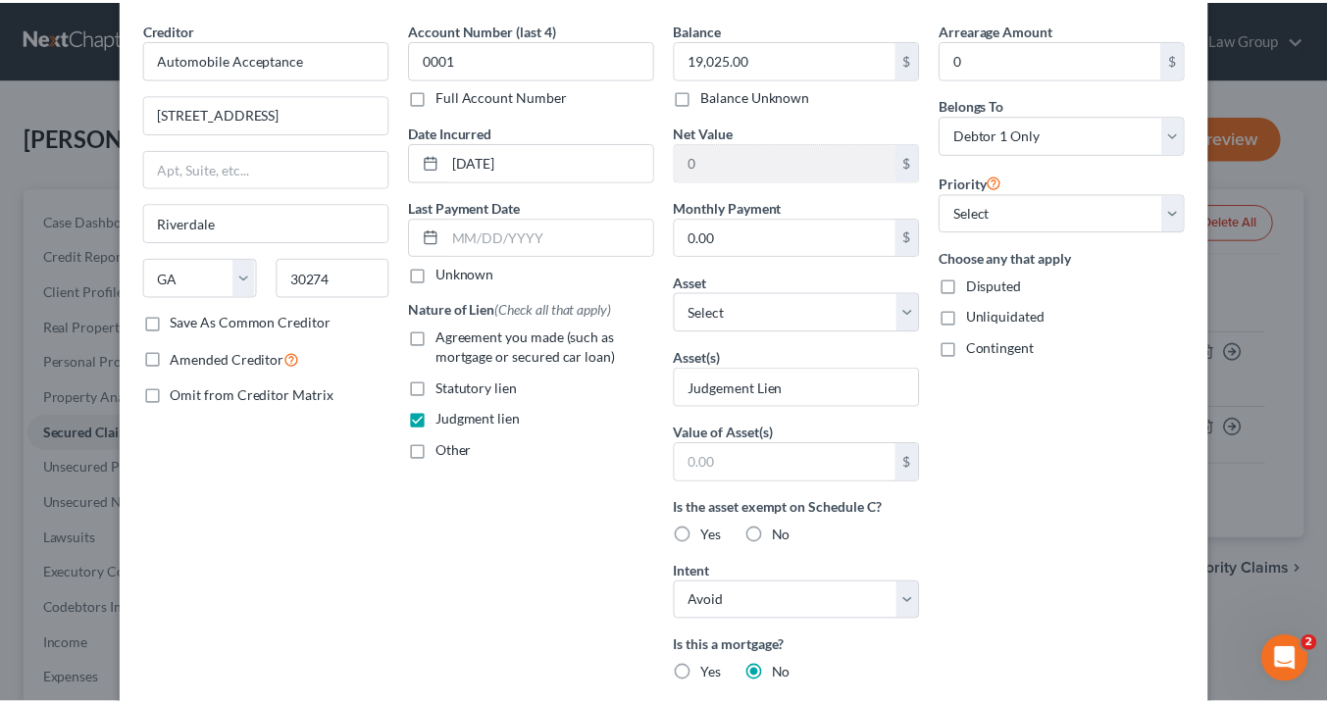
scroll to position [0, 0]
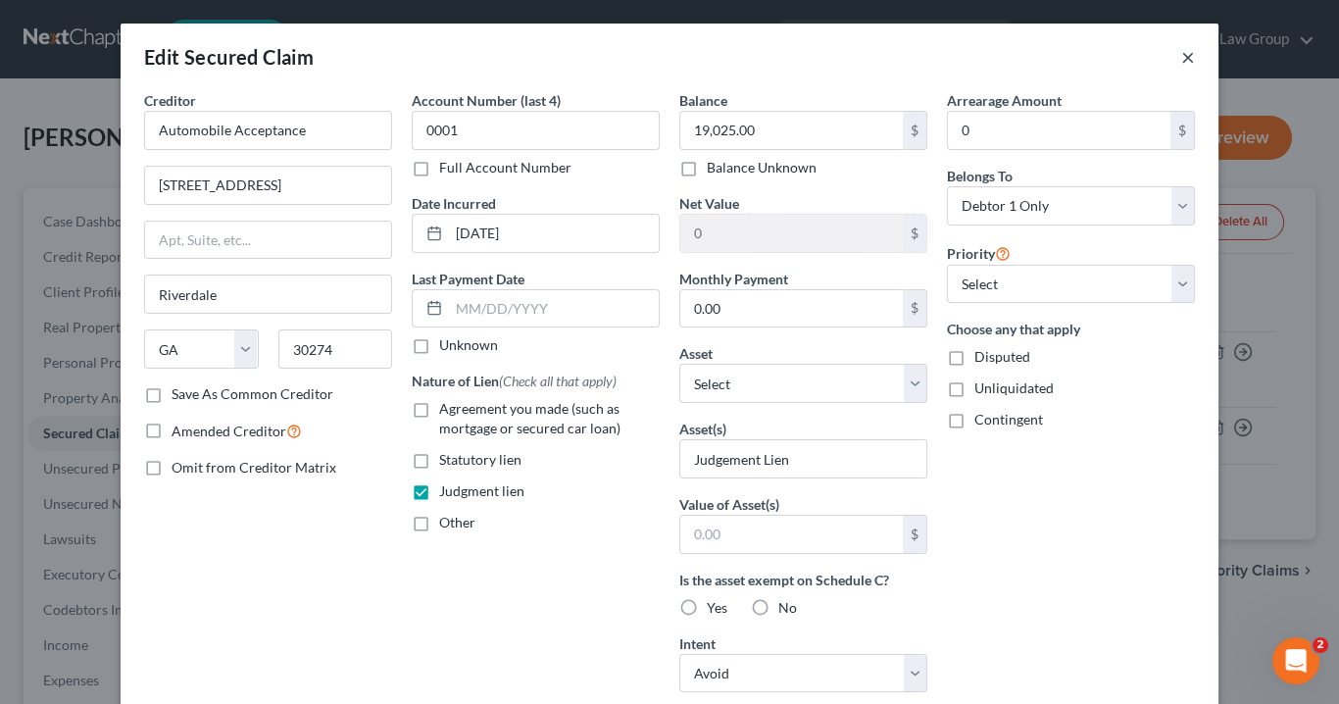
click at [1185, 59] on button "×" at bounding box center [1189, 57] width 14 height 24
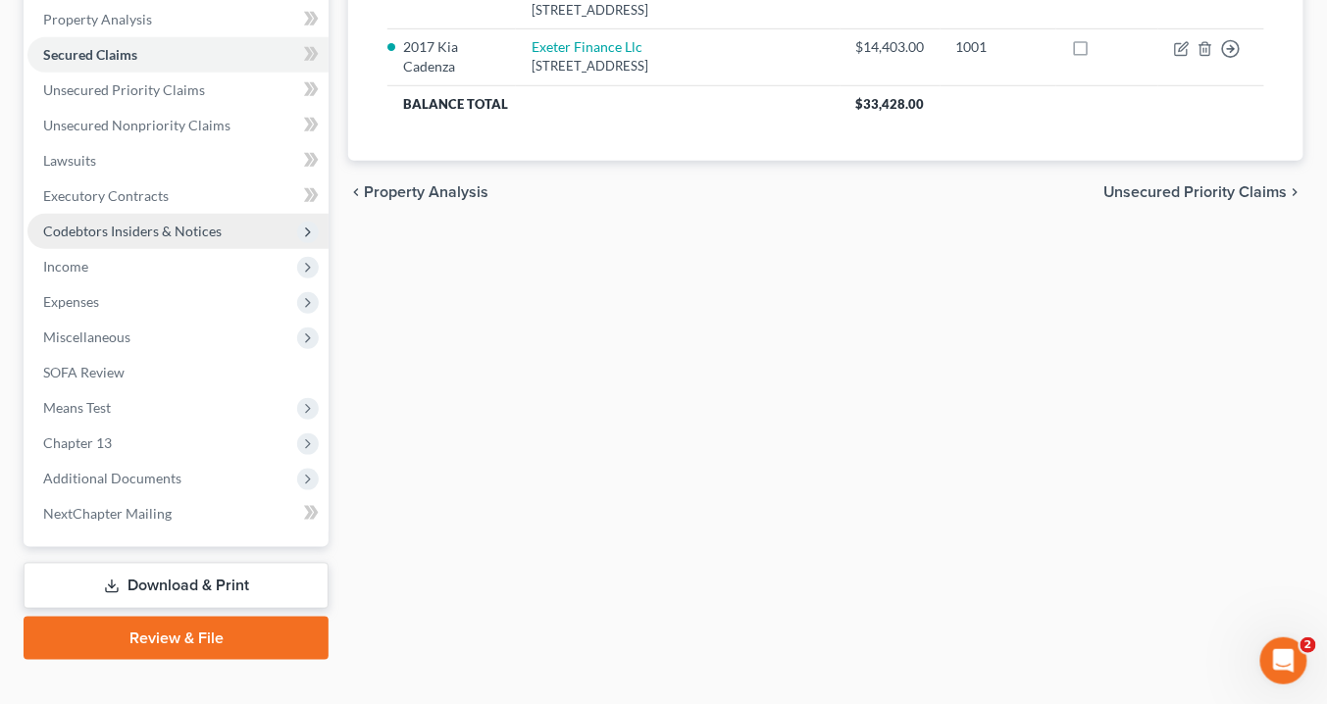
scroll to position [405, 0]
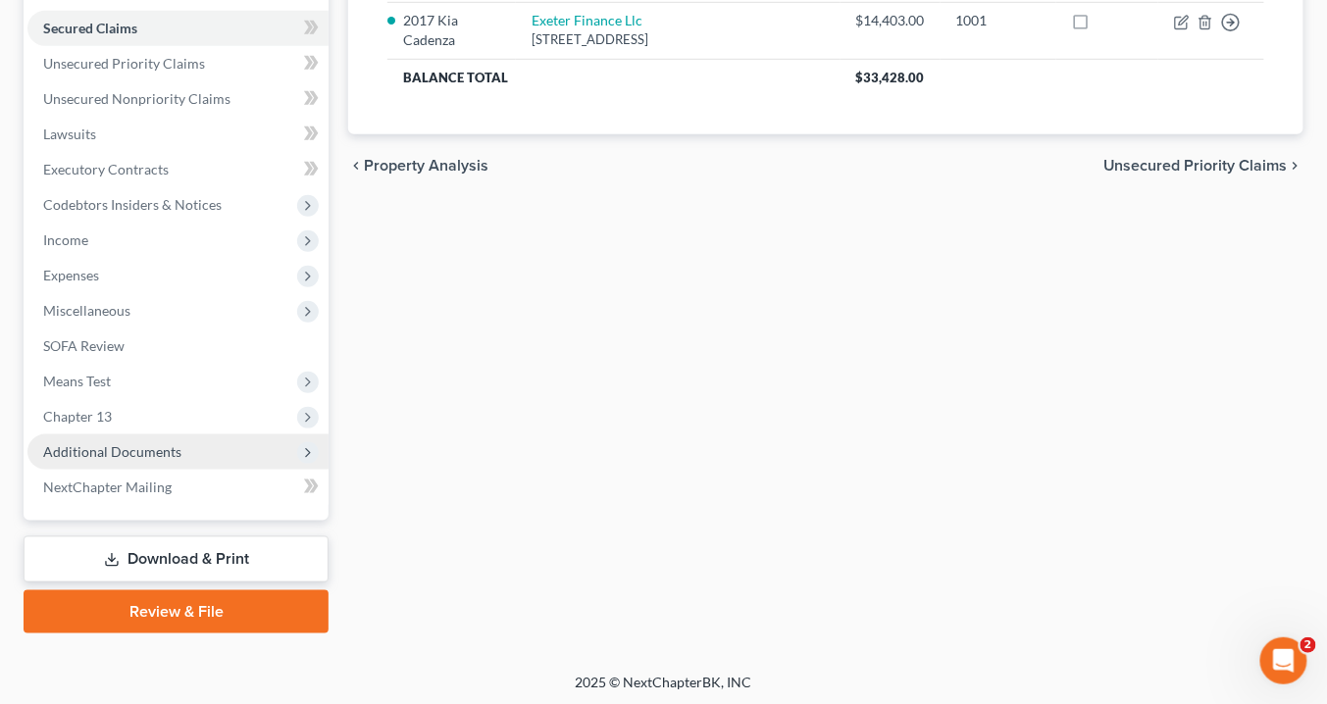
click at [162, 445] on span "Additional Documents" at bounding box center [112, 451] width 138 height 17
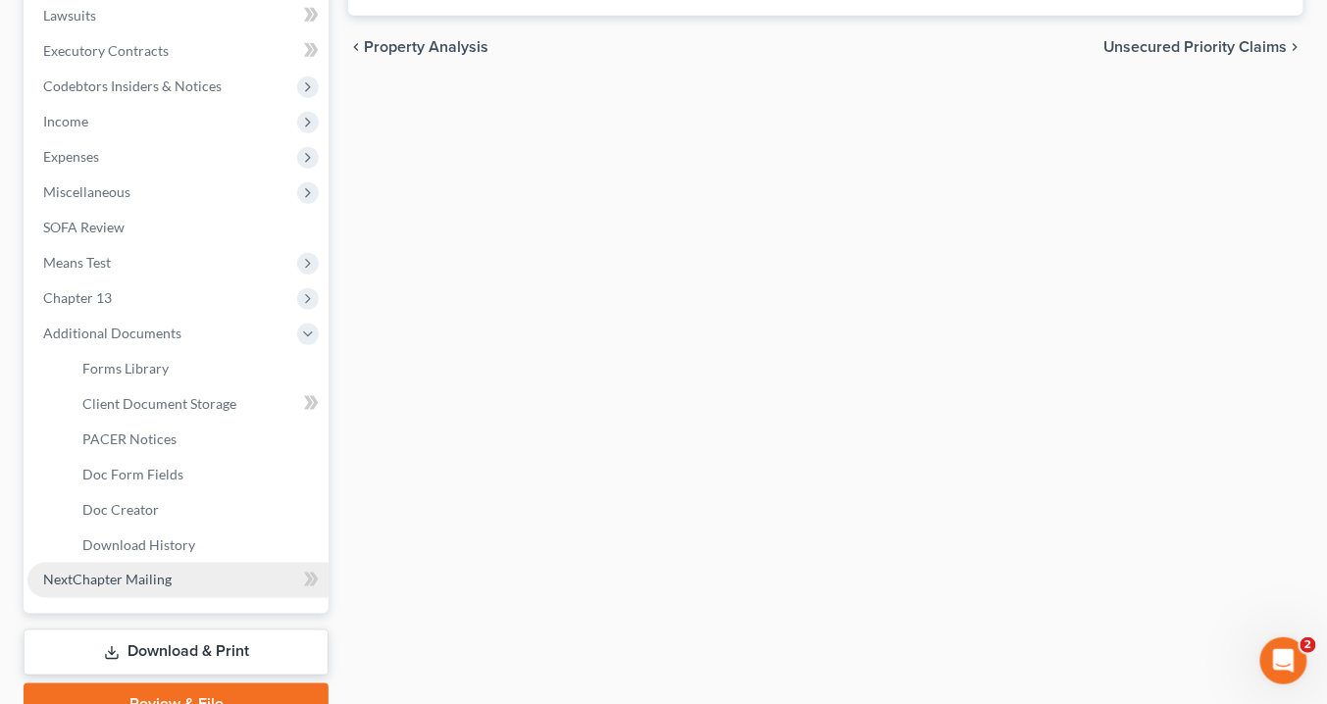
scroll to position [617, 0]
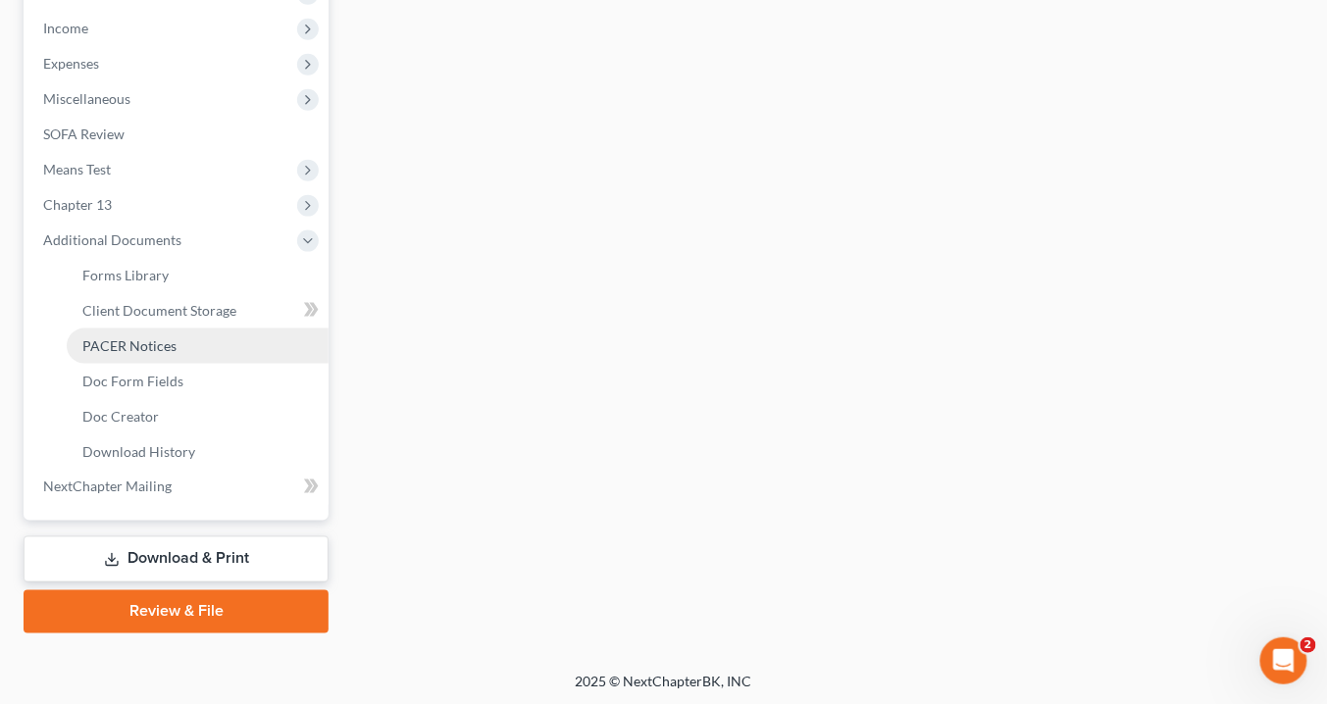
click at [153, 333] on link "PACER Notices" at bounding box center [198, 345] width 262 height 35
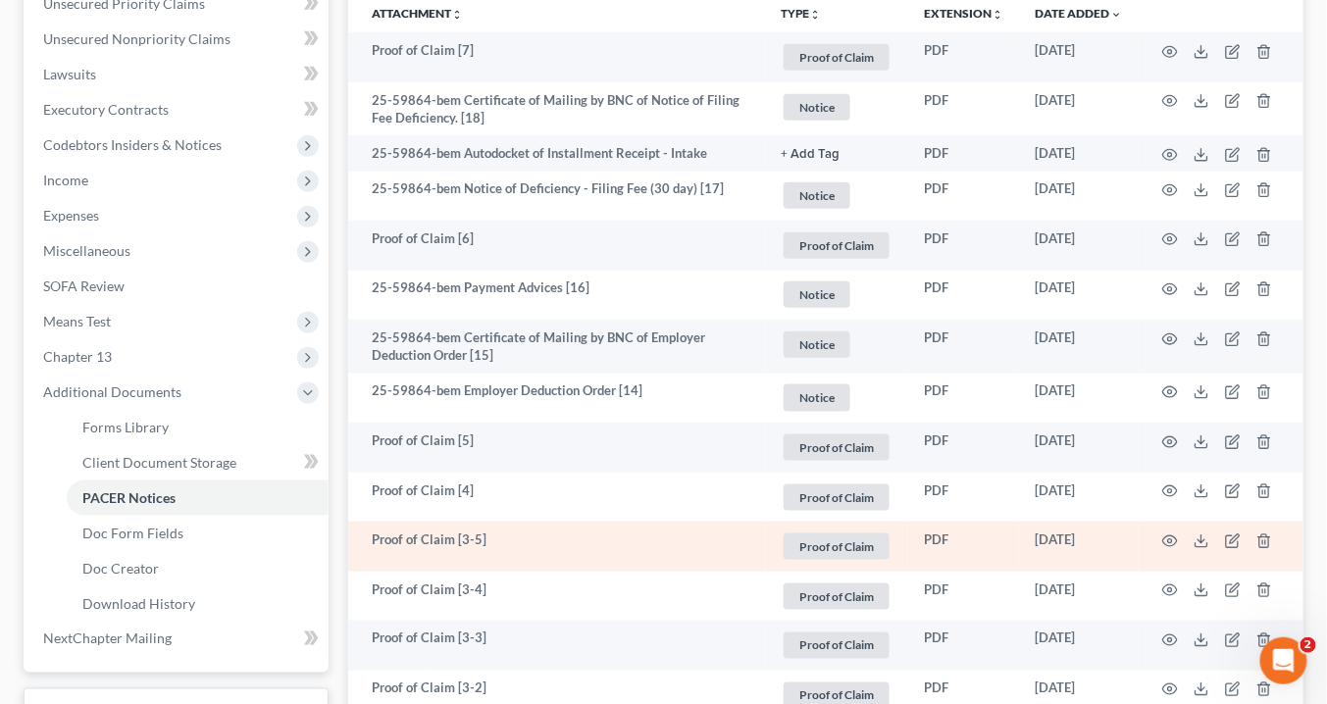
scroll to position [229, 0]
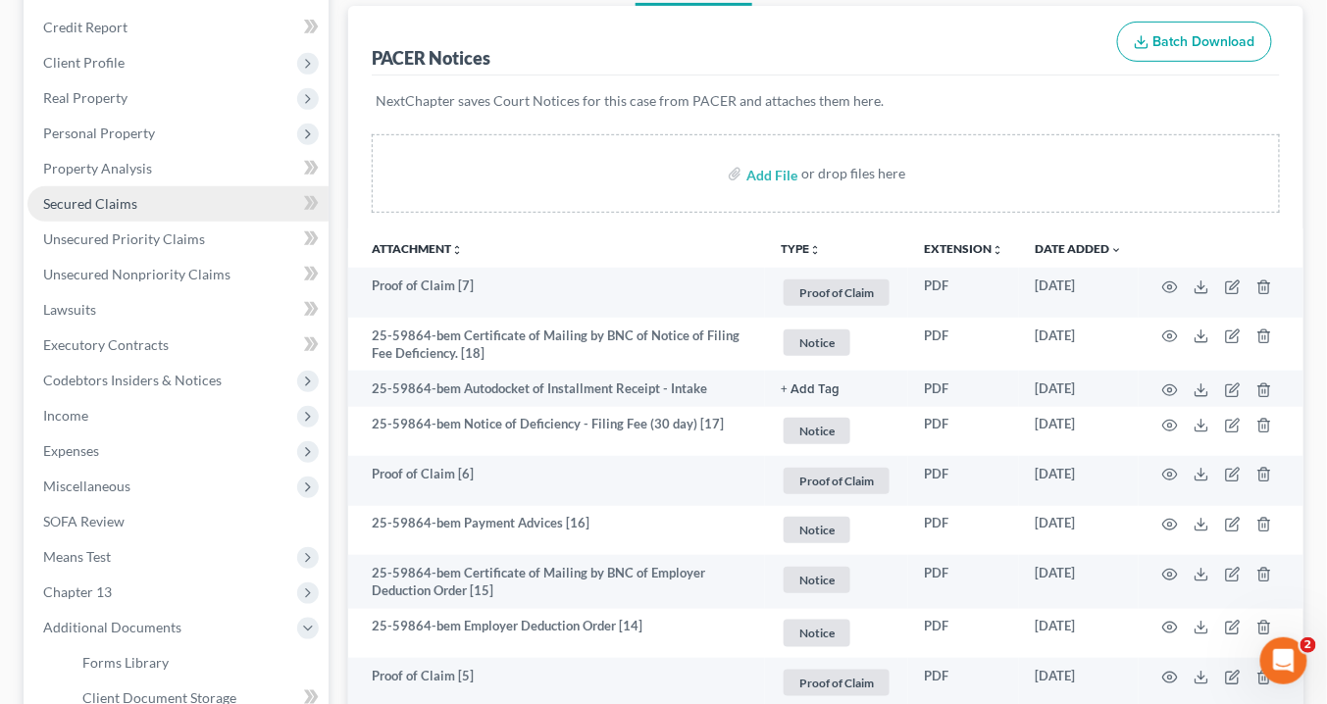
click at [97, 202] on span "Secured Claims" at bounding box center [90, 203] width 94 height 17
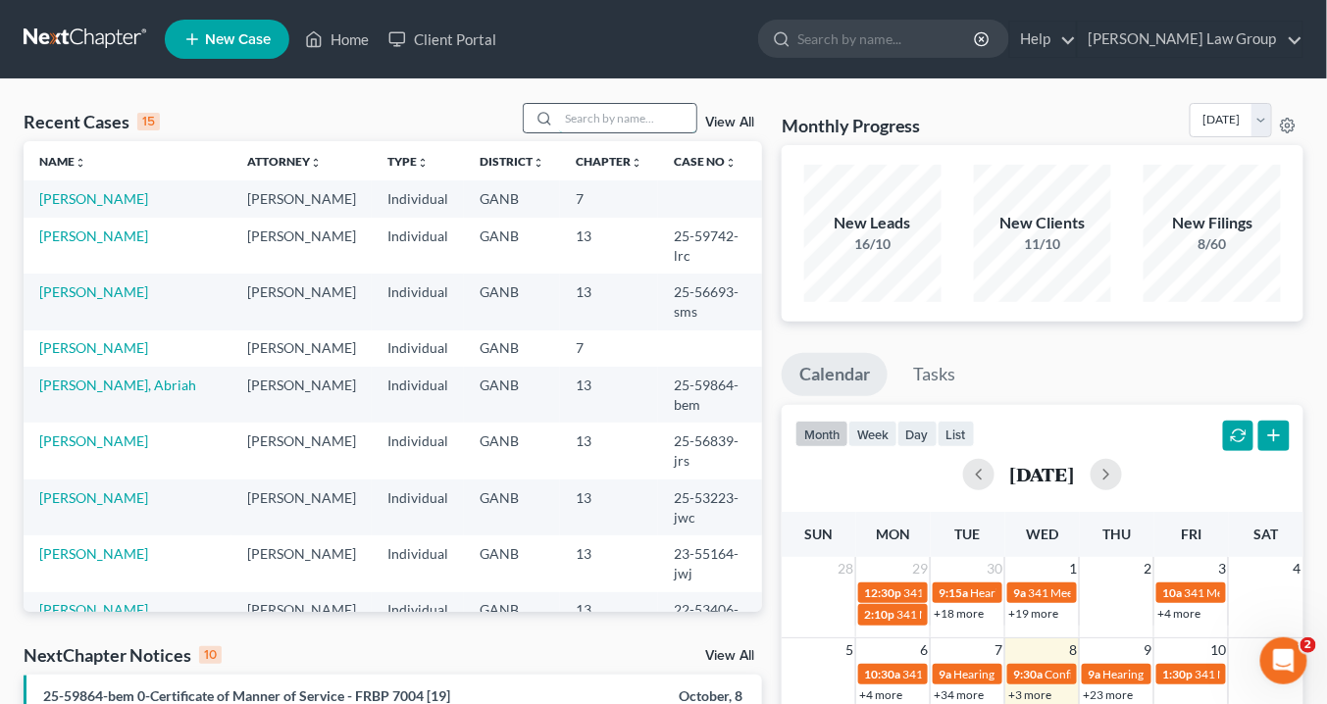
click at [606, 107] on input "search" at bounding box center [627, 118] width 137 height 28
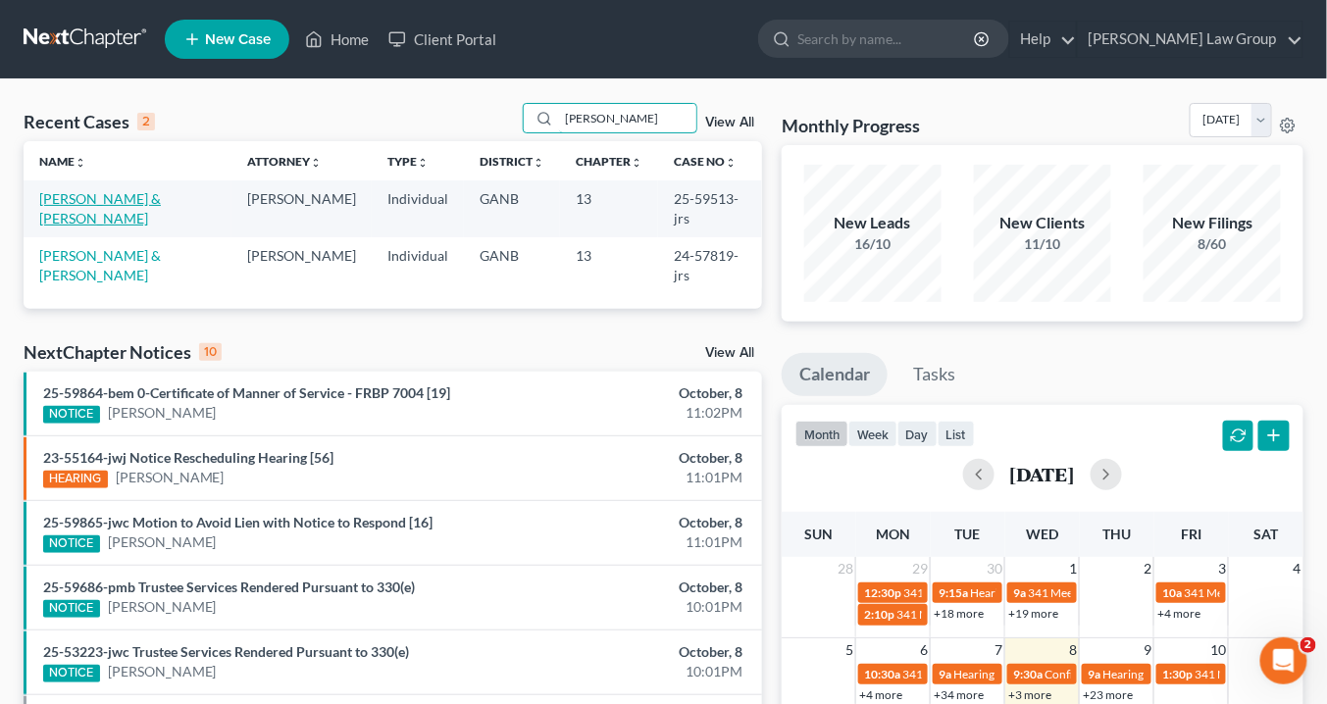
type input "Neal"
click at [75, 198] on link "Neal, Aliman & Young-Neal, Kanetra" at bounding box center [100, 208] width 122 height 36
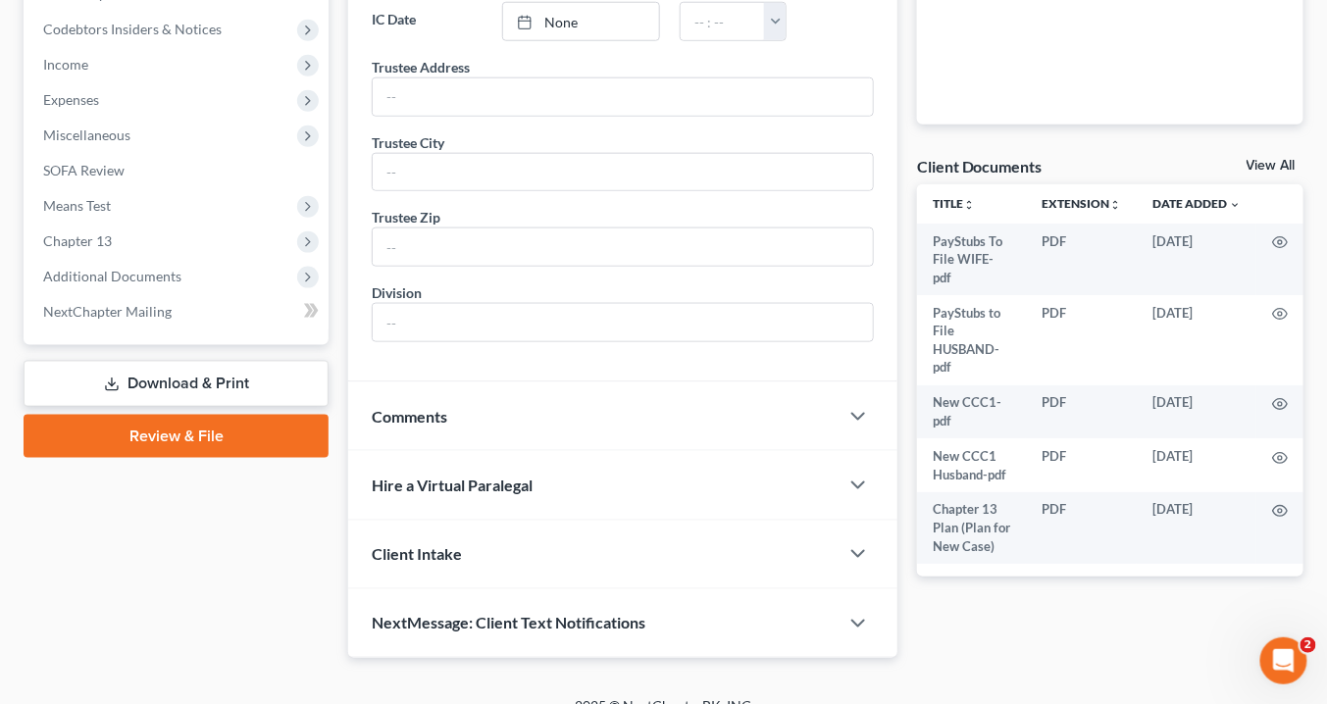
scroll to position [597, 0]
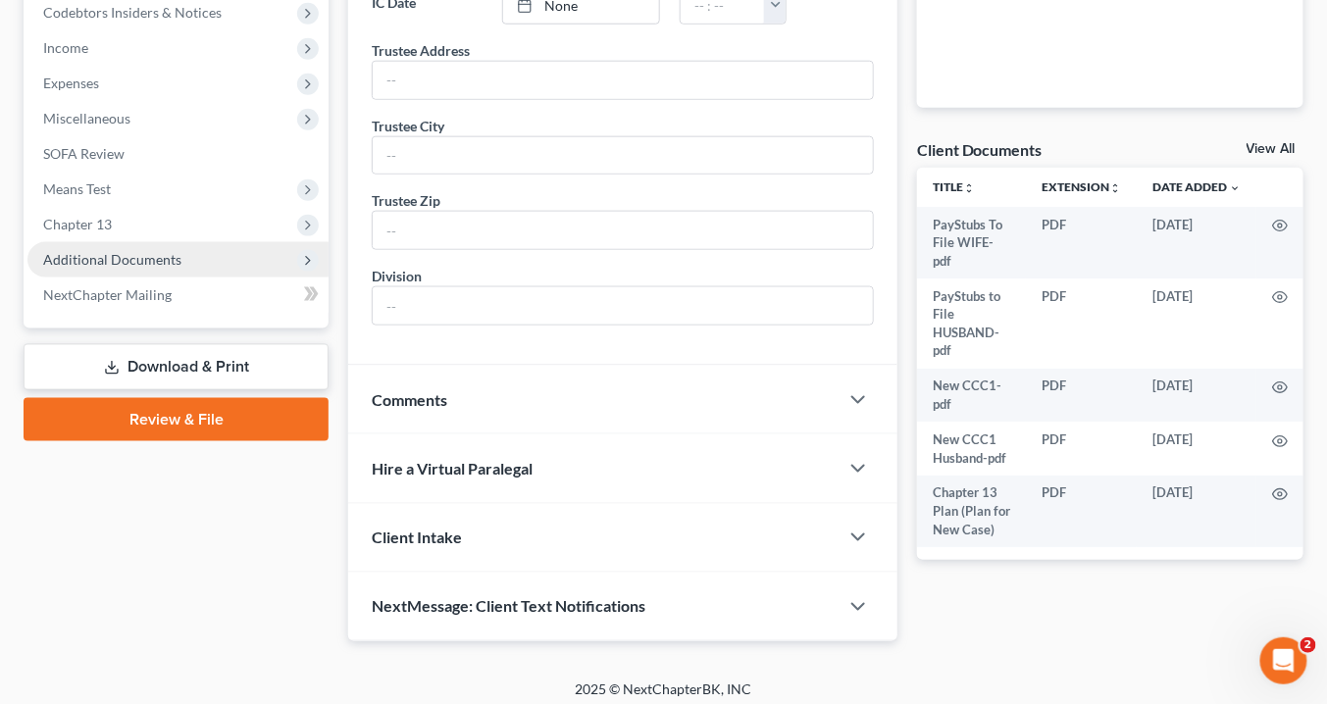
click at [126, 256] on span "Additional Documents" at bounding box center [112, 259] width 138 height 17
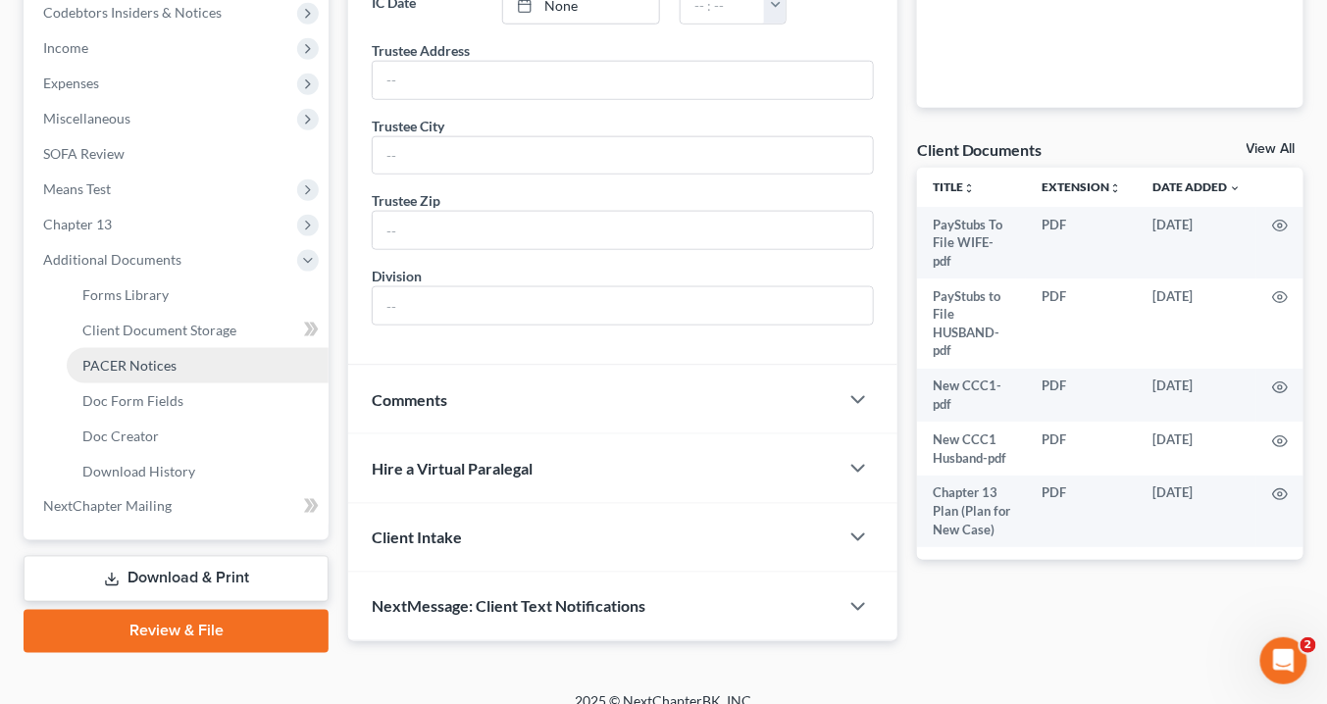
click at [133, 369] on span "PACER Notices" at bounding box center [129, 365] width 94 height 17
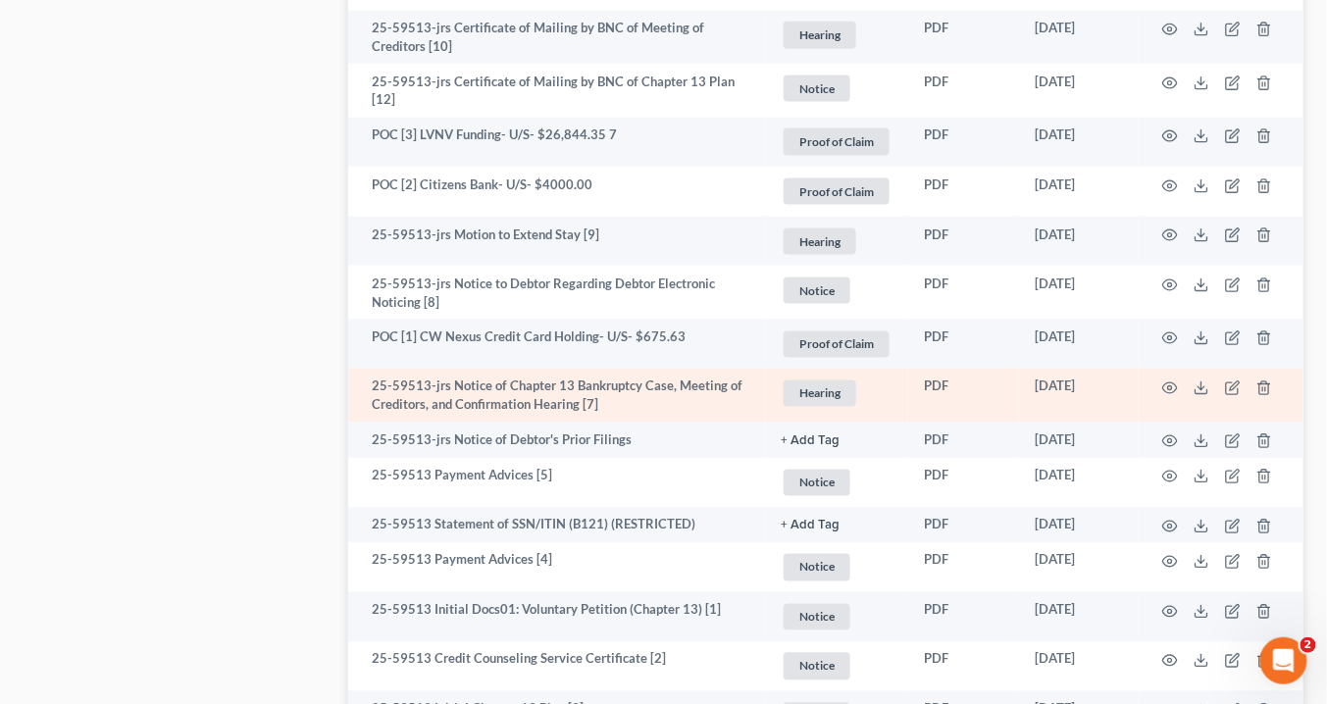
scroll to position [3164, 0]
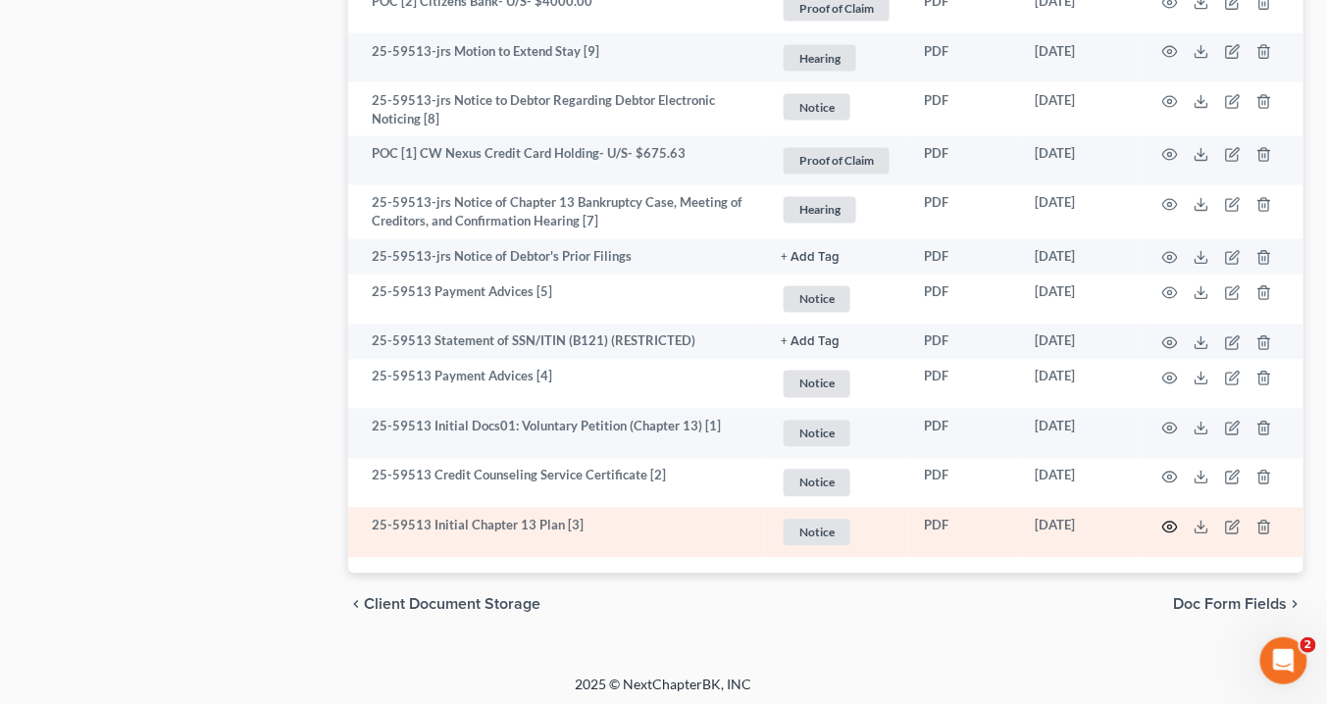
click at [1172, 524] on icon "button" at bounding box center [1170, 528] width 16 height 16
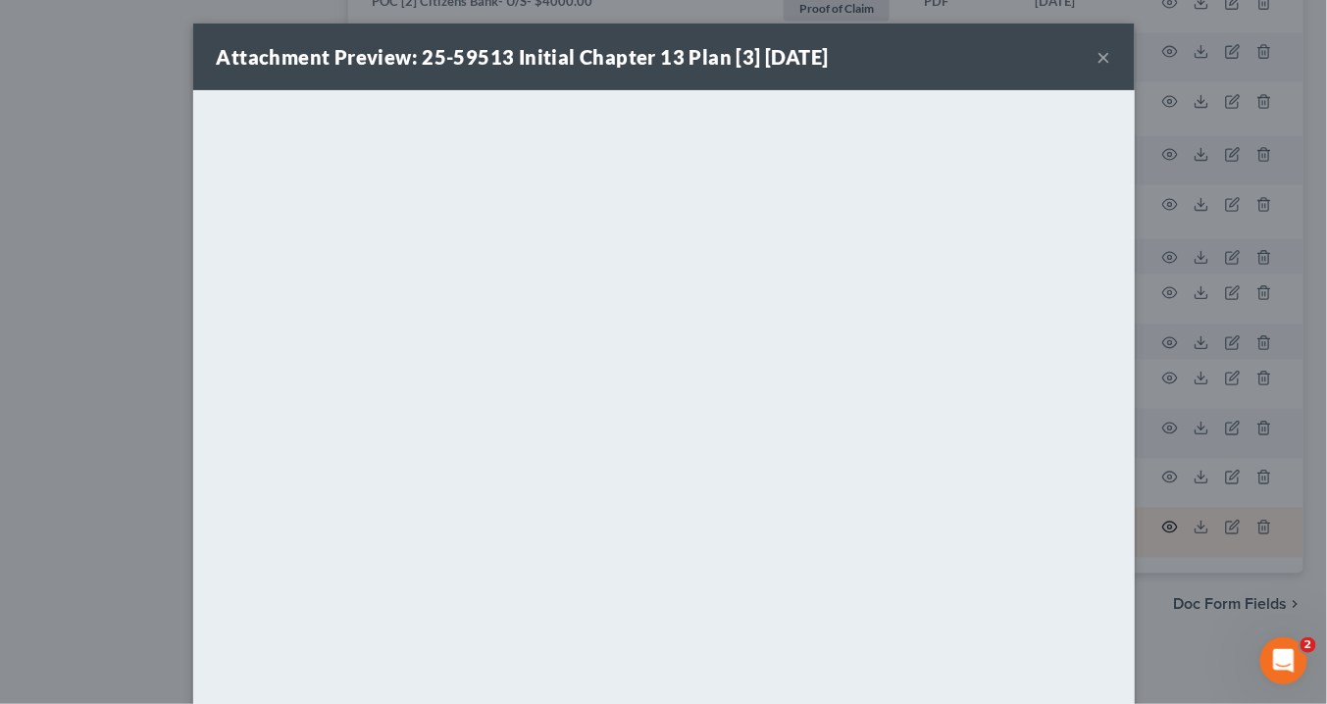
scroll to position [3160, 0]
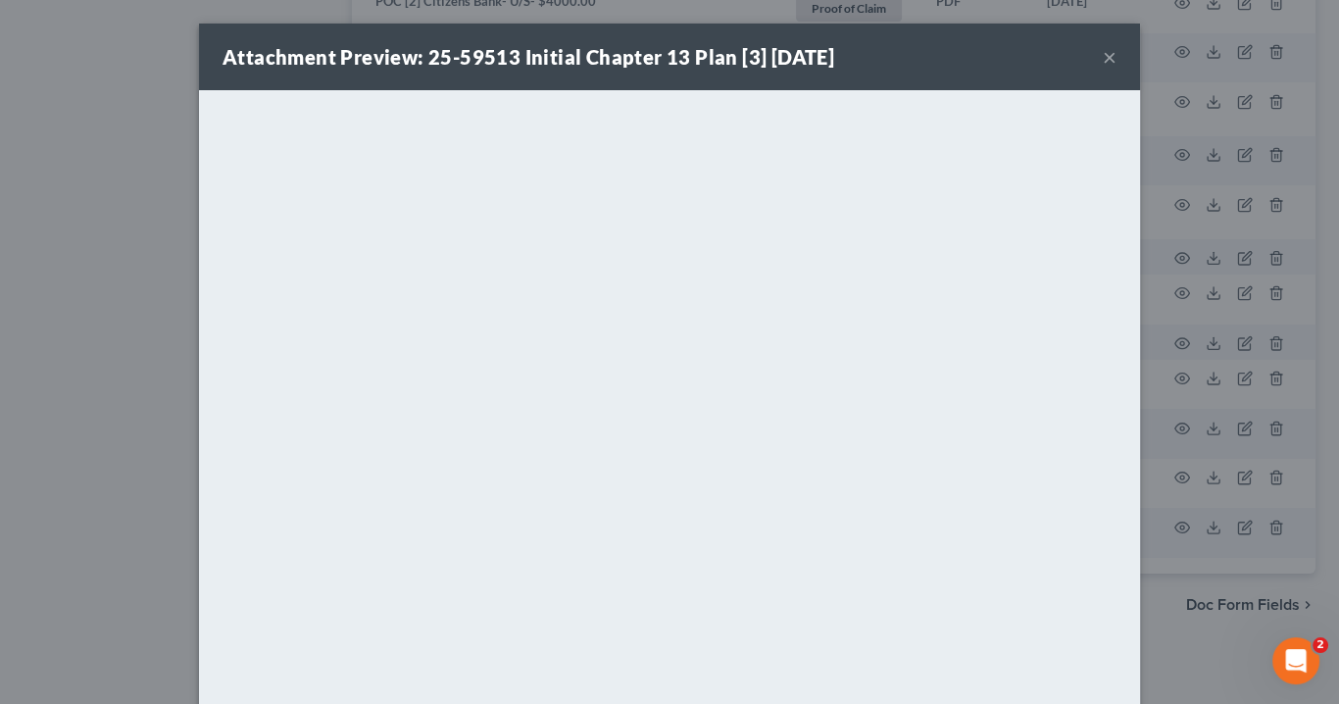
click at [1107, 54] on button "×" at bounding box center [1110, 57] width 14 height 24
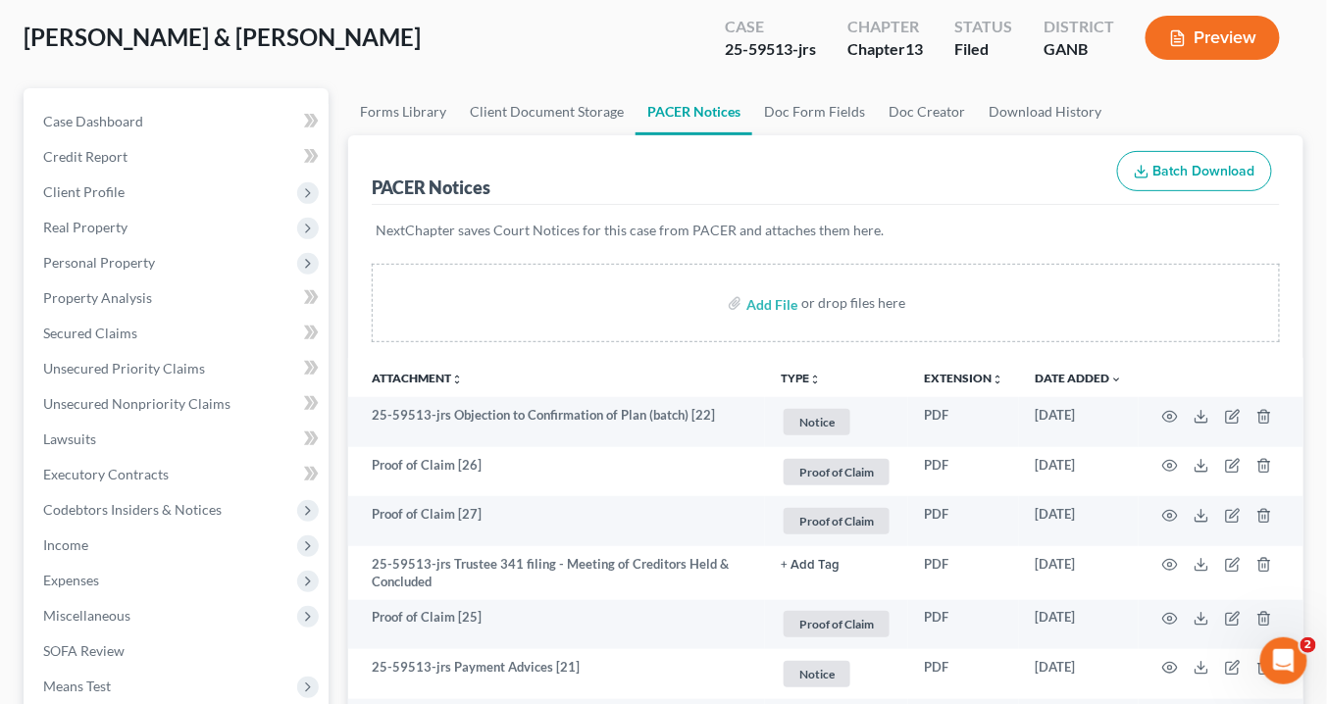
scroll to position [0, 0]
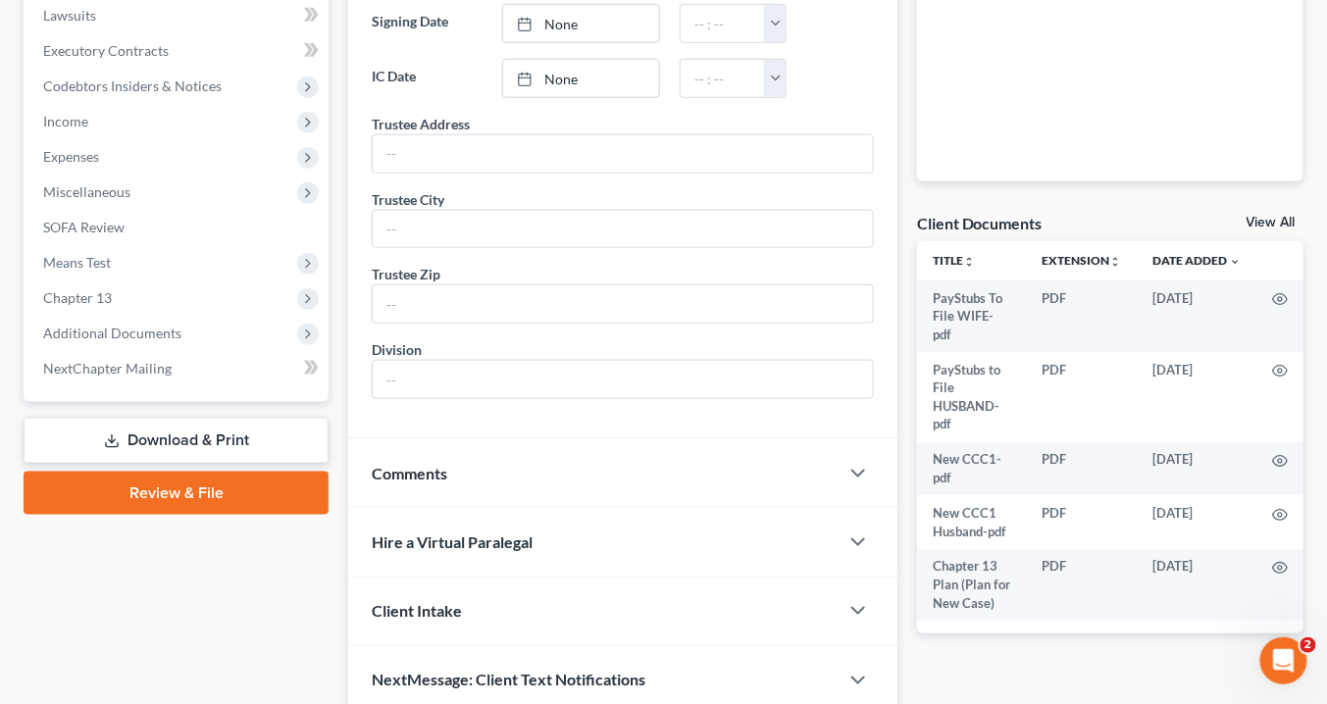
scroll to position [549, 0]
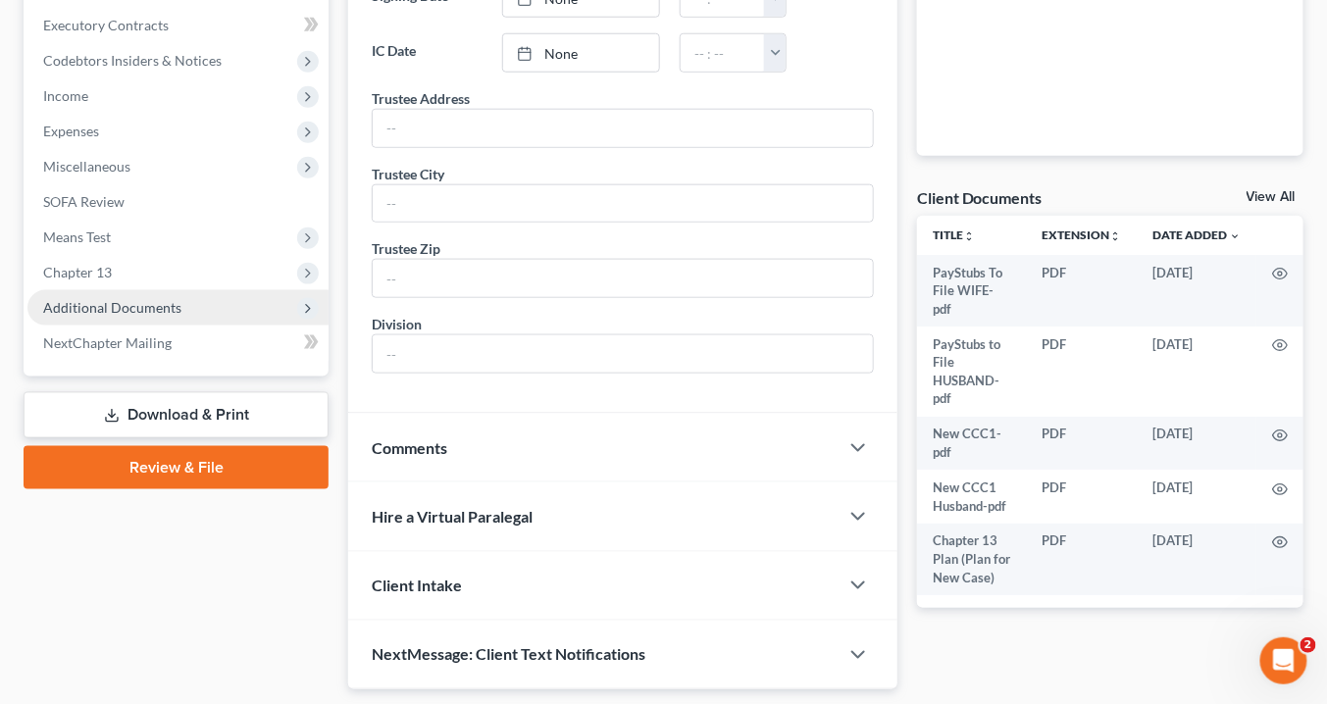
click at [138, 311] on span "Additional Documents" at bounding box center [112, 307] width 138 height 17
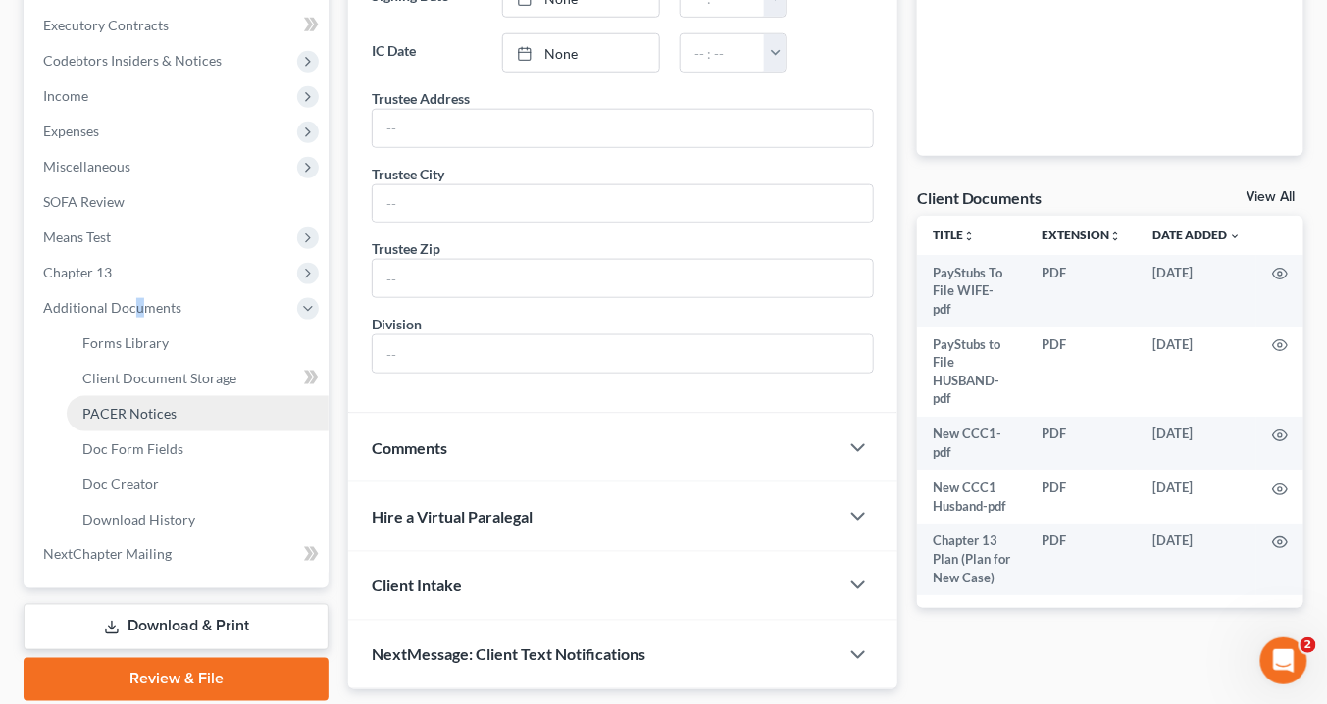
click at [143, 412] on span "PACER Notices" at bounding box center [129, 413] width 94 height 17
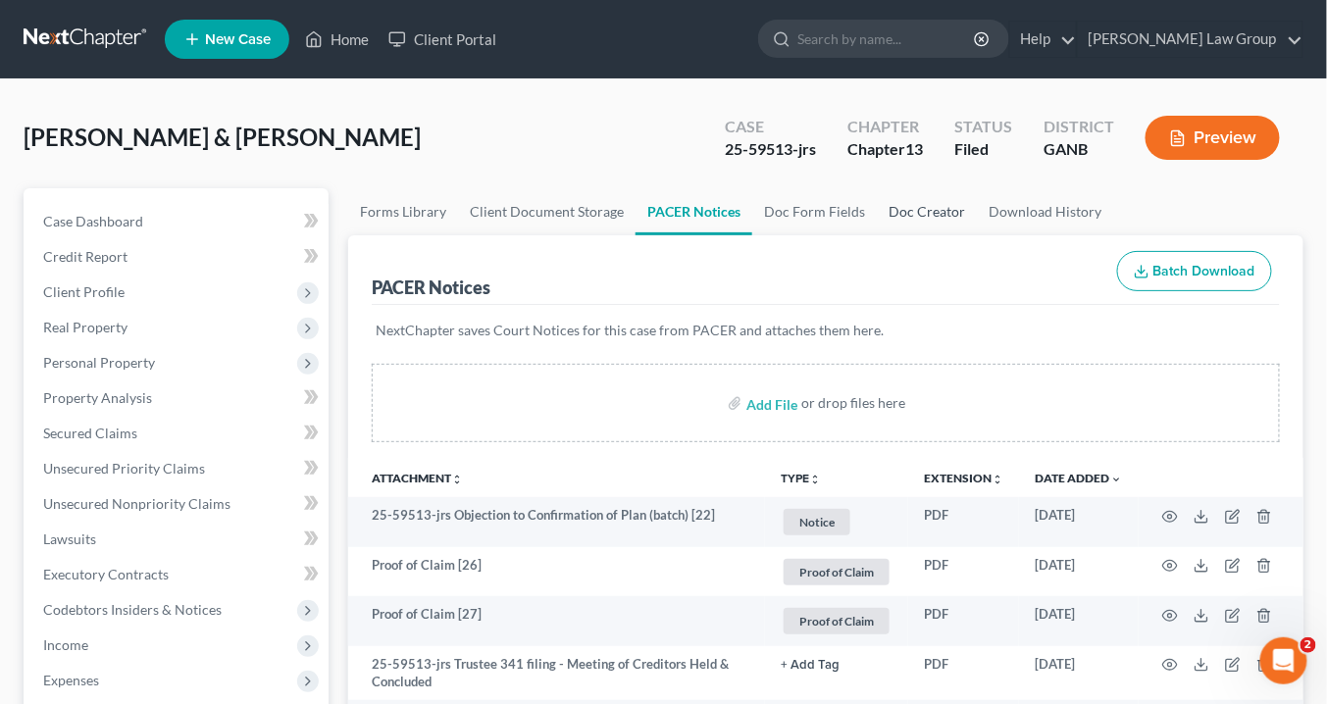
click at [918, 214] on link "Doc Creator" at bounding box center [927, 211] width 100 height 47
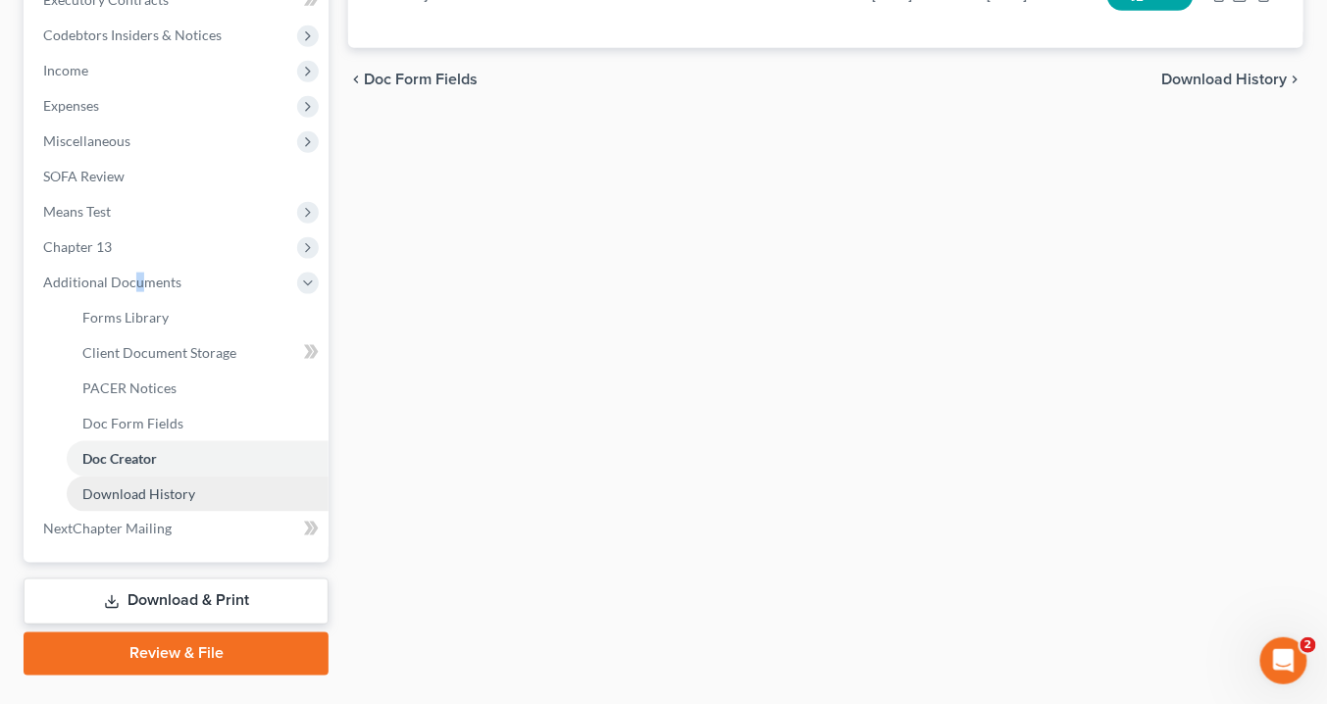
scroll to position [617, 0]
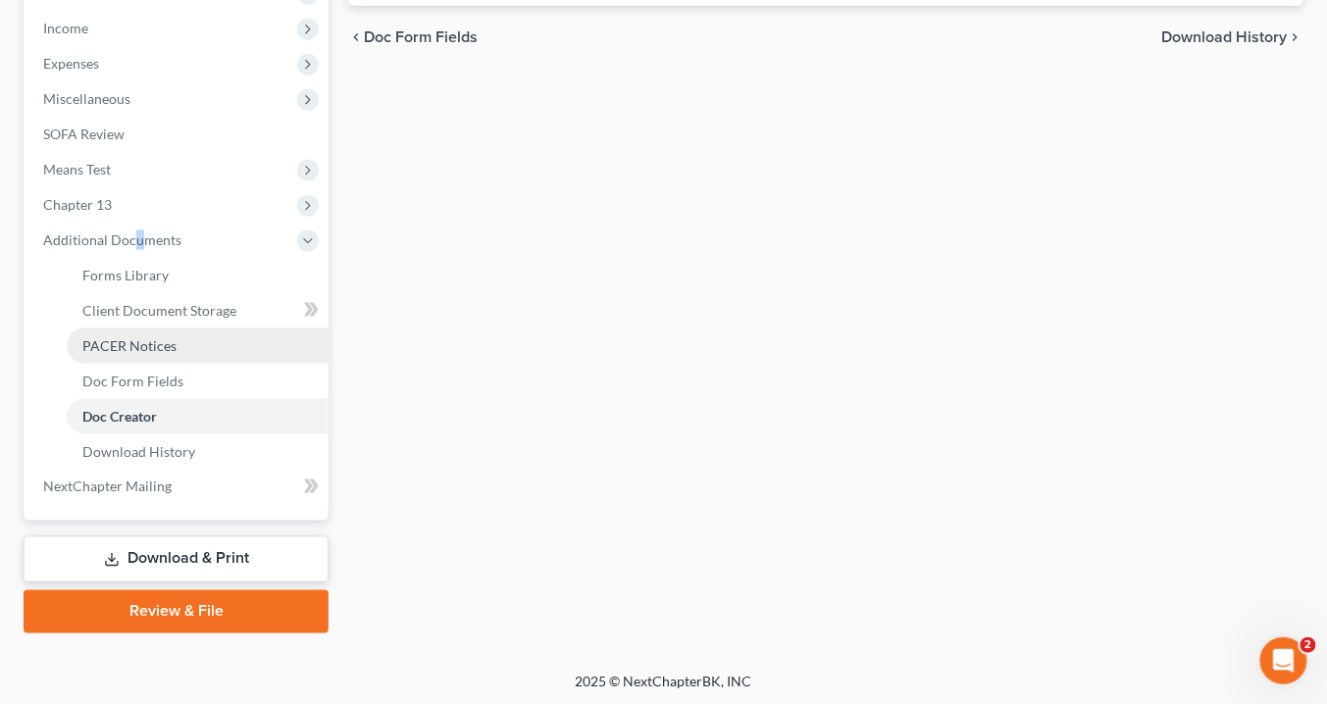
click at [163, 337] on span "PACER Notices" at bounding box center [129, 345] width 94 height 17
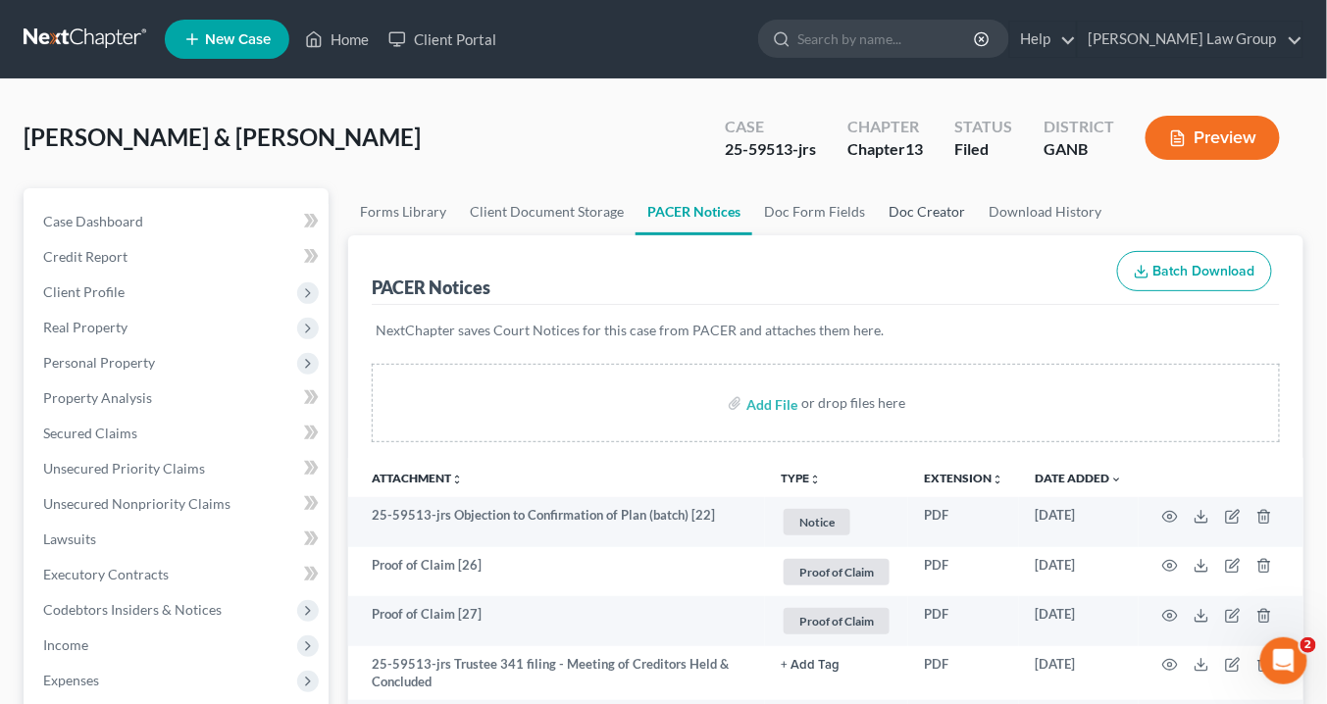
click at [911, 205] on link "Doc Creator" at bounding box center [927, 211] width 100 height 47
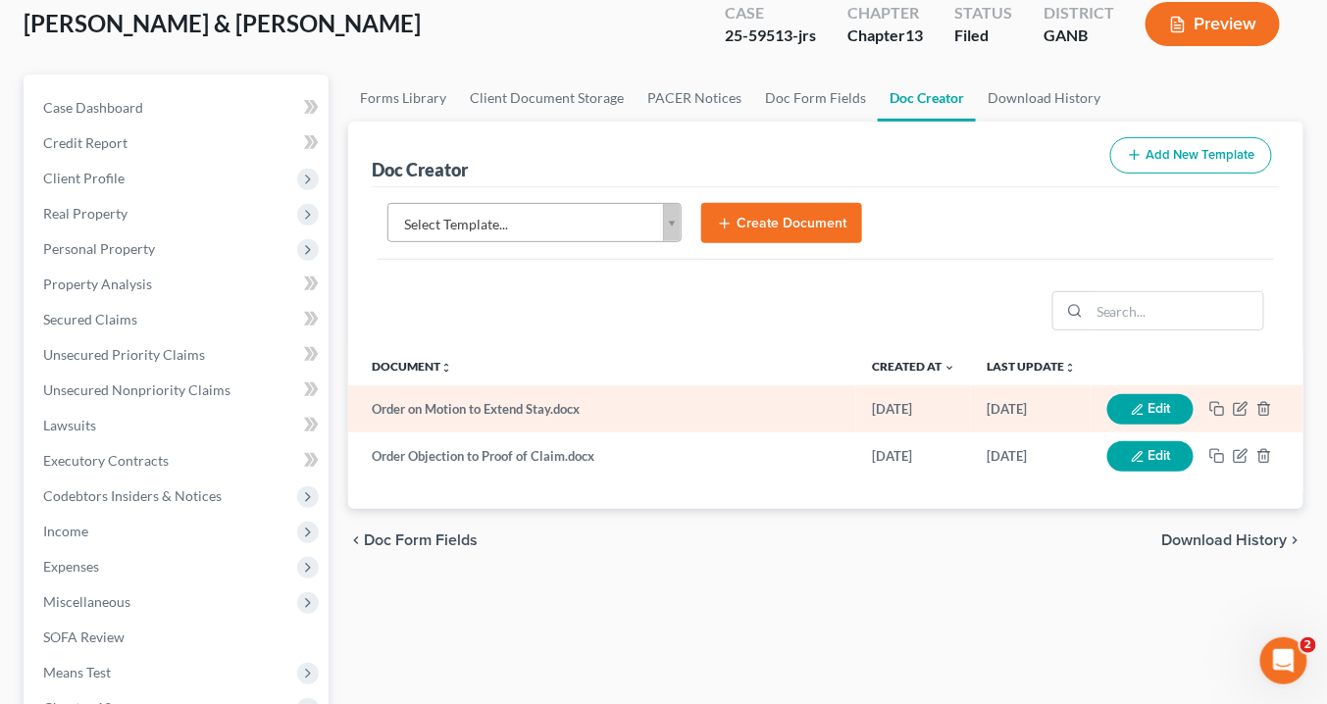
scroll to position [235, 0]
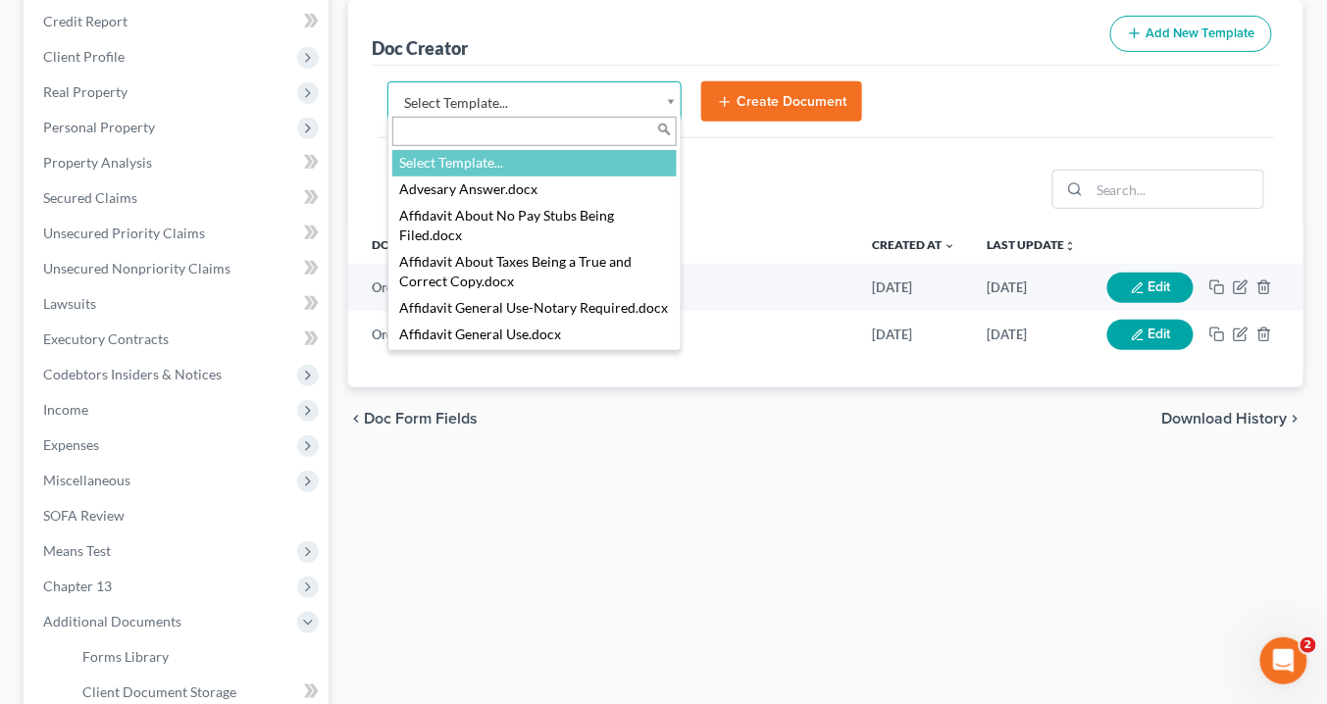
click at [672, 88] on body "Home New Case Client Portal Saedi Law Group info@saedilawgroup.com My Account S…" at bounding box center [663, 427] width 1327 height 1325
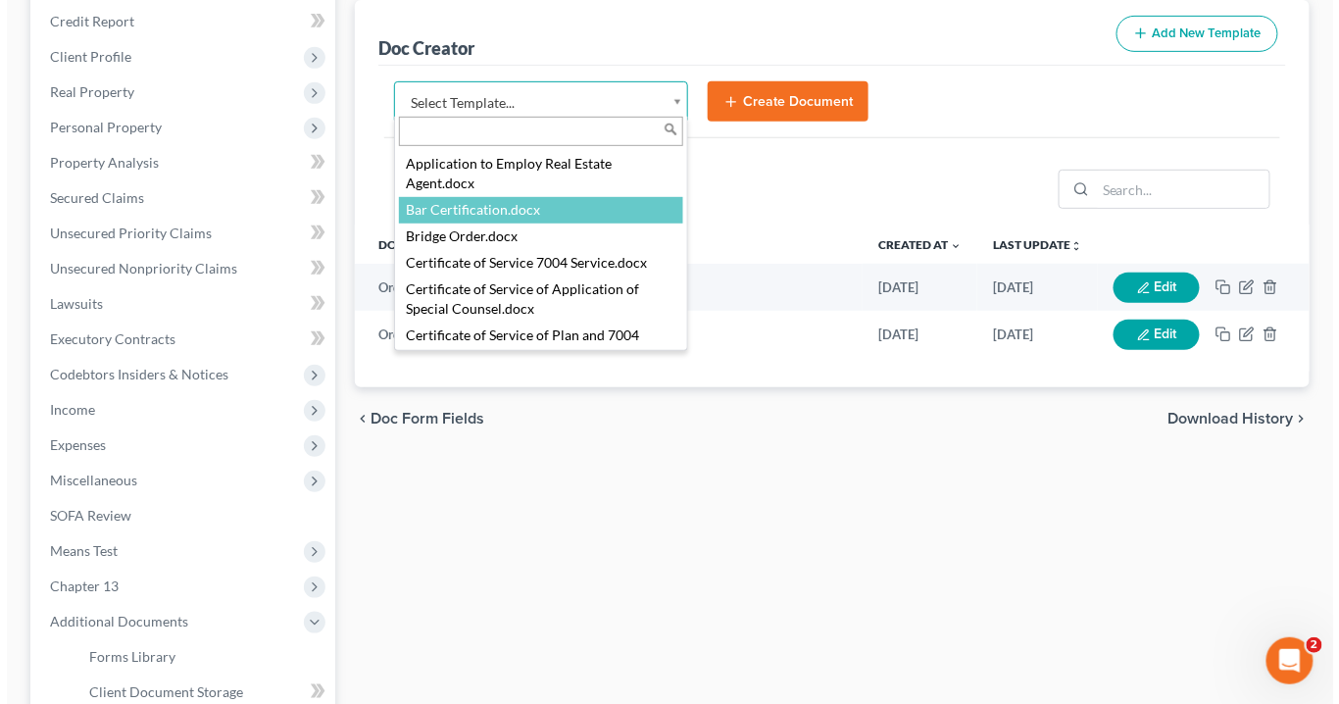
scroll to position [549, 0]
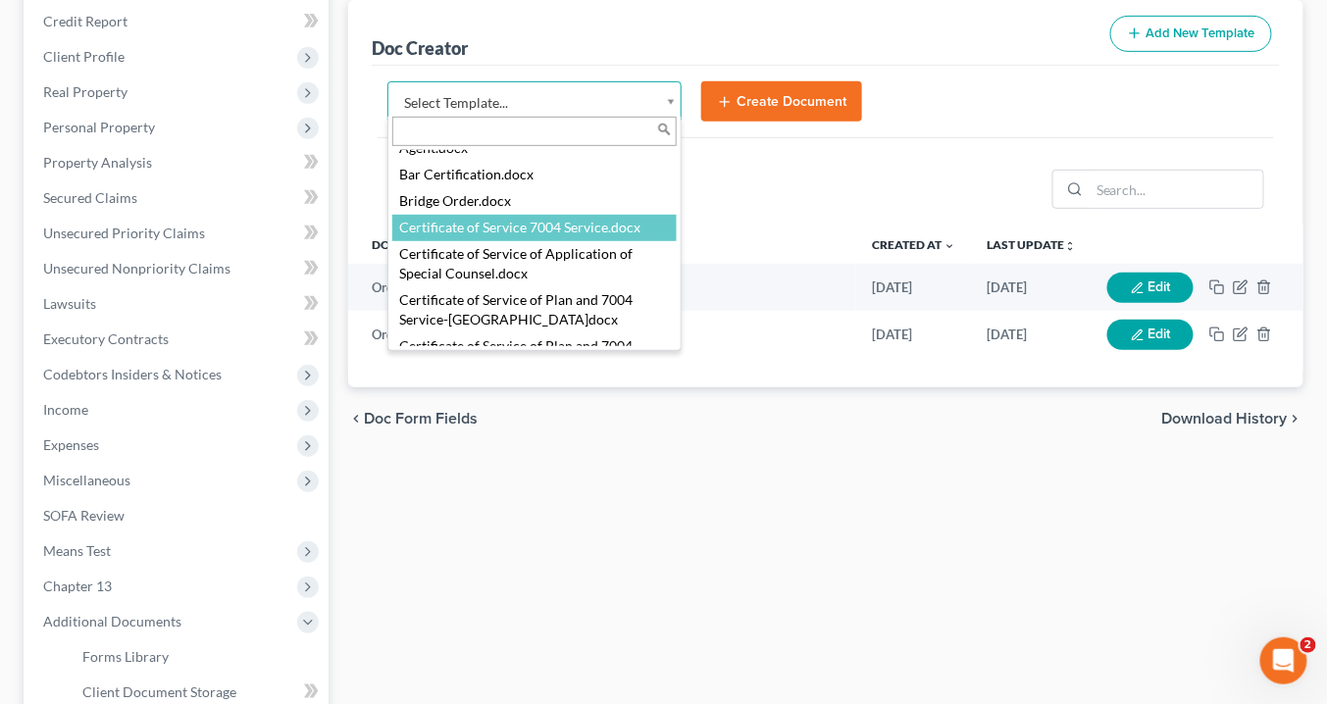
select select "111537"
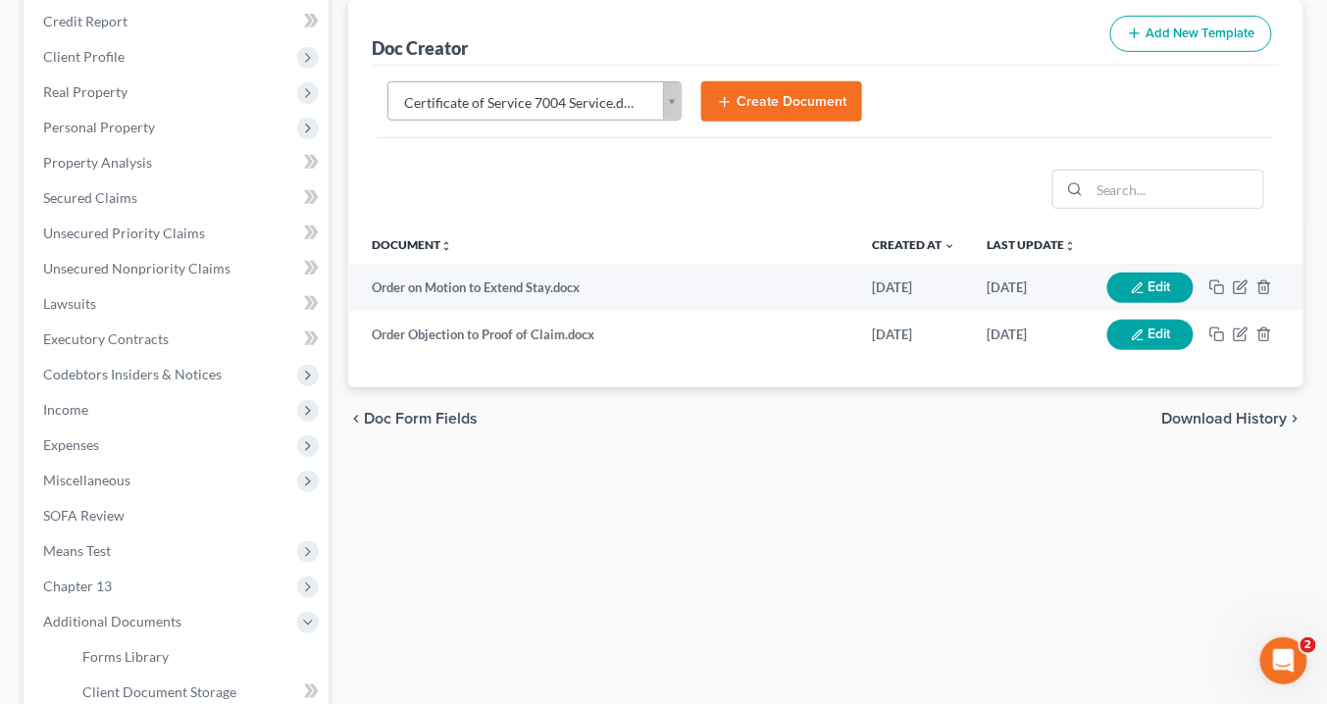
click at [586, 286] on td "Order on Motion to Extend Stay.docx" at bounding box center [602, 287] width 508 height 47
click at [734, 104] on button "Create Document" at bounding box center [781, 101] width 161 height 41
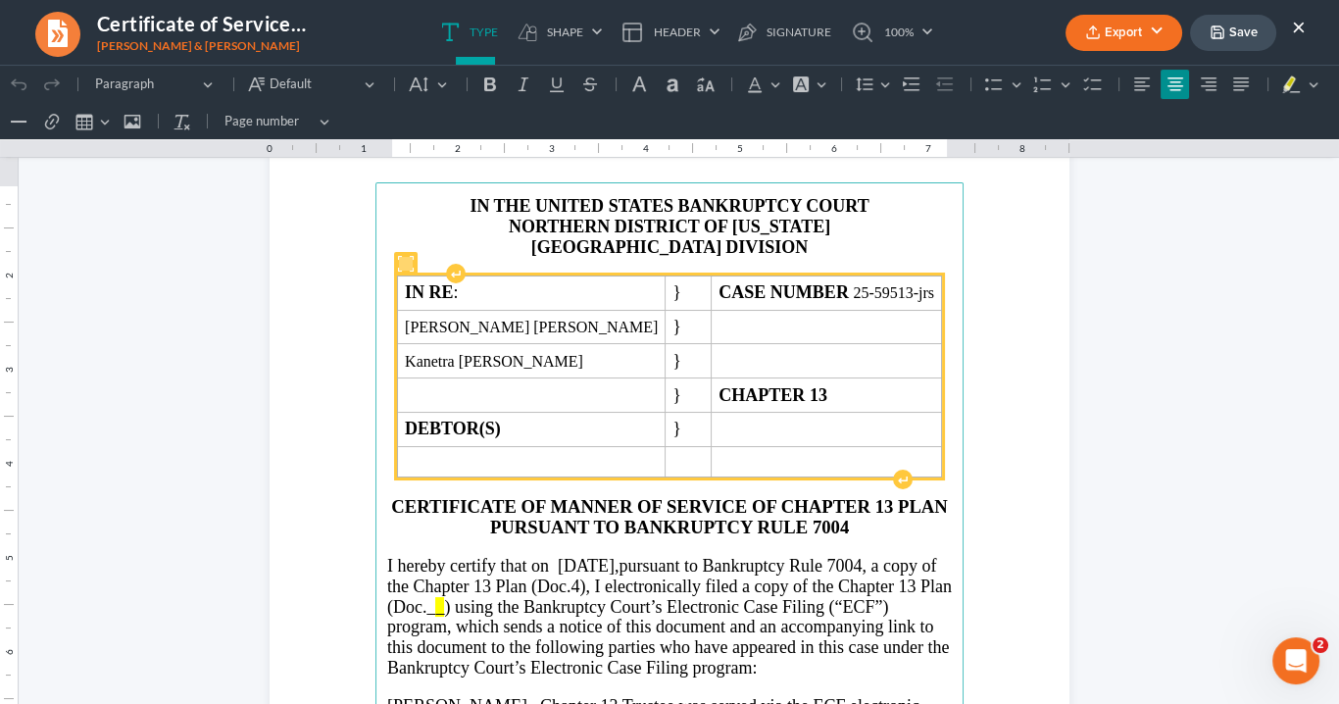
scroll to position [235, 0]
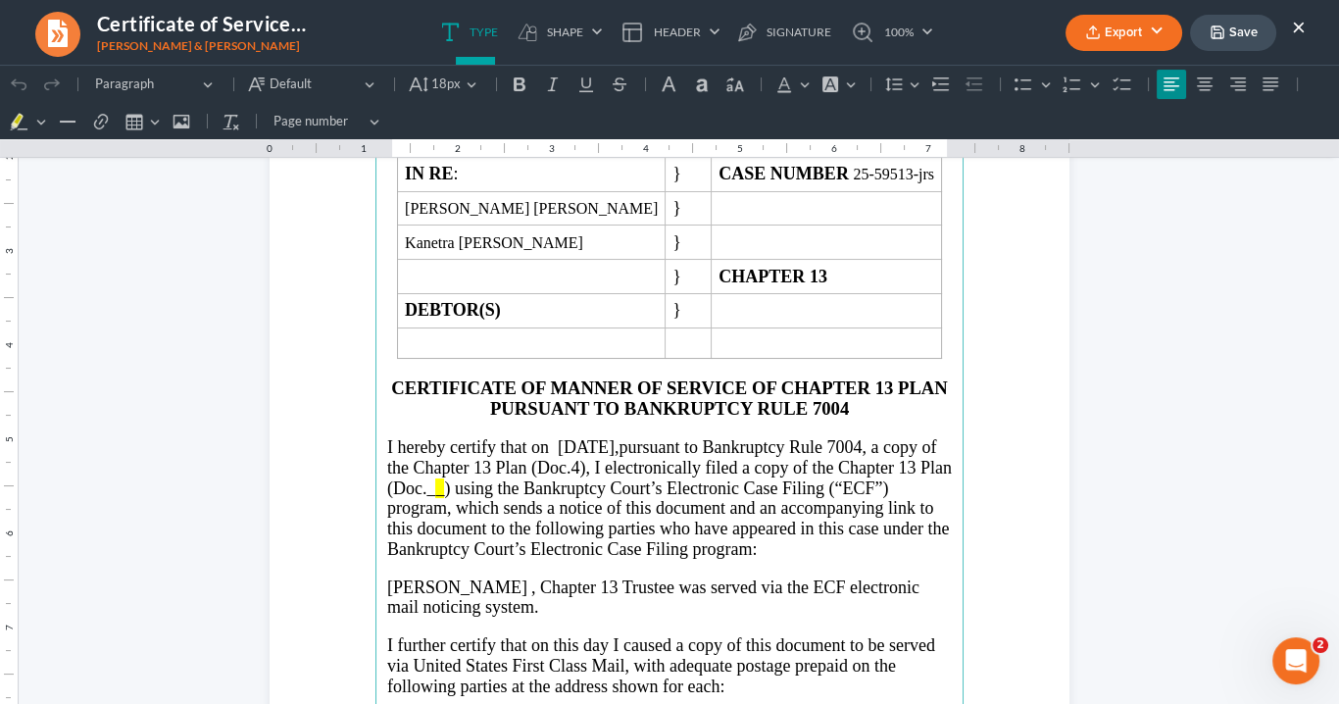
drag, startPoint x: 508, startPoint y: 478, endPoint x: 762, endPoint y: 455, distance: 255.0
click at [754, 459] on p "I hereby certify that on 10/08/2025, pursuant to Bankruptcy Rule 7004, a copy o…" at bounding box center [669, 498] width 565 height 122
click at [753, 458] on span ", I electronically filed a copy of the Chapter 13 Plan (Doc._" at bounding box center [669, 478] width 565 height 40
click at [727, 491] on span ") using the Bankruptcy Court’s Electronic Case Filing (“ECF”) program, which se…" at bounding box center [668, 518] width 562 height 80
drag, startPoint x: 751, startPoint y: 462, endPoint x: 647, endPoint y: 453, distance: 104.3
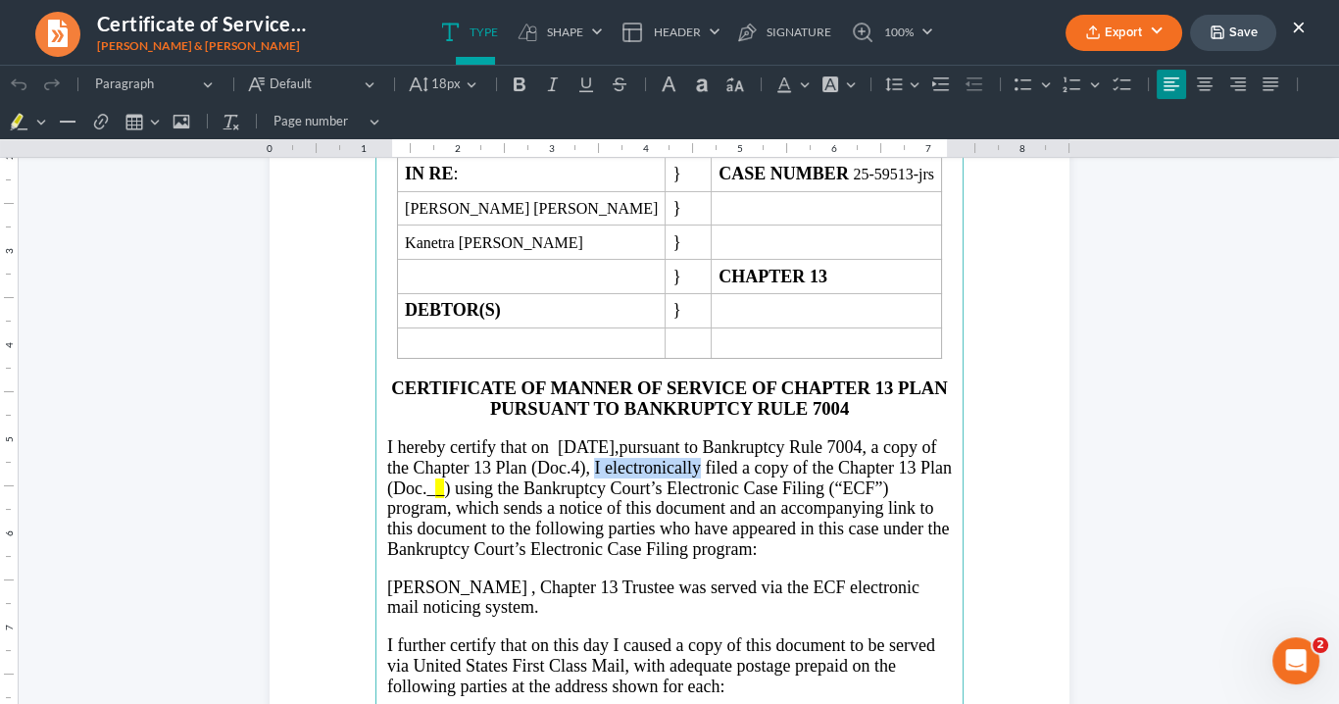
click at [646, 458] on span ", I electronically filed a copy of the Chapter 13 Plan (Doc._" at bounding box center [669, 478] width 565 height 40
drag, startPoint x: 449, startPoint y: 478, endPoint x: 377, endPoint y: 480, distance: 71.6
click at [377, 480] on main "IN THE UNITED STATES BANKRUPTCY COURT NORTHERN DISTRICT OF GEORGIA ATLANTA DIVI…" at bounding box center [670, 487] width 588 height 847
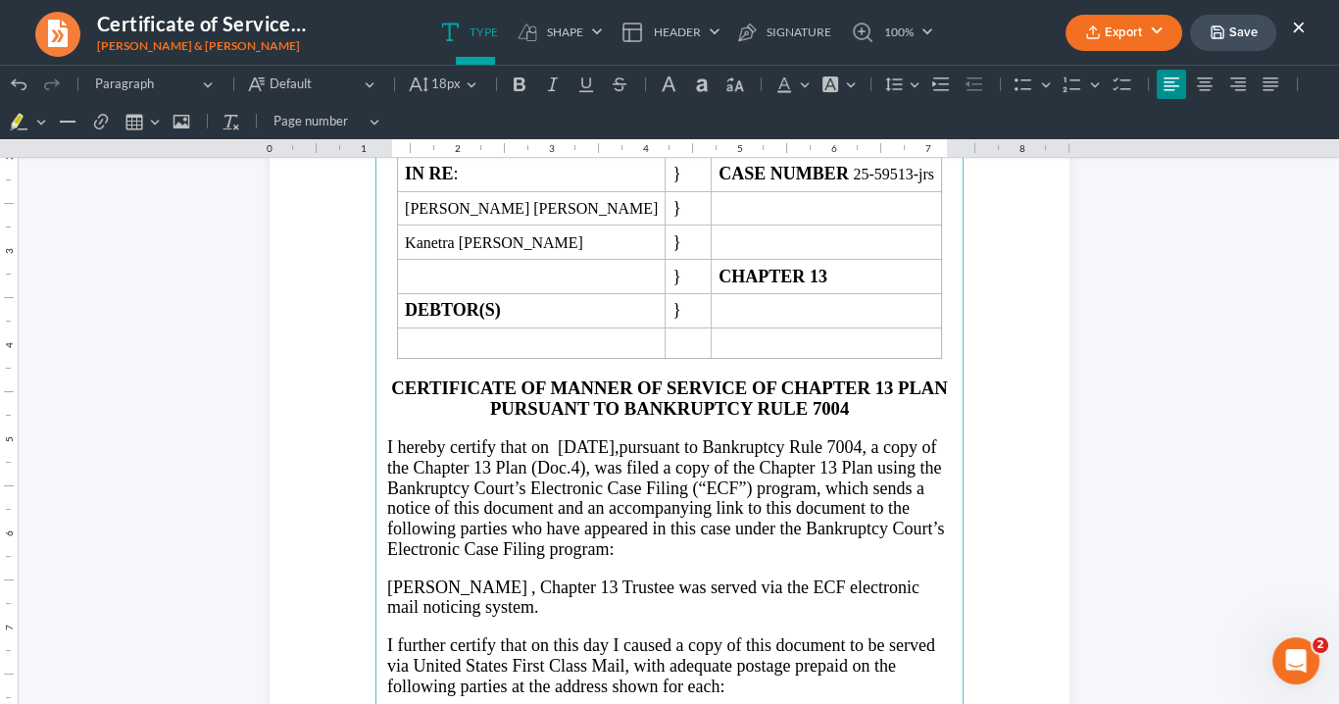
click at [387, 482] on span ", was filed a copy of the Chapter 13 Plan using the Bankruptcy Court’s Electron…" at bounding box center [665, 508] width 557 height 101
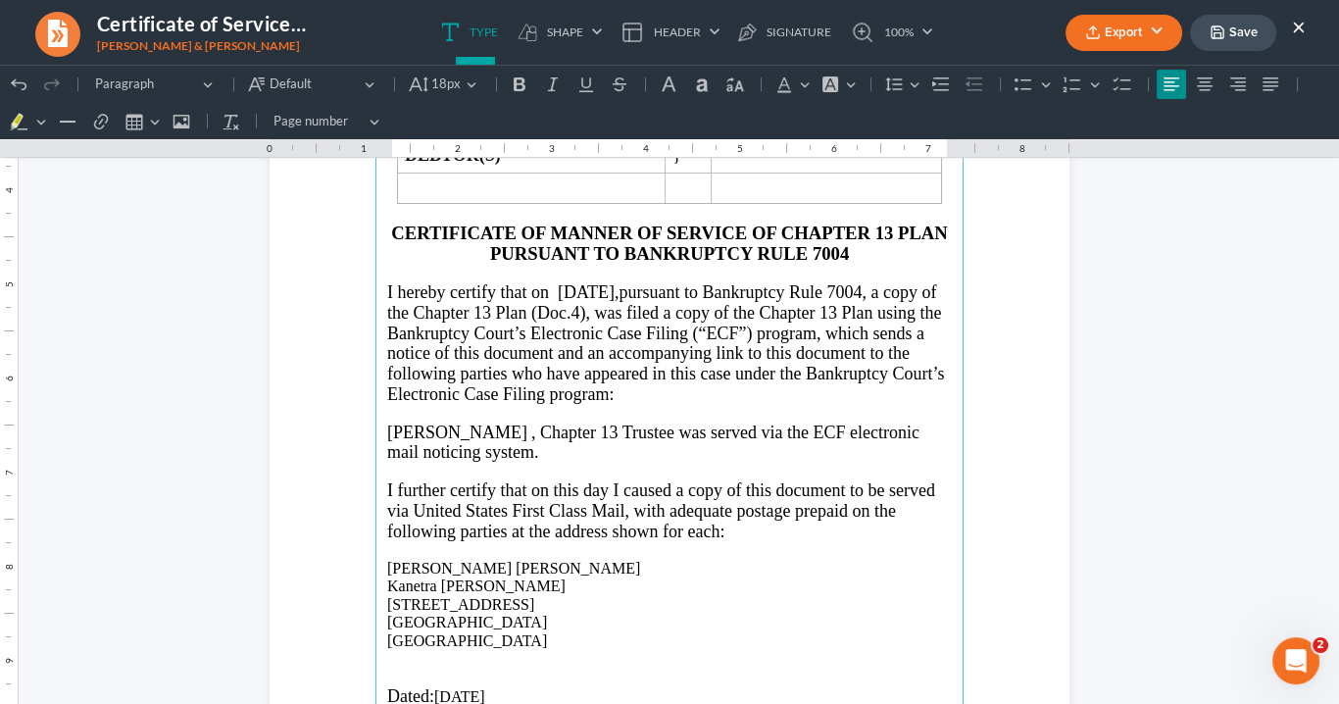
scroll to position [314, 0]
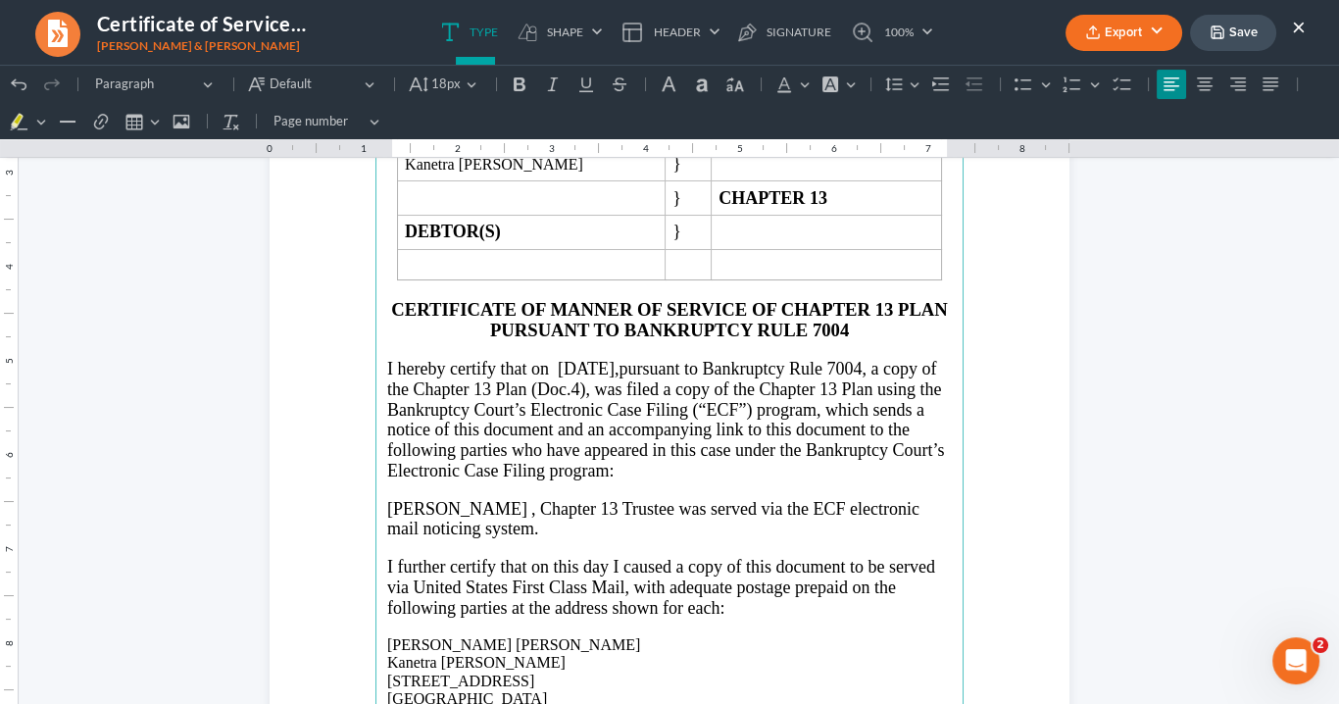
click at [586, 361] on span "I hereby certify that on 10/08/2025," at bounding box center [502, 369] width 231 height 20
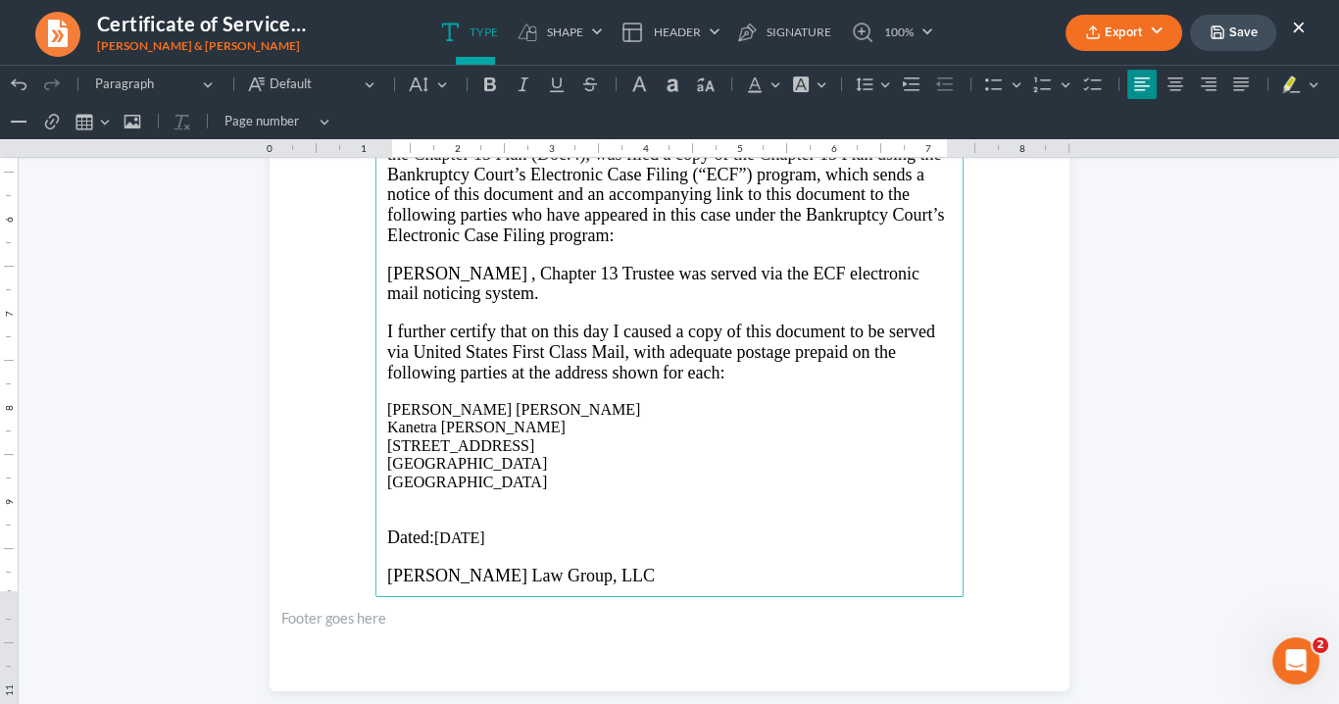
drag, startPoint x: 499, startPoint y: 478, endPoint x: 366, endPoint y: 471, distance: 133.6
click at [366, 471] on section "IN THE UNITED STATES BANKRUPTCY COURT NORTHERN DISTRICT OF GEORGIA ATLANTA DIVI…" at bounding box center [670, 173] width 800 height 1035
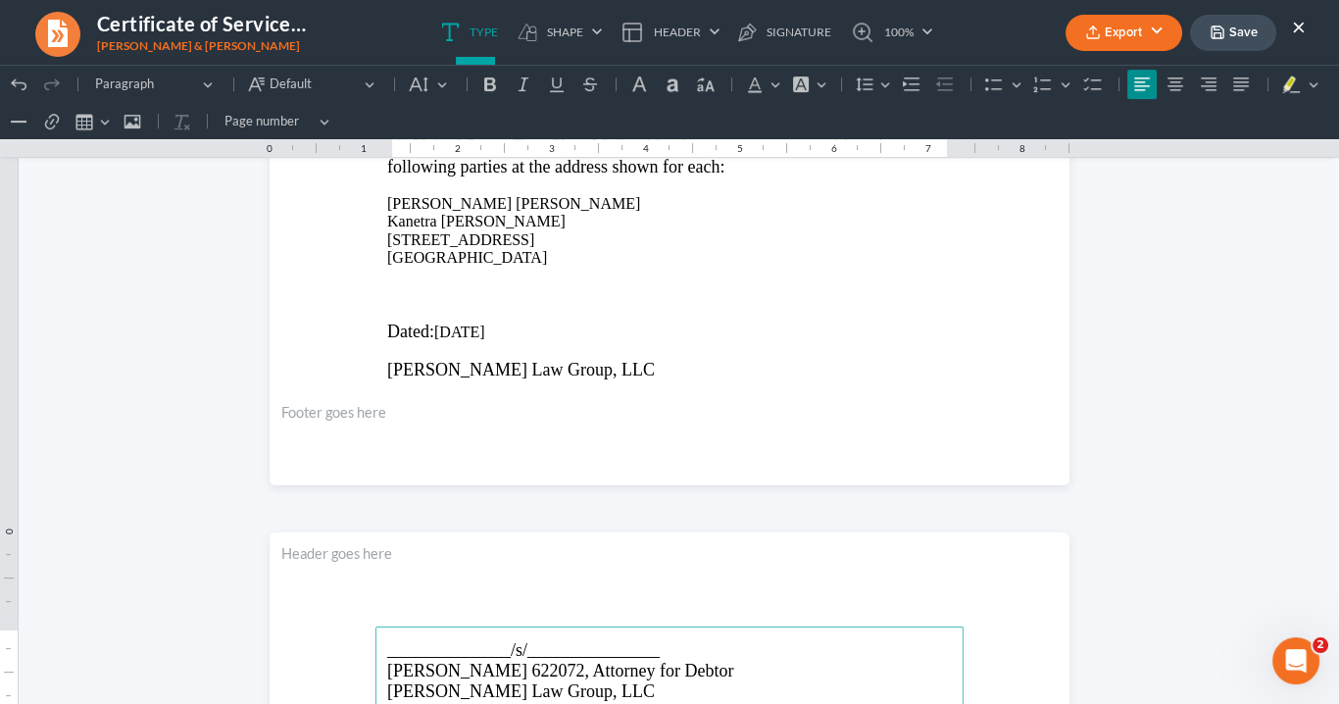
scroll to position [706, 0]
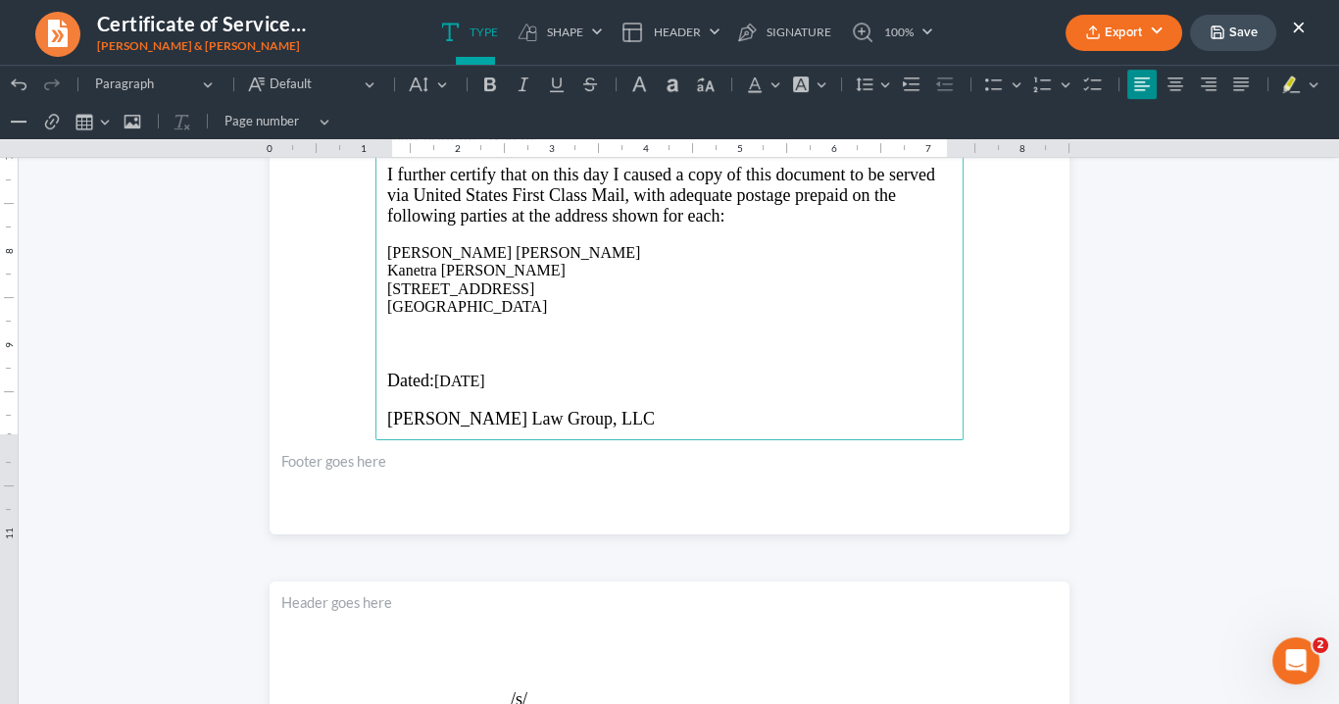
drag, startPoint x: 409, startPoint y: 345, endPoint x: 512, endPoint y: 406, distance: 119.6
click at [422, 339] on main "IN THE UNITED STATES BANKRUPTCY COURT NORTHERN DISTRICT OF GEORGIA ATLANTA DIVI…" at bounding box center [670, 16] width 588 height 847
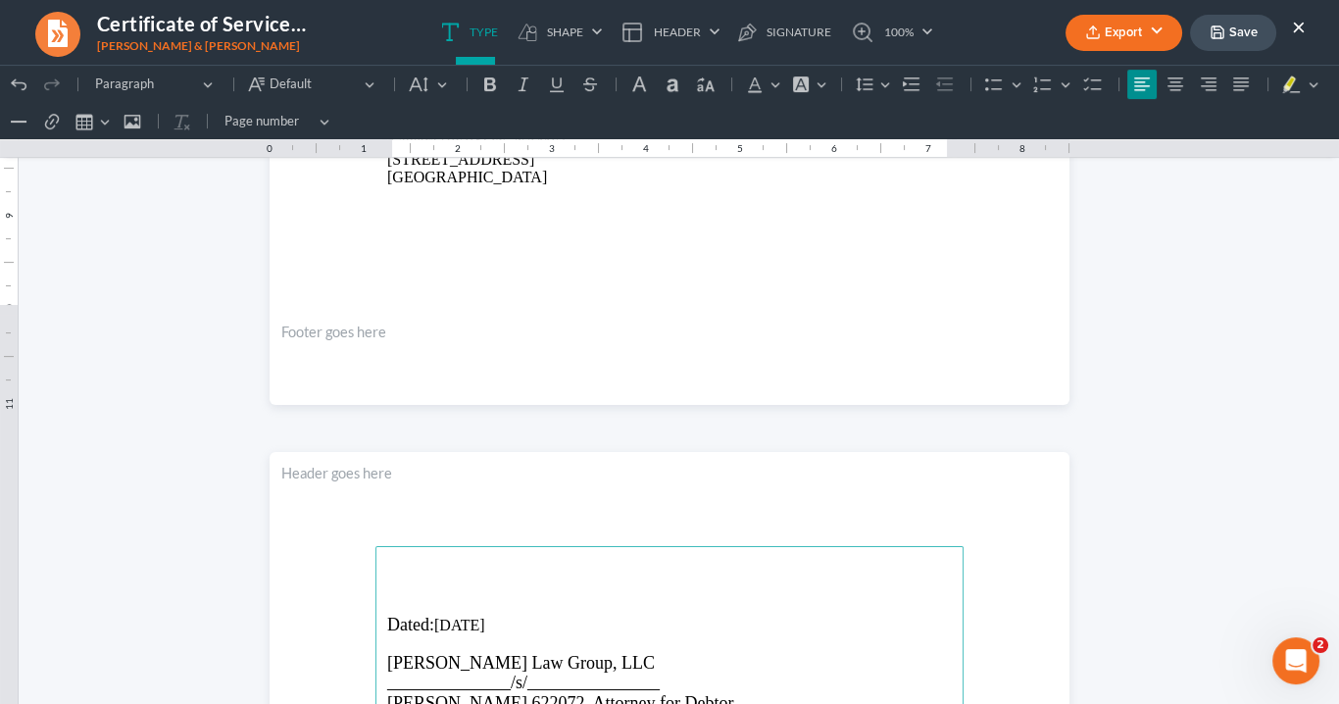
scroll to position [891, 0]
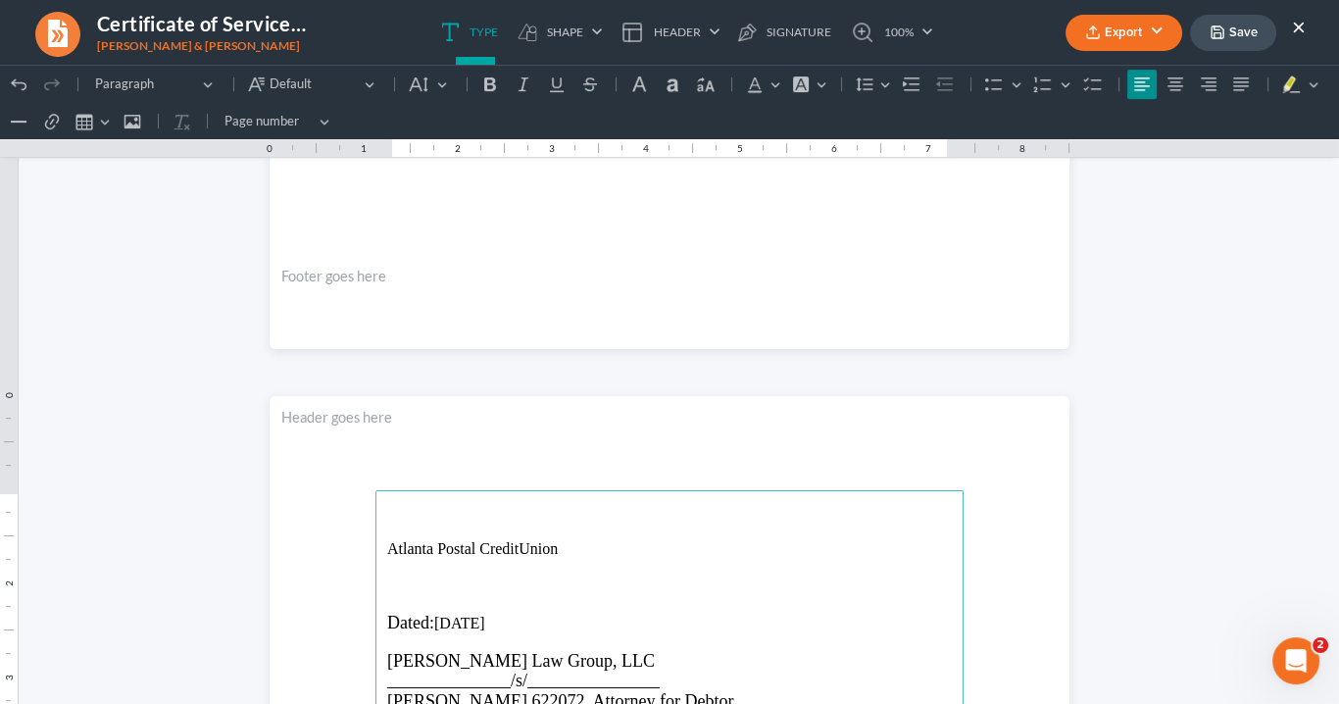
click at [514, 548] on p "Atlanta Postal CreditUnion" at bounding box center [669, 549] width 565 height 18
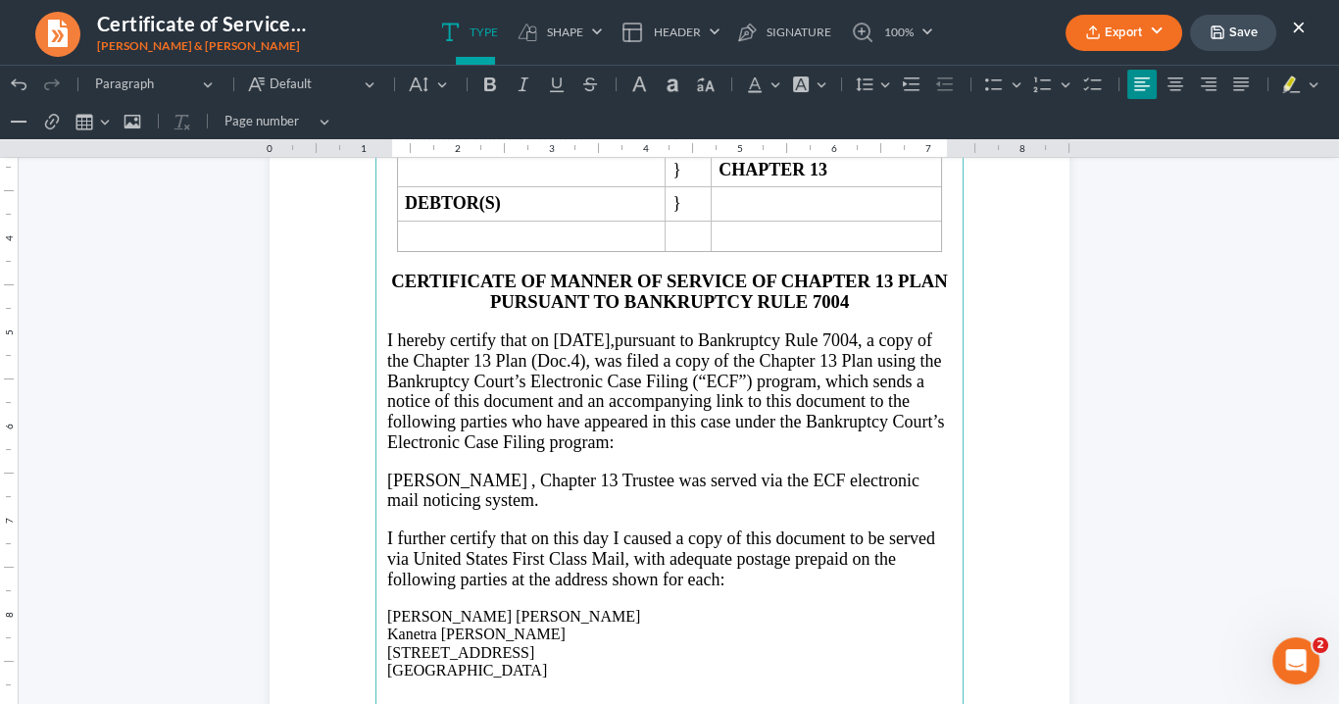
scroll to position [28, 0]
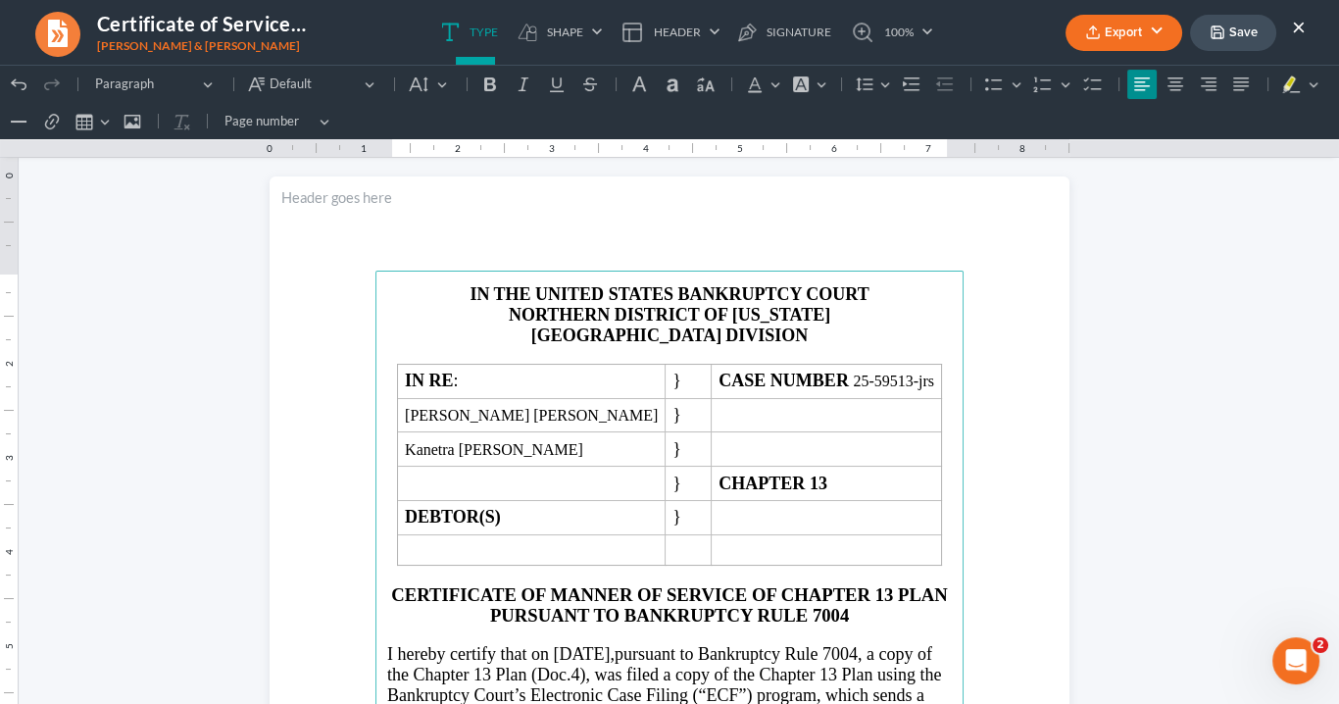
click at [1100, 26] on icon "button" at bounding box center [1093, 33] width 16 height 16
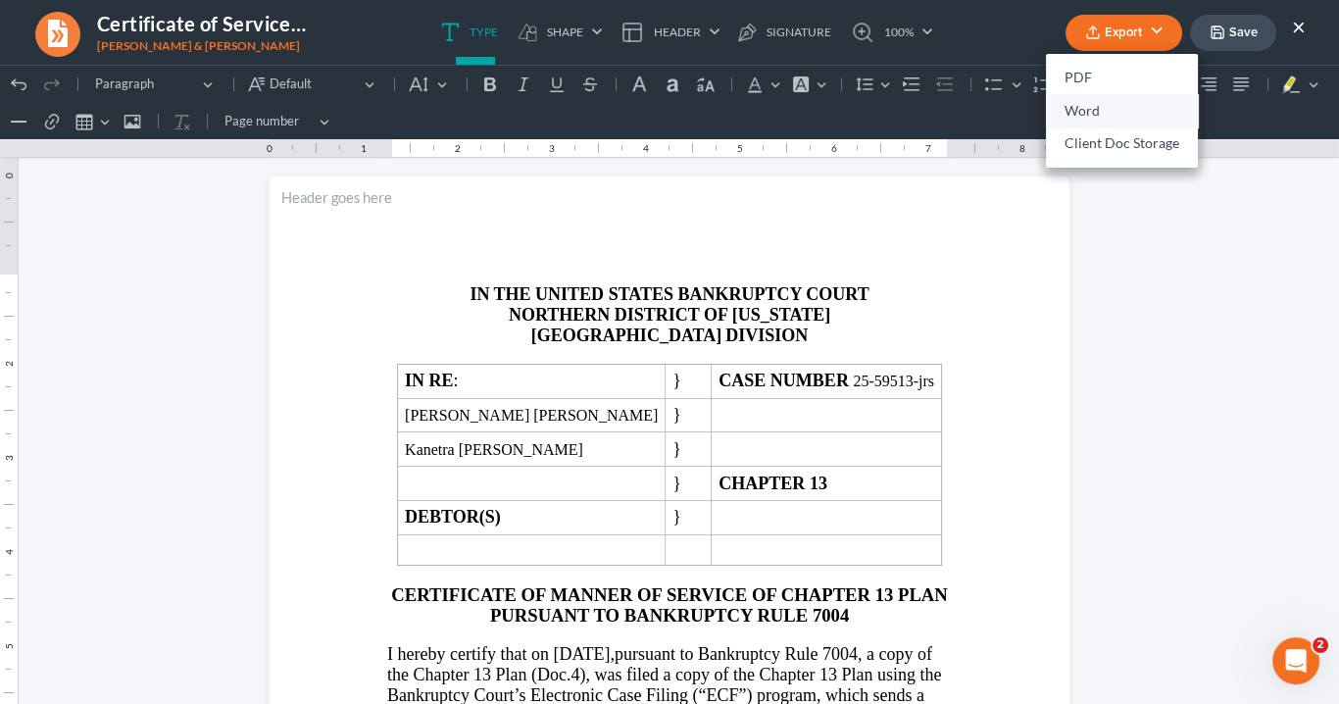
click at [1085, 108] on link "Word" at bounding box center [1122, 110] width 152 height 33
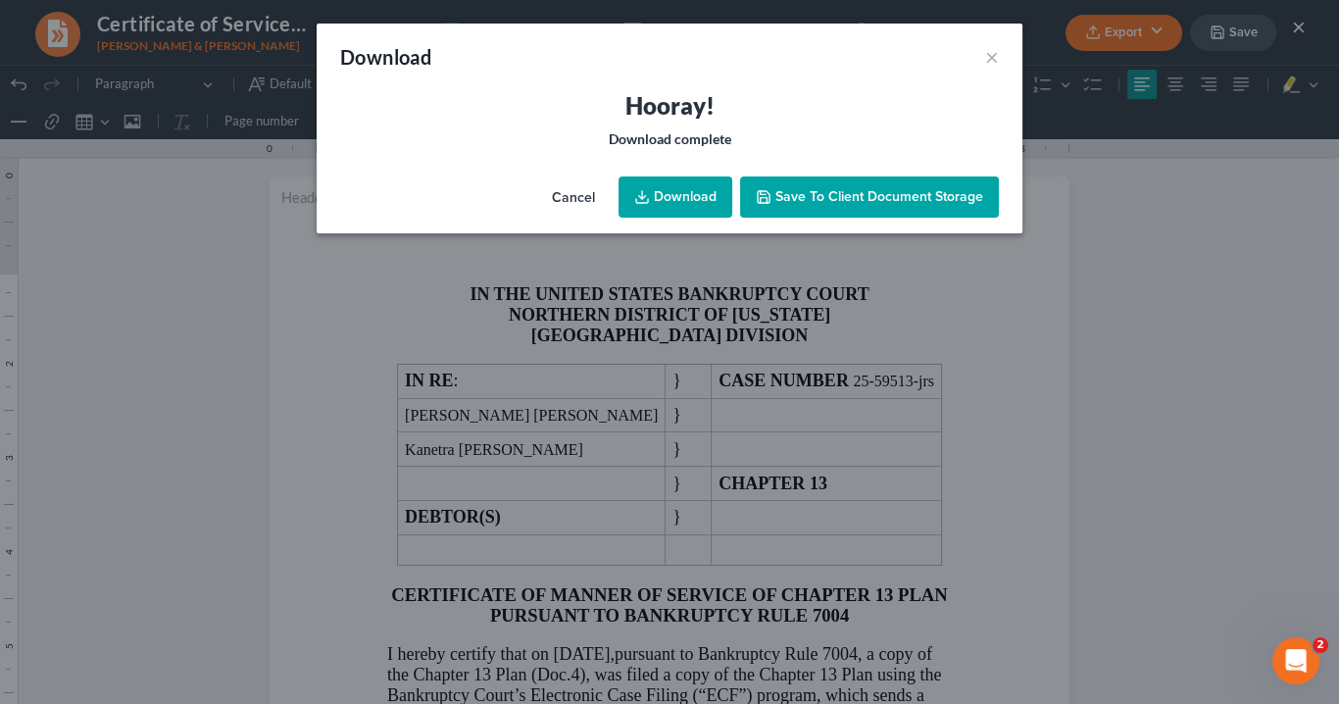
click at [671, 182] on link "Download" at bounding box center [676, 196] width 114 height 41
click at [994, 54] on button "×" at bounding box center [992, 57] width 14 height 24
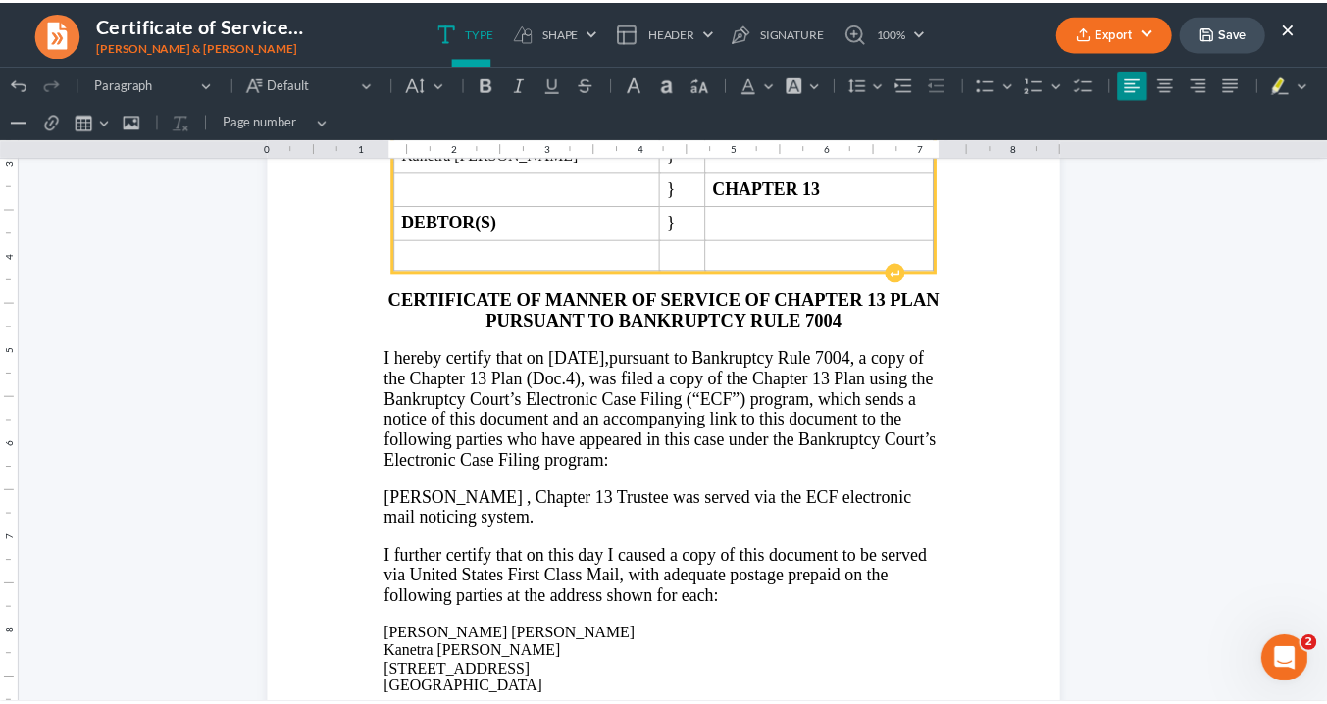
scroll to position [235, 0]
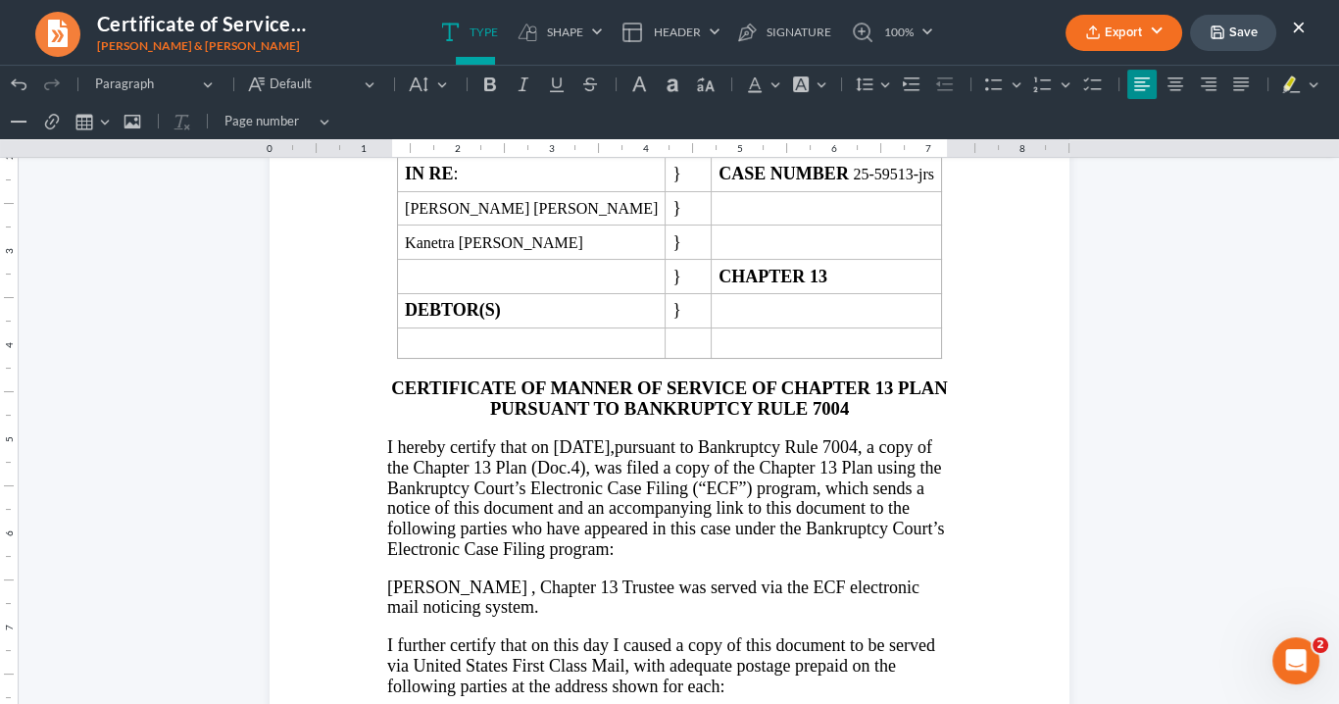
click at [1296, 22] on button "×" at bounding box center [1299, 27] width 14 height 24
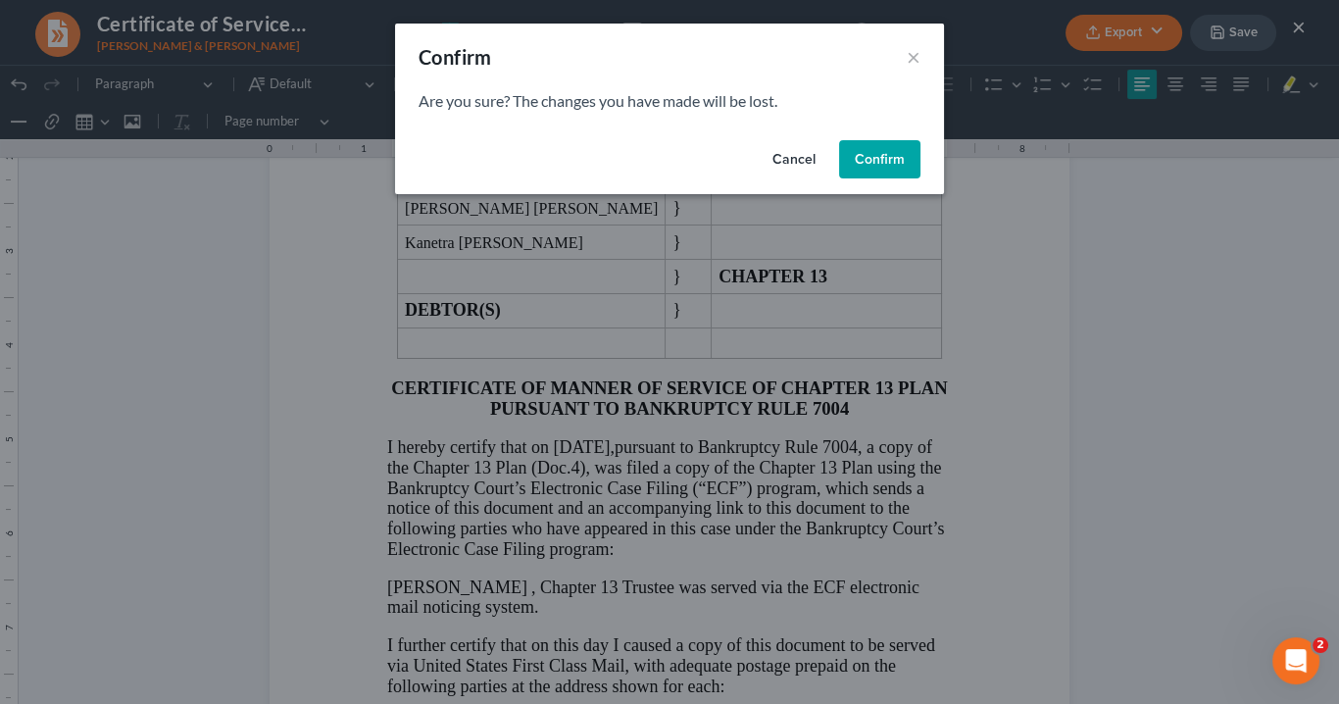
click at [874, 167] on button "Confirm" at bounding box center [879, 159] width 81 height 39
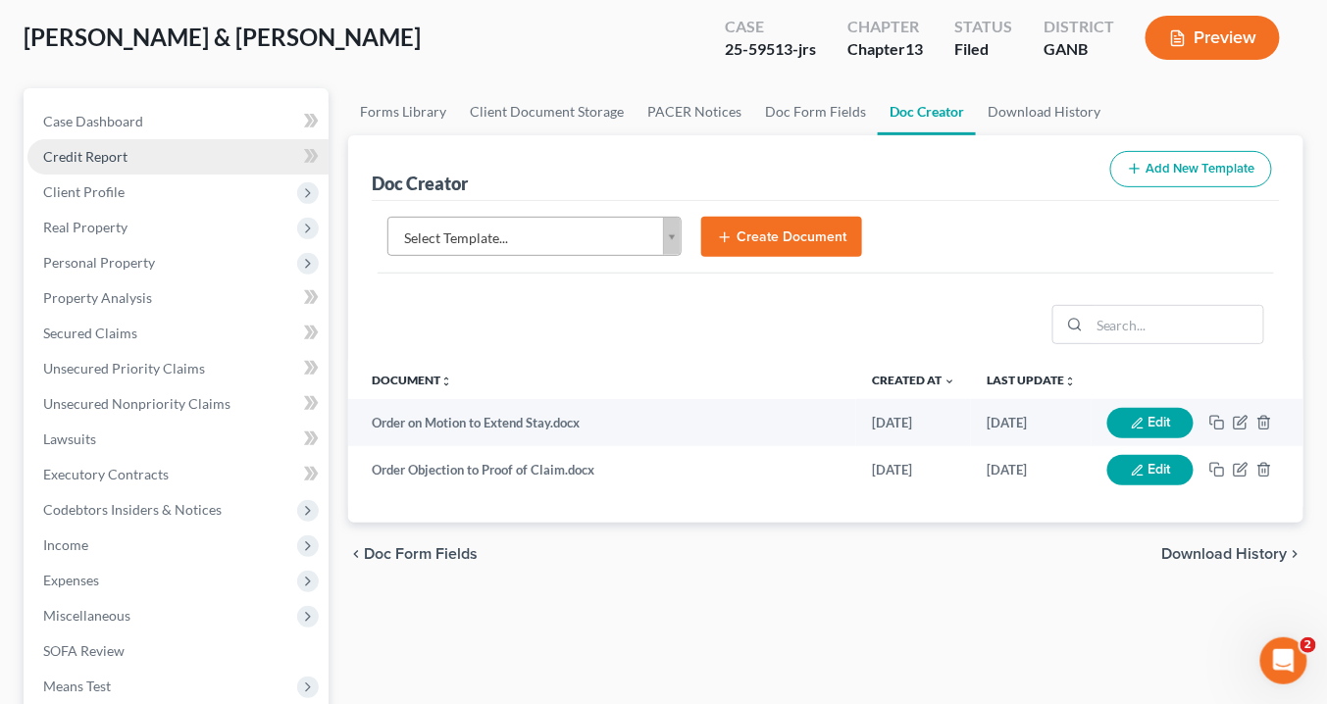
scroll to position [0, 0]
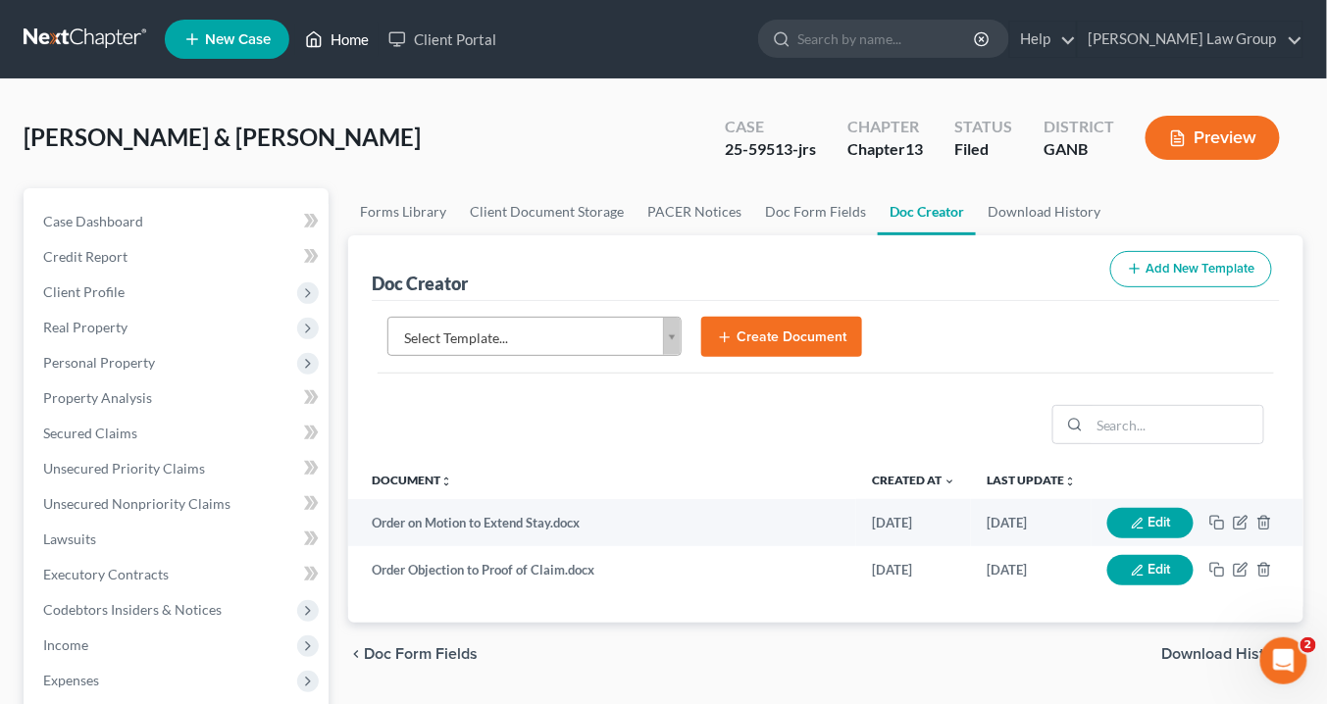
click at [351, 39] on link "Home" at bounding box center [336, 39] width 83 height 35
click at [350, 39] on link "Home" at bounding box center [336, 39] width 83 height 35
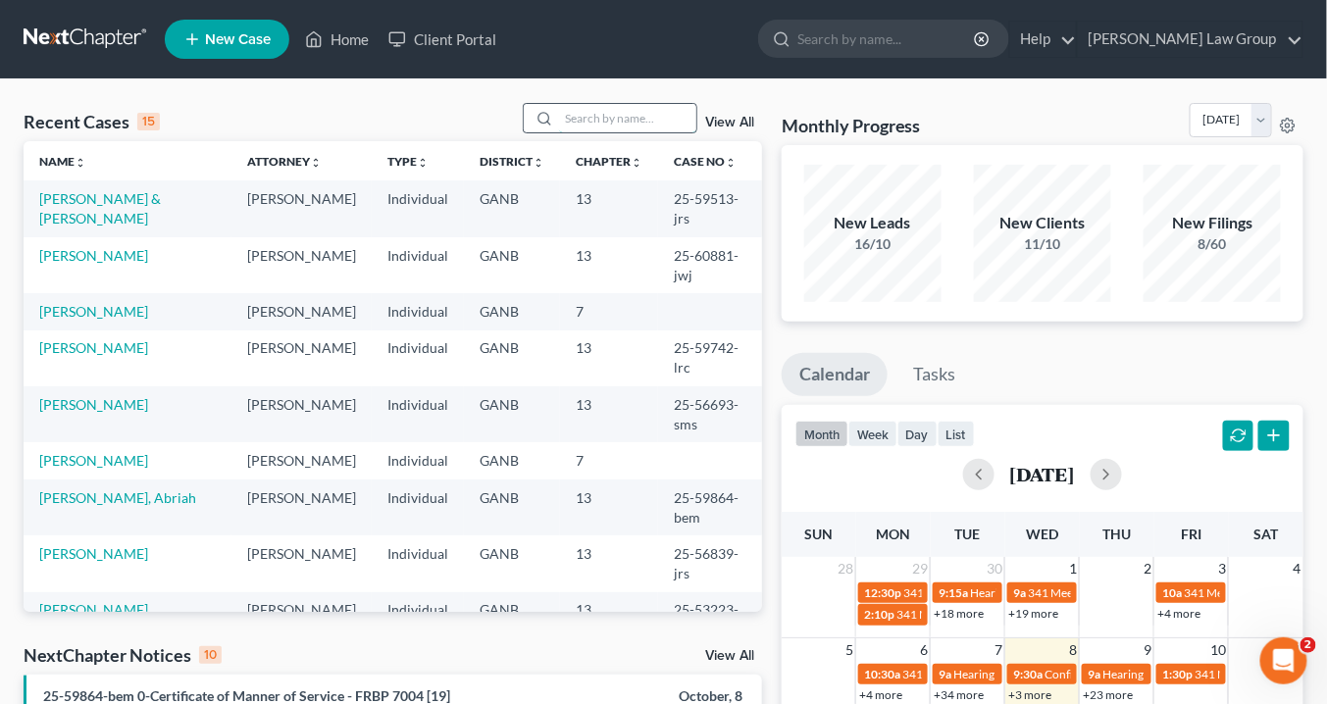
drag, startPoint x: 590, startPoint y: 128, endPoint x: 602, endPoint y: 122, distance: 13.6
click at [592, 126] on input "search" at bounding box center [627, 118] width 137 height 28
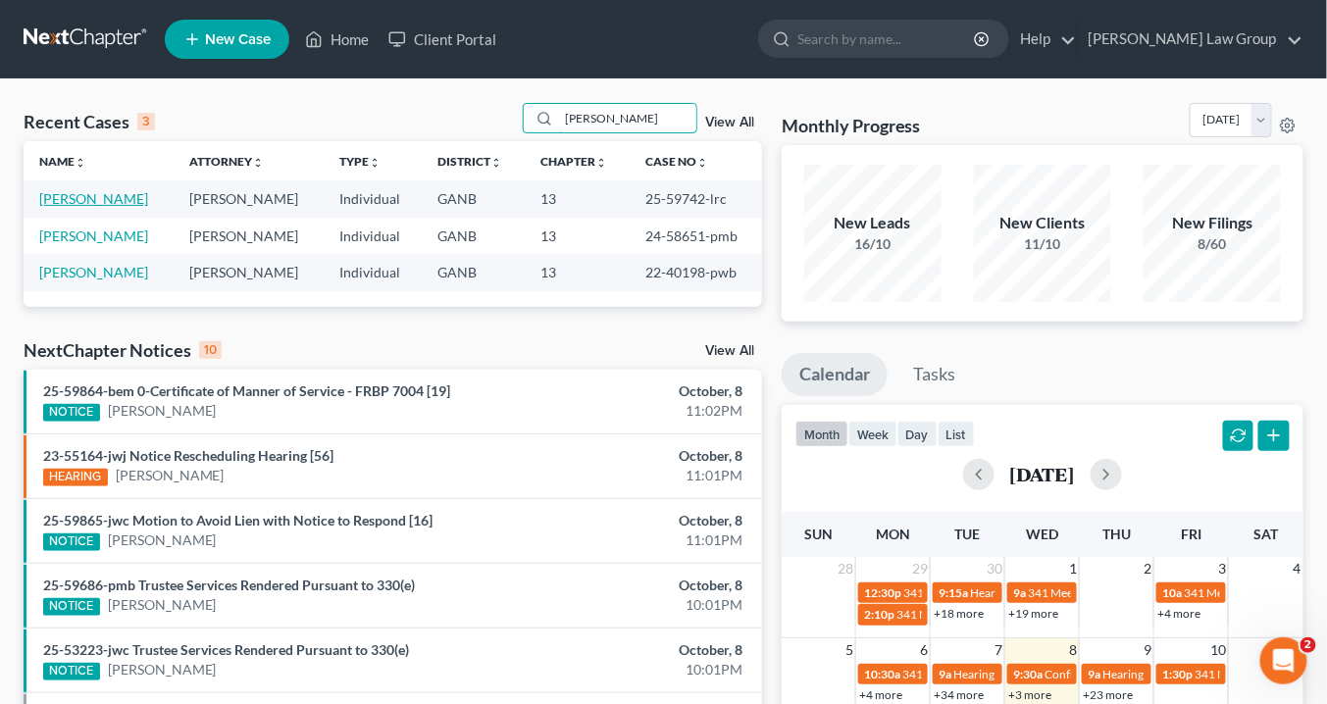
type input "Bush"
click at [91, 195] on link "[PERSON_NAME]" at bounding box center [93, 198] width 109 height 17
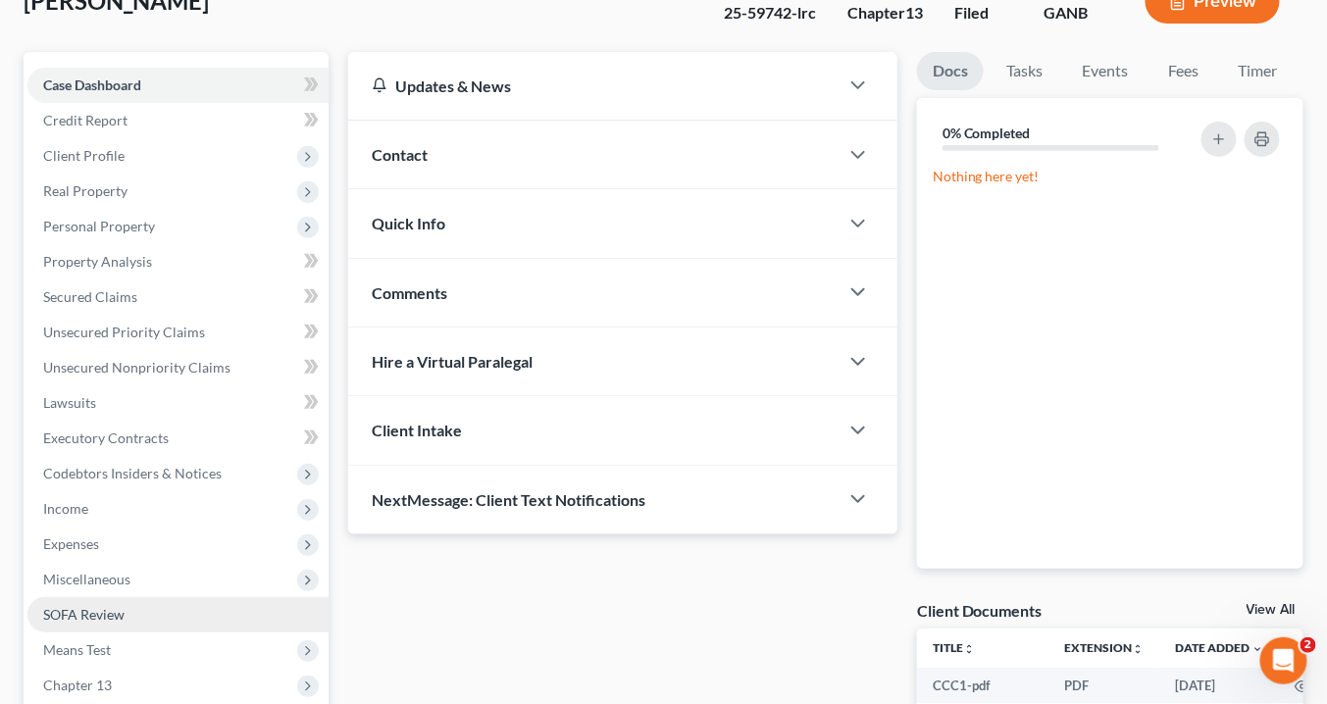
scroll to position [235, 0]
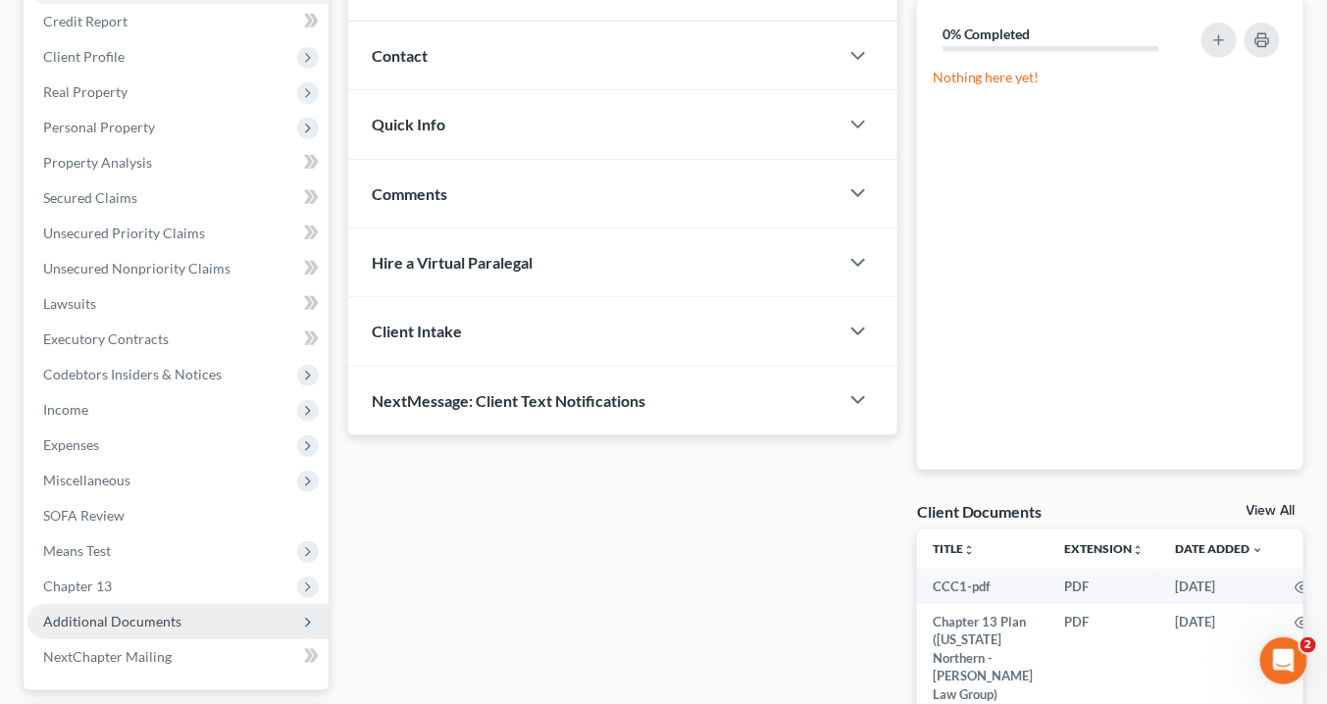
click at [155, 617] on span "Additional Documents" at bounding box center [112, 621] width 138 height 17
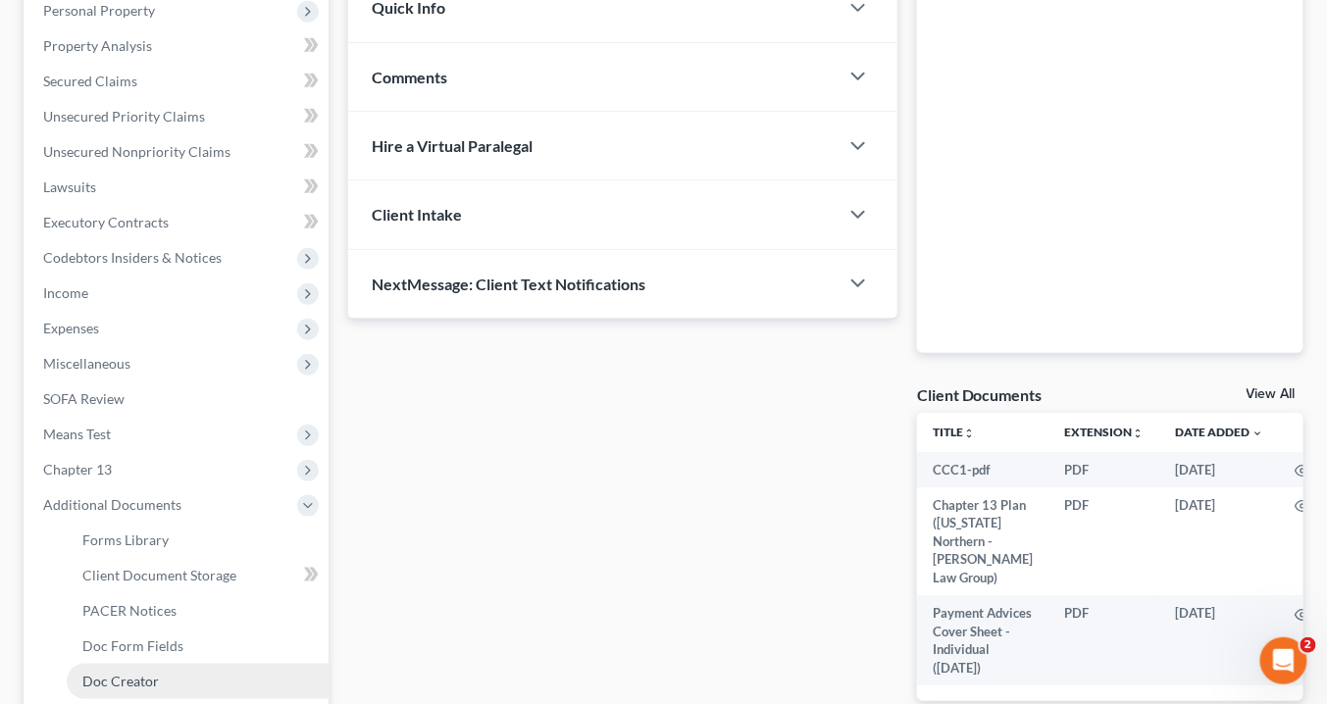
scroll to position [471, 0]
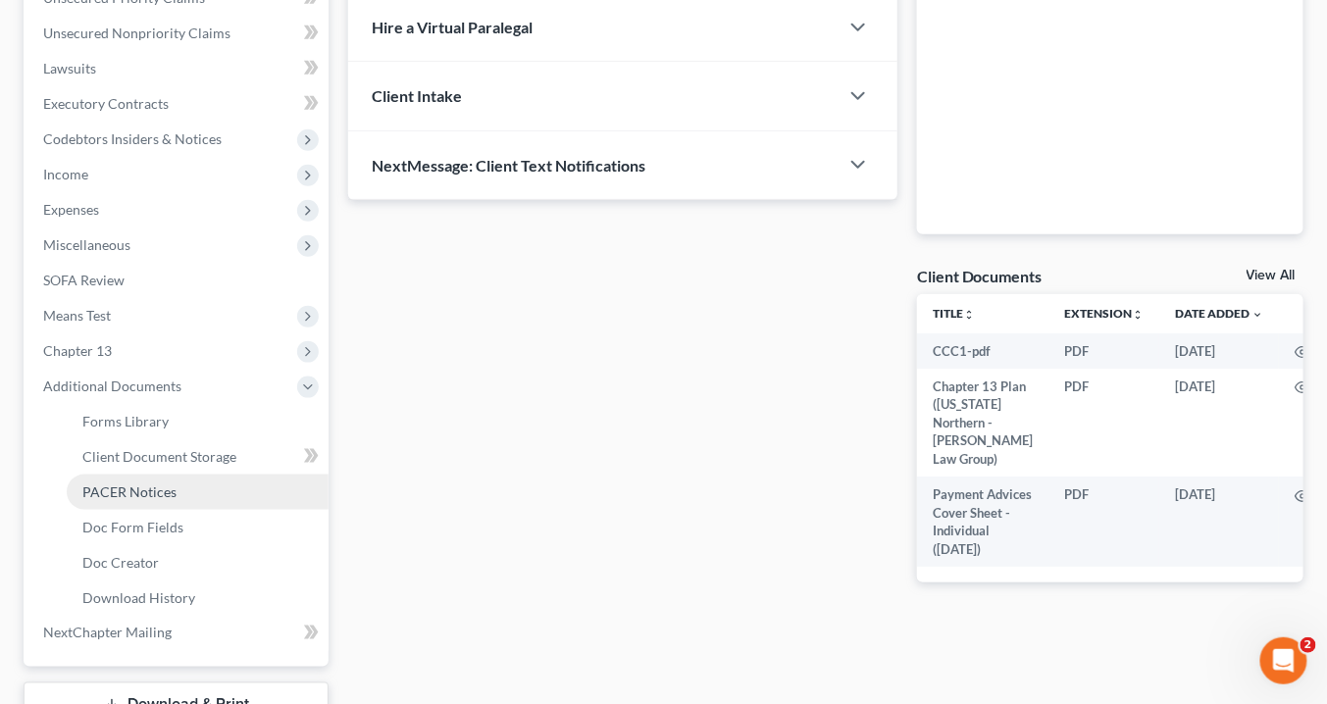
click at [129, 485] on span "PACER Notices" at bounding box center [129, 491] width 94 height 17
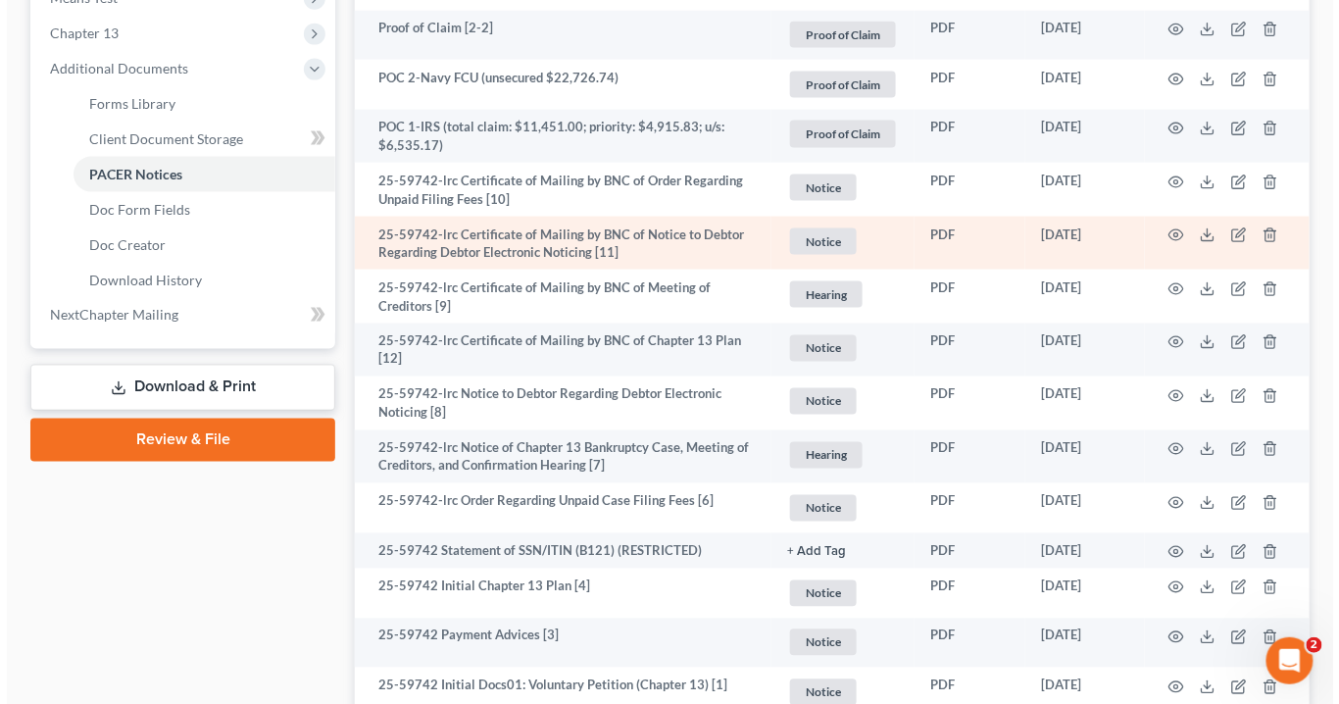
scroll to position [706, 0]
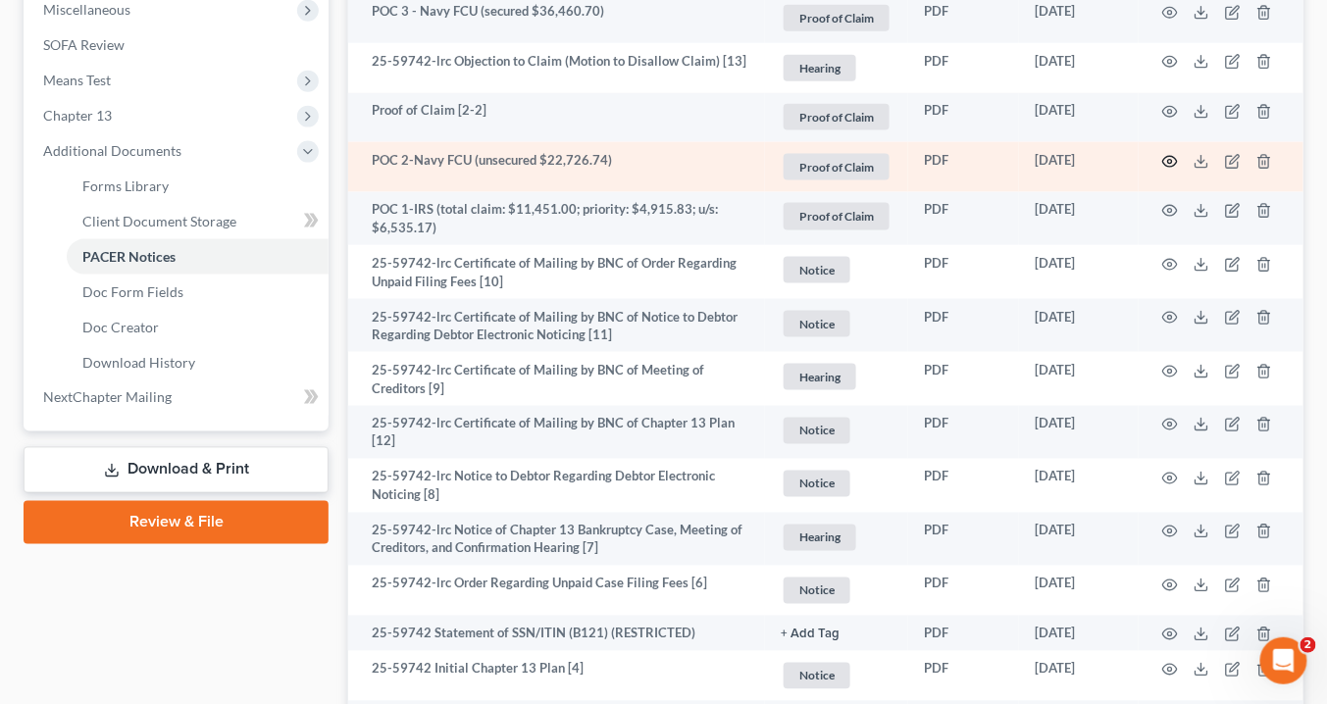
click at [1173, 154] on icon "button" at bounding box center [1170, 162] width 16 height 16
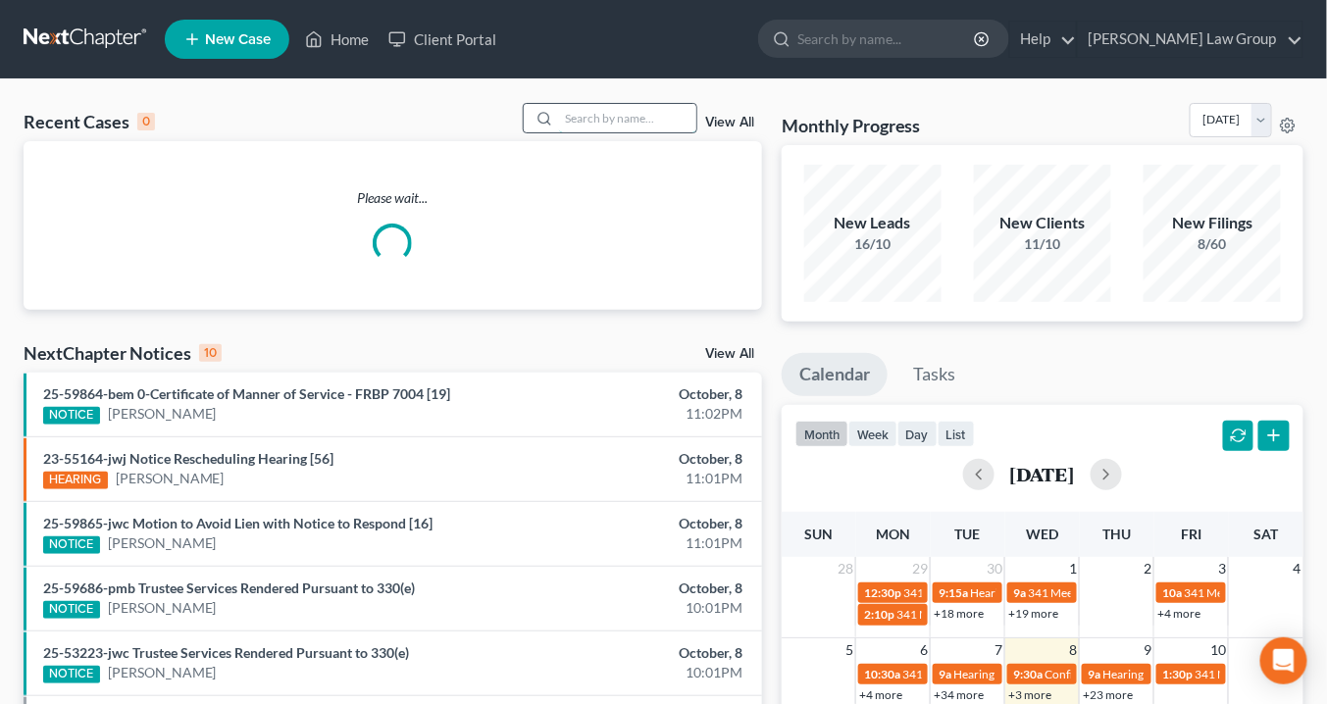
click at [578, 116] on input "search" at bounding box center [627, 118] width 137 height 28
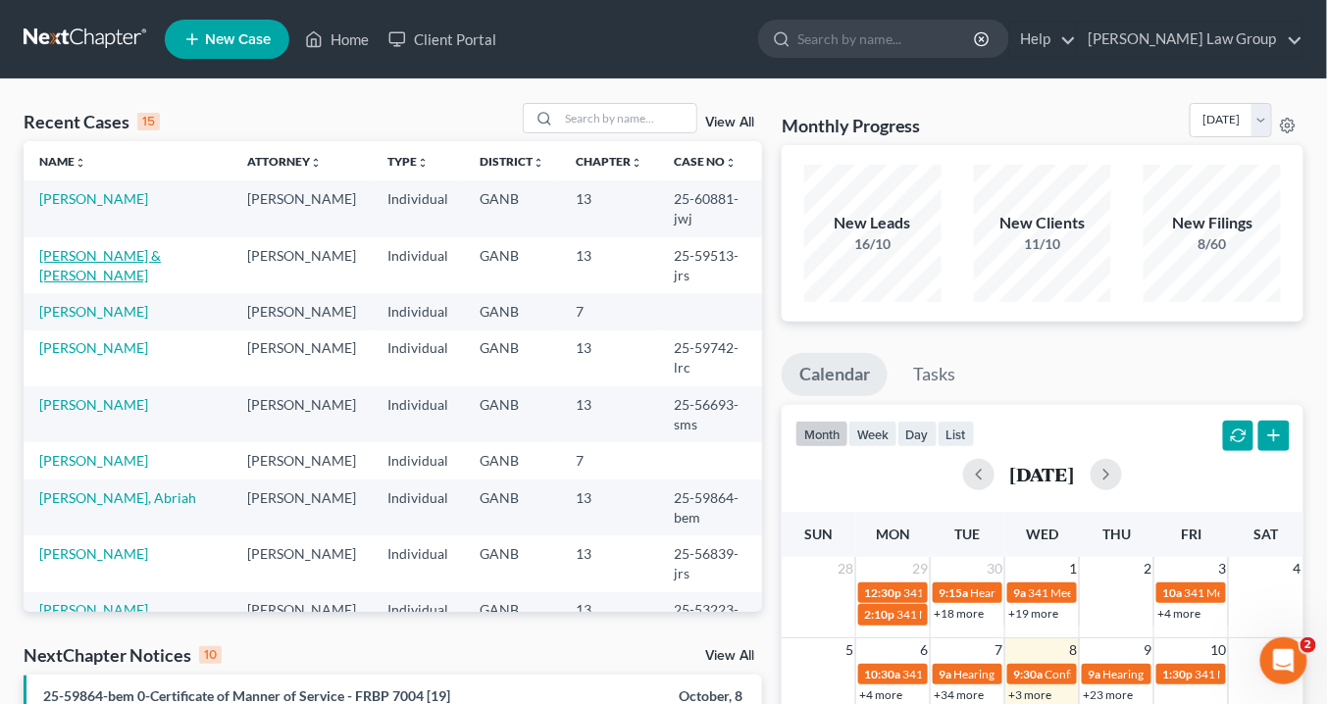
click at [74, 252] on link "[PERSON_NAME] & [PERSON_NAME]" at bounding box center [100, 265] width 122 height 36
click at [75, 252] on link "[PERSON_NAME] & [PERSON_NAME]" at bounding box center [100, 265] width 122 height 36
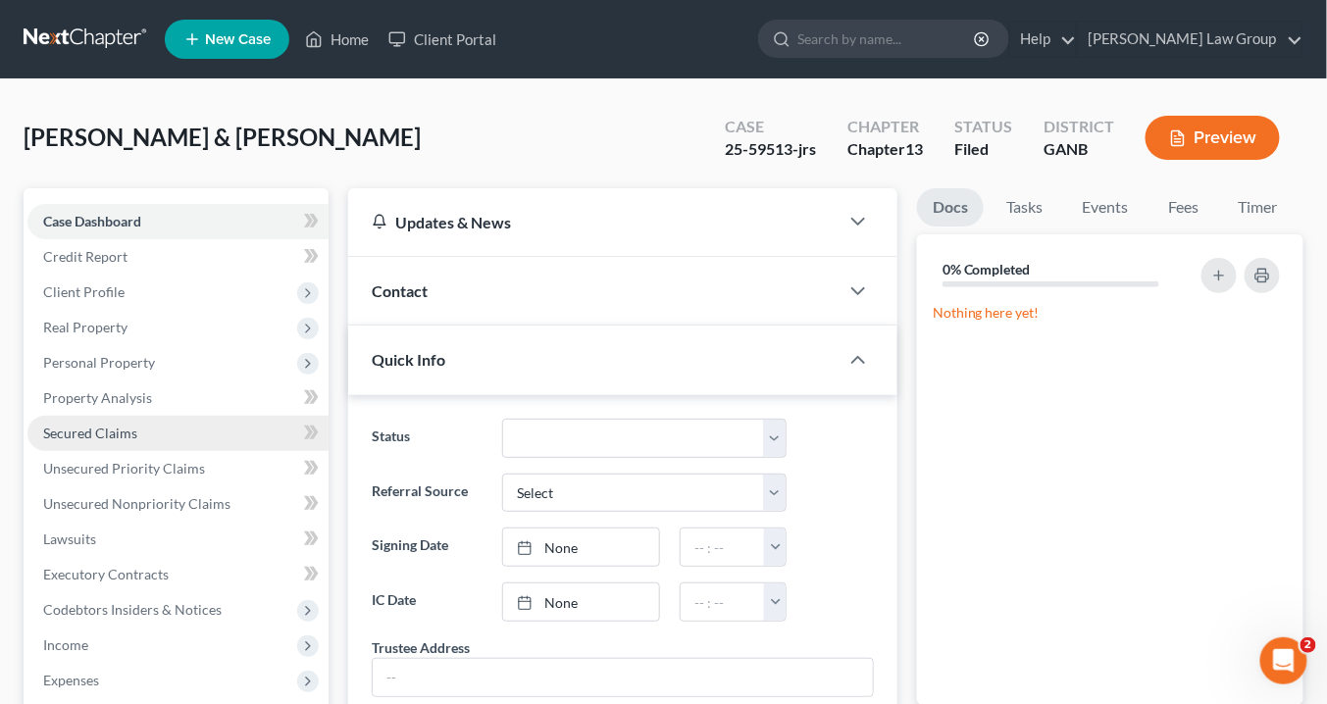
click at [96, 431] on span "Secured Claims" at bounding box center [90, 433] width 94 height 17
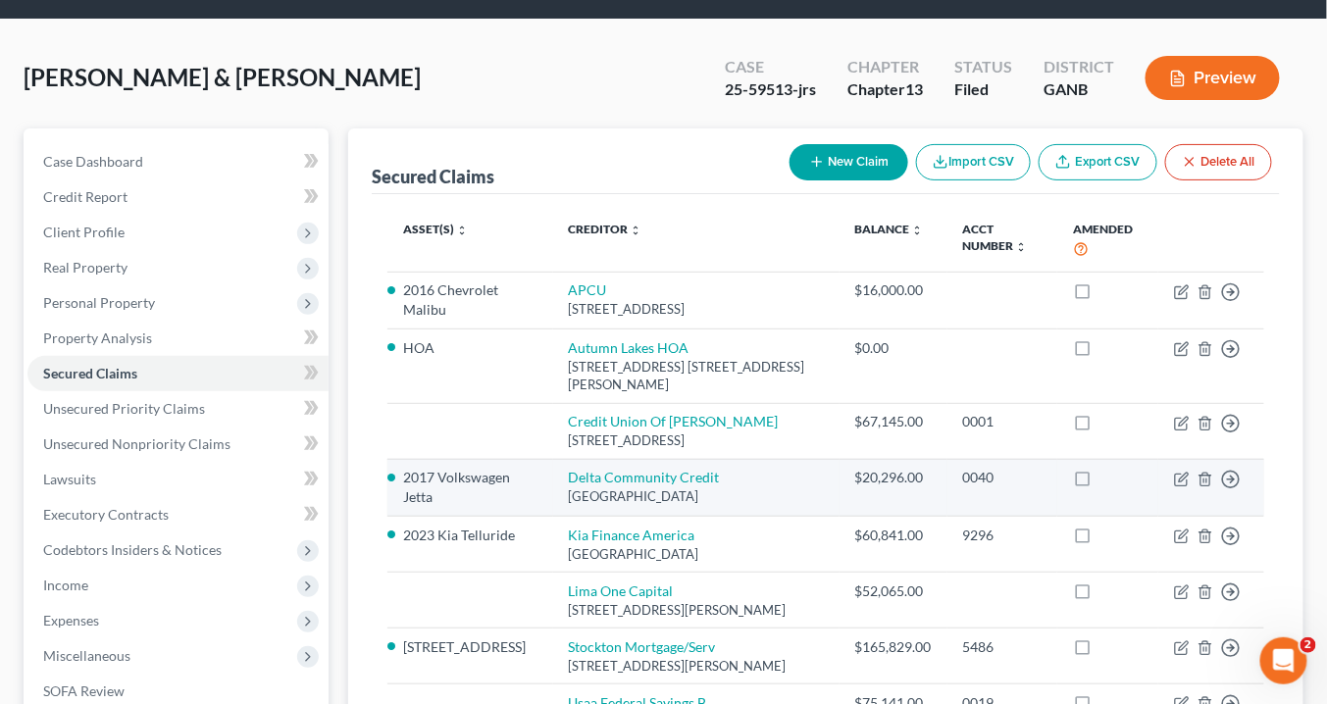
scroll to position [157, 0]
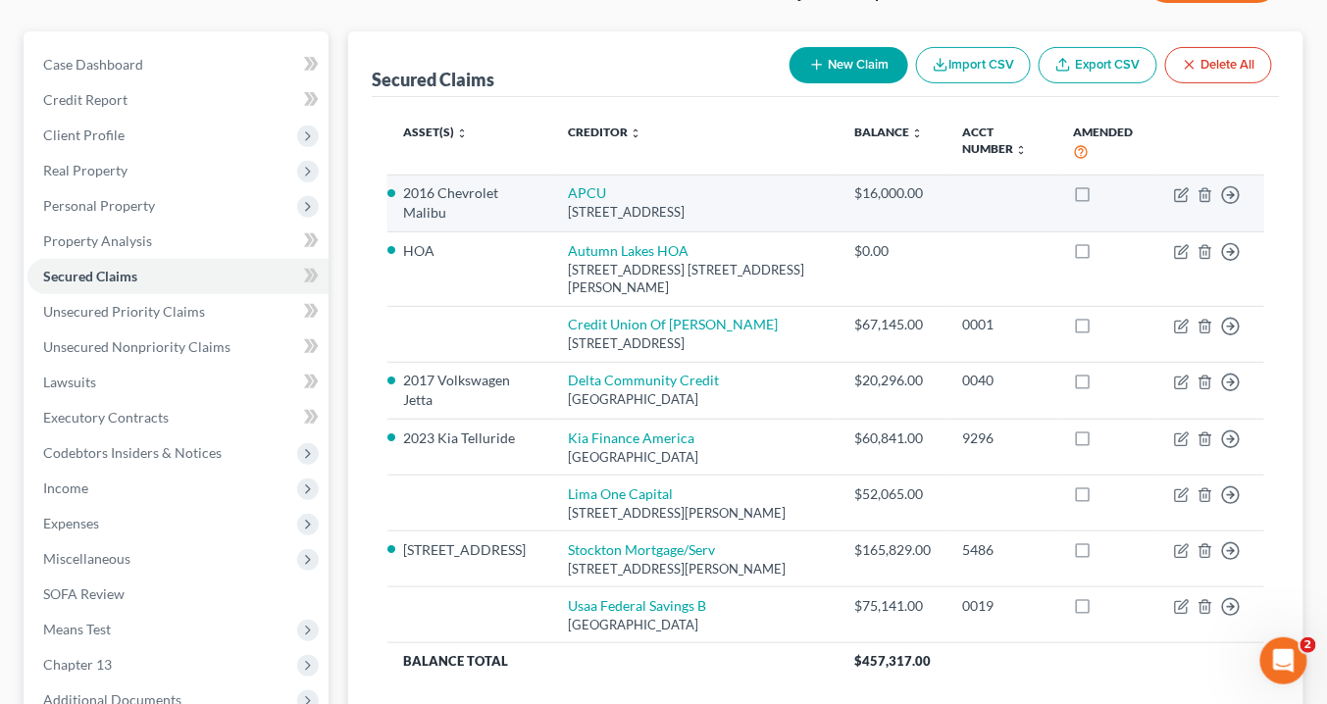
drag, startPoint x: 711, startPoint y: 207, endPoint x: 691, endPoint y: 202, distance: 20.2
click at [634, 198] on td "APCU [STREET_ADDRESS]" at bounding box center [696, 203] width 286 height 57
click at [1182, 189] on icon "button" at bounding box center [1182, 195] width 16 height 16
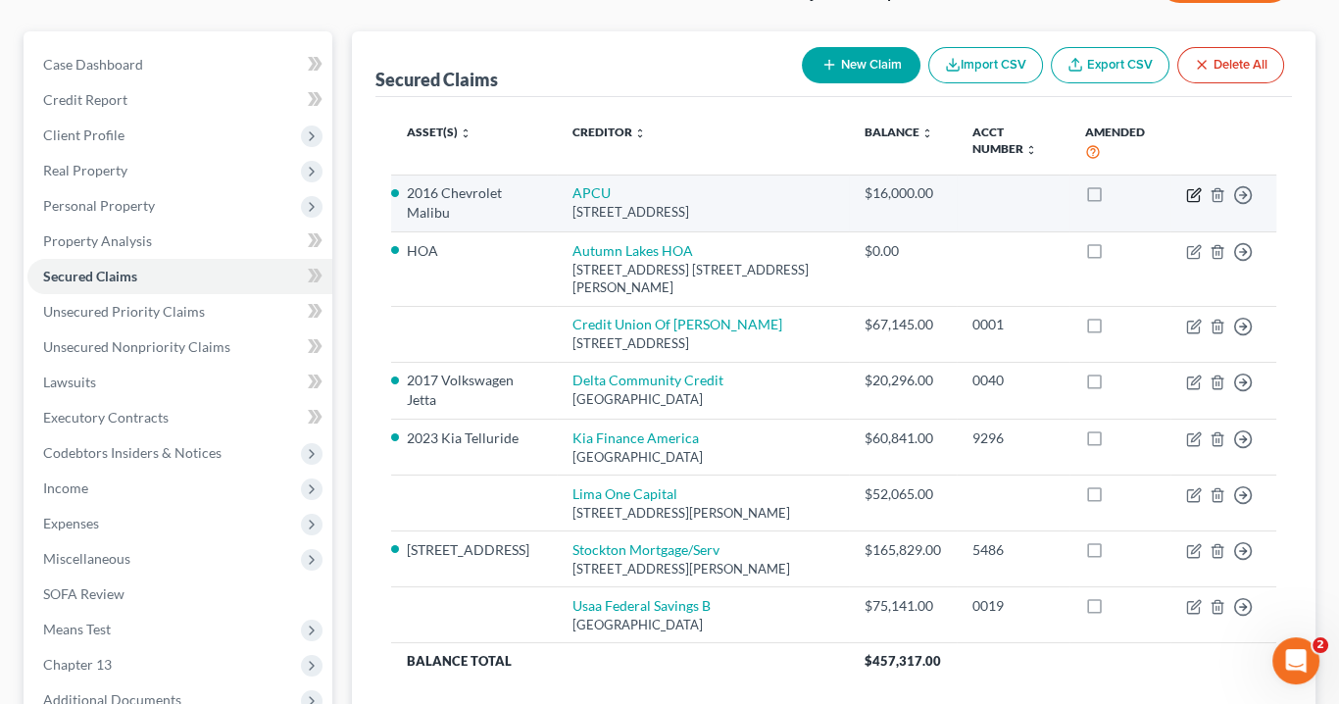
select select "10"
select select "7"
select select "2"
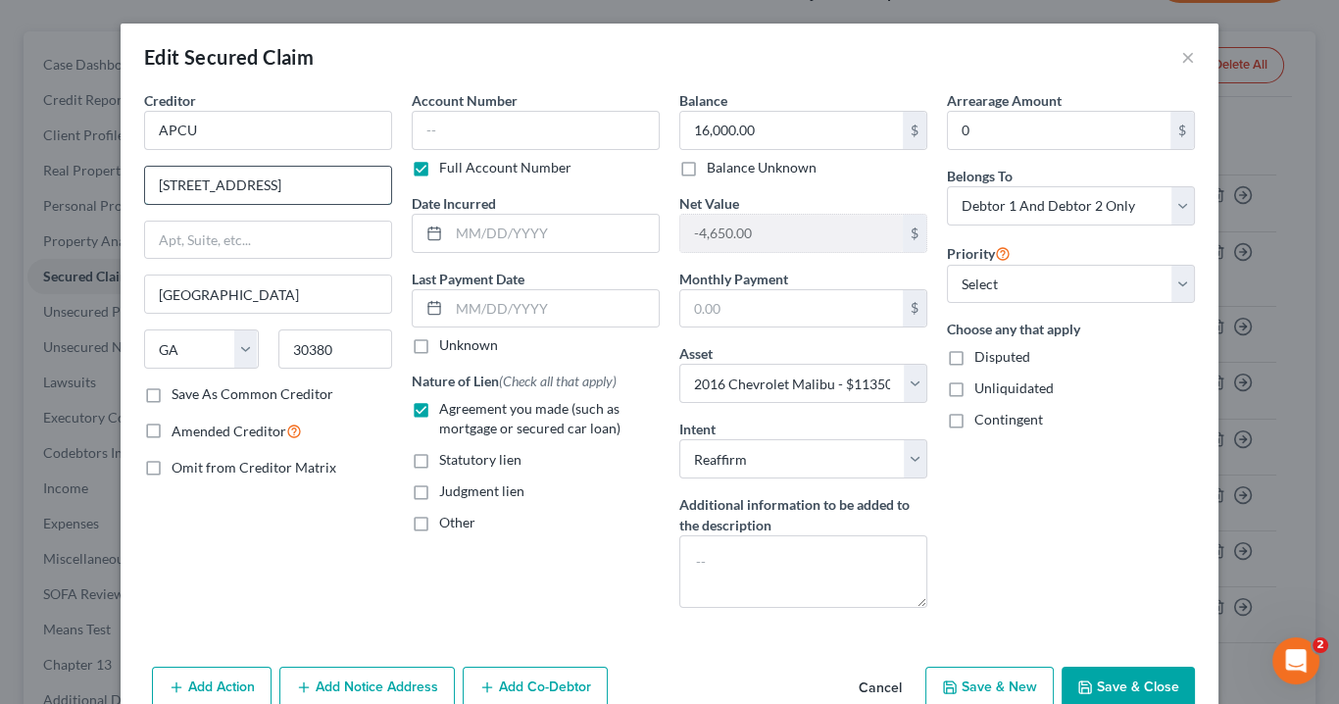
drag, startPoint x: 288, startPoint y: 185, endPoint x: 161, endPoint y: 182, distance: 127.5
click at [145, 179] on input "[STREET_ADDRESS]" at bounding box center [268, 185] width 246 height 37
click at [1182, 58] on button "×" at bounding box center [1189, 57] width 14 height 24
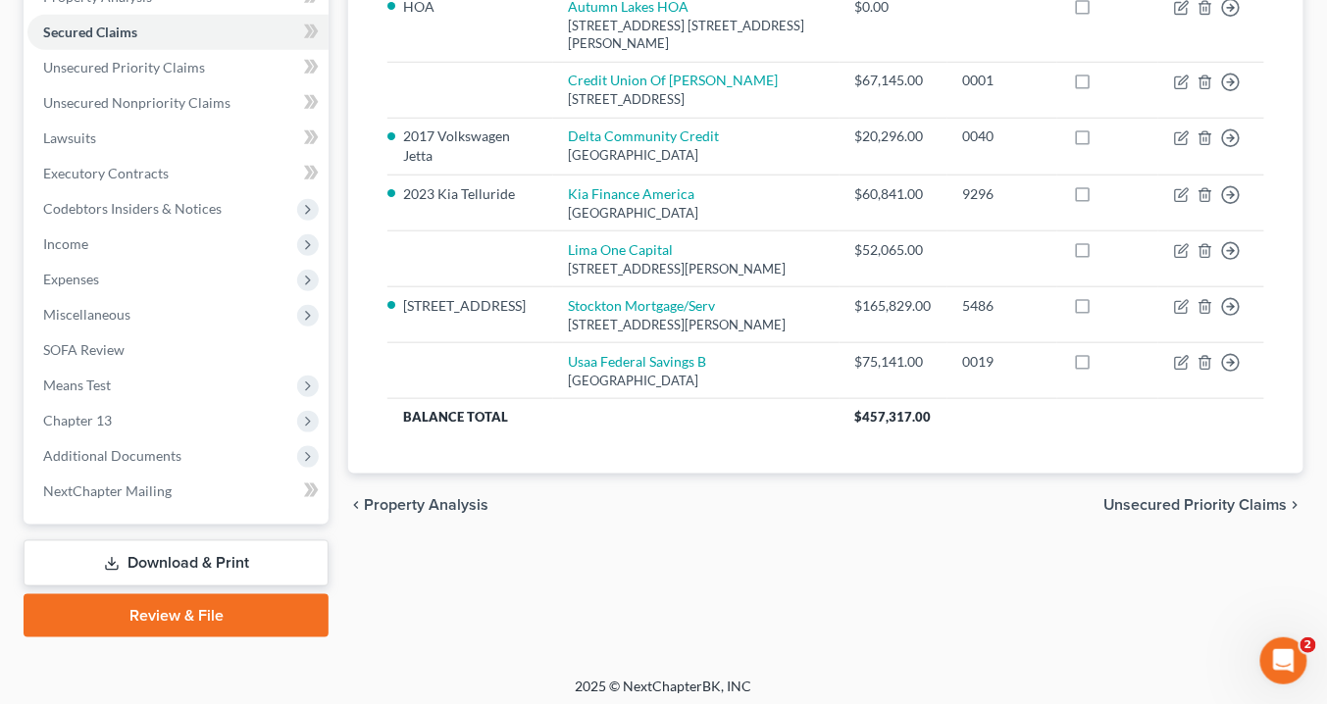
scroll to position [405, 0]
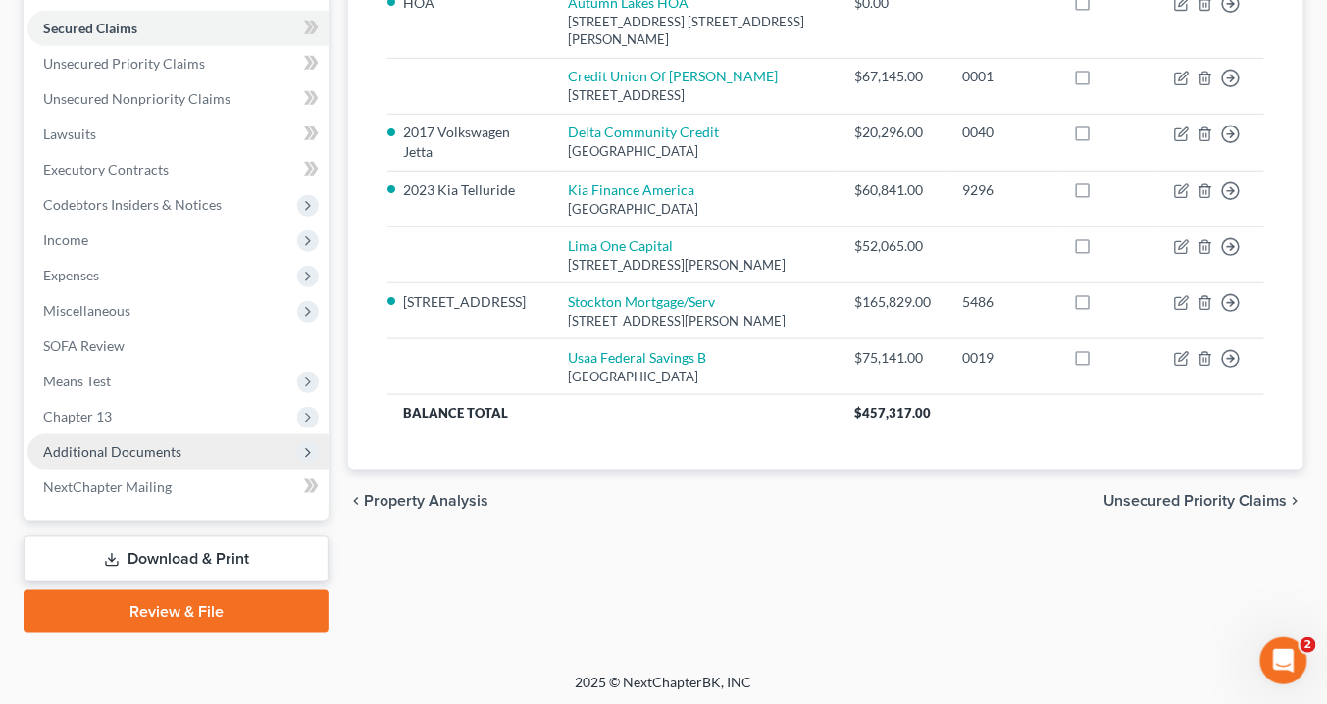
click at [183, 448] on span "Additional Documents" at bounding box center [177, 451] width 301 height 35
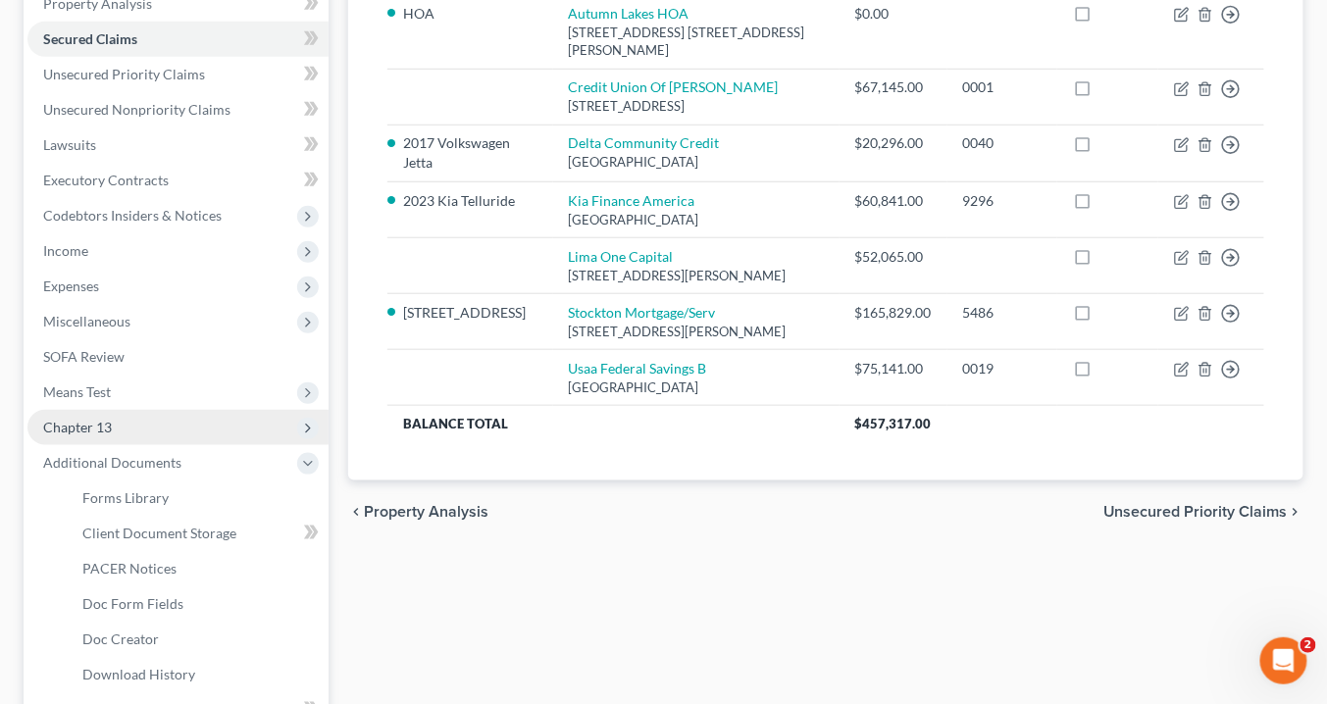
scroll to position [483, 0]
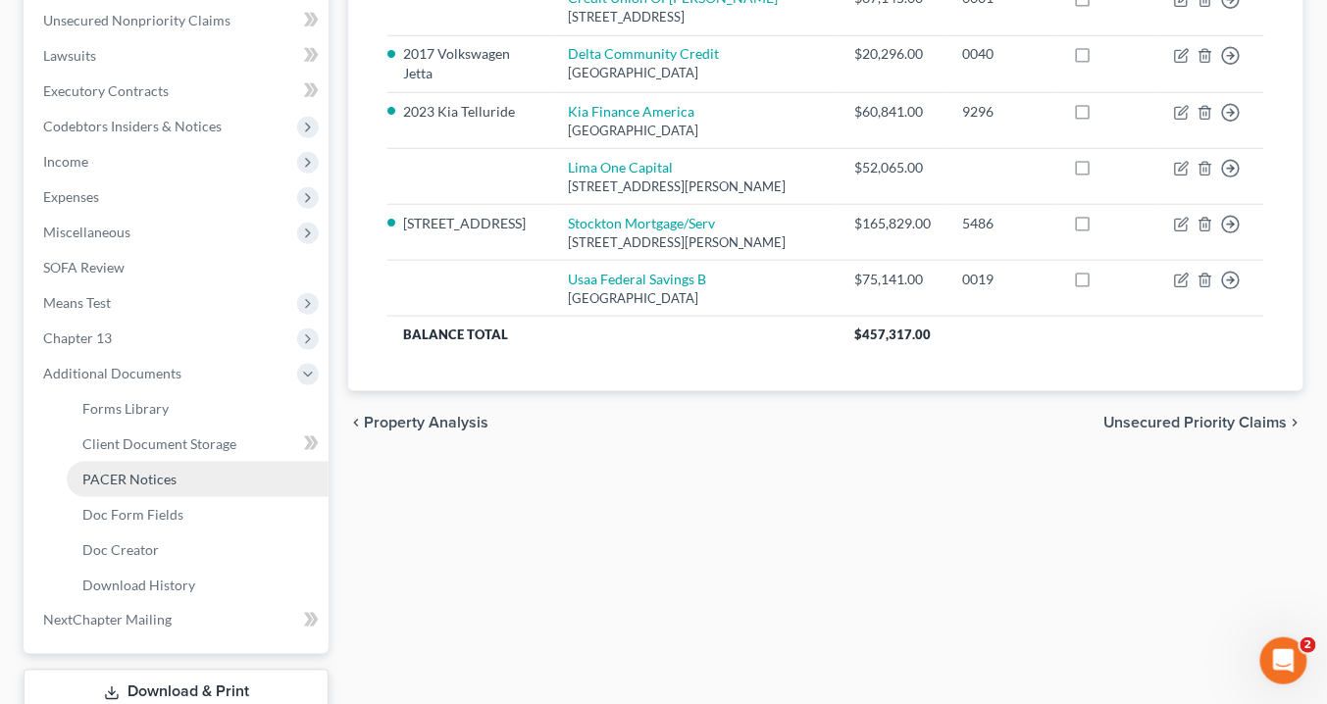
click at [157, 475] on span "PACER Notices" at bounding box center [129, 479] width 94 height 17
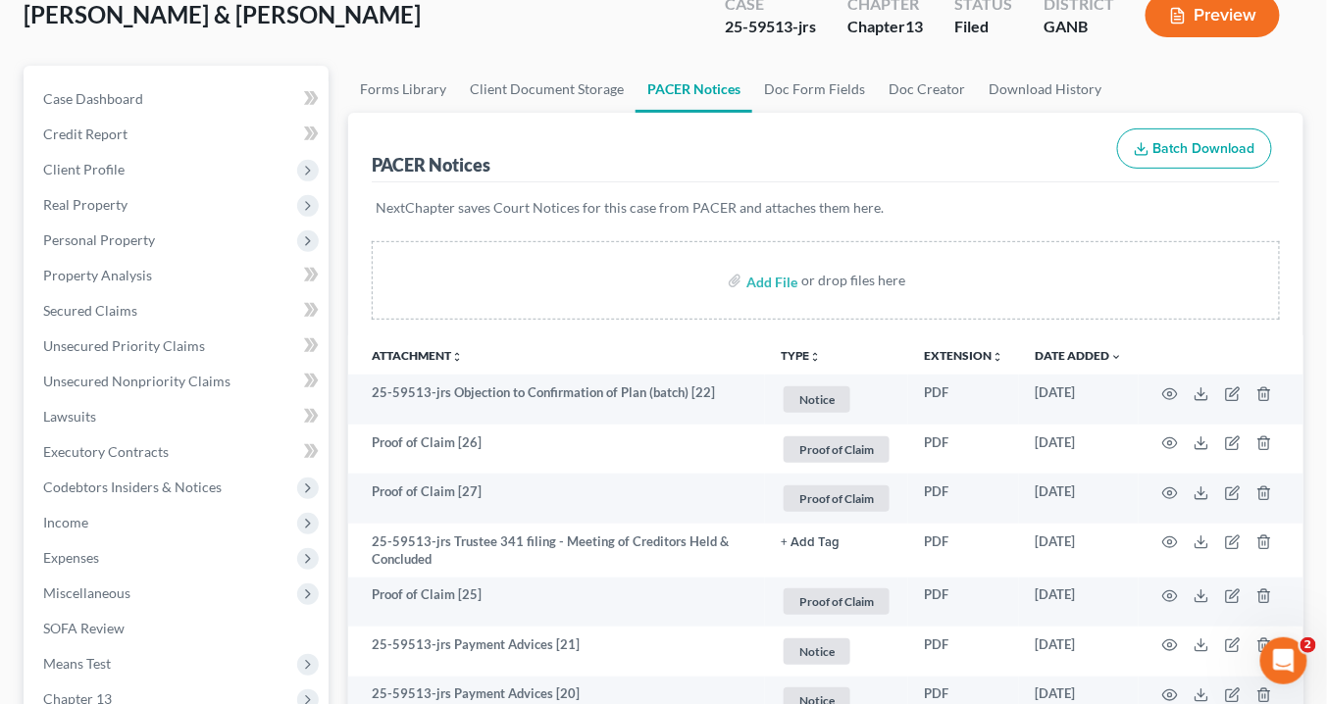
scroll to position [157, 0]
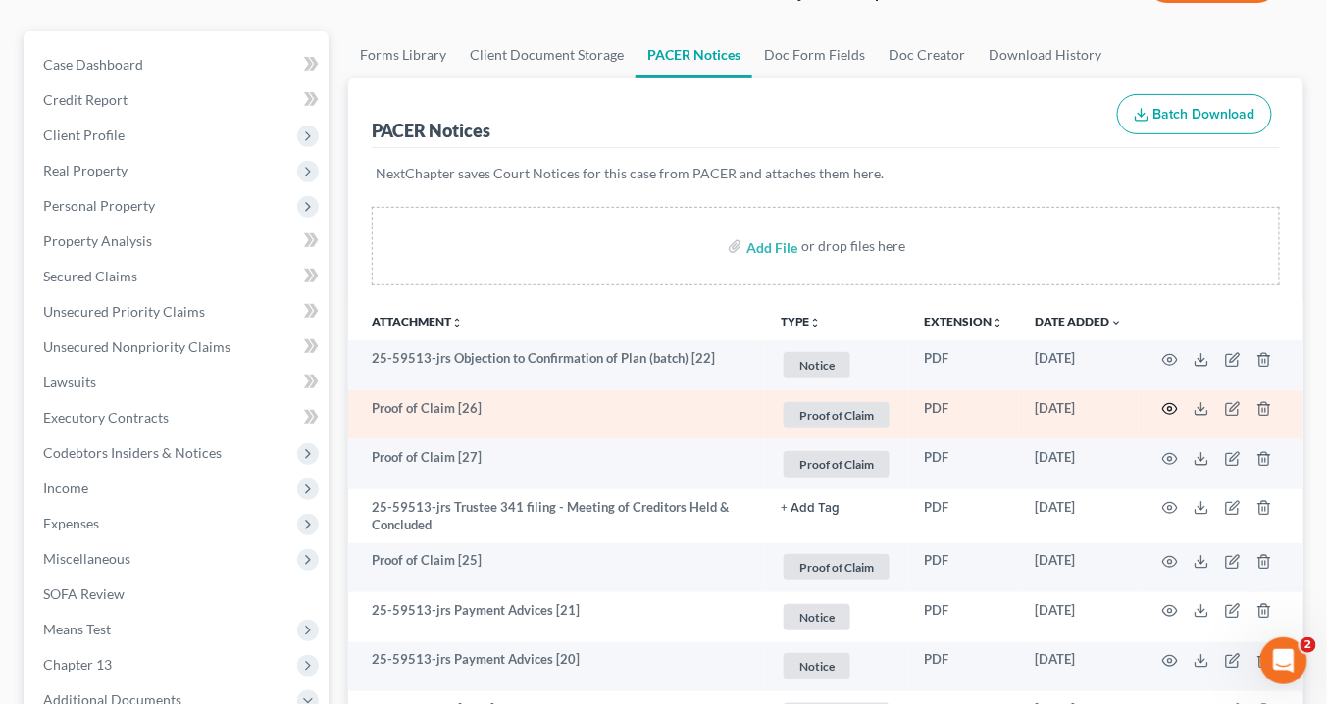
click at [1172, 404] on icon "button" at bounding box center [1170, 409] width 15 height 11
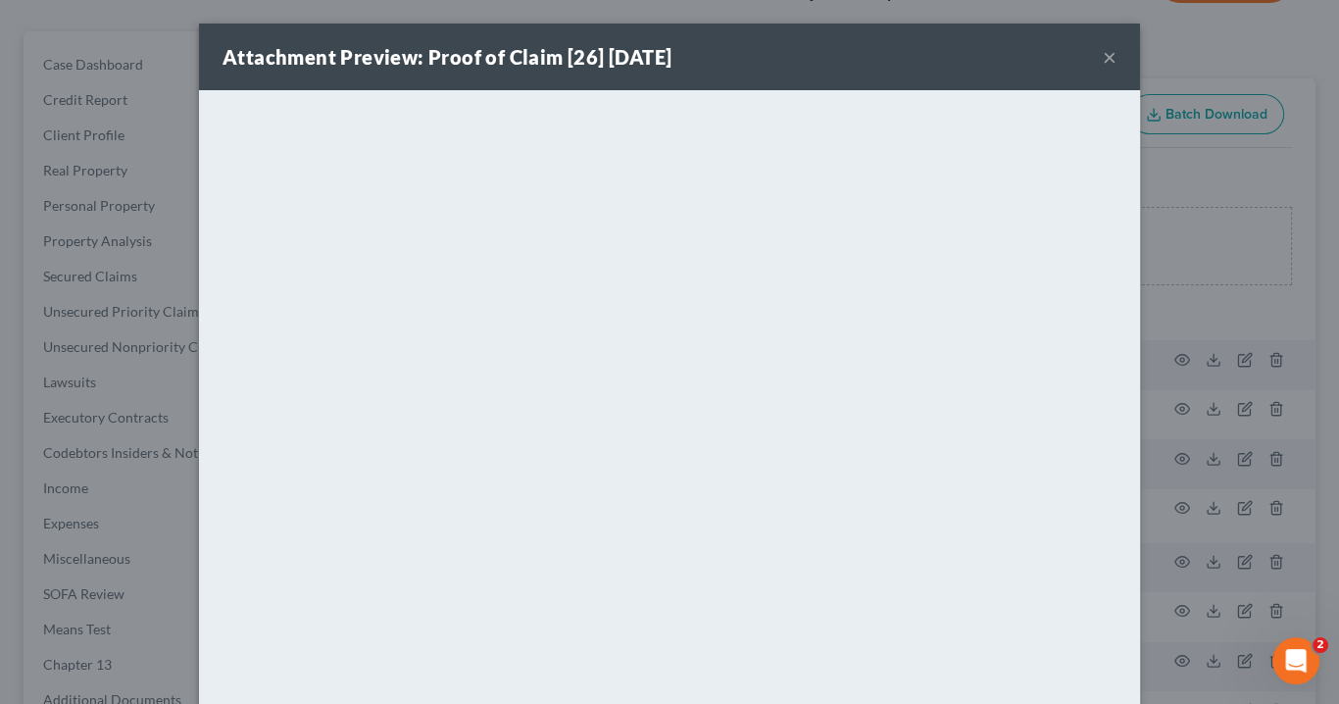
click at [1104, 57] on button "×" at bounding box center [1110, 57] width 14 height 24
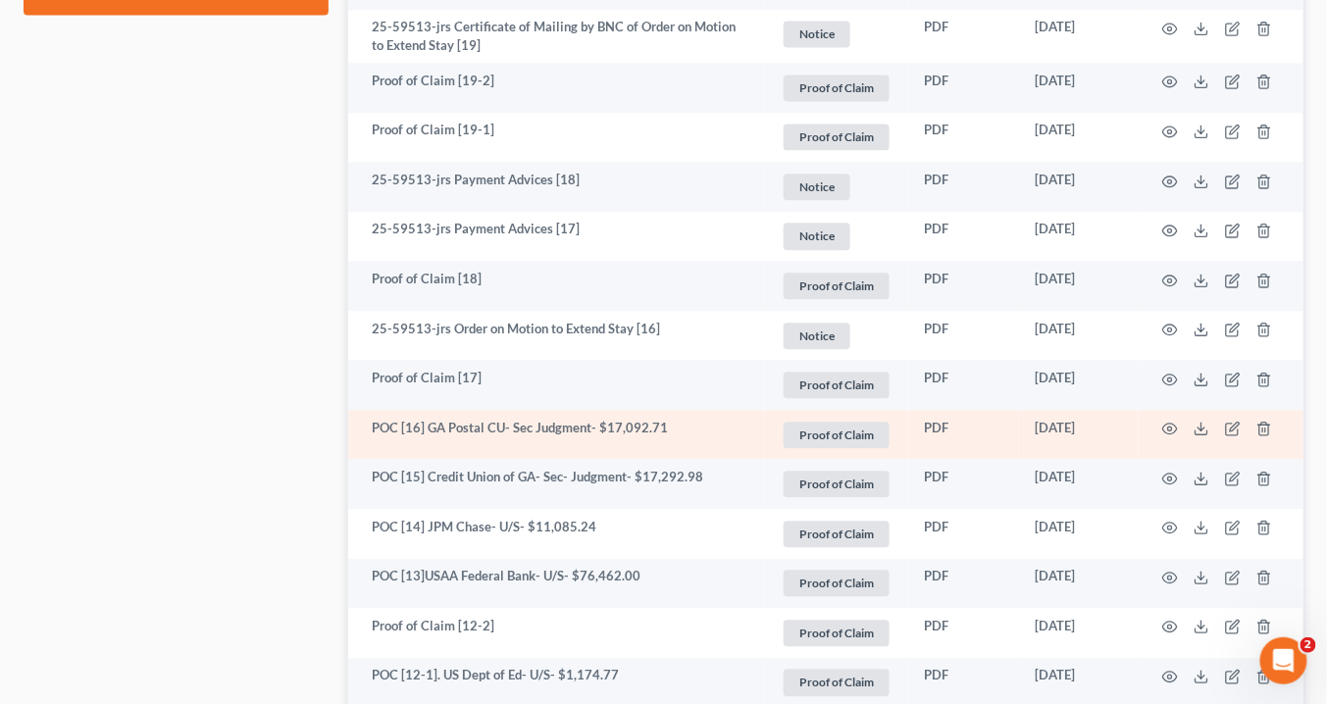
scroll to position [1333, 0]
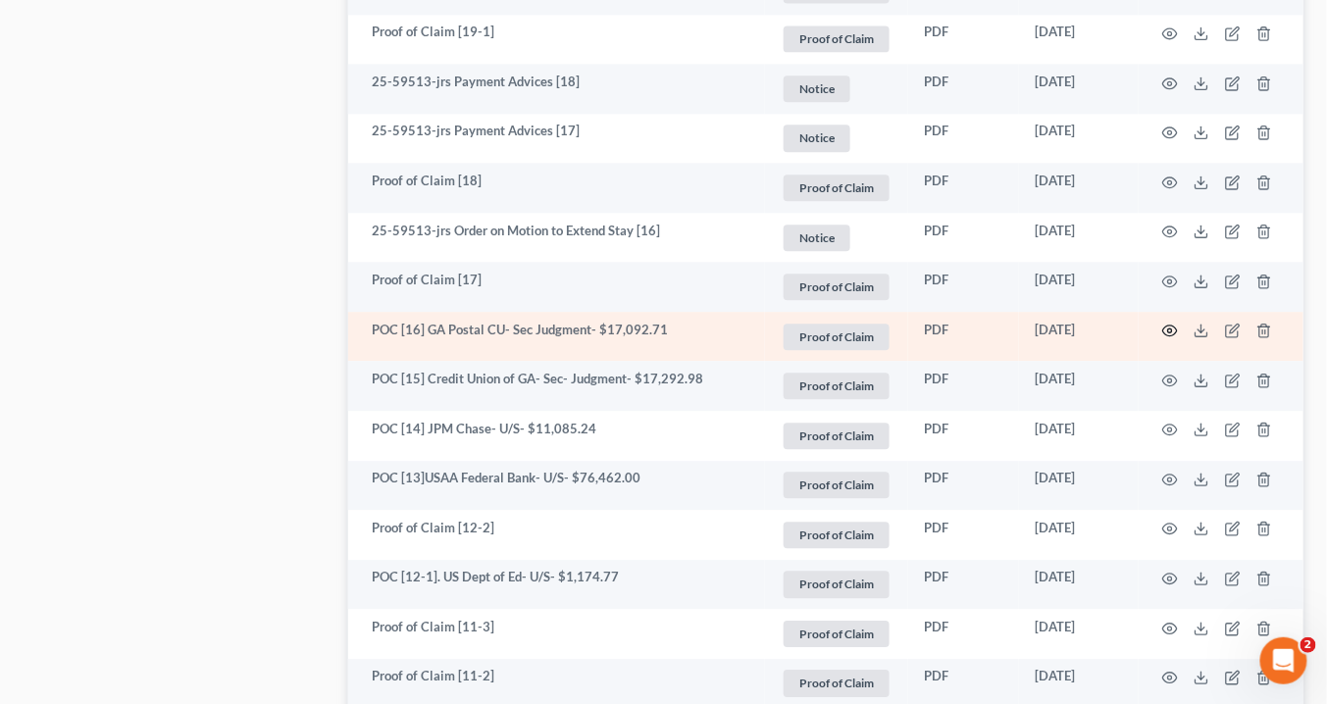
click at [1172, 328] on circle "button" at bounding box center [1170, 330] width 4 height 4
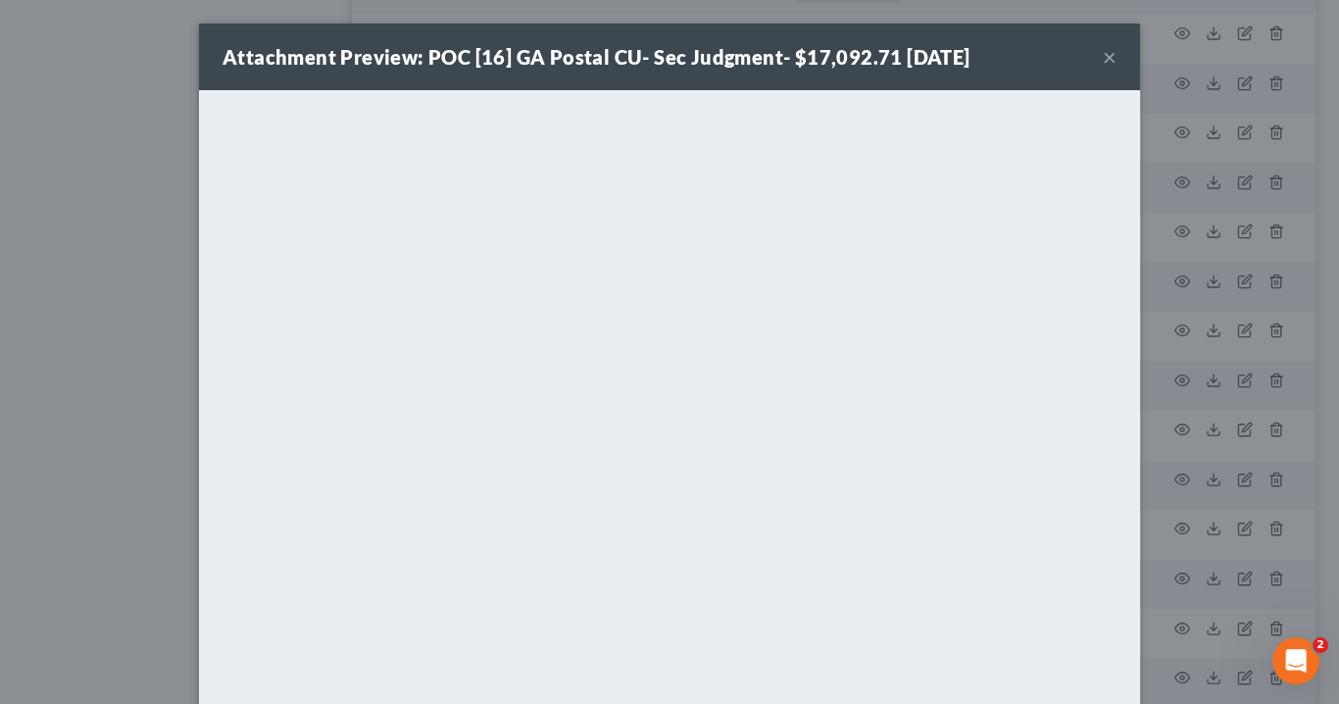
click at [1107, 57] on button "×" at bounding box center [1110, 57] width 14 height 24
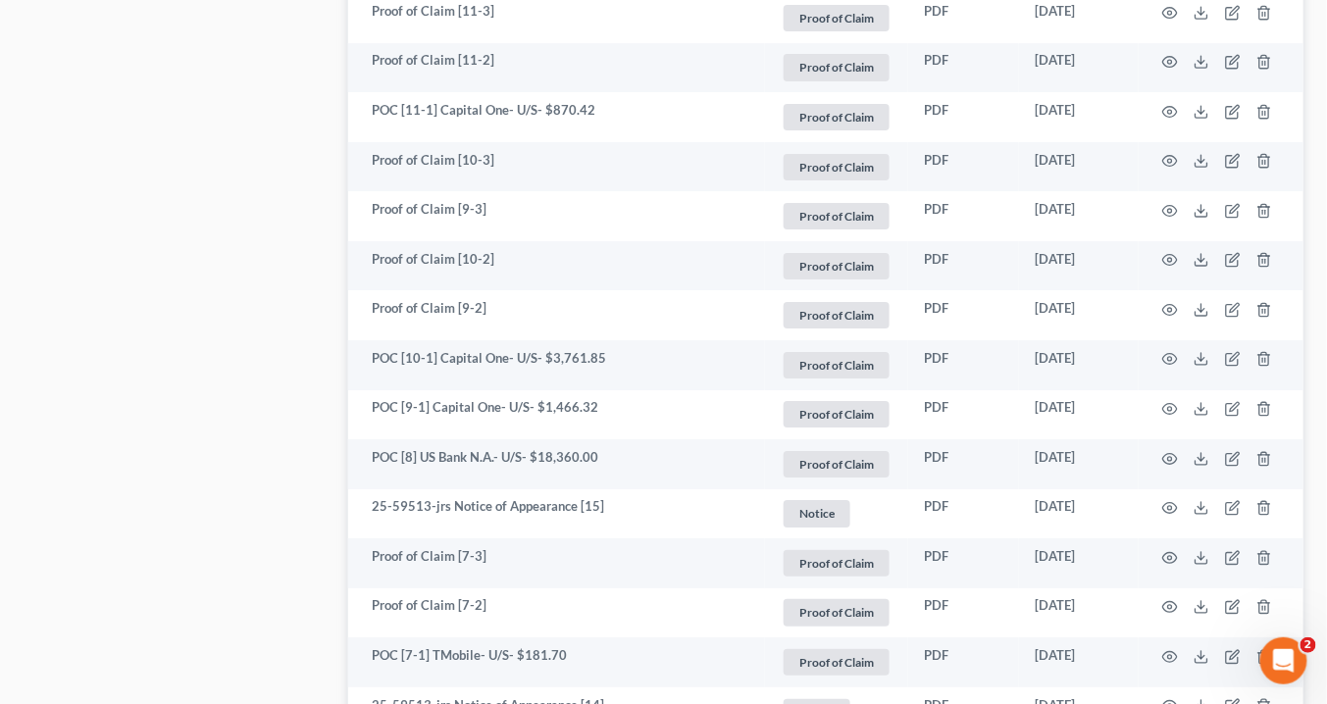
scroll to position [2196, 0]
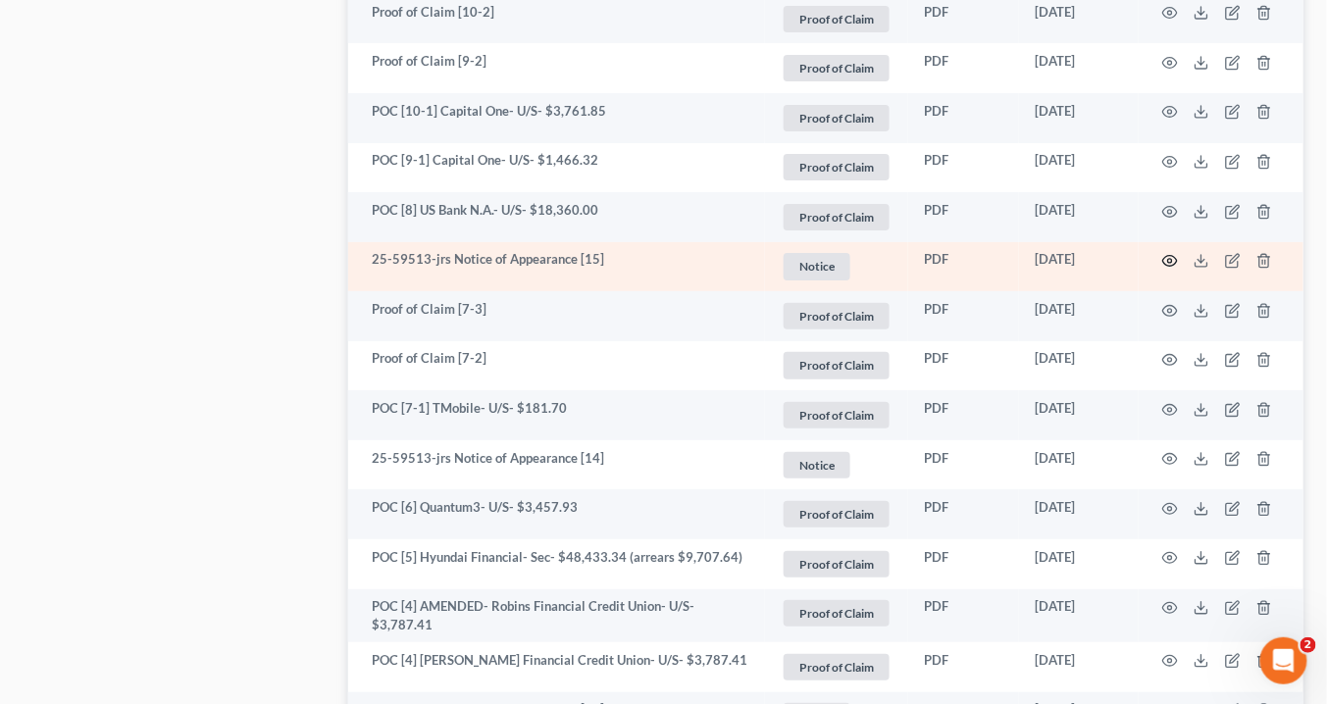
click at [1167, 258] on icon "button" at bounding box center [1170, 261] width 16 height 16
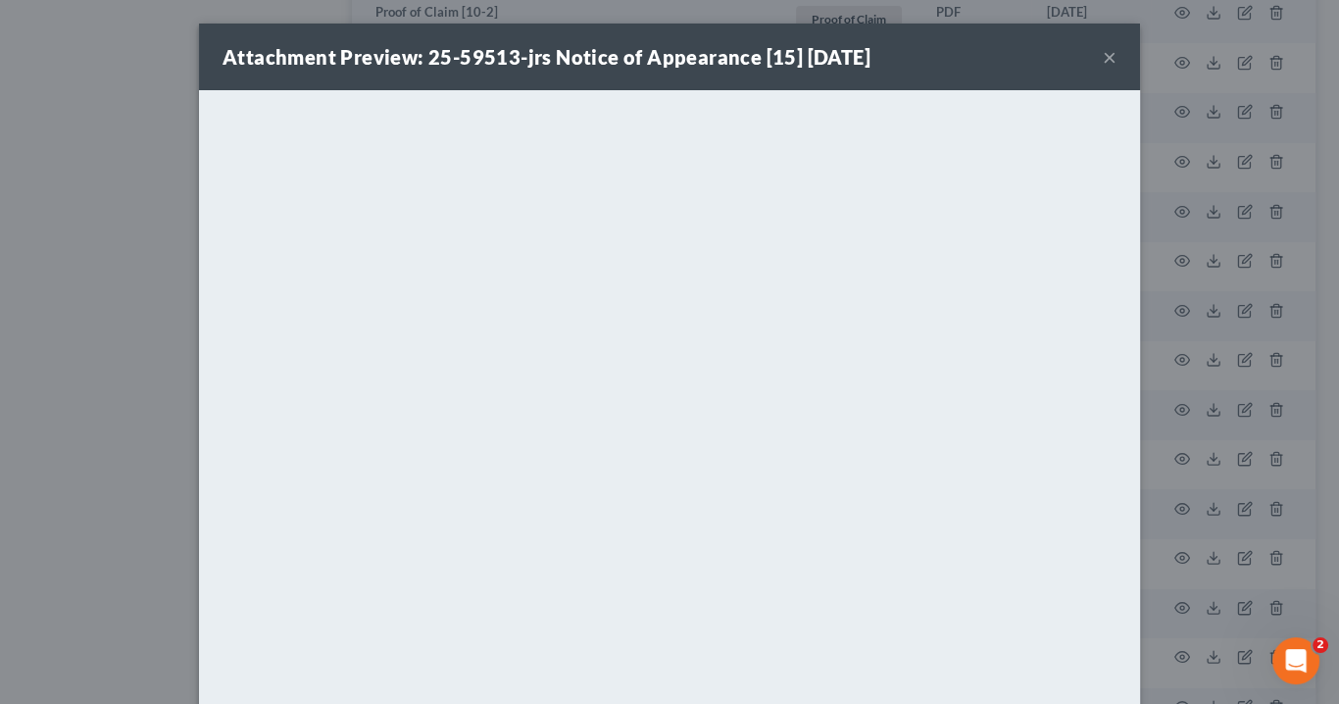
click at [1103, 59] on button "×" at bounding box center [1110, 57] width 14 height 24
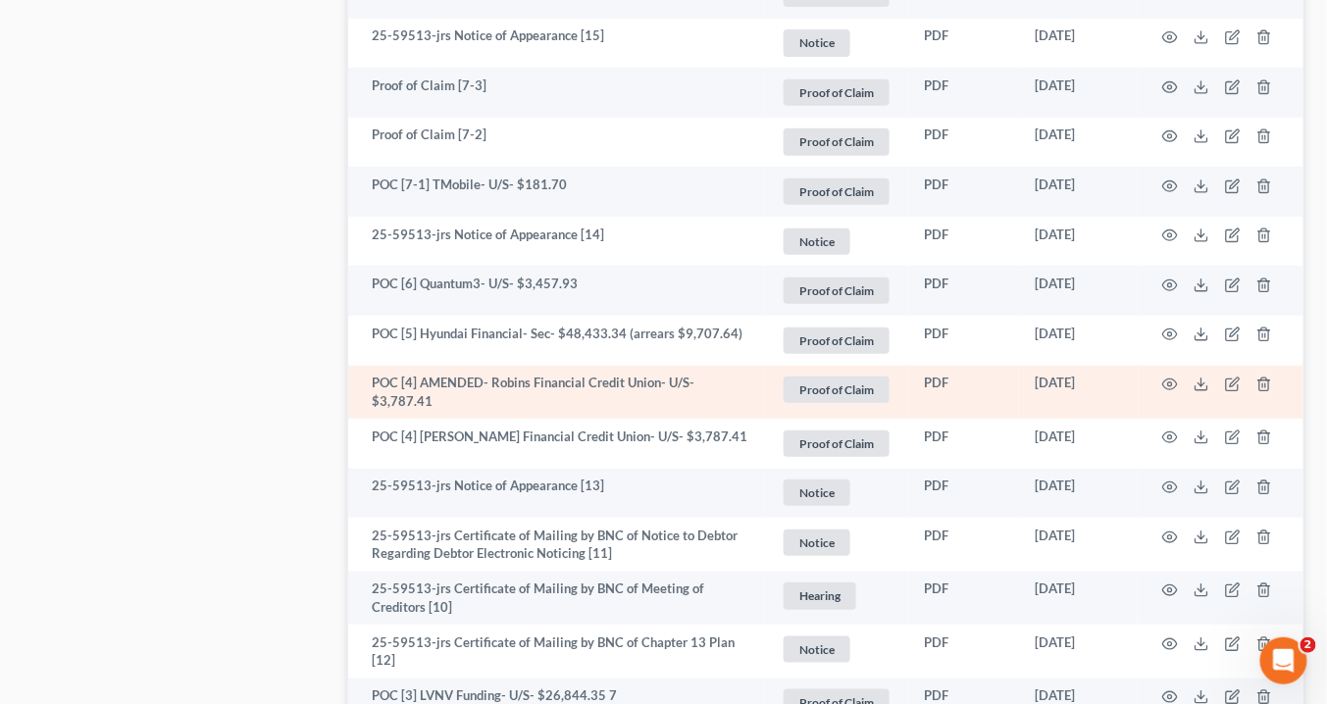
scroll to position [2510, 0]
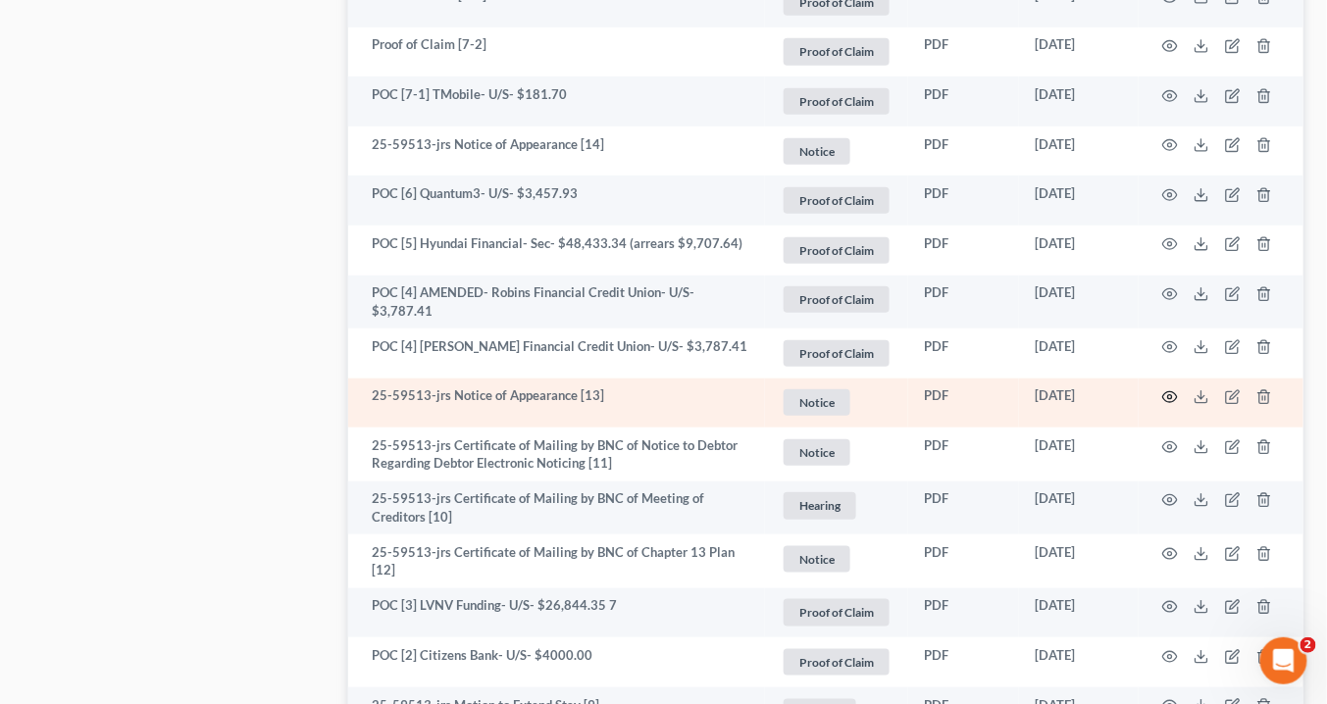
click at [1170, 393] on icon "button" at bounding box center [1170, 397] width 16 height 16
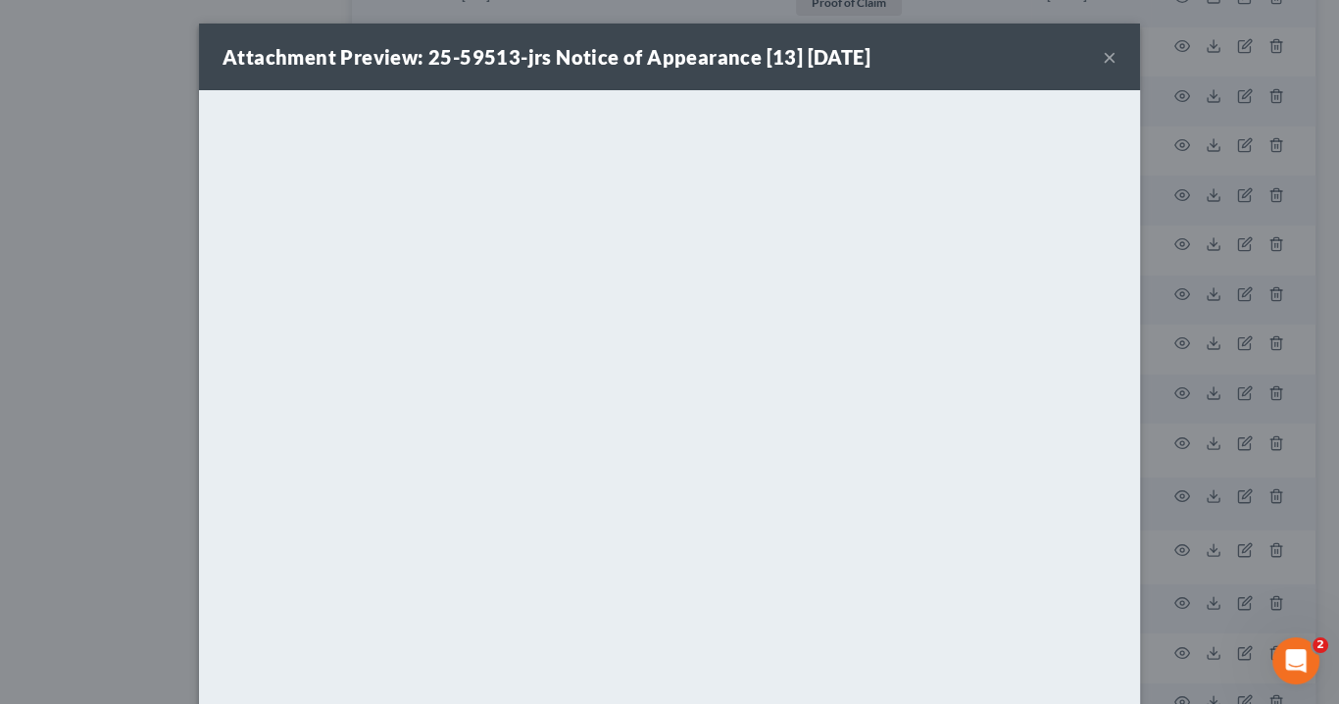
click at [1109, 56] on button "×" at bounding box center [1110, 57] width 14 height 24
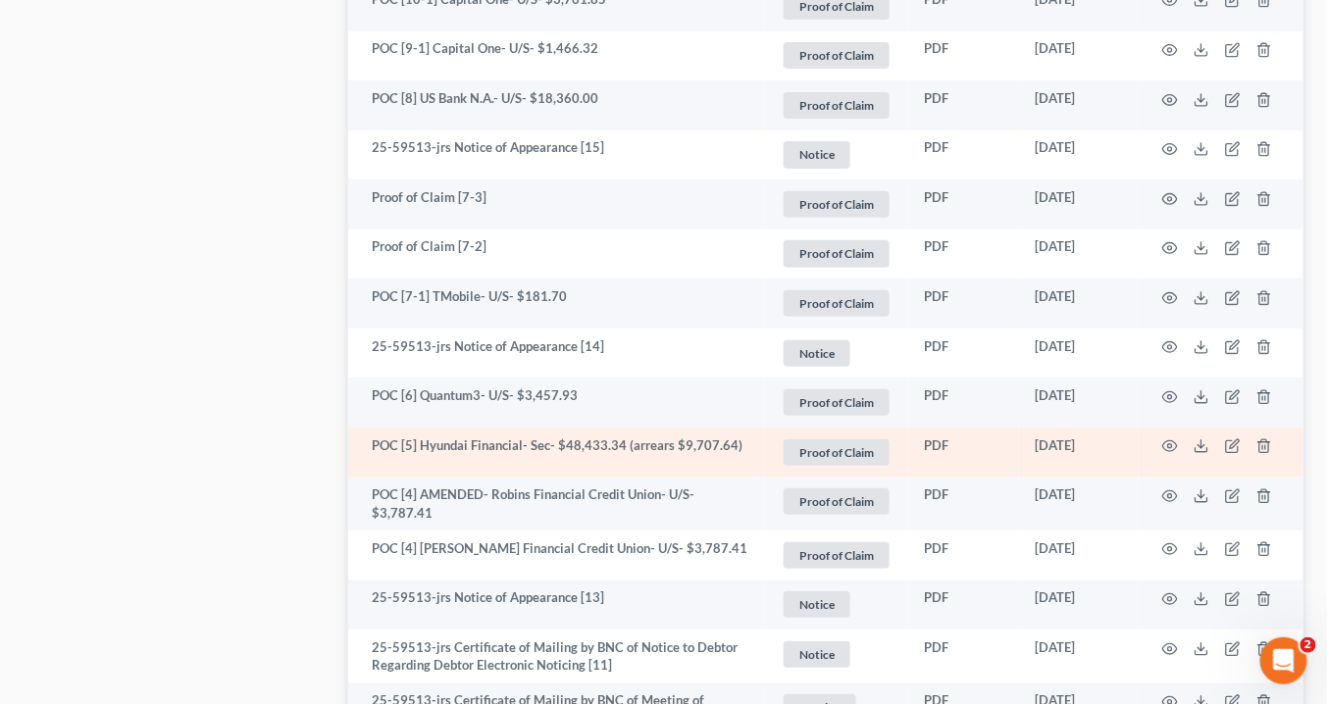
scroll to position [2275, 0]
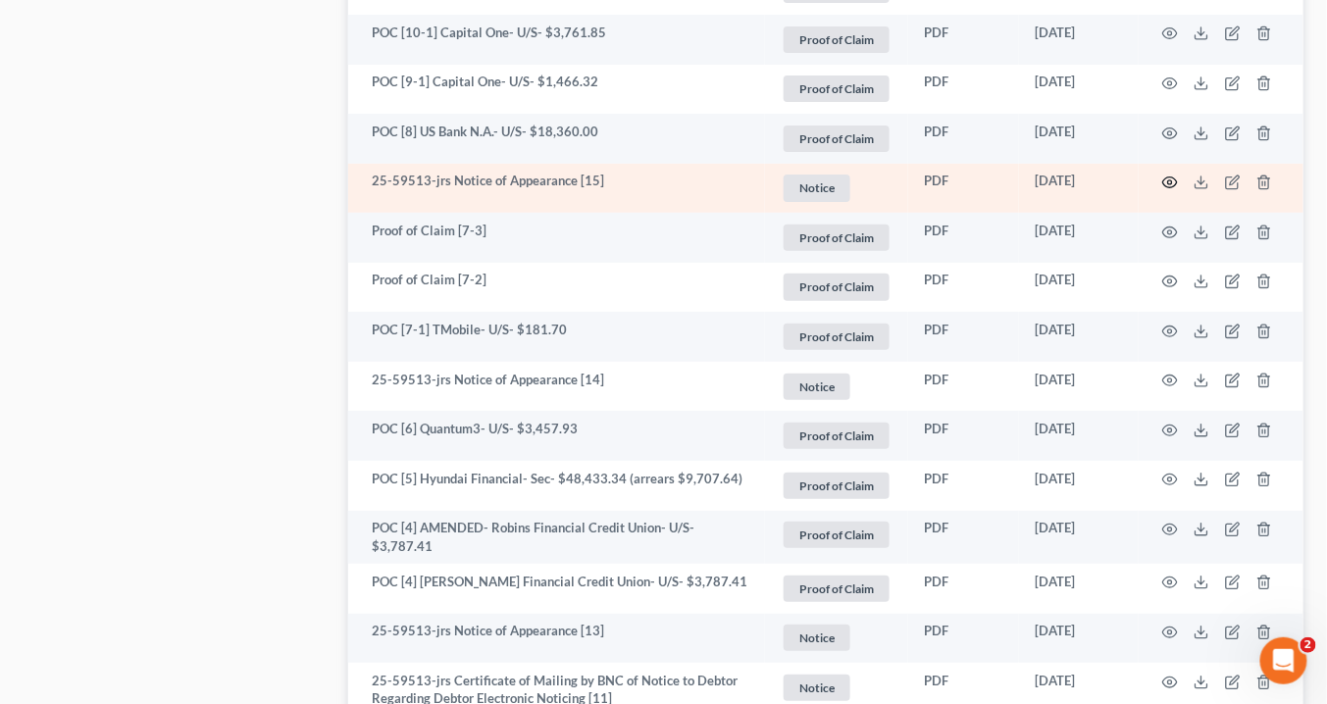
click at [1171, 177] on icon "button" at bounding box center [1170, 183] width 16 height 16
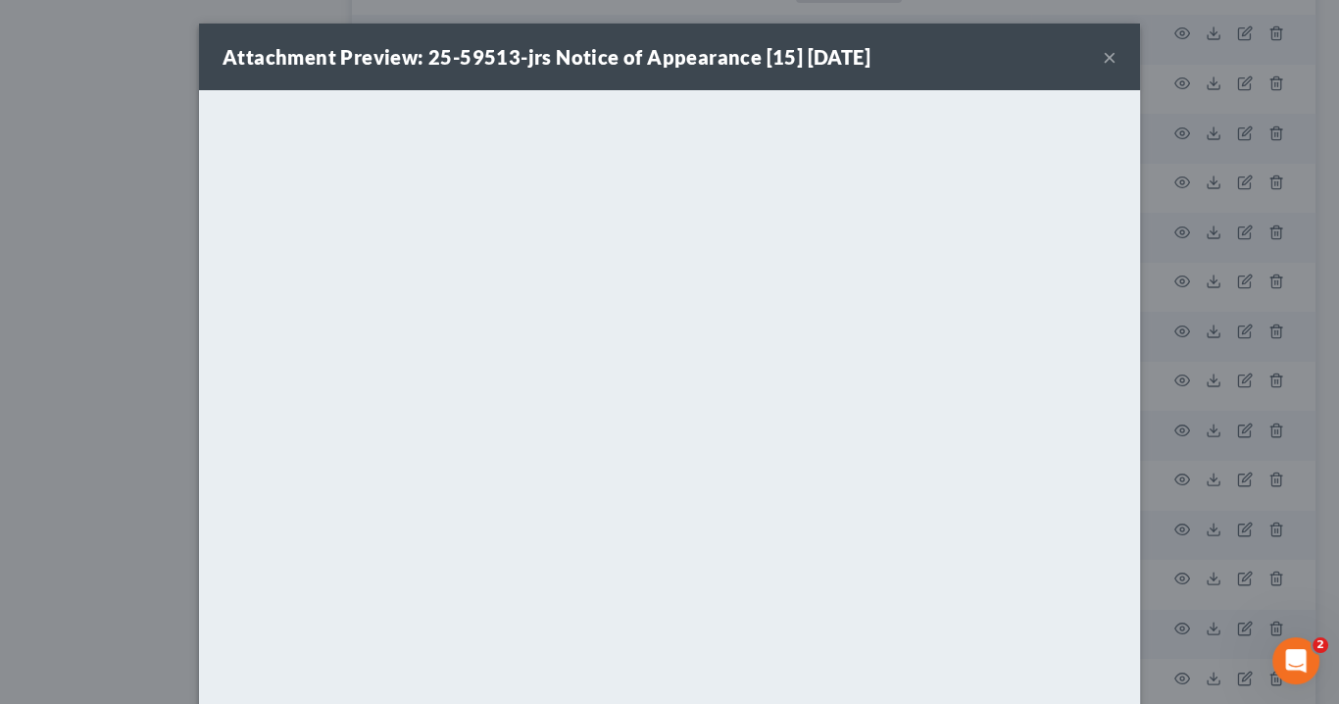
click at [1103, 59] on button "×" at bounding box center [1110, 57] width 14 height 24
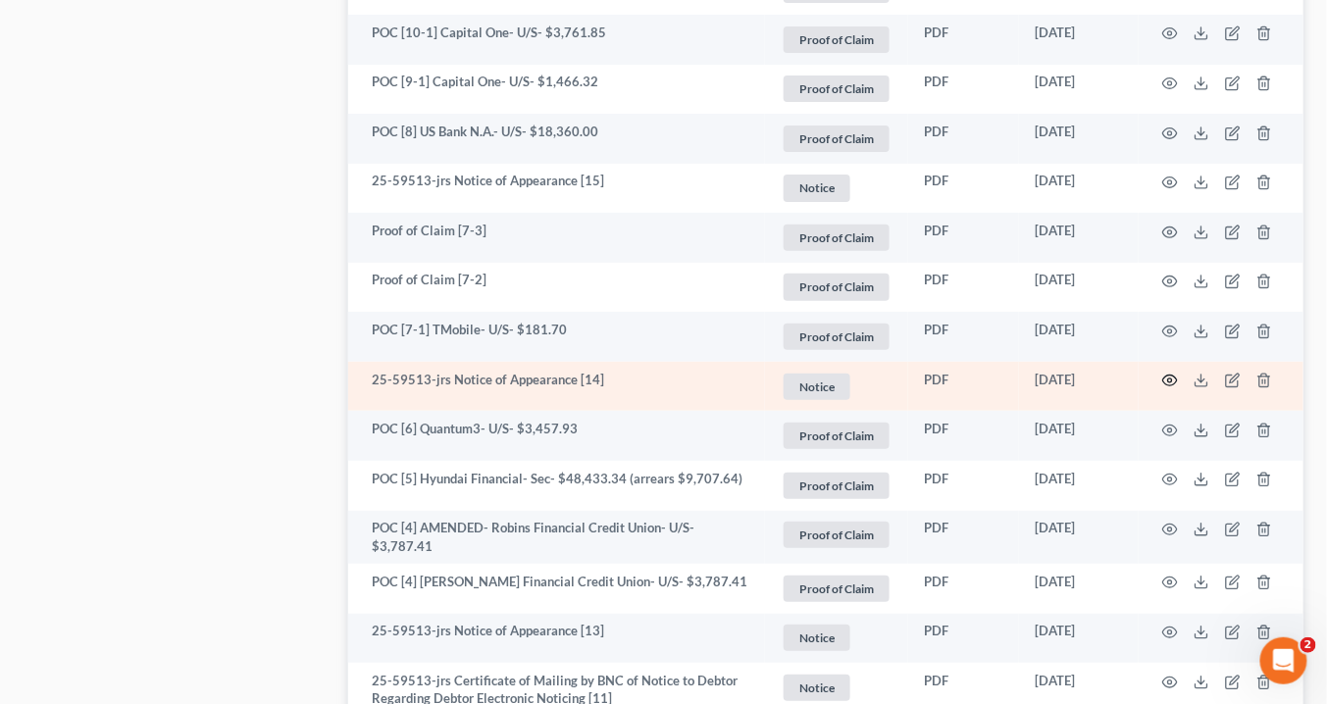
click at [1171, 378] on circle "button" at bounding box center [1170, 380] width 4 height 4
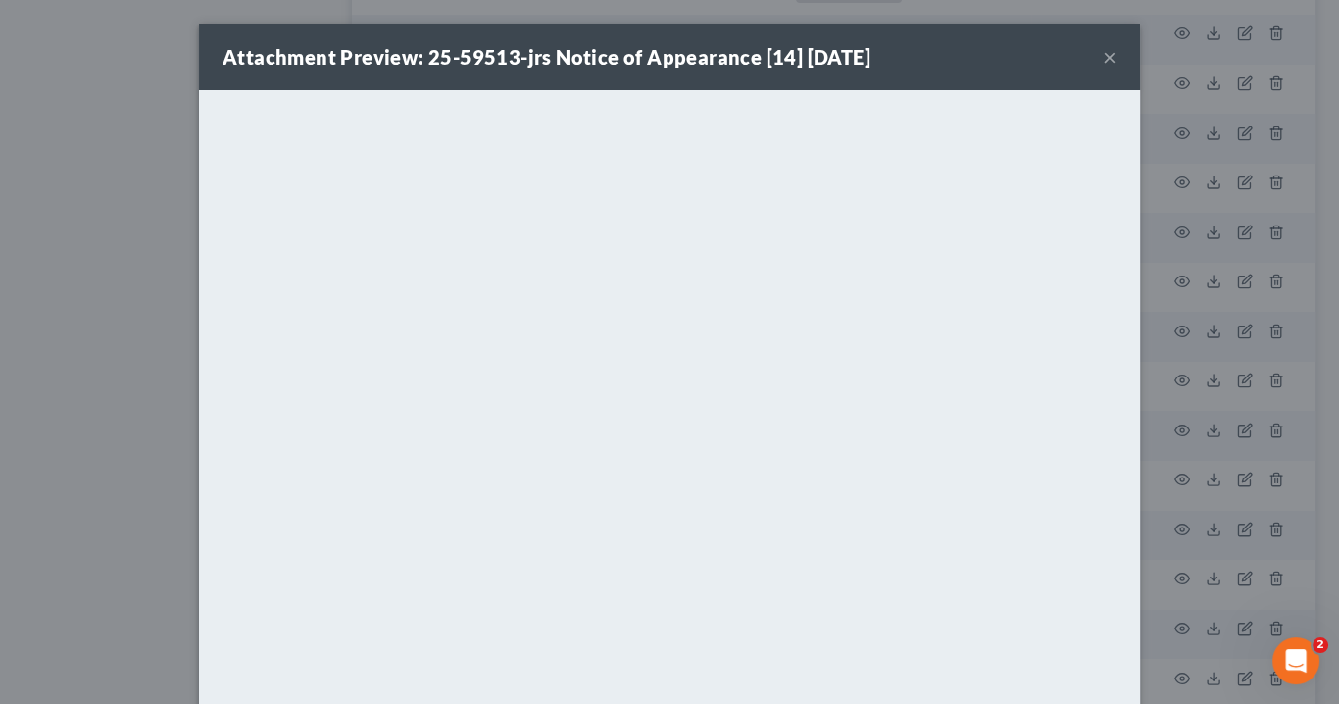
drag, startPoint x: 1095, startPoint y: 53, endPoint x: 1116, endPoint y: 68, distance: 25.3
click at [1101, 56] on div "Attachment Preview: 25-59513-jrs Notice of Appearance [14] [DATE] ×" at bounding box center [669, 57] width 941 height 67
click at [1103, 60] on button "×" at bounding box center [1110, 57] width 14 height 24
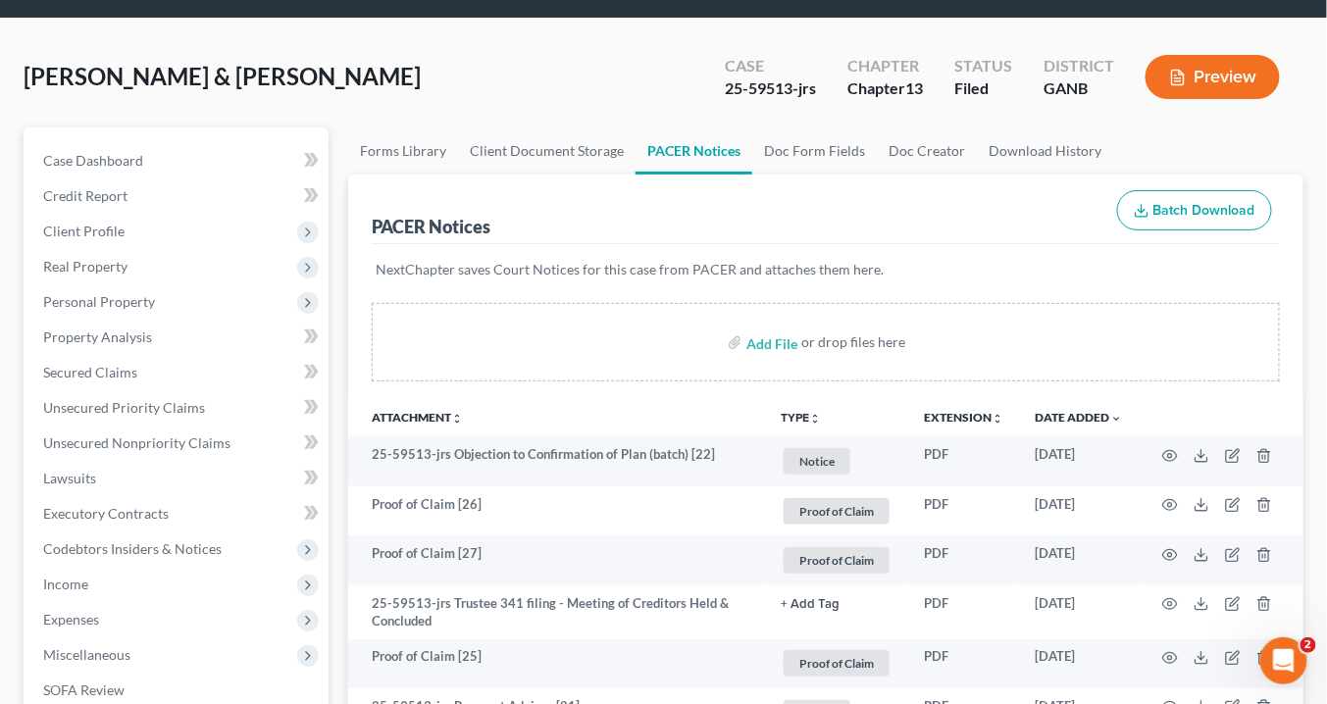
scroll to position [0, 0]
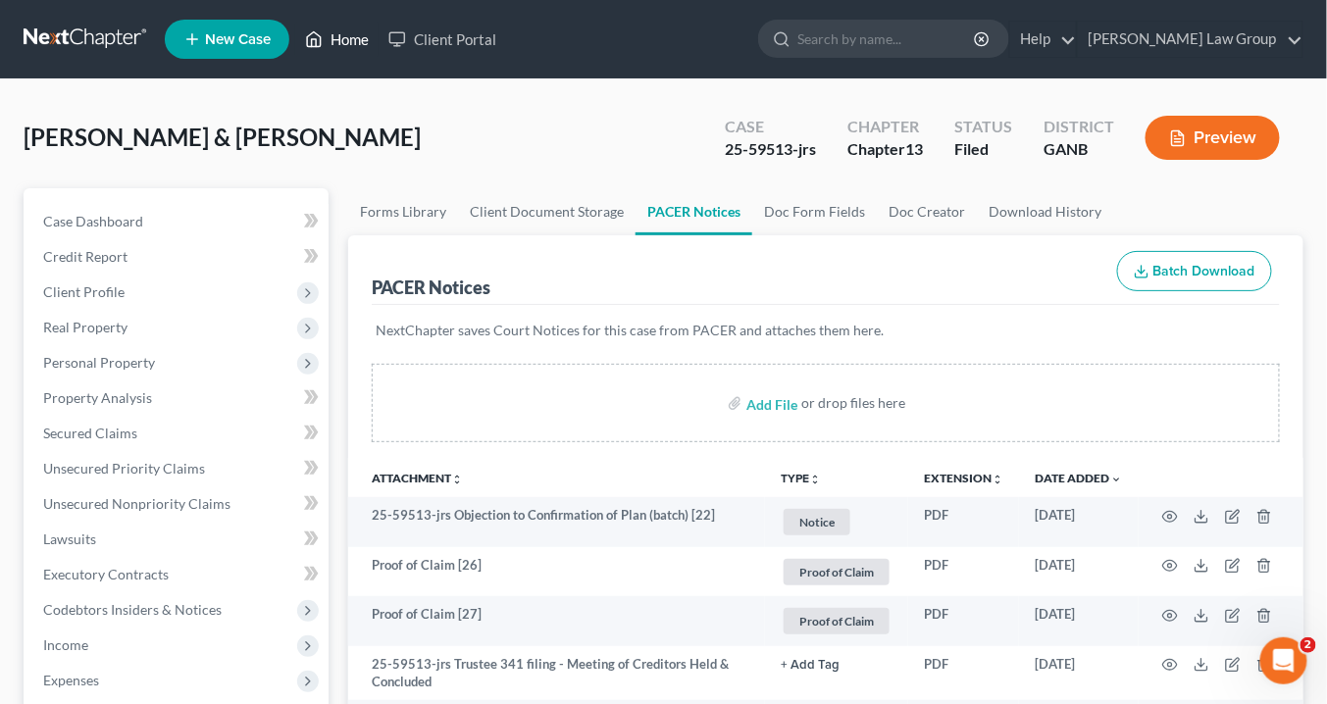
click at [339, 35] on link "Home" at bounding box center [336, 39] width 83 height 35
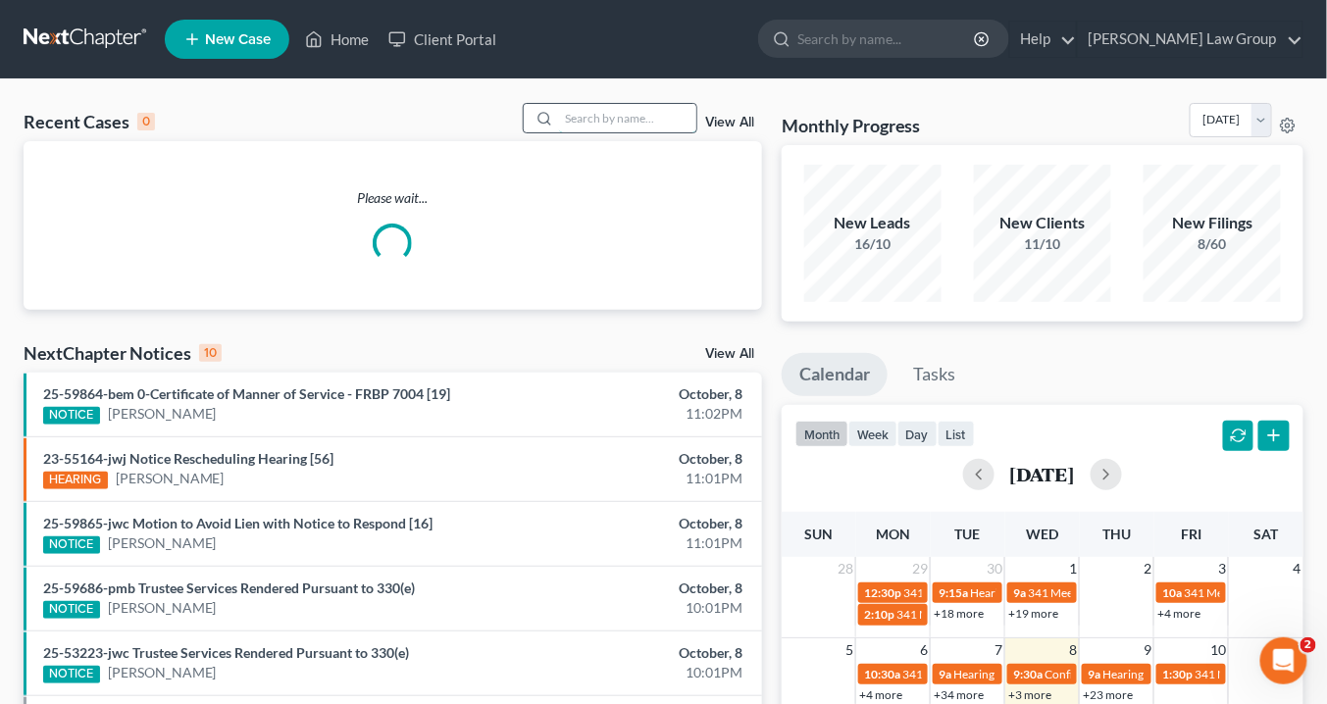
click at [635, 113] on input "search" at bounding box center [627, 118] width 137 height 28
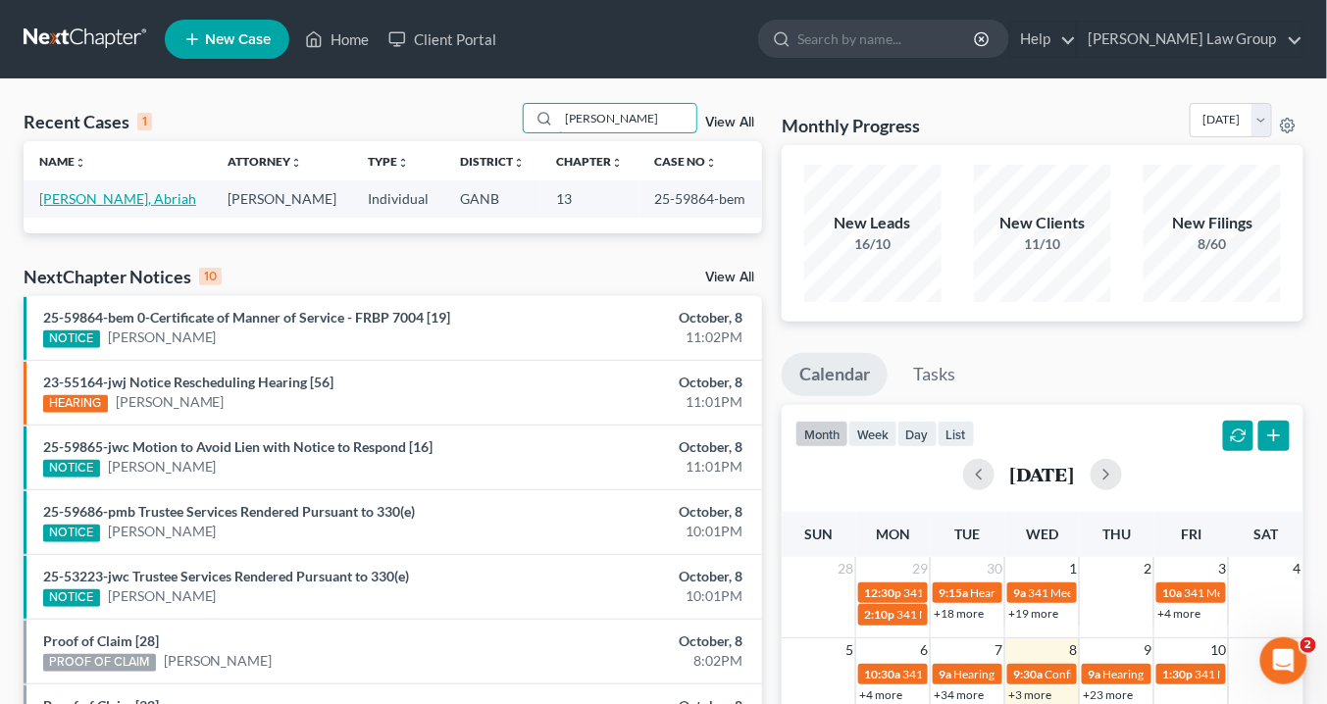
type input "[PERSON_NAME]"
click at [123, 198] on link "[PERSON_NAME], Abriah" at bounding box center [117, 198] width 157 height 17
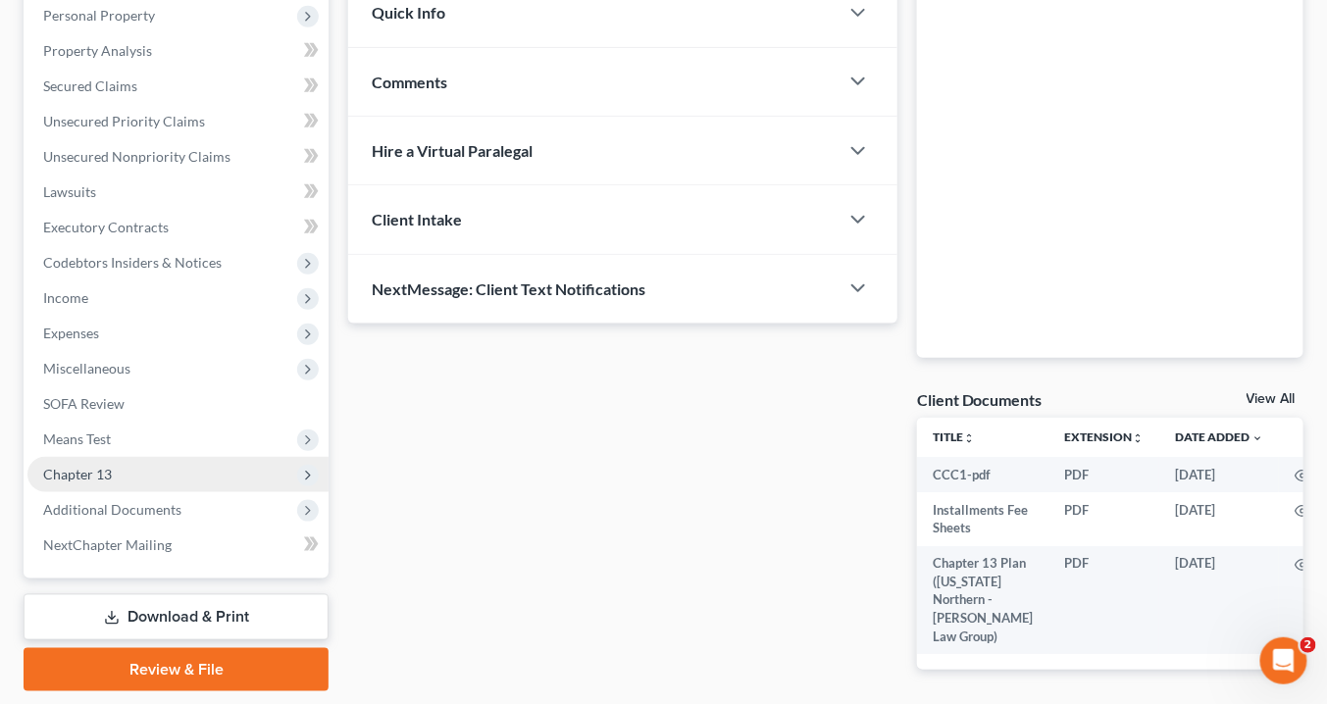
scroll to position [417, 0]
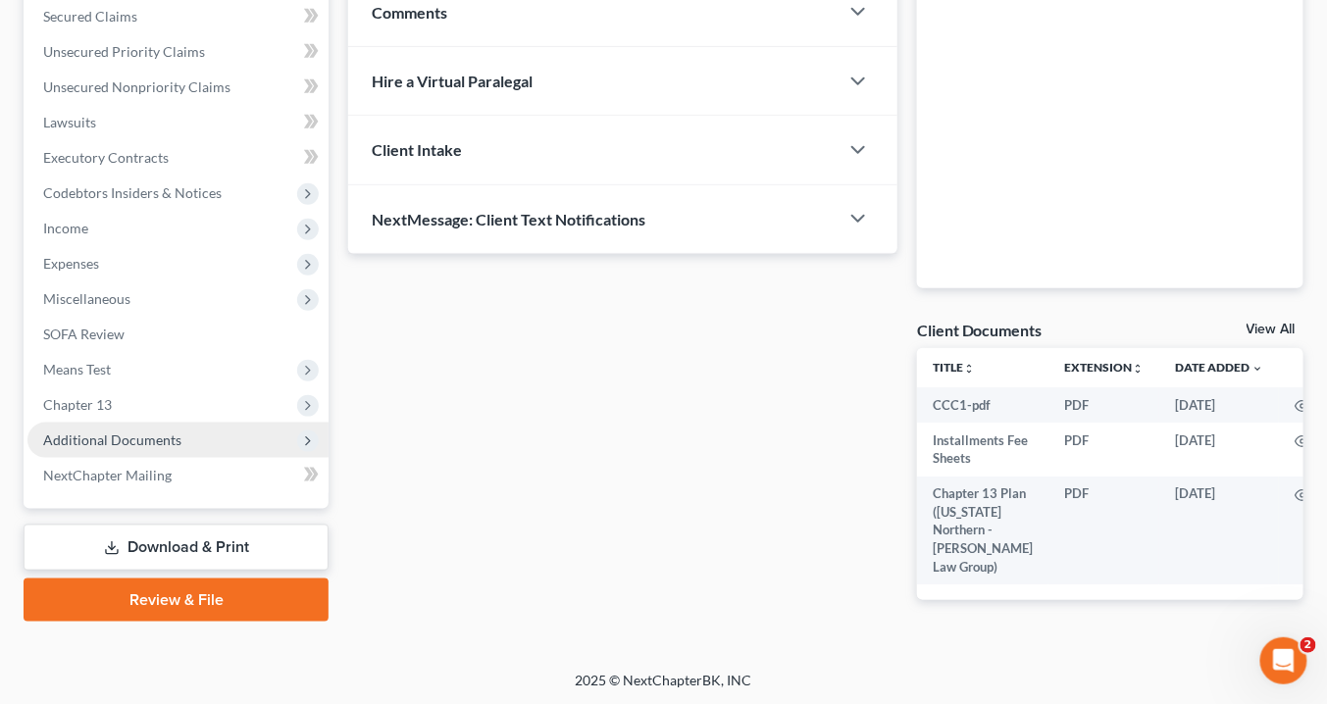
click at [229, 436] on span "Additional Documents" at bounding box center [177, 440] width 301 height 35
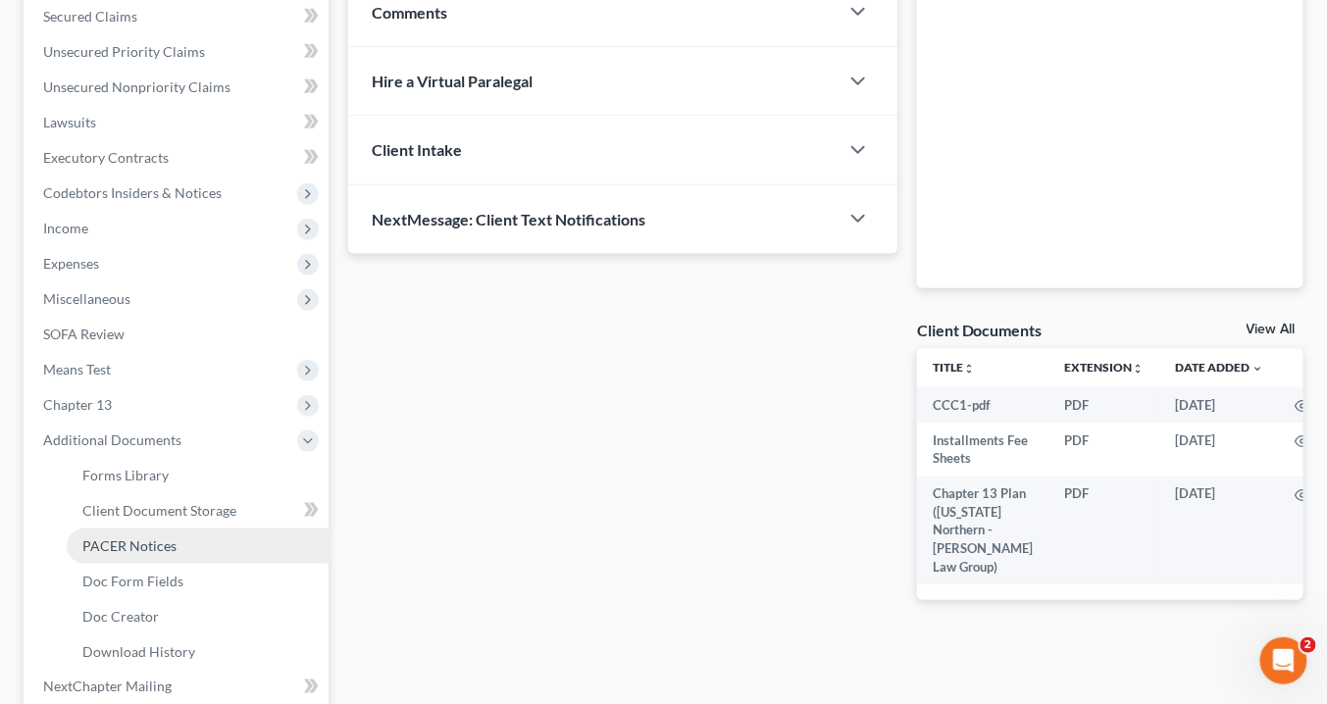
click at [202, 543] on link "PACER Notices" at bounding box center [198, 545] width 262 height 35
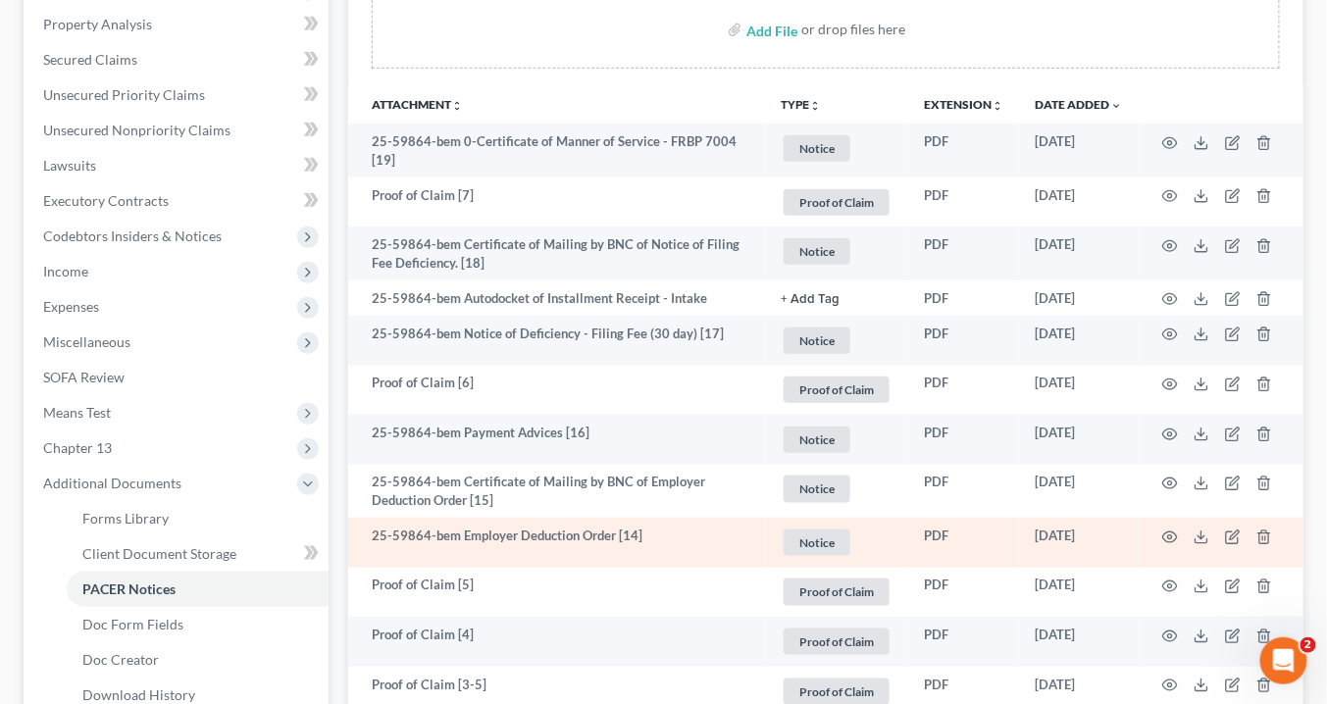
scroll to position [471, 0]
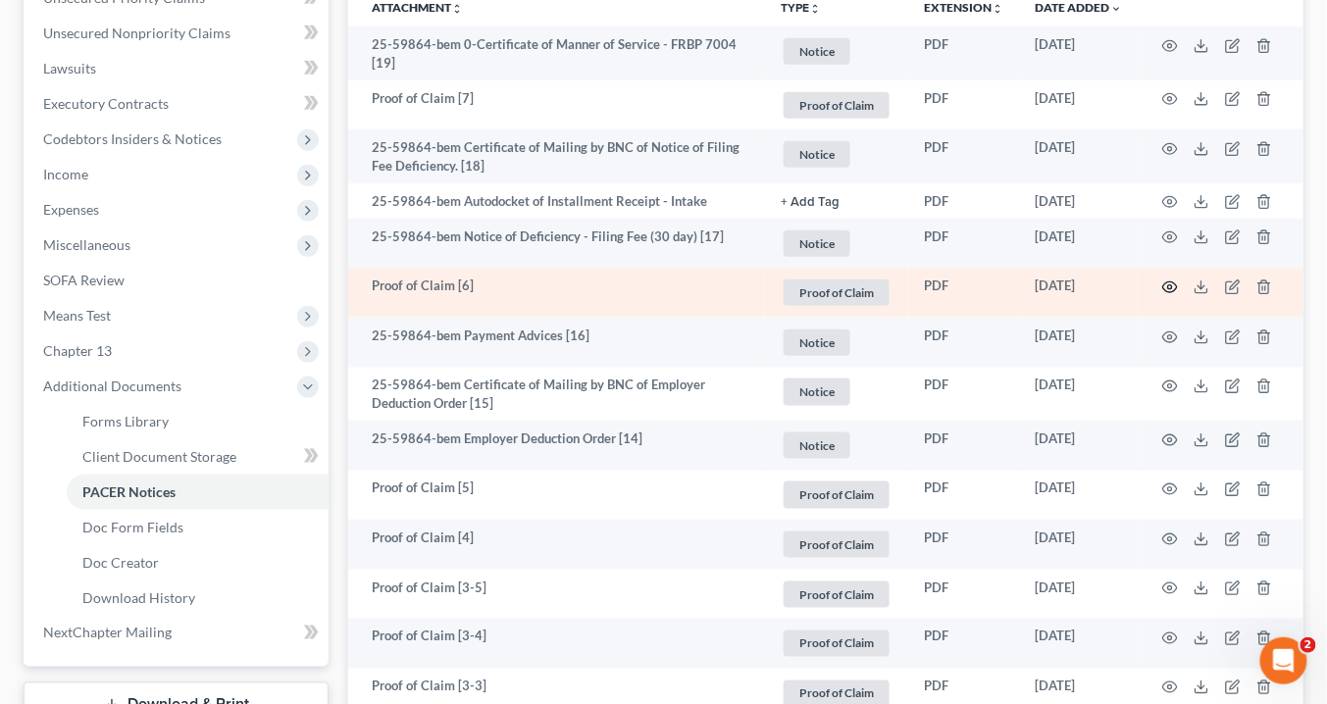
click at [1167, 280] on icon "button" at bounding box center [1170, 287] width 16 height 16
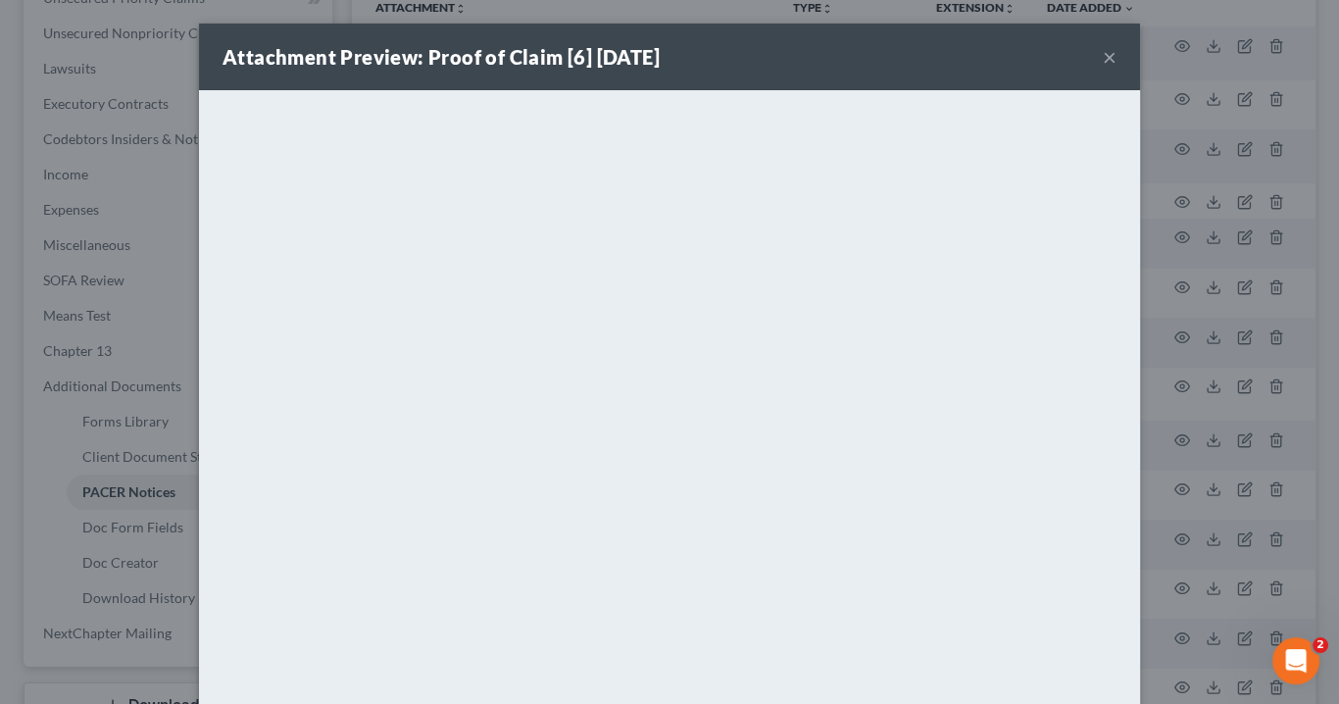
click at [1104, 56] on button "×" at bounding box center [1110, 57] width 14 height 24
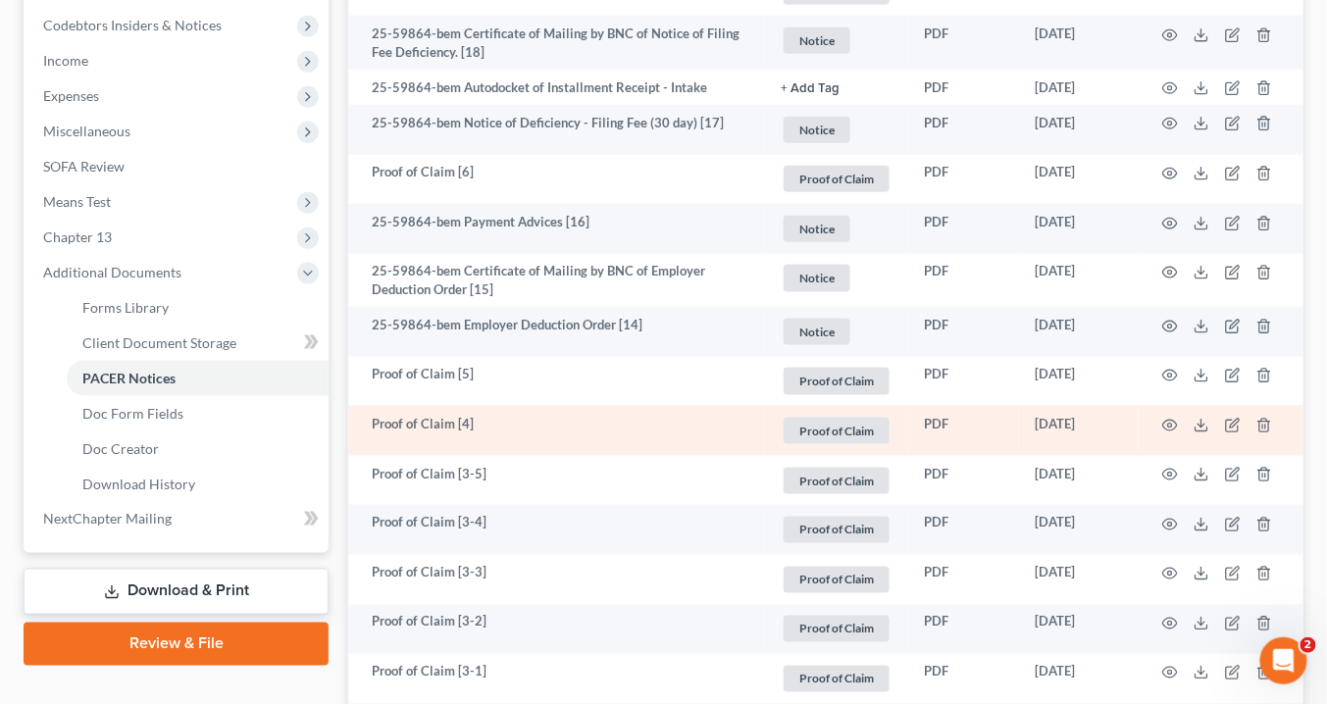
scroll to position [706, 0]
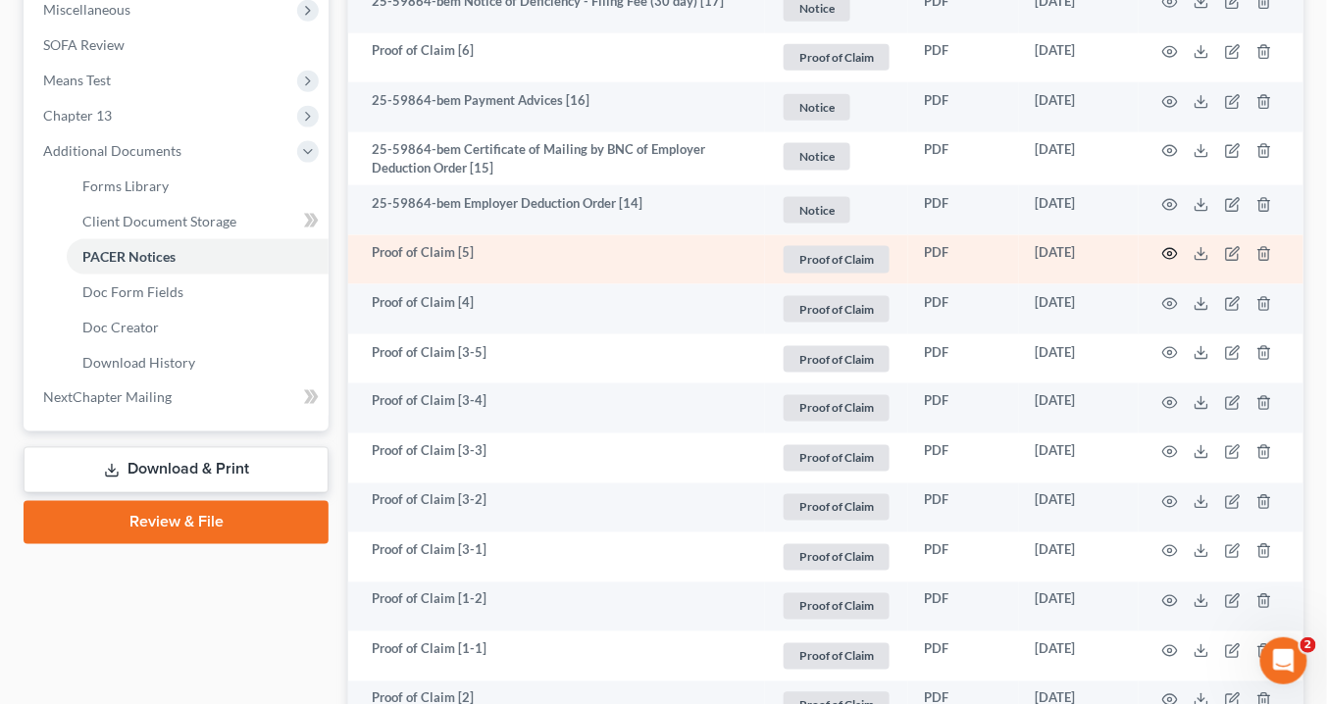
click at [1172, 249] on icon "button" at bounding box center [1170, 254] width 16 height 16
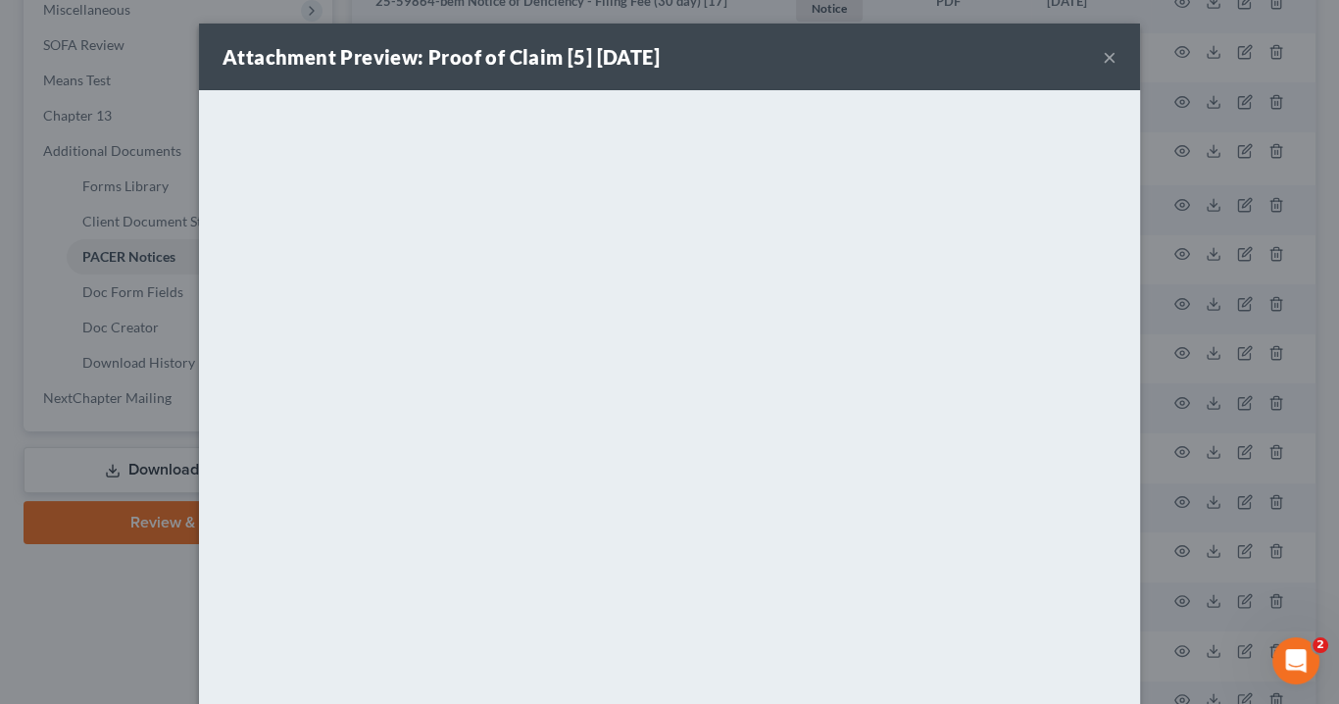
click at [1103, 55] on button "×" at bounding box center [1110, 57] width 14 height 24
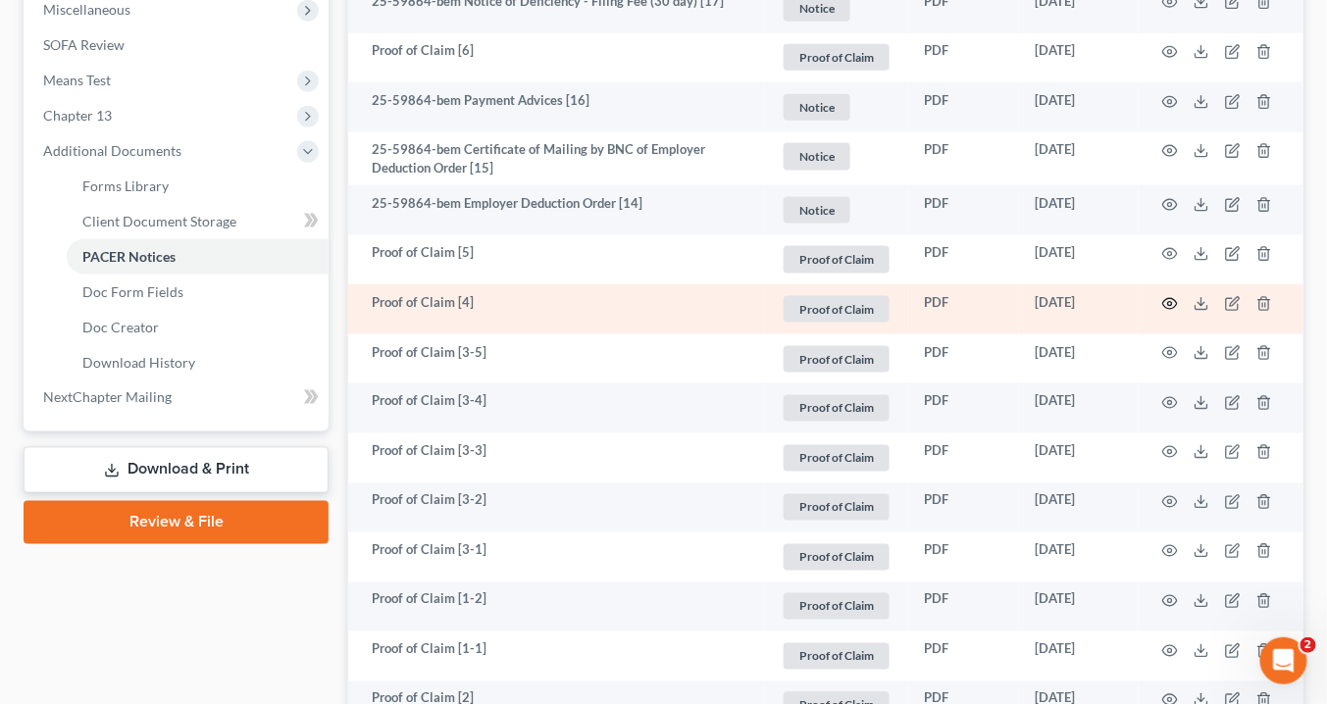
click at [1173, 298] on icon "button" at bounding box center [1170, 304] width 16 height 16
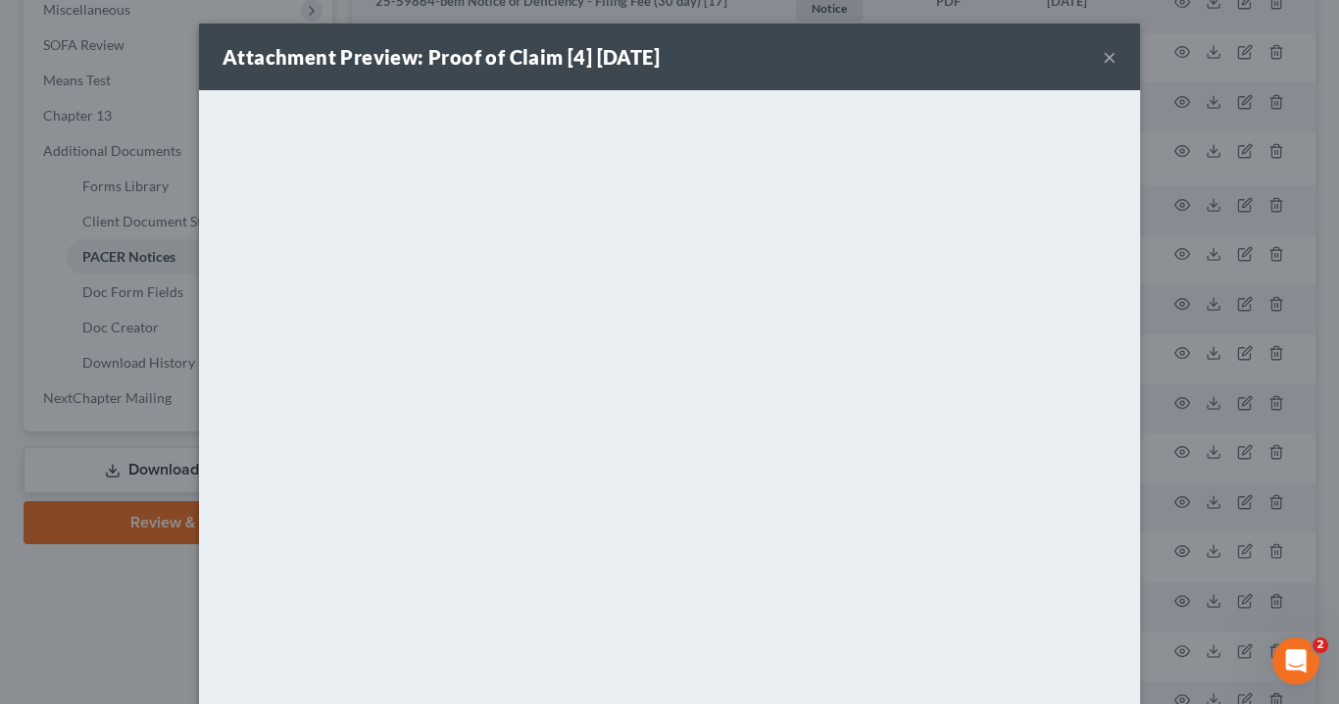
click at [1104, 55] on button "×" at bounding box center [1110, 57] width 14 height 24
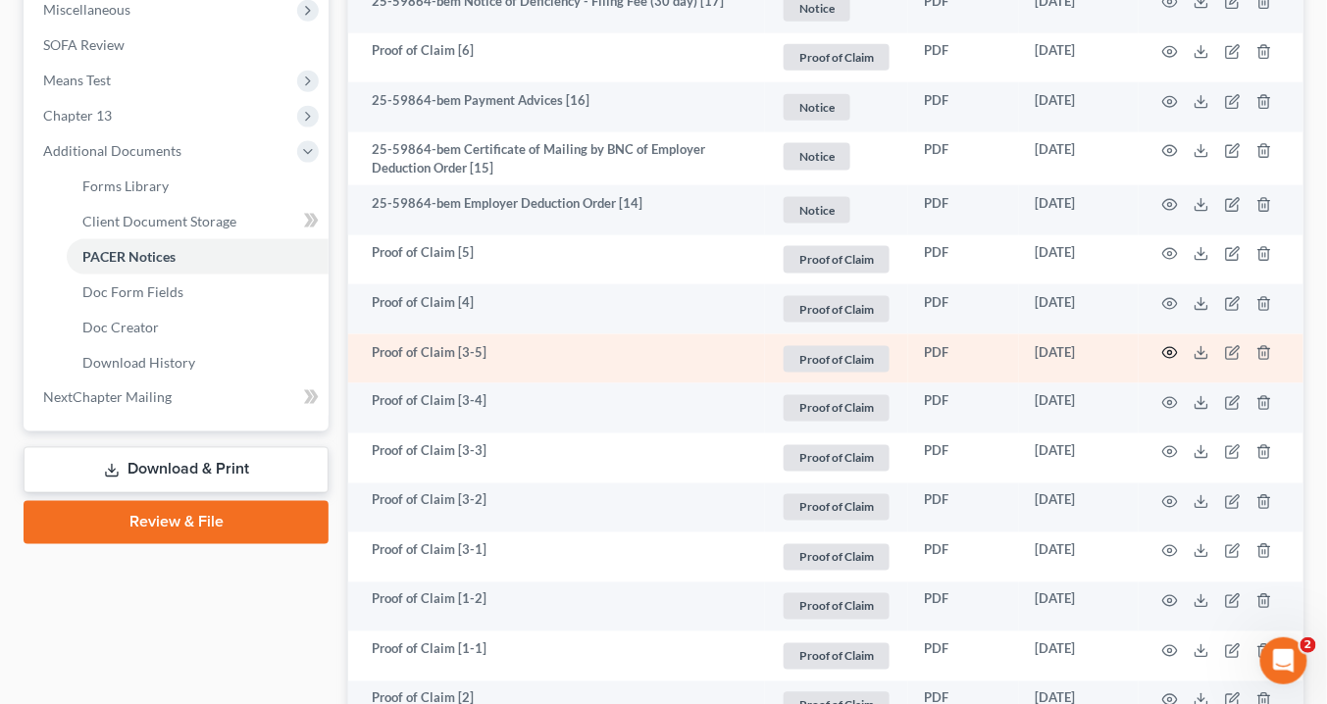
click at [1174, 348] on icon "button" at bounding box center [1170, 353] width 16 height 16
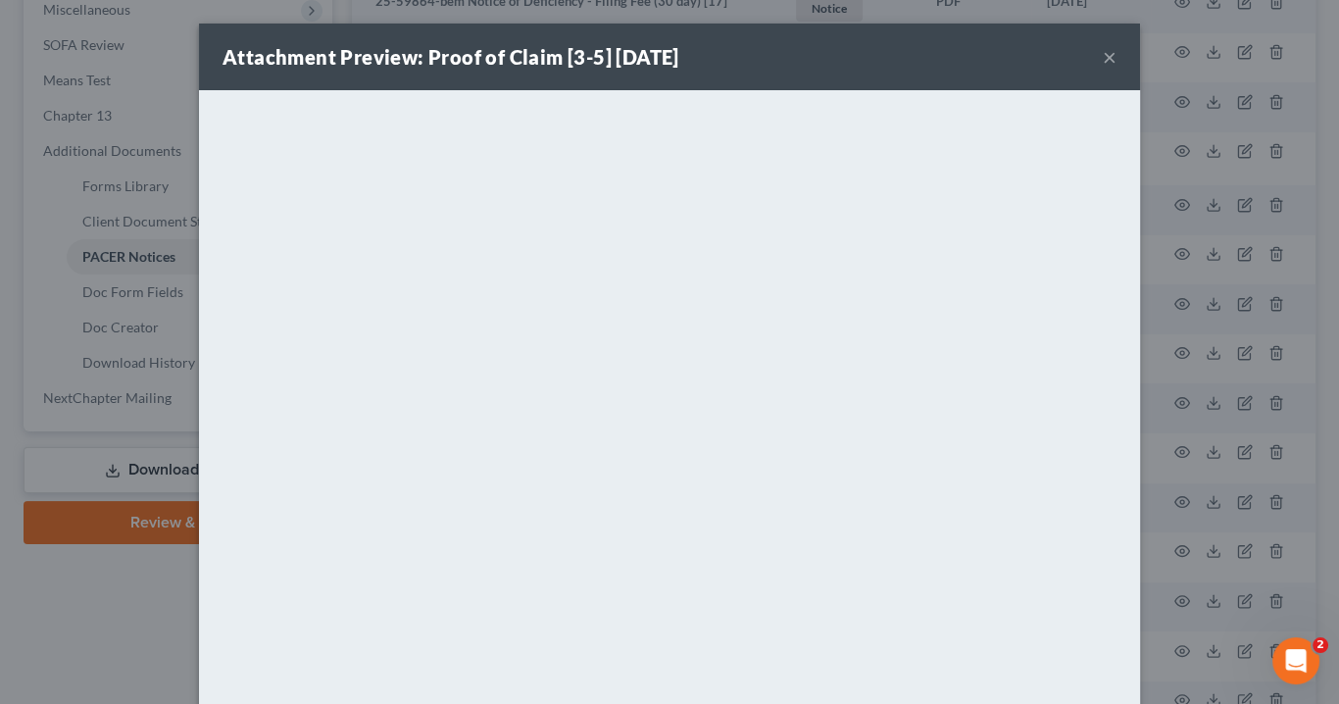
click at [1105, 56] on button "×" at bounding box center [1110, 57] width 14 height 24
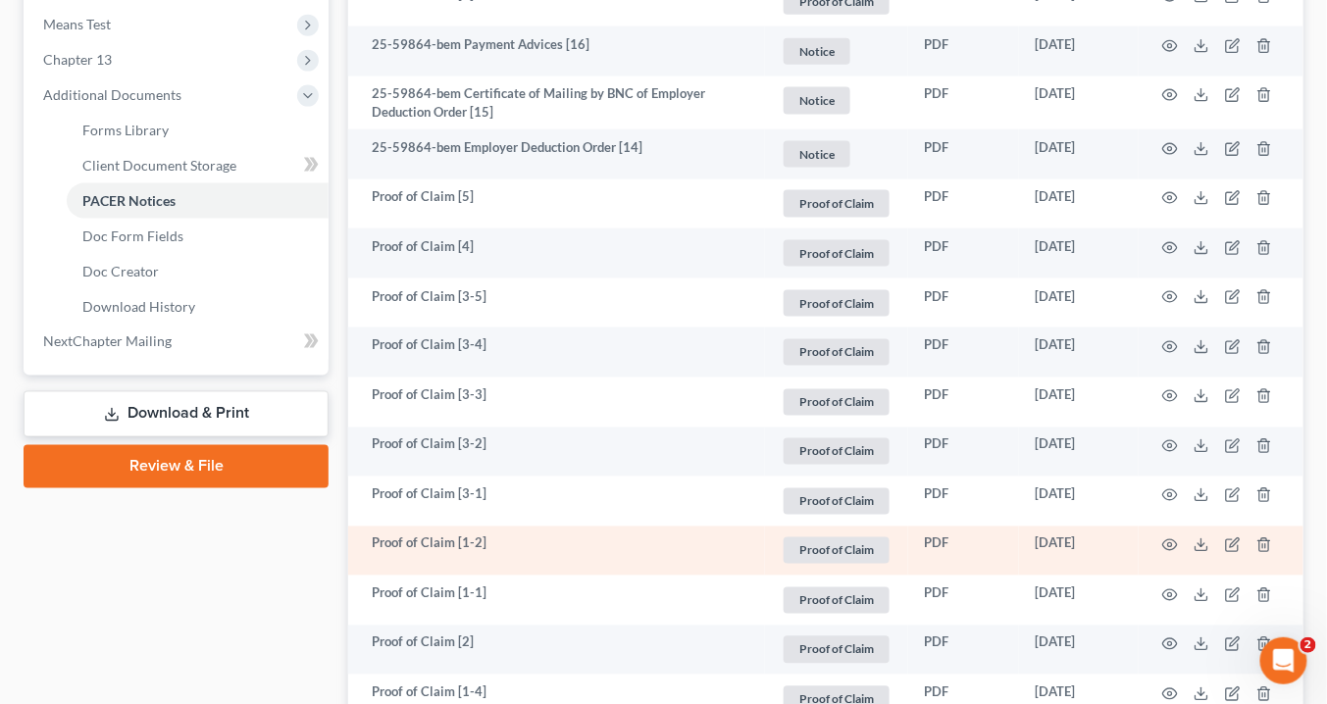
scroll to position [863, 0]
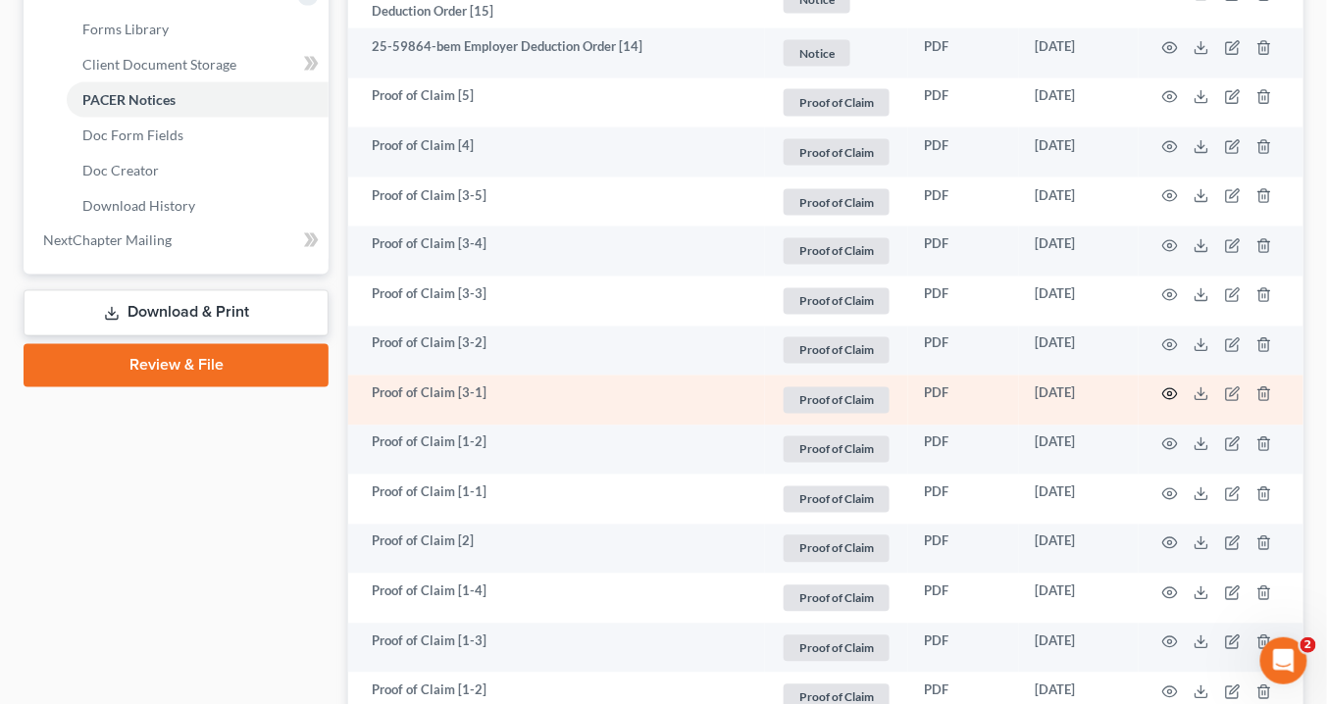
click at [1174, 394] on icon "button" at bounding box center [1170, 394] width 16 height 16
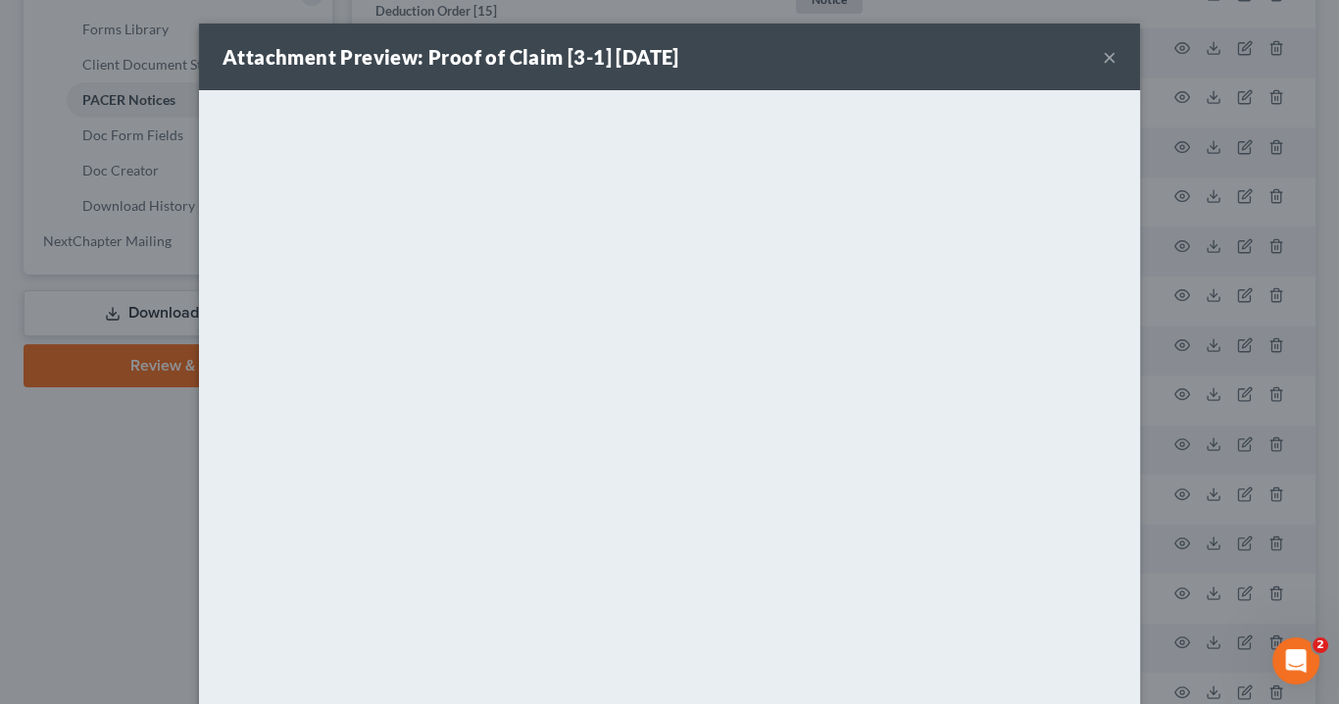
drag, startPoint x: 1106, startPoint y: 51, endPoint x: 1054, endPoint y: 86, distance: 62.8
click at [1108, 52] on button "×" at bounding box center [1110, 57] width 14 height 24
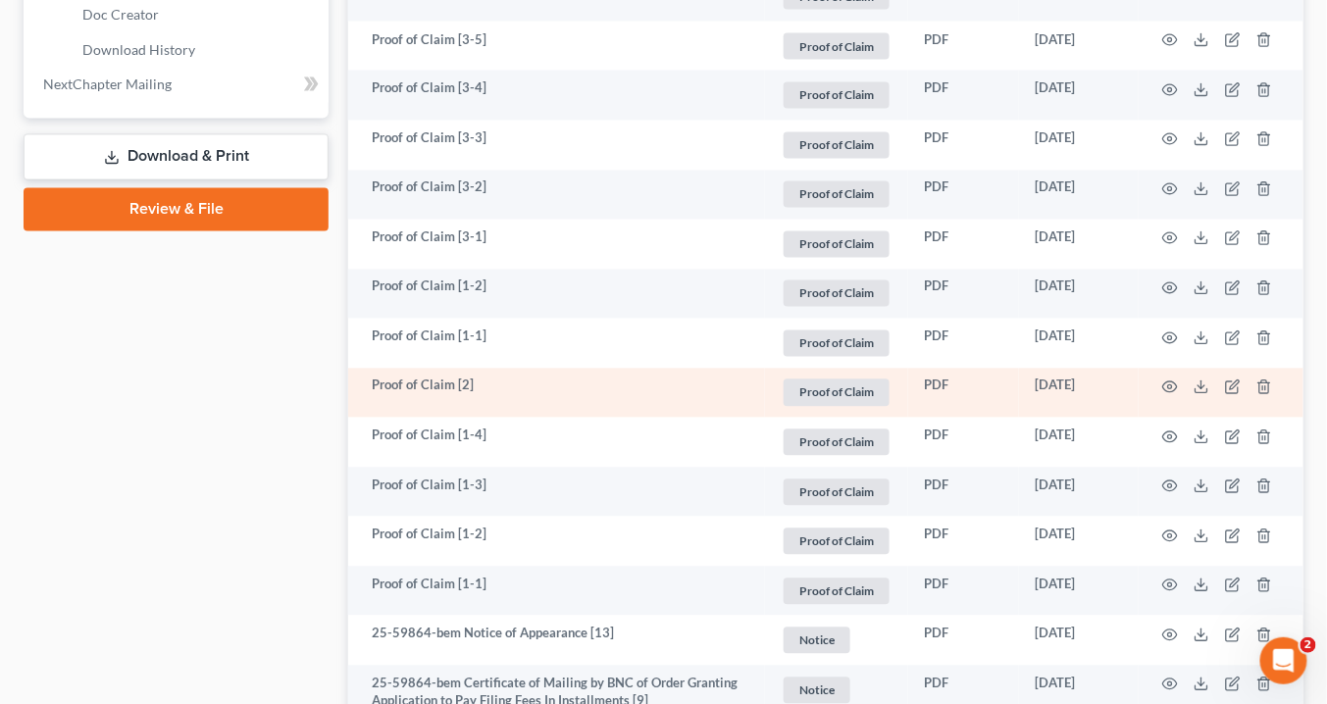
scroll to position [1020, 0]
click at [1170, 380] on icon "button" at bounding box center [1170, 386] width 16 height 16
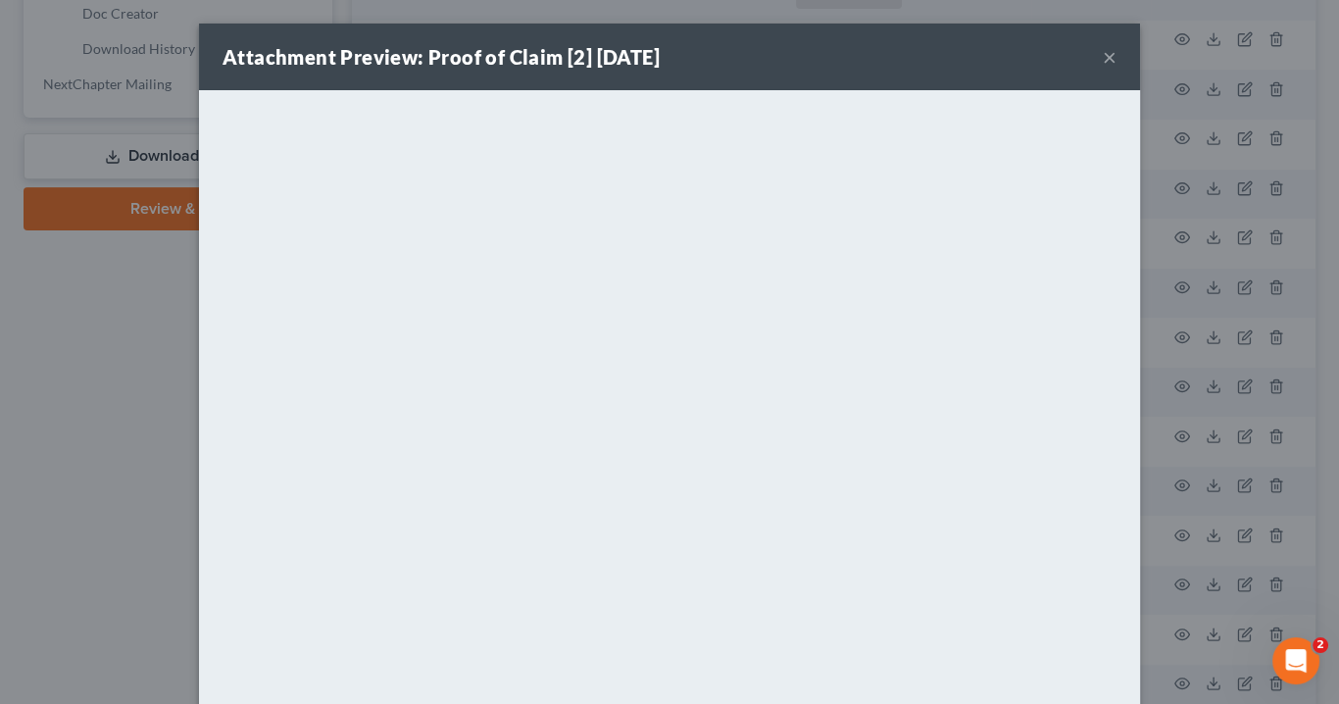
click at [1104, 51] on button "×" at bounding box center [1110, 57] width 14 height 24
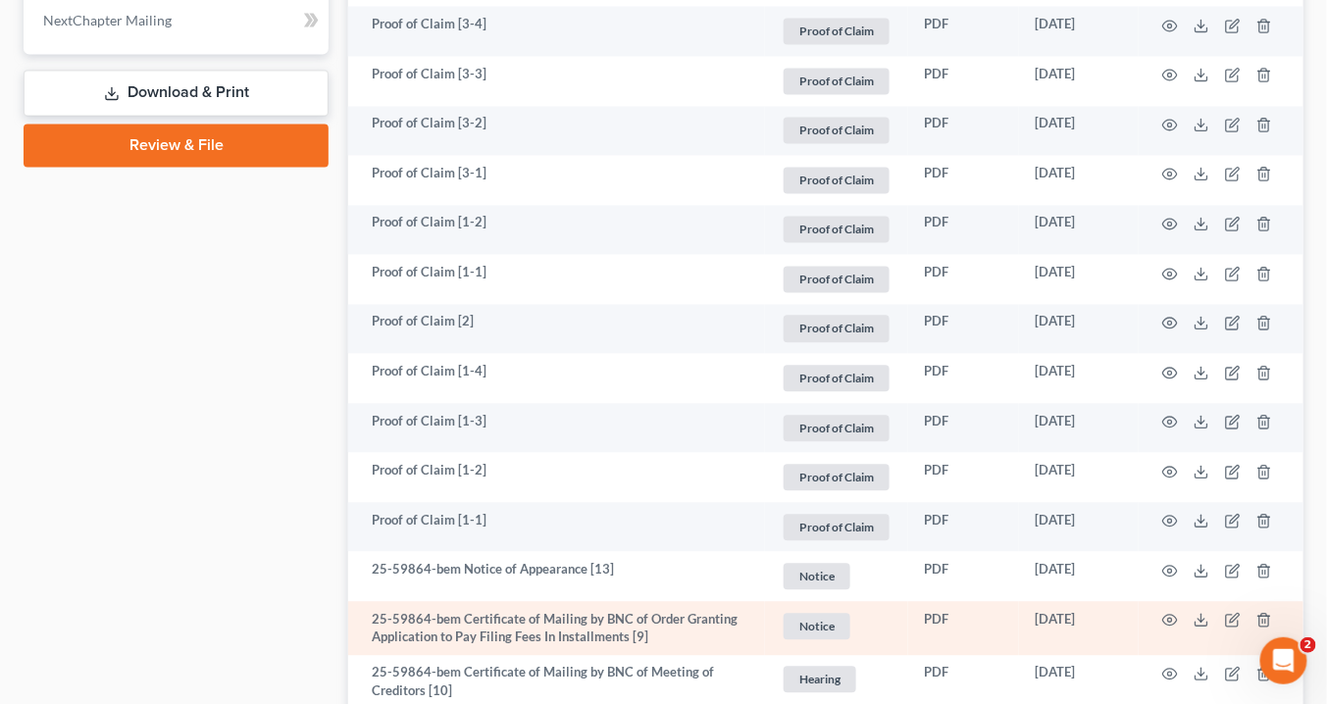
scroll to position [1255, 0]
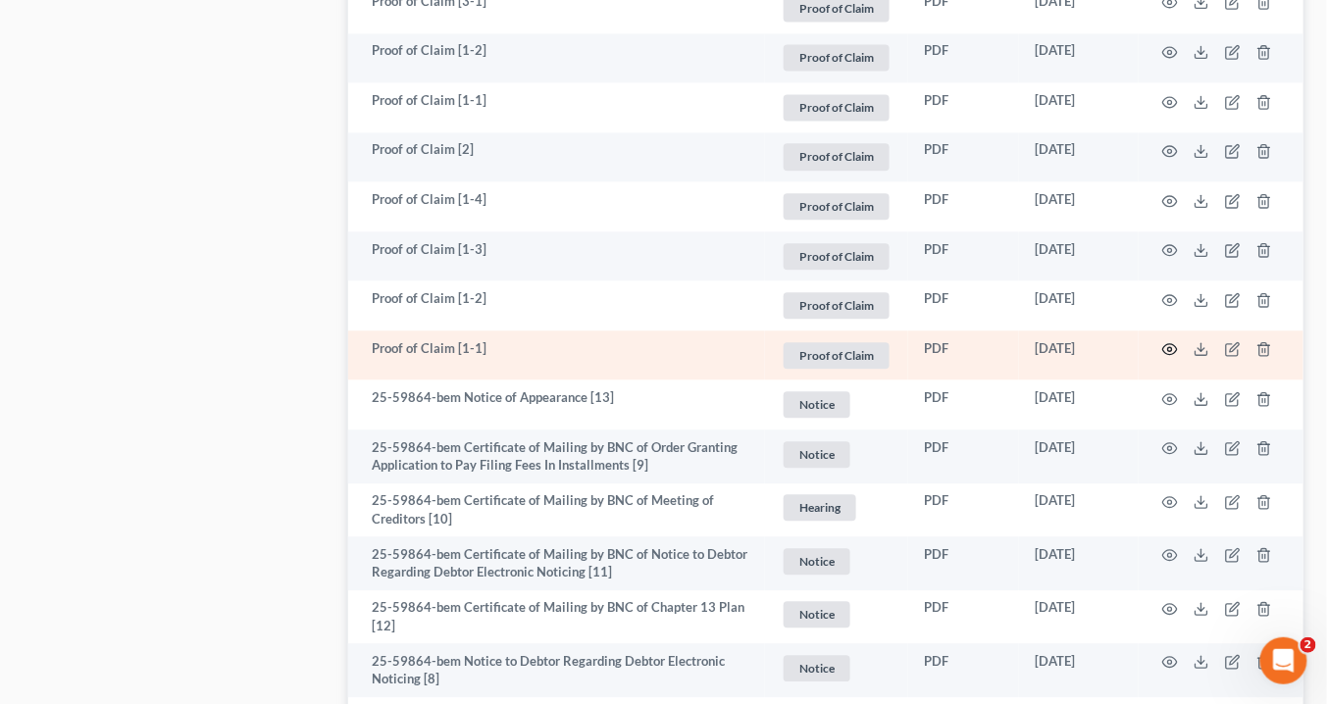
click at [1172, 347] on circle "button" at bounding box center [1170, 349] width 4 height 4
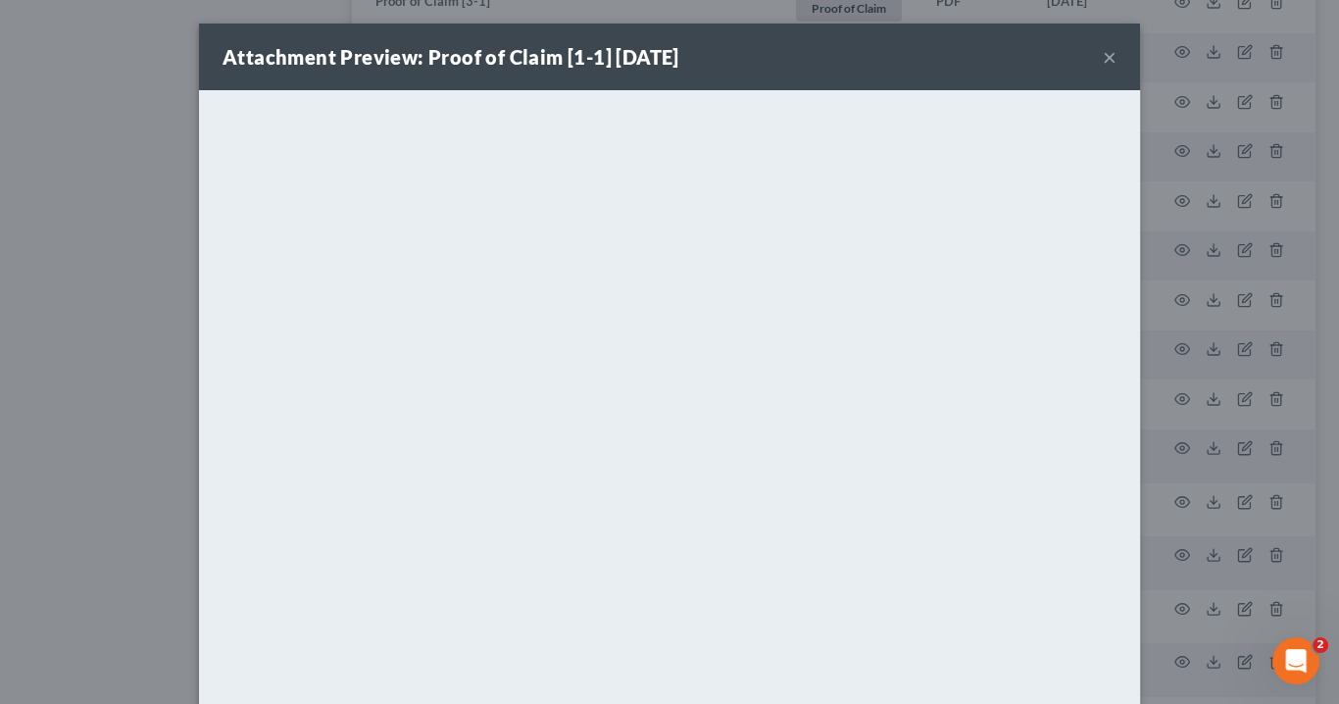
click at [1104, 53] on button "×" at bounding box center [1110, 57] width 14 height 24
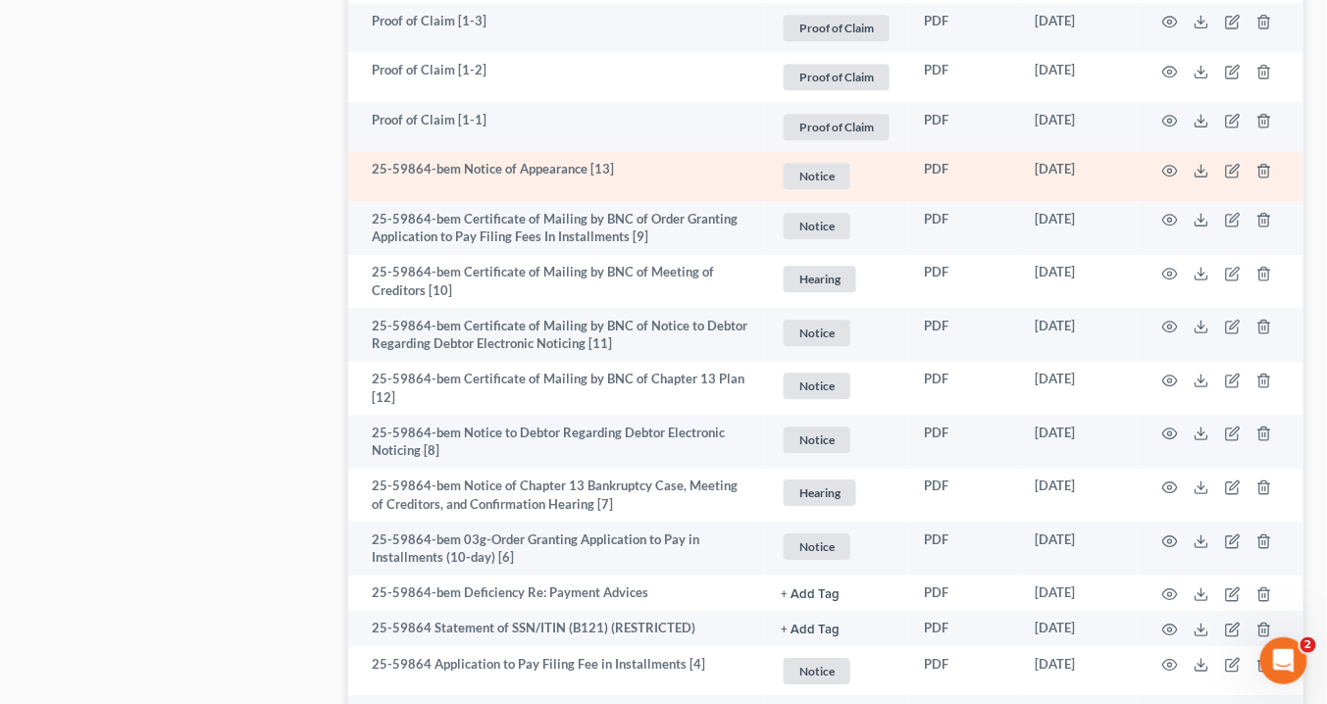
scroll to position [1460, 0]
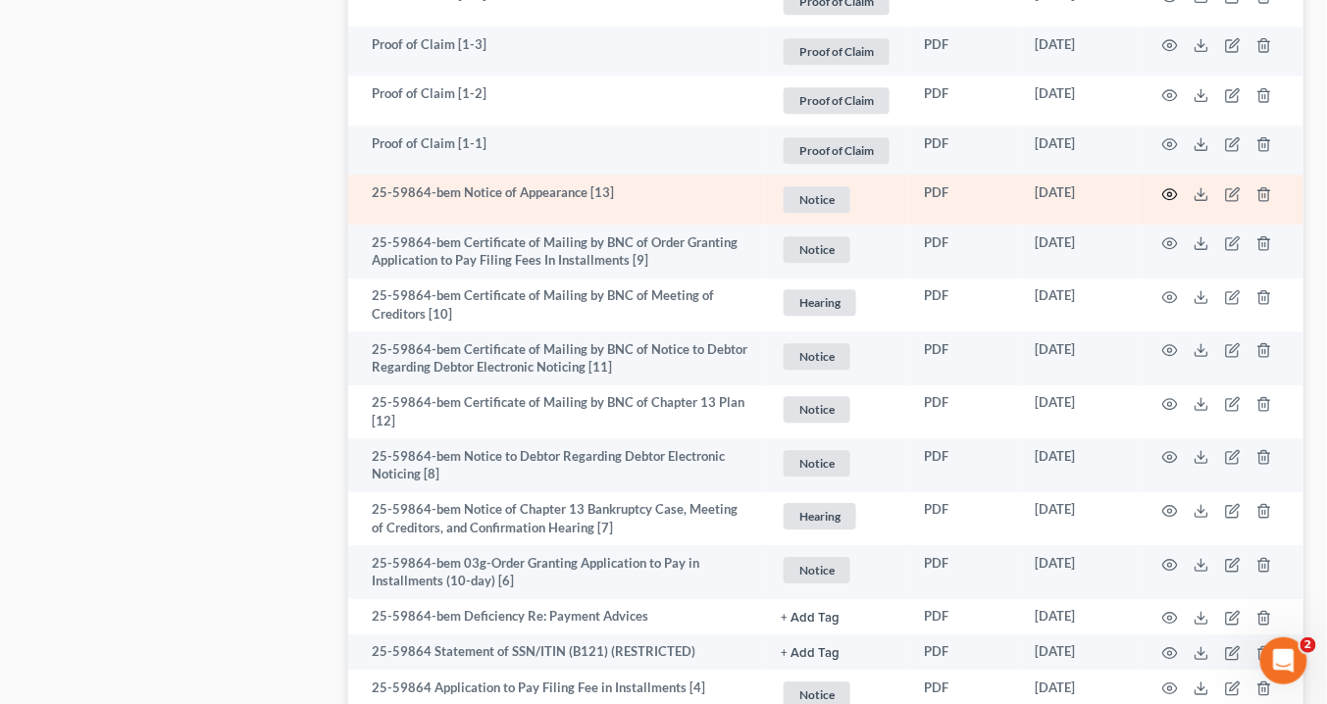
click at [1172, 192] on circle "button" at bounding box center [1170, 194] width 4 height 4
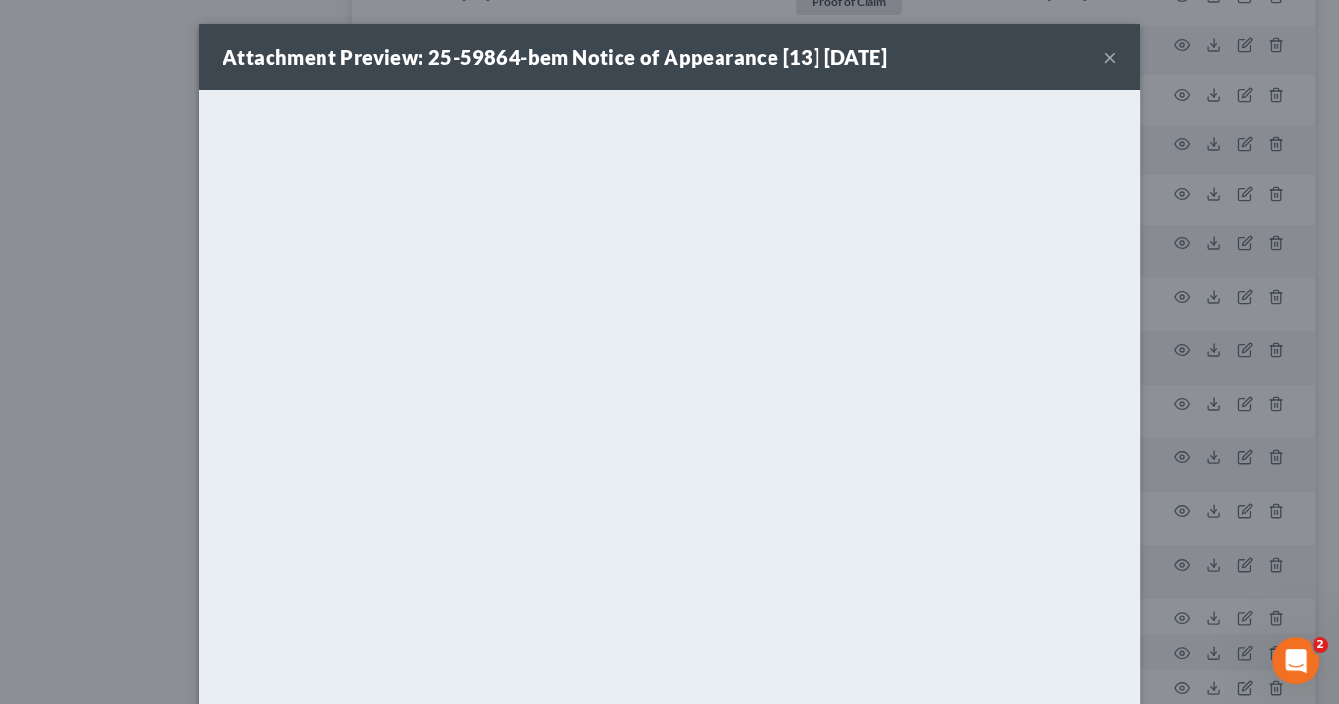
click at [1107, 59] on button "×" at bounding box center [1110, 57] width 14 height 24
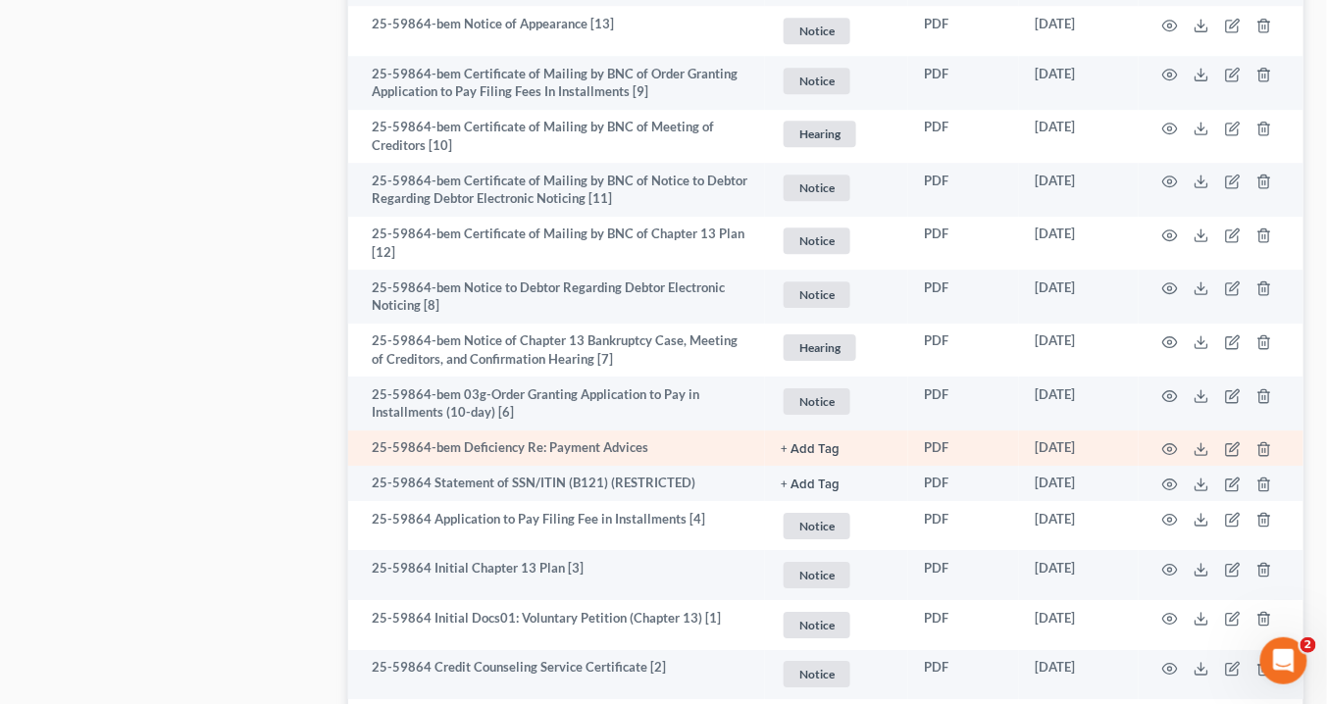
scroll to position [1695, 0]
